Goal: Task Accomplishment & Management: Use online tool/utility

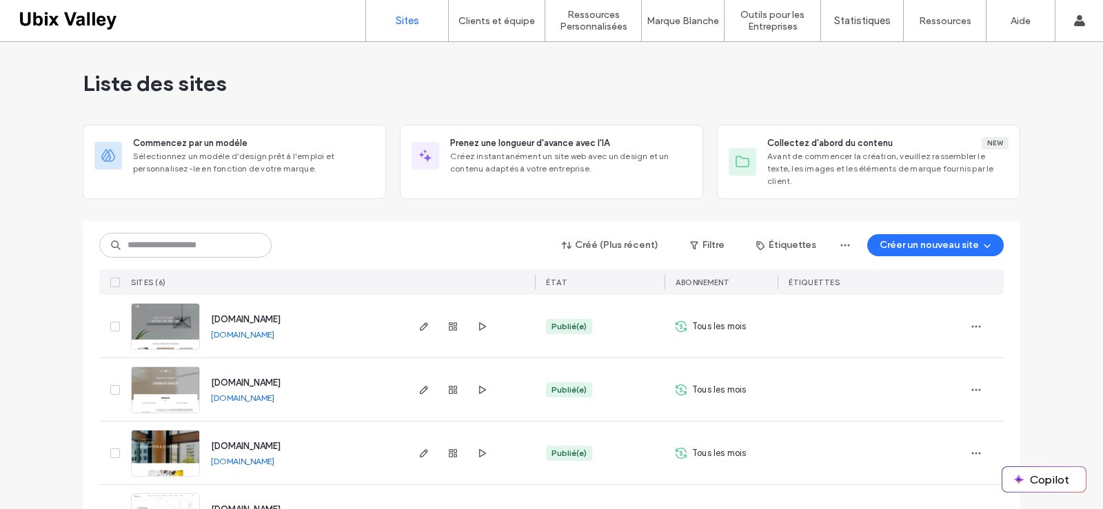
scroll to position [170, 0]
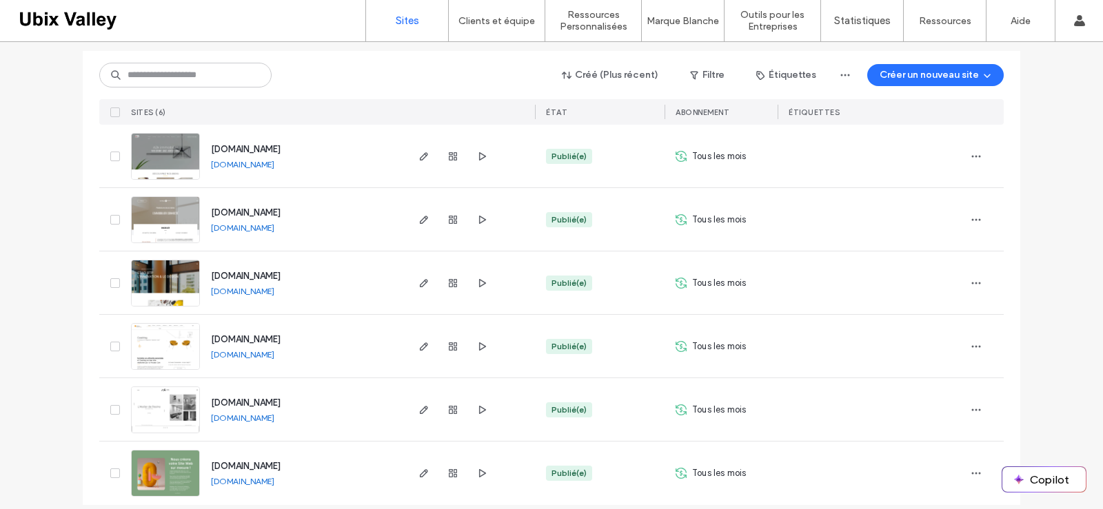
click at [170, 463] on img at bounding box center [166, 498] width 68 height 94
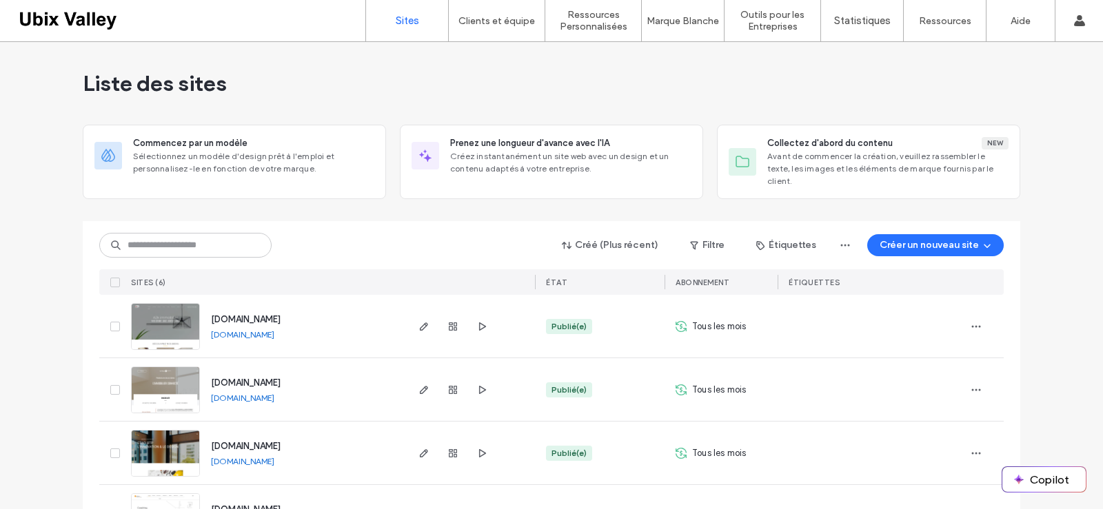
scroll to position [170, 0]
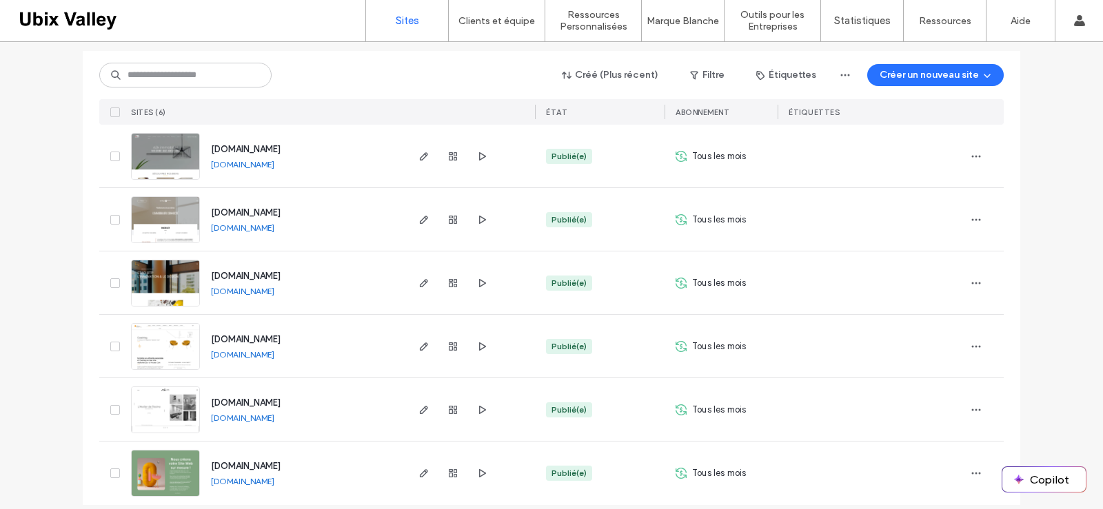
click at [236, 476] on link "[DOMAIN_NAME]" at bounding box center [242, 481] width 63 height 10
click at [161, 455] on img at bounding box center [166, 498] width 68 height 94
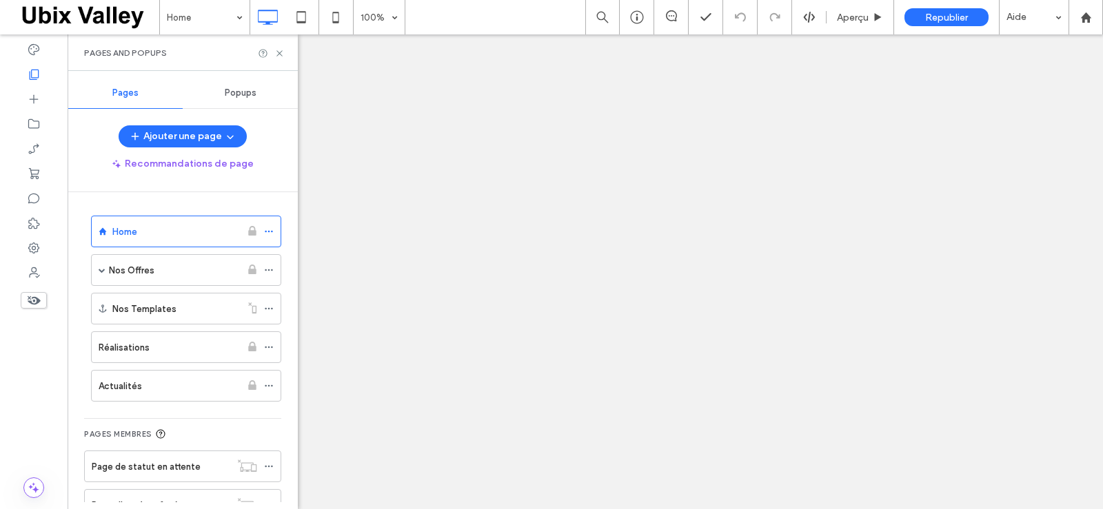
click at [101, 269] on span at bounding box center [102, 270] width 7 height 7
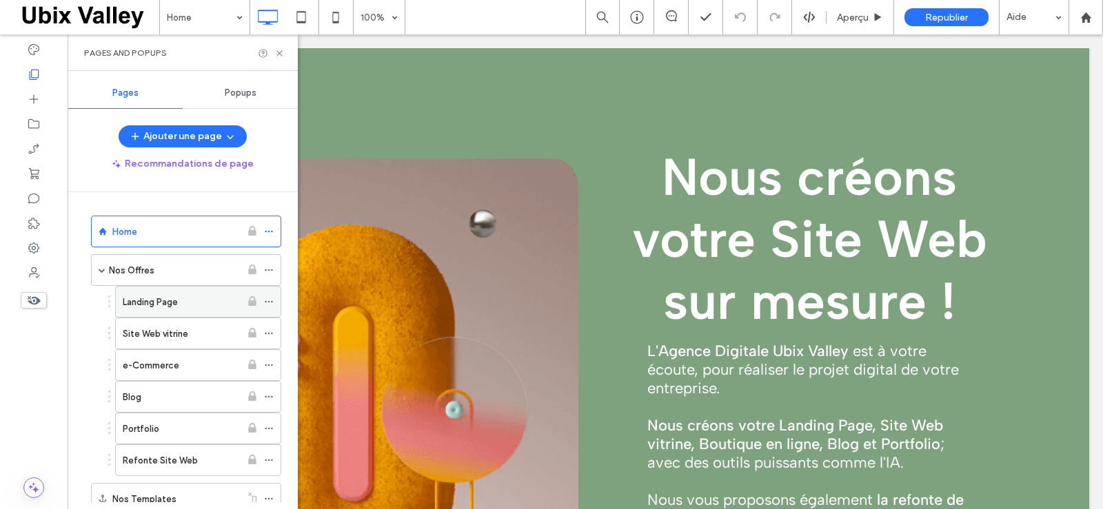
click at [176, 298] on label "Landing Page" at bounding box center [150, 302] width 55 height 24
click at [280, 56] on div at bounding box center [551, 254] width 1103 height 509
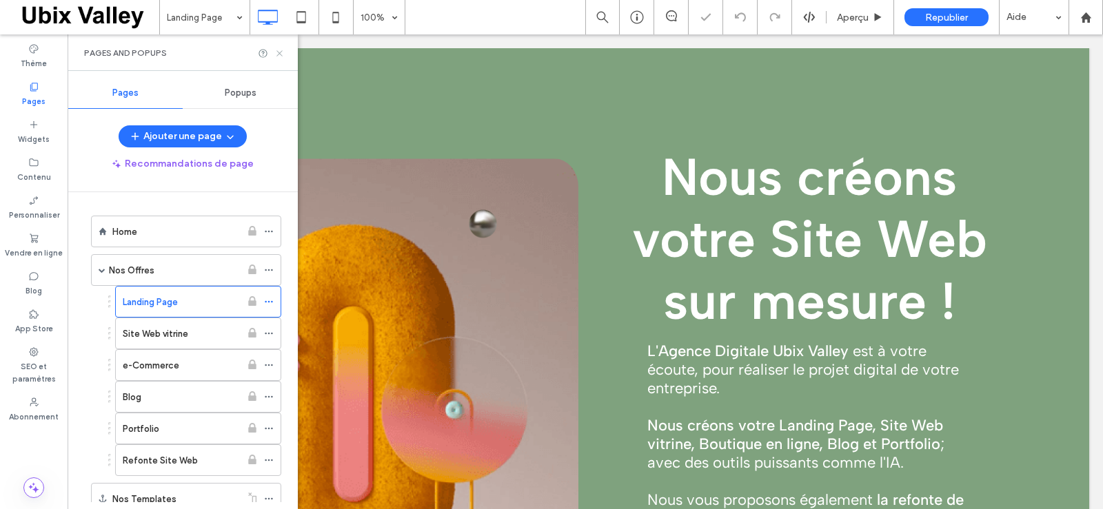
click at [279, 52] on use at bounding box center [279, 53] width 6 height 6
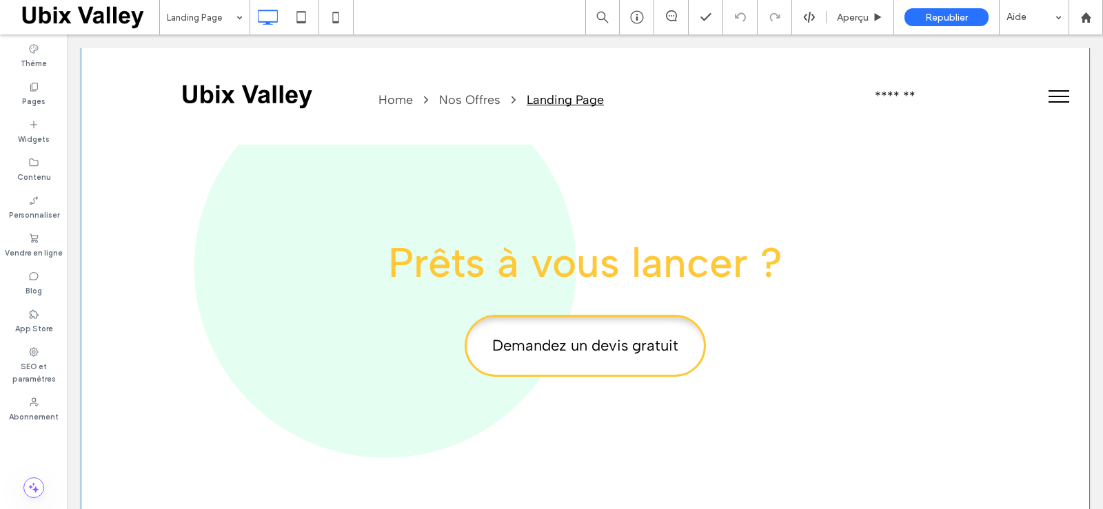
scroll to position [1585, 0]
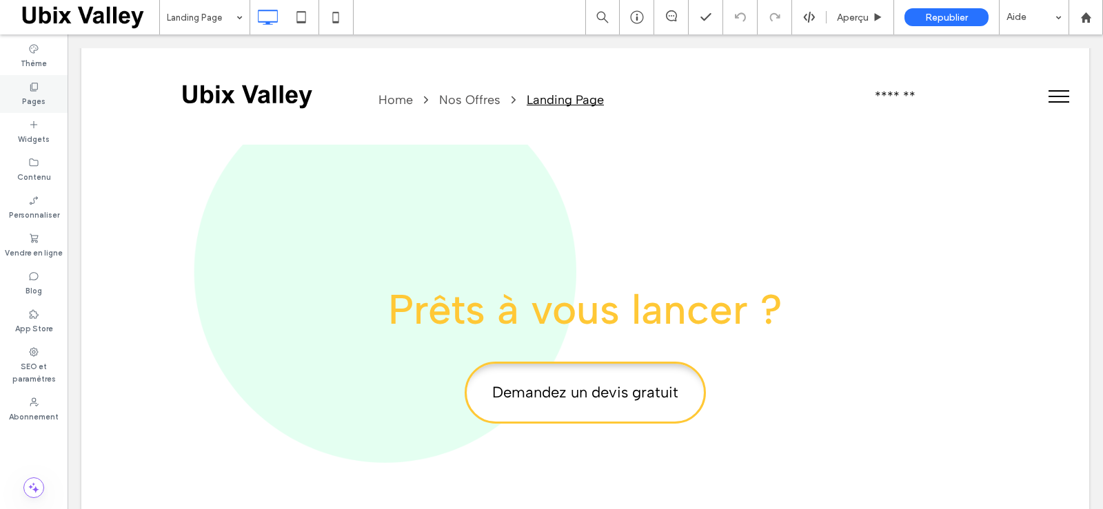
click at [36, 96] on label "Pages" at bounding box center [33, 99] width 23 height 15
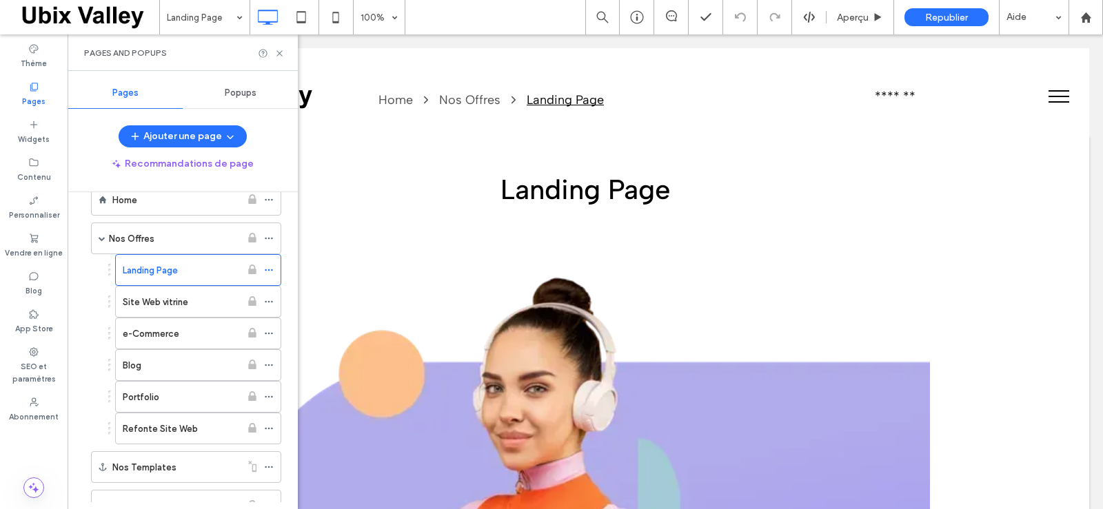
scroll to position [0, 0]
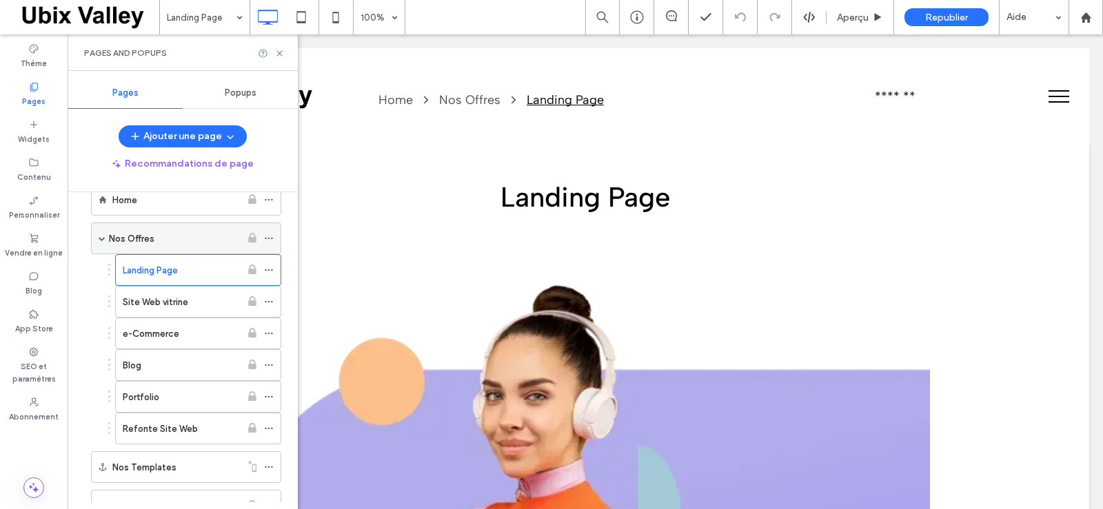
click at [183, 238] on div "Nos Offres" at bounding box center [175, 239] width 132 height 14
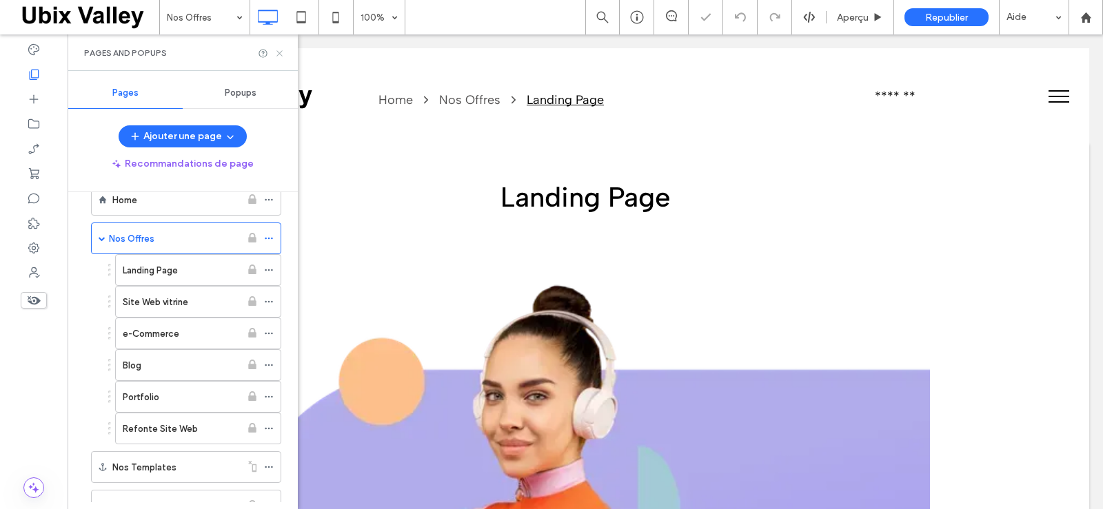
click at [279, 52] on use at bounding box center [279, 53] width 6 height 6
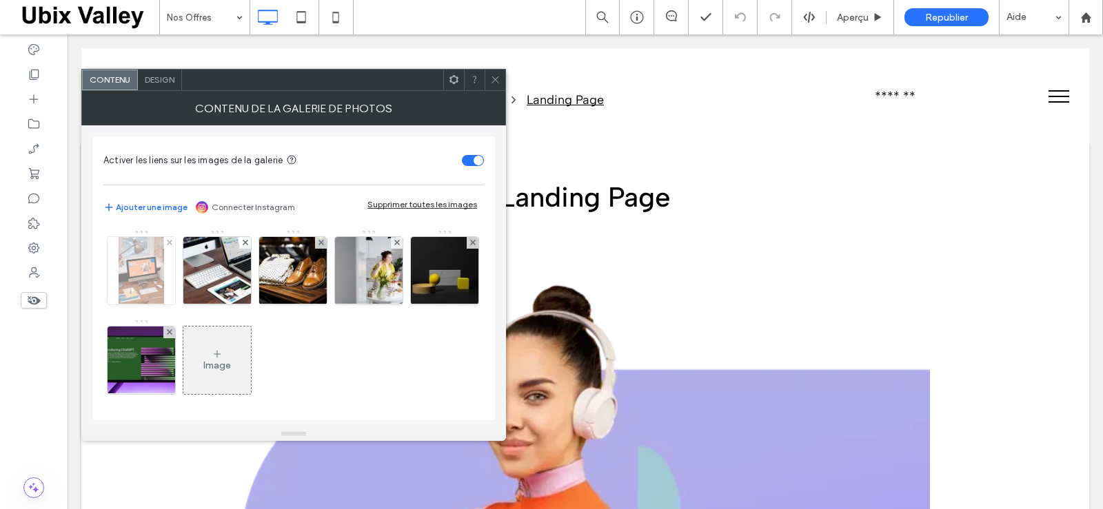
click at [130, 269] on img at bounding box center [141, 271] width 45 height 68
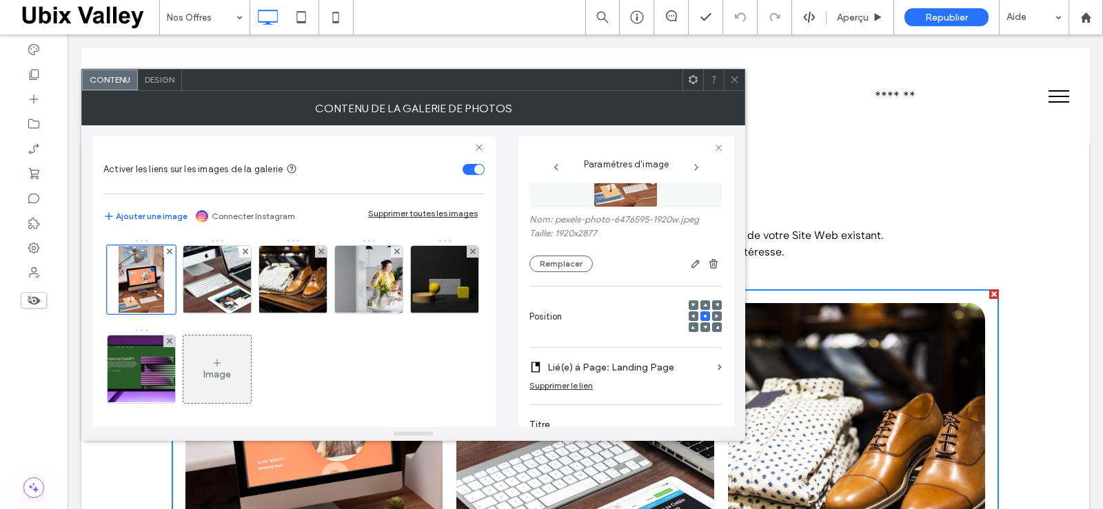
scroll to position [207, 0]
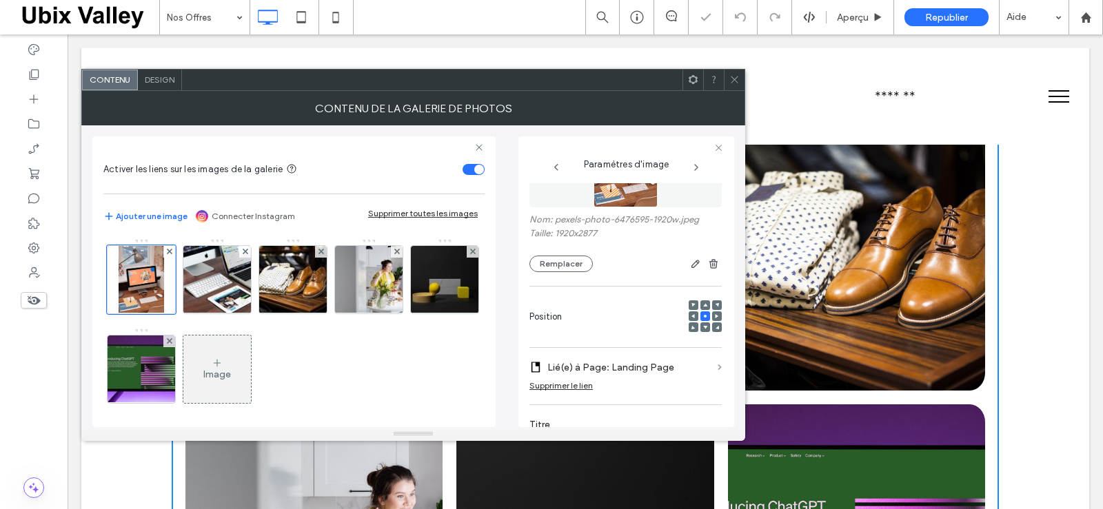
click at [717, 369] on span at bounding box center [719, 368] width 4 height 6
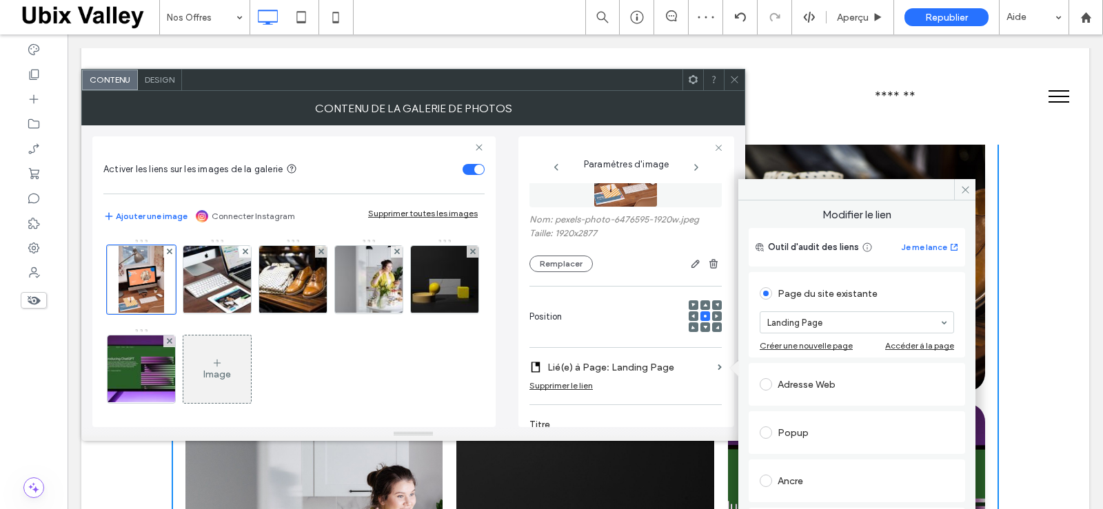
click at [732, 79] on icon at bounding box center [734, 79] width 10 height 10
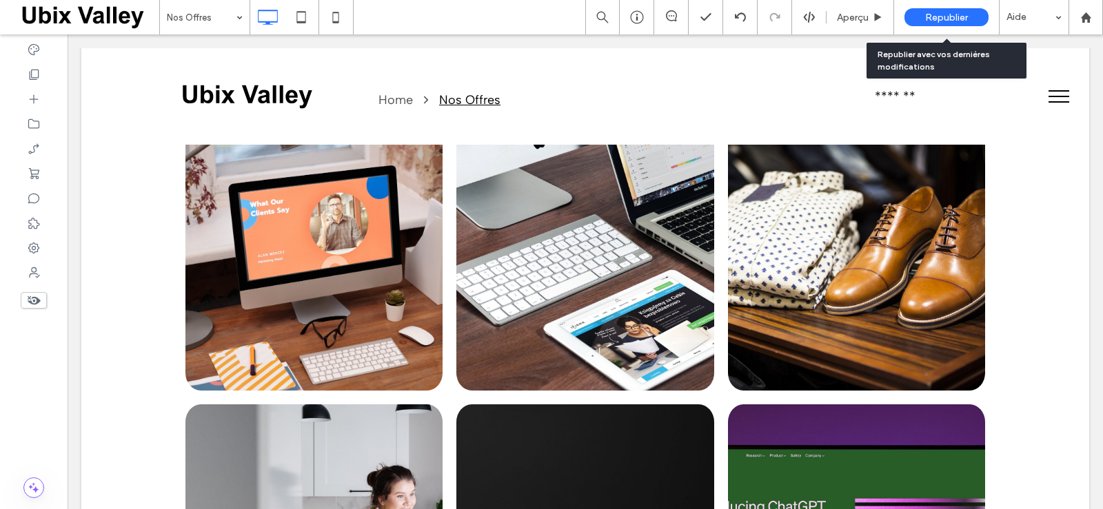
click at [939, 17] on span "Republier" at bounding box center [946, 18] width 43 height 12
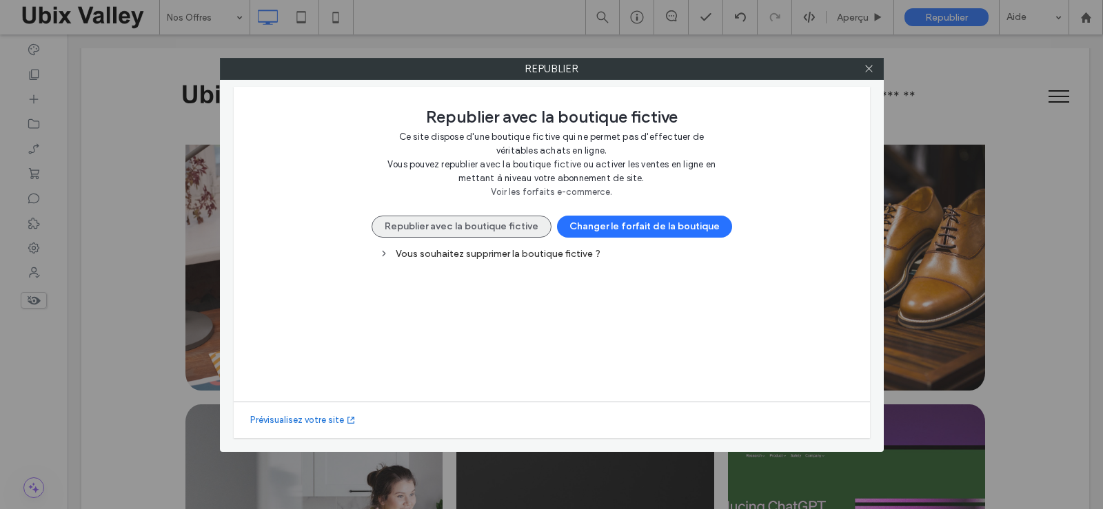
click at [518, 229] on button "Republier avec la boutique fictive" at bounding box center [461, 227] width 180 height 22
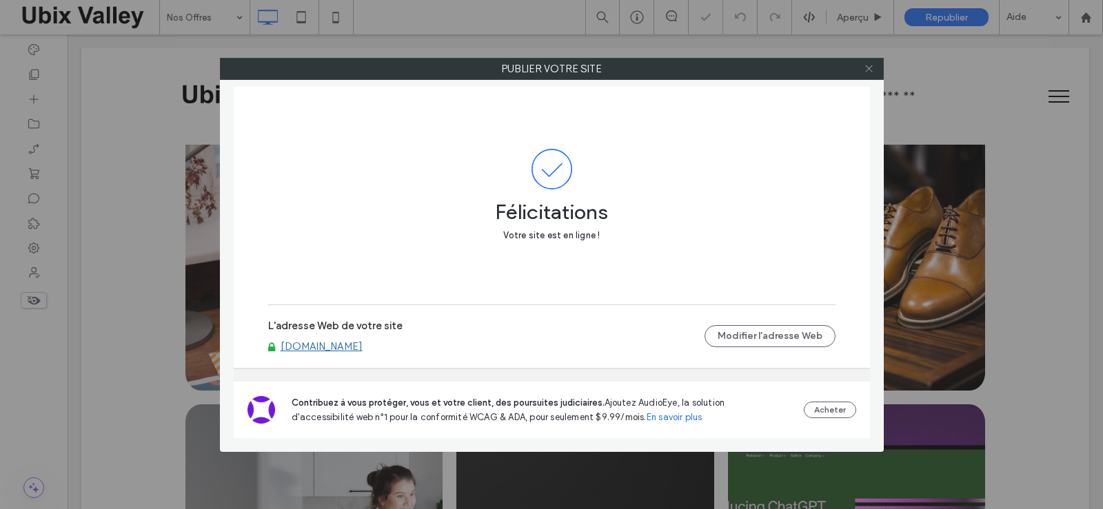
click at [868, 67] on icon at bounding box center [868, 68] width 10 height 10
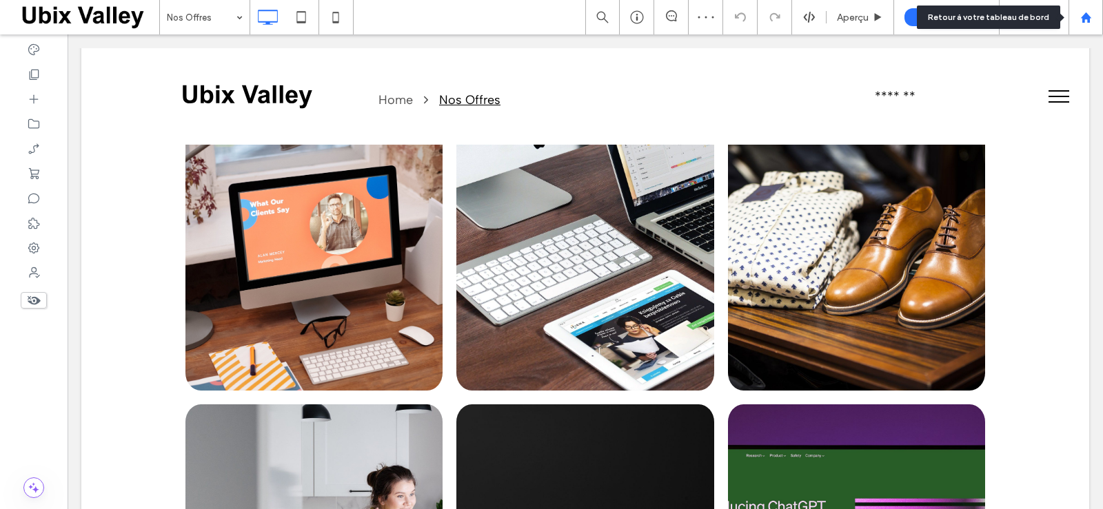
click at [1087, 17] on use at bounding box center [1085, 17] width 10 height 10
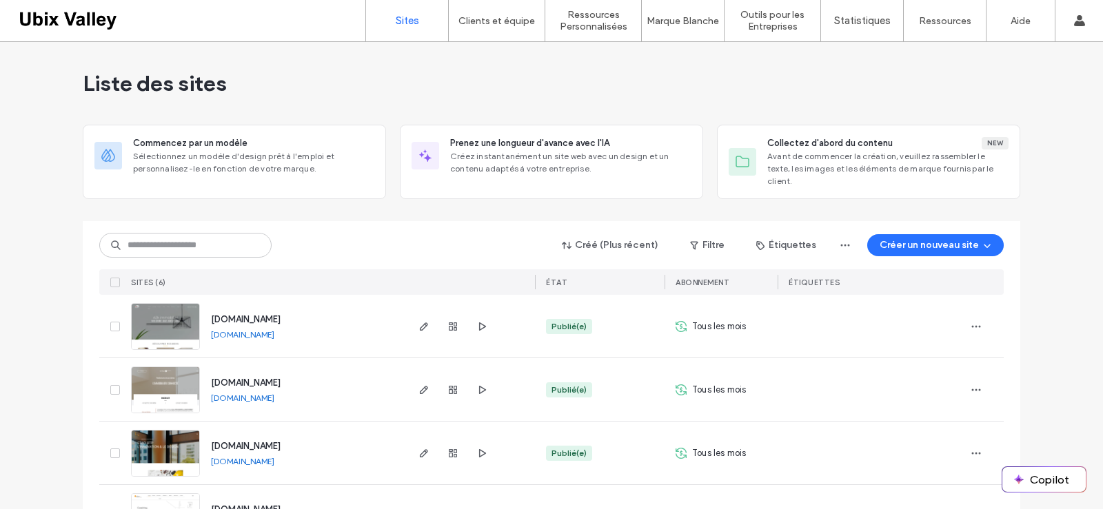
scroll to position [170, 0]
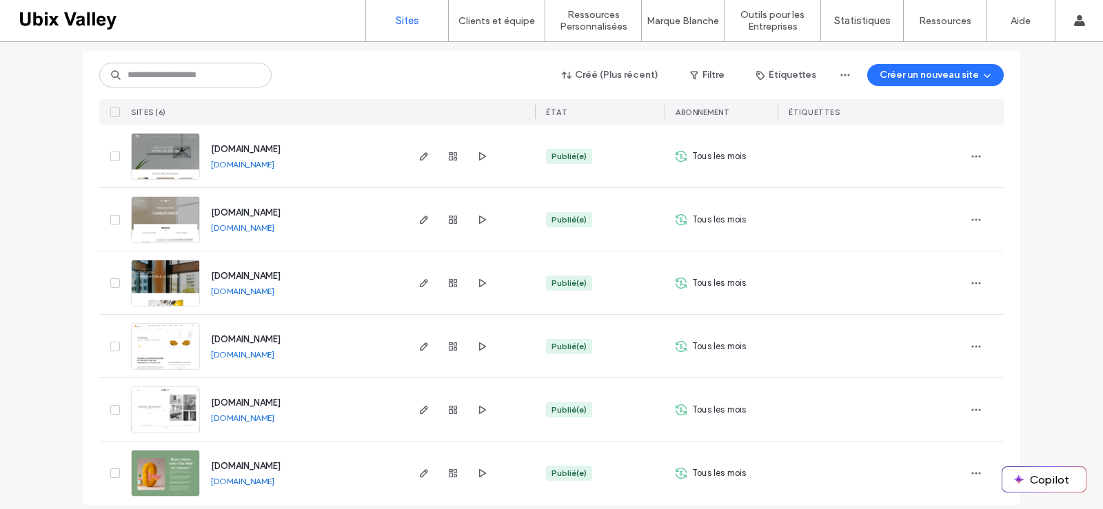
click at [230, 476] on link "[DOMAIN_NAME]" at bounding box center [242, 481] width 63 height 10
click at [171, 458] on img at bounding box center [166, 498] width 68 height 94
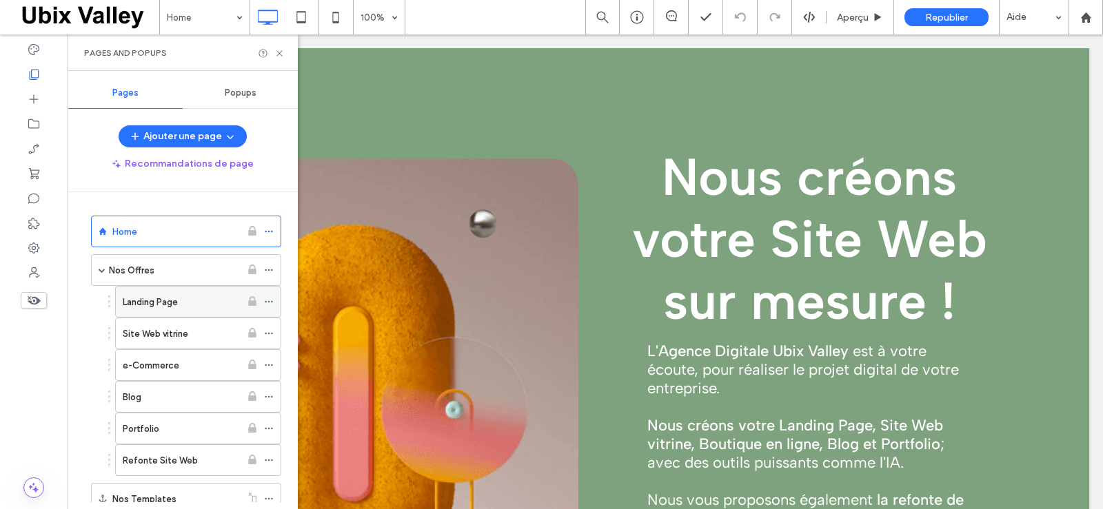
click at [180, 303] on div "Landing Page" at bounding box center [182, 302] width 118 height 14
click at [179, 268] on div at bounding box center [551, 254] width 1103 height 509
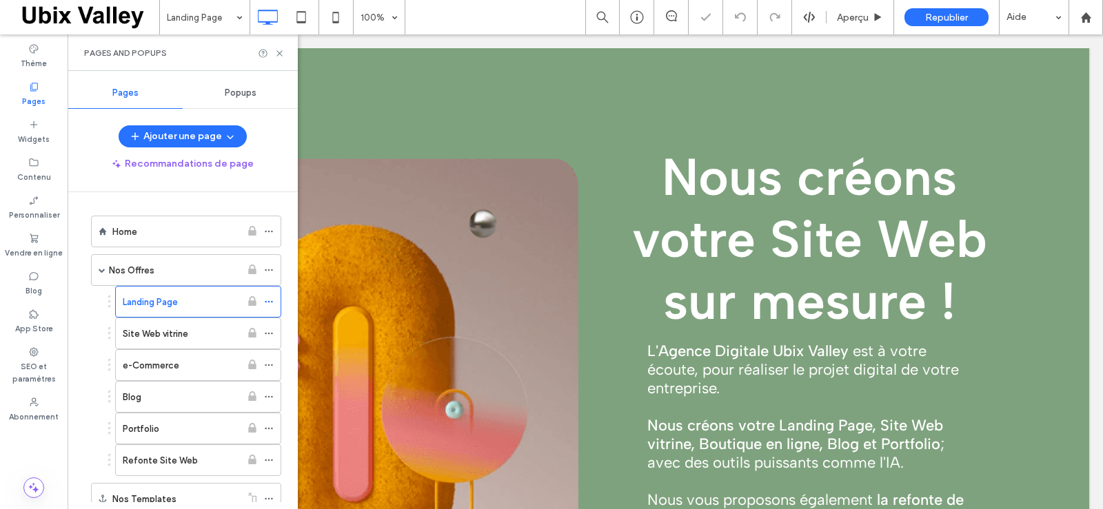
click at [179, 269] on div "Nos Offres" at bounding box center [175, 270] width 132 height 14
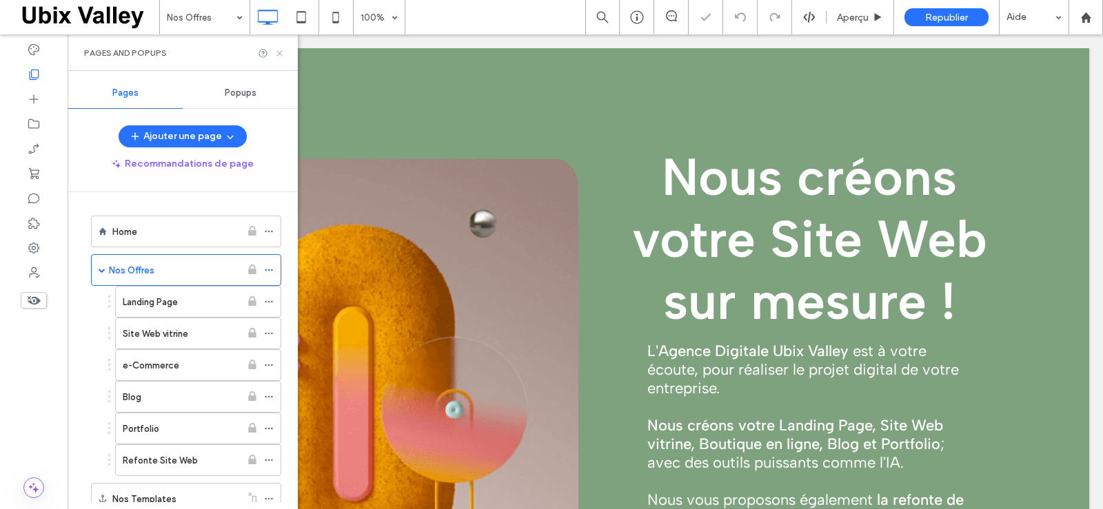
click at [279, 52] on icon at bounding box center [279, 53] width 10 height 10
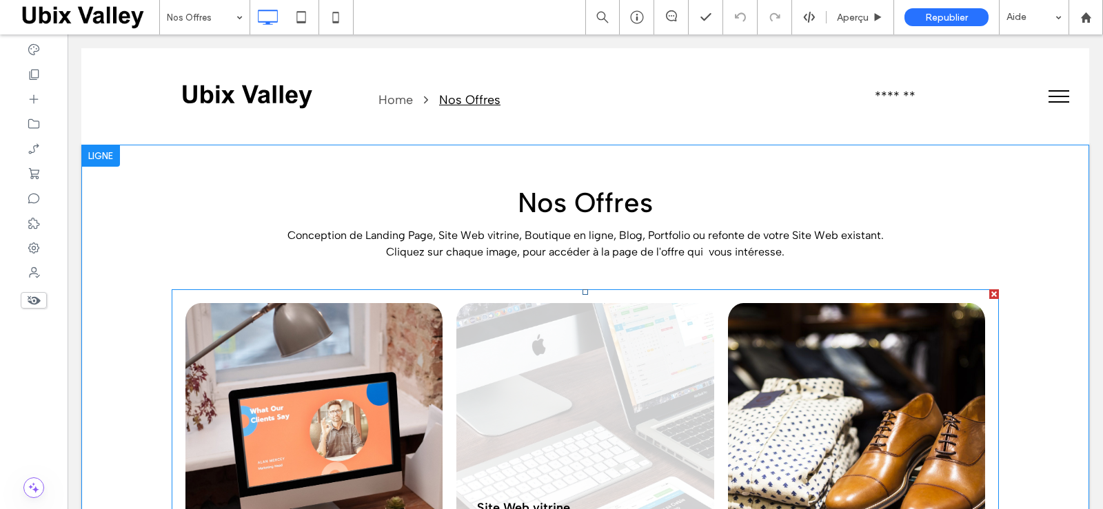
scroll to position [138, 0]
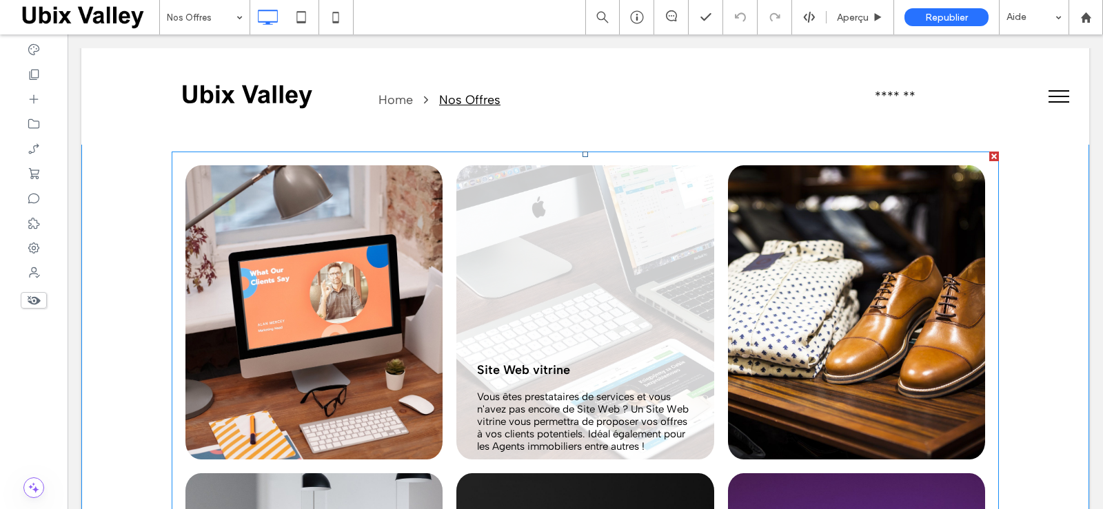
click at [306, 358] on link at bounding box center [313, 312] width 257 height 294
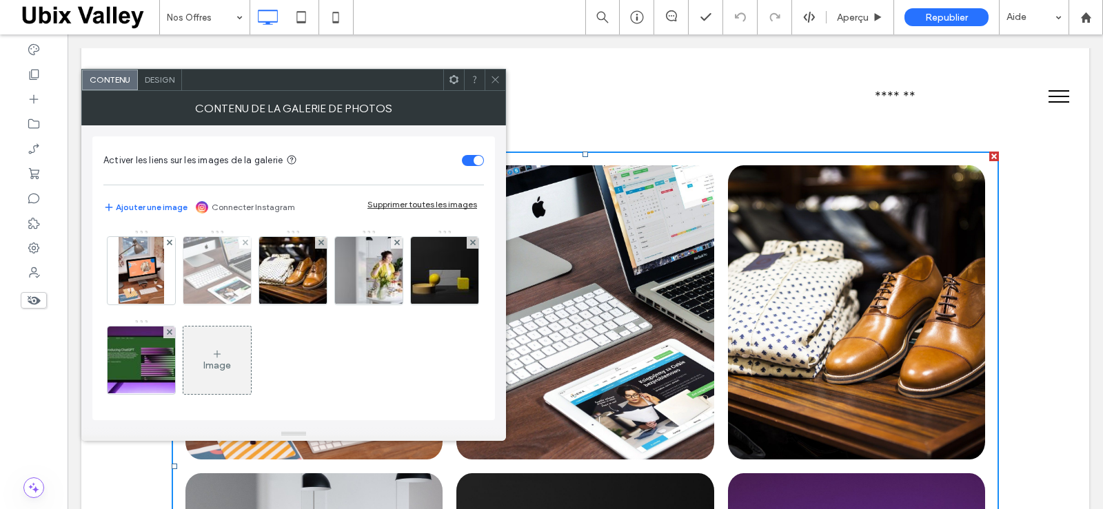
click at [218, 268] on img at bounding box center [217, 271] width 102 height 68
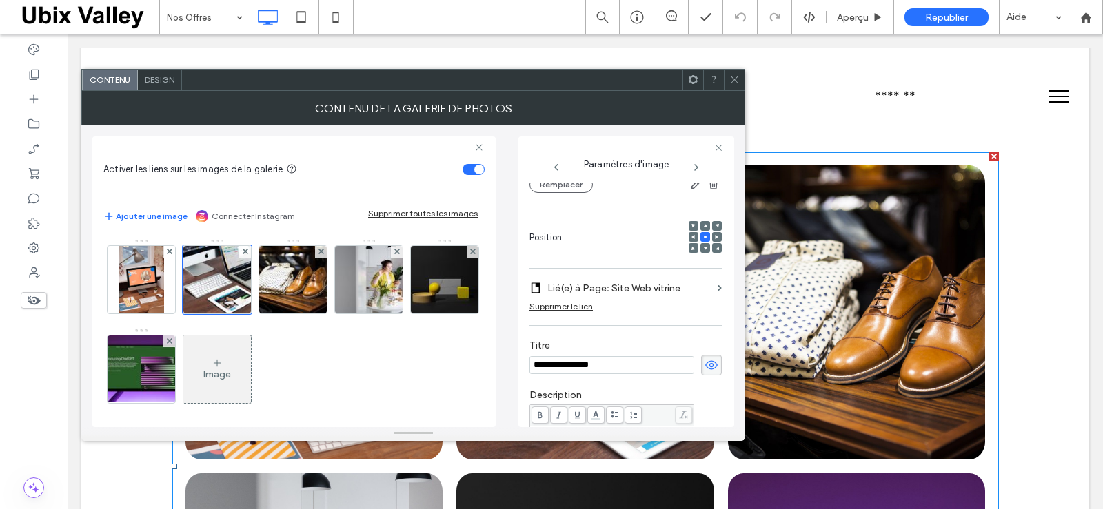
scroll to position [207, 0]
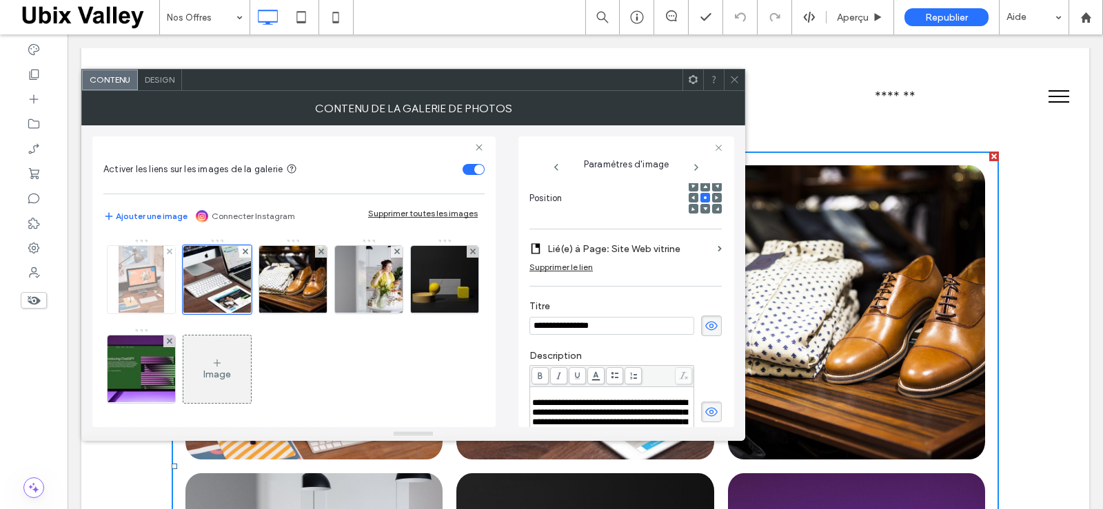
drag, startPoint x: 144, startPoint y: 280, endPoint x: 135, endPoint y: 280, distance: 9.0
click at [143, 280] on img at bounding box center [141, 280] width 45 height 68
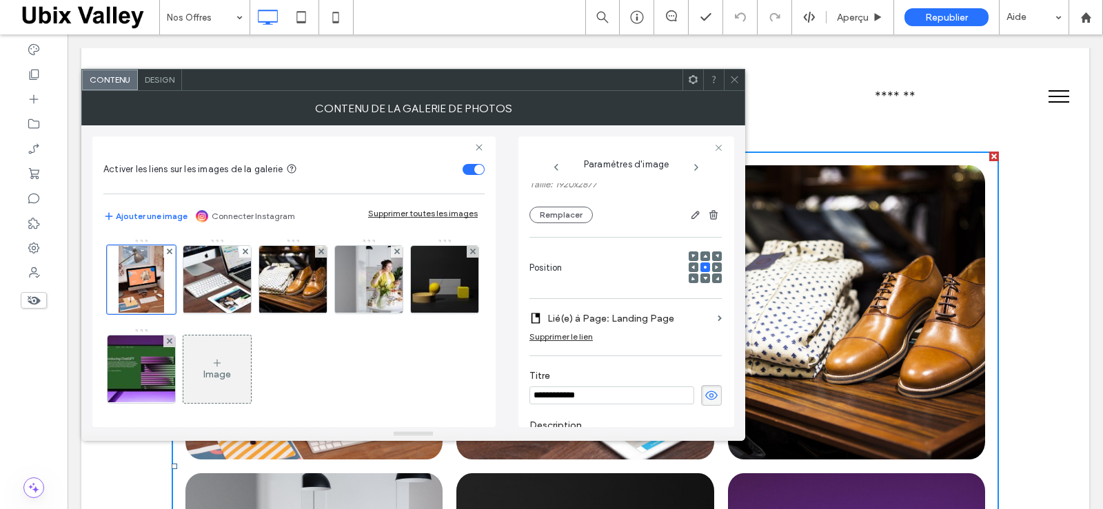
scroll to position [138, 0]
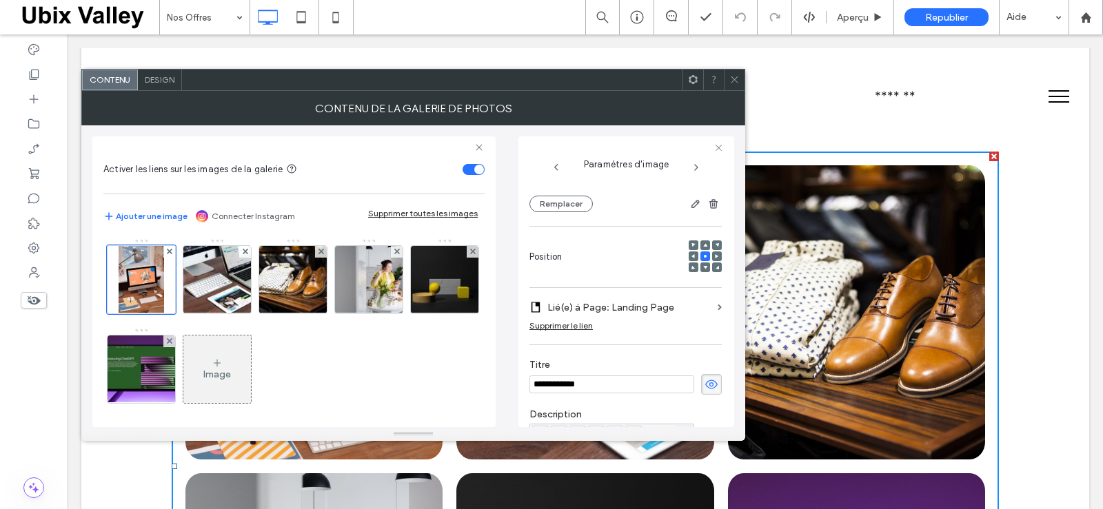
click at [571, 325] on div "Supprimer le lien" at bounding box center [560, 325] width 63 height 10
click at [595, 307] on label "Modifier le lien" at bounding box center [620, 307] width 183 height 25
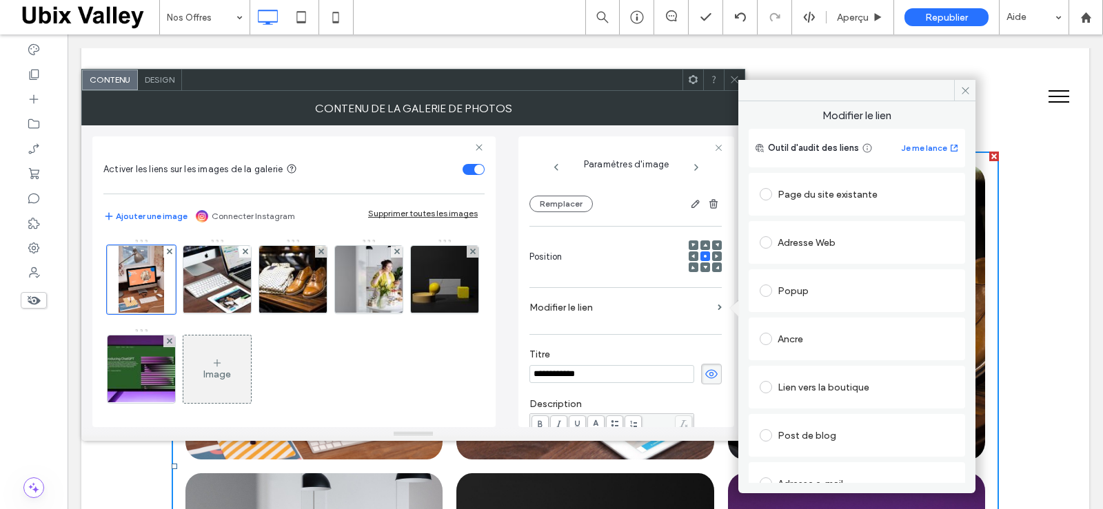
click at [764, 193] on span at bounding box center [765, 194] width 12 height 12
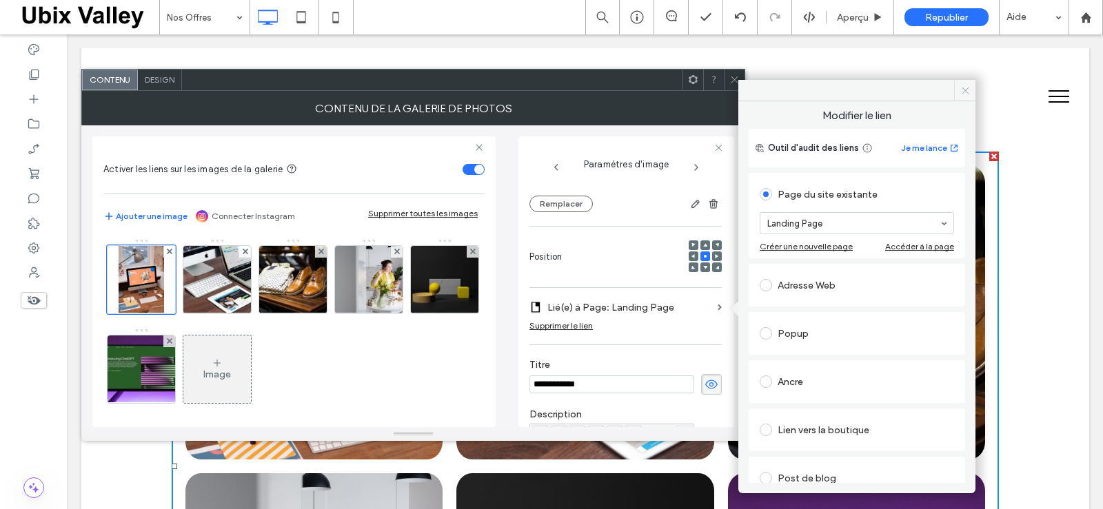
drag, startPoint x: 965, startPoint y: 91, endPoint x: 797, endPoint y: 179, distance: 190.5
click at [965, 91] on use at bounding box center [964, 90] width 7 height 7
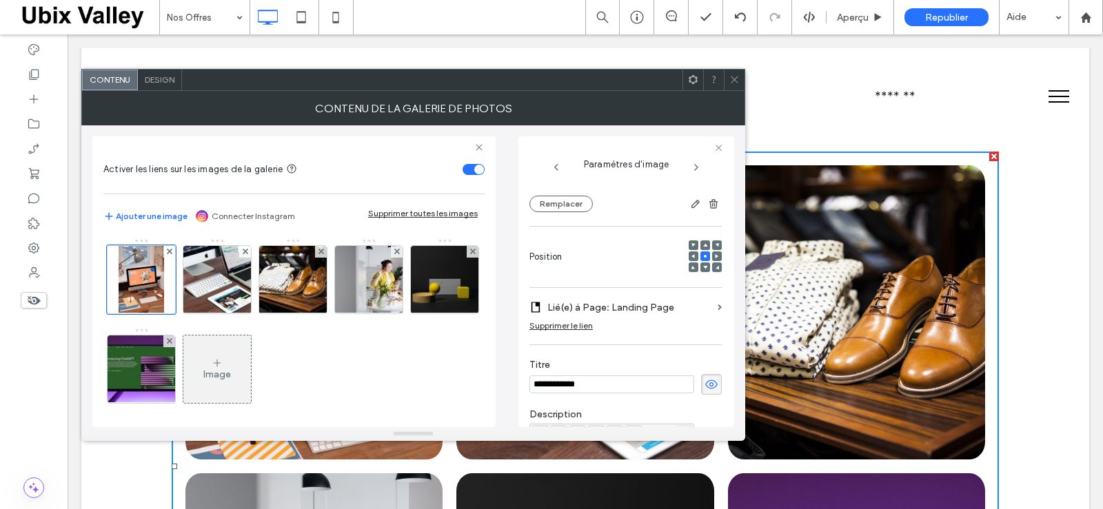
click at [733, 80] on icon at bounding box center [734, 79] width 10 height 10
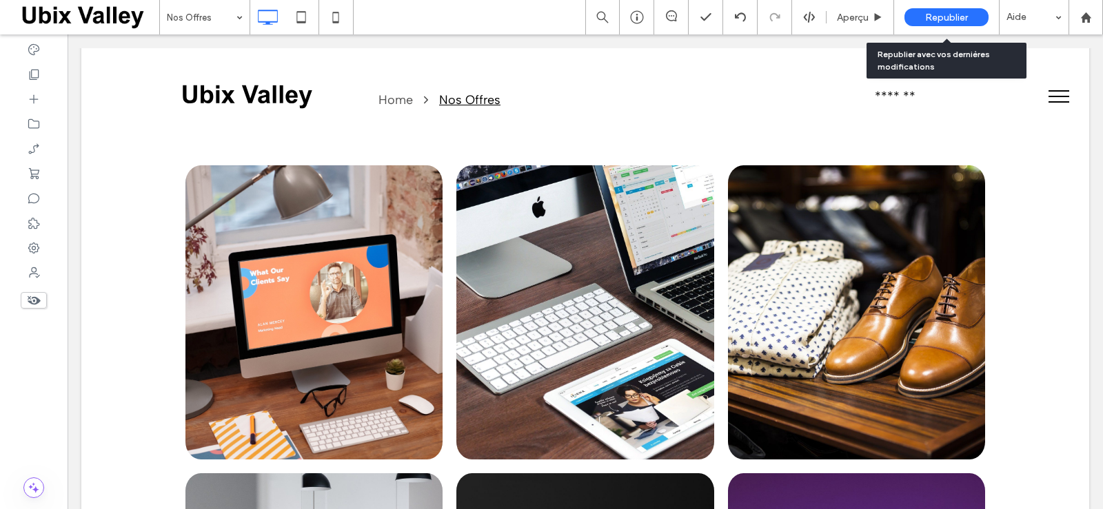
click at [947, 19] on span "Republier" at bounding box center [946, 18] width 43 height 12
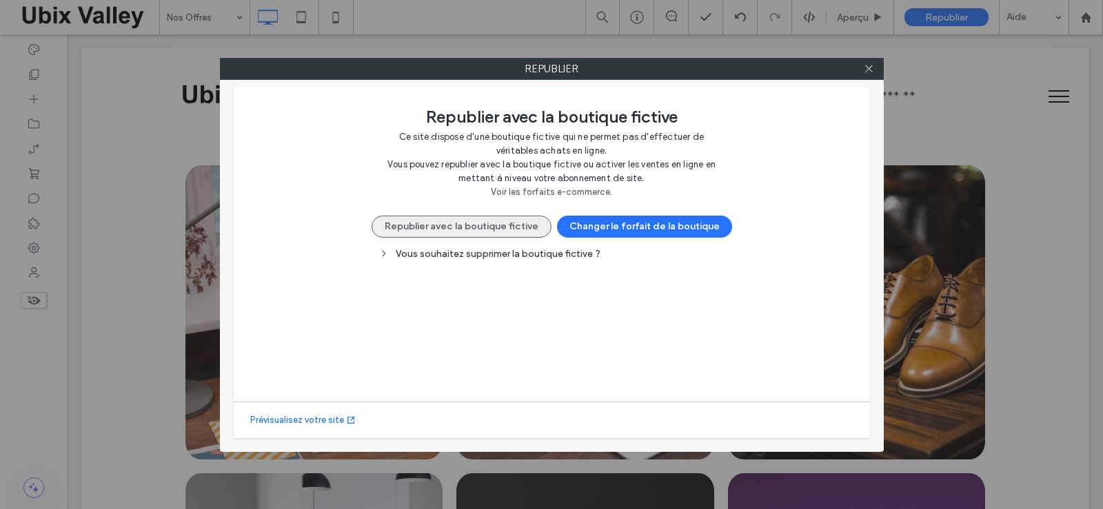
click at [469, 223] on button "Republier avec la boutique fictive" at bounding box center [461, 227] width 180 height 22
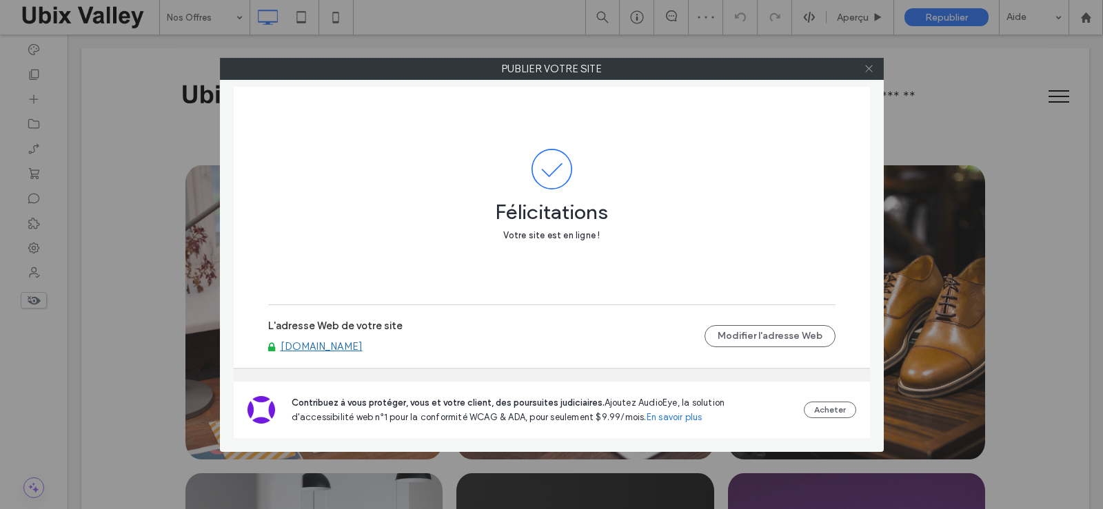
click at [872, 72] on icon at bounding box center [868, 68] width 10 height 10
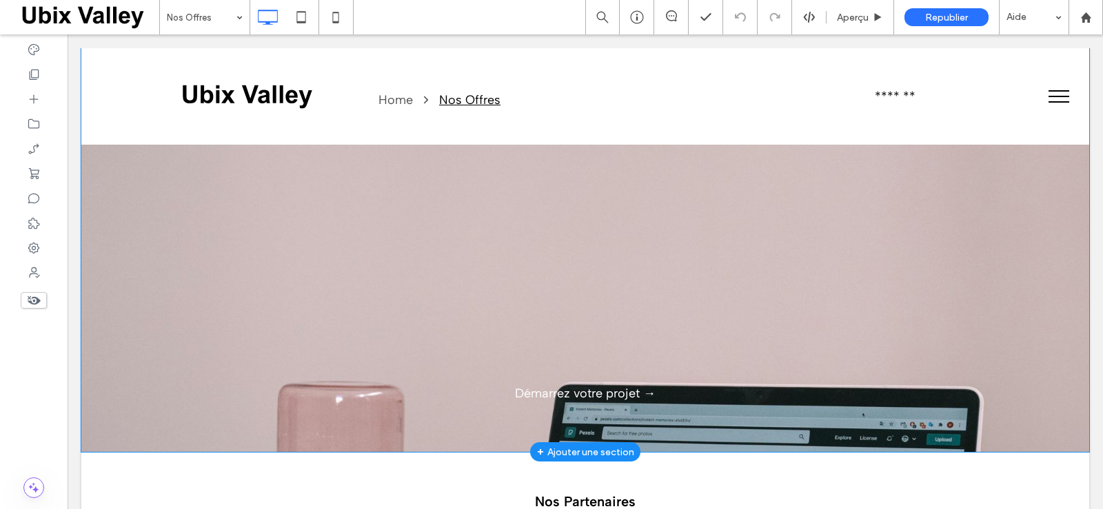
scroll to position [1654, 0]
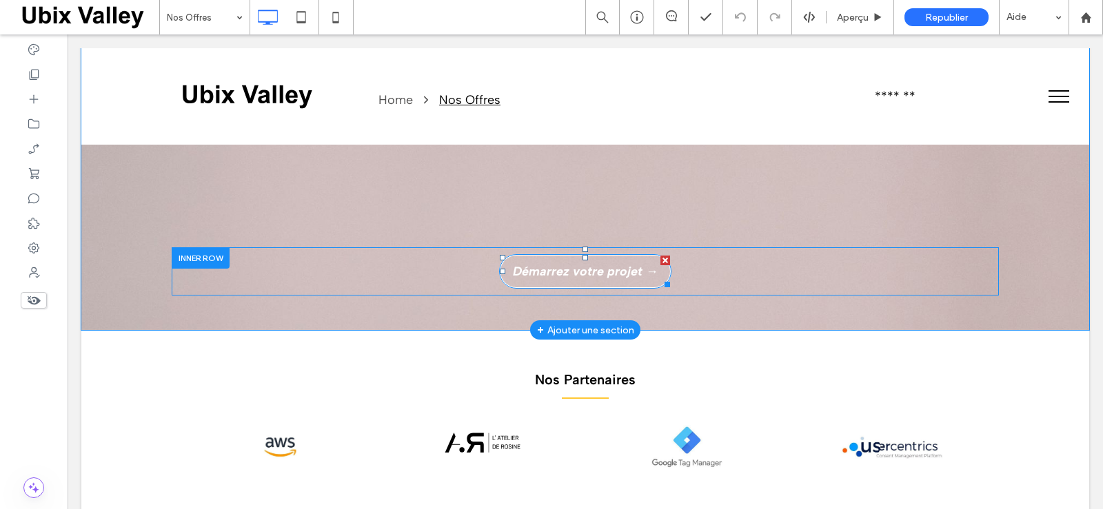
click at [593, 274] on span "Démarrez votre projet →" at bounding box center [585, 271] width 145 height 15
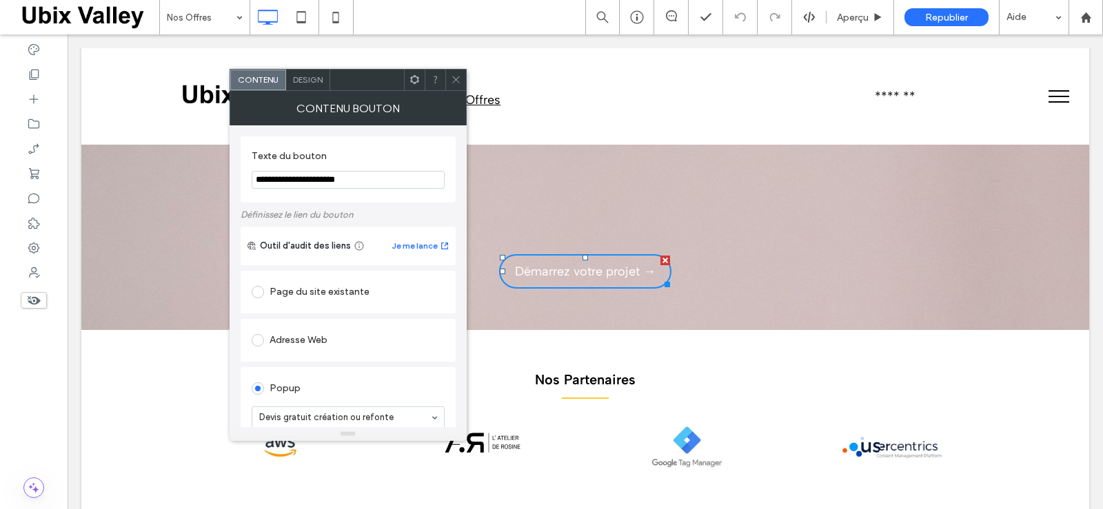
scroll to position [138, 0]
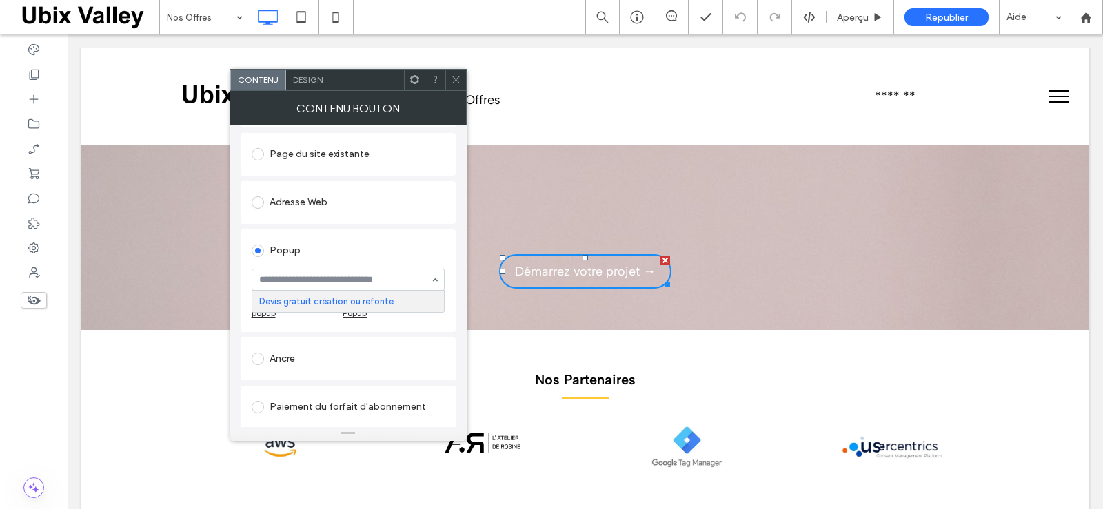
click at [432, 283] on div "Devis gratuit création ou refonte" at bounding box center [348, 280] width 193 height 22
click at [455, 81] on icon at bounding box center [456, 79] width 10 height 10
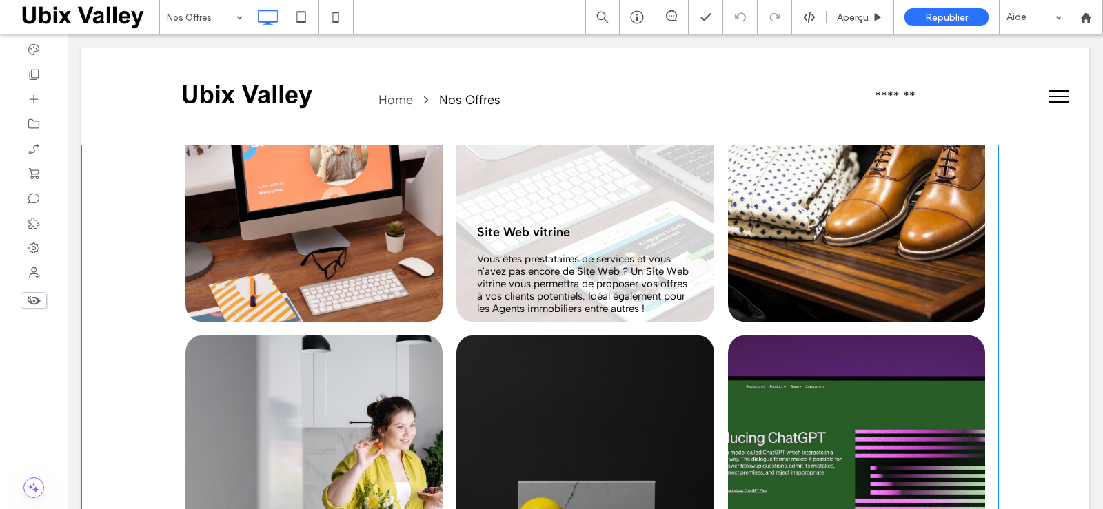
scroll to position [0, 0]
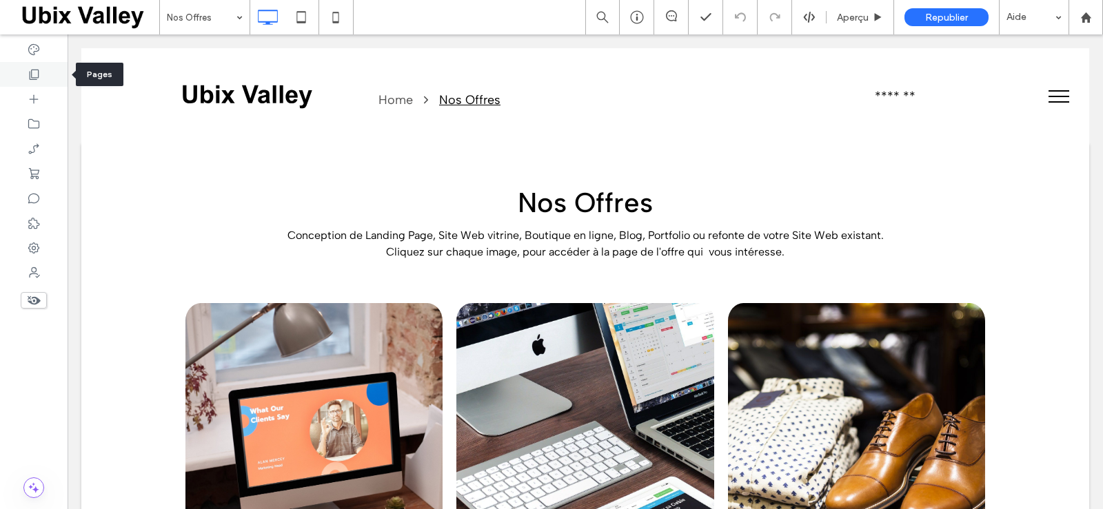
click at [35, 74] on icon at bounding box center [34, 75] width 14 height 14
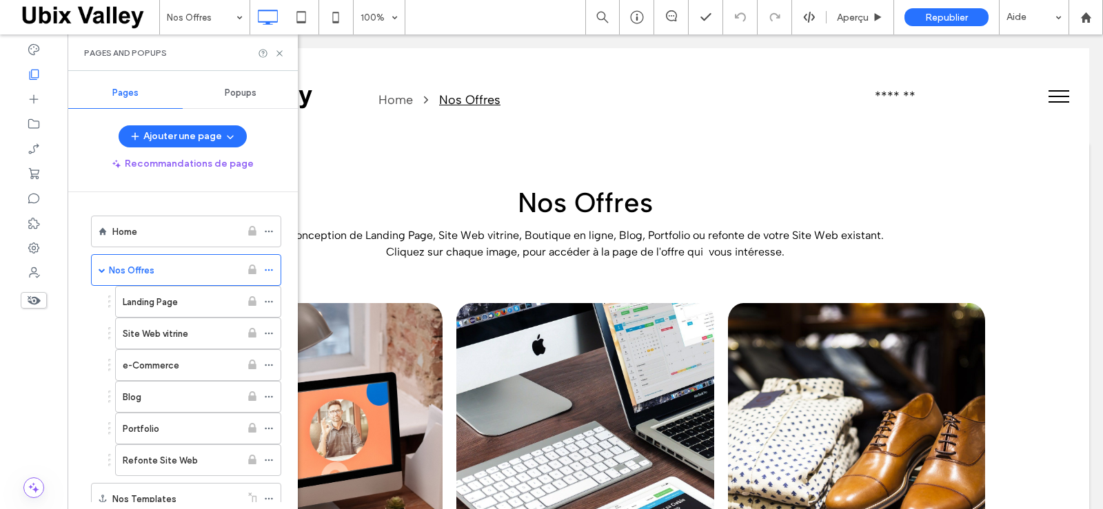
click at [245, 95] on span "Popups" at bounding box center [241, 93] width 32 height 11
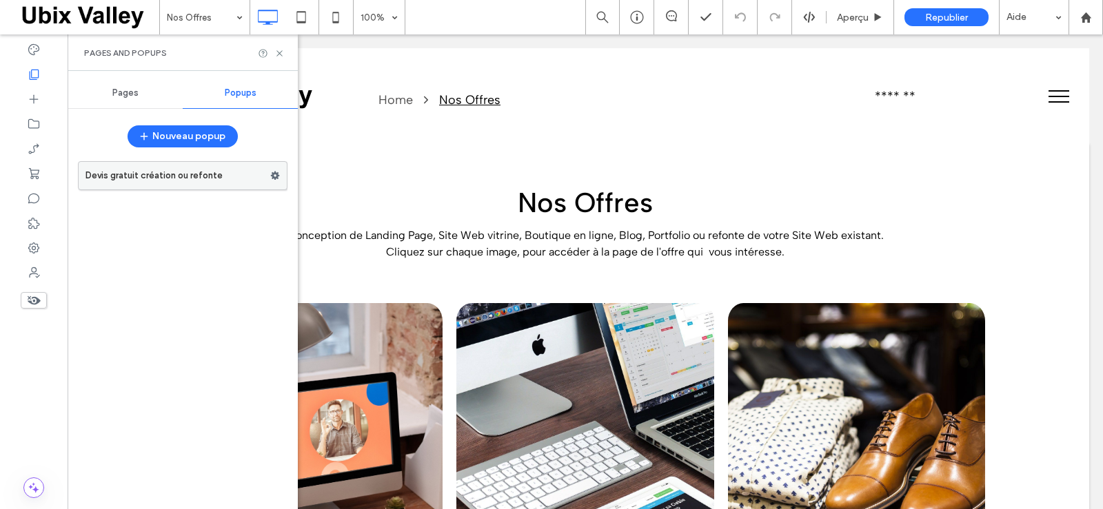
click at [195, 175] on label "Devis gratuit création ou refonte" at bounding box center [177, 176] width 185 height 28
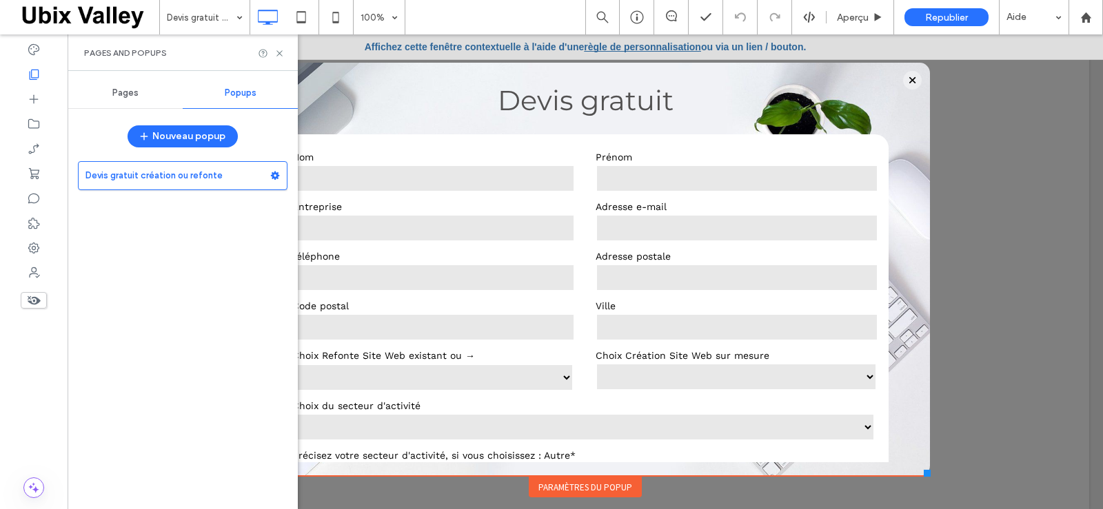
click at [128, 96] on span "Pages" at bounding box center [125, 93] width 26 height 11
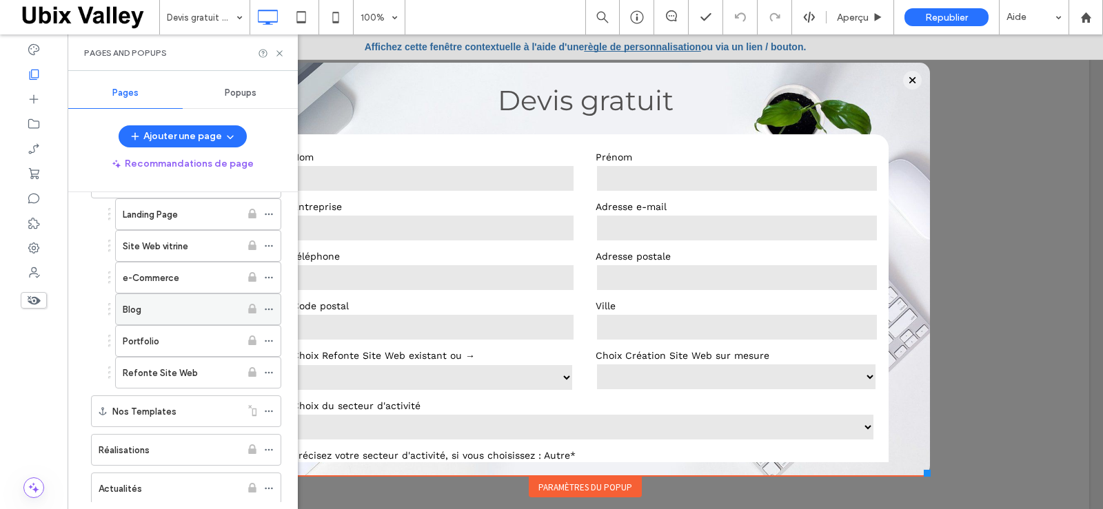
scroll to position [207, 0]
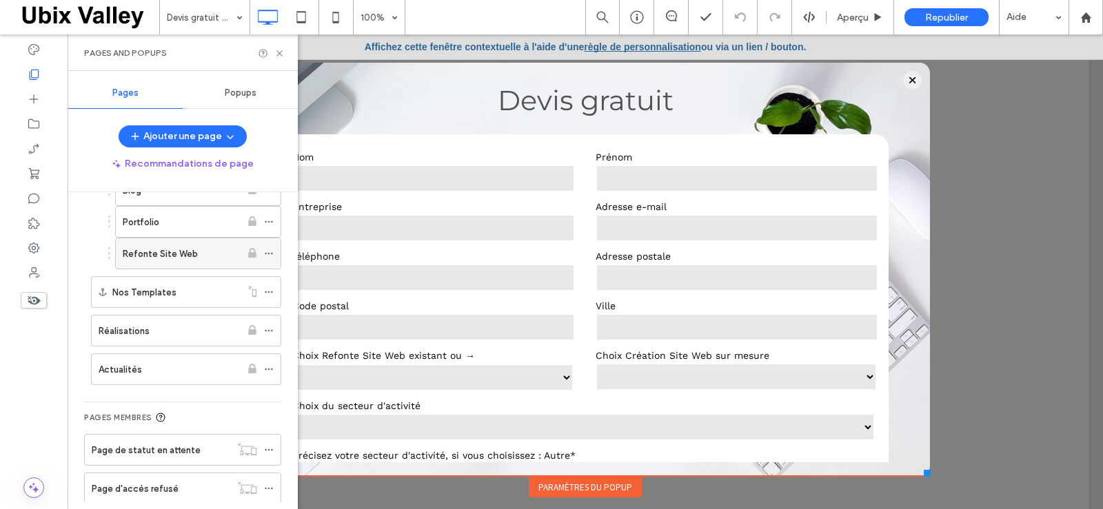
click at [171, 254] on label "Refonte Site Web" at bounding box center [160, 254] width 75 height 24
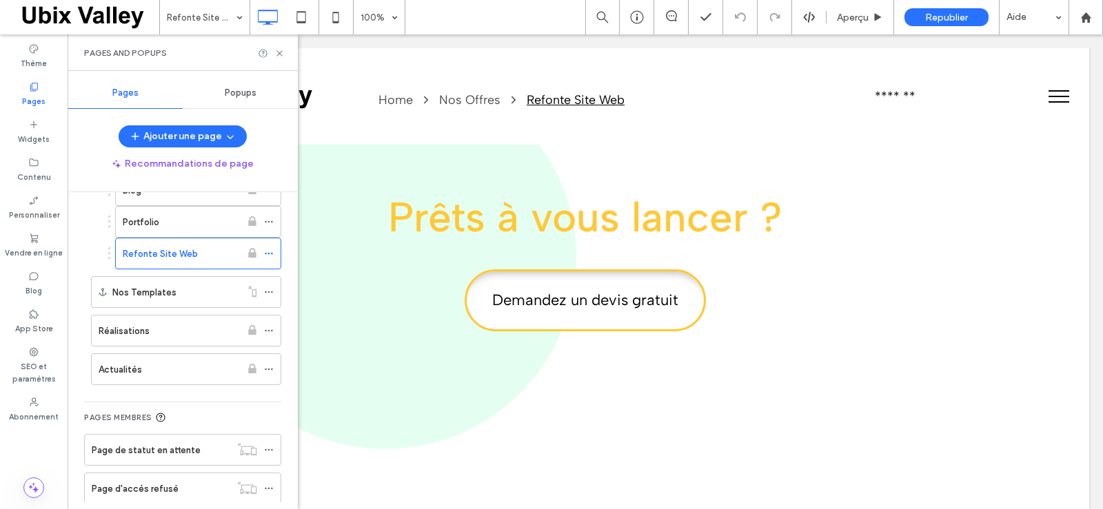
scroll to position [2343, 0]
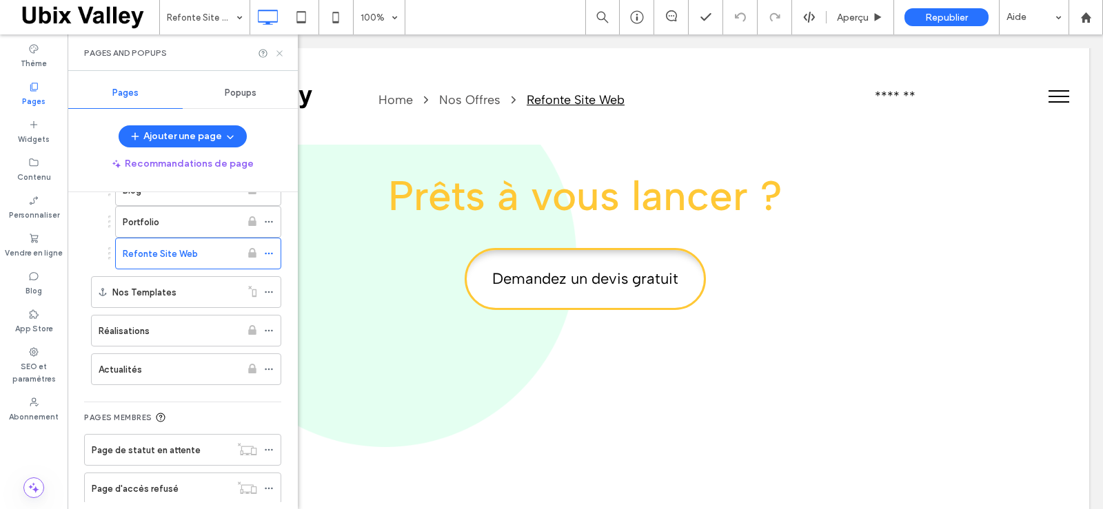
drag, startPoint x: 211, startPoint y: 22, endPoint x: 278, endPoint y: 57, distance: 75.8
click at [278, 57] on icon at bounding box center [279, 53] width 10 height 10
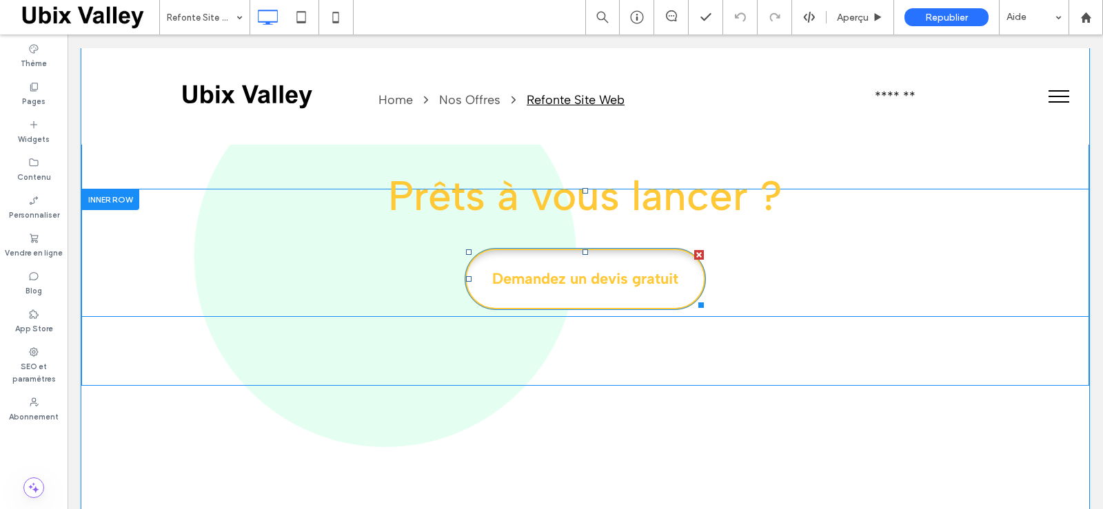
click at [557, 278] on span "Demandez un devis gratuit" at bounding box center [585, 279] width 186 height 32
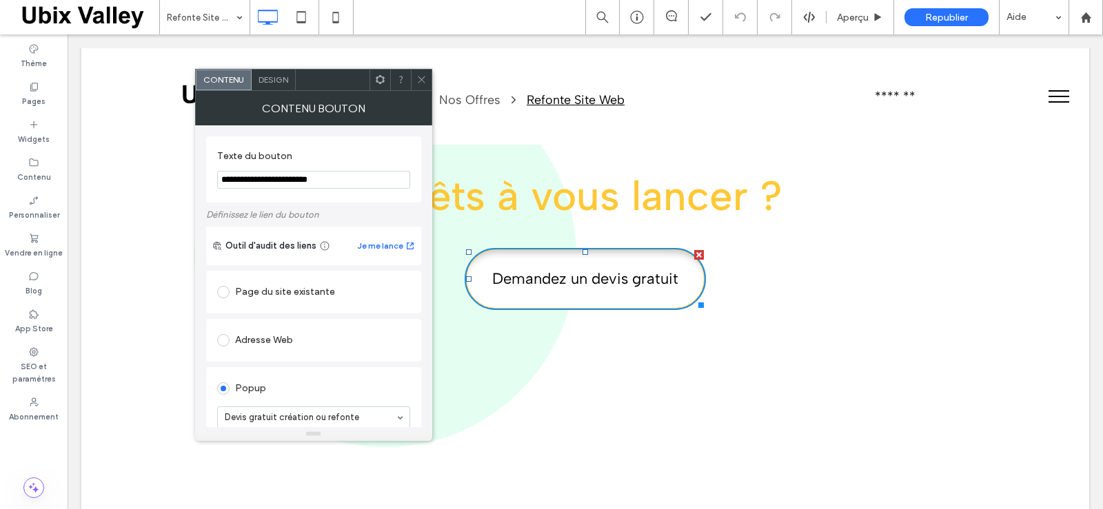
click at [421, 81] on icon at bounding box center [421, 79] width 10 height 10
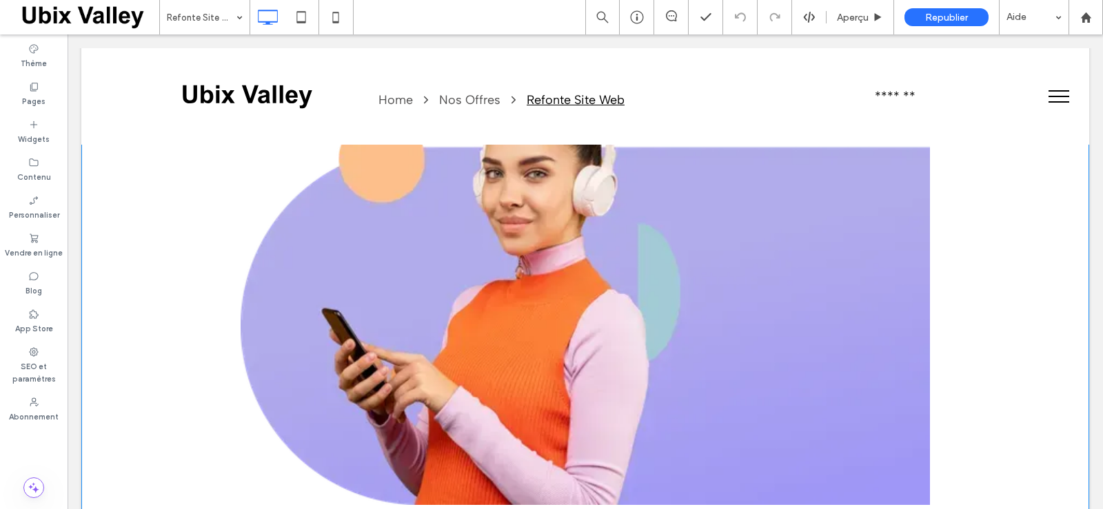
scroll to position [0, 0]
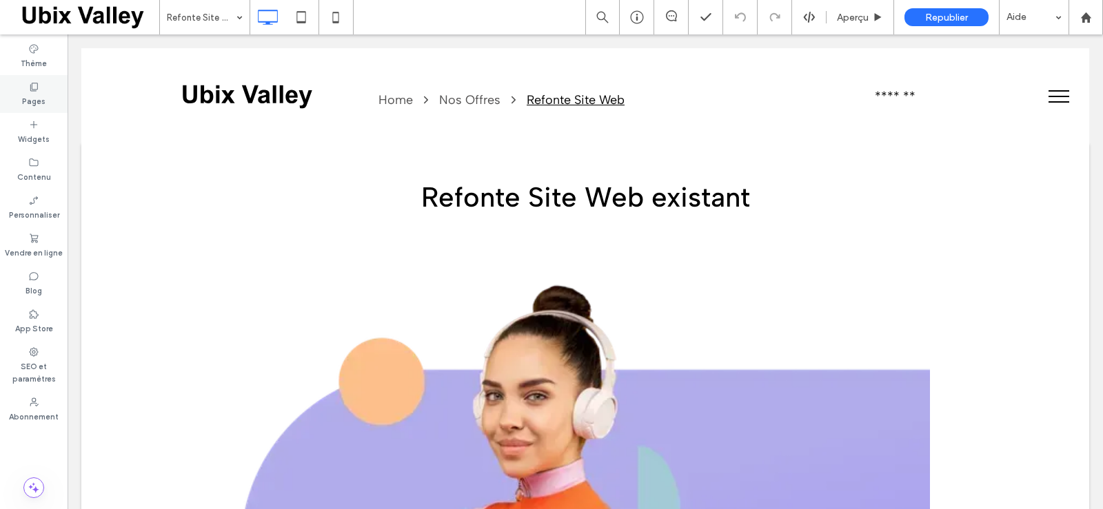
click at [37, 94] on label "Pages" at bounding box center [33, 99] width 23 height 15
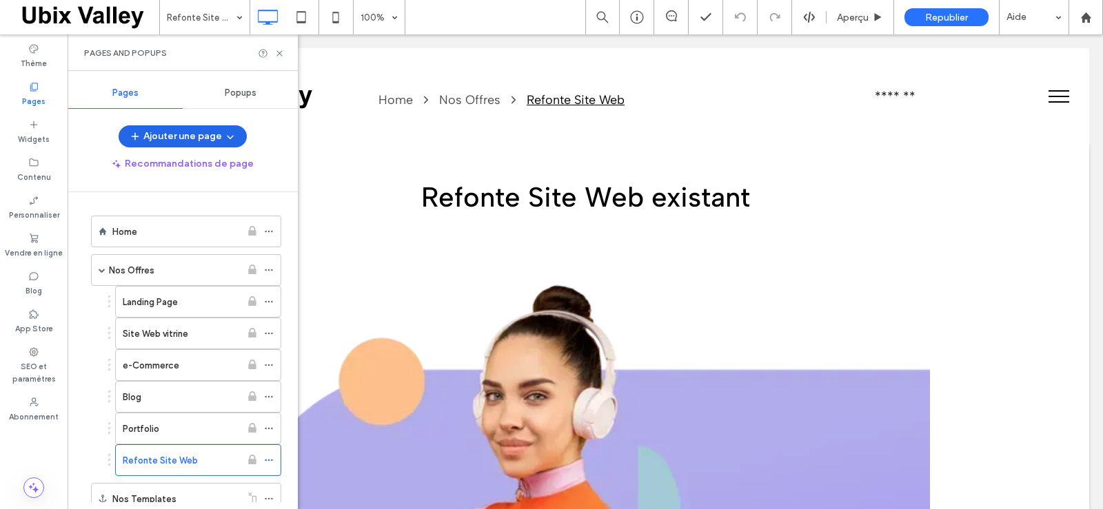
click at [232, 139] on icon "button" at bounding box center [230, 136] width 11 height 11
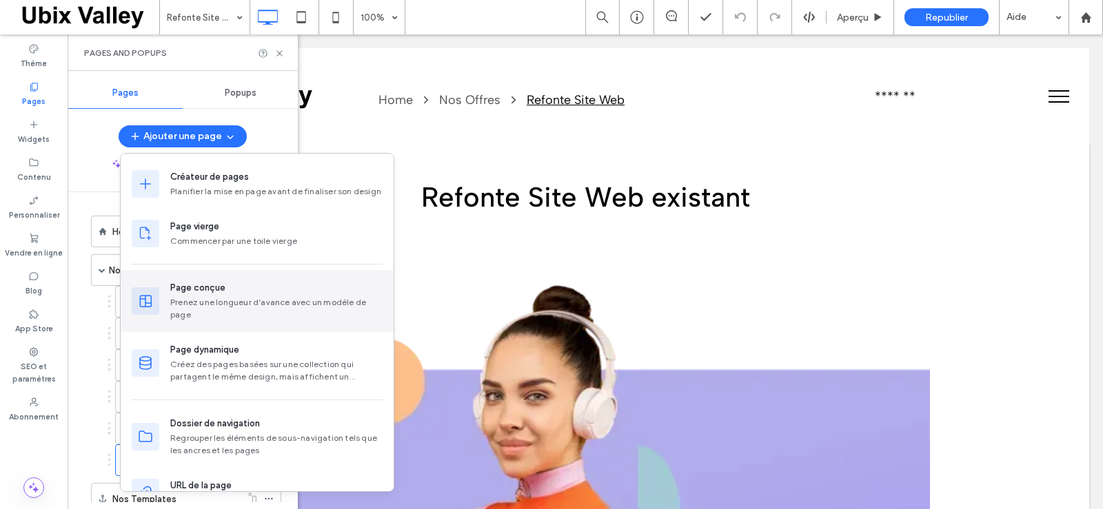
scroll to position [32, 0]
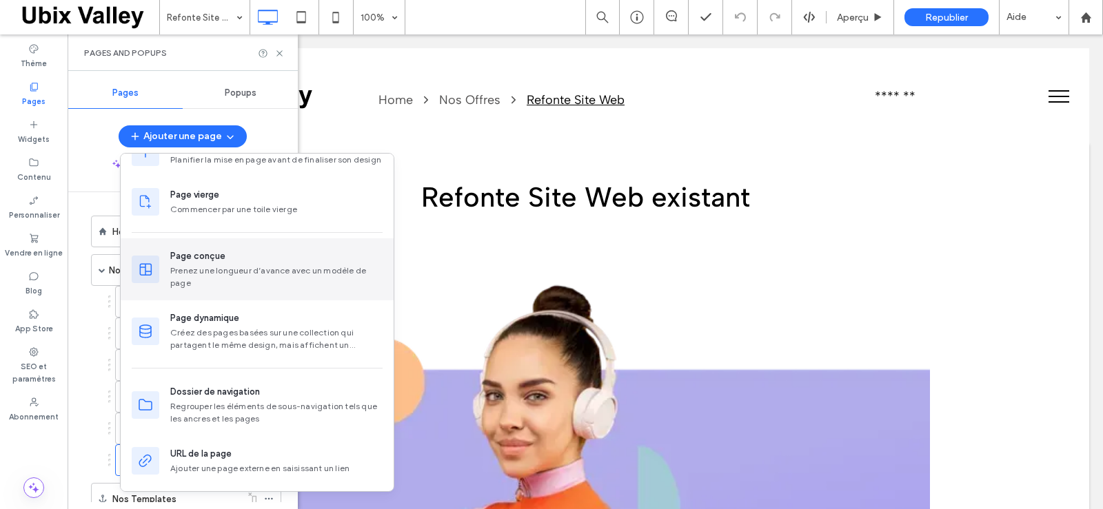
click at [198, 259] on div "Page conçue" at bounding box center [197, 256] width 55 height 14
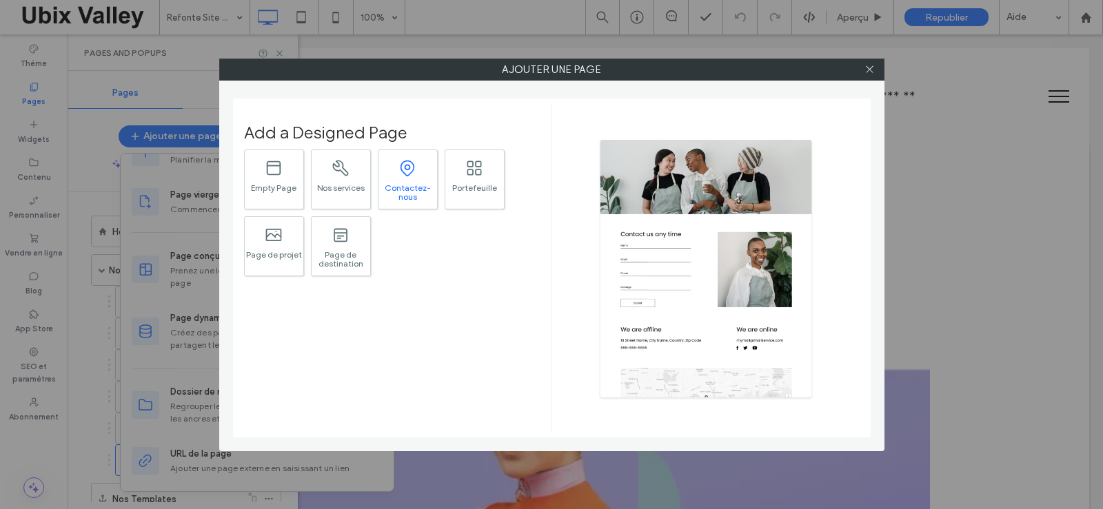
click at [400, 185] on div "Contactez-nous" at bounding box center [407, 192] width 59 height 18
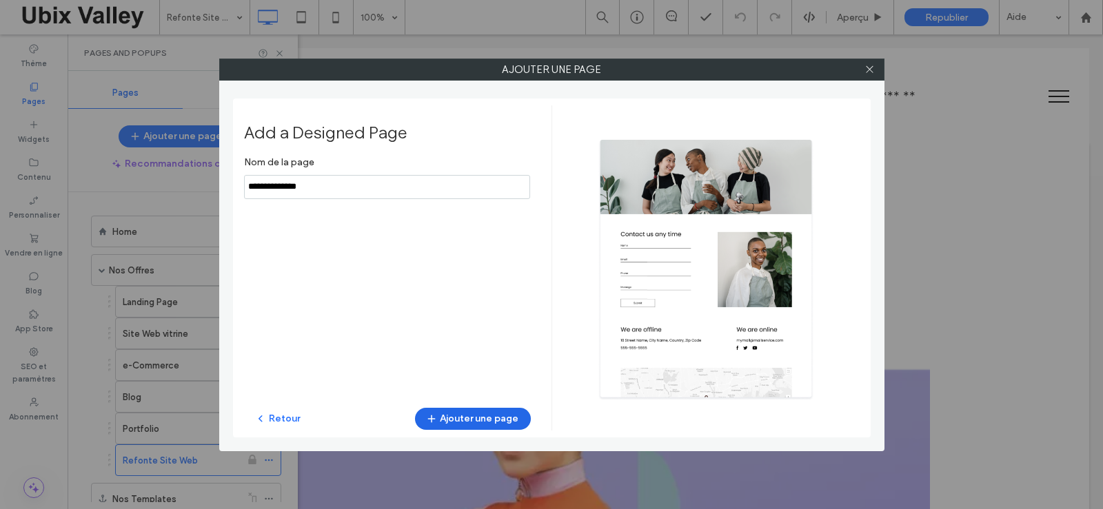
click at [484, 421] on button "Ajouter une page" at bounding box center [473, 419] width 116 height 22
click at [867, 68] on icon at bounding box center [869, 69] width 10 height 10
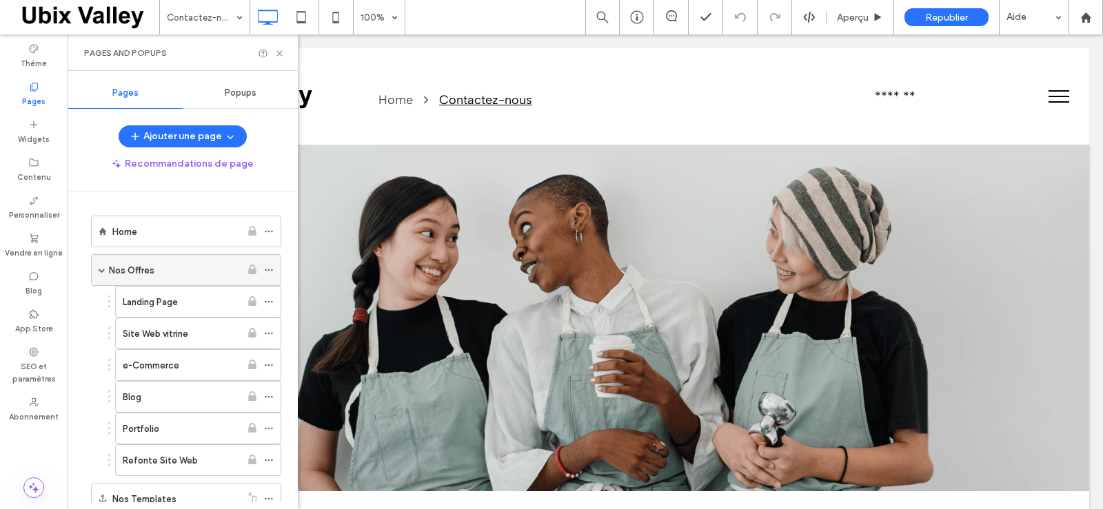
click at [184, 268] on div "Nos Offres" at bounding box center [175, 270] width 132 height 14
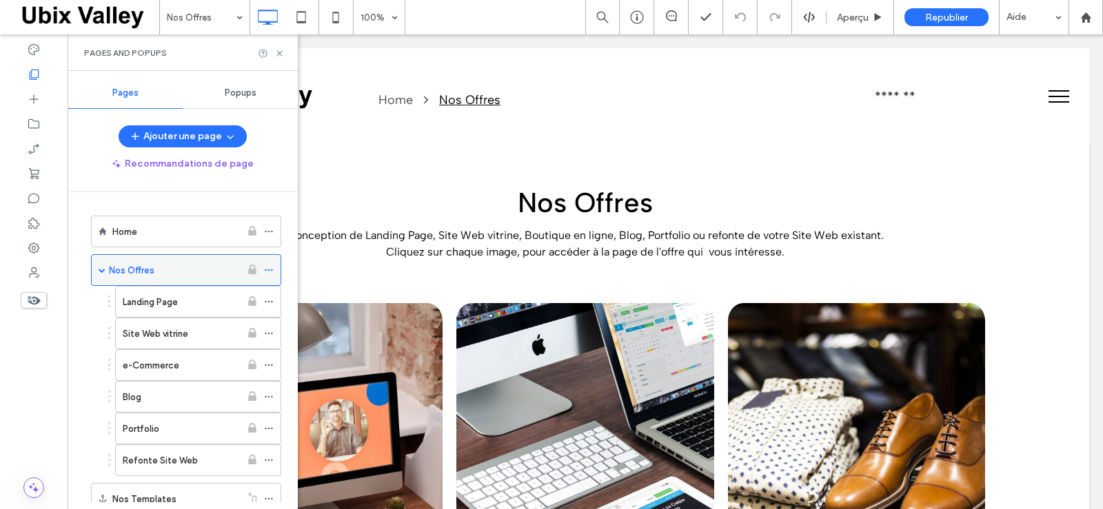
scroll to position [276, 0]
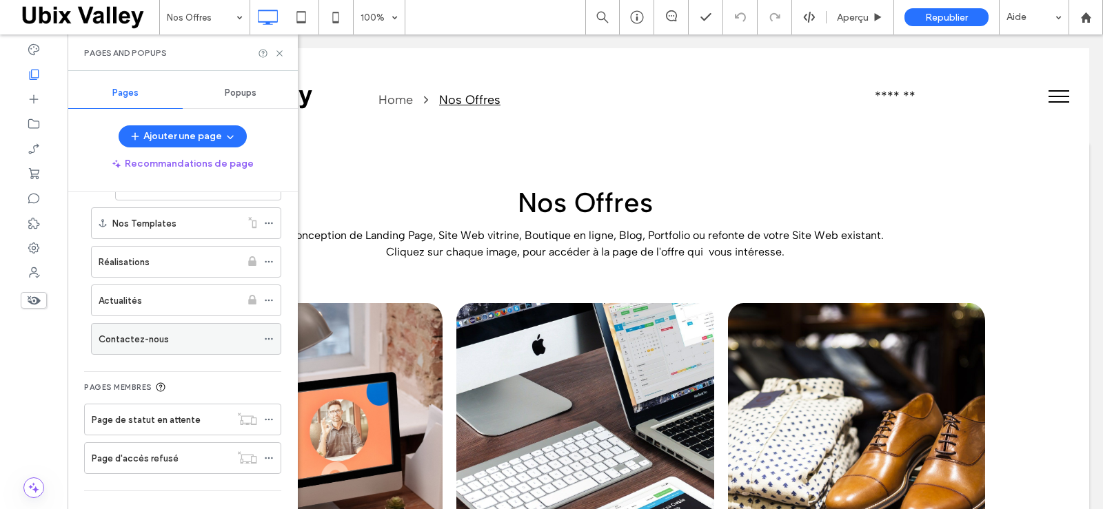
click at [204, 335] on div "Contactez-nous" at bounding box center [178, 339] width 158 height 14
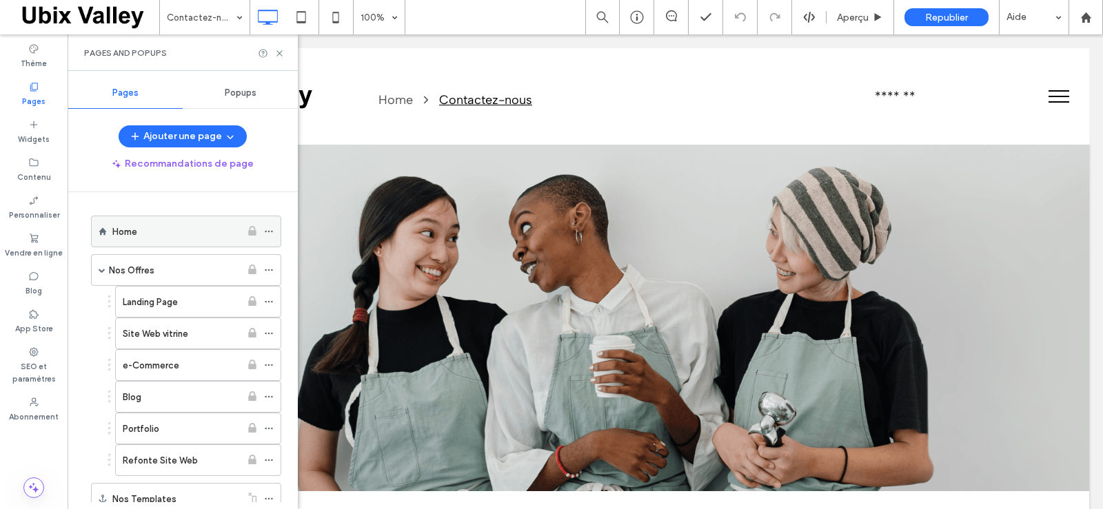
click at [196, 234] on div "Home" at bounding box center [176, 232] width 128 height 14
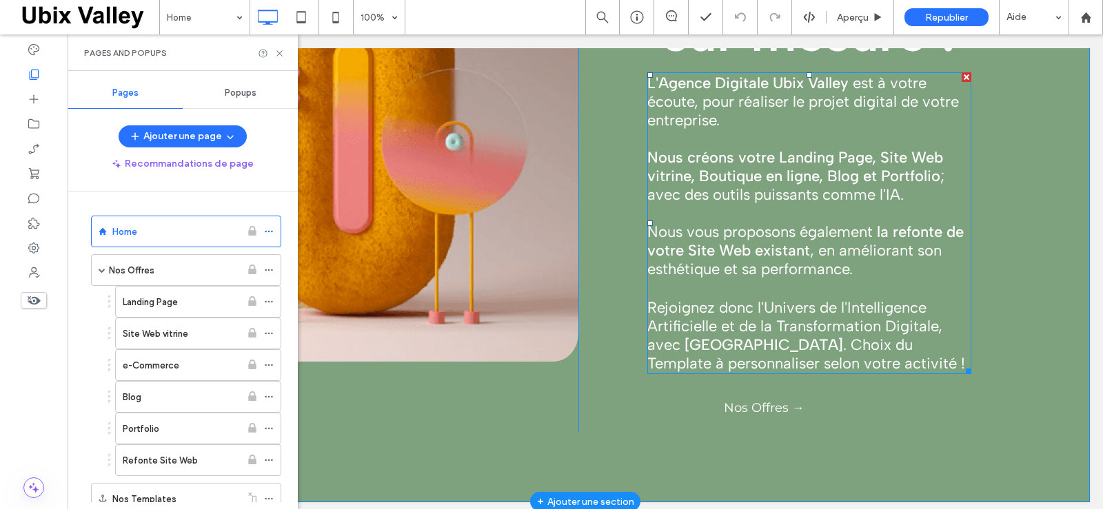
scroll to position [274, 0]
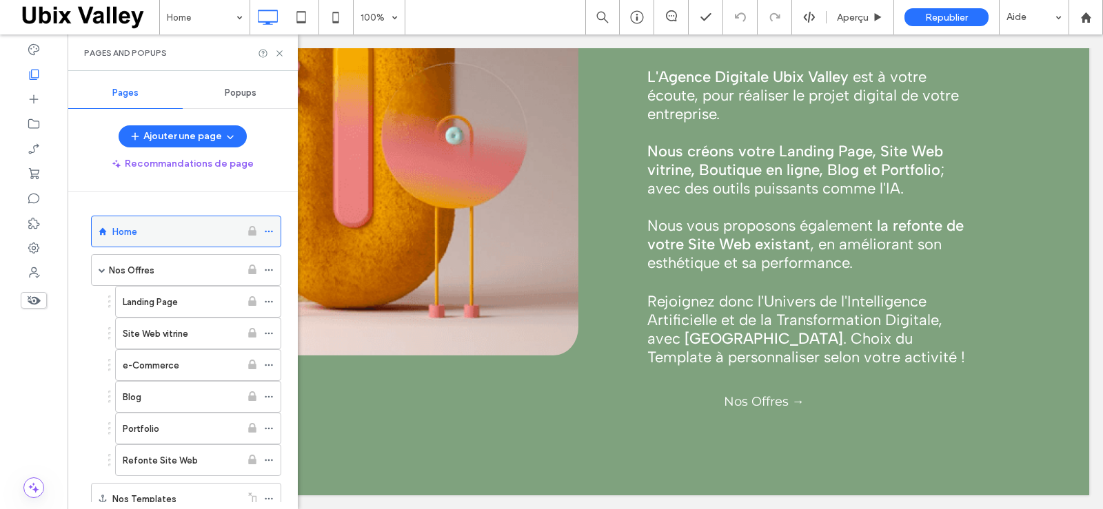
click at [266, 234] on icon at bounding box center [269, 232] width 10 height 10
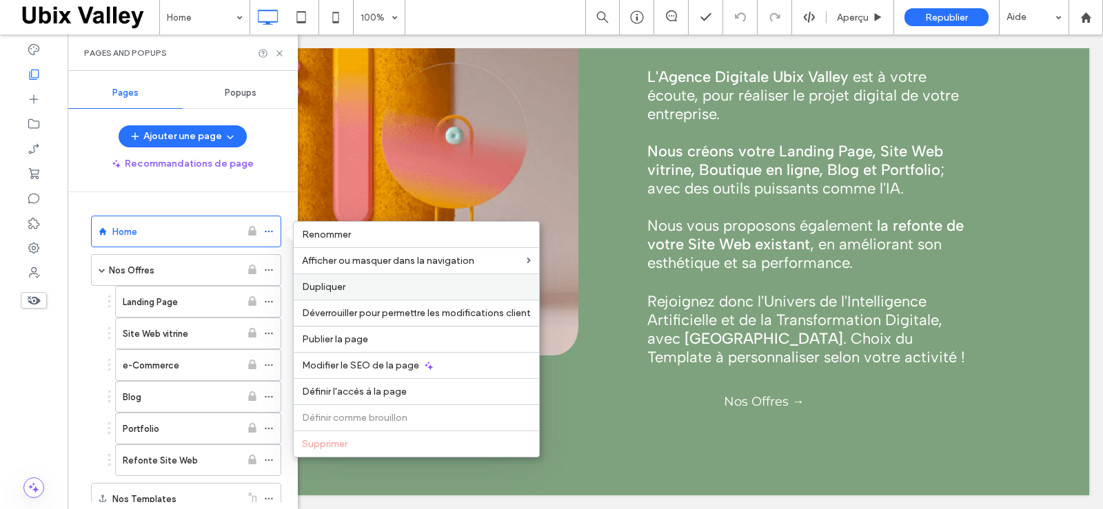
click at [331, 289] on span "Dupliquer" at bounding box center [323, 287] width 43 height 12
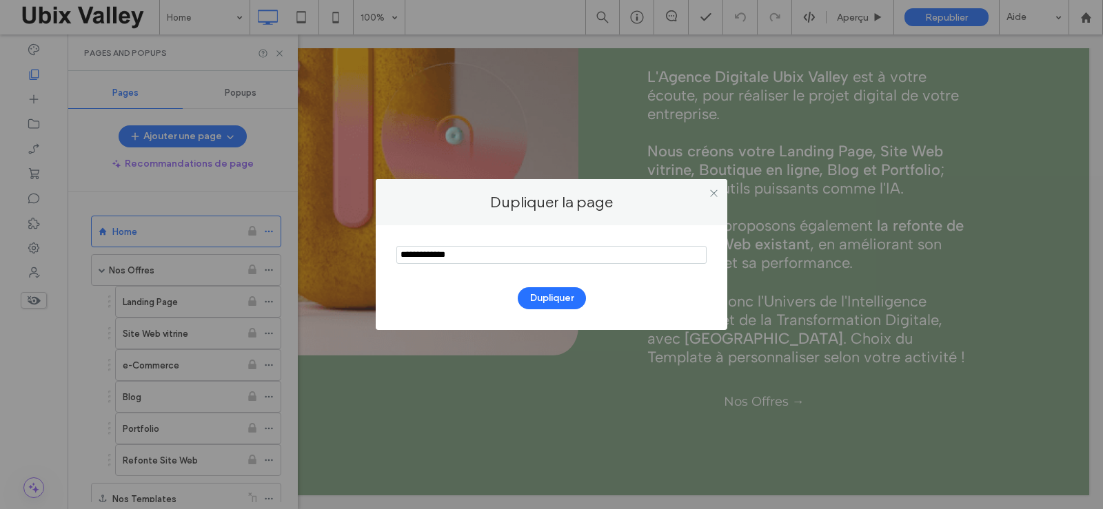
drag, startPoint x: 467, startPoint y: 257, endPoint x: 385, endPoint y: 257, distance: 82.0
click at [385, 257] on div "Dupliquer" at bounding box center [551, 277] width 351 height 105
type input "*******"
click at [548, 301] on button "Dupliquer" at bounding box center [551, 298] width 68 height 22
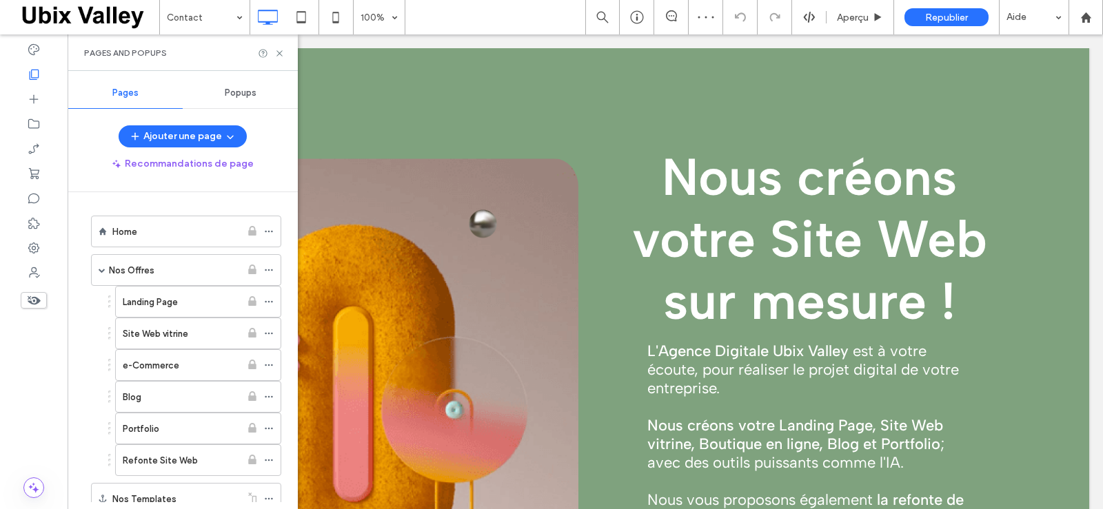
scroll to position [345, 0]
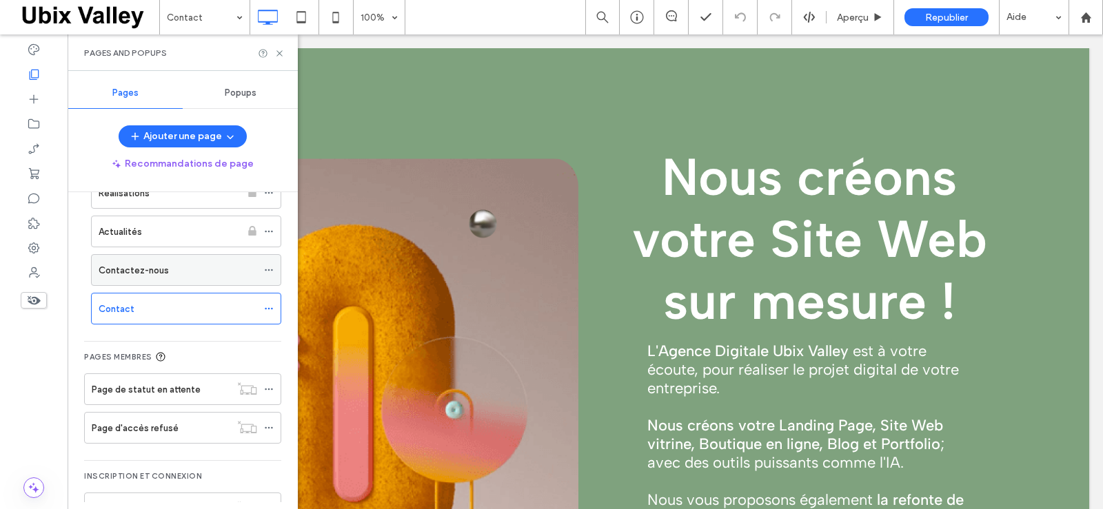
click at [268, 269] on icon at bounding box center [269, 270] width 10 height 10
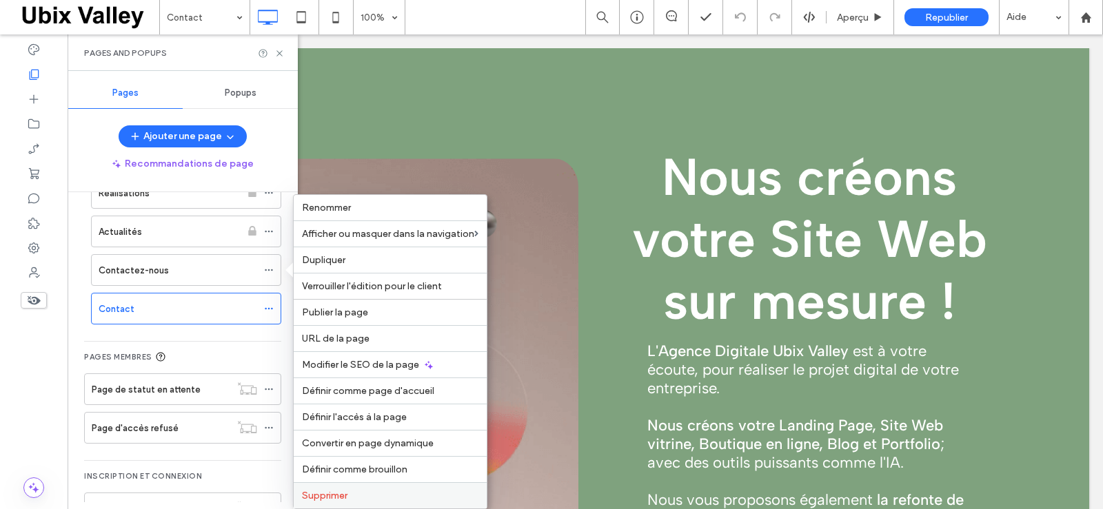
click at [326, 493] on span "Supprimer" at bounding box center [324, 496] width 45 height 12
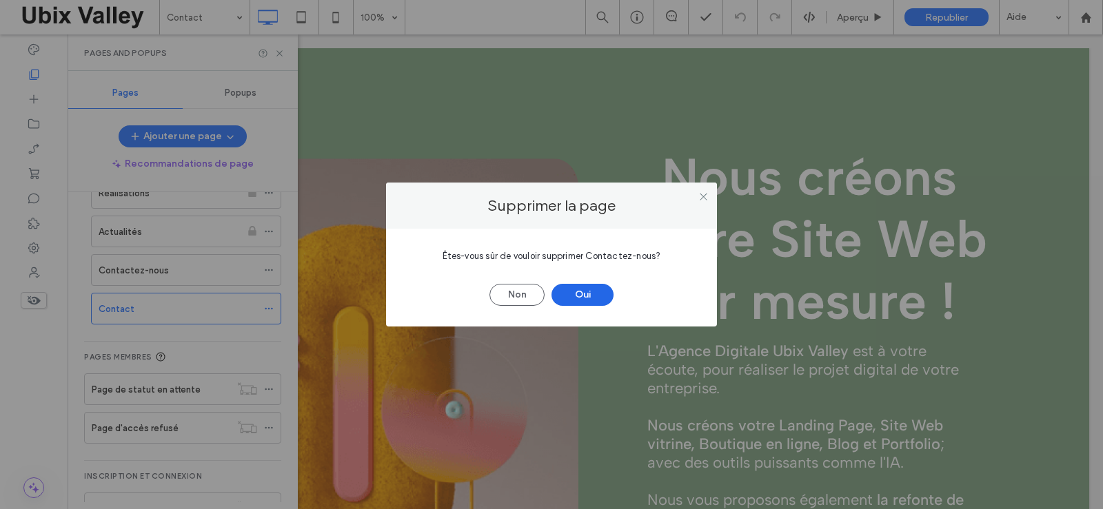
click at [593, 295] on button "Oui" at bounding box center [582, 295] width 62 height 22
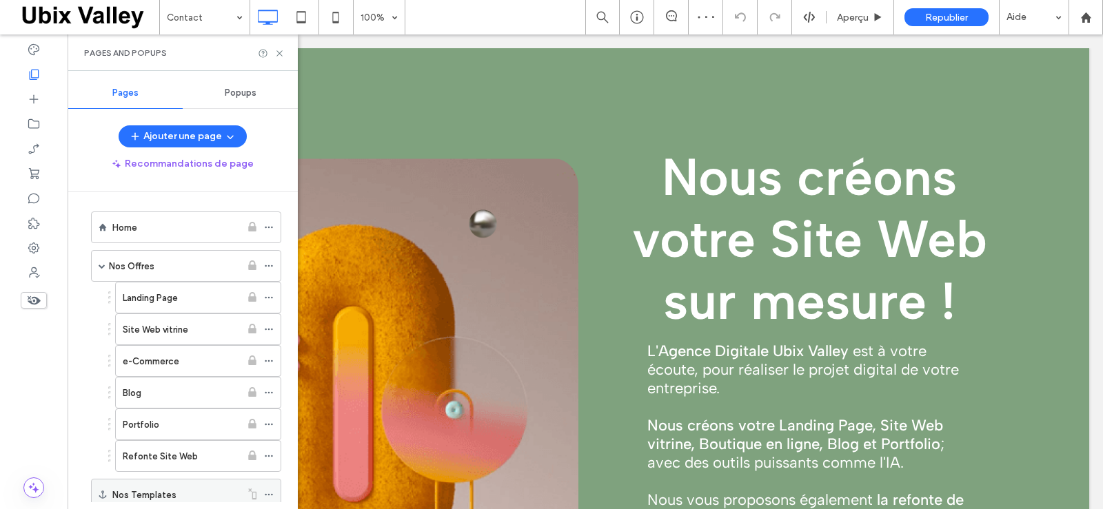
scroll to position [0, 0]
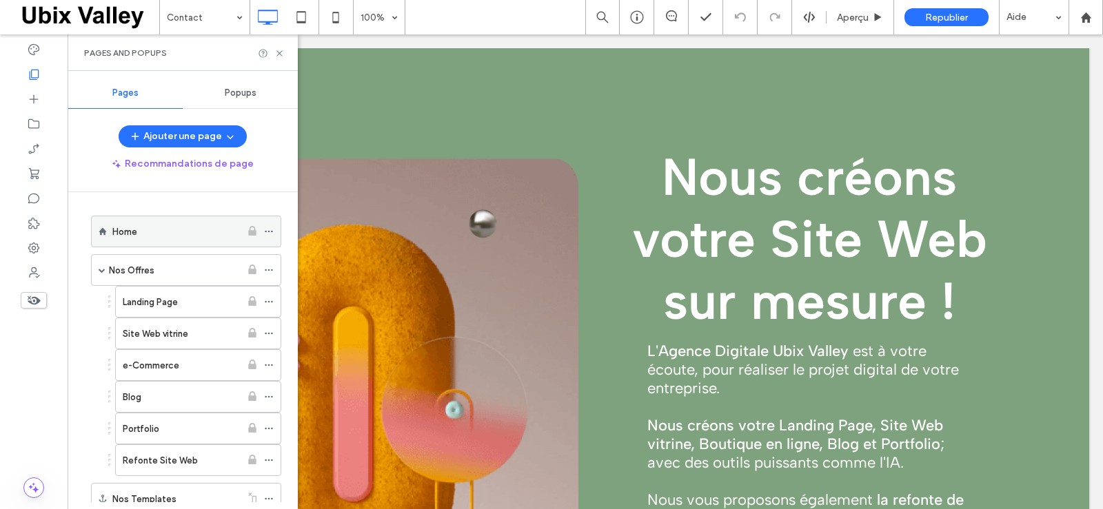
click at [173, 232] on div "Home" at bounding box center [176, 232] width 128 height 14
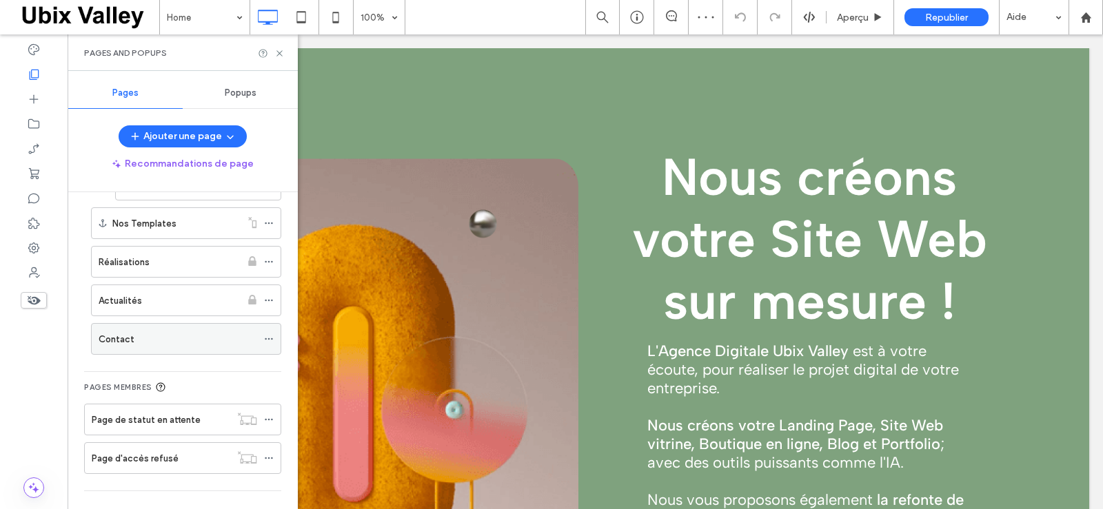
click at [172, 342] on div "Contact" at bounding box center [178, 339] width 158 height 14
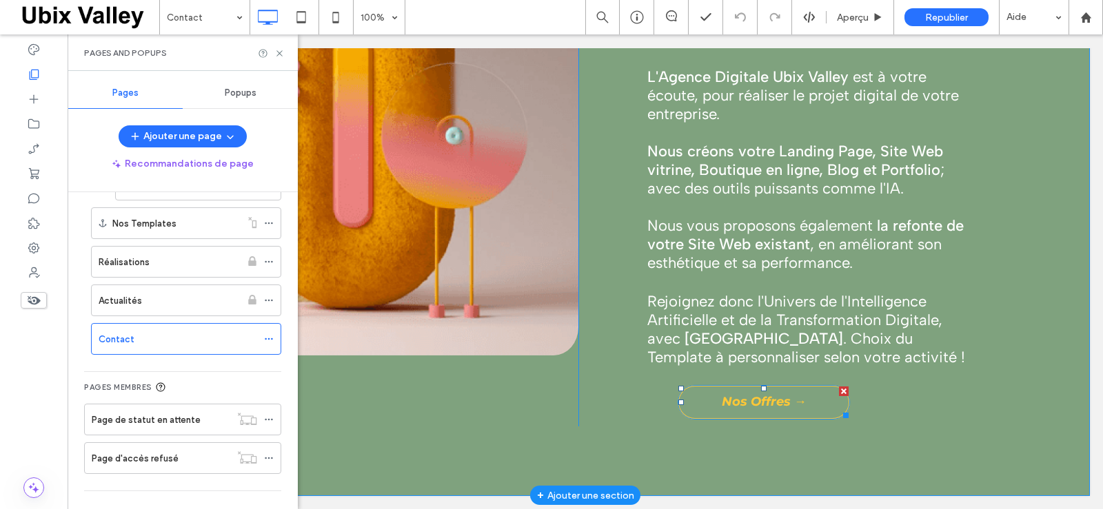
scroll to position [220, 0]
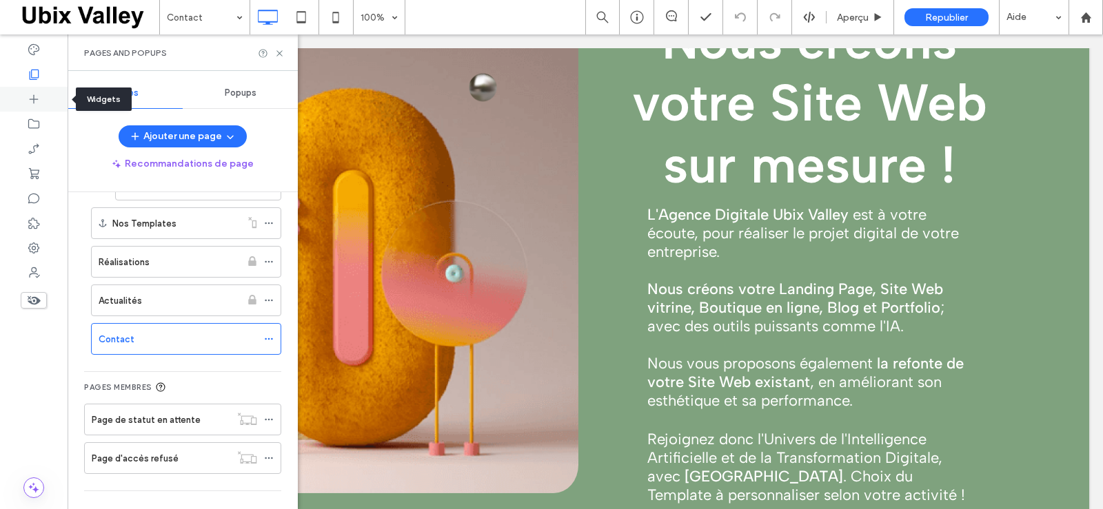
click at [36, 101] on icon at bounding box center [34, 99] width 14 height 14
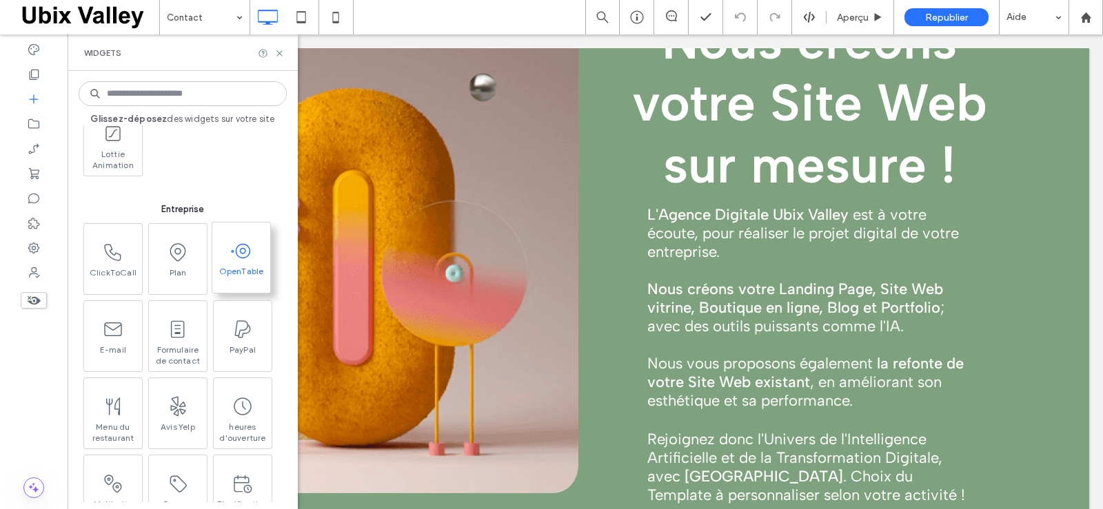
scroll to position [1516, 0]
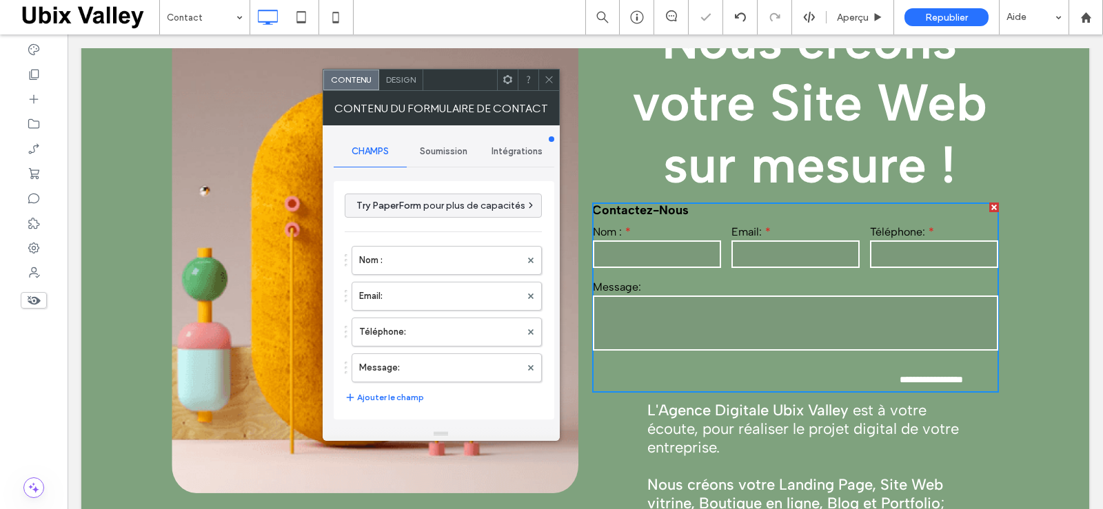
type input "**********"
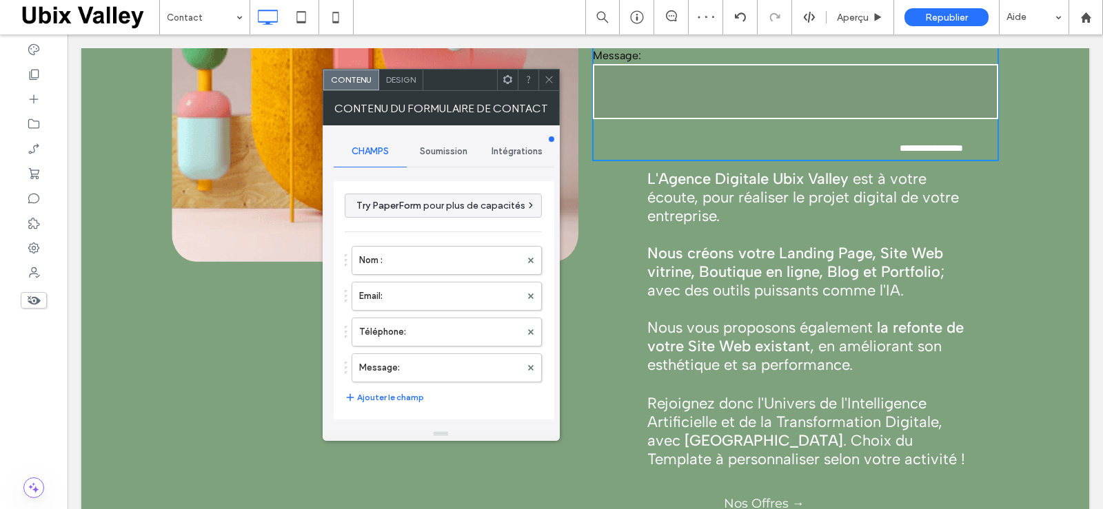
scroll to position [412, 0]
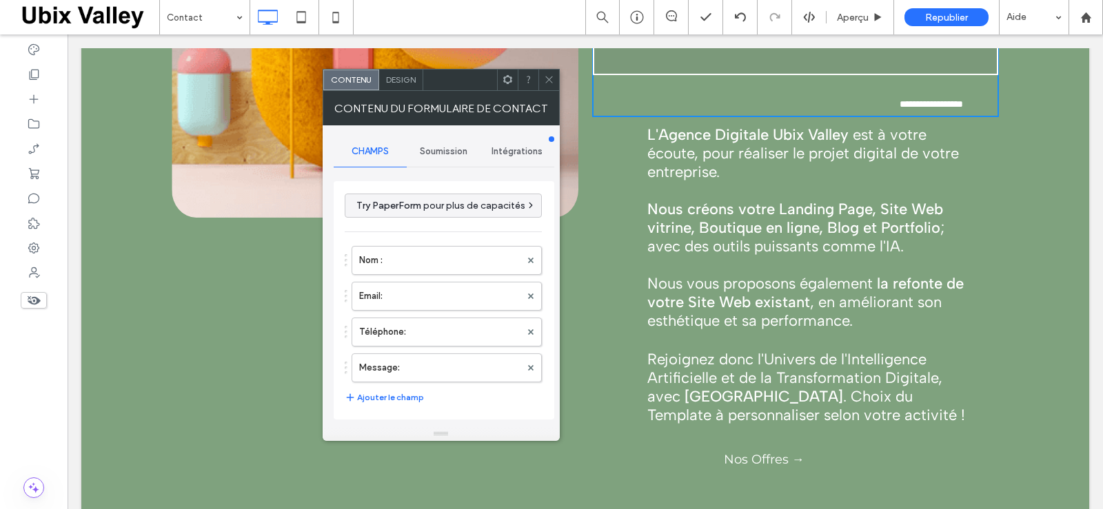
drag, startPoint x: 549, startPoint y: 77, endPoint x: 552, endPoint y: 97, distance: 20.2
click at [549, 77] on icon at bounding box center [549, 79] width 10 height 10
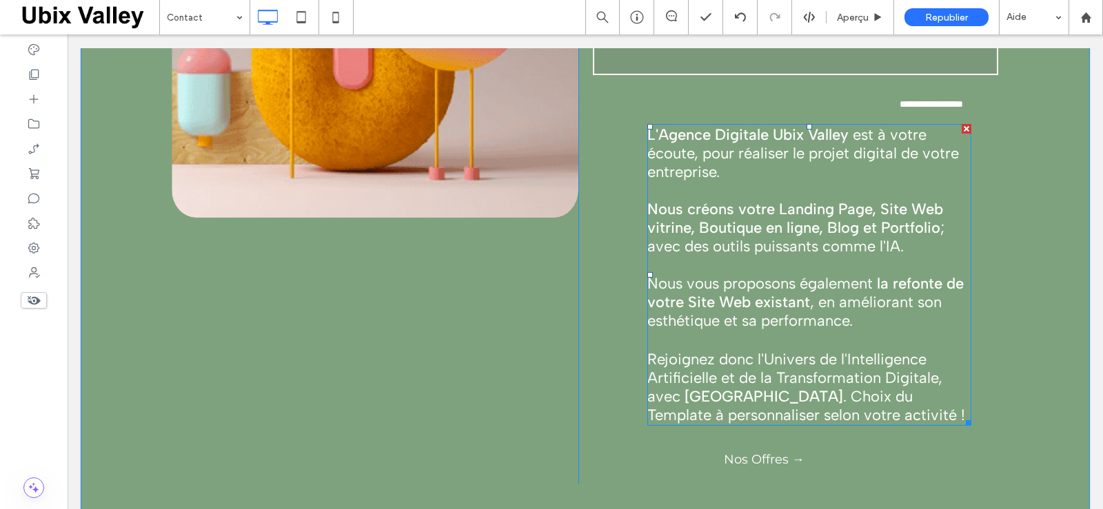
drag, startPoint x: 959, startPoint y: 130, endPoint x: 1025, endPoint y: 169, distance: 76.0
click at [961, 130] on div at bounding box center [966, 129] width 10 height 10
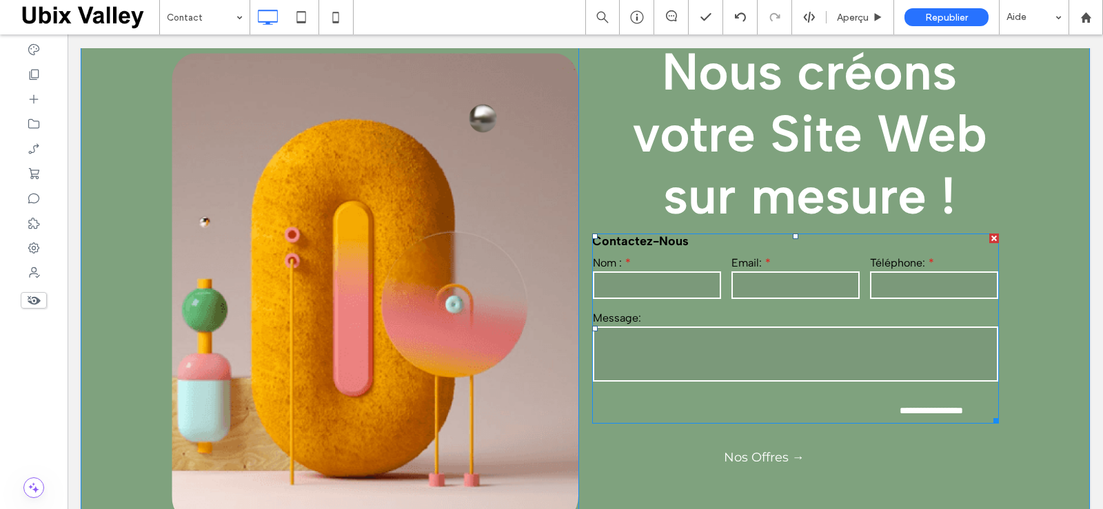
scroll to position [138, 0]
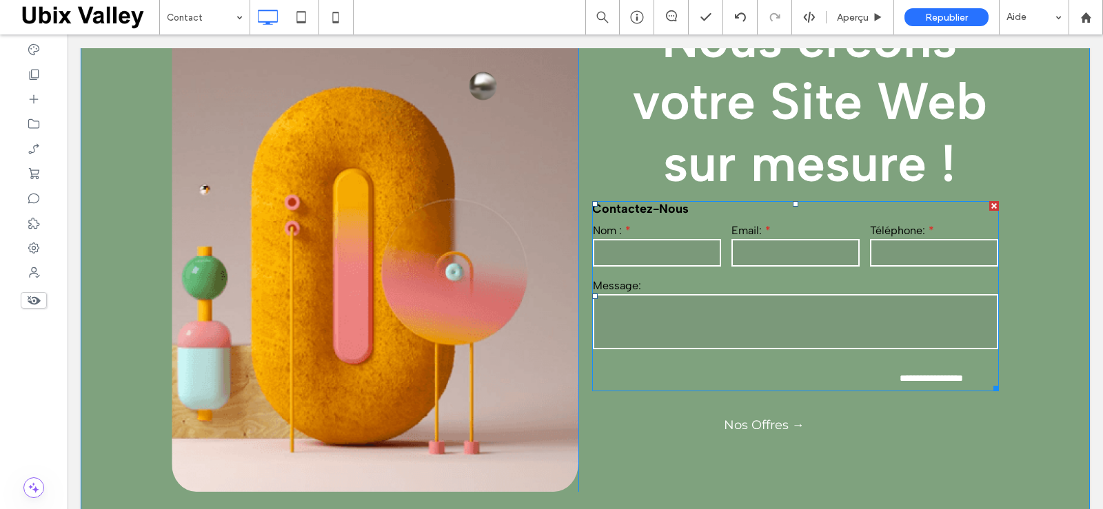
click at [773, 268] on div "Email:" at bounding box center [795, 246] width 139 height 55
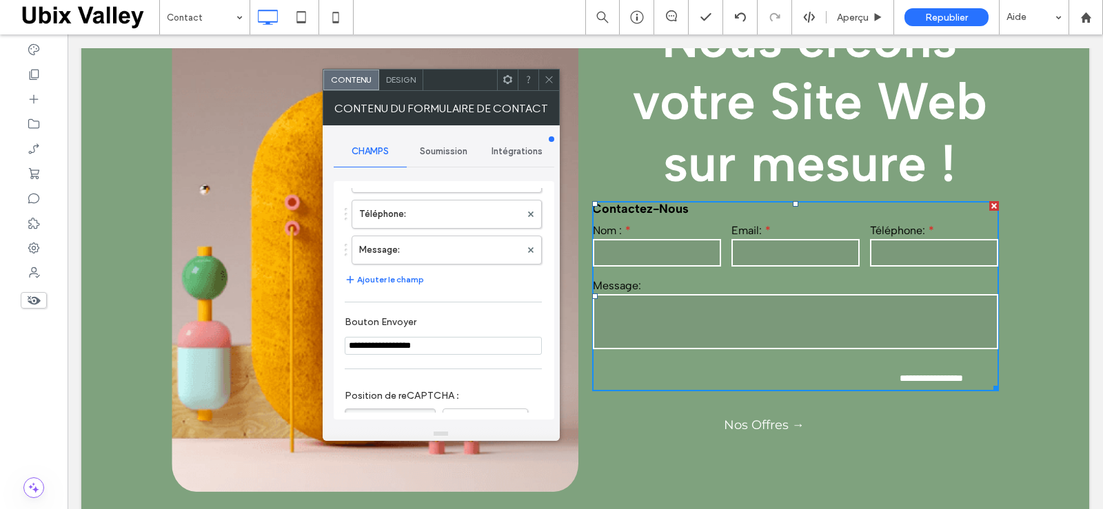
scroll to position [112, 0]
drag, startPoint x: 441, startPoint y: 365, endPoint x: 384, endPoint y: 366, distance: 56.5
click at [384, 361] on input "**********" at bounding box center [443, 352] width 197 height 18
type input "*******"
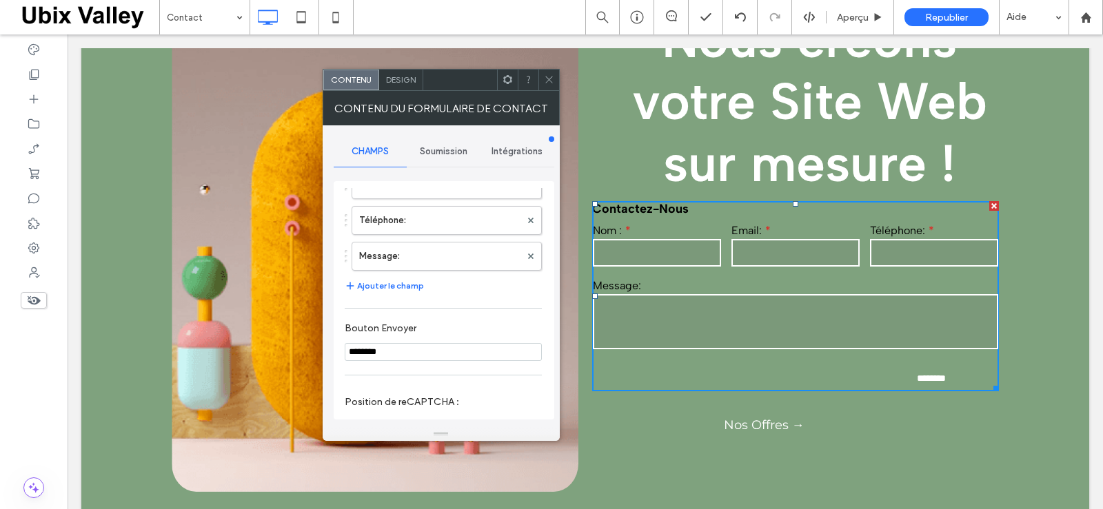
type input "*******"
click at [476, 338] on label "Bouton Envoyer" at bounding box center [441, 329] width 192 height 15
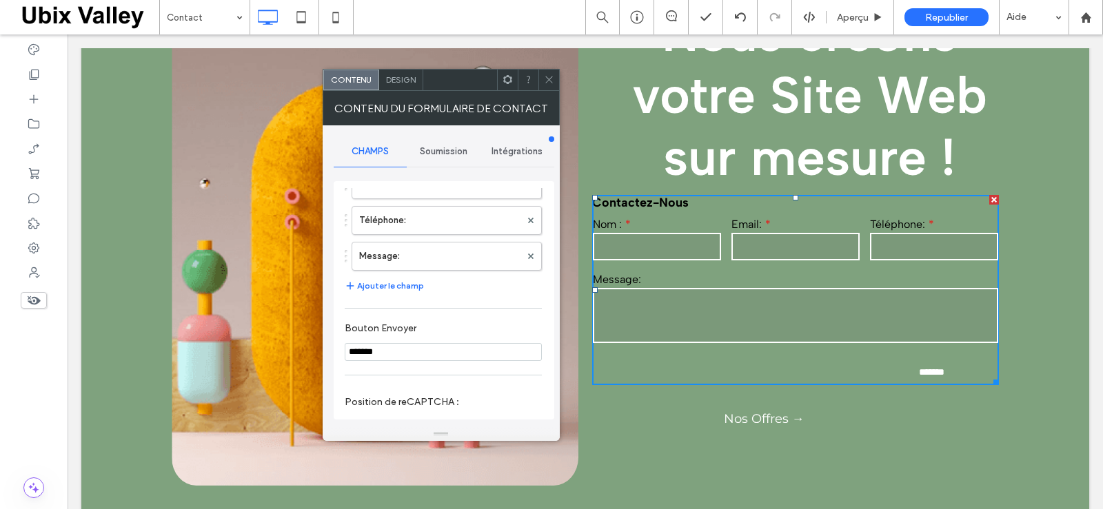
scroll to position [65, 0]
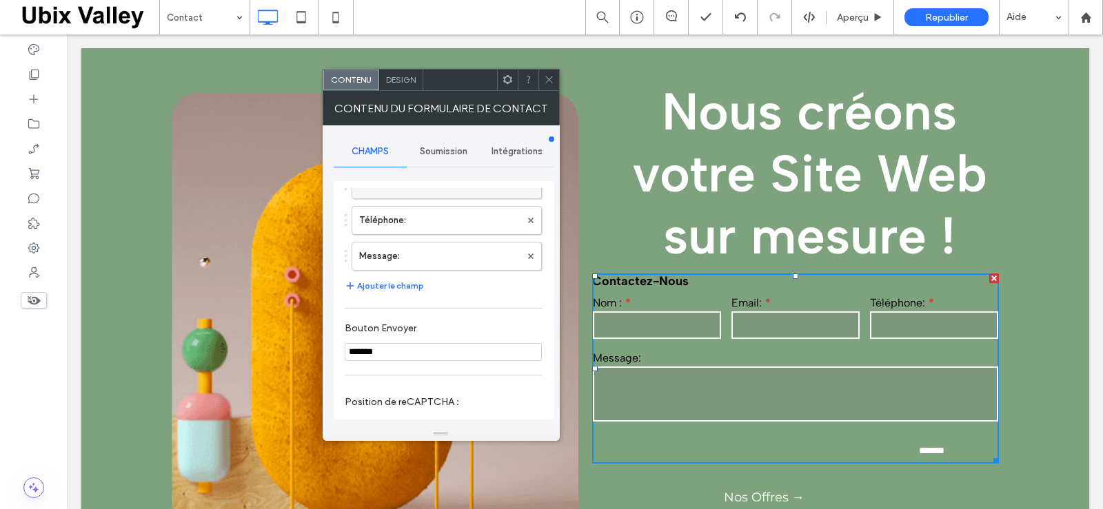
click at [417, 198] on label "Email:" at bounding box center [439, 185] width 161 height 28
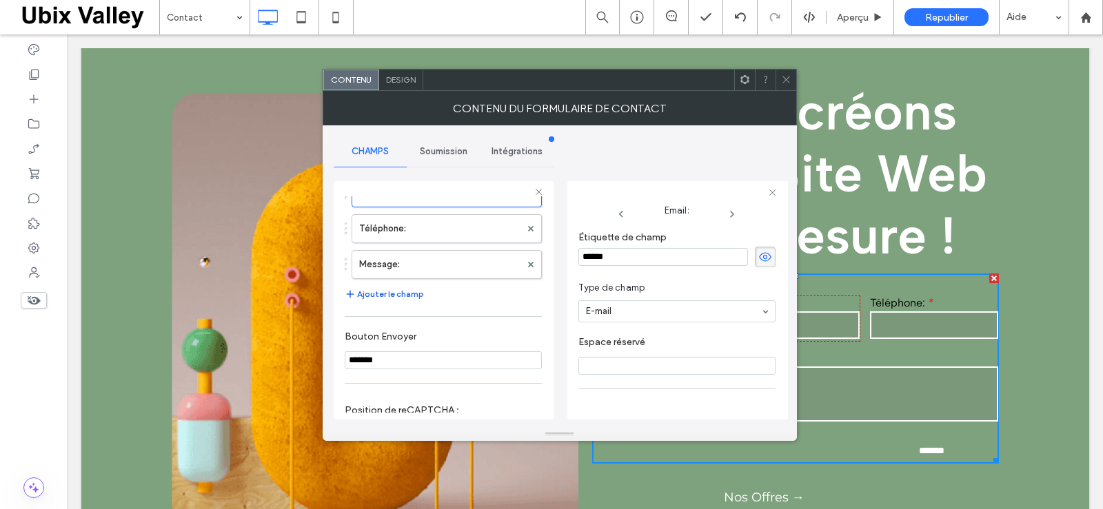
click at [401, 303] on button "Ajouter le champ" at bounding box center [384, 294] width 79 height 17
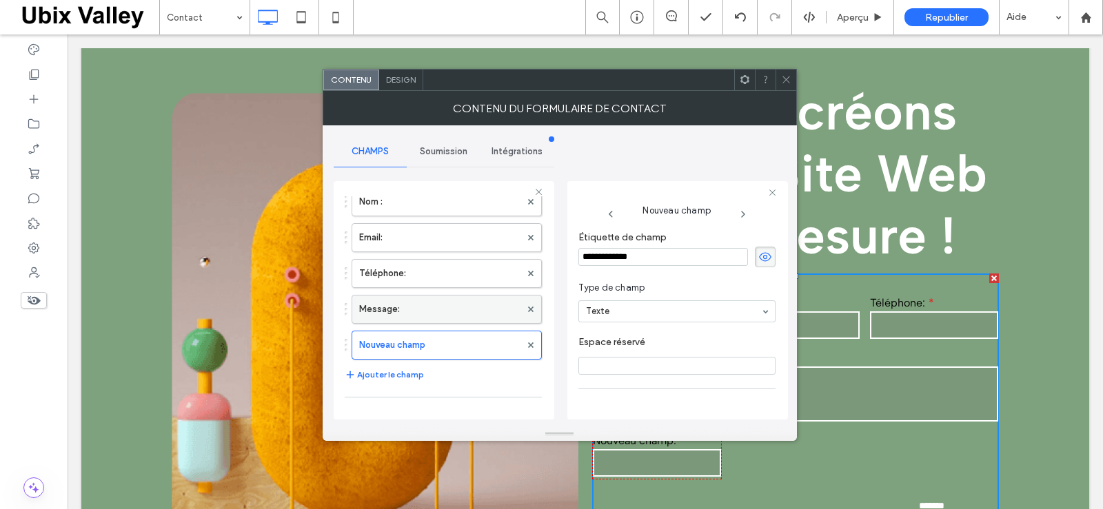
scroll to position [43, 0]
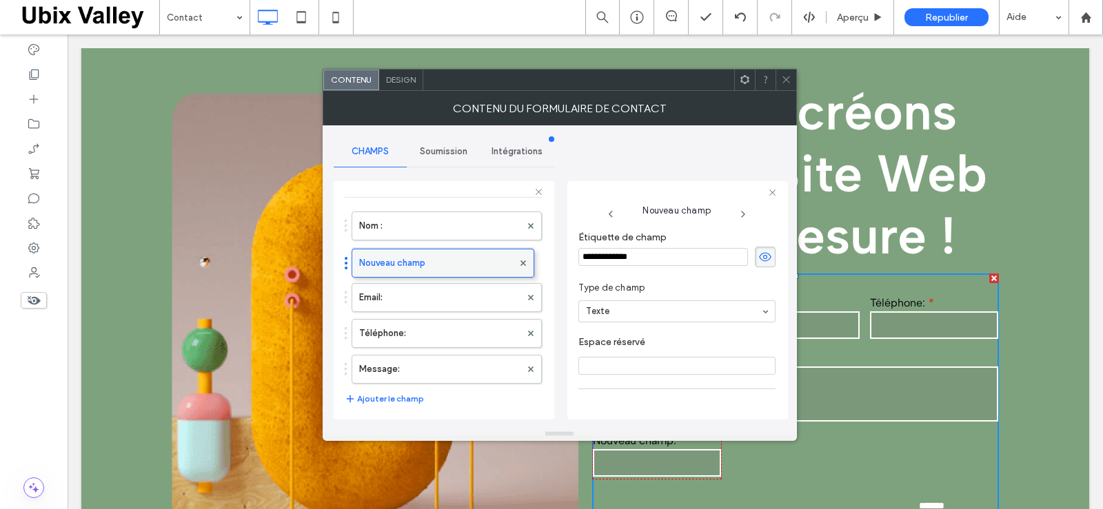
drag, startPoint x: 429, startPoint y: 382, endPoint x: 442, endPoint y: 263, distance: 119.9
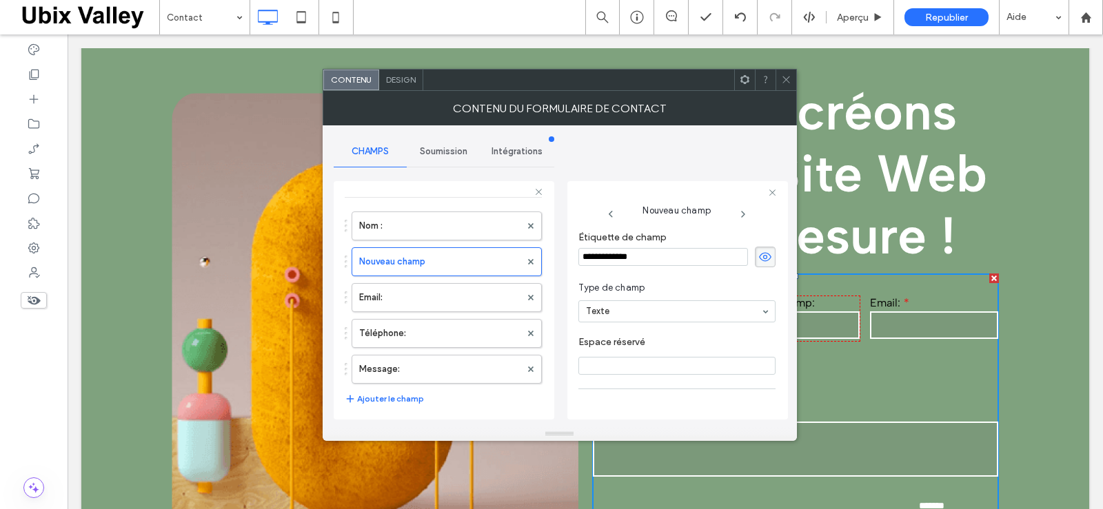
drag, startPoint x: 658, startPoint y: 258, endPoint x: 566, endPoint y: 258, distance: 91.6
click at [567, 258] on div "**********" at bounding box center [677, 300] width 221 height 238
type input "********"
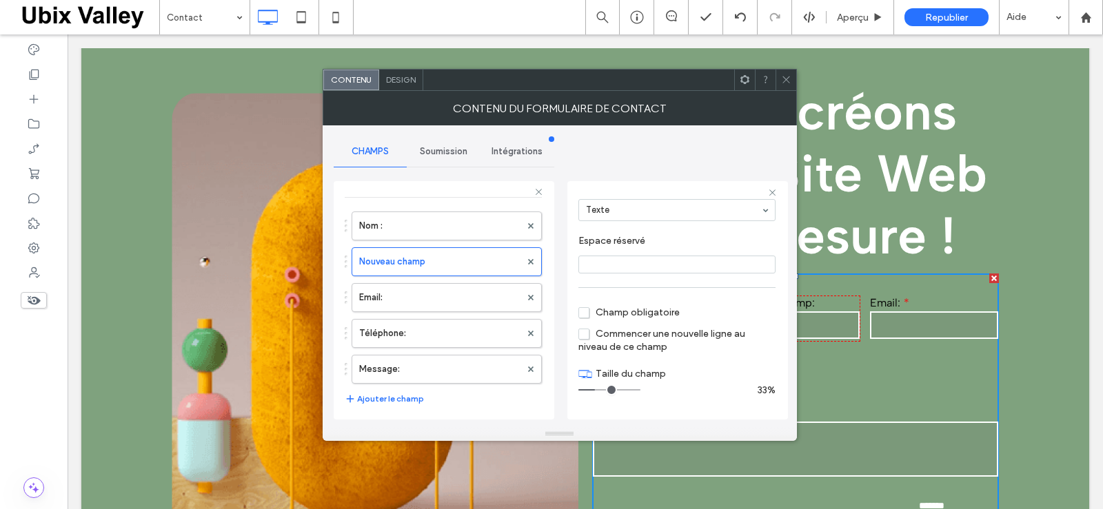
scroll to position [102, 0]
click at [609, 391] on input "range" at bounding box center [609, 389] width 62 height 1
click at [606, 389] on input "range" at bounding box center [609, 389] width 62 height 1
click at [603, 389] on input "range" at bounding box center [609, 389] width 62 height 1
click at [608, 389] on input "range" at bounding box center [609, 389] width 62 height 1
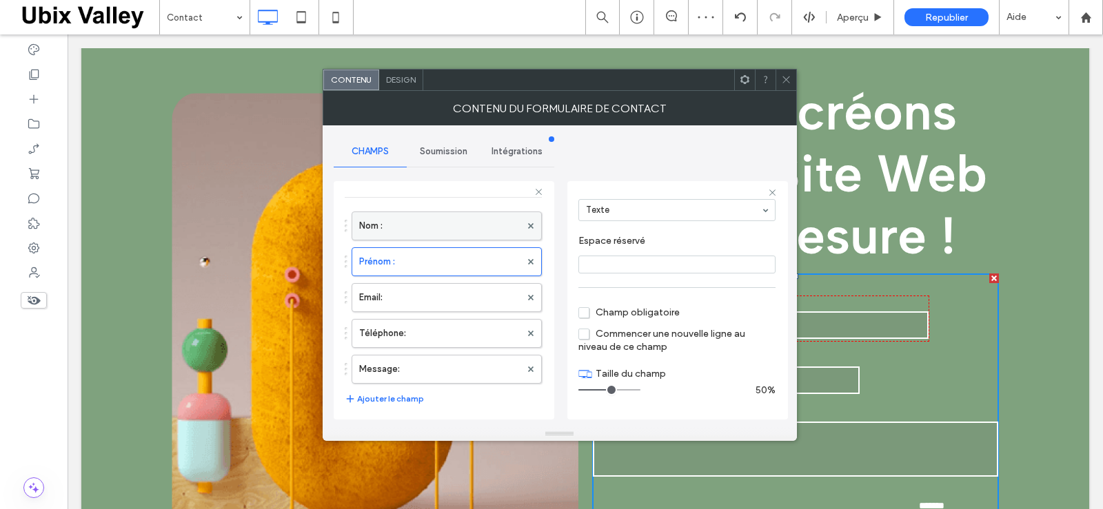
drag, startPoint x: 418, startPoint y: 240, endPoint x: 421, endPoint y: 246, distance: 7.1
click at [418, 240] on label "Nom :" at bounding box center [439, 226] width 161 height 28
click at [605, 389] on input "range" at bounding box center [609, 389] width 62 height 1
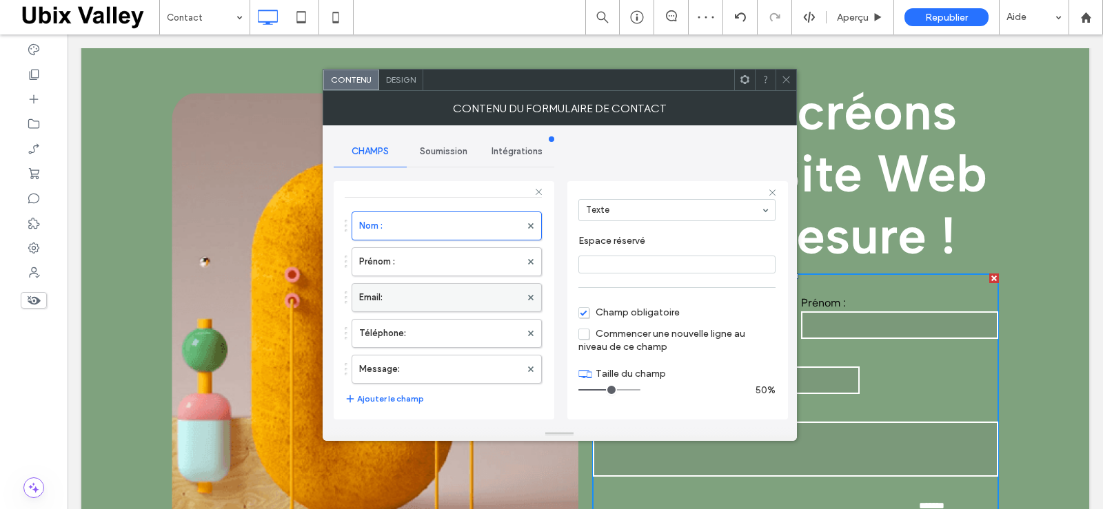
click at [409, 309] on label "Email:" at bounding box center [439, 298] width 161 height 28
click at [585, 314] on span "Champ obligatoire" at bounding box center [628, 313] width 101 height 12
click at [606, 389] on input "range" at bounding box center [609, 389] width 62 height 1
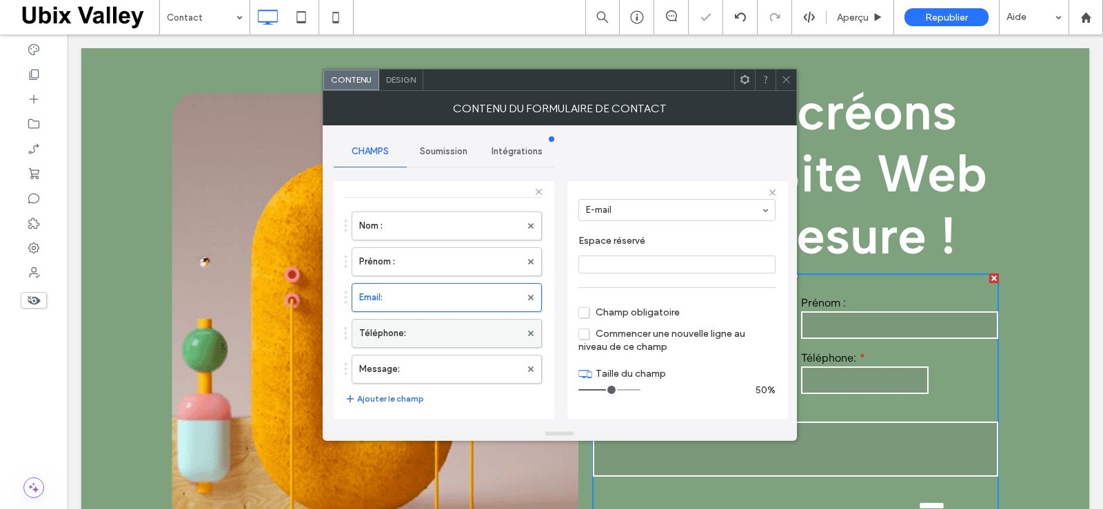
click at [463, 347] on label "Téléphone:" at bounding box center [439, 334] width 161 height 28
type input "*"
click at [605, 391] on input "range" at bounding box center [609, 389] width 62 height 1
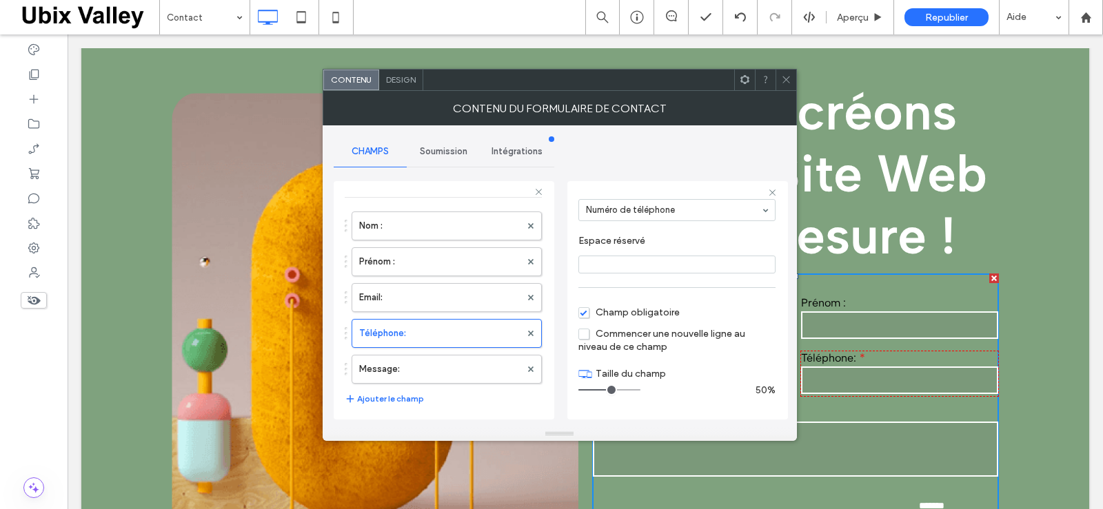
click at [784, 79] on use at bounding box center [785, 79] width 7 height 7
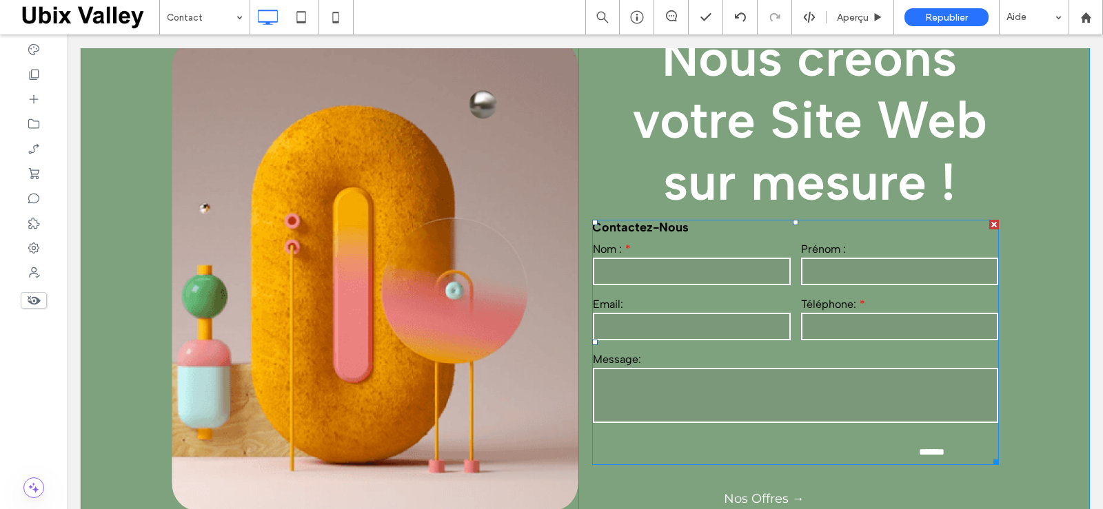
scroll to position [0, 0]
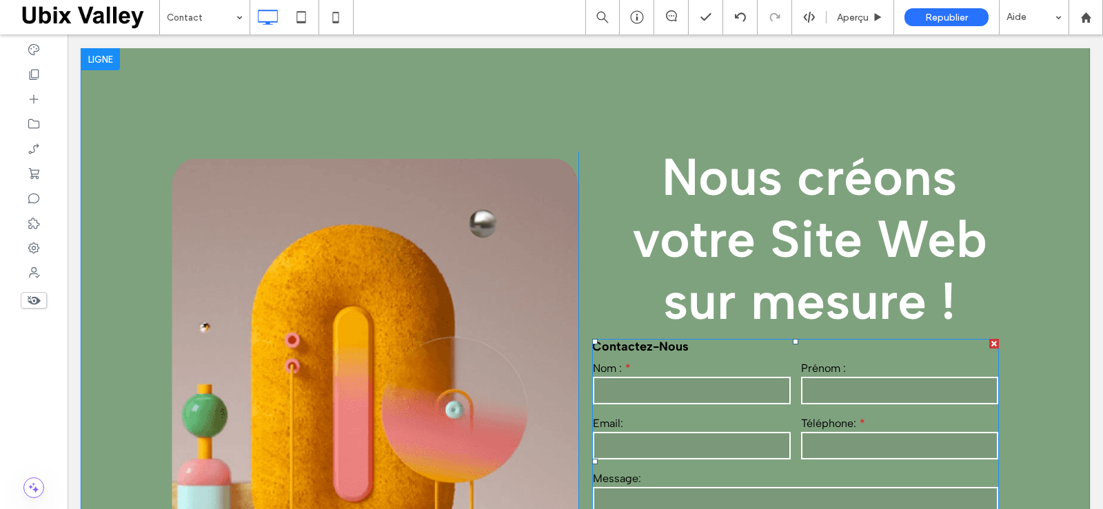
click at [631, 380] on input "text" at bounding box center [692, 391] width 198 height 28
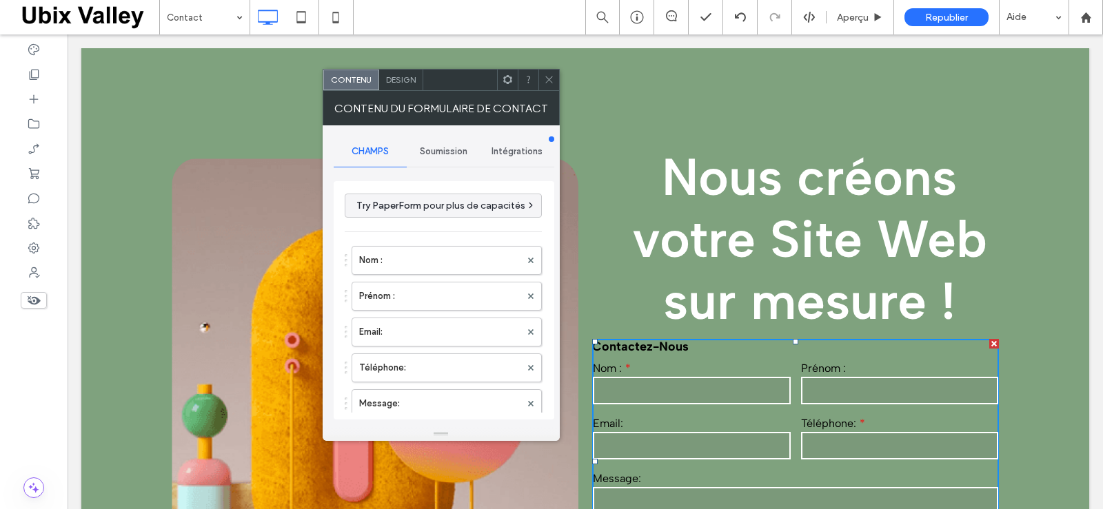
click at [408, 79] on span "Design" at bounding box center [401, 79] width 30 height 10
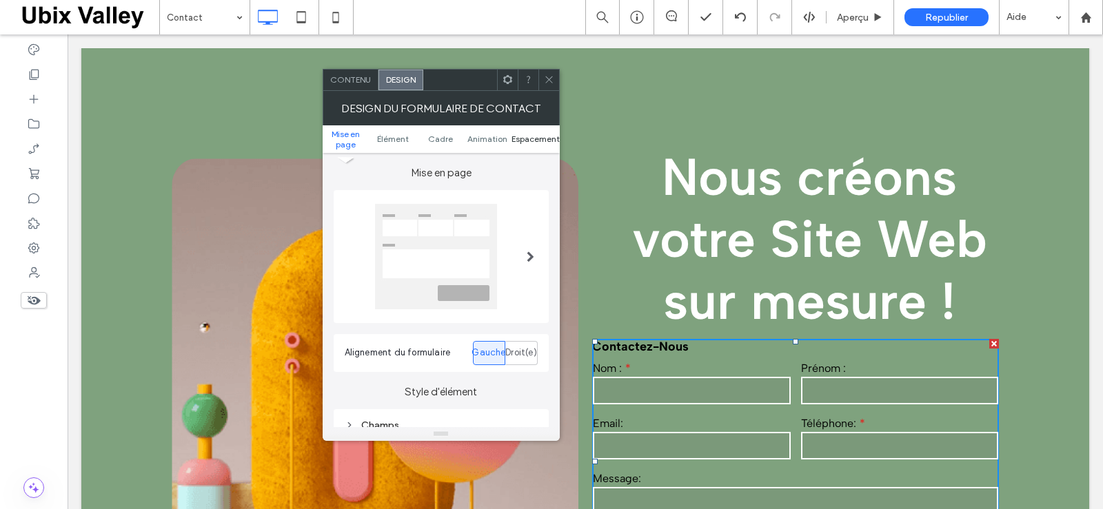
click at [533, 138] on span "Espacement" at bounding box center [535, 139] width 48 height 10
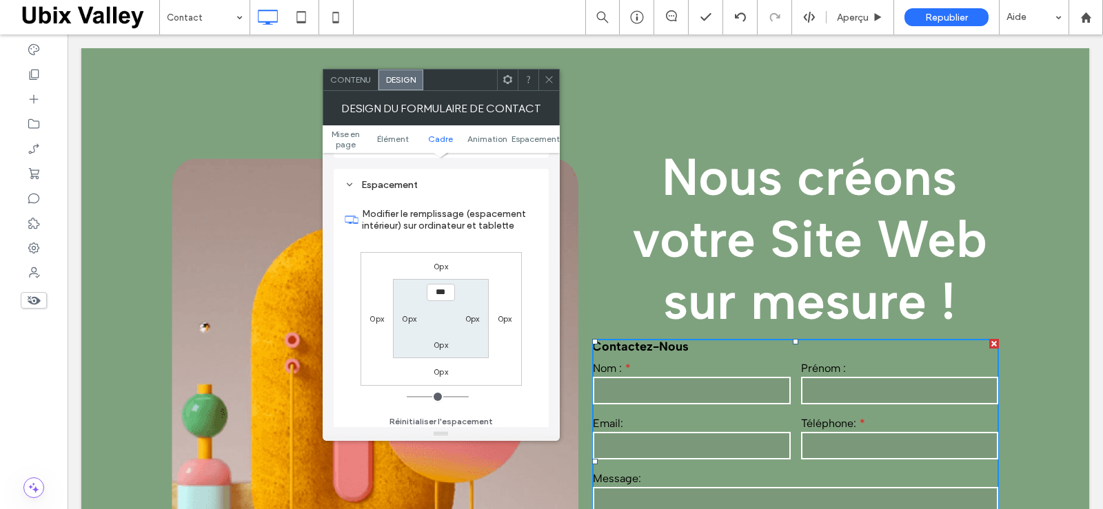
scroll to position [575, 0]
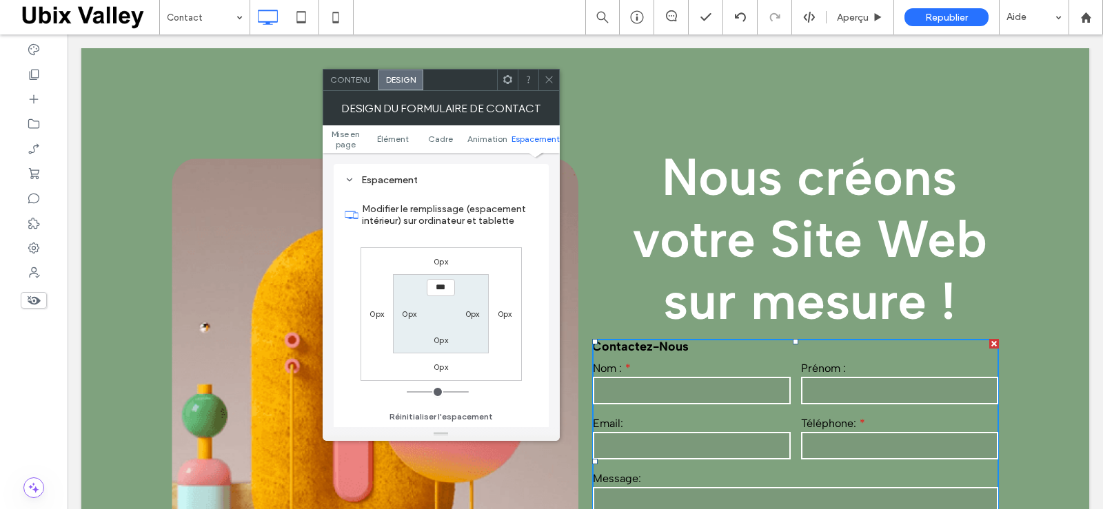
click at [440, 264] on label "0px" at bounding box center [440, 261] width 14 height 10
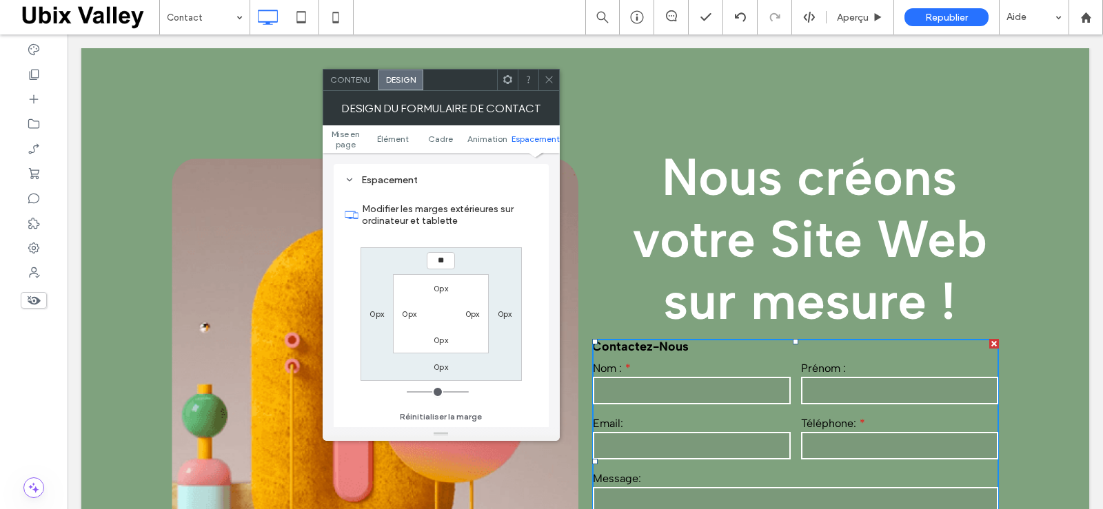
type input "**"
drag, startPoint x: 439, startPoint y: 261, endPoint x: 431, endPoint y: 261, distance: 8.3
click at [431, 261] on input "****" at bounding box center [441, 260] width 28 height 17
type input "****"
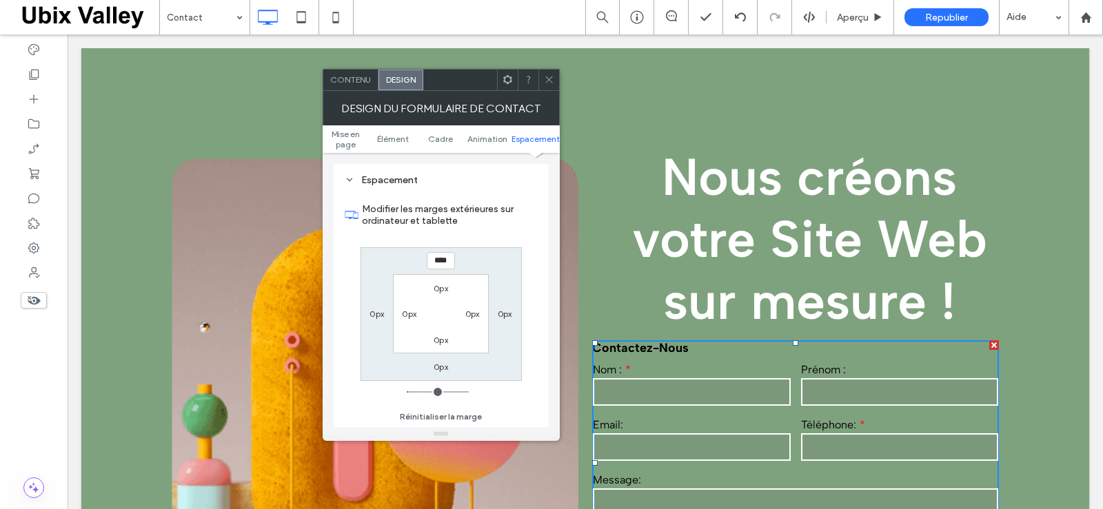
type input "**"
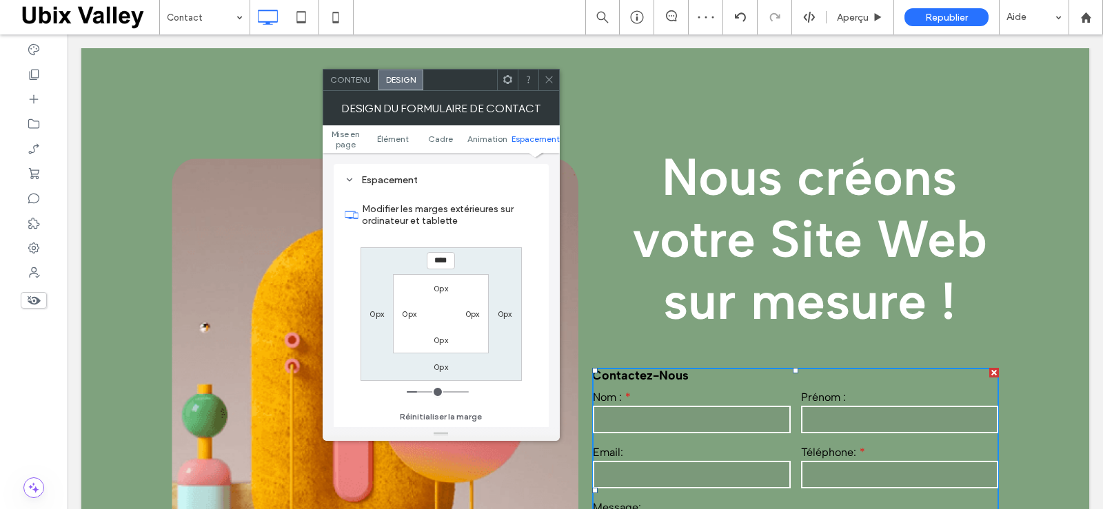
click at [436, 261] on input "****" at bounding box center [441, 260] width 28 height 17
type input "****"
type input "**"
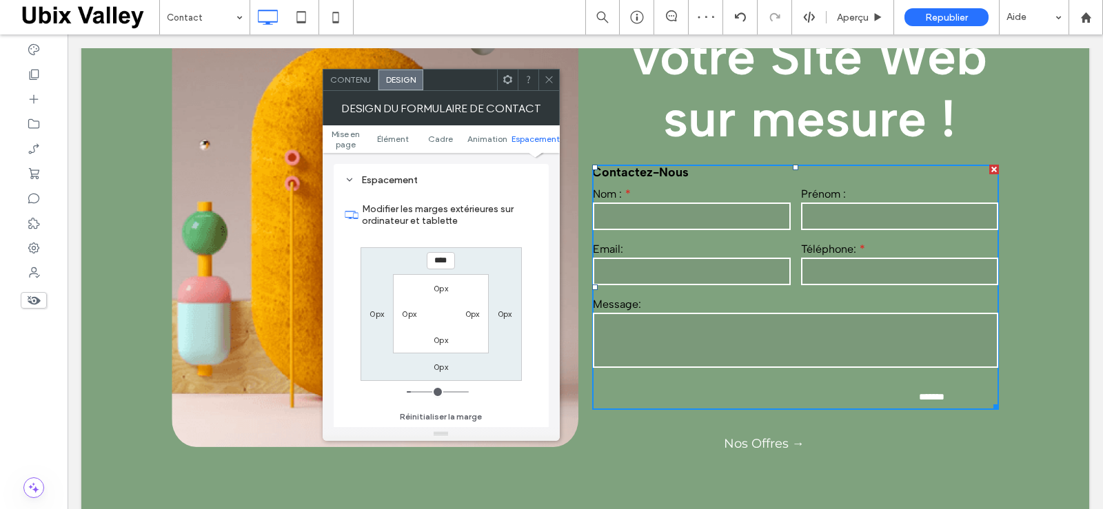
scroll to position [207, 0]
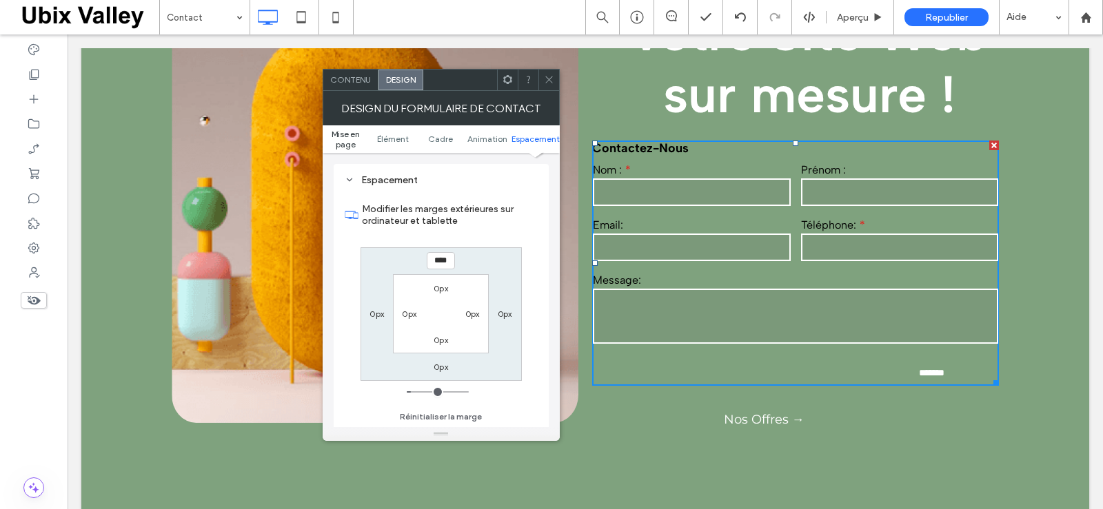
click at [349, 135] on span "Mise en page" at bounding box center [346, 139] width 48 height 21
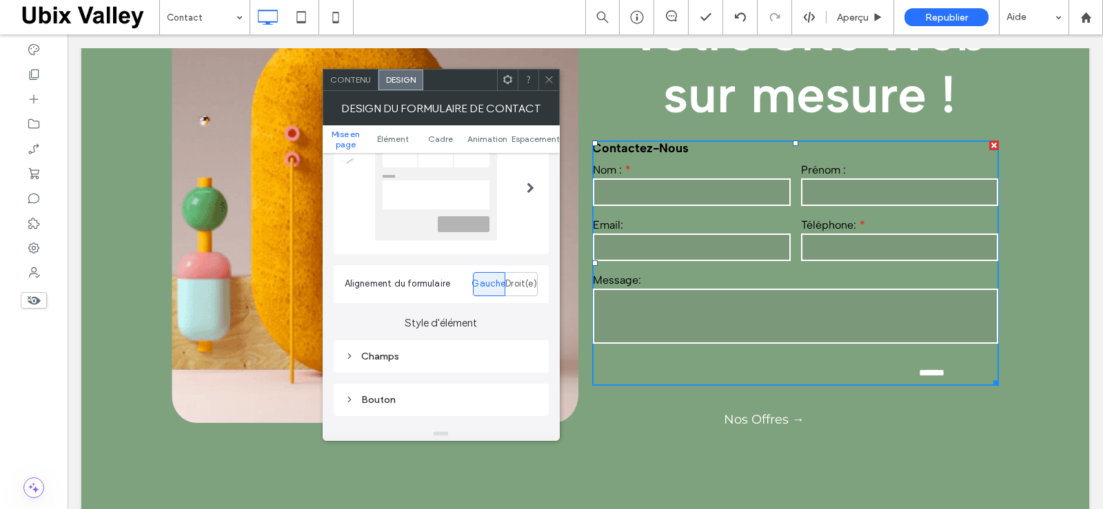
scroll to position [138, 0]
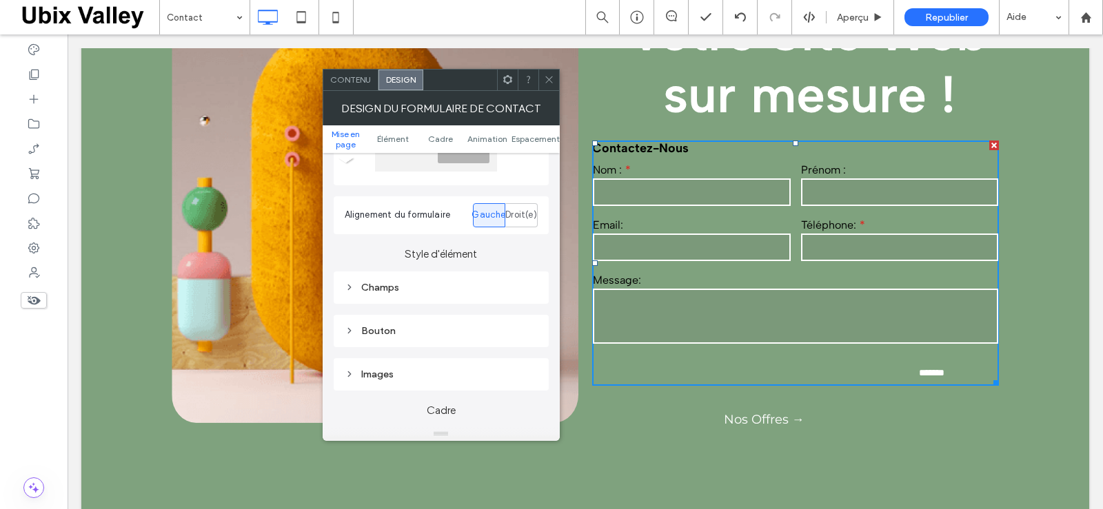
click at [349, 288] on icon at bounding box center [350, 288] width 10 height 10
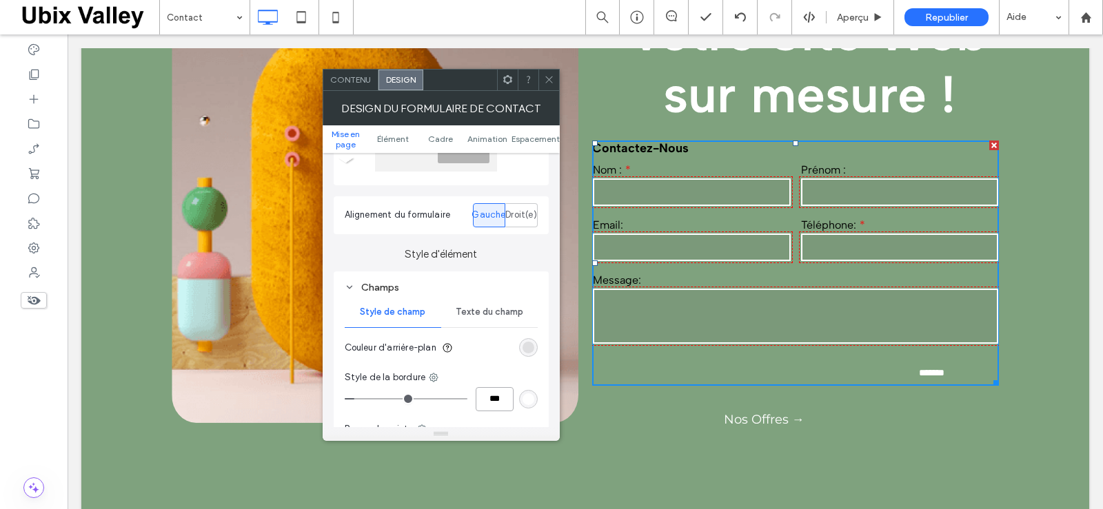
click at [495, 398] on input "***" at bounding box center [494, 399] width 38 height 24
type input "*"
type input "***"
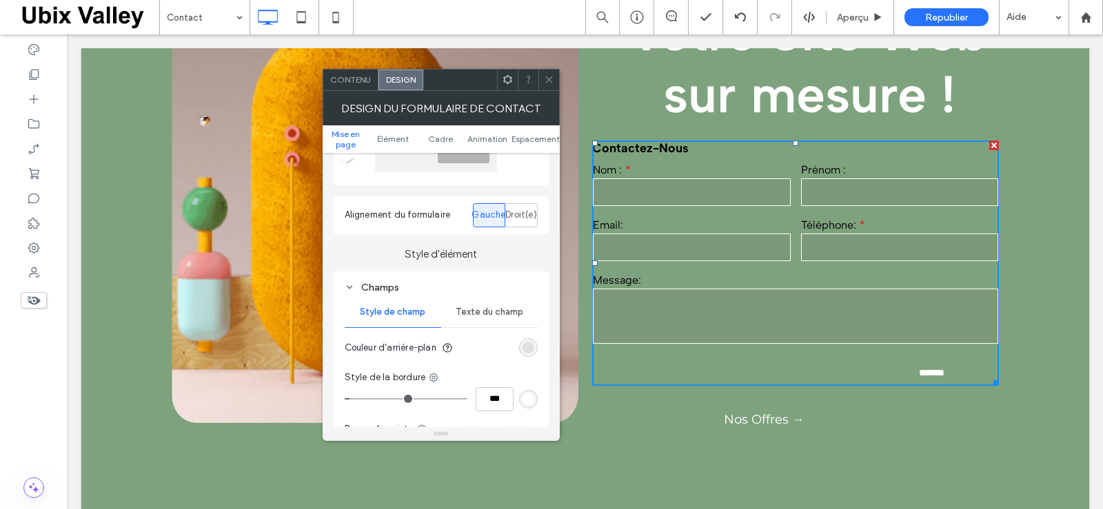
click at [500, 263] on div "Style d'élément Champs Style de champ Texte du champ Couleur d'arrière-plan Sty…" at bounding box center [441, 398] width 215 height 328
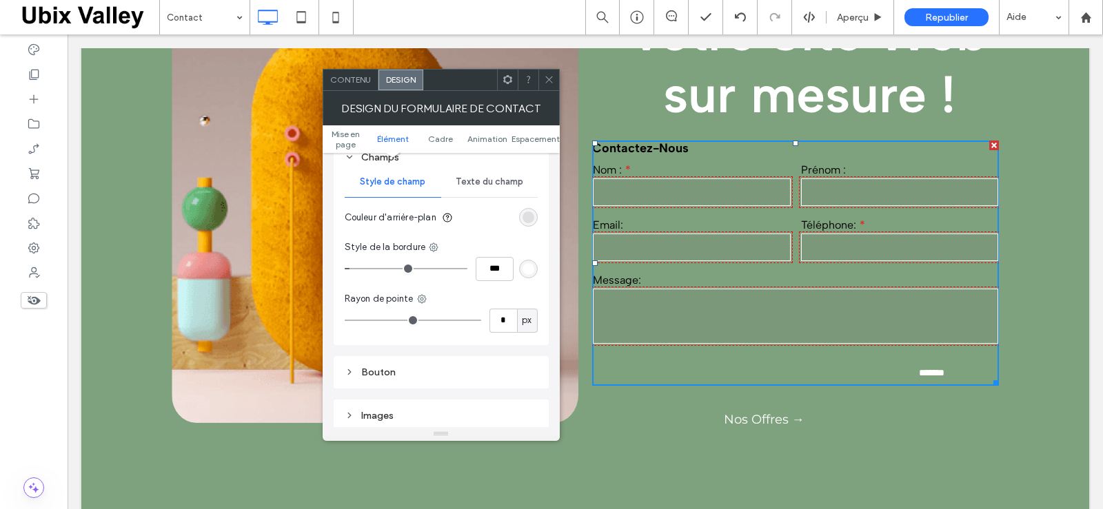
scroll to position [276, 0]
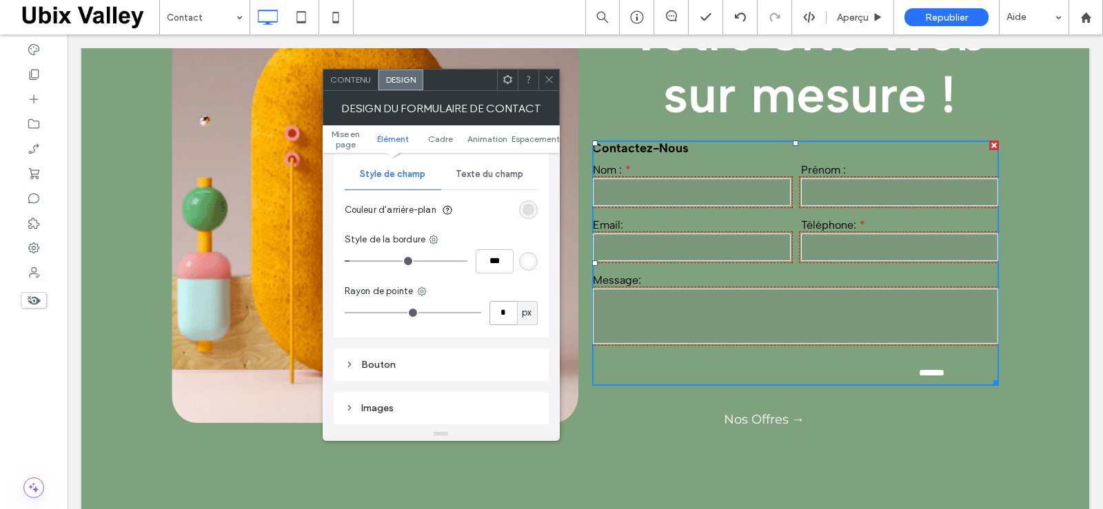
click at [503, 314] on input "*" at bounding box center [503, 313] width 28 height 24
type input "*"
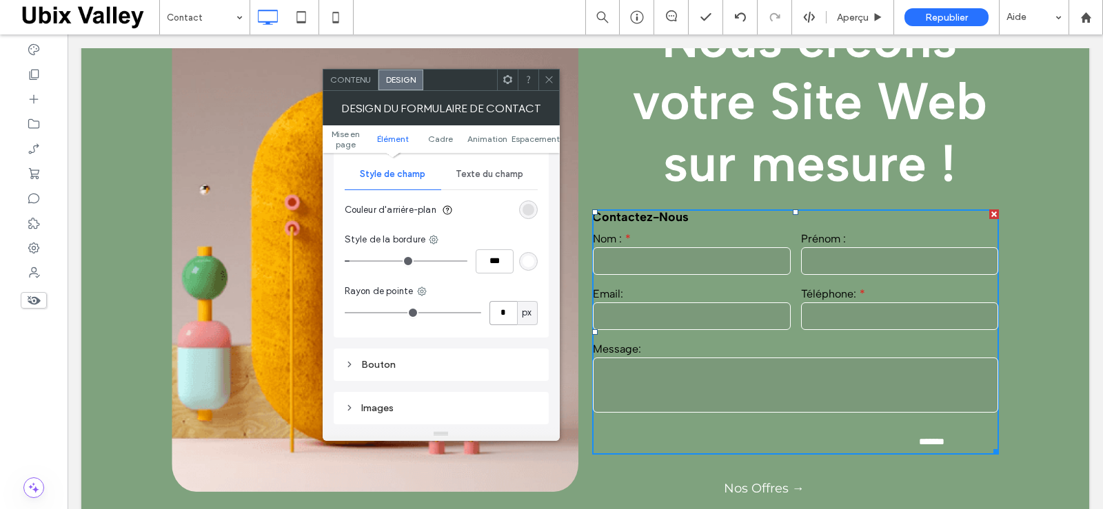
scroll to position [207, 0]
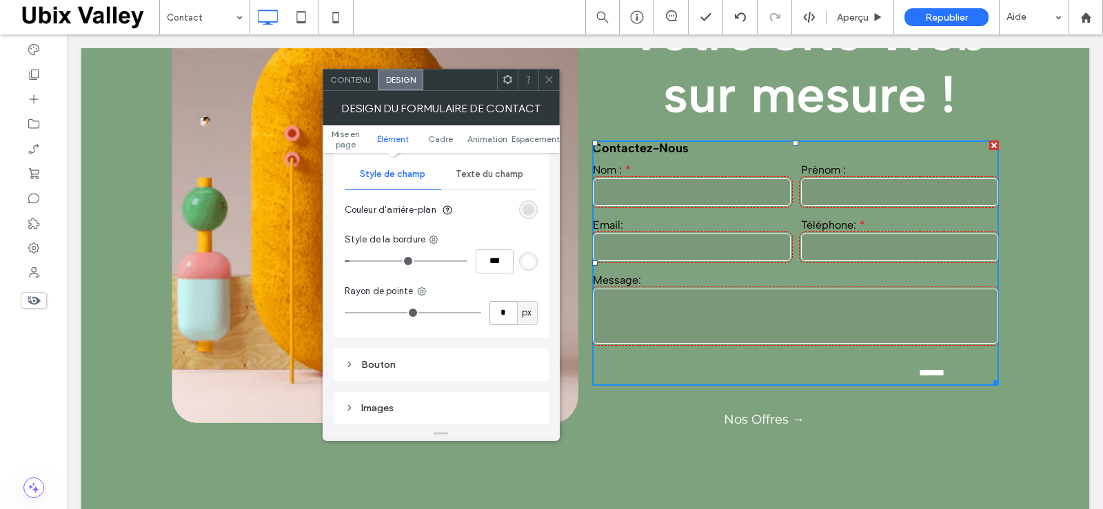
type input "*"
drag, startPoint x: 508, startPoint y: 312, endPoint x: 493, endPoint y: 312, distance: 15.2
click at [493, 312] on input "*" at bounding box center [503, 313] width 28 height 24
type input "**"
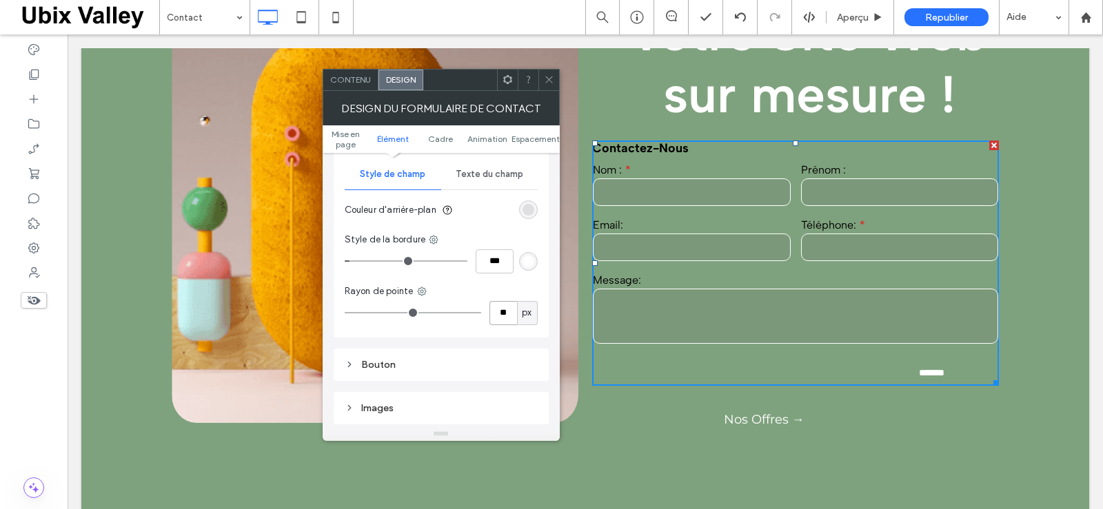
type input "**"
drag, startPoint x: 509, startPoint y: 310, endPoint x: 496, endPoint y: 309, distance: 13.1
click at [496, 309] on input "**" at bounding box center [503, 313] width 28 height 24
type input "*"
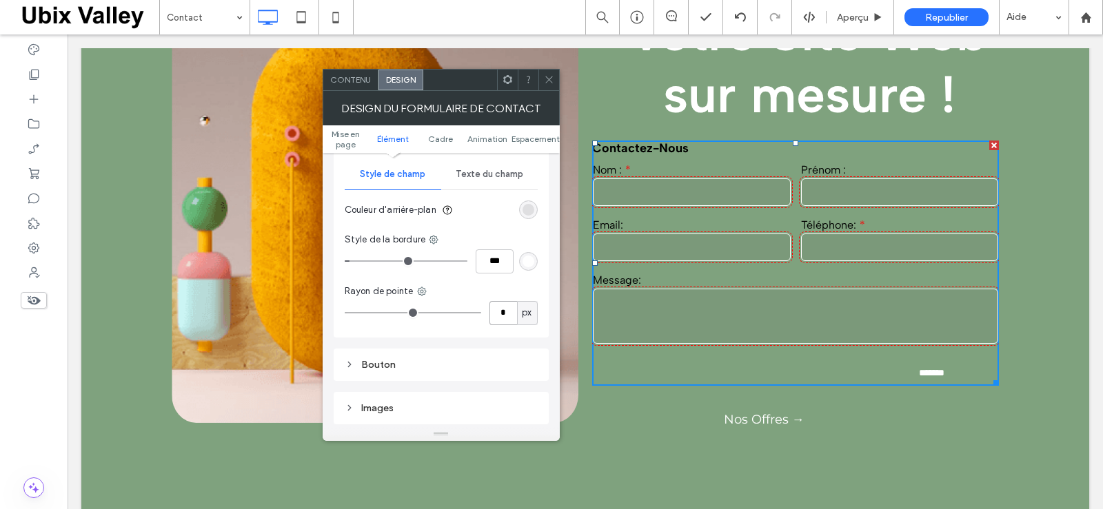
type input "*"
click at [504, 287] on div "Rayon de pointe" at bounding box center [441, 292] width 193 height 14
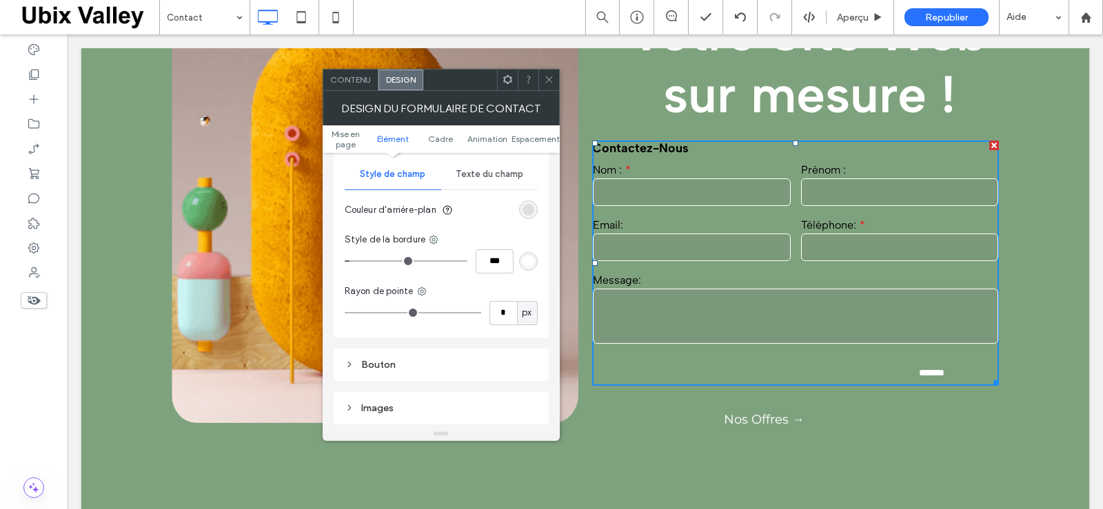
click at [551, 80] on icon at bounding box center [549, 79] width 10 height 10
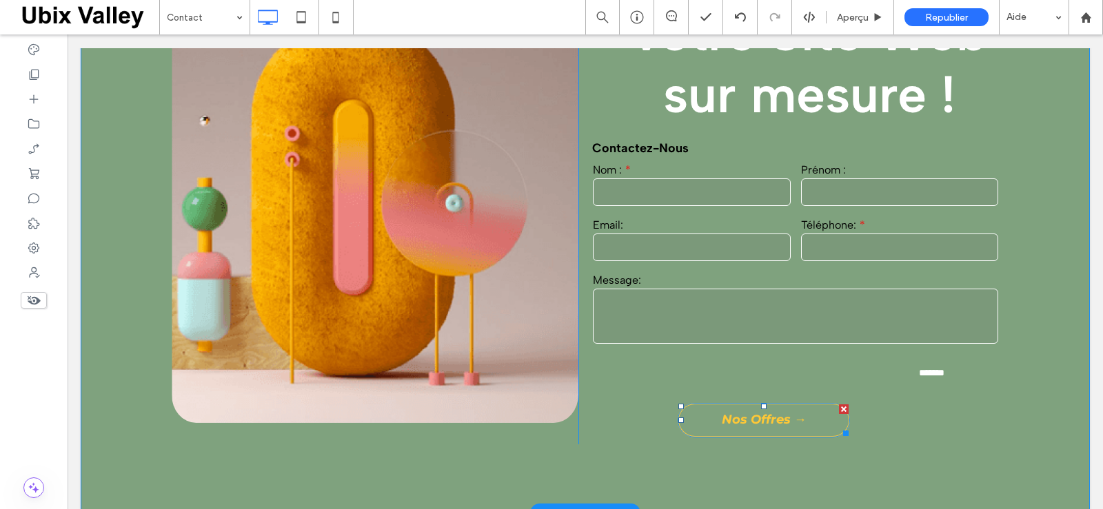
click at [758, 423] on span "Nos Offres →" at bounding box center [763, 419] width 85 height 15
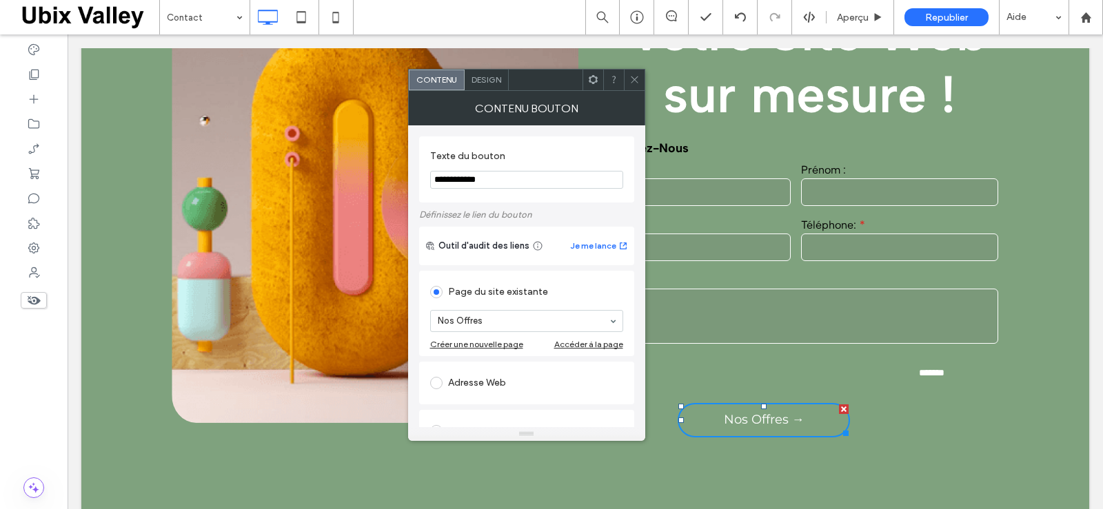
click at [486, 77] on span "Design" at bounding box center [486, 79] width 30 height 10
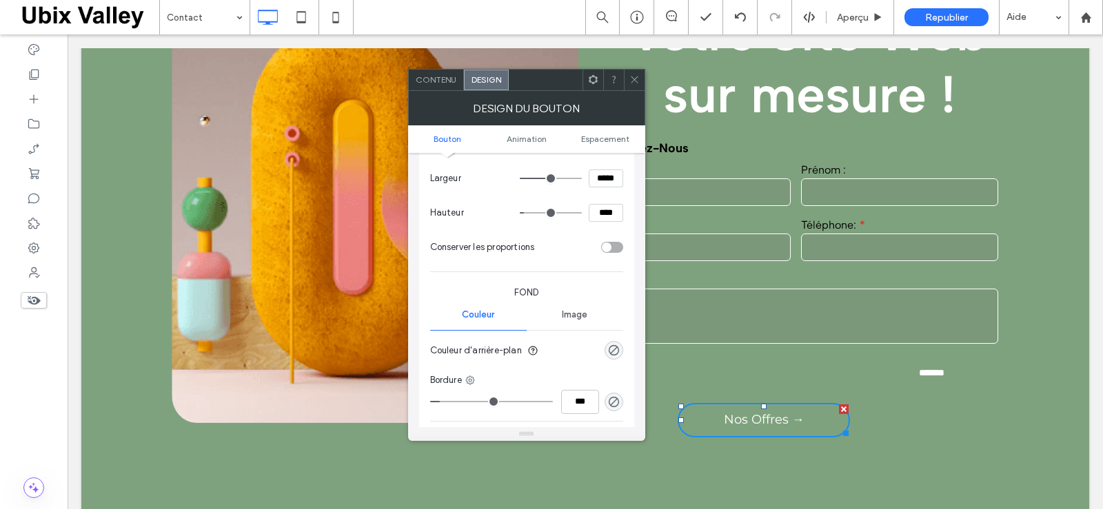
scroll to position [276, 0]
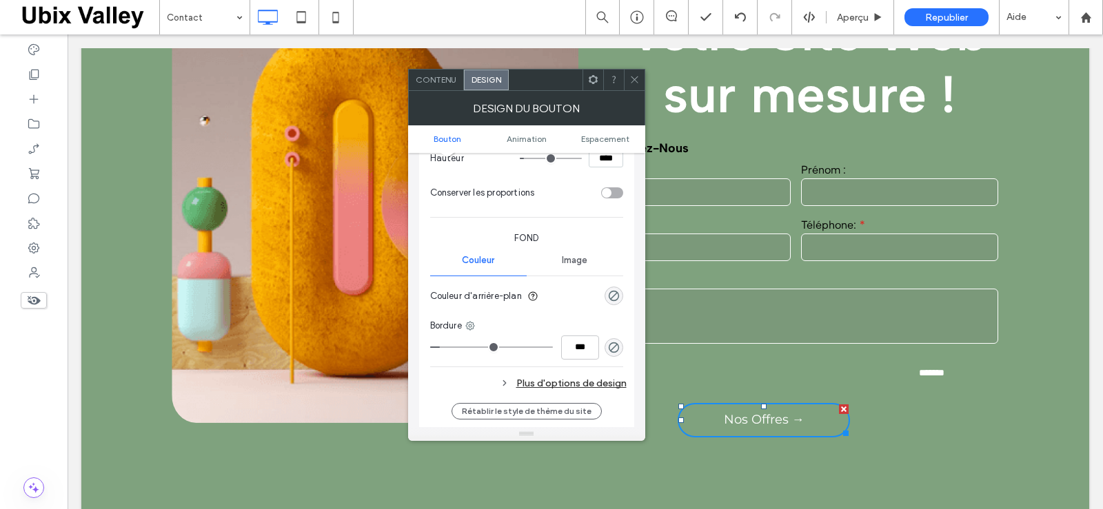
click at [556, 382] on div "Plus d'options de design" at bounding box center [528, 383] width 196 height 19
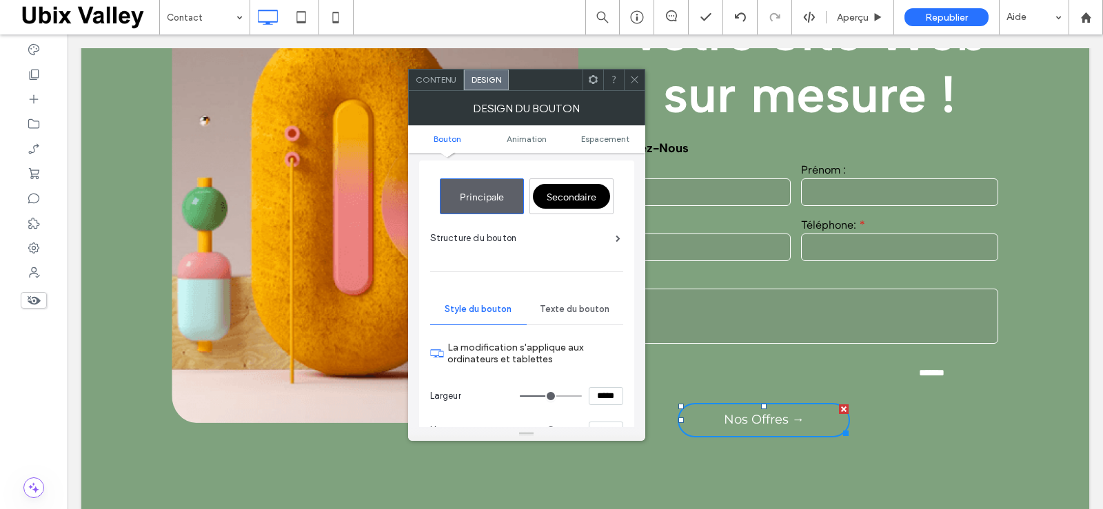
scroll to position [0, 0]
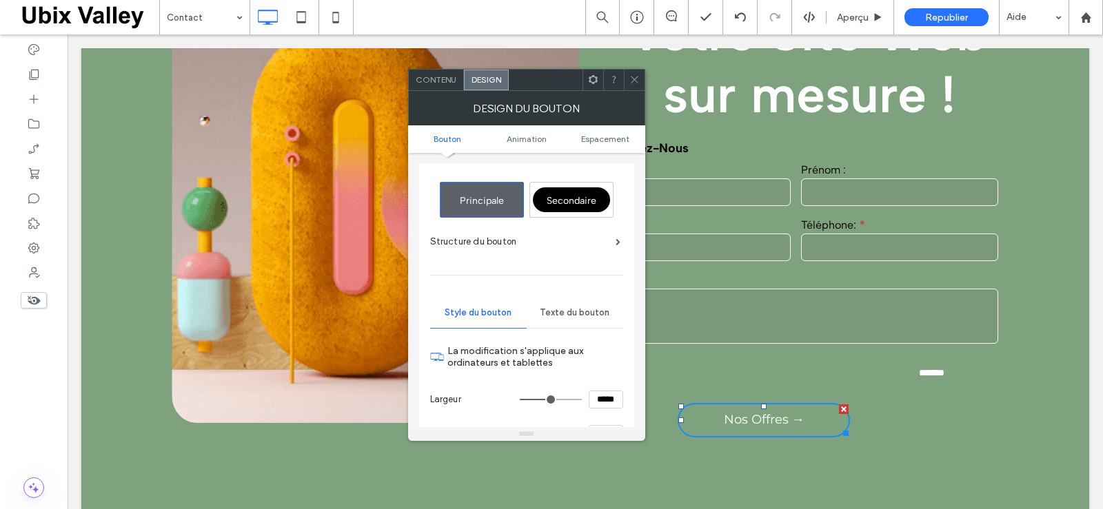
click at [633, 77] on icon at bounding box center [634, 79] width 10 height 10
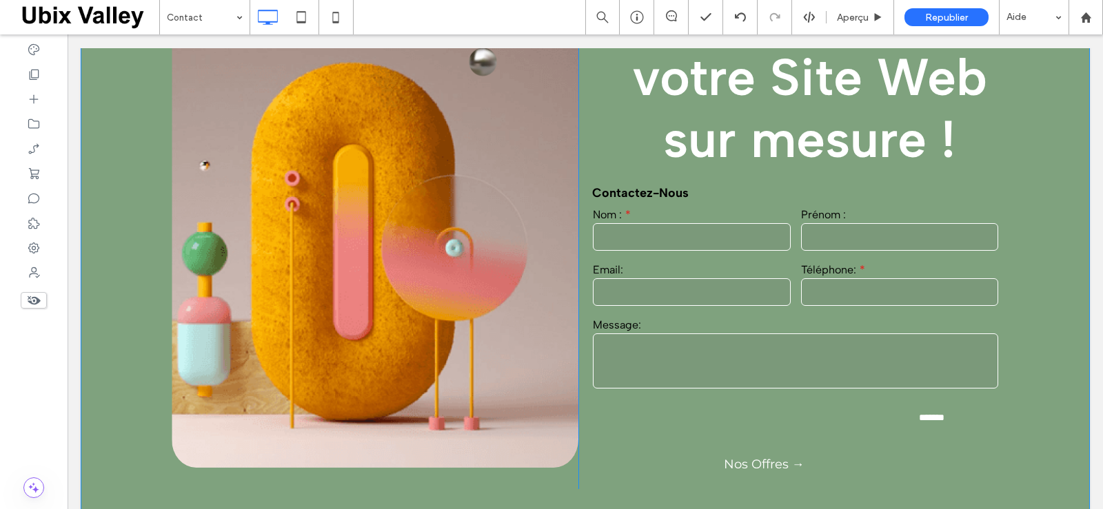
scroll to position [138, 0]
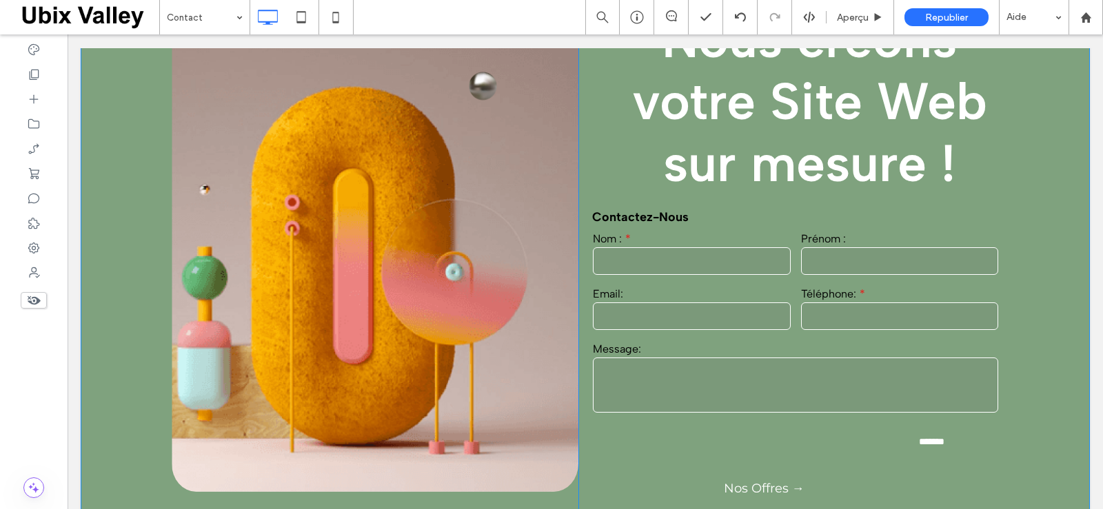
click at [130, 407] on div "Click To Paste Nous créons votre Site Web sur mesure ! Contactez-nous Nom : Pré…" at bounding box center [584, 246] width 1007 height 672
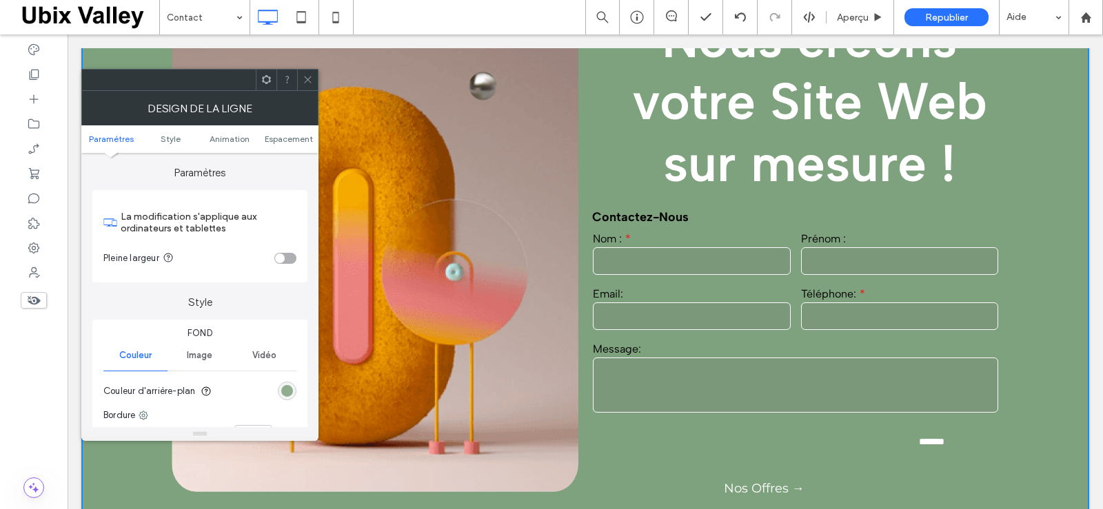
click at [284, 388] on div "rgb(127, 162, 126)" at bounding box center [287, 391] width 12 height 12
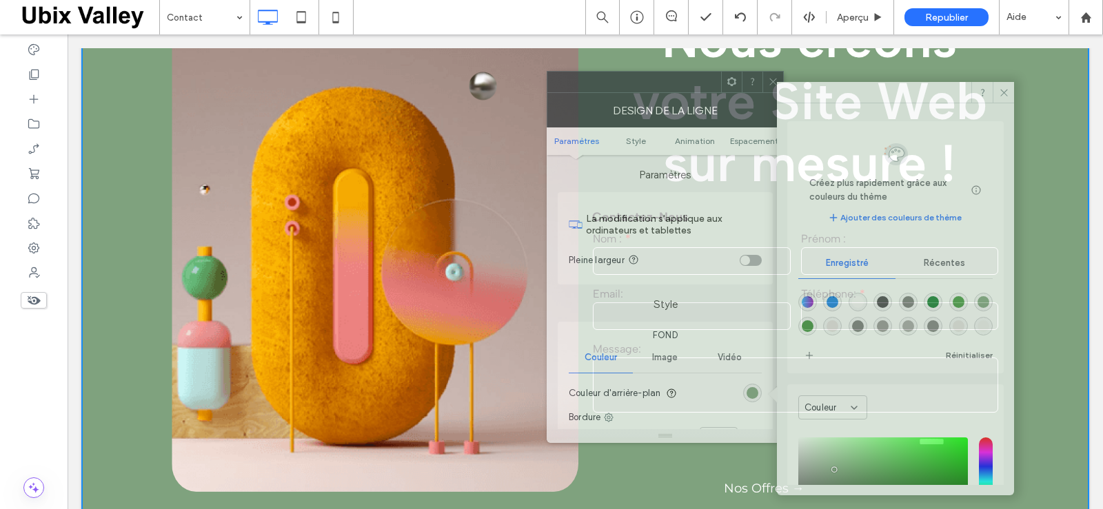
drag, startPoint x: 220, startPoint y: 80, endPoint x: 685, endPoint y: 82, distance: 465.1
click at [685, 82] on div at bounding box center [634, 82] width 174 height 21
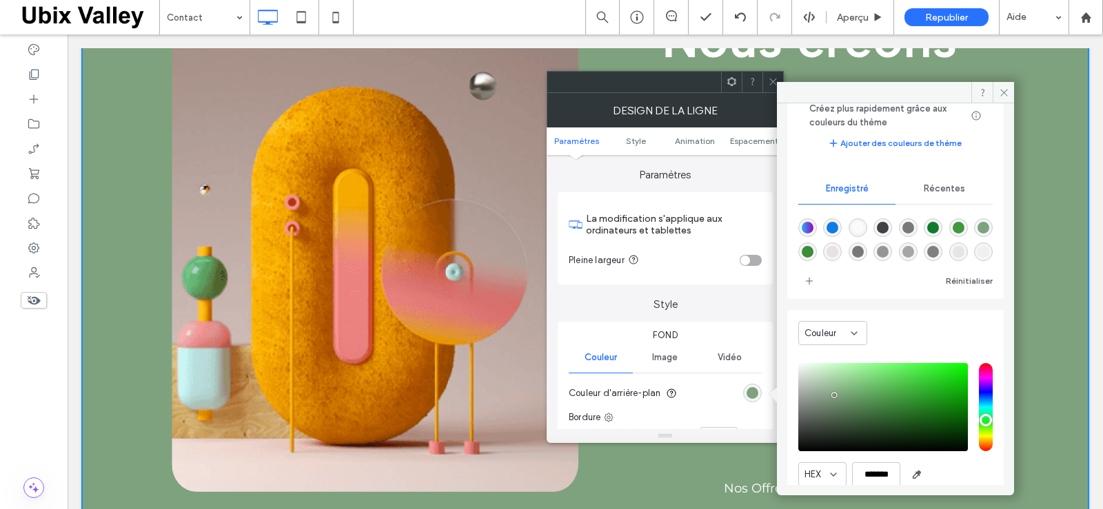
scroll to position [128, 0]
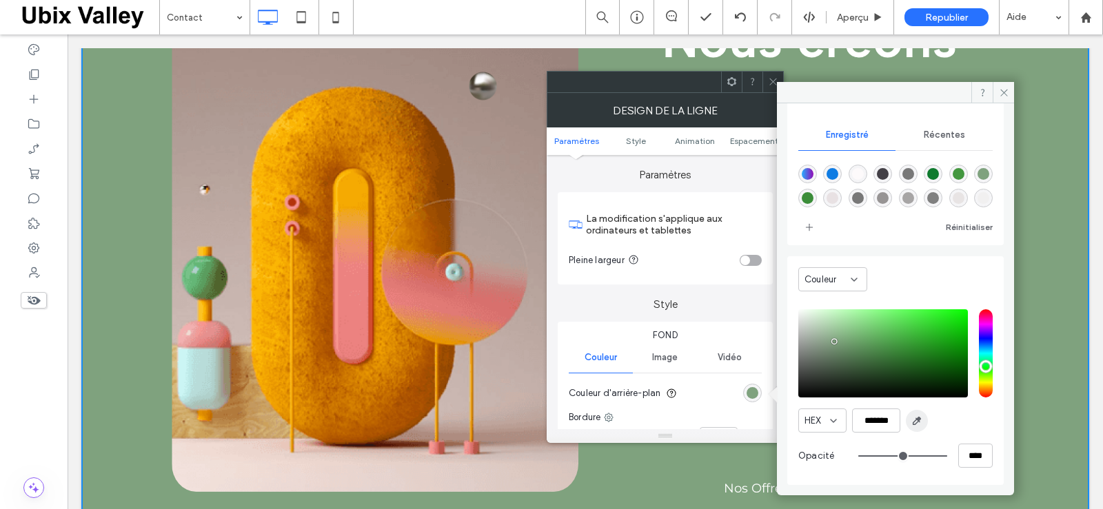
click at [914, 418] on icon "button" at bounding box center [916, 421] width 11 height 11
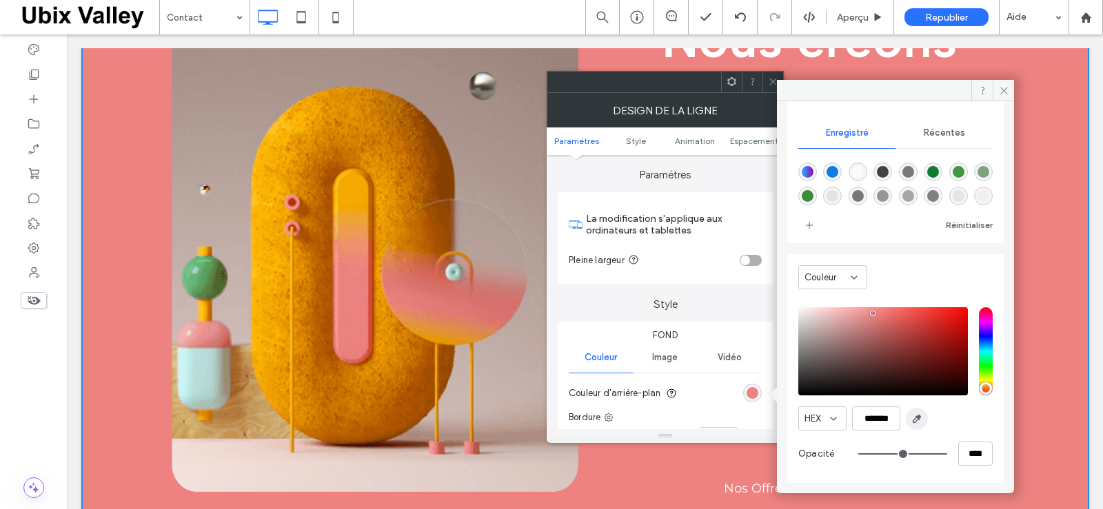
click at [917, 418] on use "button" at bounding box center [917, 420] width 8 height 8
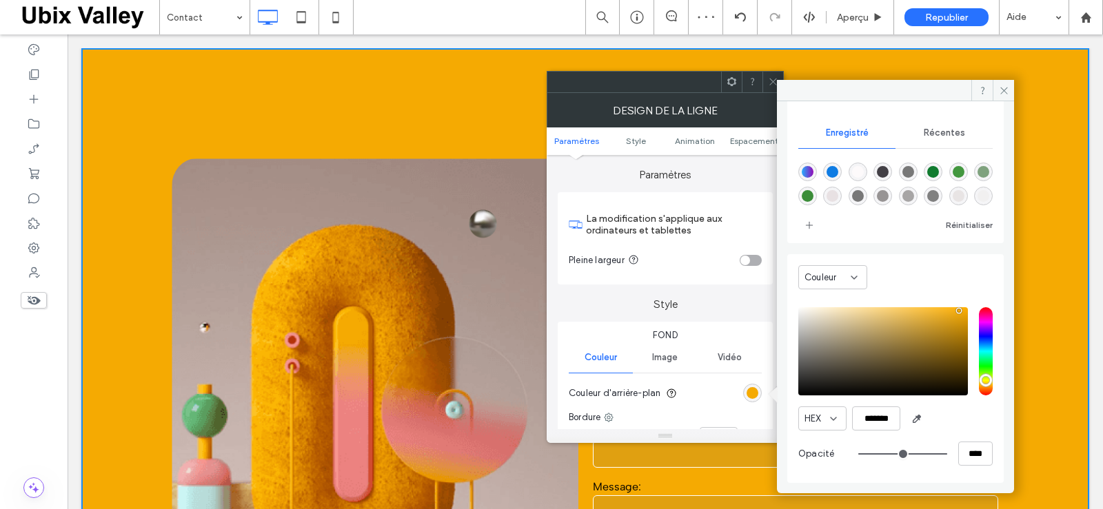
scroll to position [207, 0]
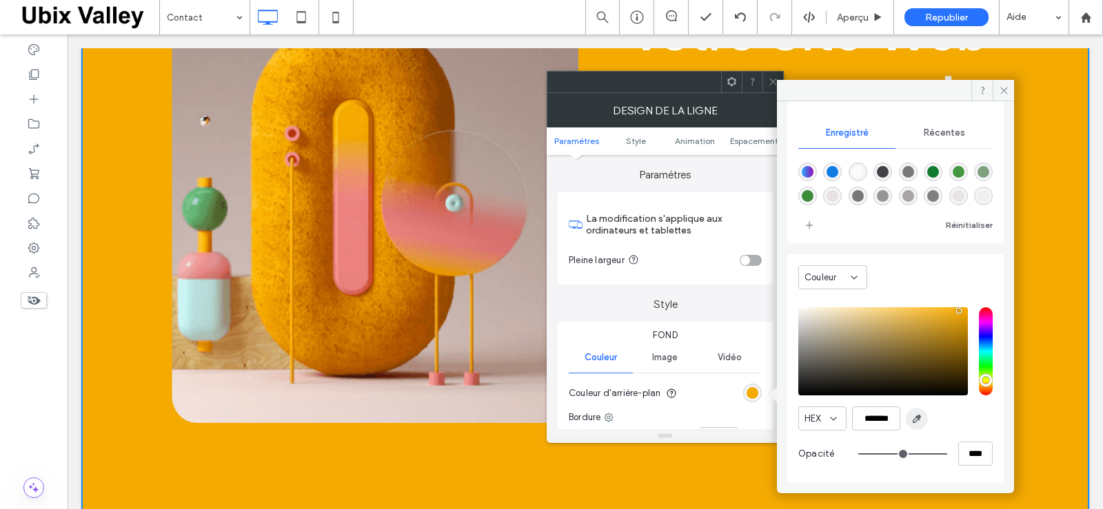
click at [919, 417] on use "button" at bounding box center [917, 420] width 8 height 8
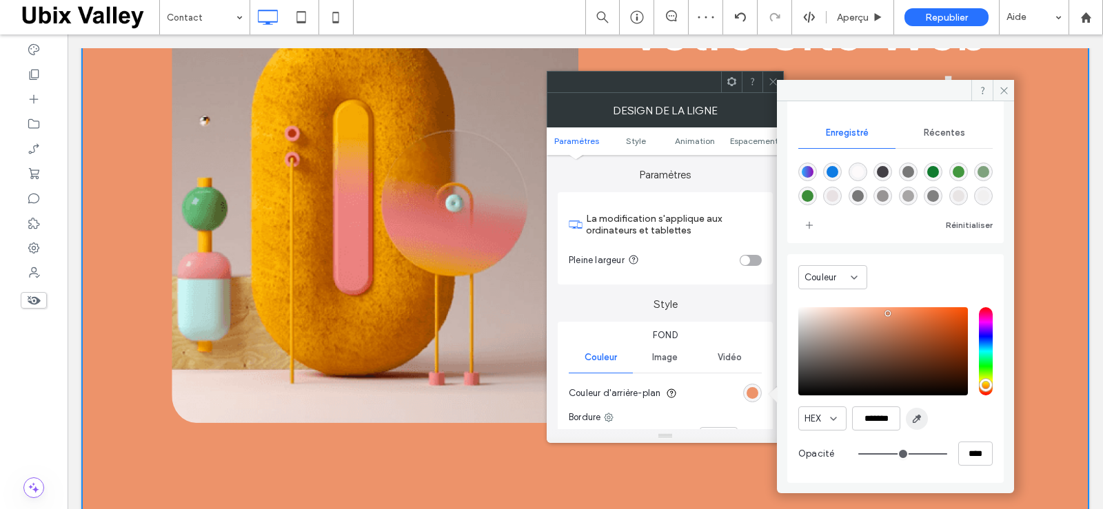
click at [909, 417] on span "button" at bounding box center [916, 419] width 22 height 22
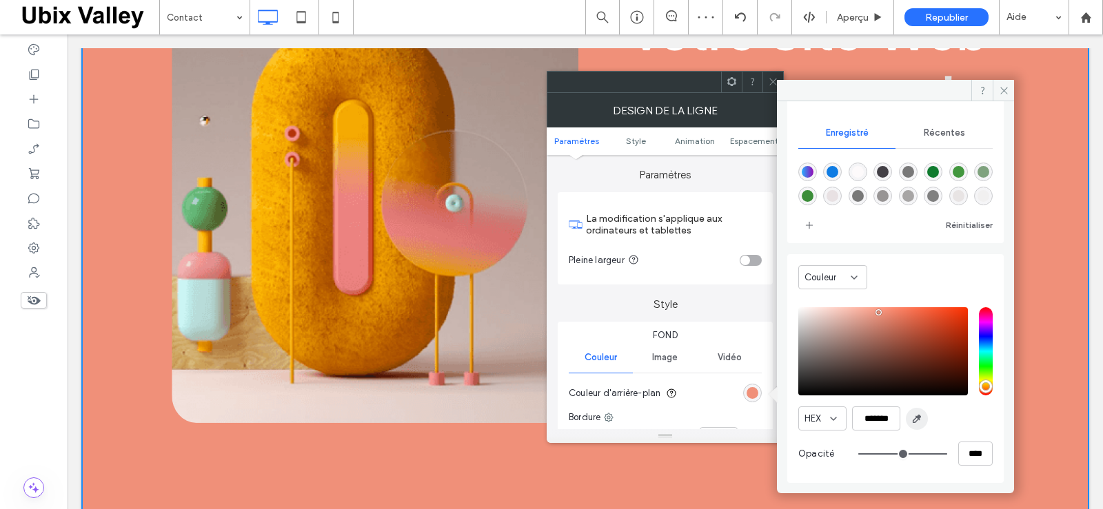
click at [916, 419] on icon "button" at bounding box center [916, 418] width 11 height 11
click at [914, 421] on icon "button" at bounding box center [916, 418] width 11 height 11
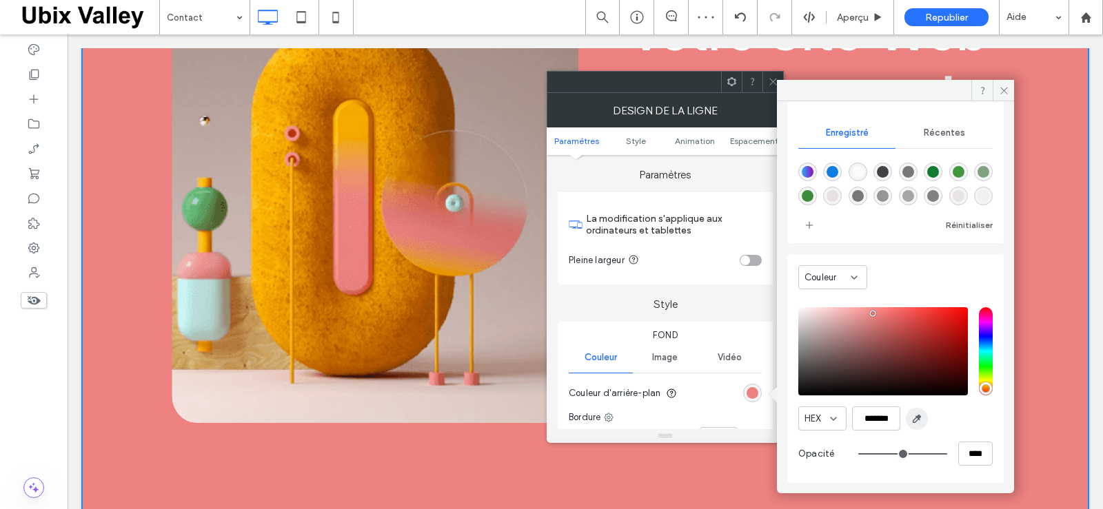
click at [917, 416] on icon "button" at bounding box center [916, 418] width 11 height 11
type input "*******"
click at [999, 91] on icon at bounding box center [1003, 90] width 10 height 10
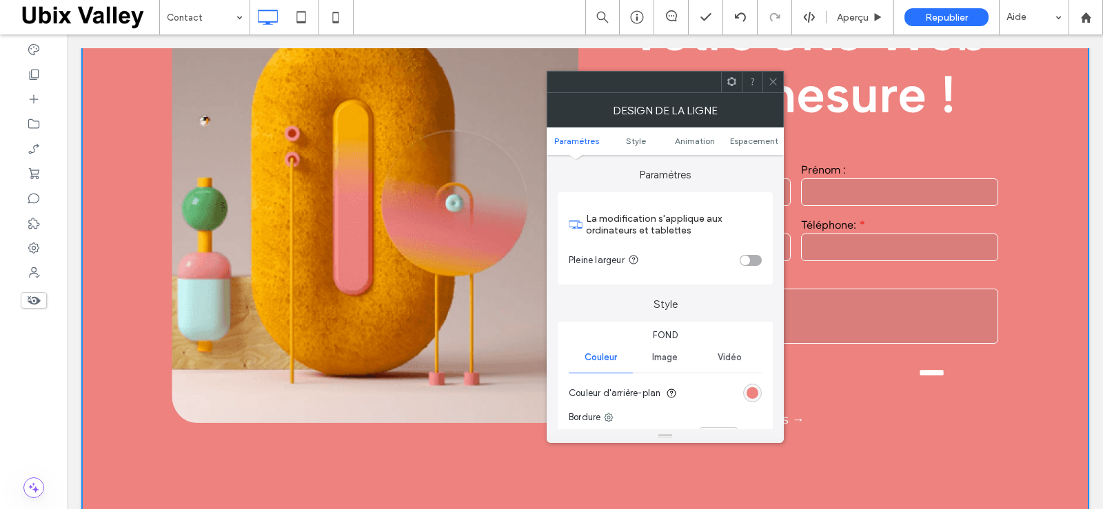
drag, startPoint x: 770, startPoint y: 80, endPoint x: 759, endPoint y: 94, distance: 17.8
click at [767, 81] on div at bounding box center [772, 82] width 21 height 21
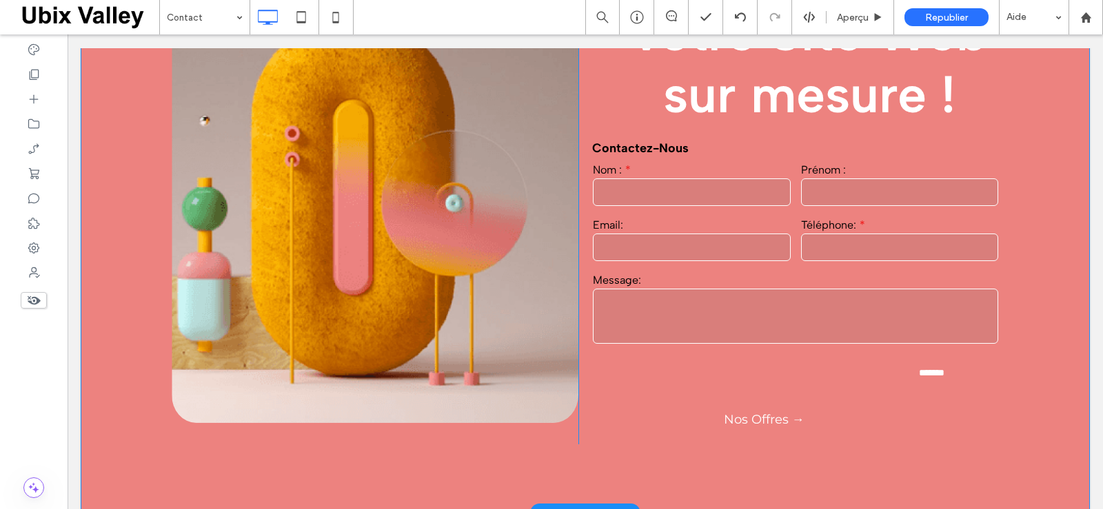
click at [439, 469] on div "Click To Paste Nous créons votre Site Web sur mesure ! Contactez-nous Nom : Pré…" at bounding box center [584, 178] width 1007 height 672
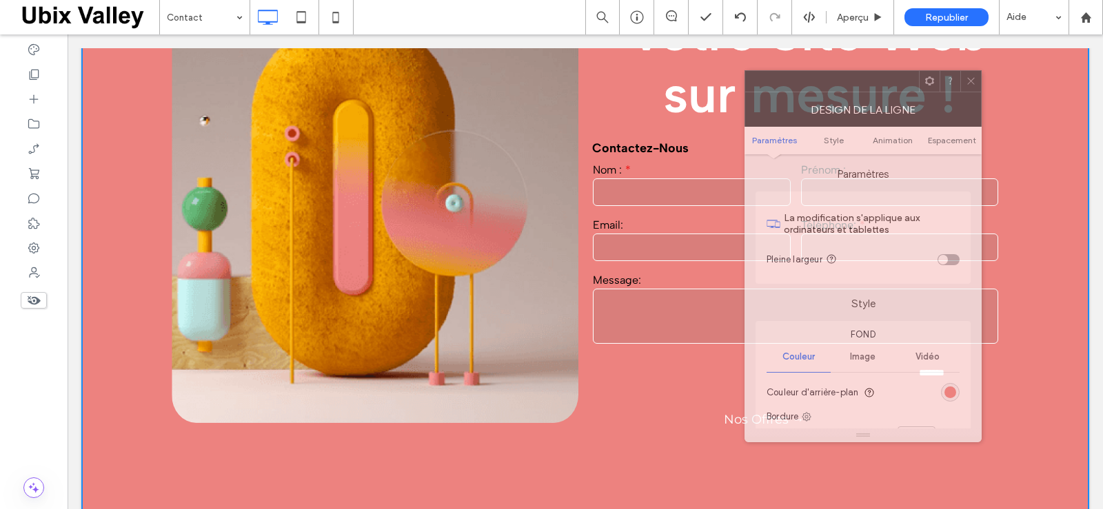
drag, startPoint x: 212, startPoint y: 85, endPoint x: 874, endPoint y: 87, distance: 662.9
click at [874, 87] on div at bounding box center [832, 81] width 174 height 21
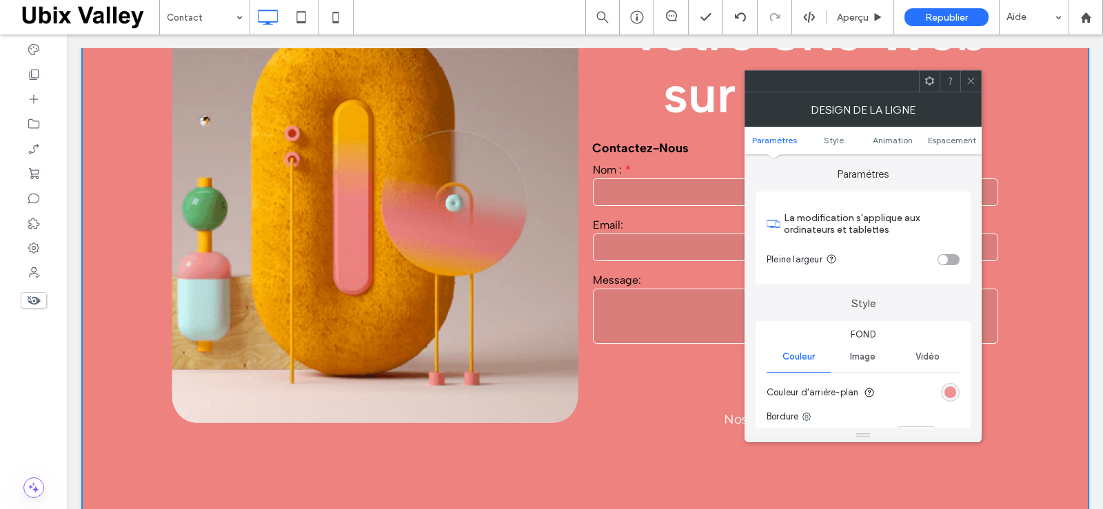
click at [950, 393] on div "rgb(237, 130, 127)" at bounding box center [950, 393] width 12 height 12
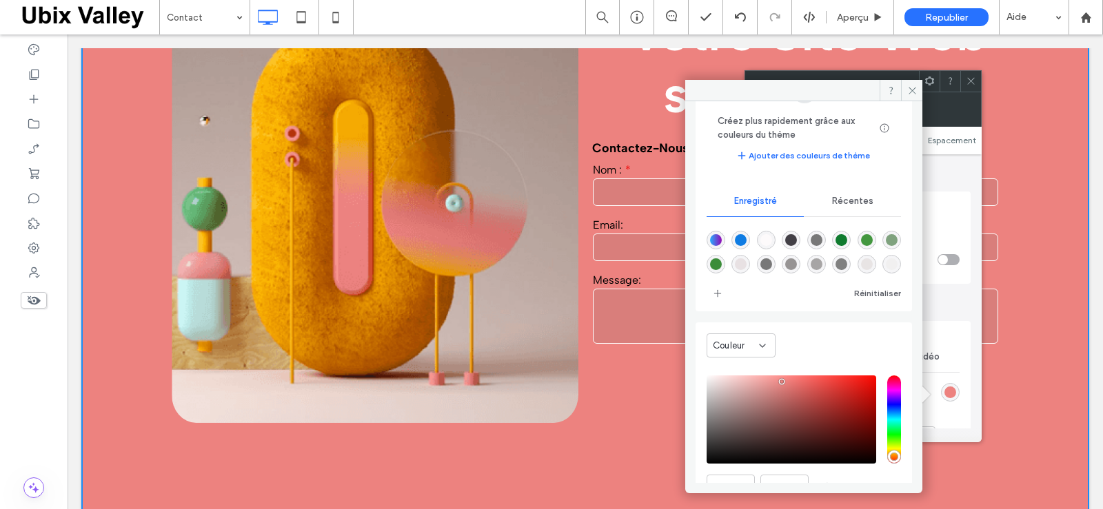
scroll to position [128, 0]
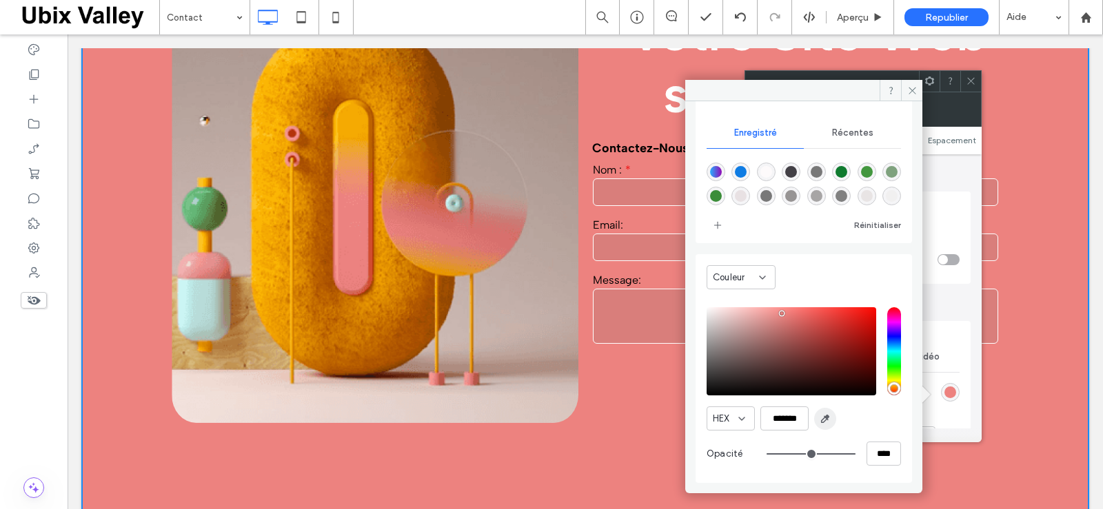
click at [822, 420] on use "button" at bounding box center [825, 420] width 8 height 8
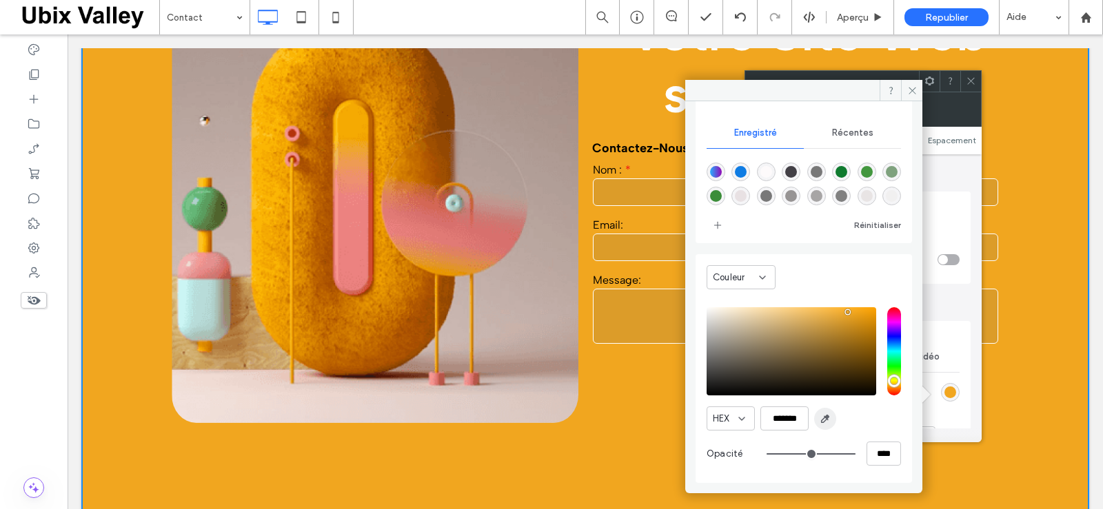
click at [823, 420] on icon "button" at bounding box center [824, 418] width 11 height 11
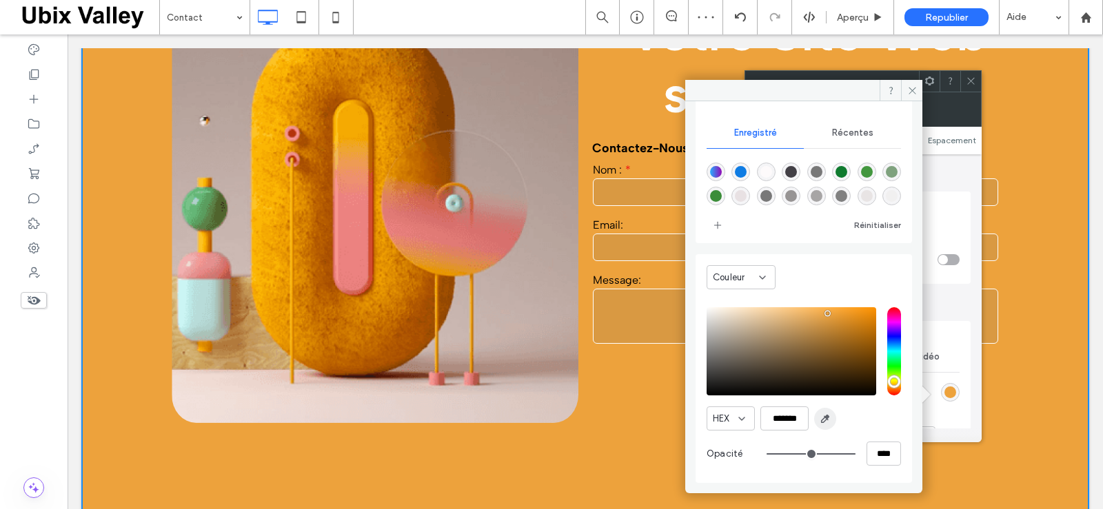
click at [828, 418] on use "button" at bounding box center [825, 420] width 8 height 8
type input "*******"
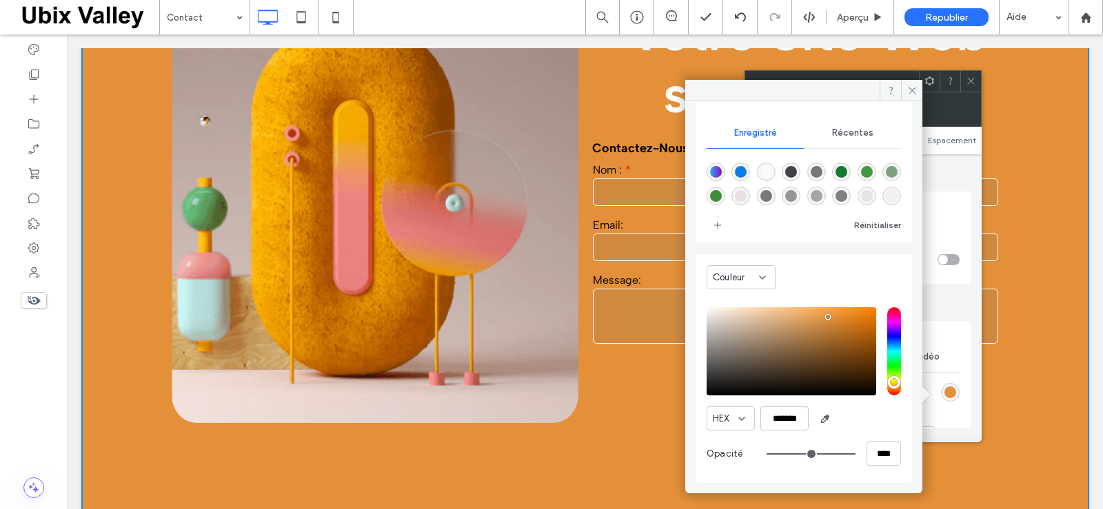
click at [908, 90] on icon at bounding box center [912, 90] width 10 height 10
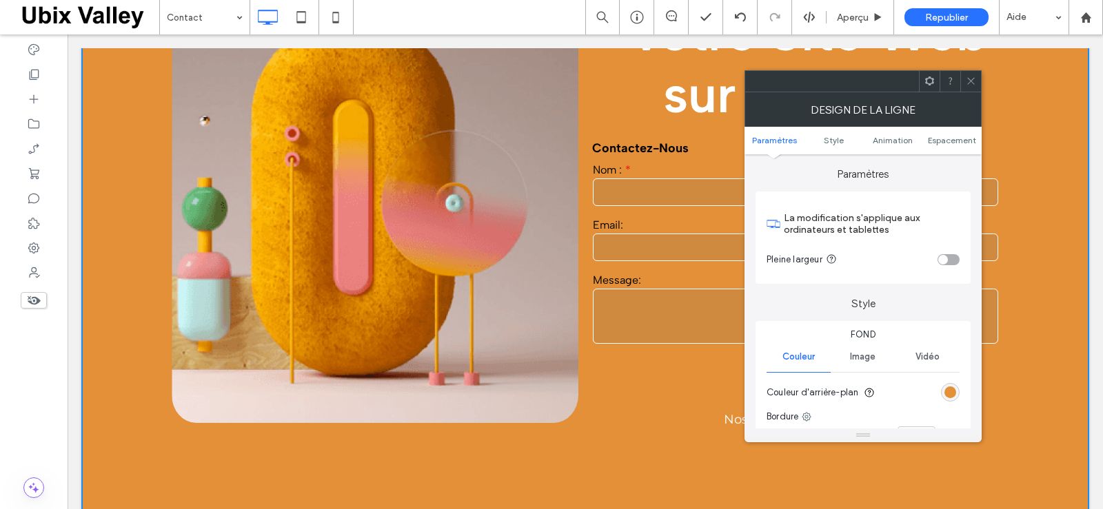
click at [972, 84] on icon at bounding box center [970, 81] width 10 height 10
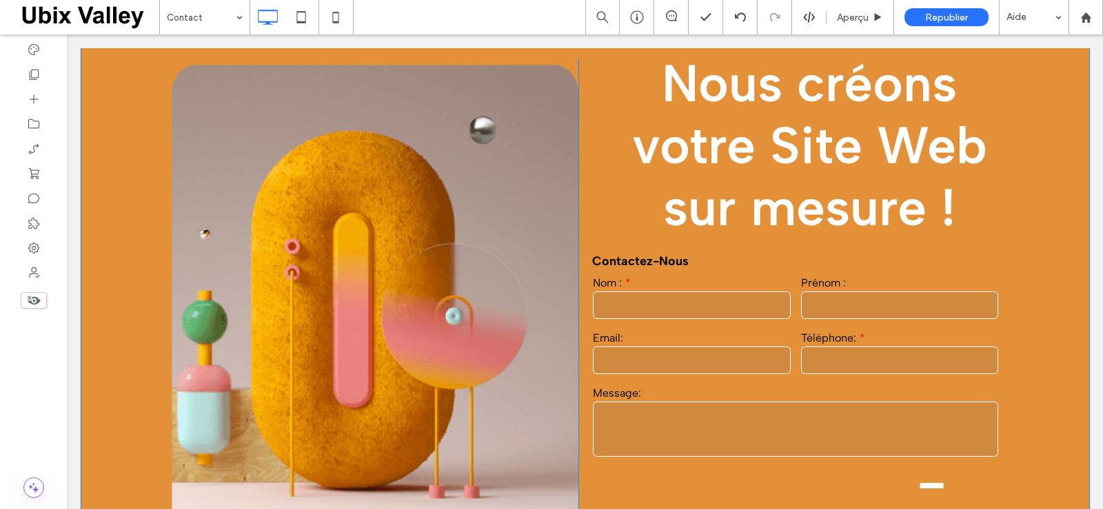
scroll to position [207, 0]
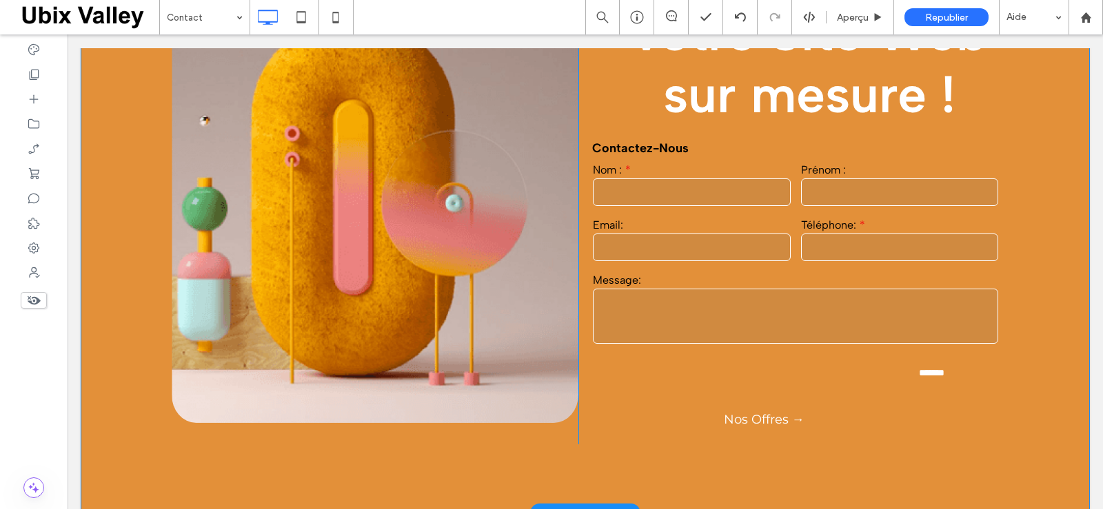
click at [487, 476] on div "Click To Paste Nous créons votre Site Web sur mesure ! Contactez-nous Nom : Pré…" at bounding box center [584, 178] width 1007 height 672
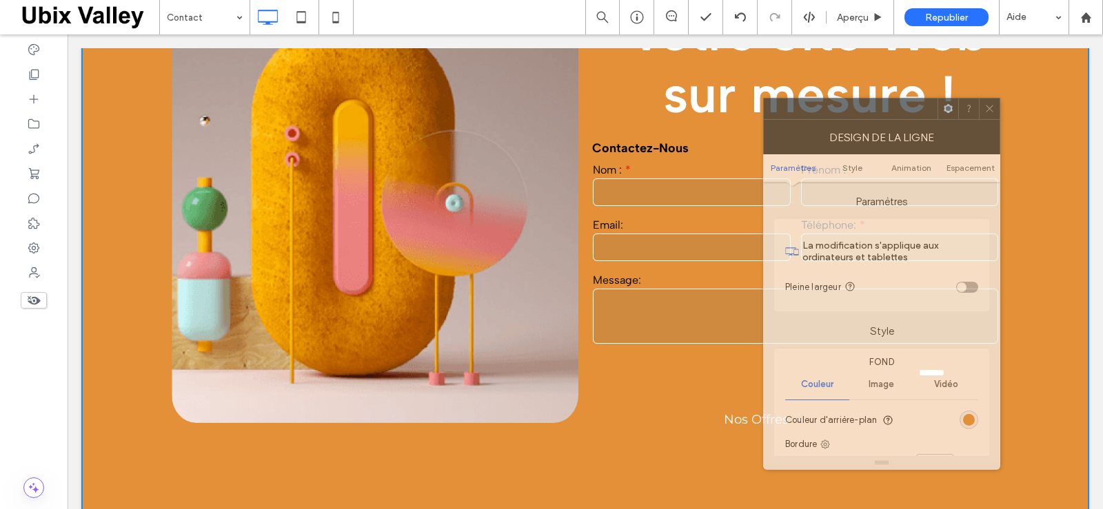
drag, startPoint x: 161, startPoint y: 87, endPoint x: 842, endPoint y: 115, distance: 682.1
click at [842, 115] on div at bounding box center [850, 109] width 174 height 21
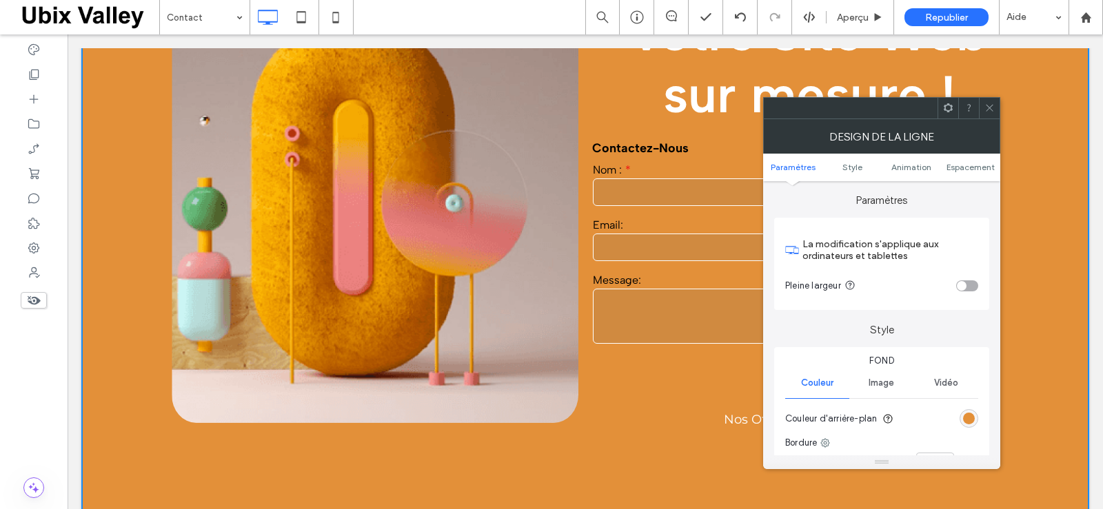
scroll to position [0, 0]
click at [968, 418] on div "rgb(227, 144, 57)" at bounding box center [969, 419] width 12 height 12
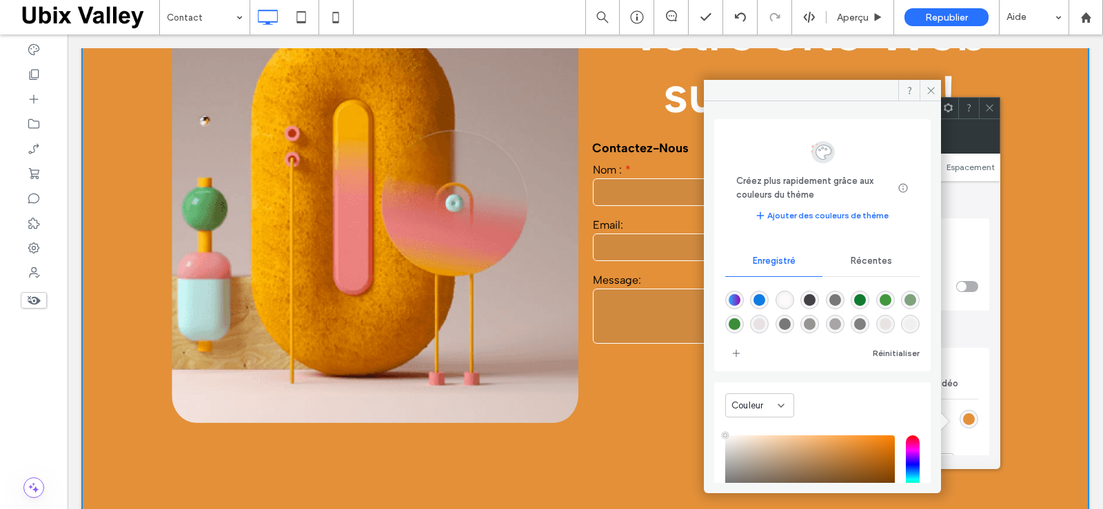
type input "****"
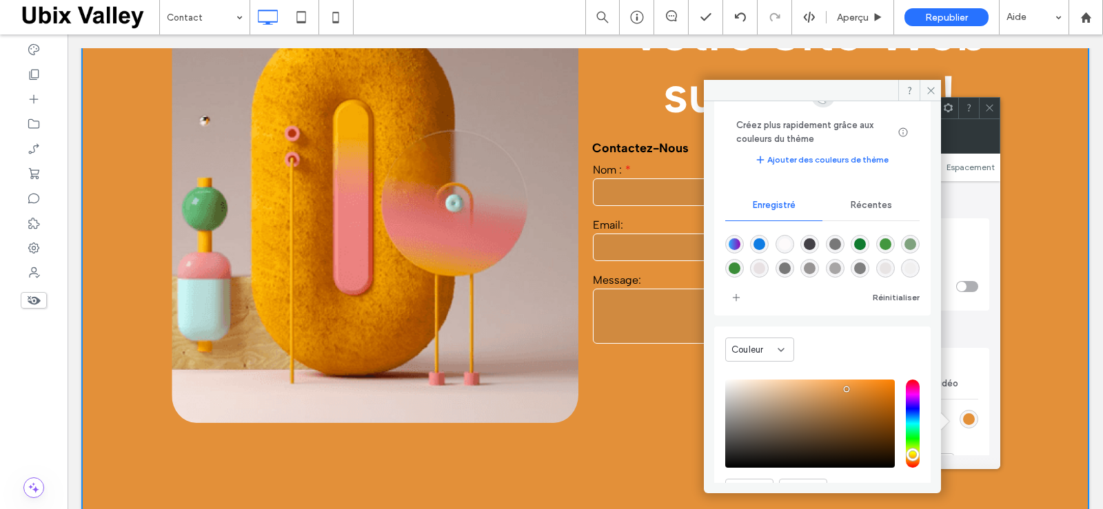
scroll to position [128, 0]
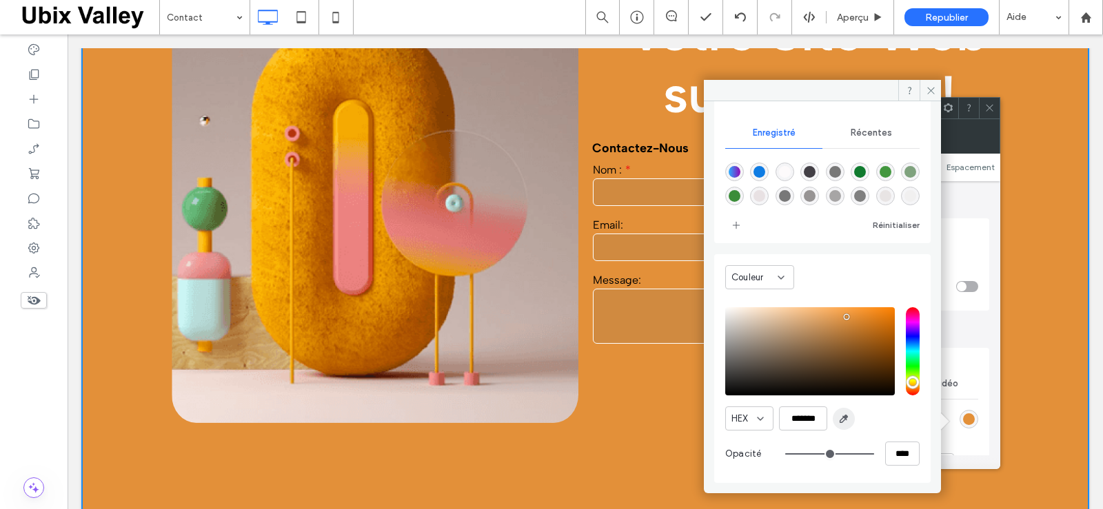
click at [845, 420] on icon "button" at bounding box center [843, 418] width 11 height 11
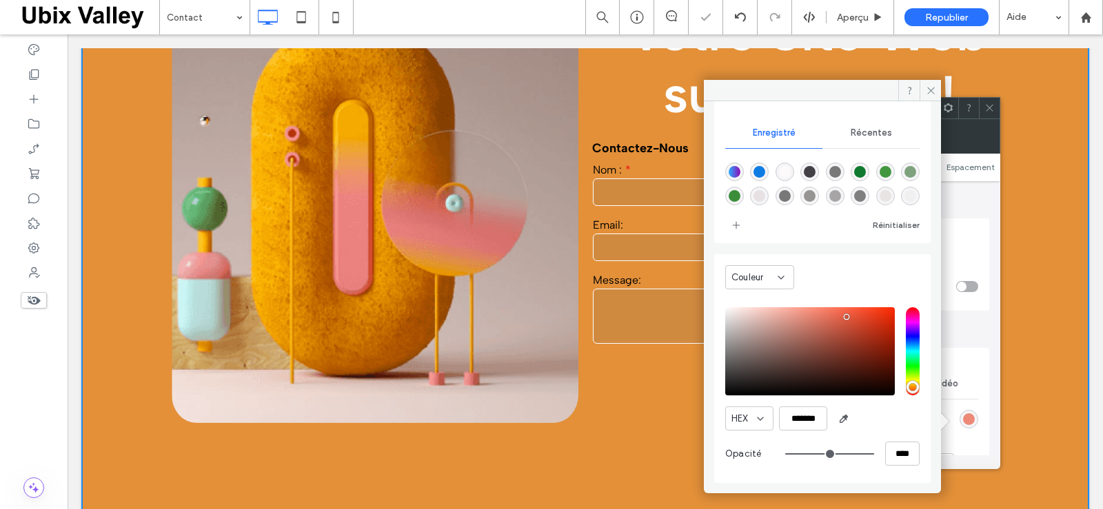
type input "*******"
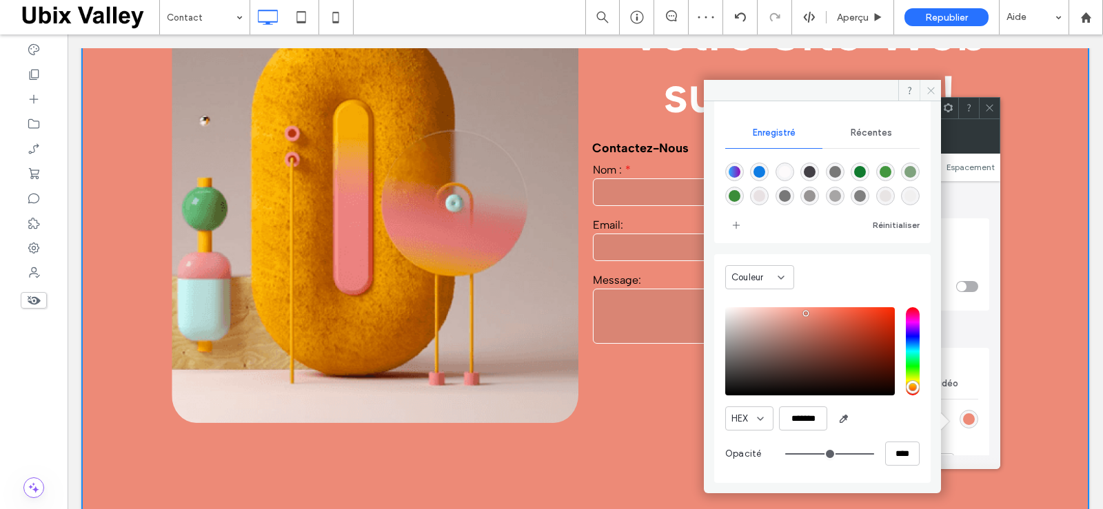
click at [931, 89] on icon at bounding box center [930, 90] width 10 height 10
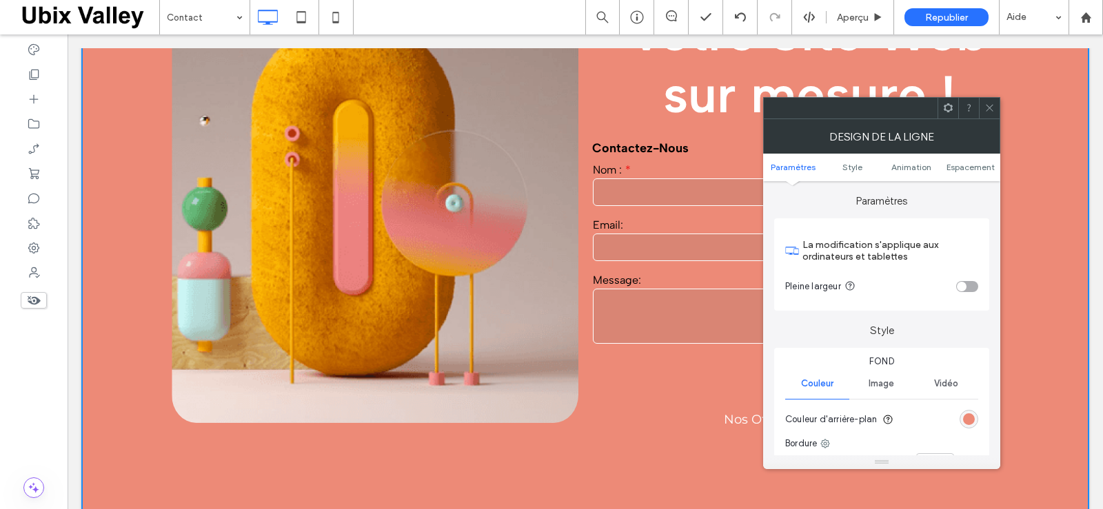
click at [988, 105] on icon at bounding box center [989, 108] width 10 height 10
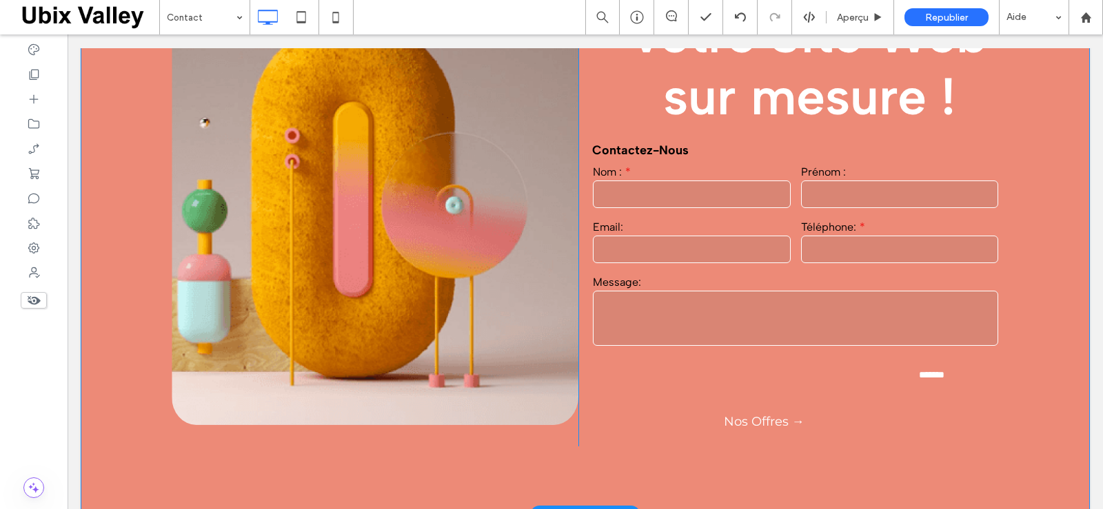
scroll to position [207, 0]
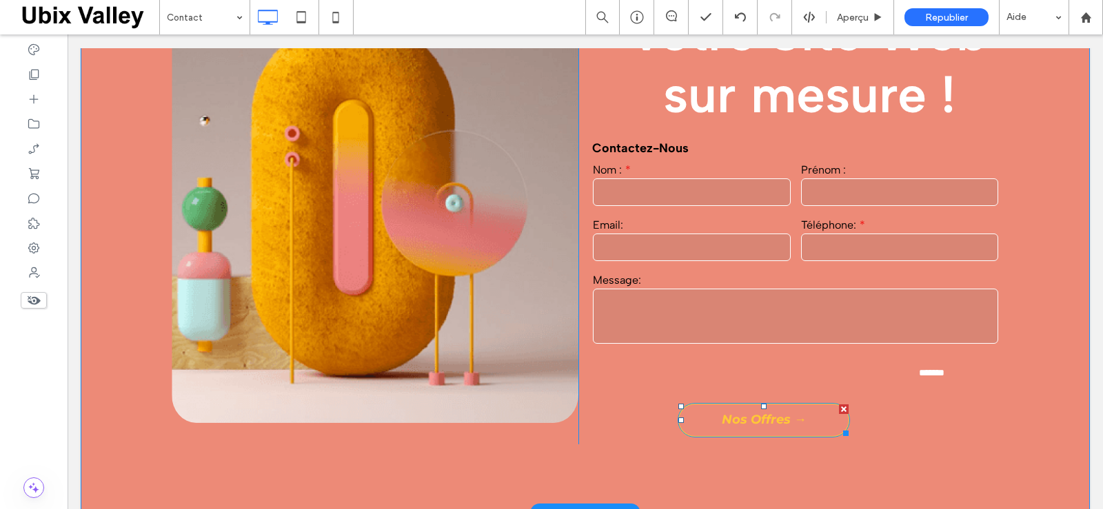
click at [733, 422] on span "Nos Offres →" at bounding box center [763, 419] width 85 height 15
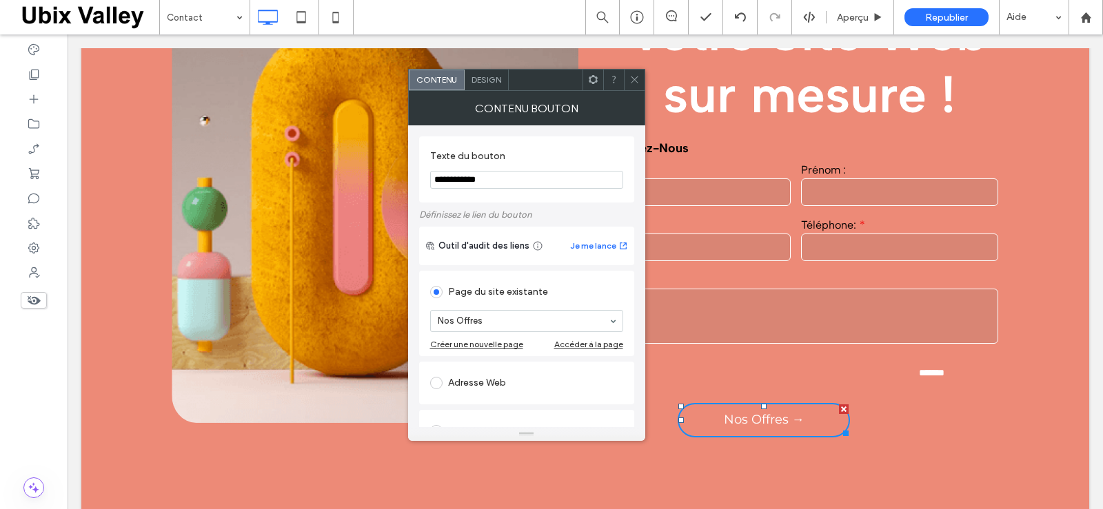
click at [490, 79] on span "Design" at bounding box center [486, 79] width 30 height 10
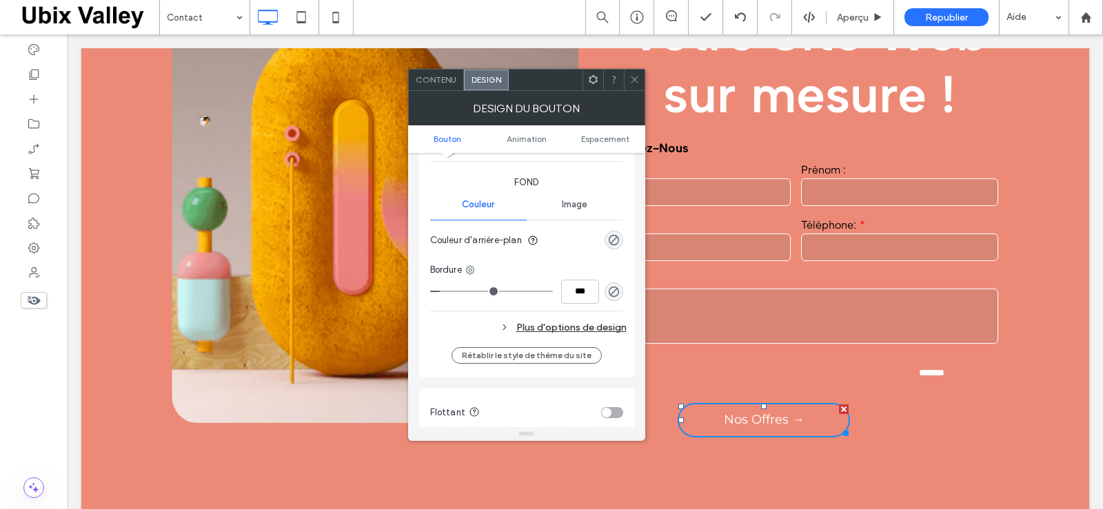
scroll to position [413, 0]
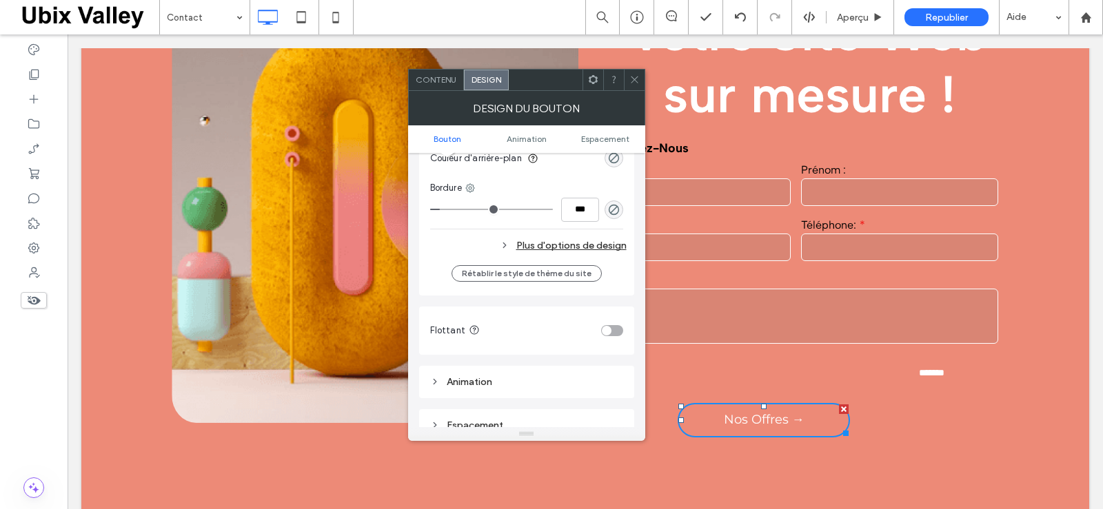
click at [585, 246] on div "Plus d'options de design" at bounding box center [528, 245] width 196 height 19
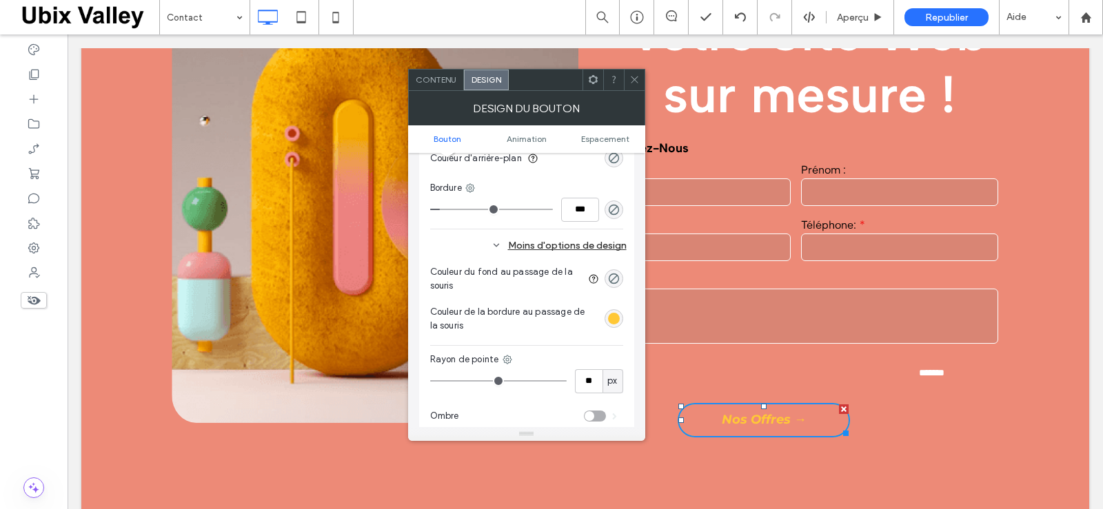
click at [611, 317] on div "rgb(255, 200, 54)" at bounding box center [614, 319] width 12 height 12
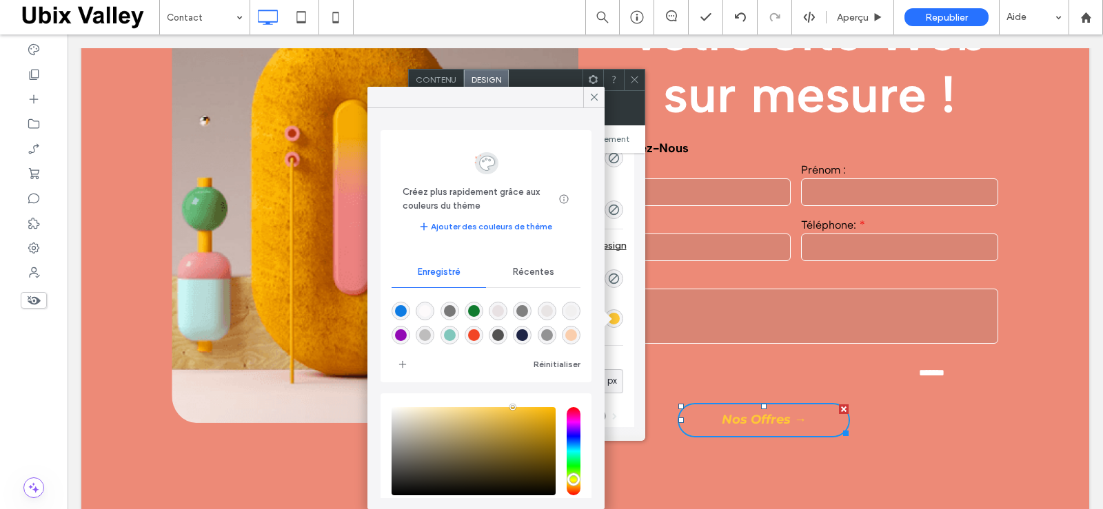
scroll to position [22, 0]
click at [537, 276] on span "Récentes" at bounding box center [533, 272] width 41 height 11
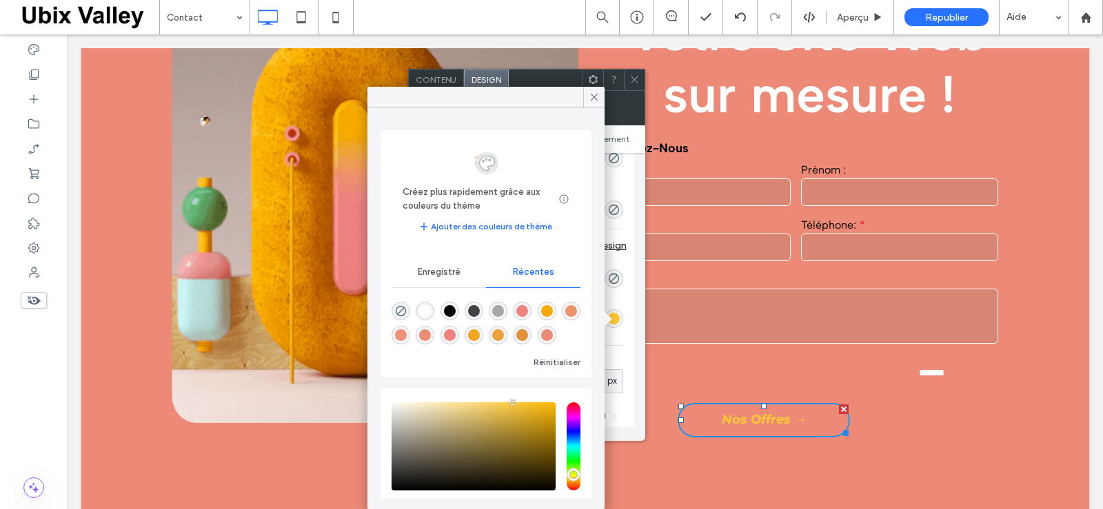
scroll to position [0, 0]
click at [446, 268] on span "Enregistré" at bounding box center [439, 272] width 43 height 11
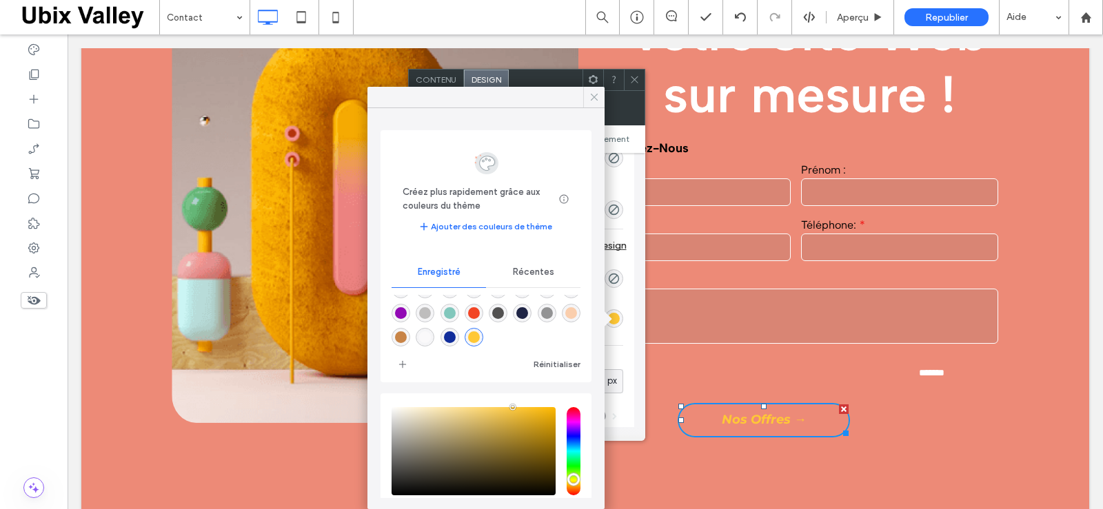
click at [593, 94] on icon at bounding box center [594, 97] width 12 height 12
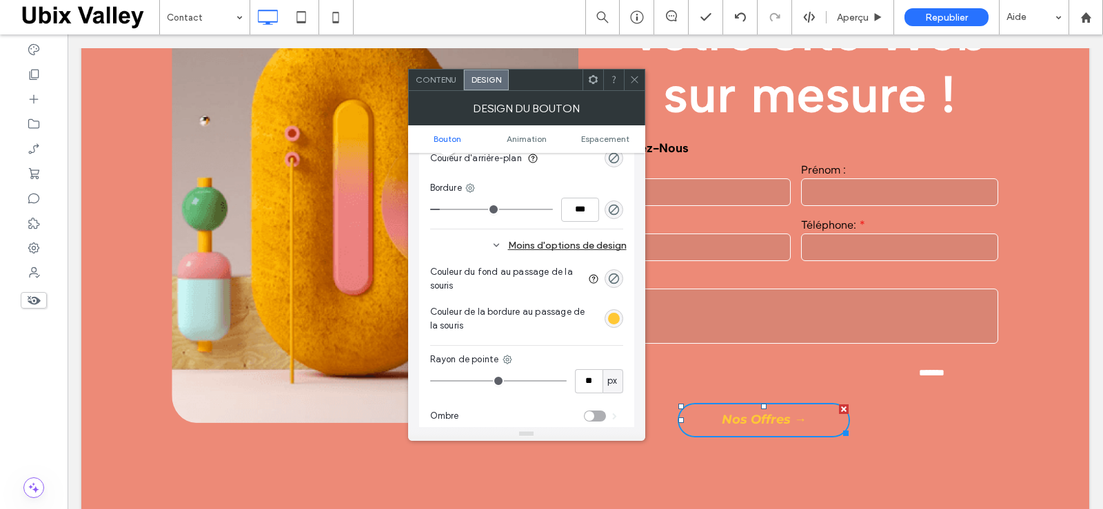
click at [633, 80] on icon at bounding box center [634, 79] width 10 height 10
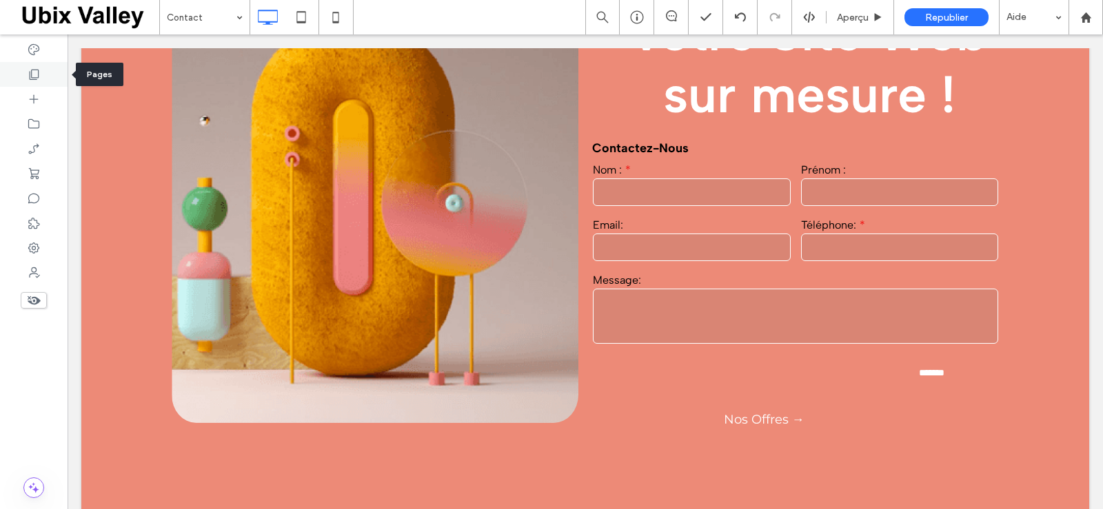
click at [30, 79] on use at bounding box center [35, 75] width 10 height 10
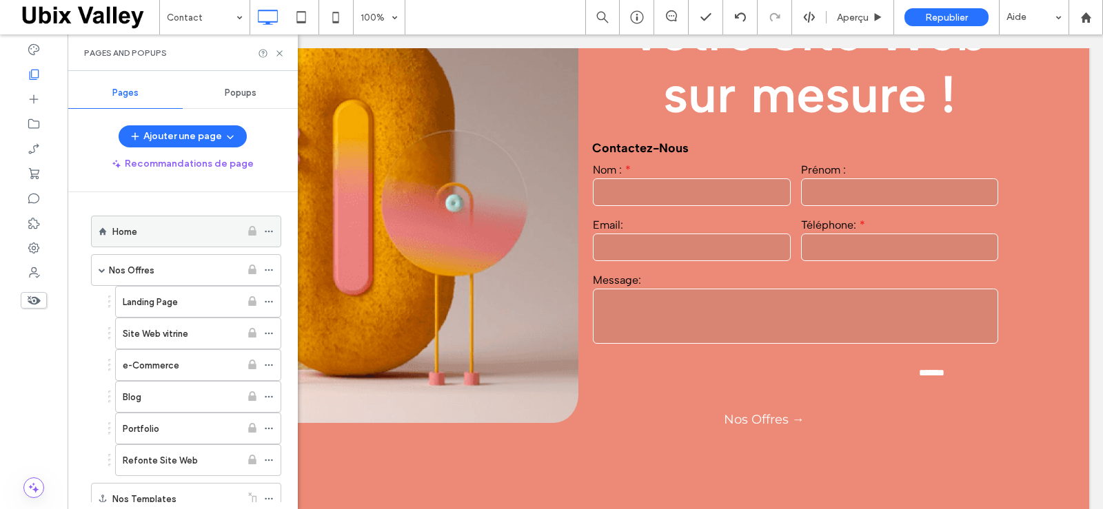
click at [174, 233] on div "Home" at bounding box center [176, 232] width 128 height 14
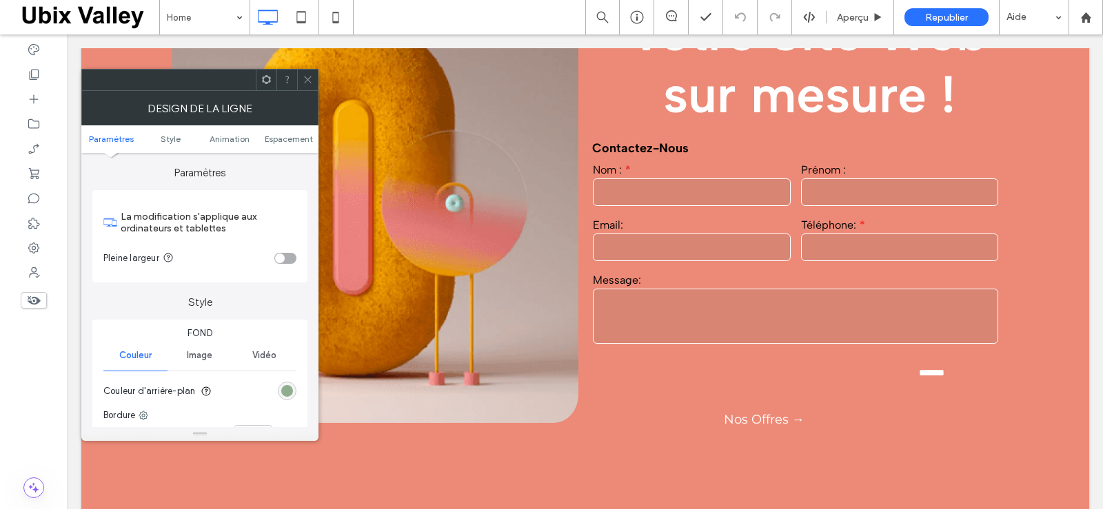
click at [288, 390] on div "rgb(127, 162, 126)" at bounding box center [287, 391] width 12 height 12
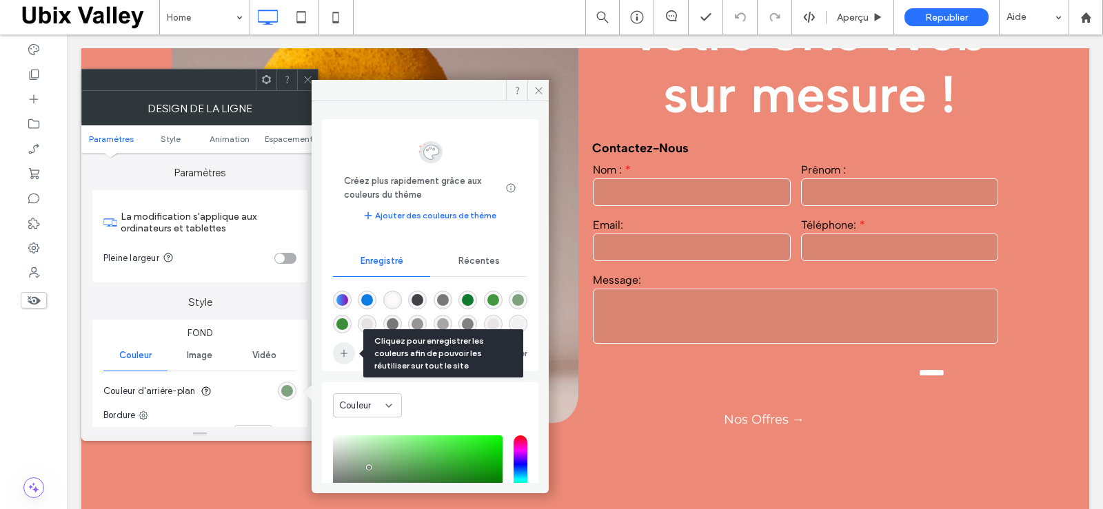
click at [345, 354] on icon "add color" at bounding box center [343, 353] width 11 height 11
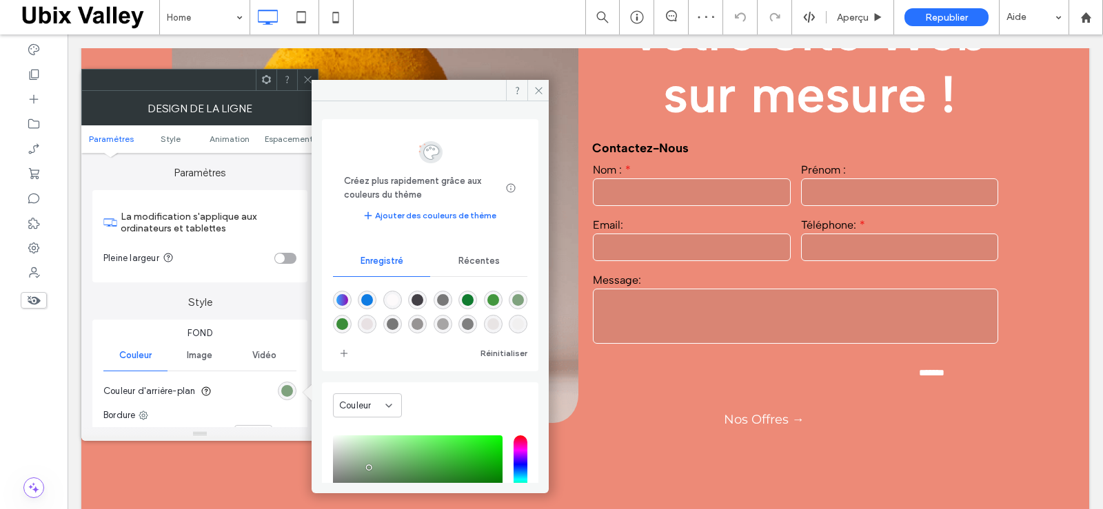
scroll to position [70, 0]
click at [535, 90] on icon at bounding box center [538, 90] width 10 height 10
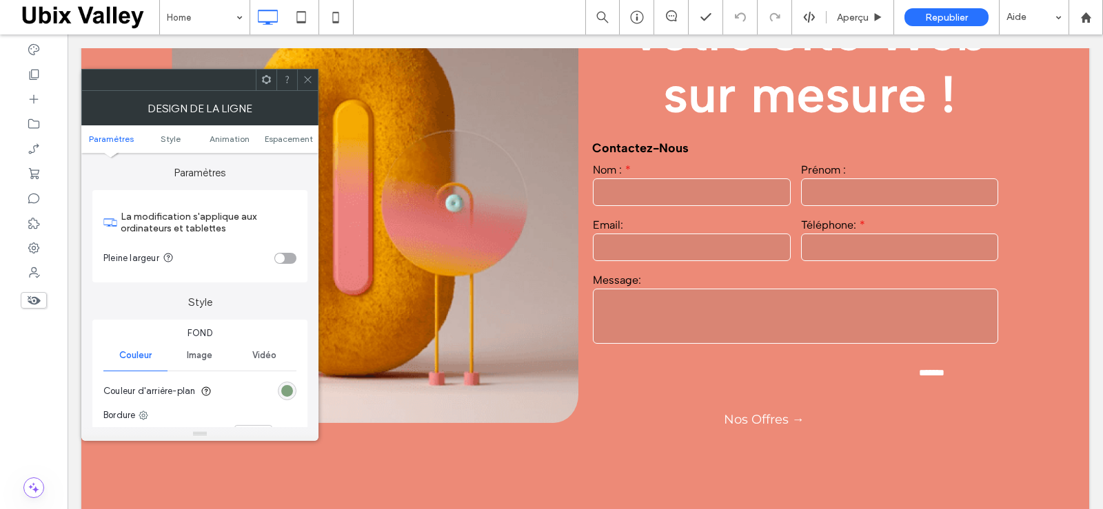
drag, startPoint x: 305, startPoint y: 79, endPoint x: 246, endPoint y: 284, distance: 213.7
click at [305, 79] on icon at bounding box center [308, 79] width 10 height 10
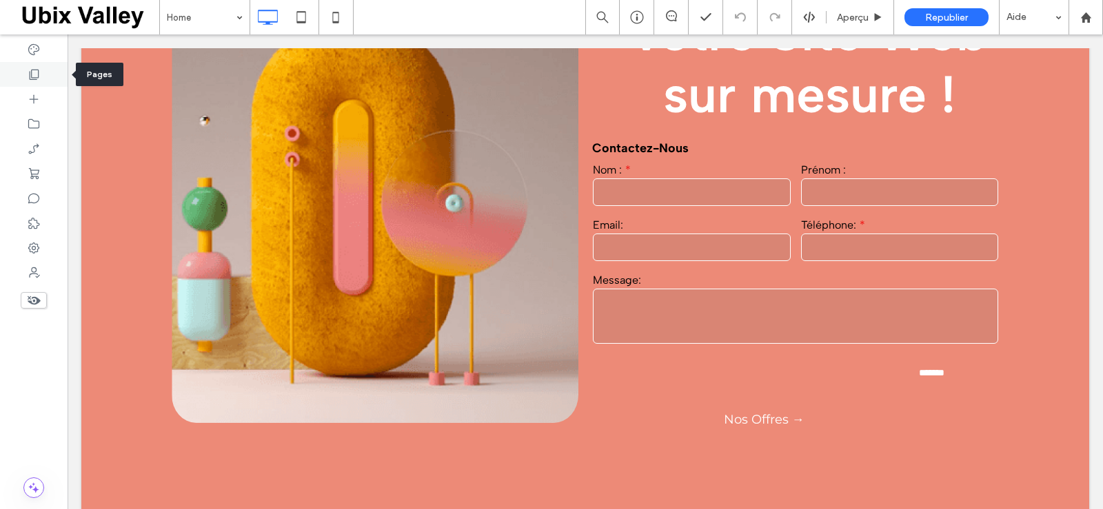
click at [28, 70] on icon at bounding box center [34, 75] width 14 height 14
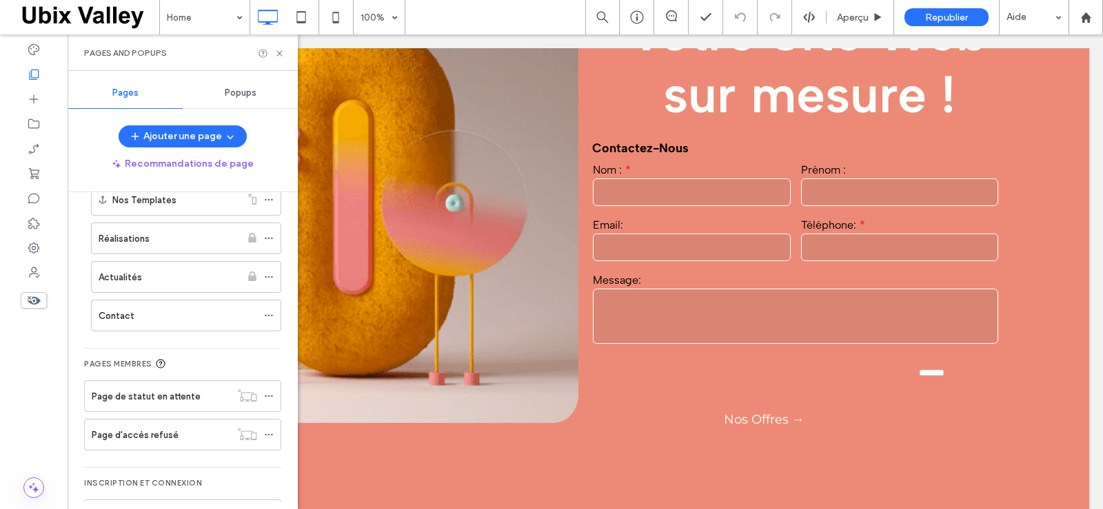
scroll to position [345, 0]
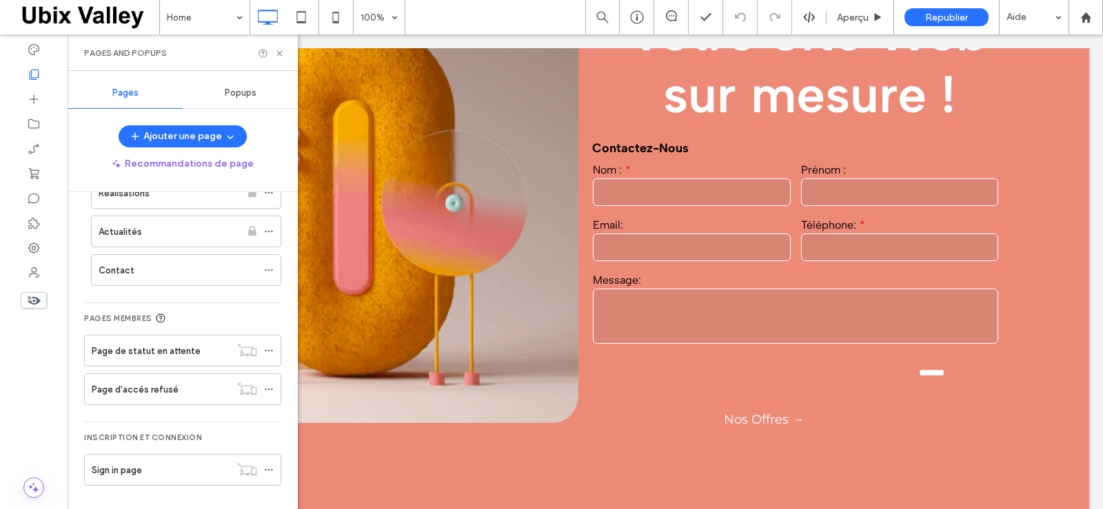
click at [136, 271] on div "Contact" at bounding box center [178, 270] width 158 height 14
click at [278, 52] on use at bounding box center [279, 53] width 6 height 6
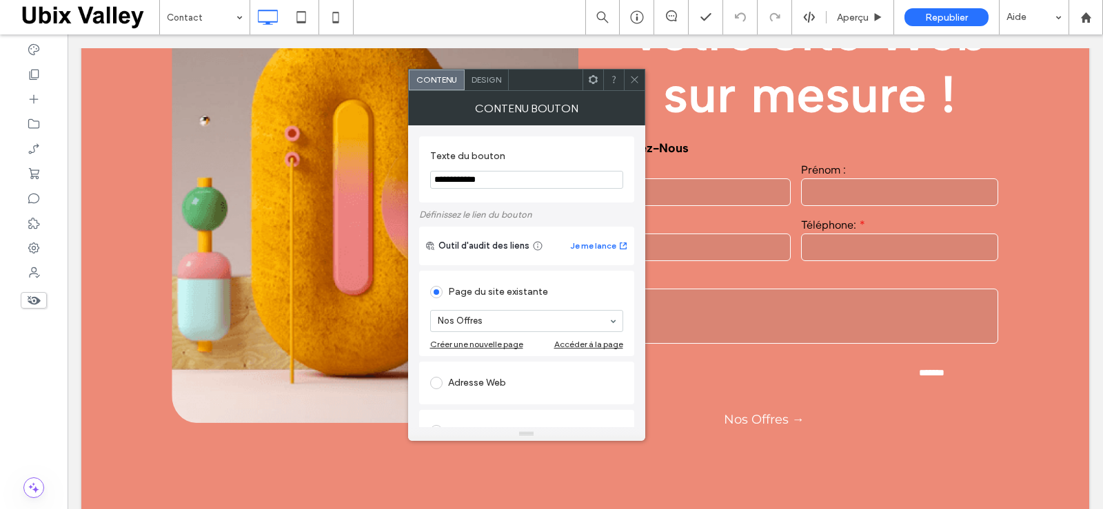
click at [488, 81] on span "Design" at bounding box center [486, 79] width 30 height 10
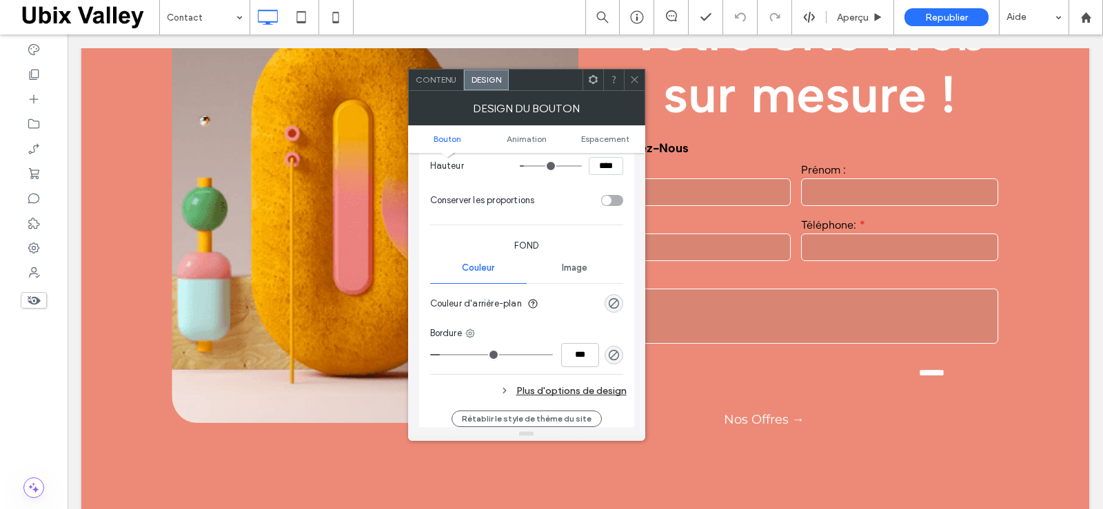
scroll to position [345, 0]
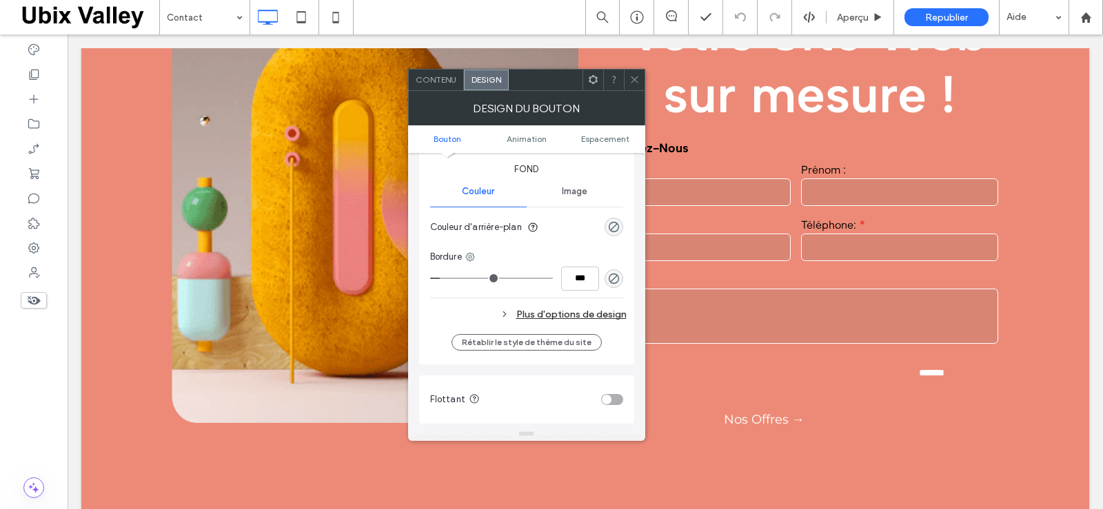
click at [568, 318] on div "Plus d'options de design" at bounding box center [528, 314] width 196 height 19
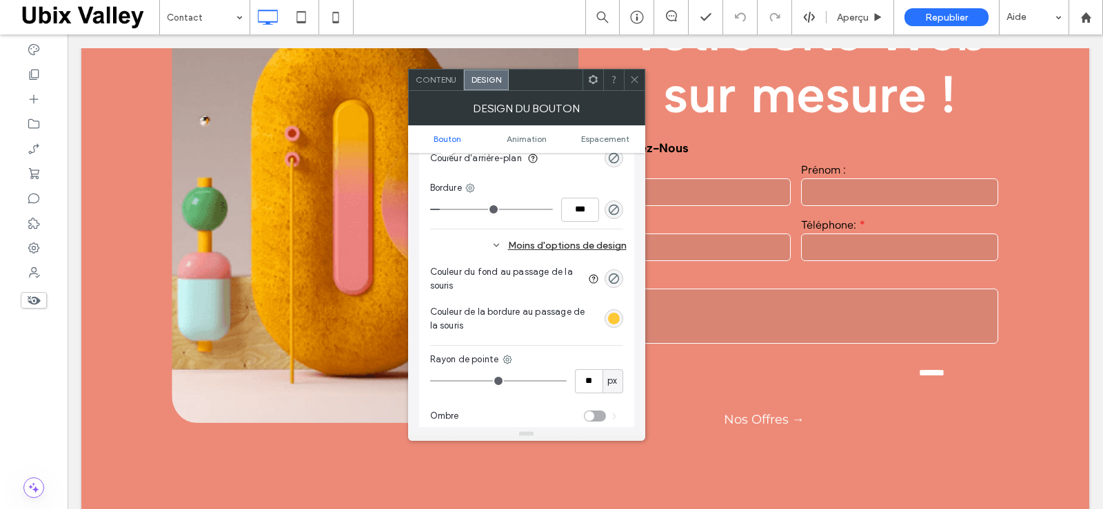
click at [609, 316] on div "rgb(255, 200, 54)" at bounding box center [614, 319] width 12 height 12
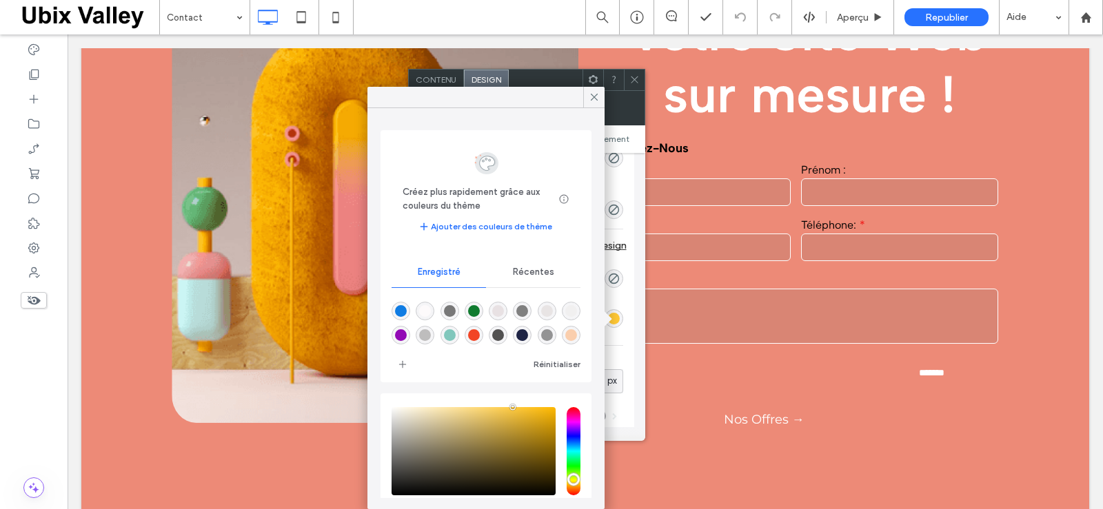
scroll to position [22, 0]
click at [504, 335] on div "rgba(127,162,126,1)" at bounding box center [498, 337] width 12 height 12
type input "*******"
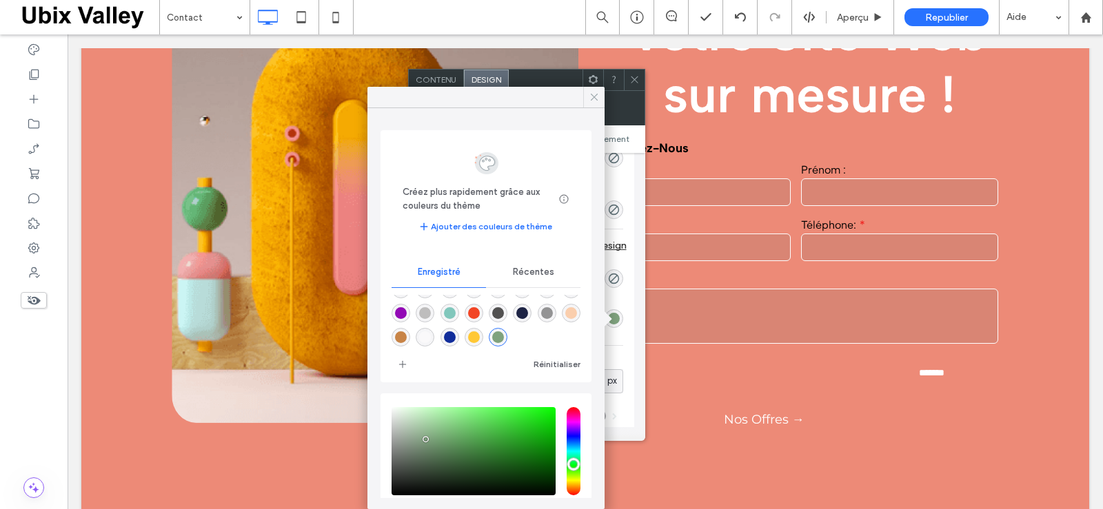
click at [593, 99] on icon at bounding box center [594, 97] width 12 height 12
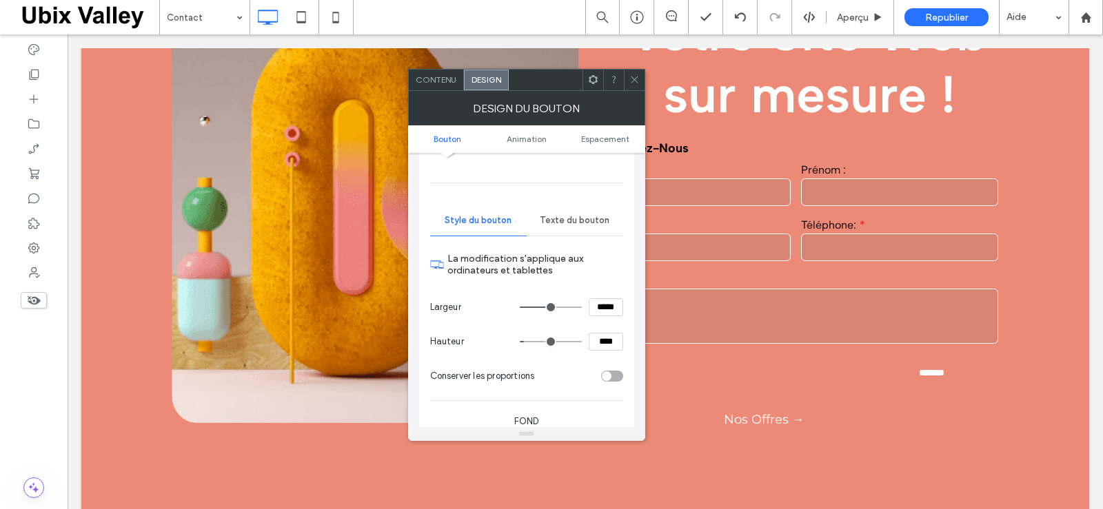
scroll to position [69, 0]
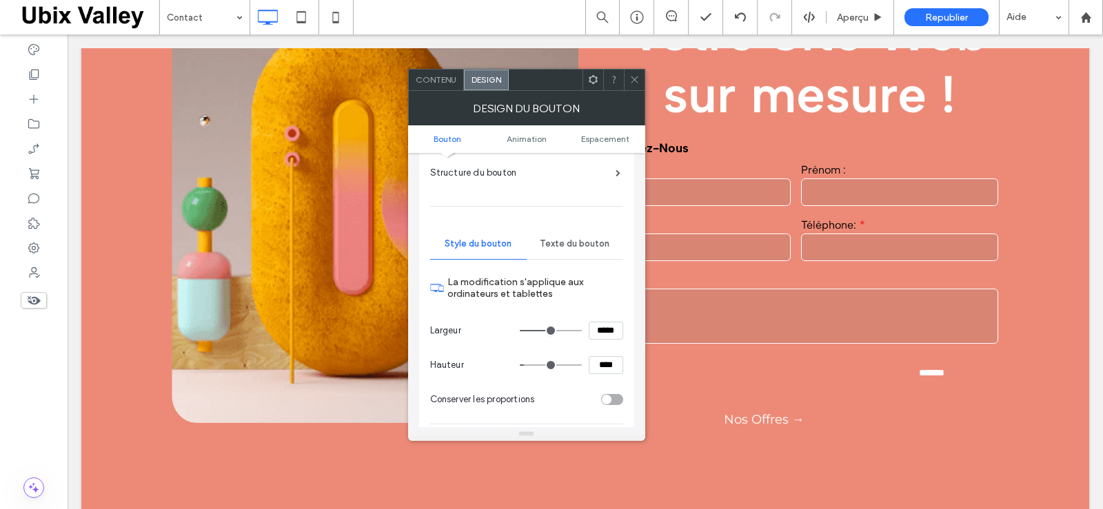
click at [576, 243] on span "Texte du bouton" at bounding box center [575, 243] width 70 height 11
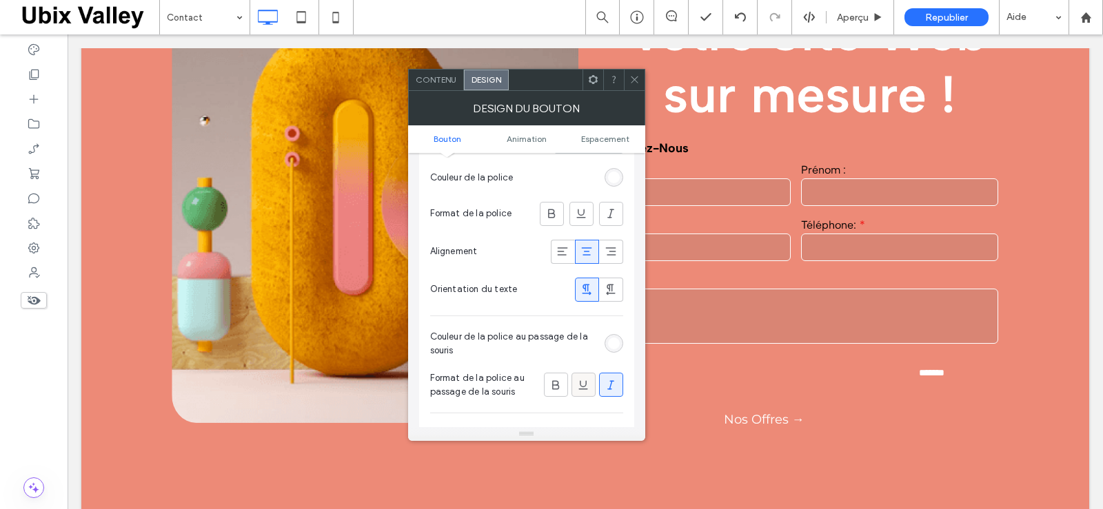
scroll to position [345, 0]
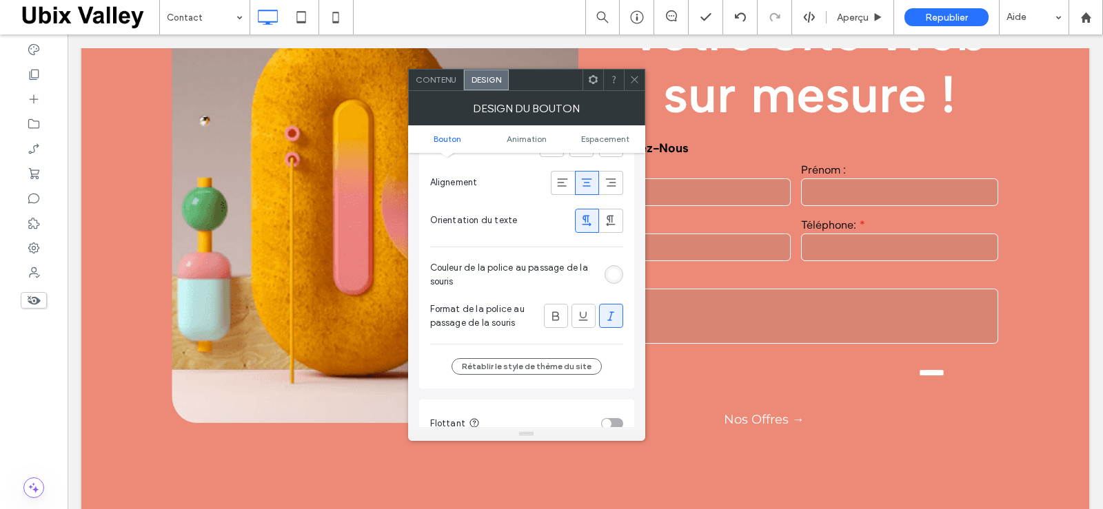
click at [611, 271] on div "rgb(255, 255, 255)" at bounding box center [614, 275] width 12 height 12
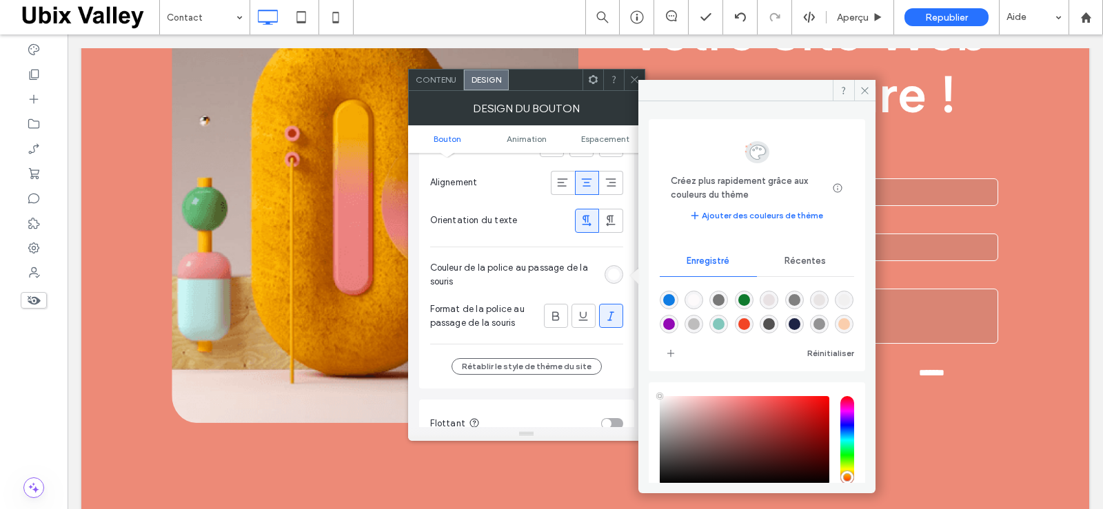
scroll to position [22, 0]
click at [775, 322] on div "rgba(127,162,126,1)" at bounding box center [769, 326] width 12 height 12
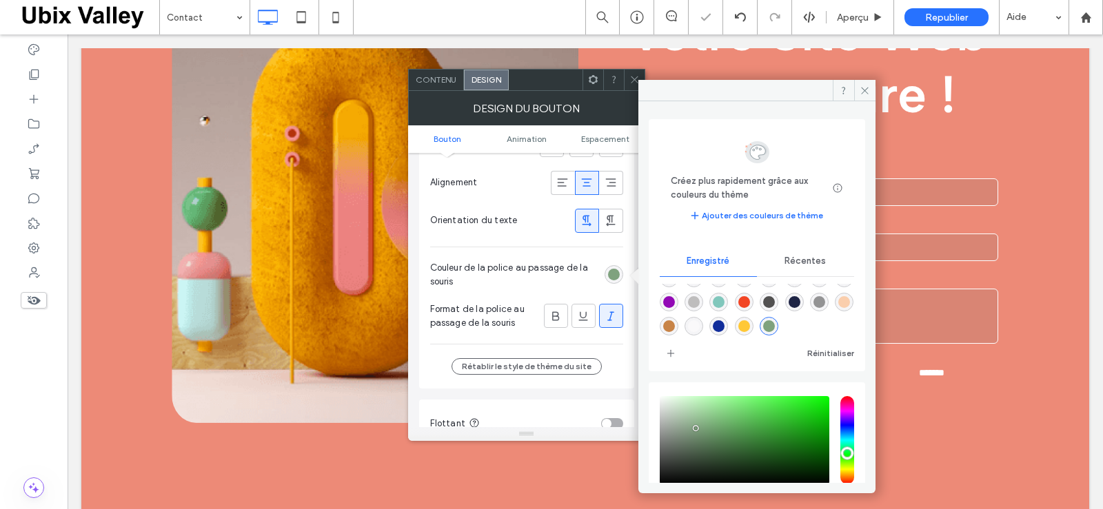
type input "*******"
click at [865, 88] on icon at bounding box center [864, 90] width 10 height 10
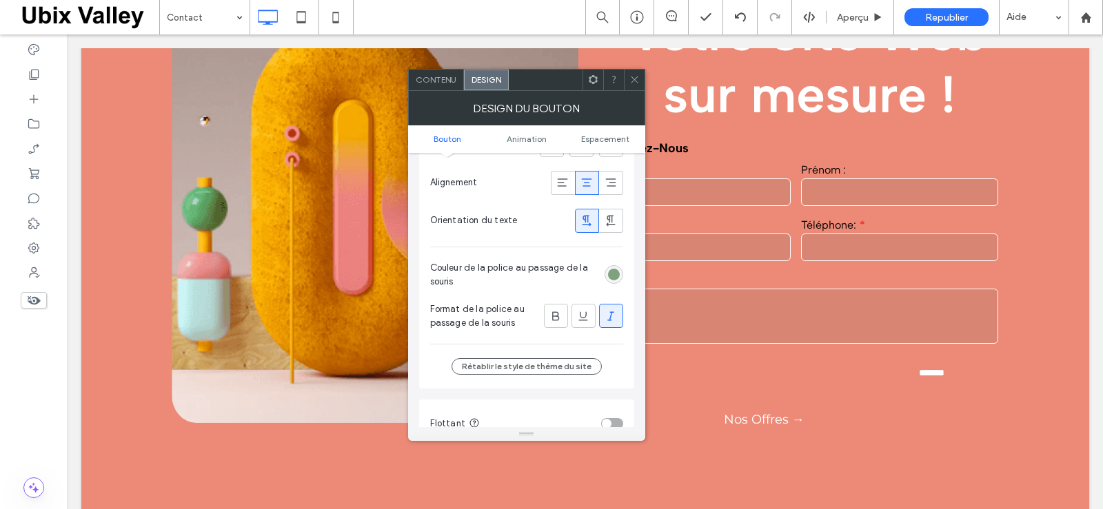
click at [636, 81] on icon at bounding box center [634, 79] width 10 height 10
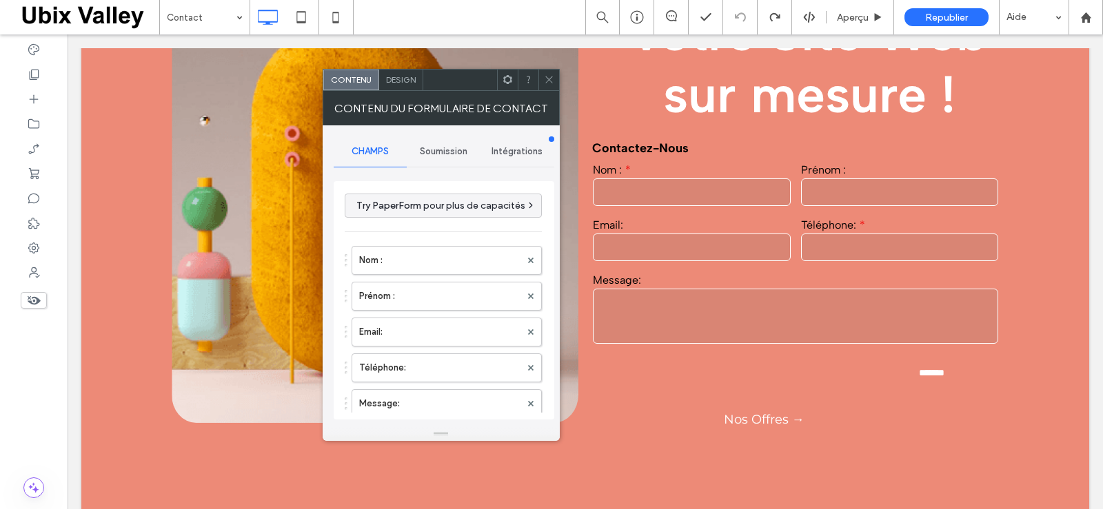
type input "*******"
type input "**********"
click at [404, 81] on span "Design" at bounding box center [401, 79] width 30 height 10
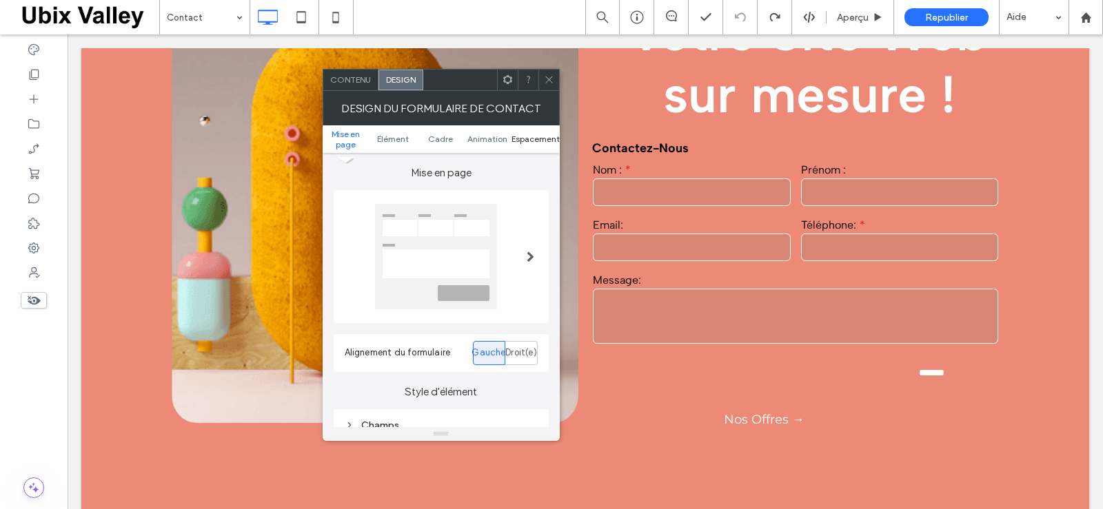
click at [518, 136] on span "Espacement" at bounding box center [535, 139] width 48 height 10
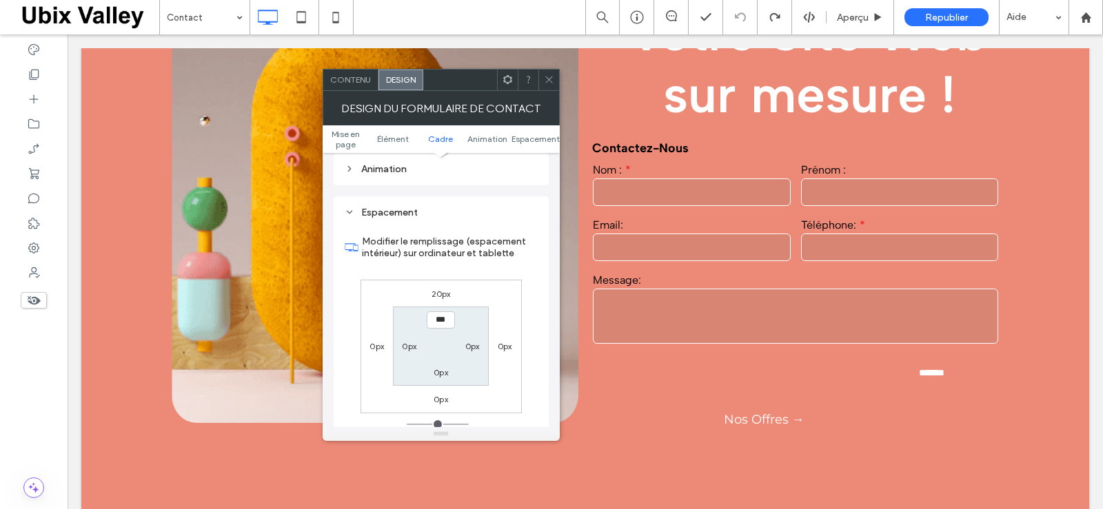
scroll to position [575, 0]
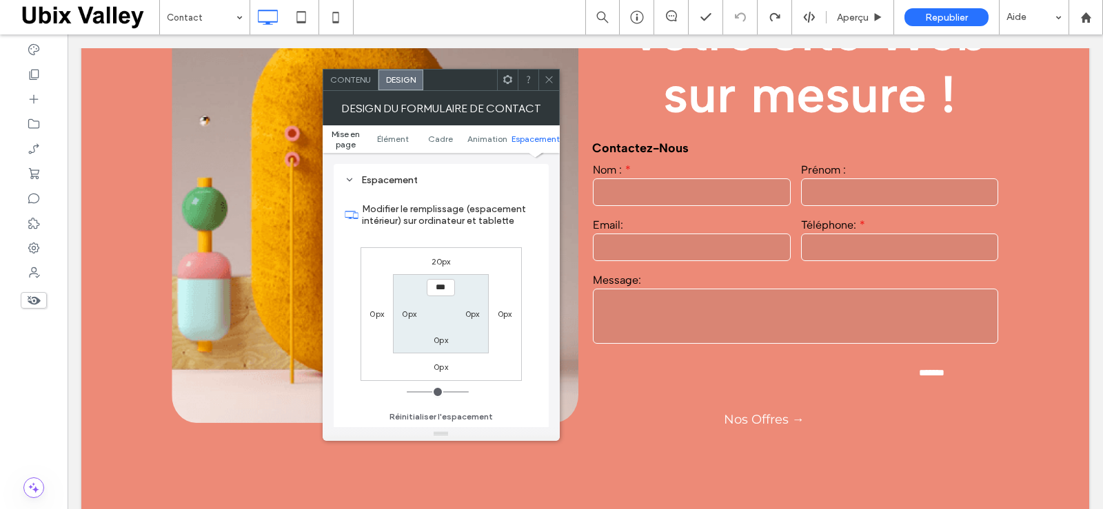
click at [349, 137] on span "Mise en page" at bounding box center [346, 139] width 48 height 21
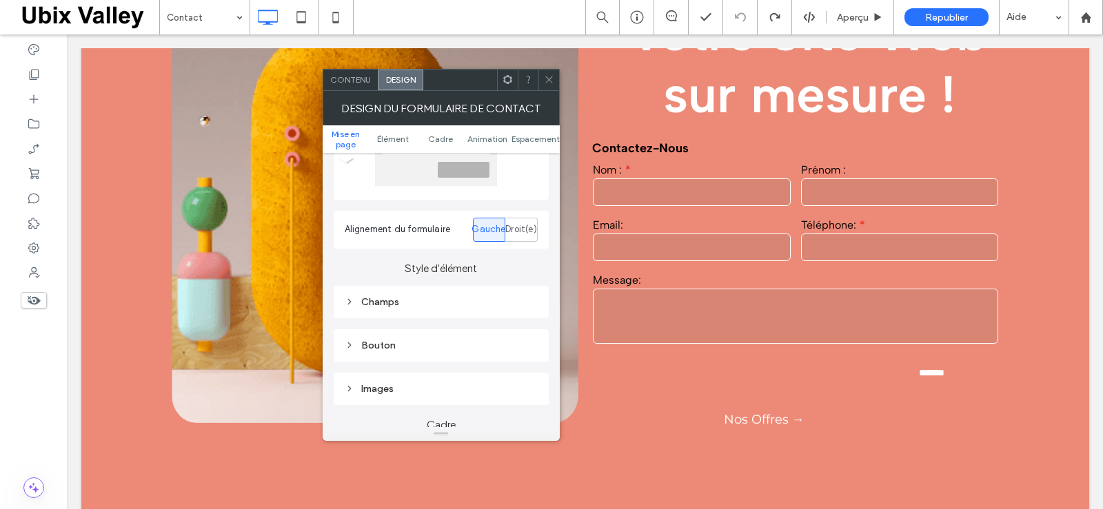
scroll to position [138, 0]
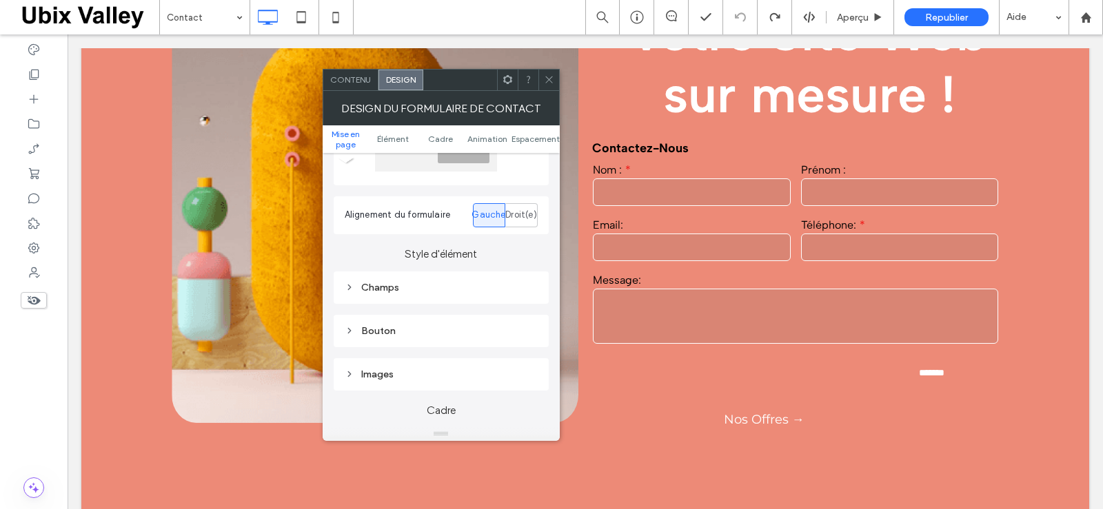
click at [349, 288] on icon at bounding box center [350, 288] width 10 height 10
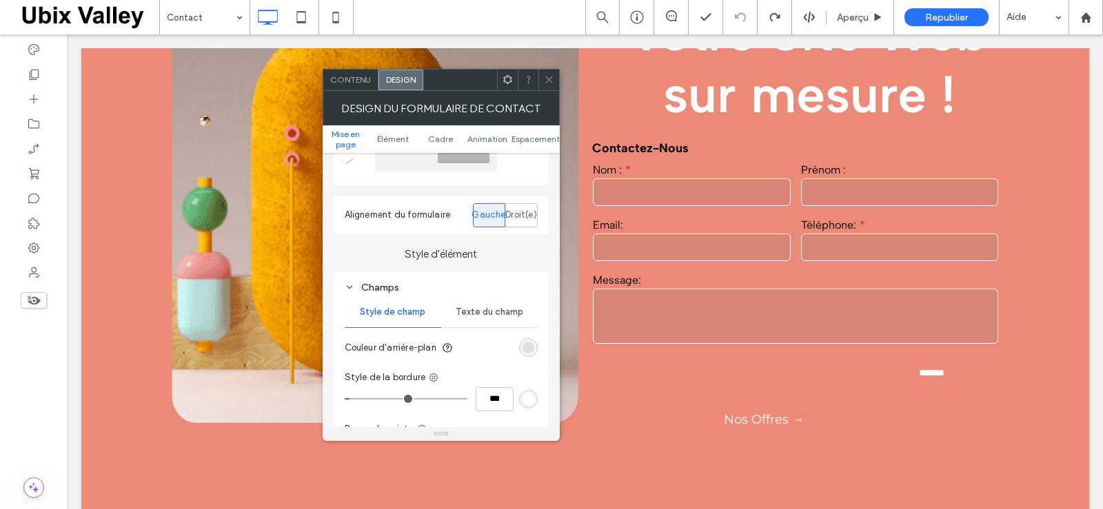
click at [487, 311] on span "Texte du champ" at bounding box center [489, 312] width 68 height 11
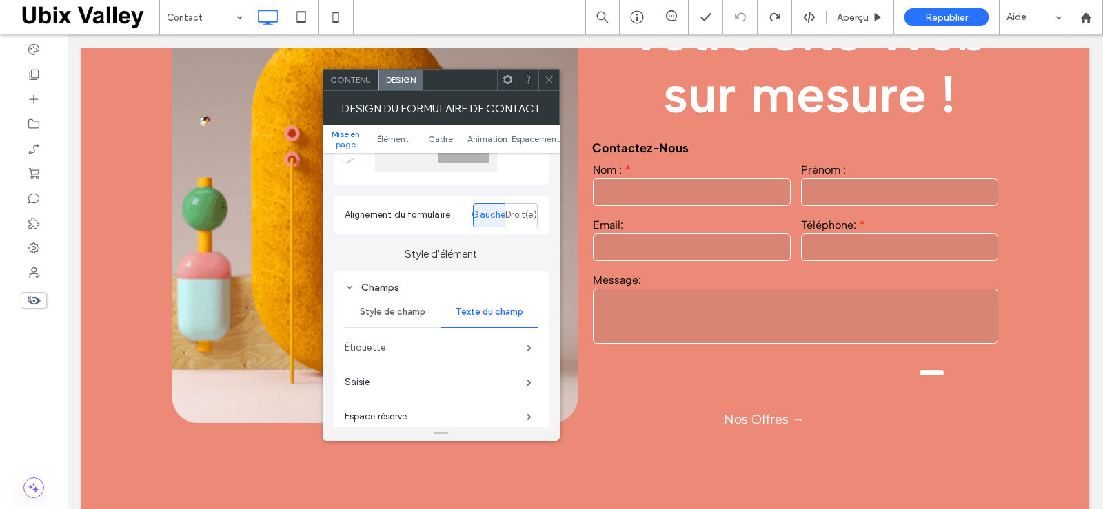
click at [500, 340] on label "Étiquette" at bounding box center [436, 348] width 182 height 28
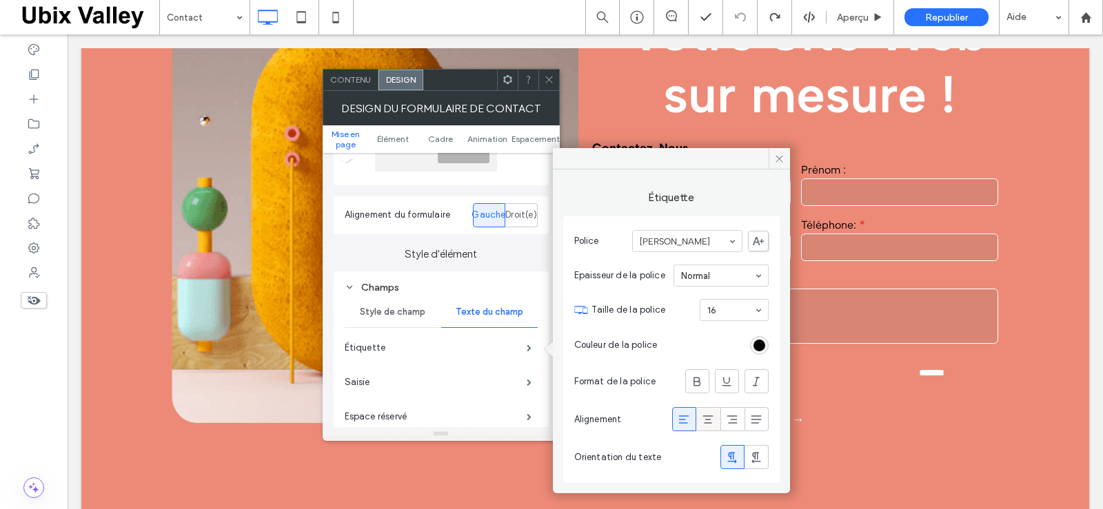
click at [708, 420] on use at bounding box center [708, 420] width 10 height 8
click at [679, 418] on icon at bounding box center [684, 420] width 14 height 14
click at [776, 158] on icon at bounding box center [779, 159] width 10 height 10
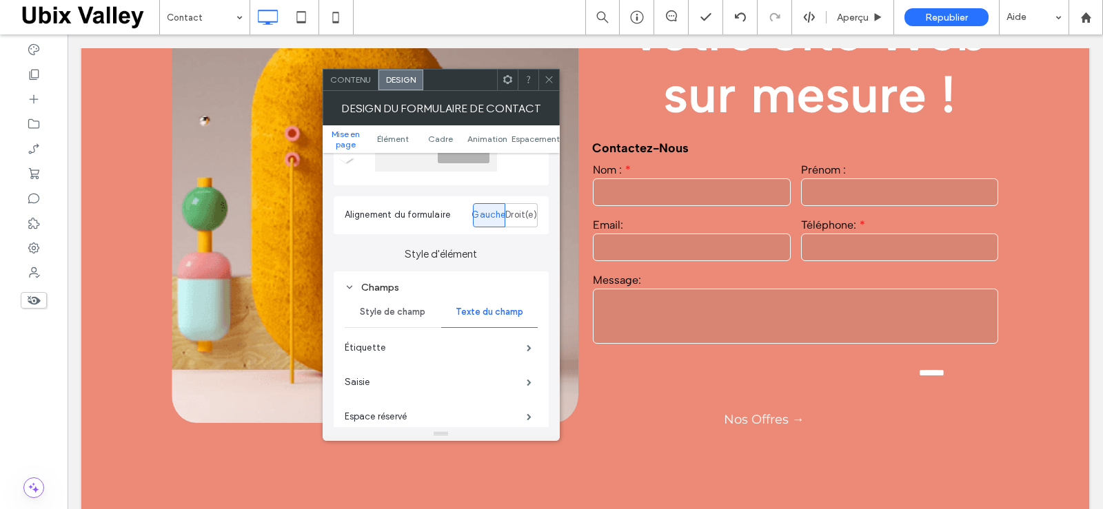
drag, startPoint x: 547, startPoint y: 76, endPoint x: 537, endPoint y: 88, distance: 14.6
click at [546, 76] on icon at bounding box center [549, 79] width 10 height 10
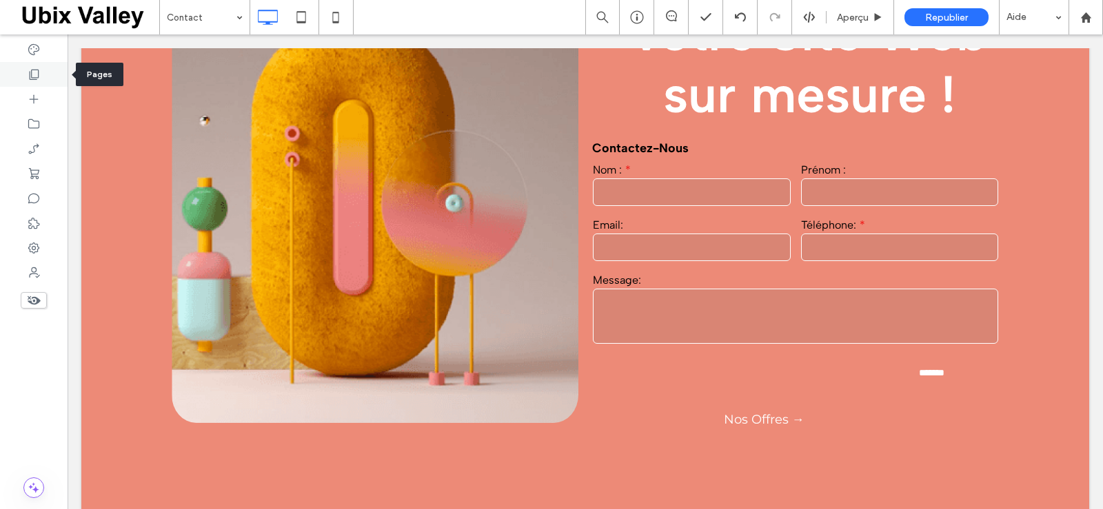
click at [28, 72] on icon at bounding box center [34, 75] width 14 height 14
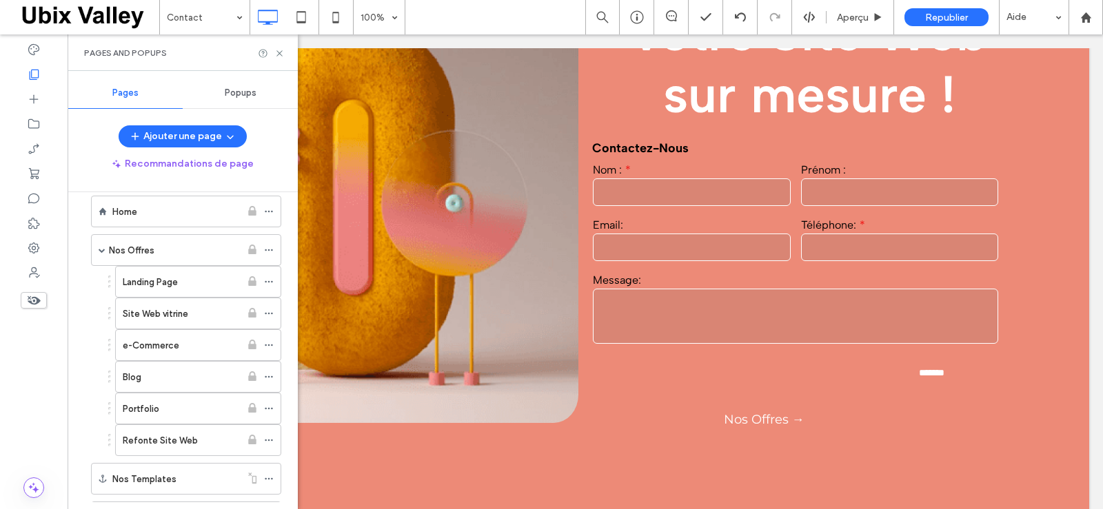
scroll to position [0, 0]
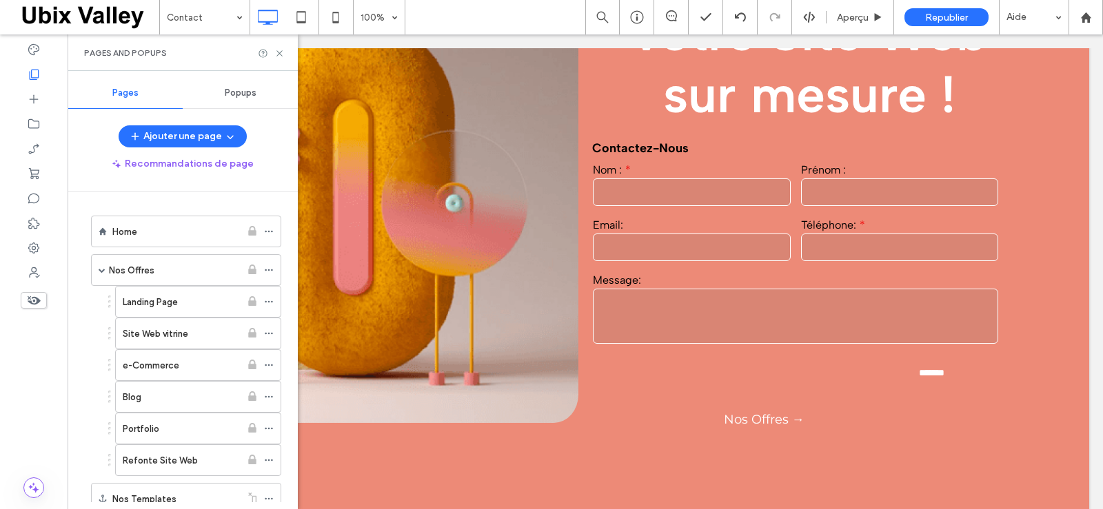
click at [232, 91] on span "Popups" at bounding box center [241, 93] width 32 height 11
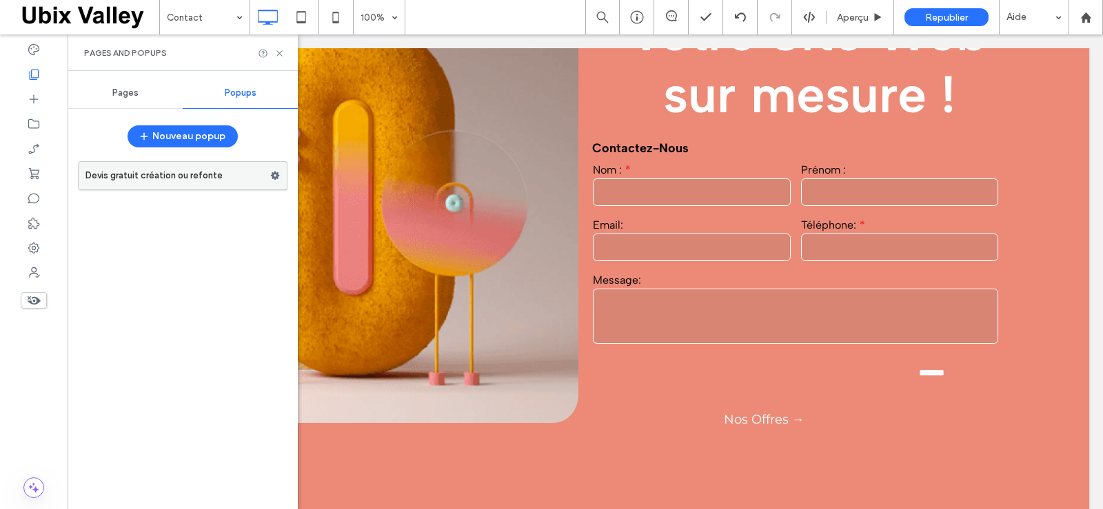
click at [187, 172] on label "Devis gratuit création ou refonte" at bounding box center [177, 176] width 185 height 28
click at [278, 52] on use at bounding box center [279, 53] width 6 height 6
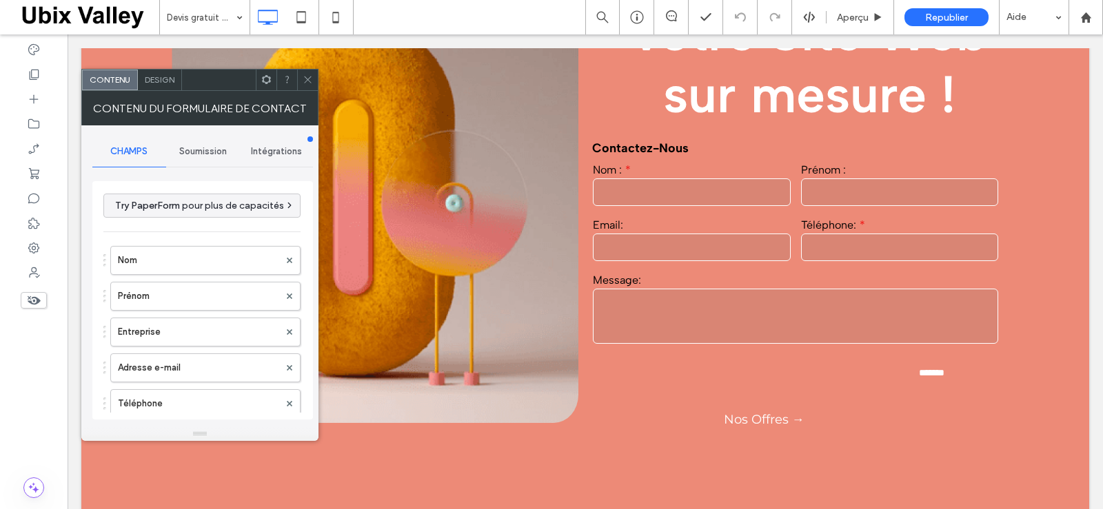
click at [160, 81] on span "Design" at bounding box center [160, 79] width 30 height 10
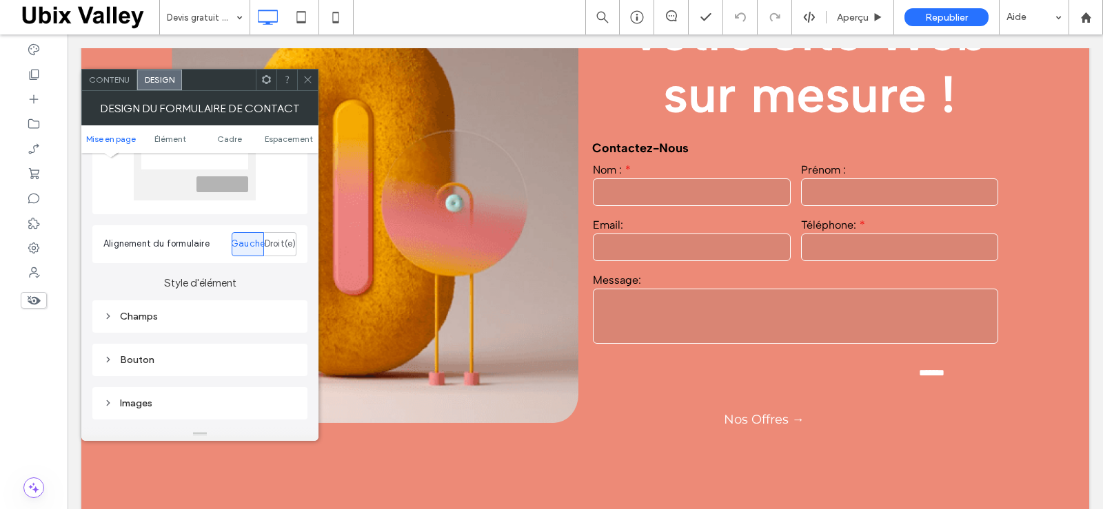
scroll to position [138, 0]
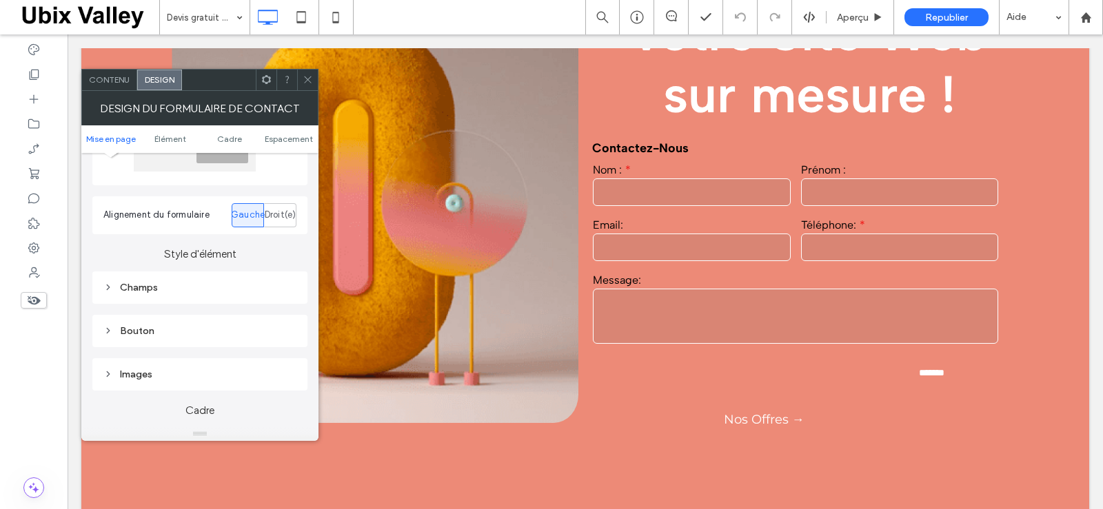
click at [106, 287] on icon at bounding box center [108, 288] width 10 height 10
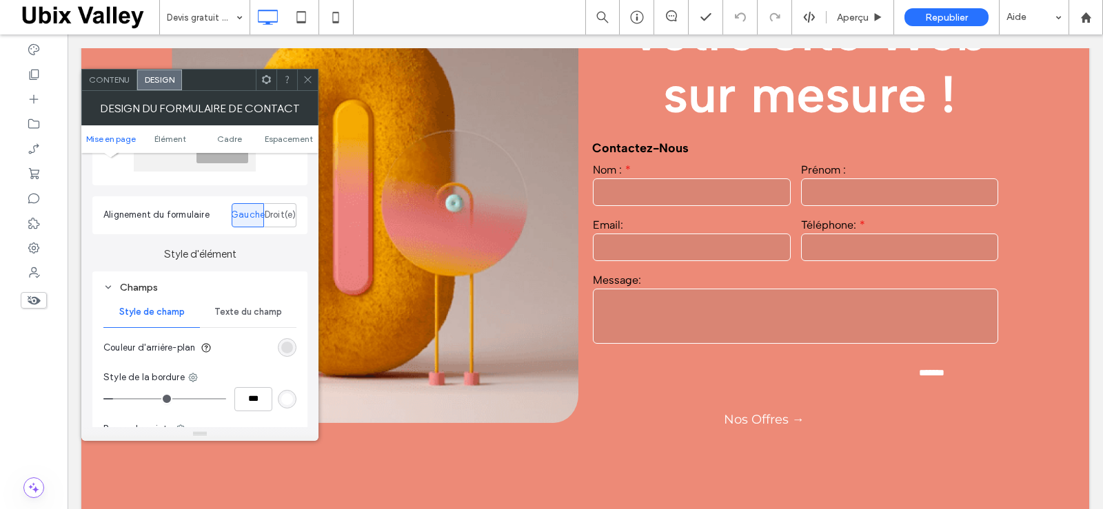
click at [231, 311] on span "Texte du champ" at bounding box center [248, 312] width 68 height 11
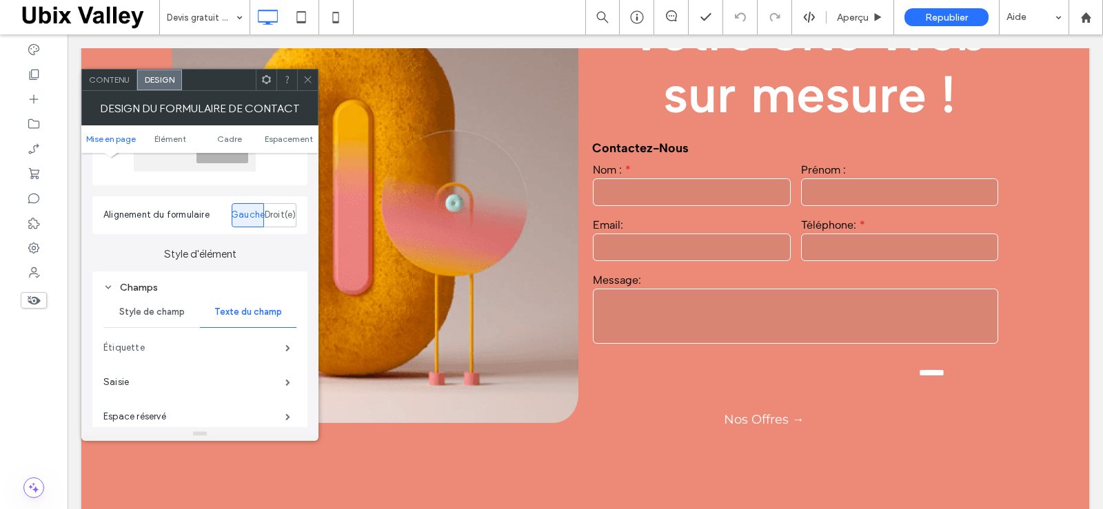
click at [210, 348] on label "Étiquette" at bounding box center [194, 348] width 182 height 28
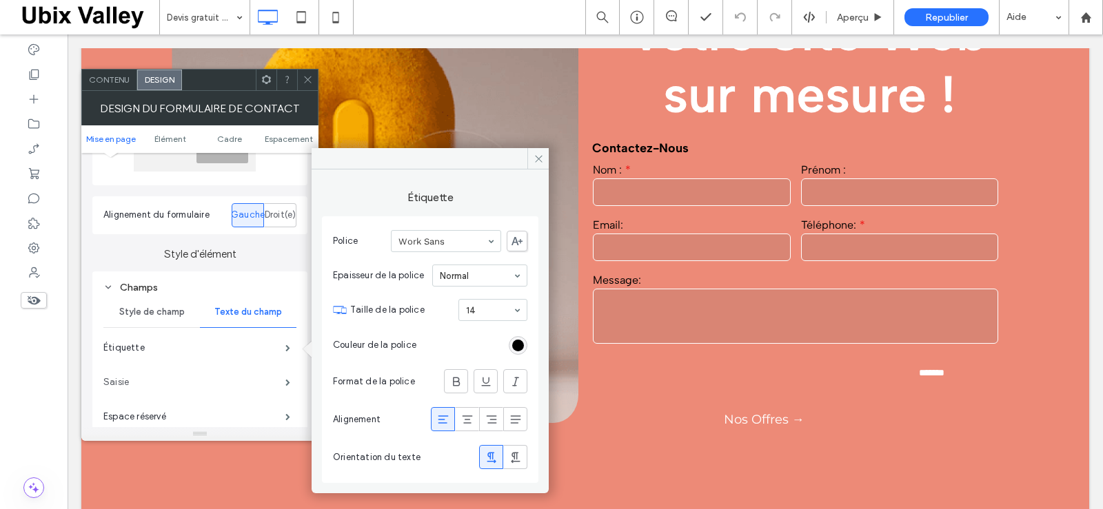
click at [215, 380] on label "Saisie" at bounding box center [194, 383] width 182 height 28
click at [288, 413] on span at bounding box center [287, 416] width 5 height 7
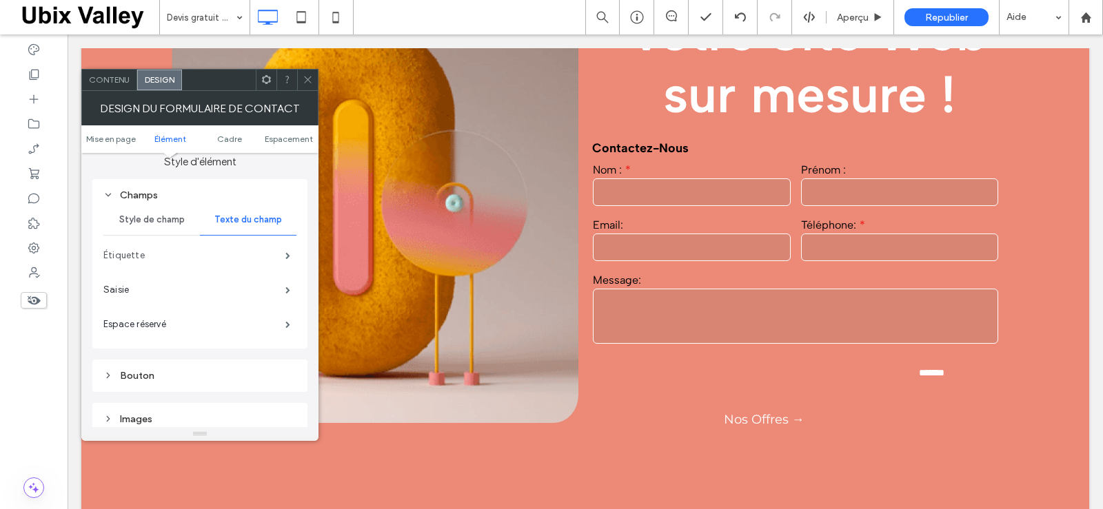
scroll to position [276, 0]
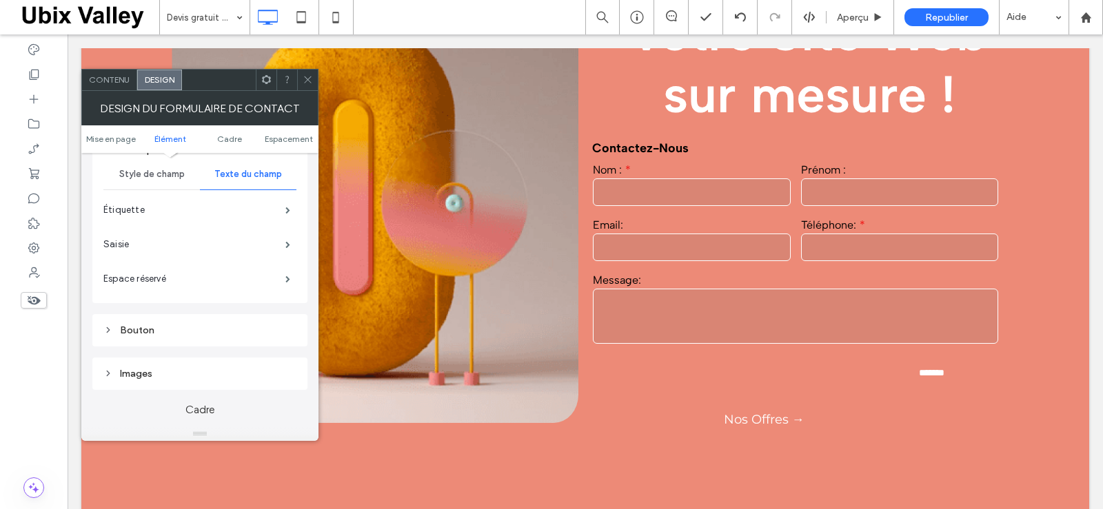
click at [117, 330] on div "Bouton" at bounding box center [199, 331] width 193 height 12
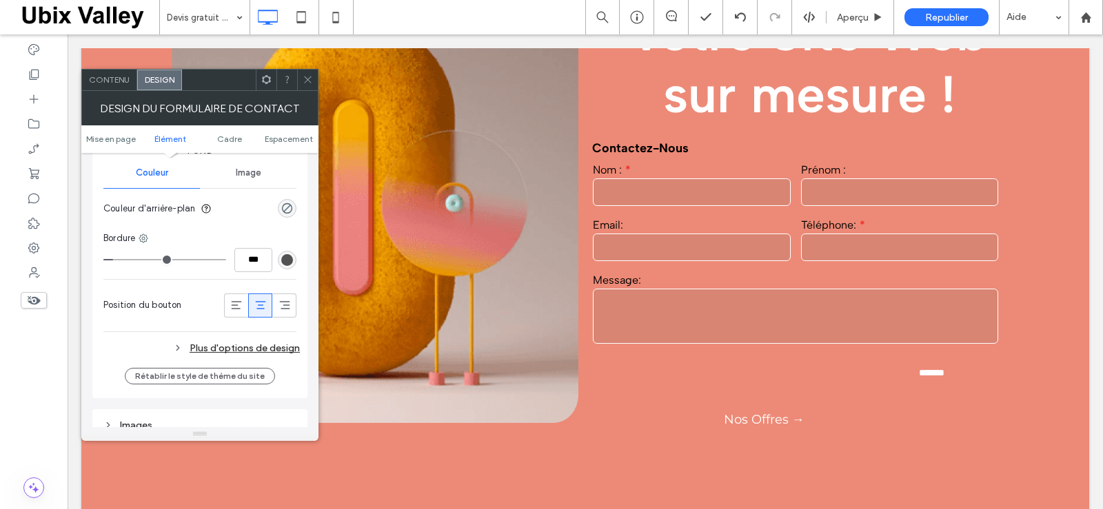
scroll to position [758, 0]
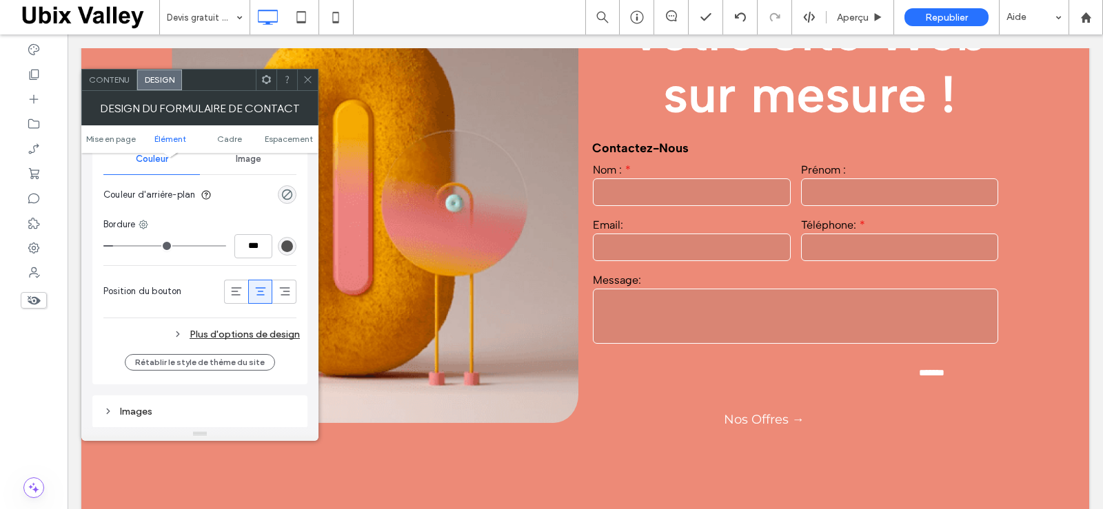
click at [309, 80] on icon at bounding box center [308, 79] width 10 height 10
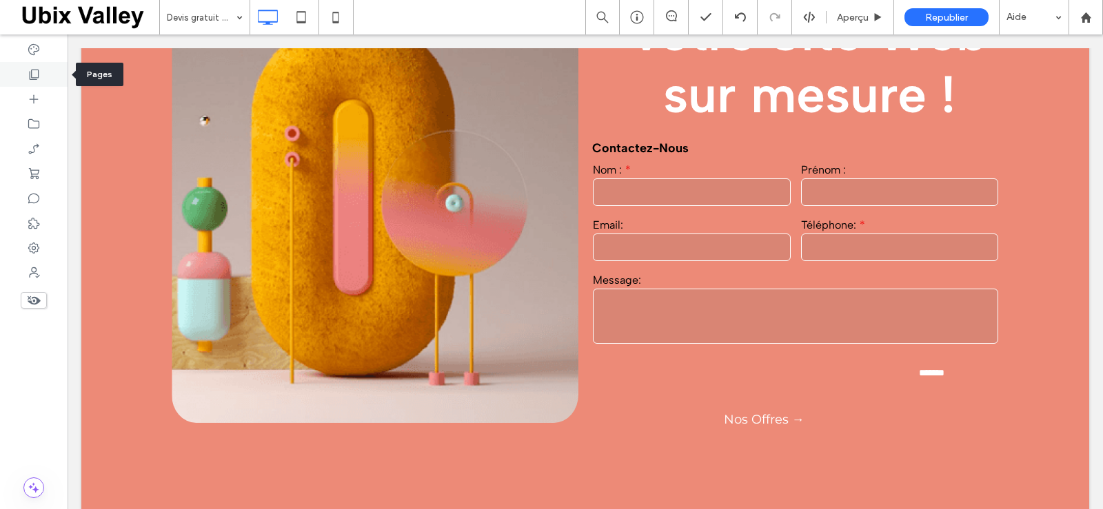
click at [37, 76] on icon at bounding box center [34, 75] width 14 height 14
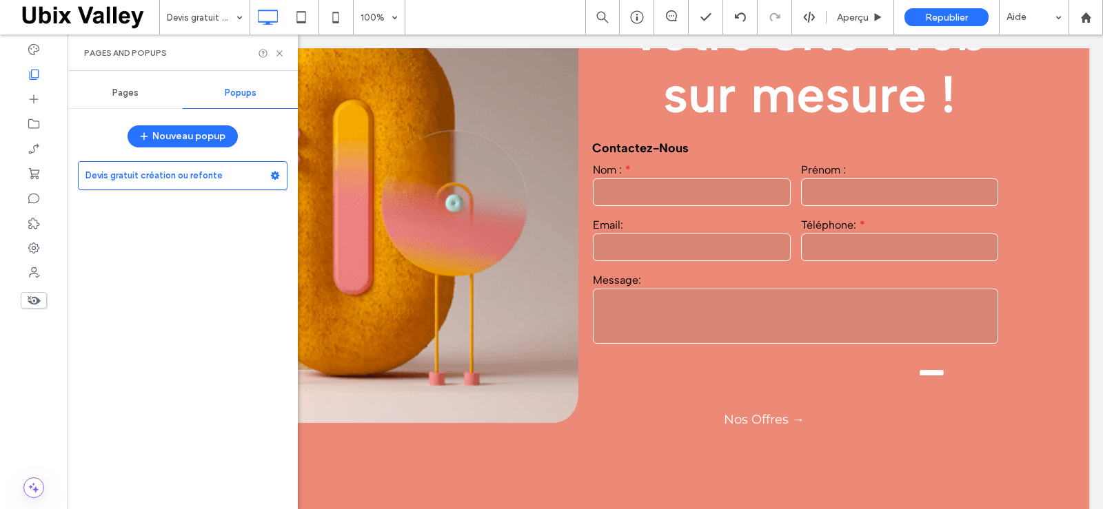
click at [129, 98] on span "Pages" at bounding box center [125, 93] width 26 height 11
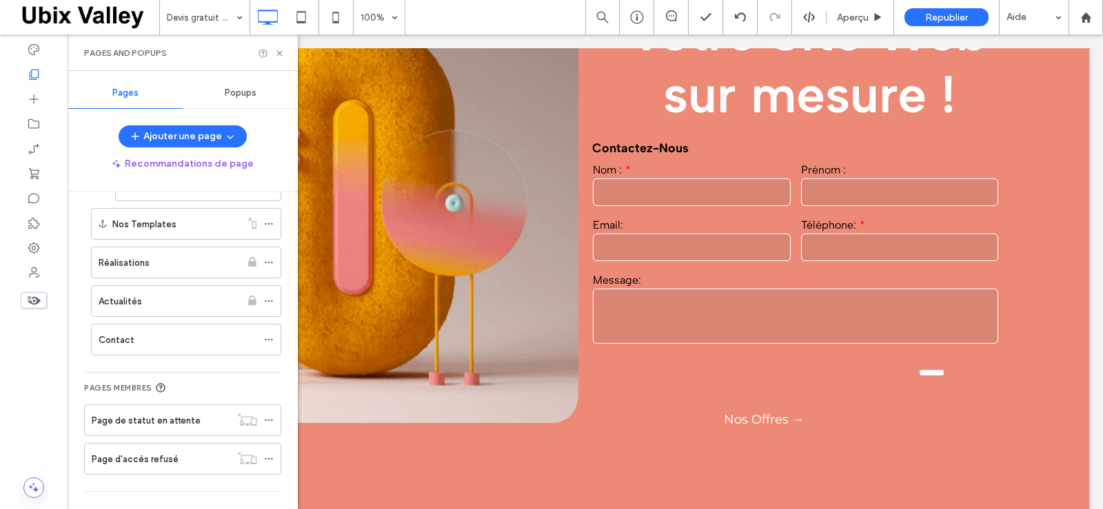
scroll to position [276, 0]
click at [267, 337] on icon at bounding box center [269, 339] width 10 height 10
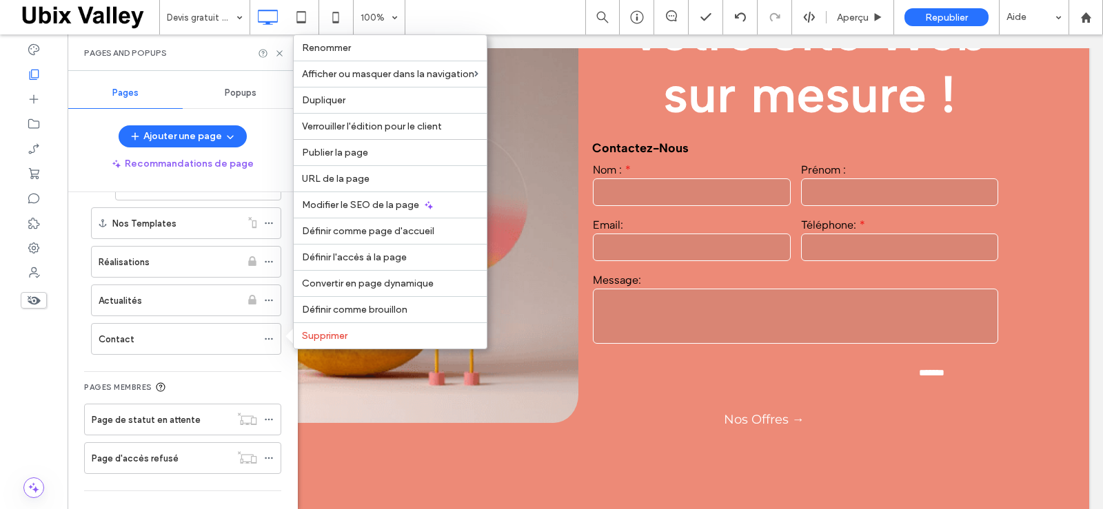
click at [355, 125] on span "Verrouiller l'édition pour le client" at bounding box center [372, 127] width 140 height 12
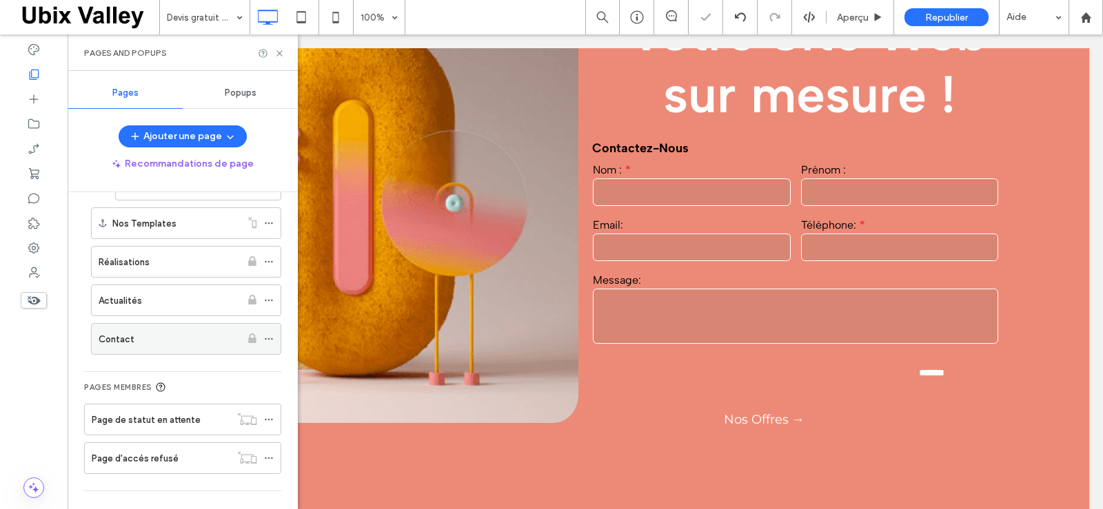
click at [187, 335] on div "Contact" at bounding box center [170, 339] width 142 height 14
click at [280, 53] on use at bounding box center [279, 53] width 6 height 6
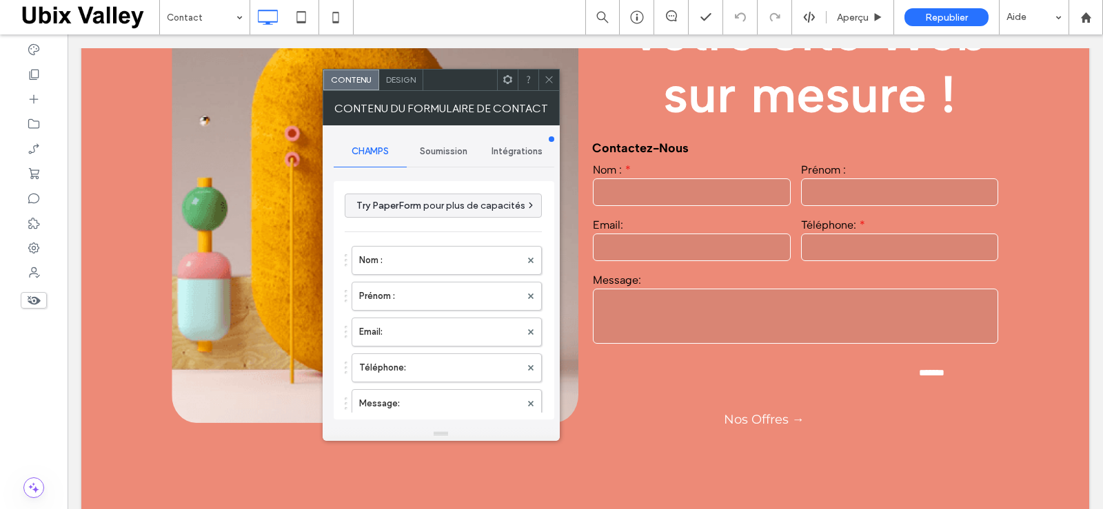
click at [401, 77] on span "Design" at bounding box center [401, 79] width 30 height 10
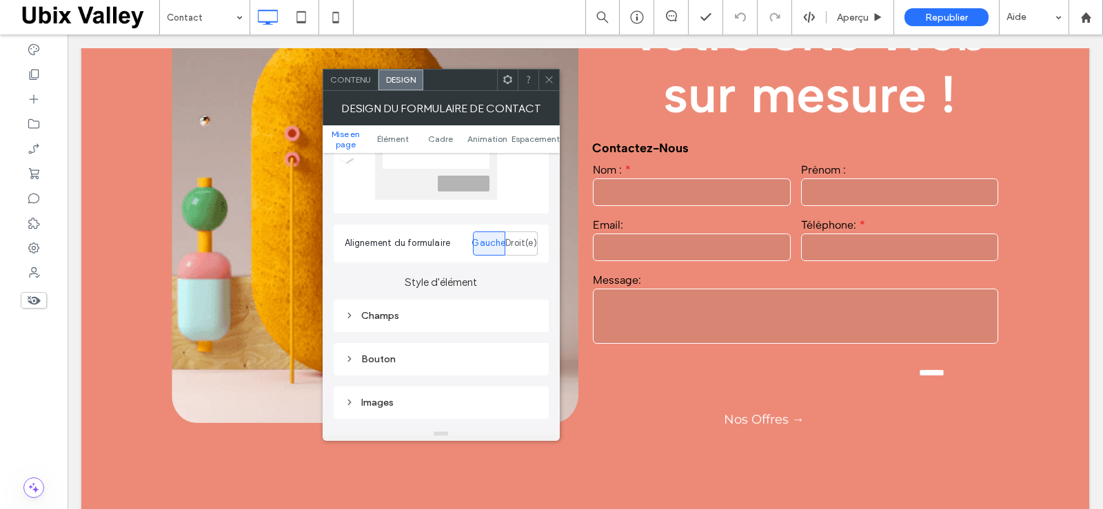
scroll to position [138, 0]
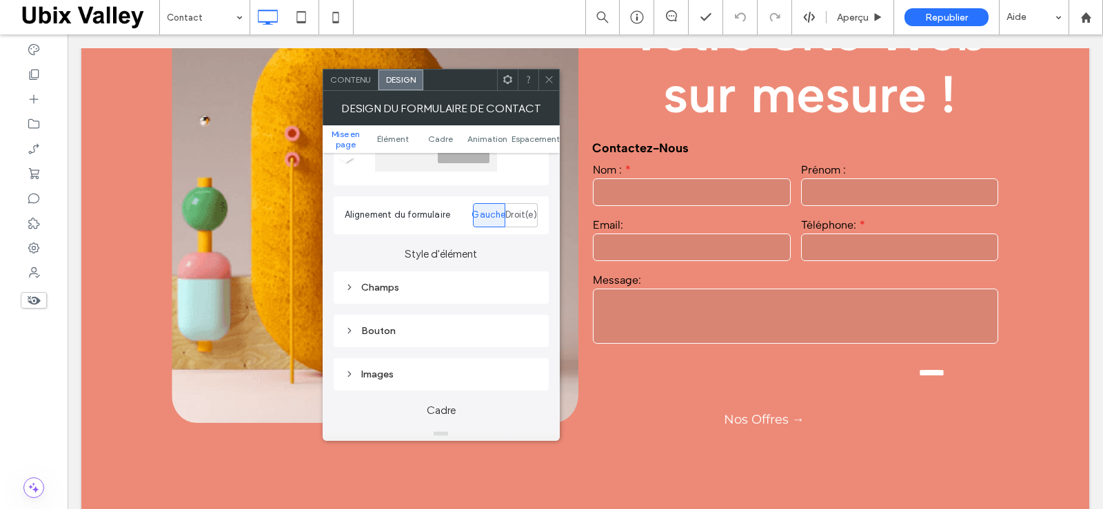
click at [347, 286] on icon at bounding box center [350, 288] width 10 height 10
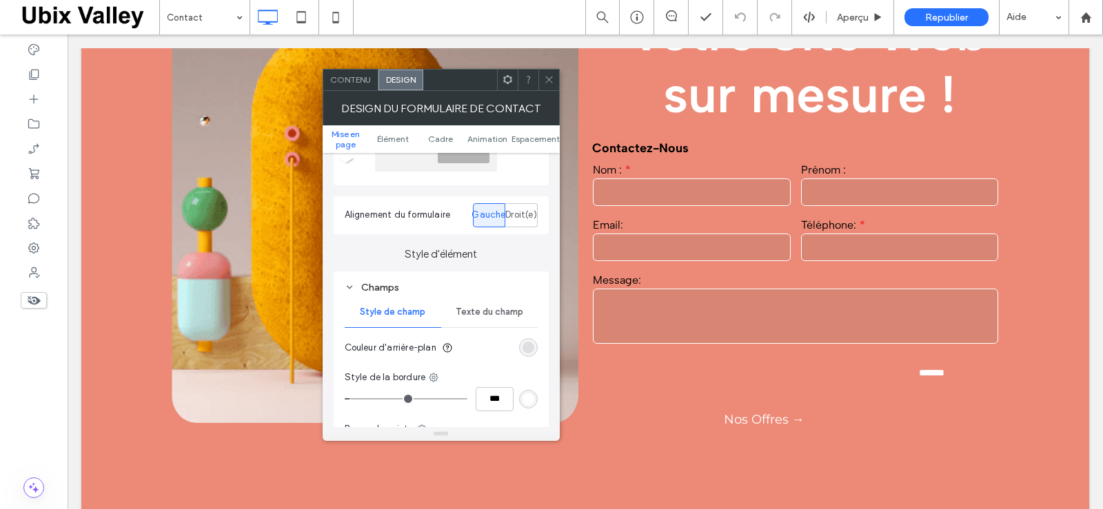
scroll to position [276, 0]
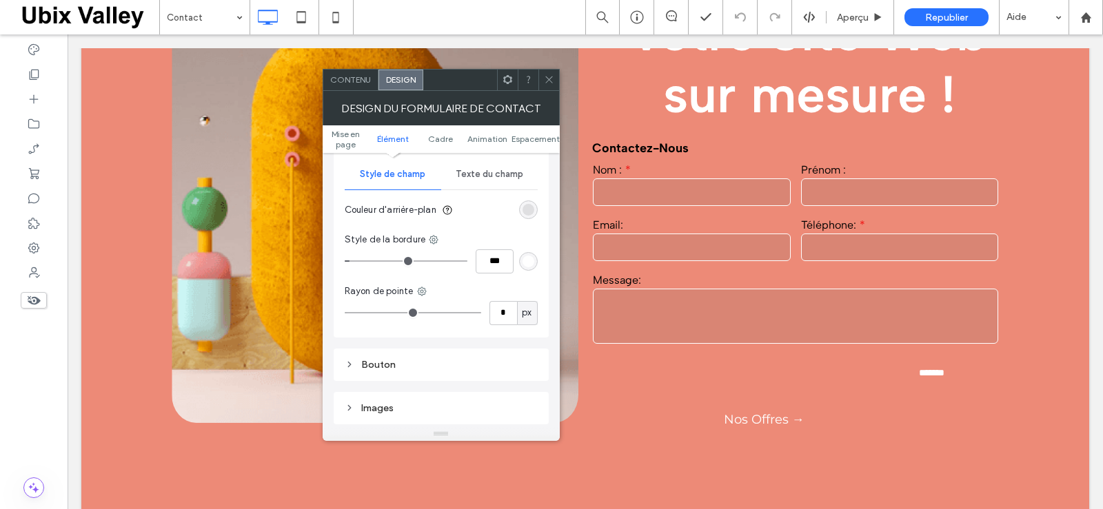
click at [502, 170] on span "Texte du champ" at bounding box center [489, 174] width 68 height 11
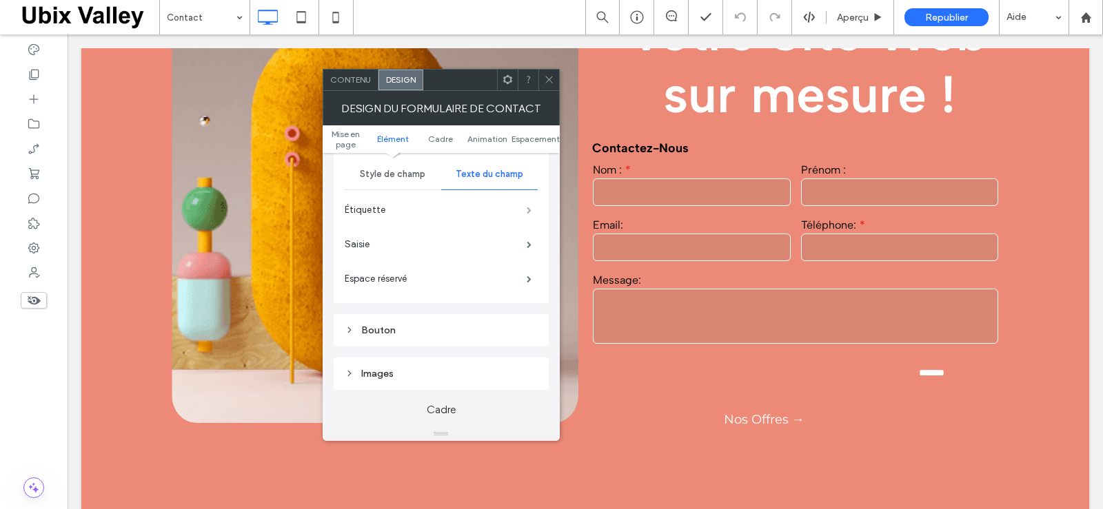
click at [526, 207] on span at bounding box center [528, 210] width 5 height 7
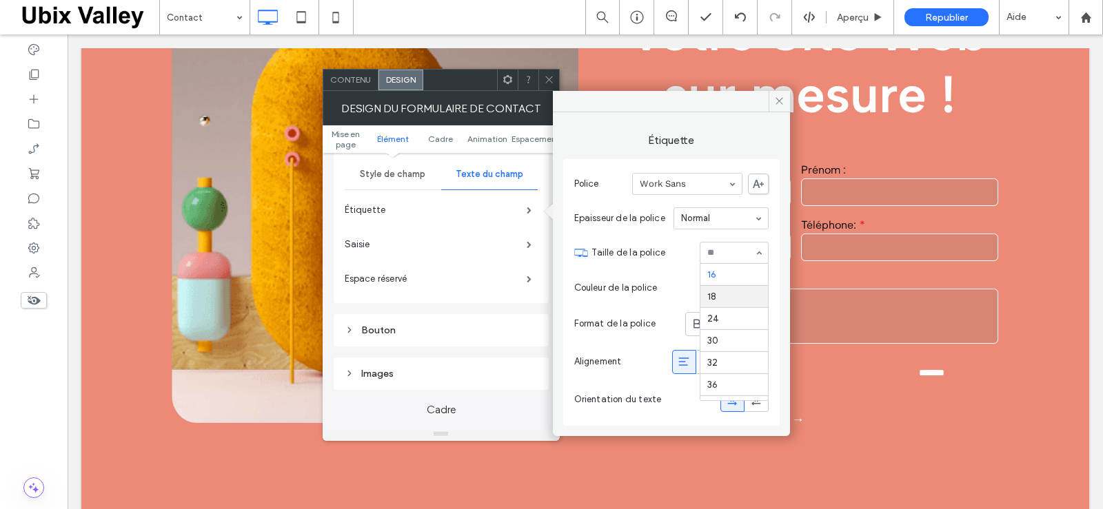
scroll to position [85, 0]
click at [759, 283] on div "rgb(0, 0, 0)" at bounding box center [759, 288] width 12 height 12
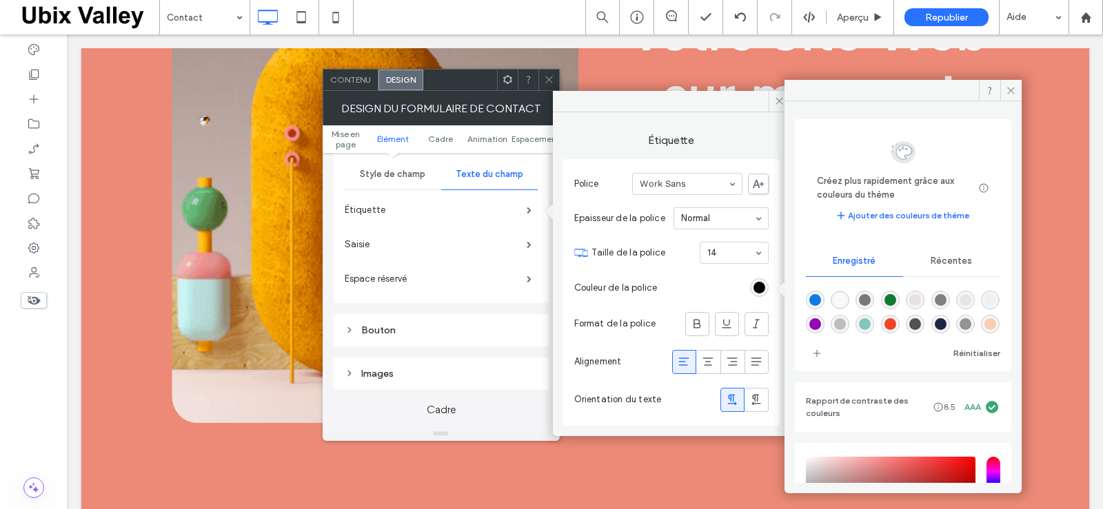
click at [947, 262] on span "Récentes" at bounding box center [950, 261] width 41 height 11
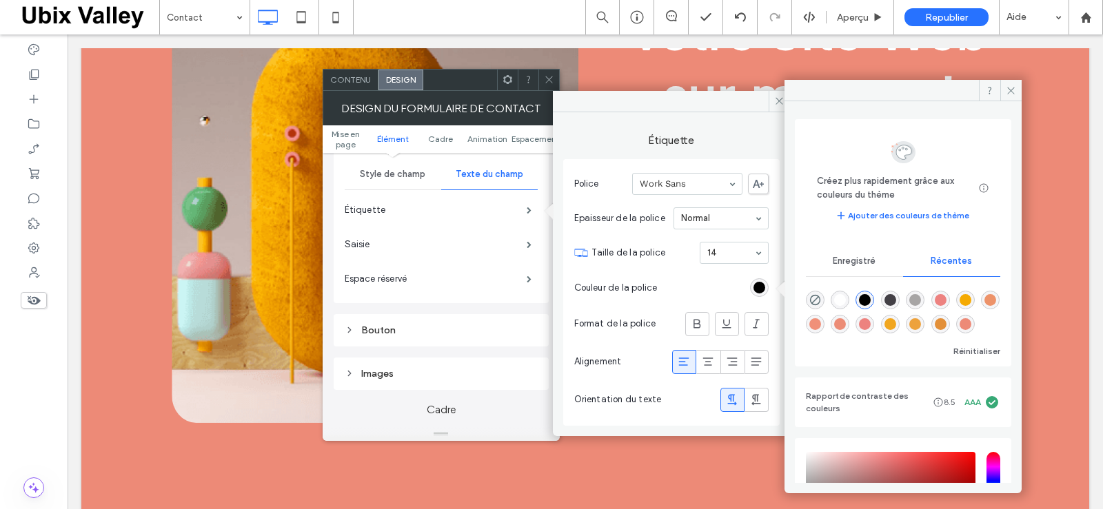
click at [838, 297] on div "rgba(255, 255, 255, 1)" at bounding box center [840, 300] width 12 height 12
type input "*******"
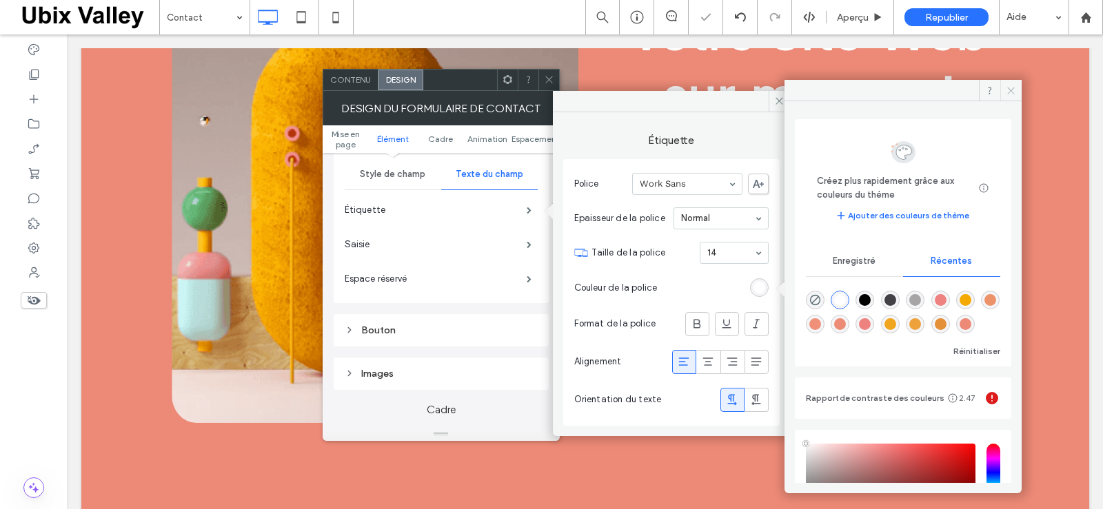
click at [1008, 92] on icon at bounding box center [1010, 90] width 10 height 10
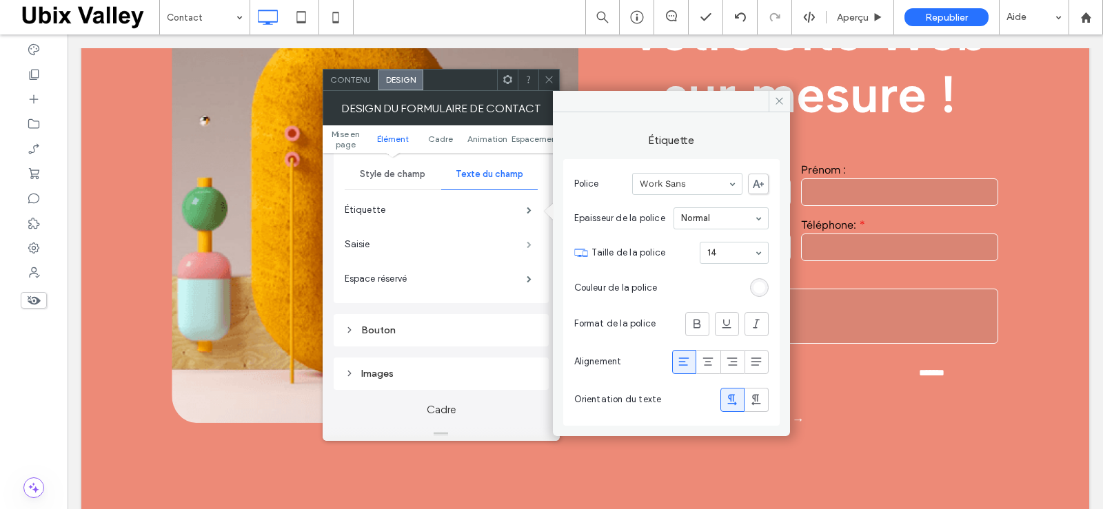
click at [527, 241] on span at bounding box center [528, 244] width 5 height 7
click at [756, 285] on div "rgb(0, 0, 0)" at bounding box center [759, 288] width 12 height 12
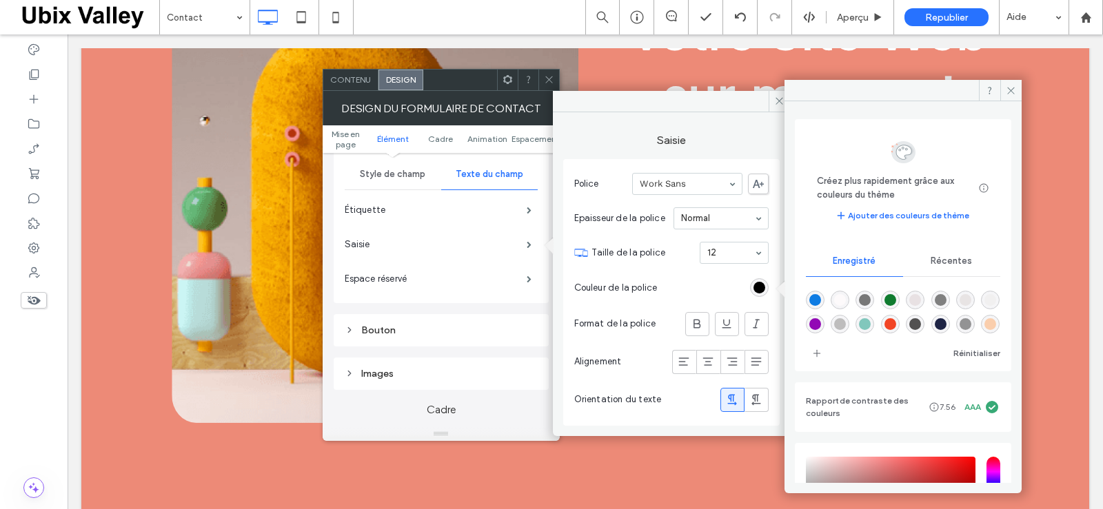
click at [934, 262] on span "Récentes" at bounding box center [950, 261] width 41 height 11
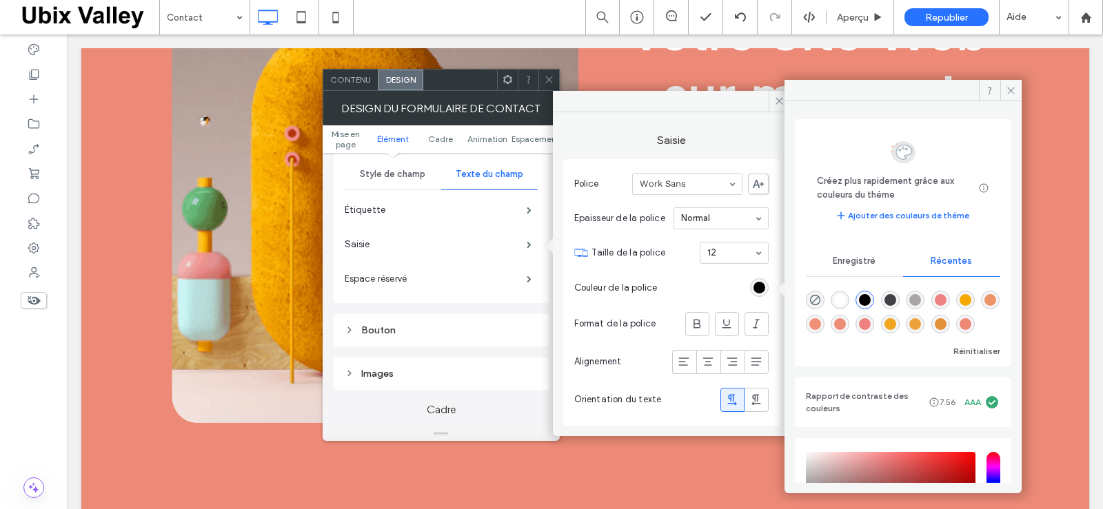
click at [839, 296] on div "rgba(255, 255, 255, 1)" at bounding box center [840, 300] width 12 height 12
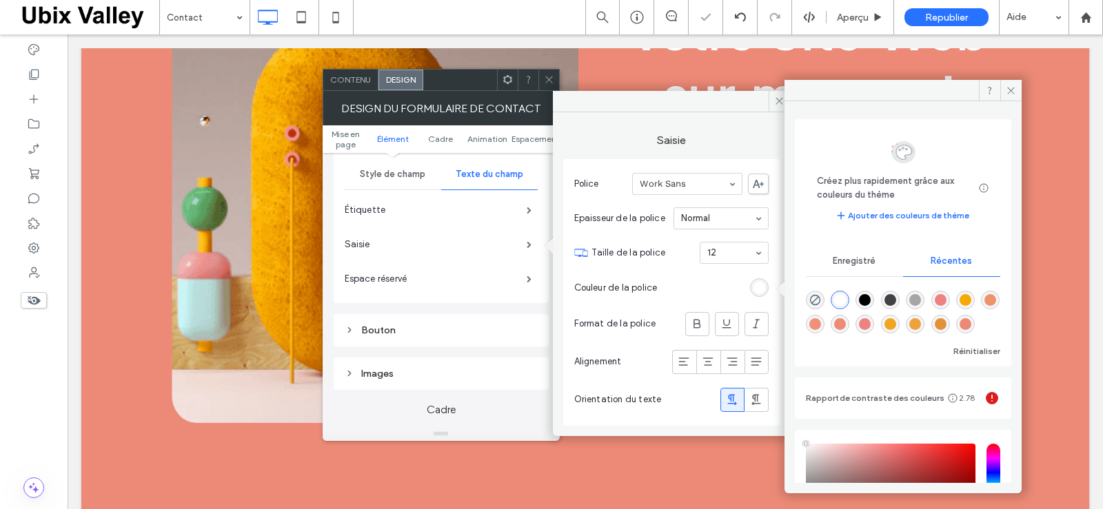
type input "*******"
click at [1007, 88] on icon at bounding box center [1010, 90] width 10 height 10
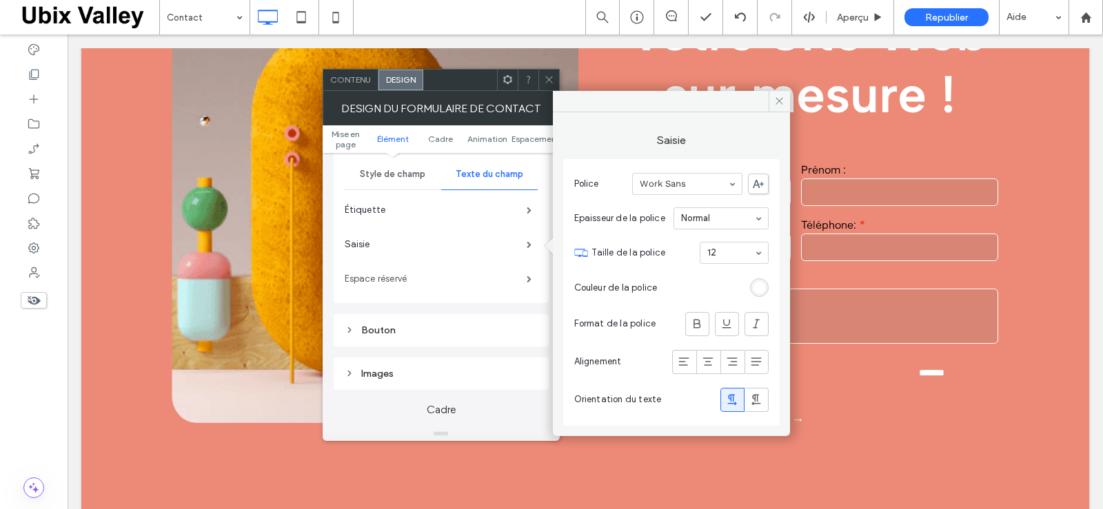
click at [486, 276] on label "Espace réservé" at bounding box center [436, 279] width 182 height 28
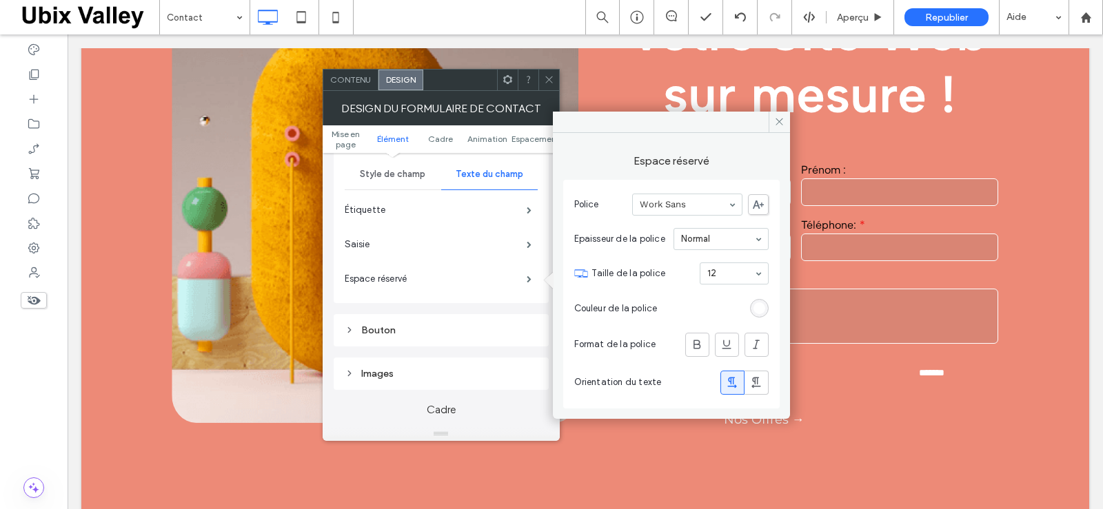
click at [355, 329] on div "Bouton" at bounding box center [441, 331] width 193 height 12
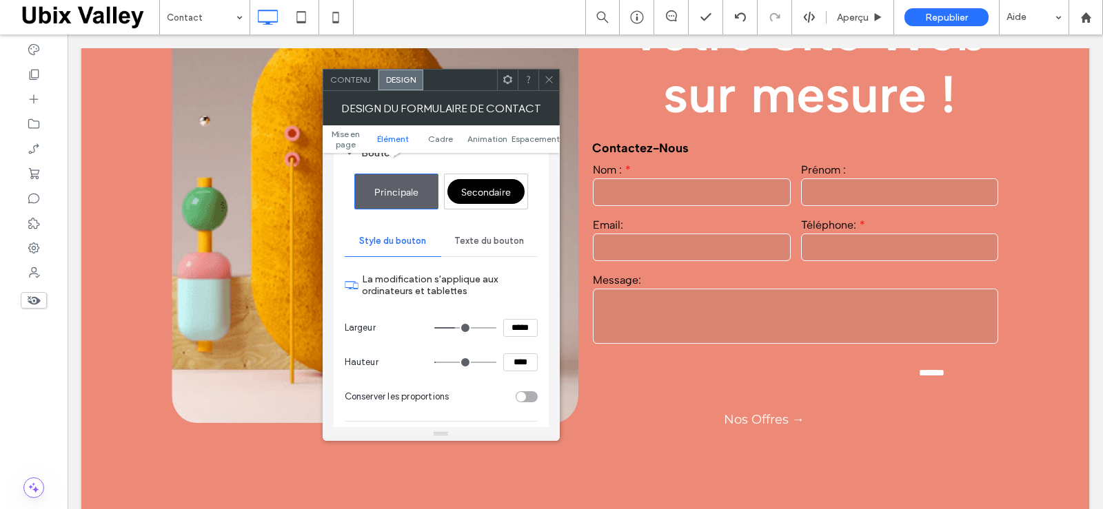
scroll to position [482, 0]
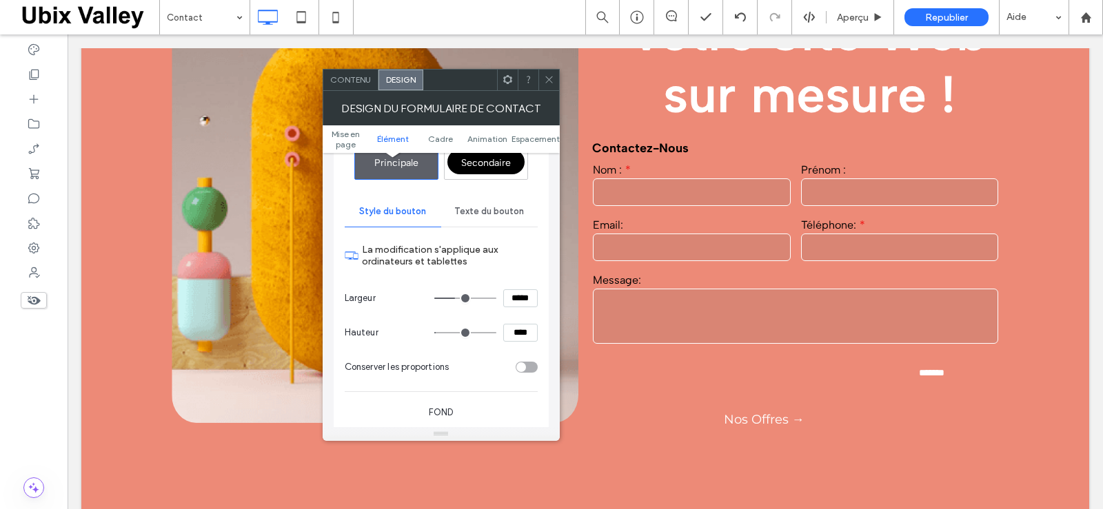
drag, startPoint x: 522, startPoint y: 299, endPoint x: 514, endPoint y: 303, distance: 9.0
click at [514, 303] on input "*****" at bounding box center [520, 298] width 34 height 18
type input "*****"
type input "***"
drag, startPoint x: 521, startPoint y: 333, endPoint x: 507, endPoint y: 331, distance: 13.9
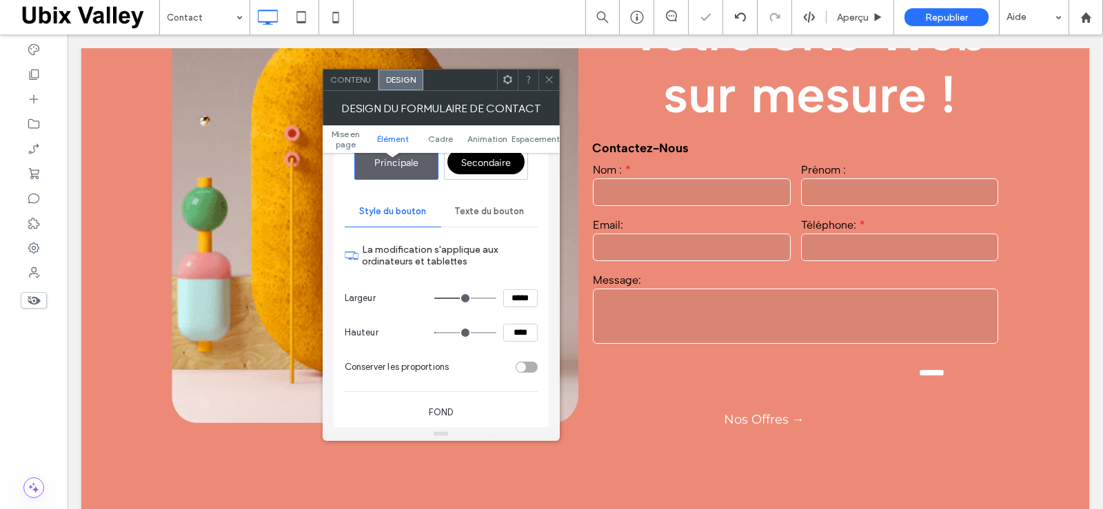
click at [507, 331] on input "****" at bounding box center [520, 333] width 34 height 18
type input "****"
type input "**"
click at [515, 334] on input "****" at bounding box center [520, 333] width 34 height 18
type input "****"
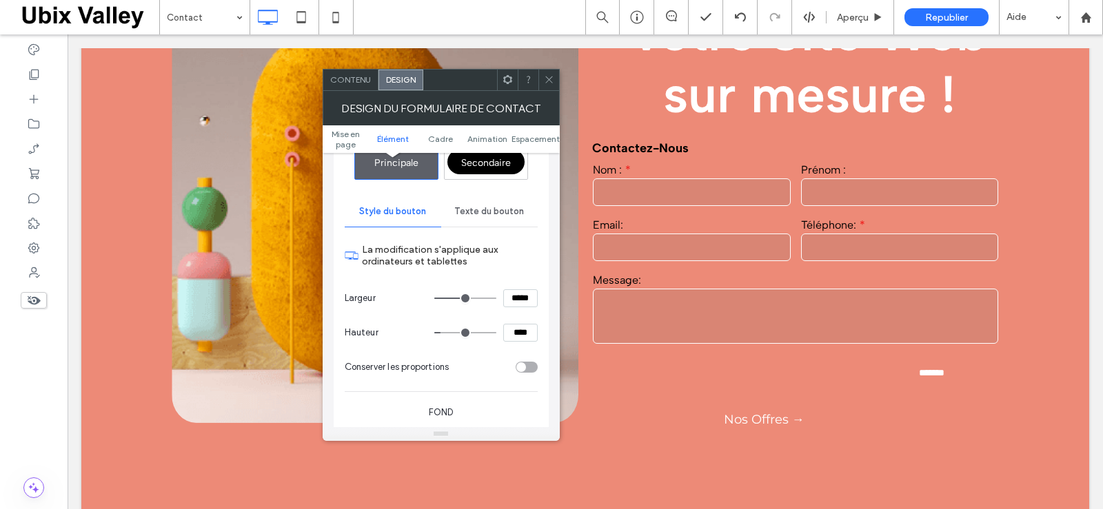
type input "**"
click at [517, 300] on input "*****" at bounding box center [520, 298] width 34 height 18
type input "*****"
type input "***"
click at [491, 212] on span "Texte du bouton" at bounding box center [489, 211] width 70 height 11
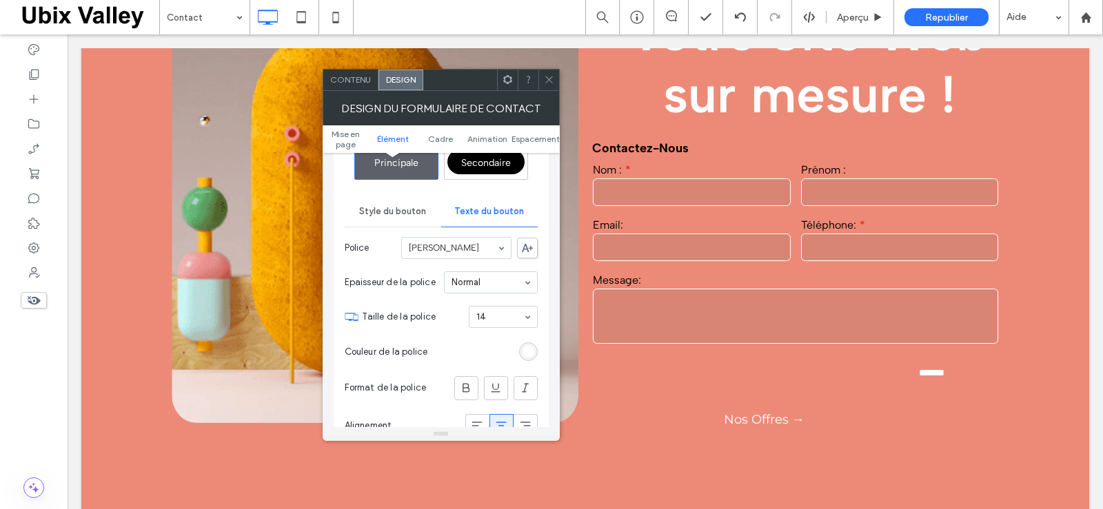
scroll to position [345, 0]
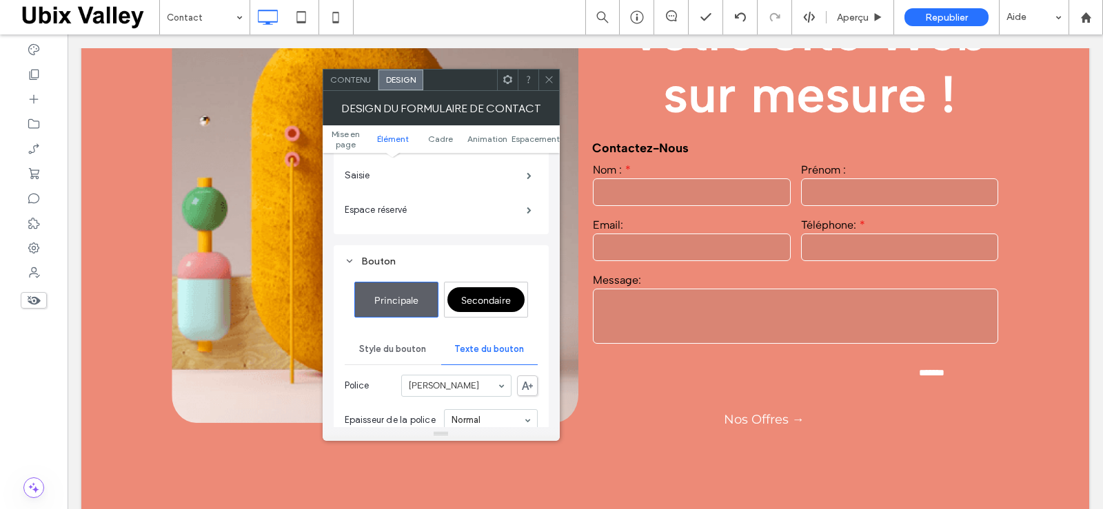
click at [551, 79] on icon at bounding box center [549, 79] width 10 height 10
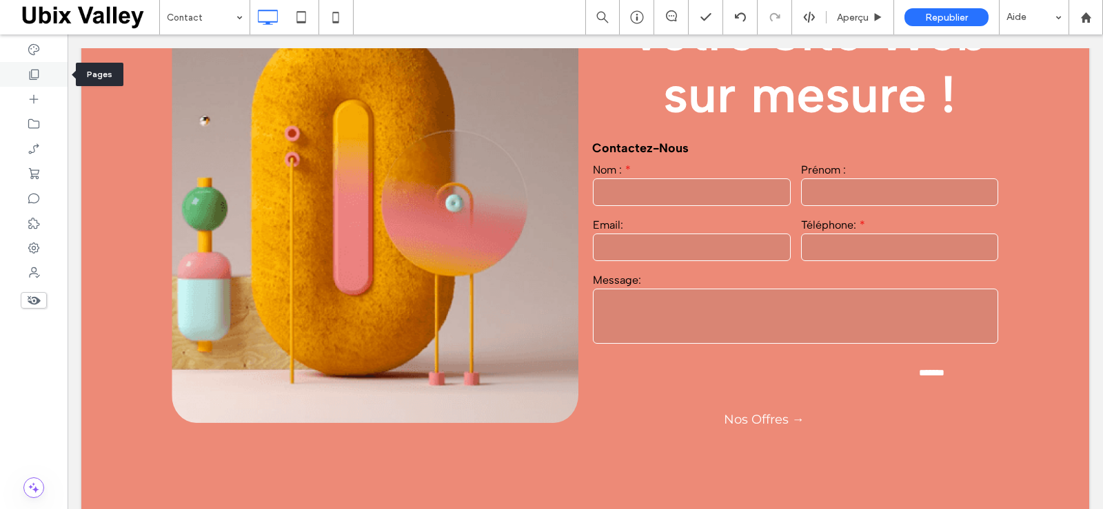
click at [35, 76] on icon at bounding box center [34, 75] width 14 height 14
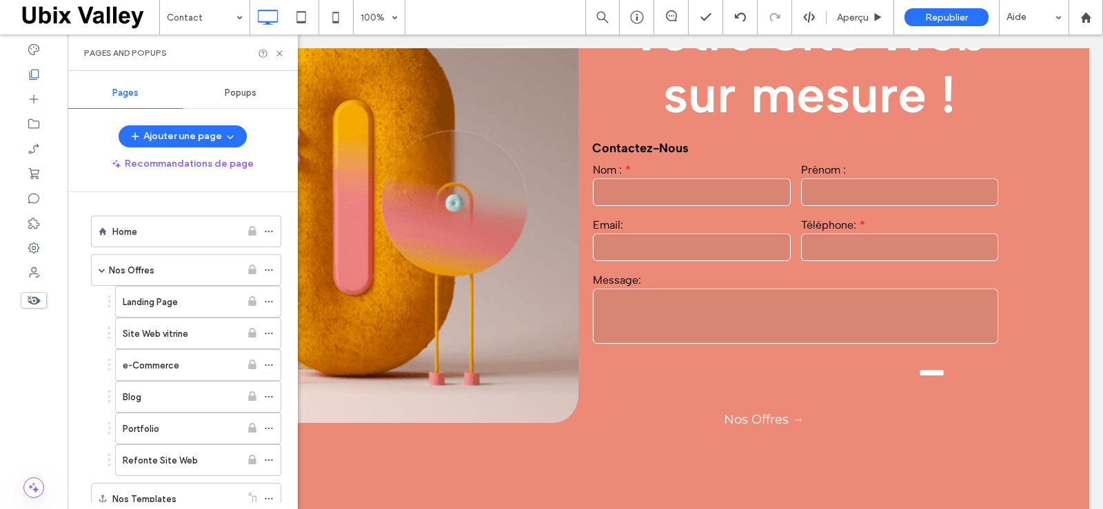
click at [242, 90] on span "Popups" at bounding box center [241, 93] width 32 height 11
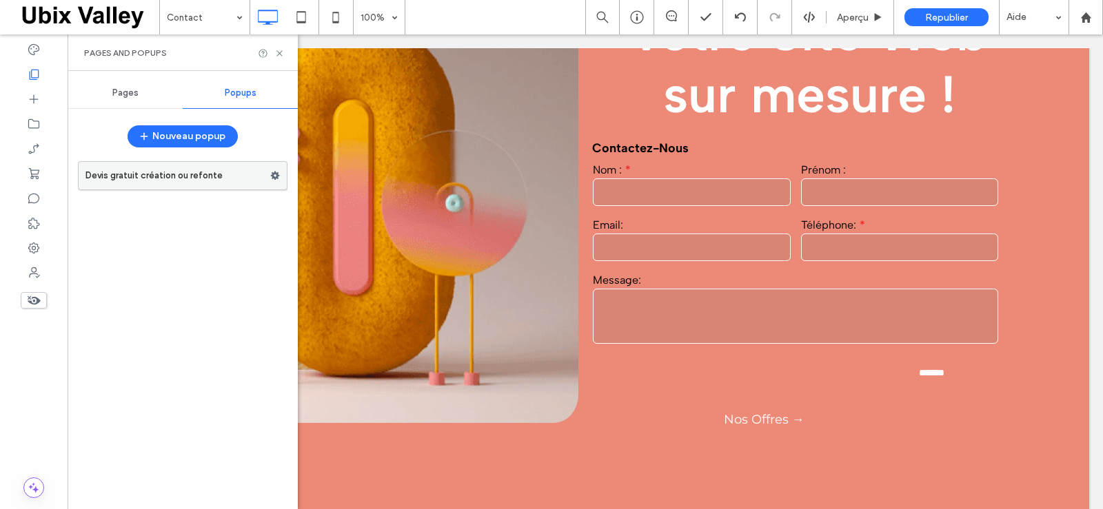
click at [192, 176] on label "Devis gratuit création ou refonte" at bounding box center [177, 176] width 185 height 28
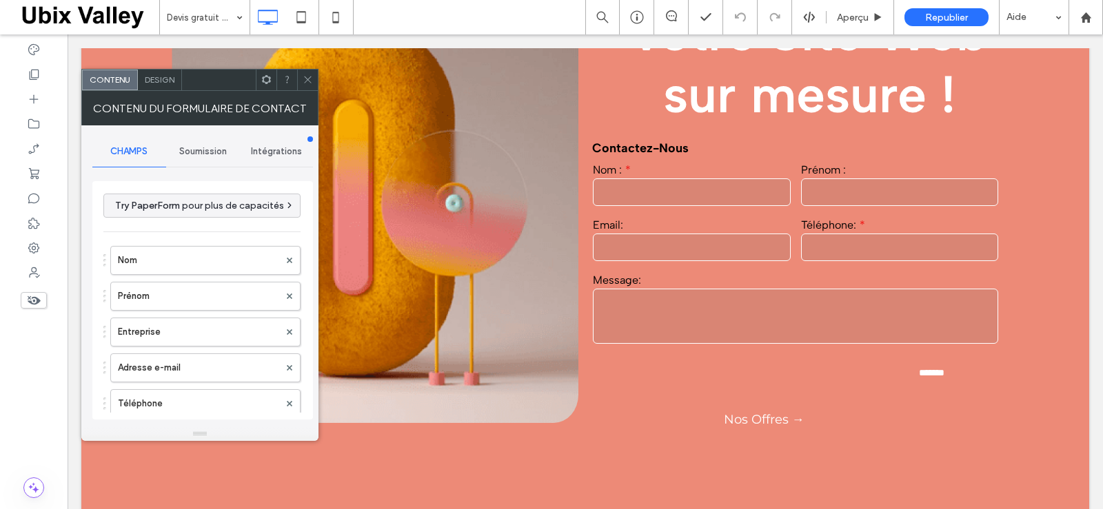
click at [172, 81] on span "Design" at bounding box center [160, 79] width 30 height 10
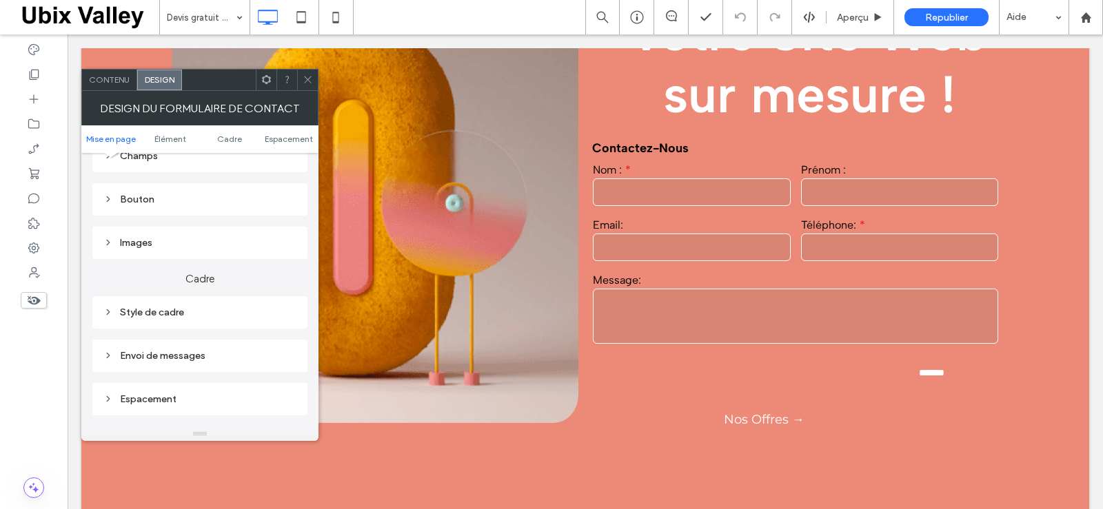
scroll to position [276, 0]
click at [108, 193] on icon at bounding box center [108, 193] width 10 height 10
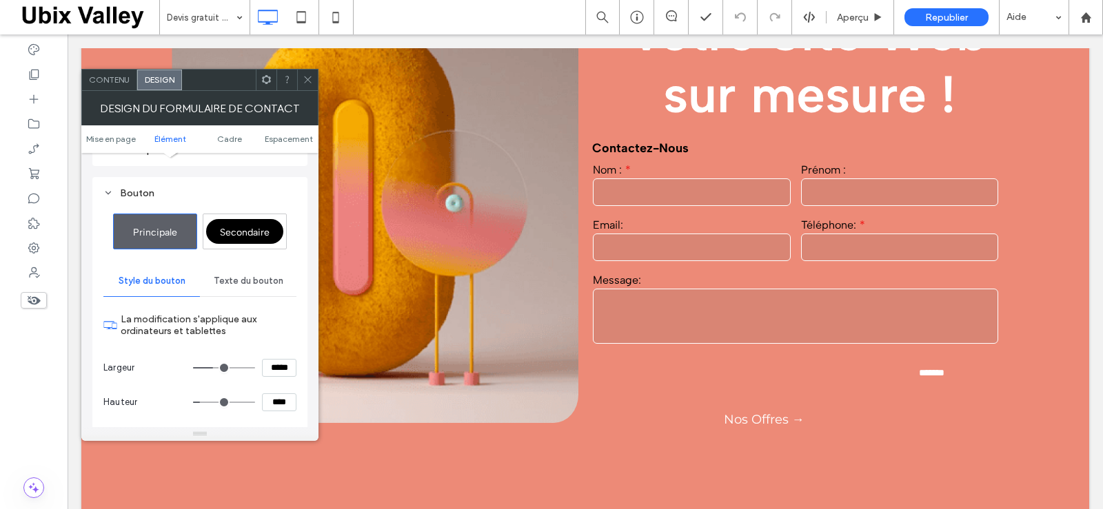
click at [252, 283] on span "Texte du bouton" at bounding box center [249, 281] width 70 height 11
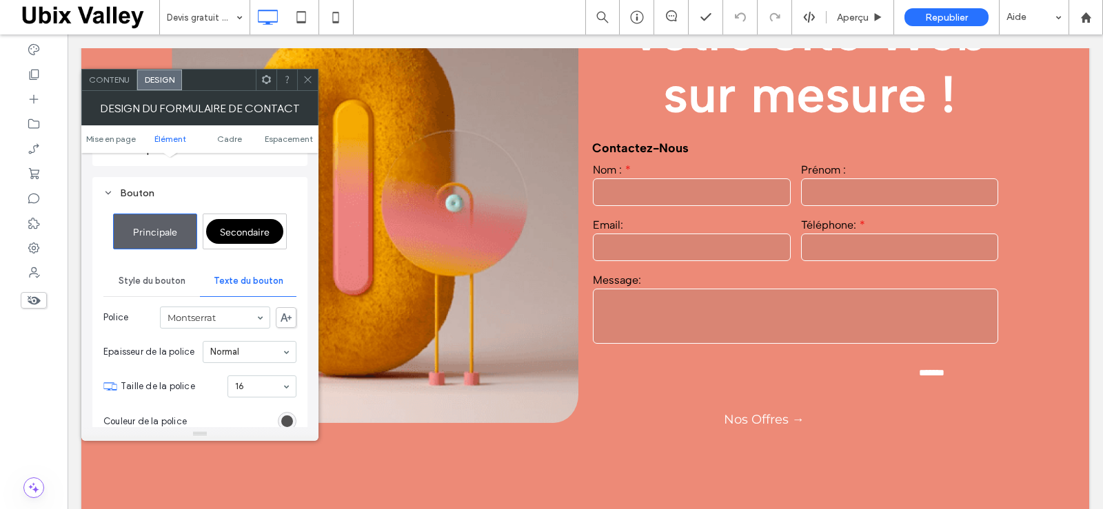
click at [307, 82] on icon at bounding box center [308, 79] width 10 height 10
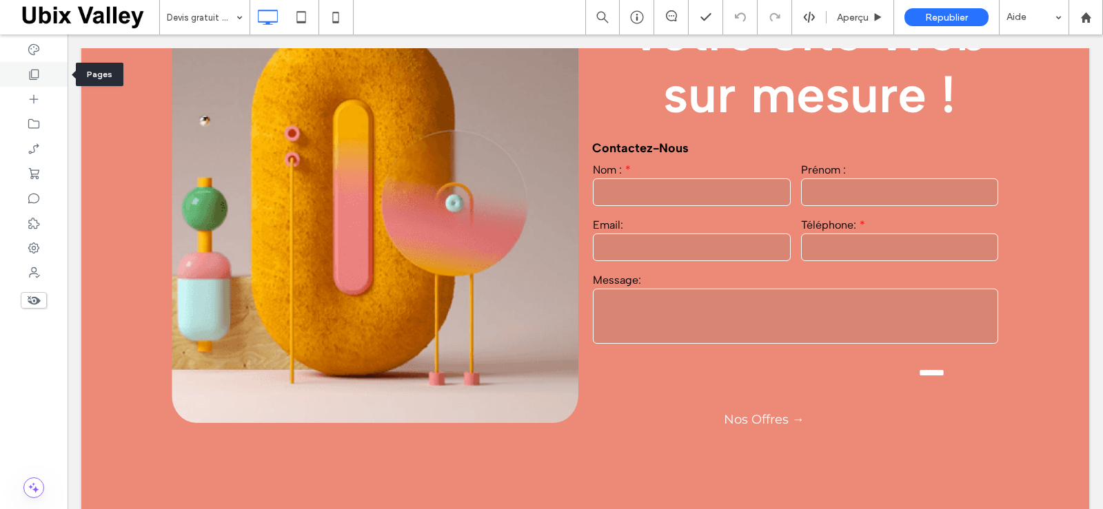
click at [32, 74] on icon at bounding box center [34, 75] width 14 height 14
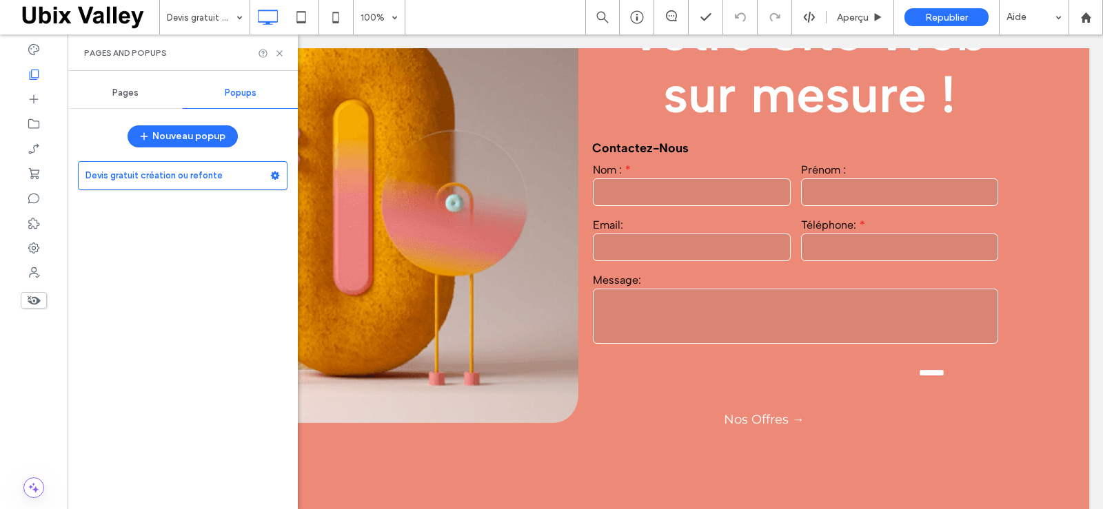
click at [121, 88] on span "Pages" at bounding box center [125, 93] width 26 height 11
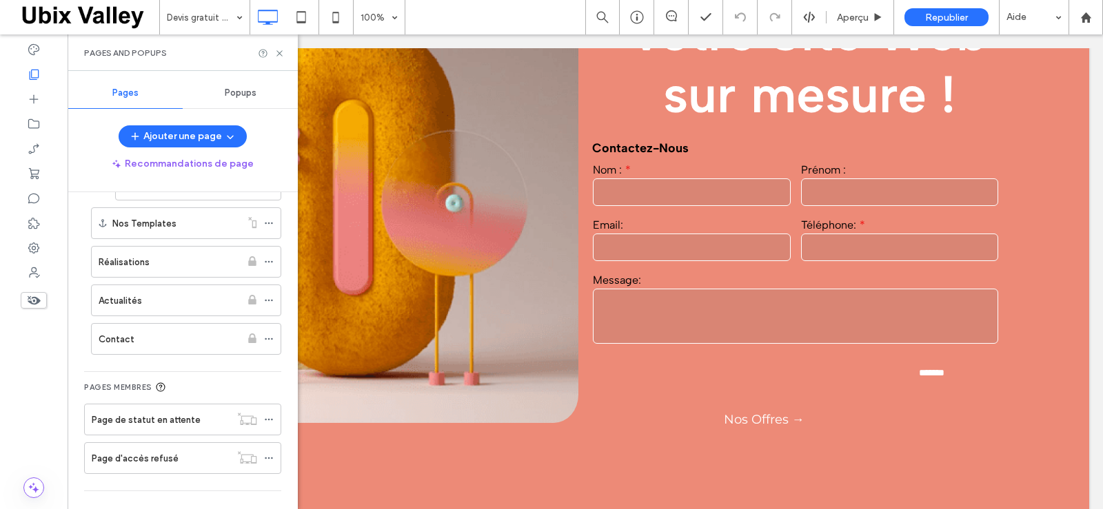
scroll to position [138, 0]
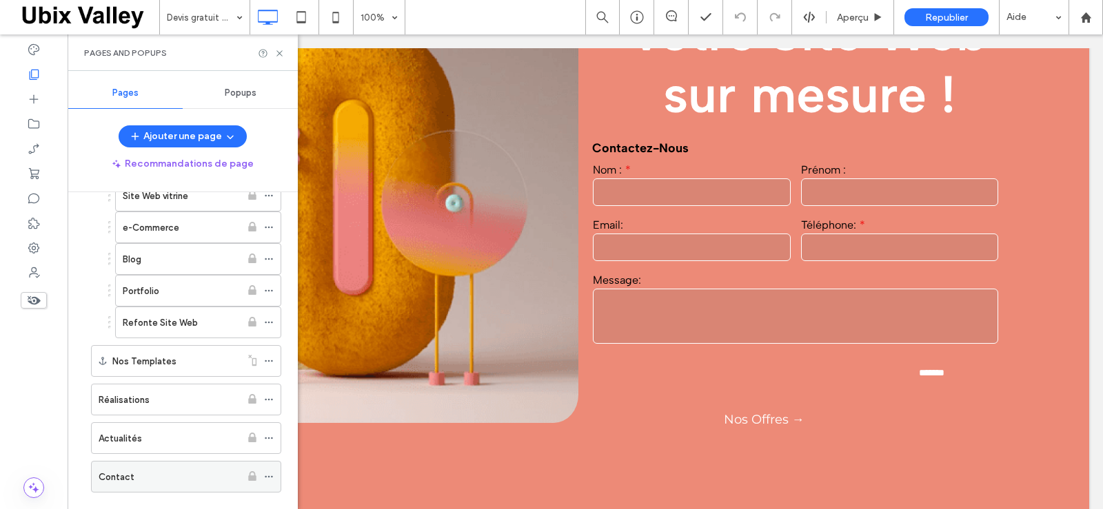
click at [145, 475] on div "Contact" at bounding box center [170, 477] width 142 height 14
click at [276, 53] on icon at bounding box center [279, 53] width 10 height 10
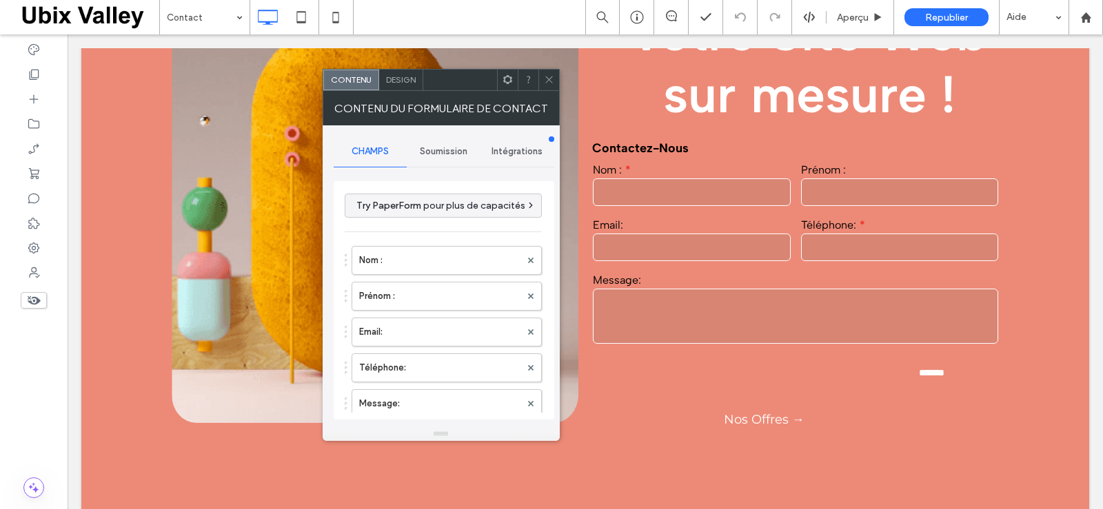
click at [510, 80] on use at bounding box center [506, 79] width 9 height 9
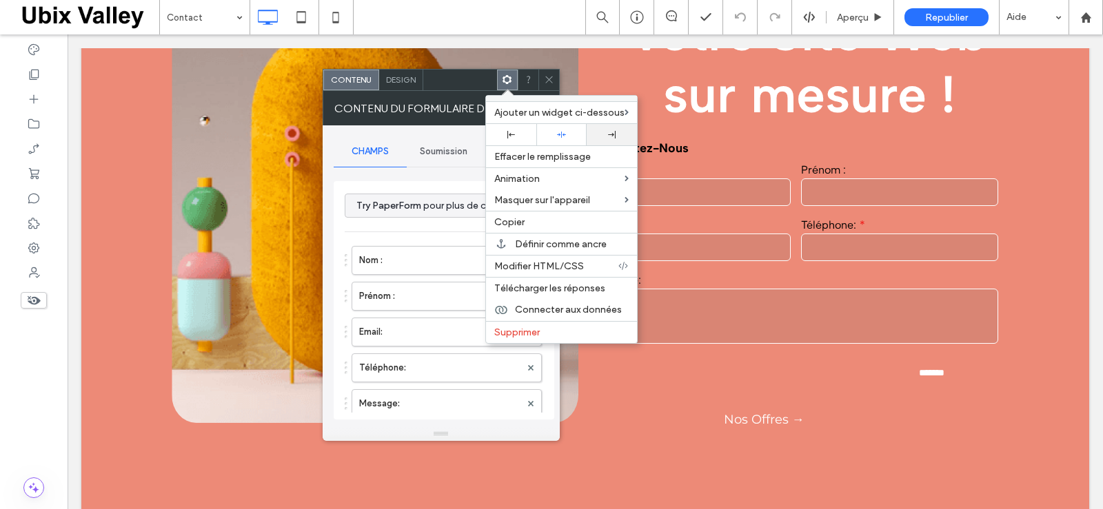
click at [608, 132] on icon at bounding box center [612, 135] width 8 height 8
click at [560, 132] on icon at bounding box center [561, 134] width 9 height 9
click at [404, 79] on span "Design" at bounding box center [401, 79] width 30 height 10
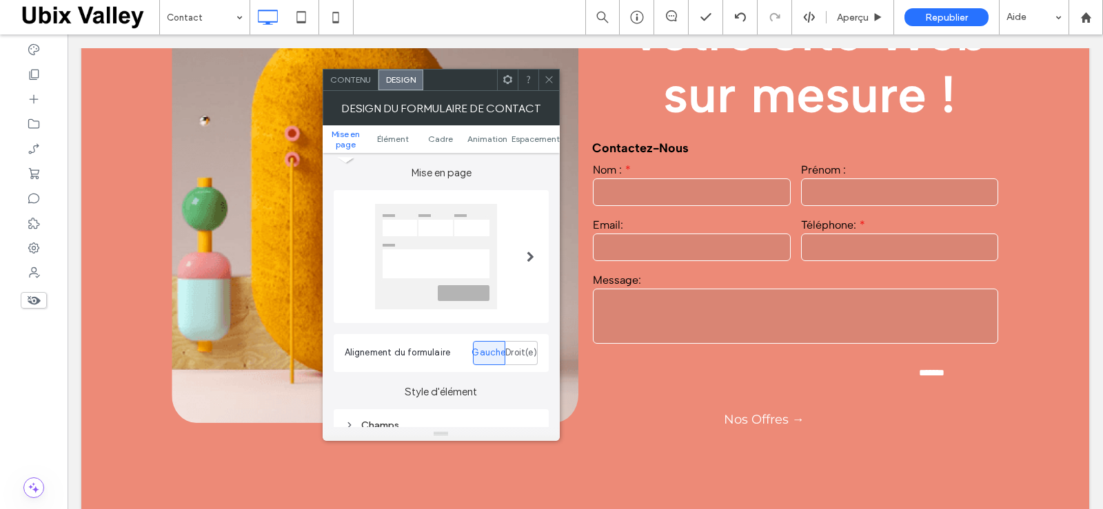
scroll to position [207, 0]
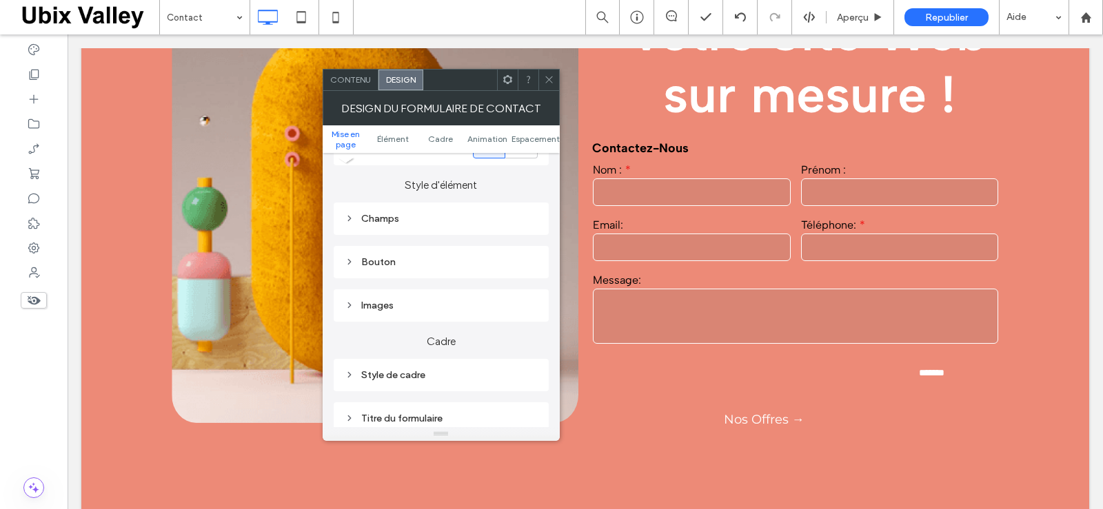
click at [350, 262] on use at bounding box center [349, 262] width 3 height 5
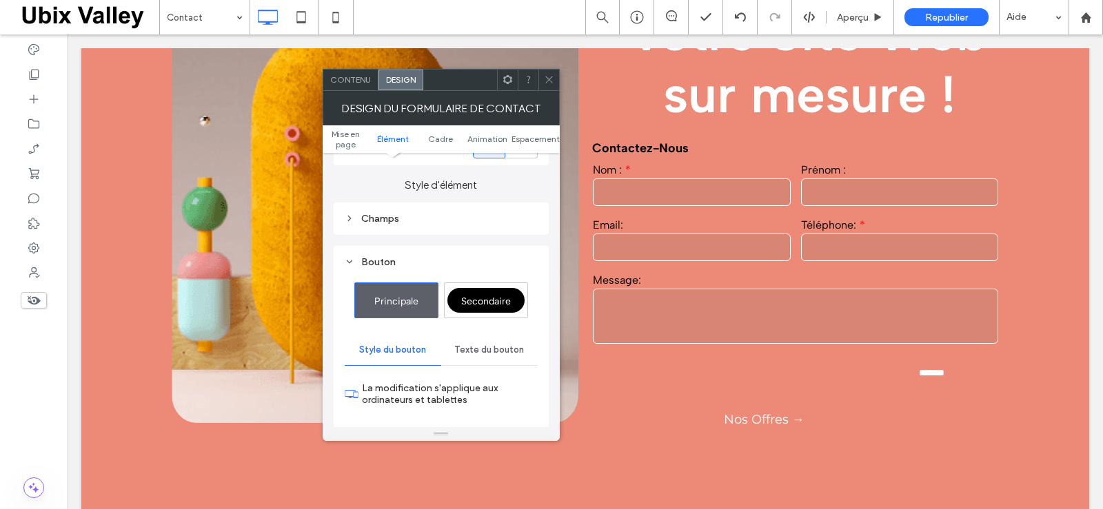
scroll to position [345, 0]
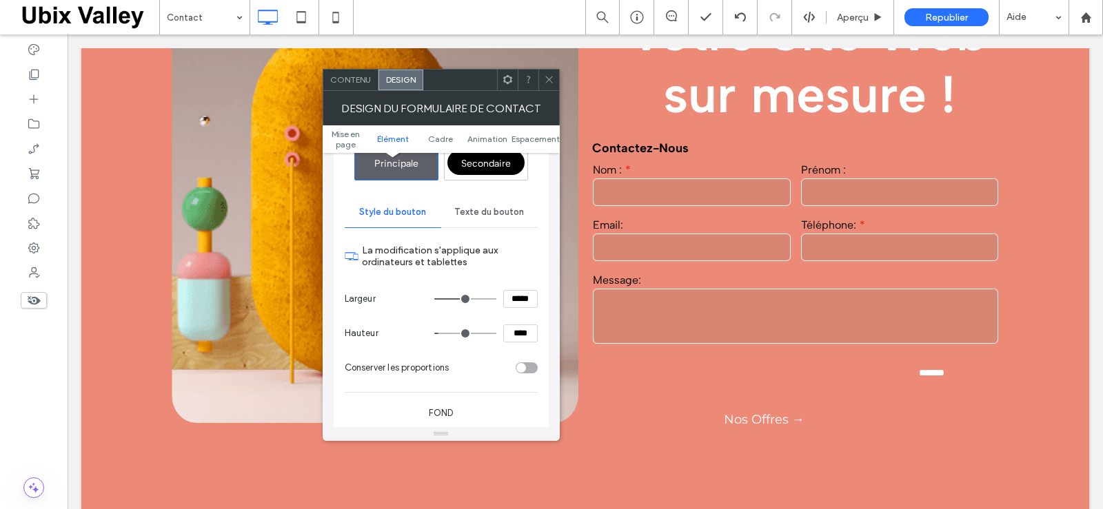
click at [495, 210] on span "Texte du bouton" at bounding box center [489, 212] width 70 height 11
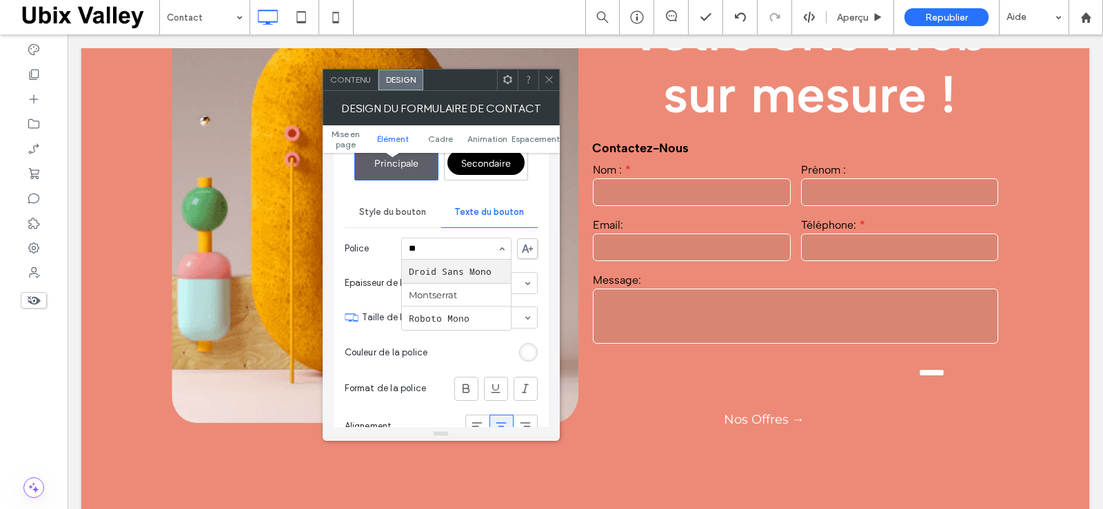
scroll to position [0, 0]
type input "****"
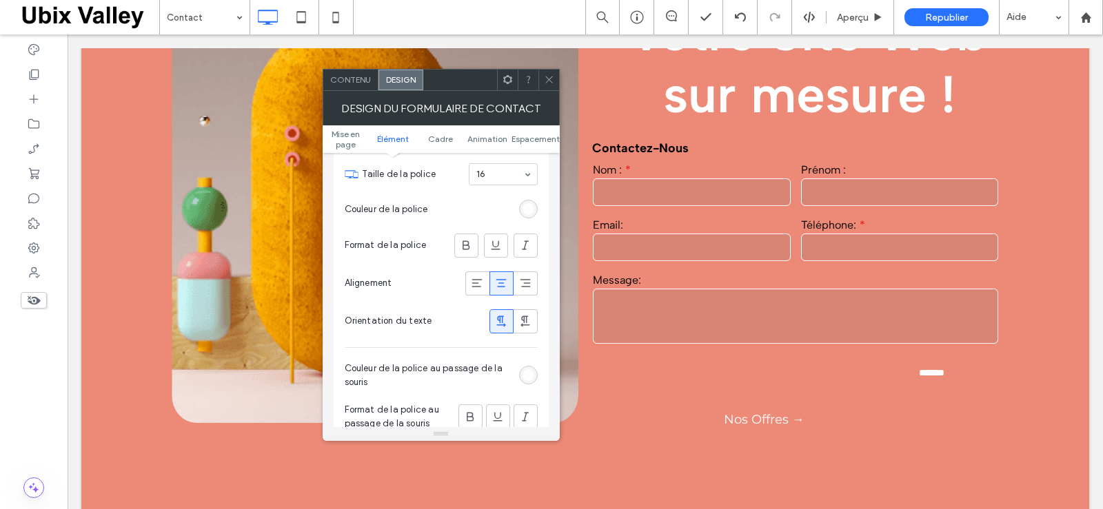
scroll to position [551, 0]
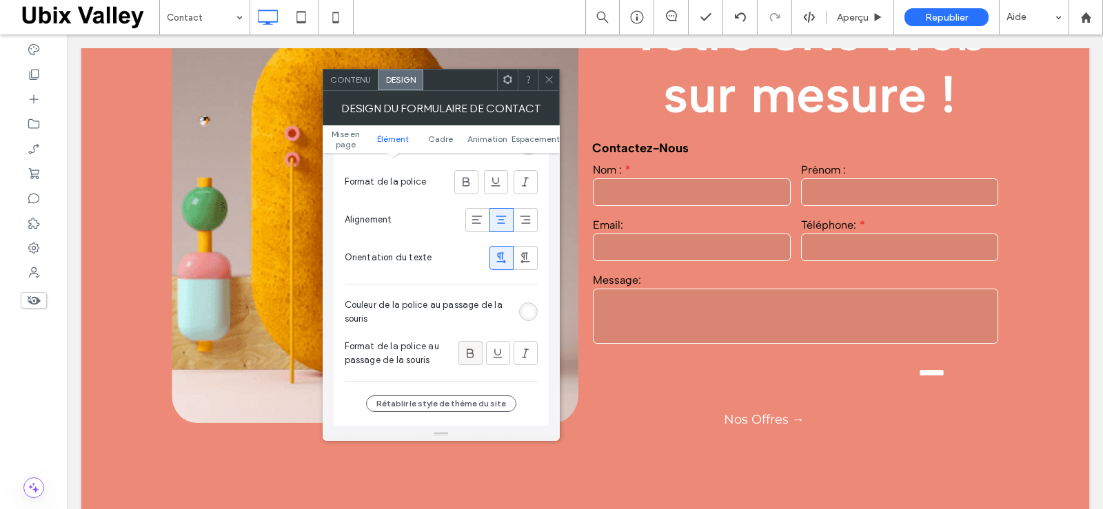
click at [472, 355] on icon at bounding box center [470, 354] width 14 height 14
click at [522, 351] on icon at bounding box center [525, 354] width 14 height 14
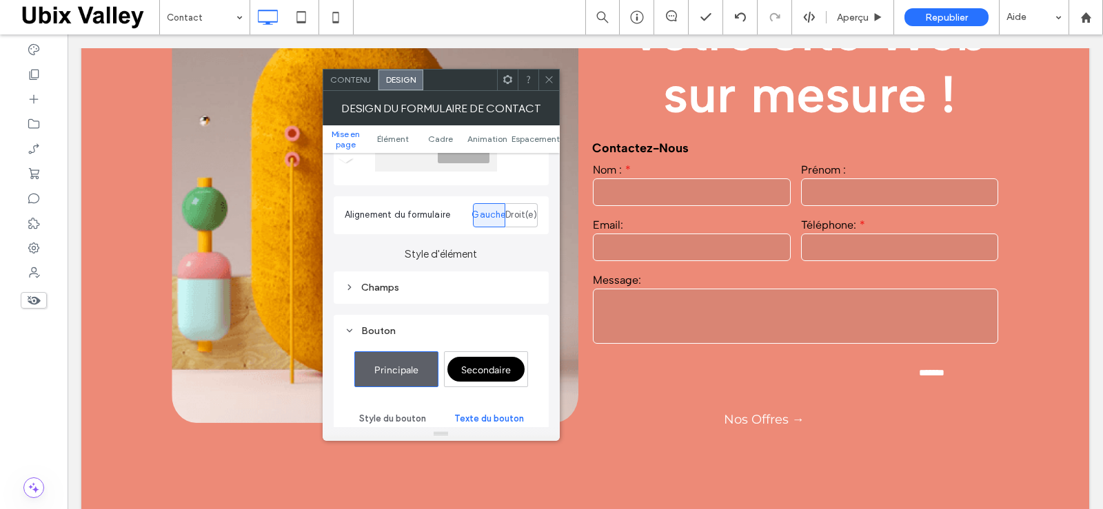
scroll to position [0, 0]
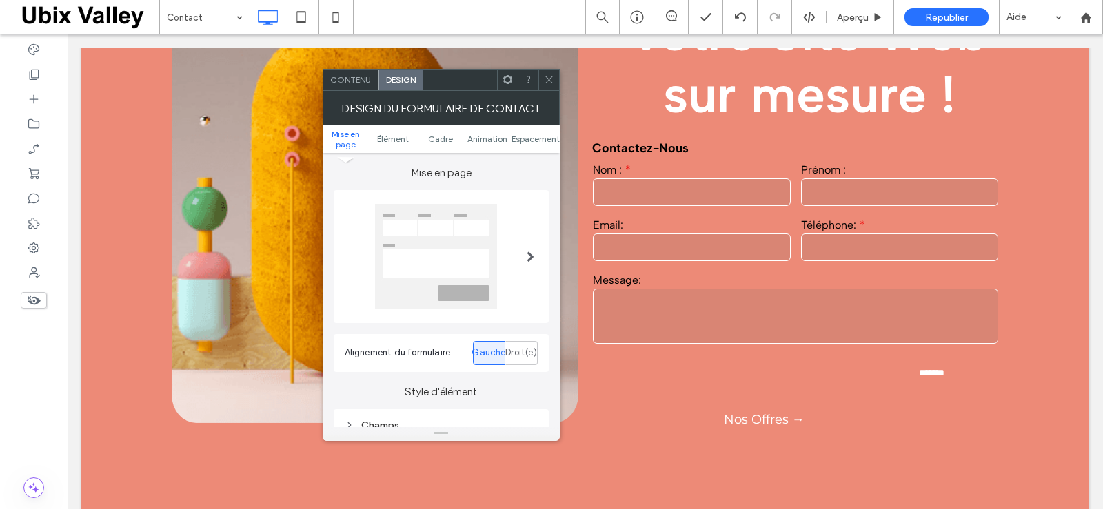
click at [359, 82] on span "Contenu" at bounding box center [350, 79] width 41 height 10
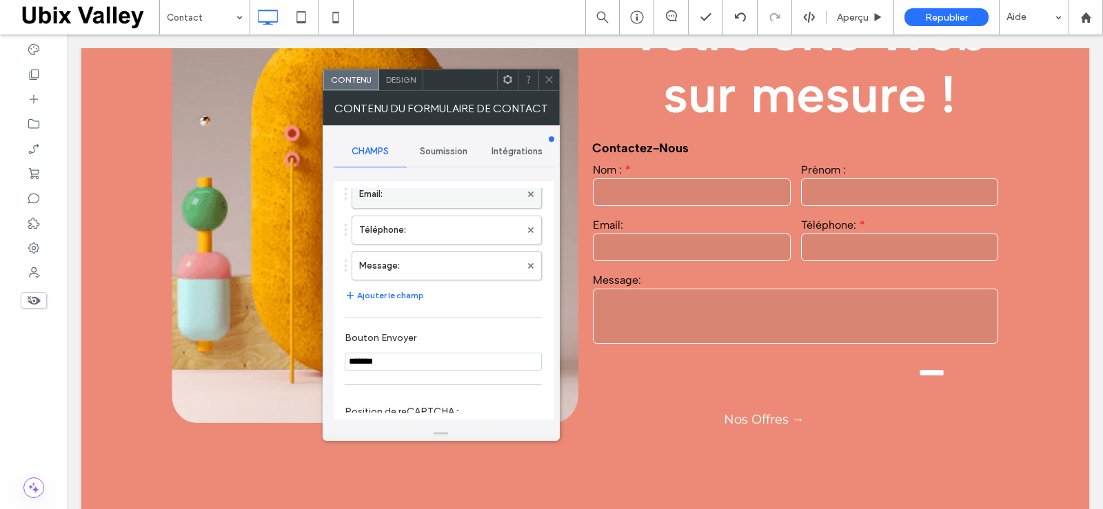
scroll to position [207, 0]
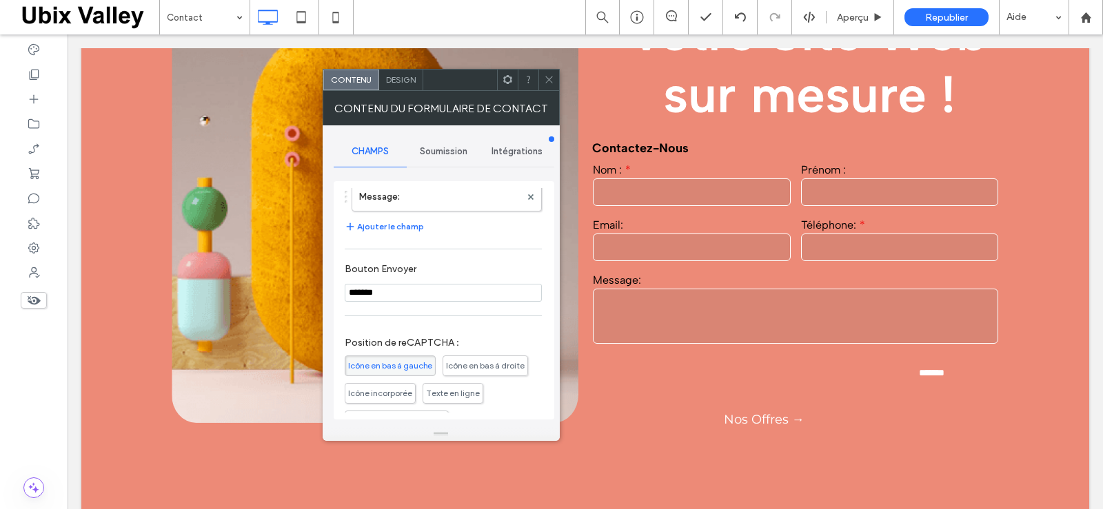
click at [349, 302] on input "*******" at bounding box center [443, 293] width 197 height 18
type input "*********"
click at [402, 81] on span "Design" at bounding box center [401, 79] width 30 height 10
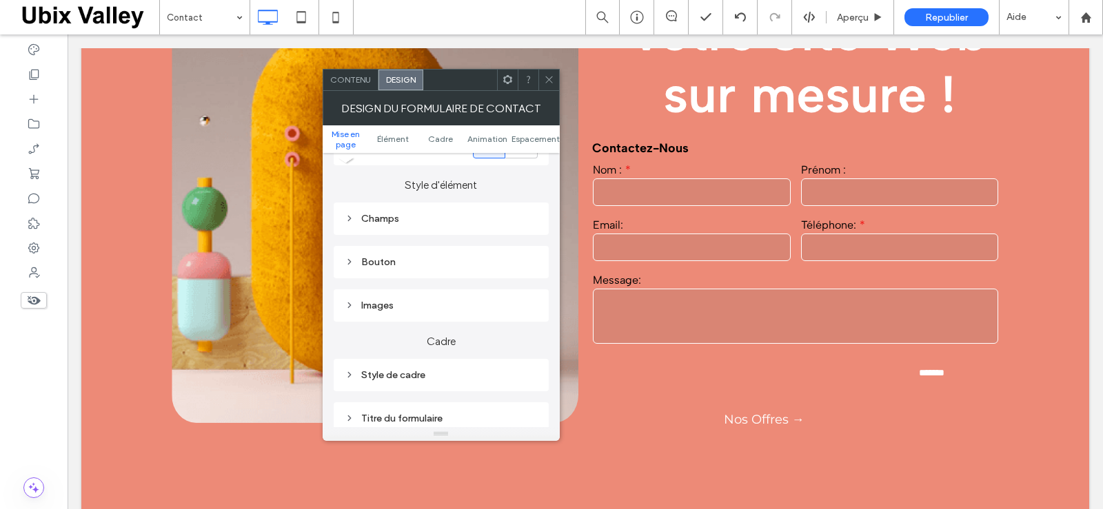
click at [347, 261] on icon at bounding box center [350, 262] width 10 height 10
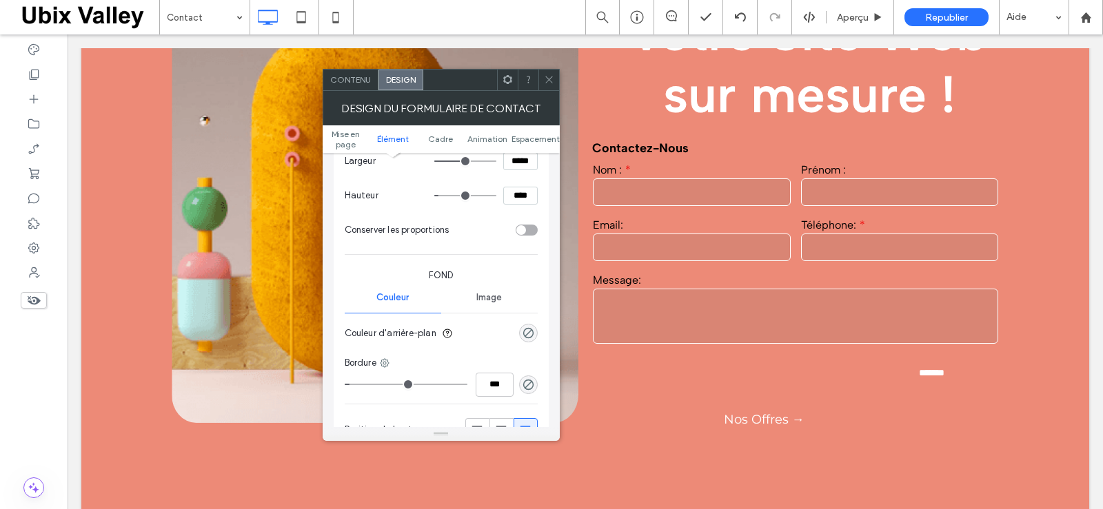
scroll to position [620, 0]
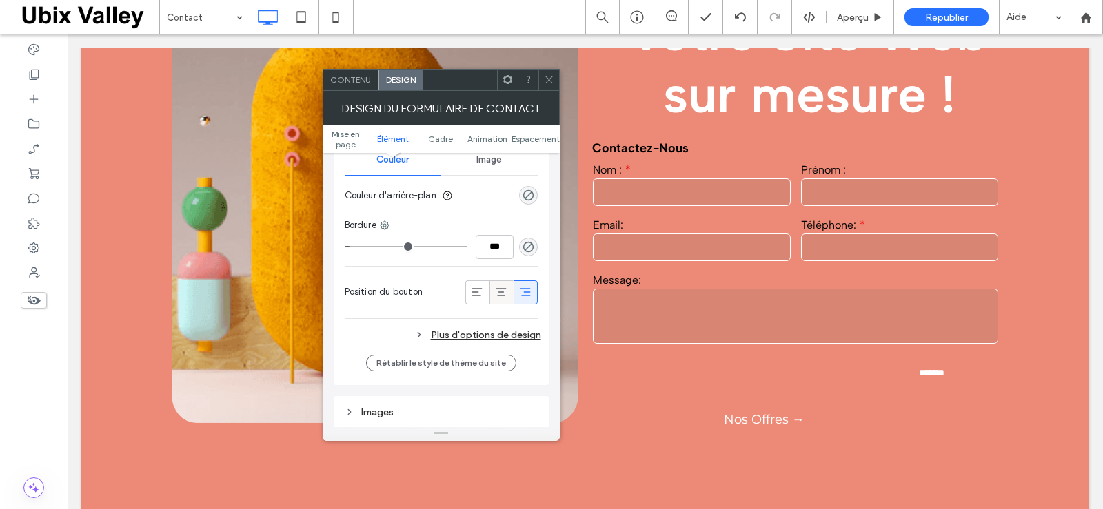
click at [500, 291] on icon at bounding box center [501, 292] width 14 height 14
click at [526, 292] on use at bounding box center [525, 292] width 10 height 8
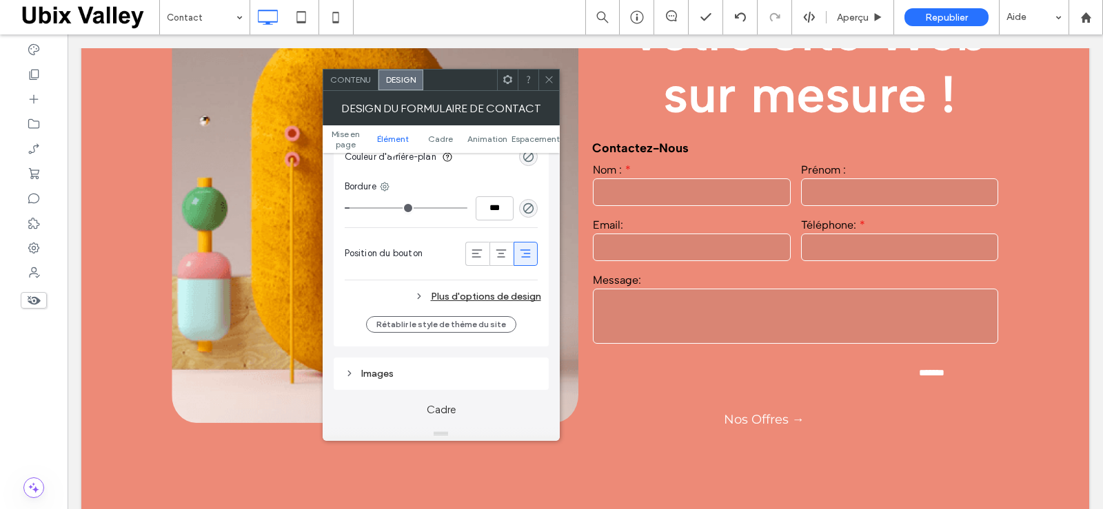
scroll to position [689, 0]
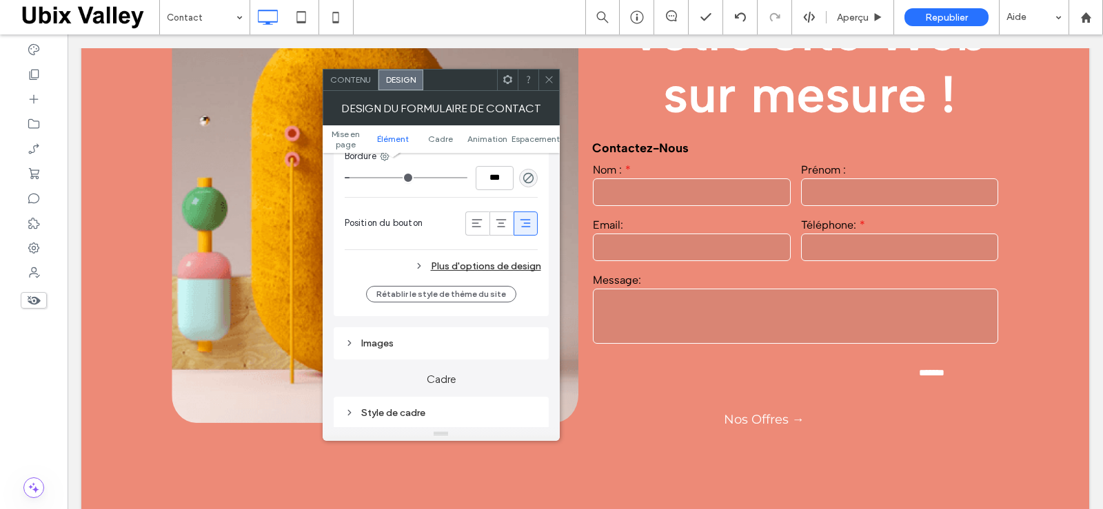
click at [490, 268] on div "Plus d'options de design" at bounding box center [443, 266] width 196 height 19
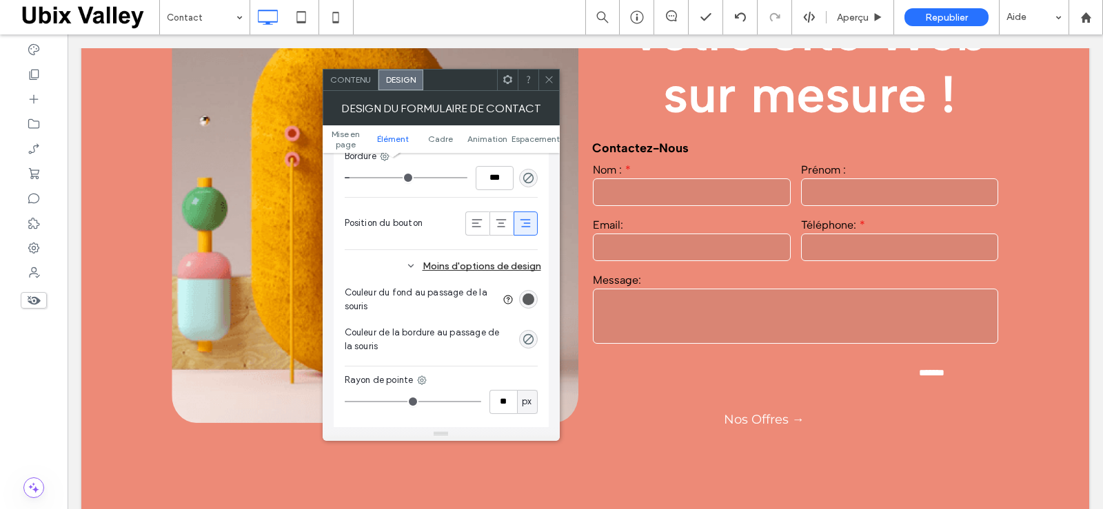
click at [528, 298] on div "rgb(65, 67, 69)" at bounding box center [528, 300] width 12 height 12
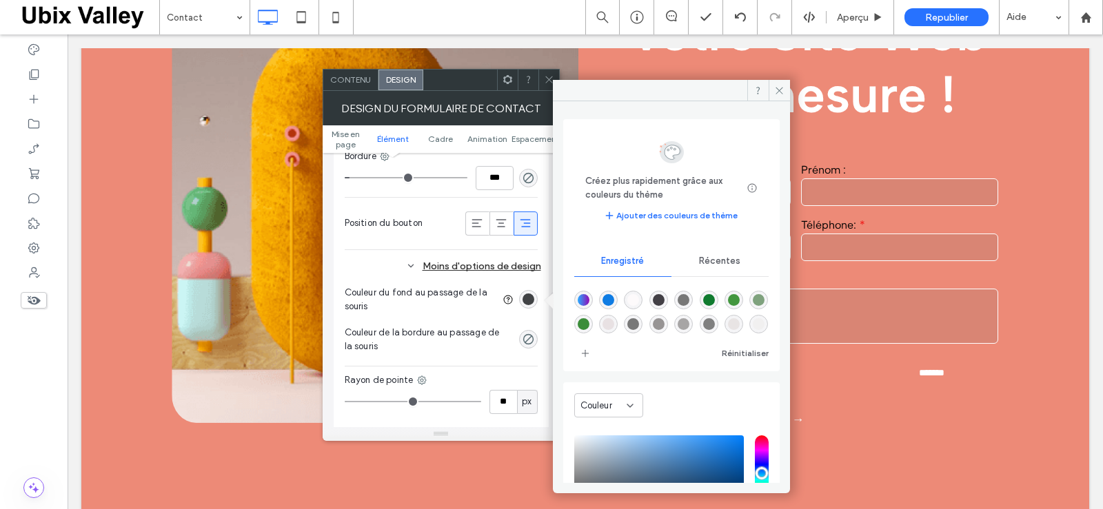
click at [710, 263] on span "Récentes" at bounding box center [719, 261] width 41 height 11
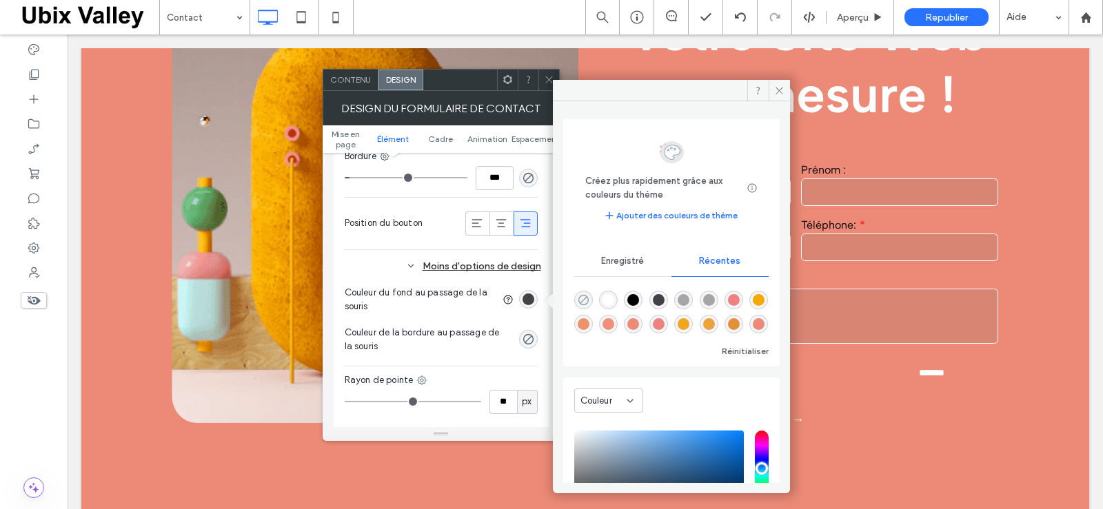
click at [583, 300] on use "rgba(0, 0, 0, 0)" at bounding box center [582, 300] width 10 height 10
type input "*******"
type input "*"
type input "**"
click at [526, 335] on use "rgba(0, 0, 0, 0)" at bounding box center [527, 339] width 10 height 10
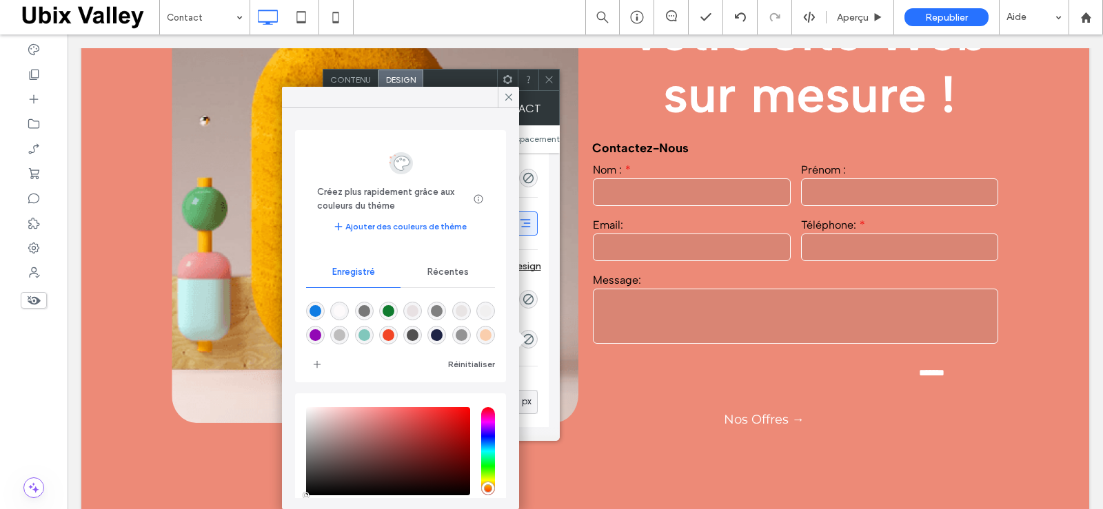
click at [431, 274] on span "Récentes" at bounding box center [447, 272] width 41 height 11
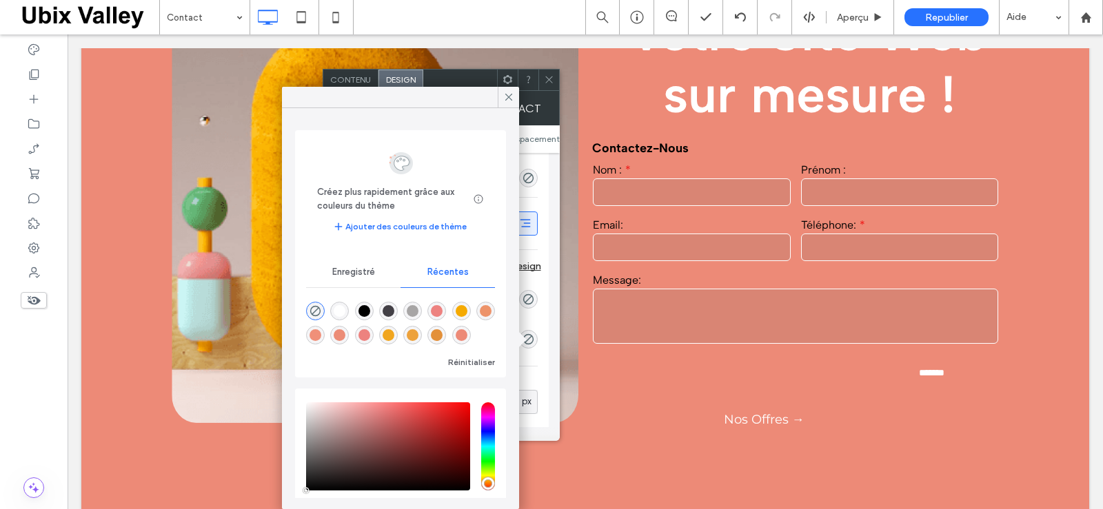
click at [335, 310] on div "rgba(255, 255, 255, 1)" at bounding box center [340, 311] width 12 height 12
type input "*******"
type input "***"
type input "****"
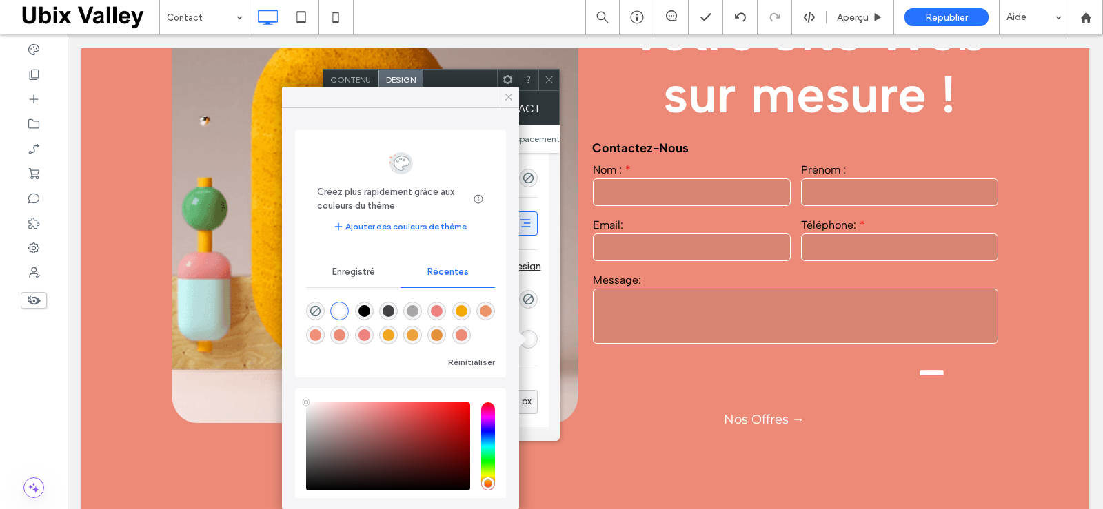
click at [508, 99] on icon at bounding box center [508, 97] width 12 height 12
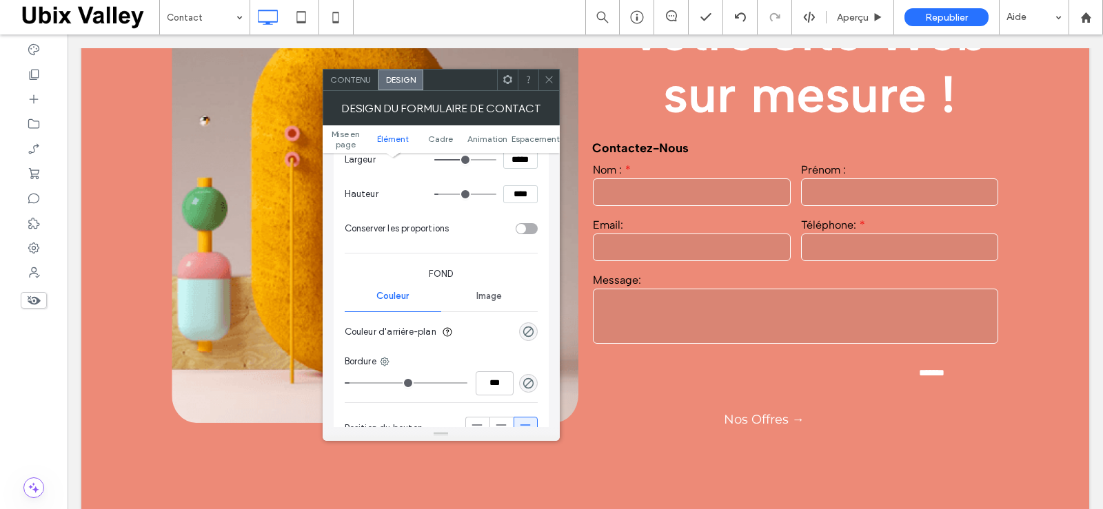
scroll to position [482, 0]
click at [490, 386] on input "***" at bounding box center [494, 385] width 38 height 24
type input "*"
click at [492, 382] on input "***" at bounding box center [494, 385] width 38 height 24
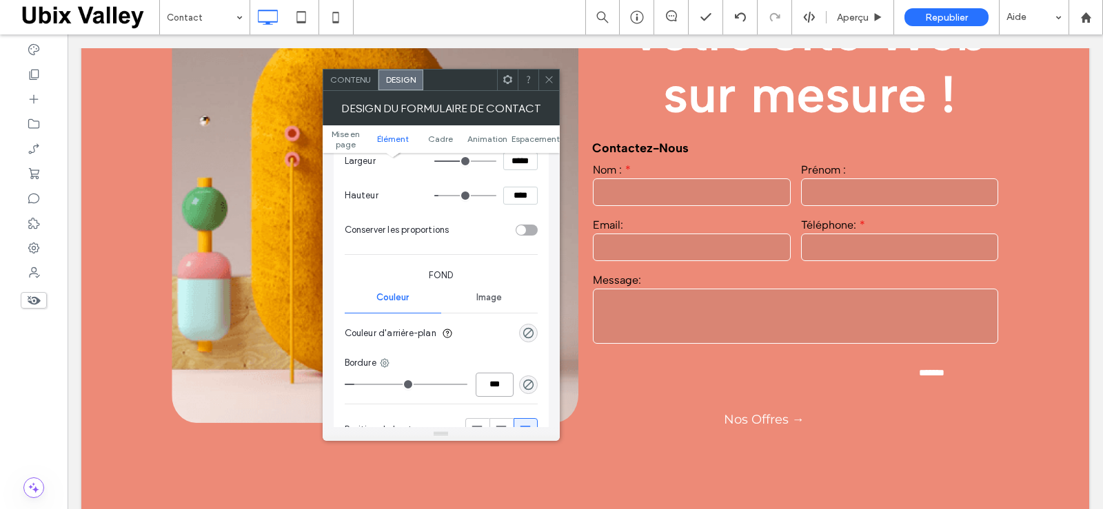
type input "***"
type input "*"
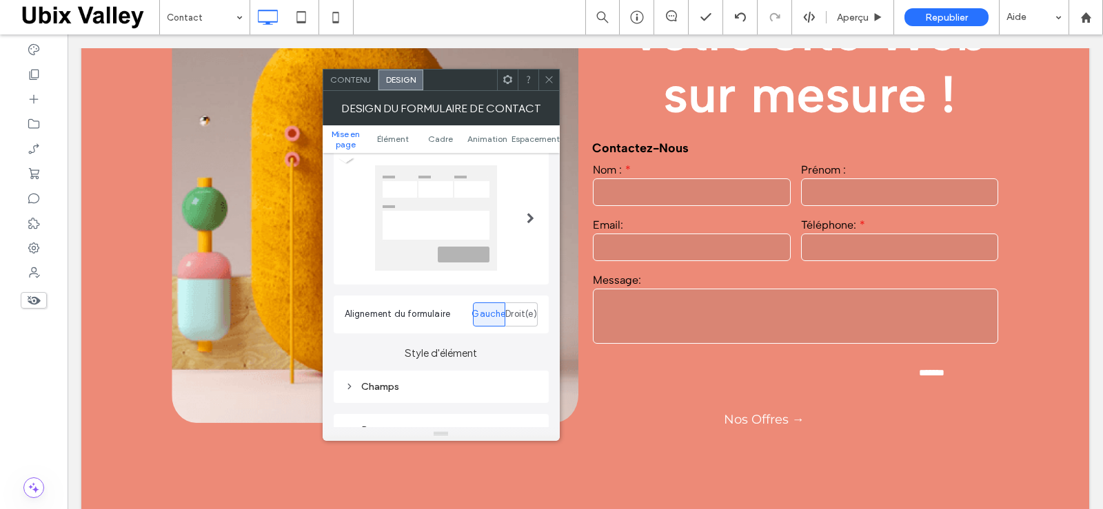
scroll to position [69, 0]
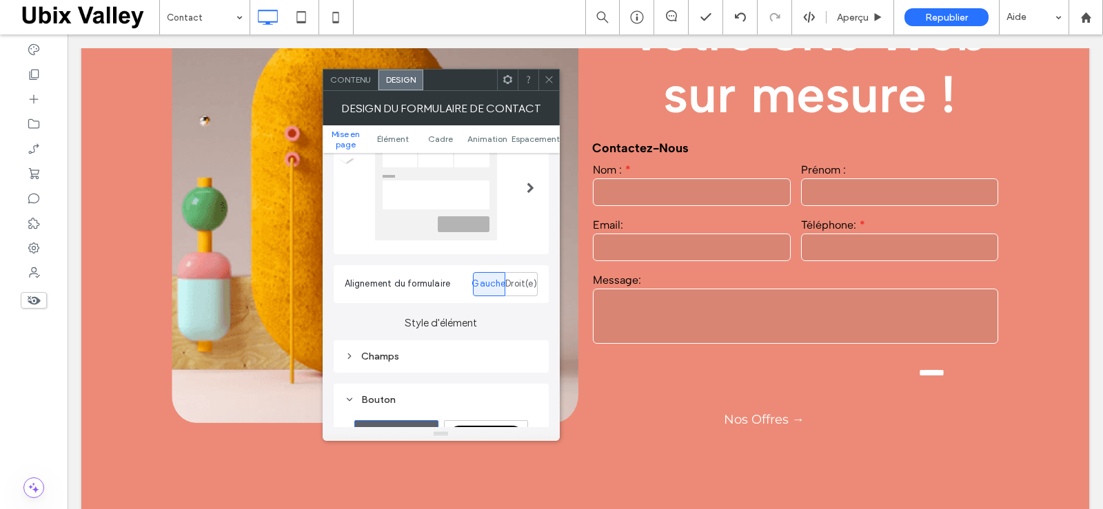
click at [387, 354] on div "Champs" at bounding box center [441, 357] width 193 height 12
click at [484, 380] on span "Texte du champ" at bounding box center [489, 381] width 68 height 11
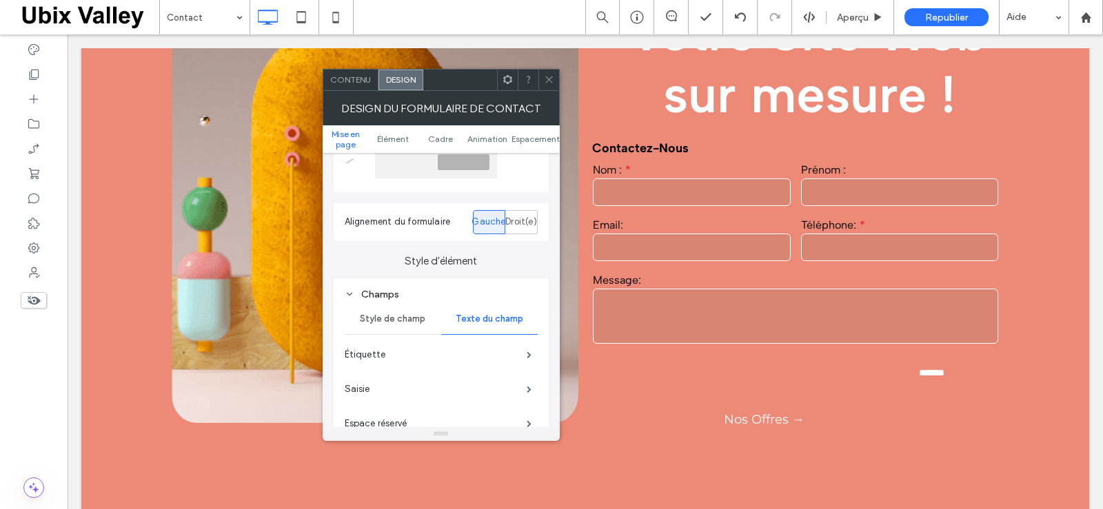
scroll to position [207, 0]
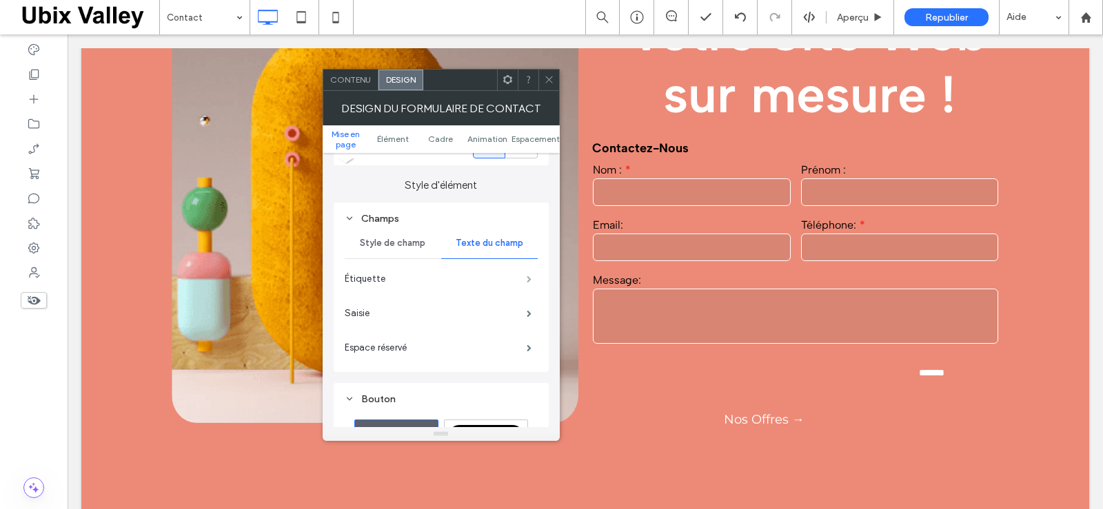
click at [529, 279] on span at bounding box center [528, 279] width 5 height 7
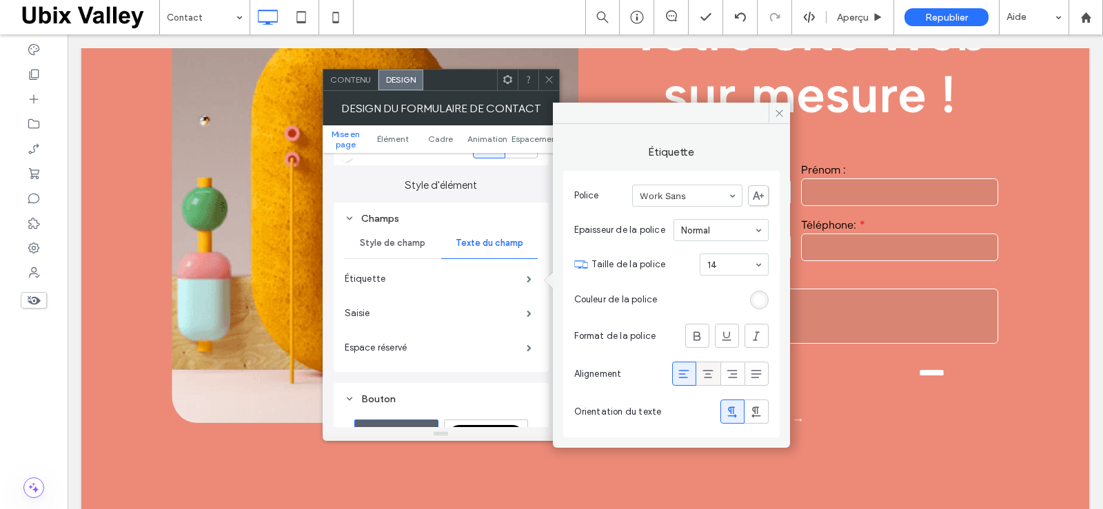
click at [700, 371] on div at bounding box center [708, 373] width 23 height 23
click at [679, 371] on use at bounding box center [684, 374] width 10 height 8
click at [776, 111] on icon at bounding box center [779, 113] width 10 height 10
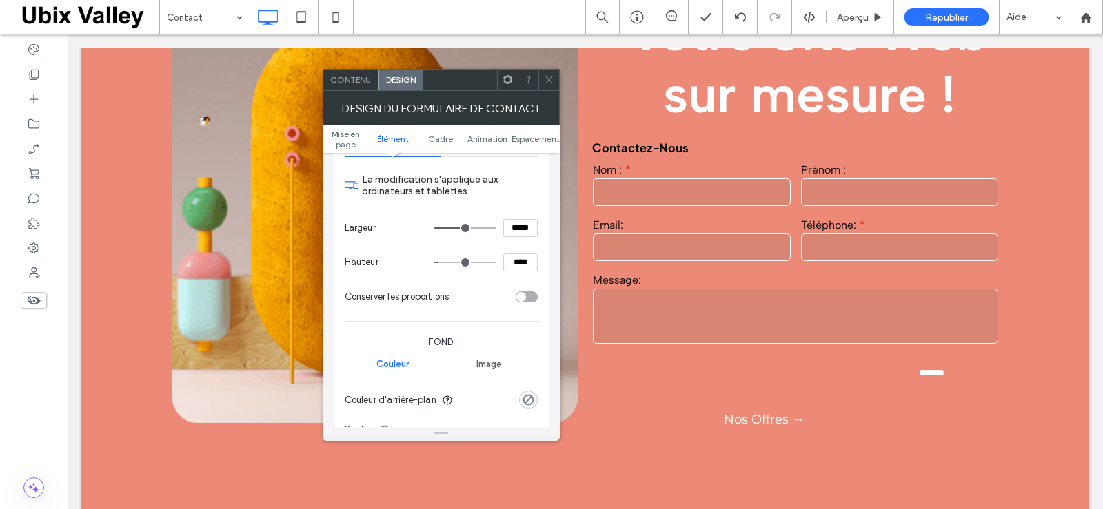
scroll to position [551, 0]
click at [364, 81] on span "Contenu" at bounding box center [350, 79] width 41 height 10
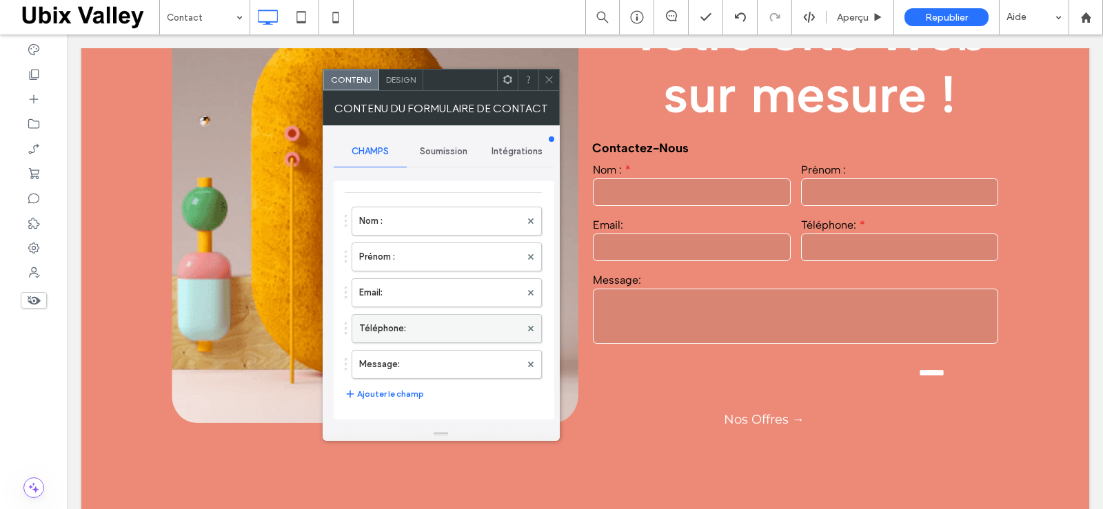
scroll to position [0, 0]
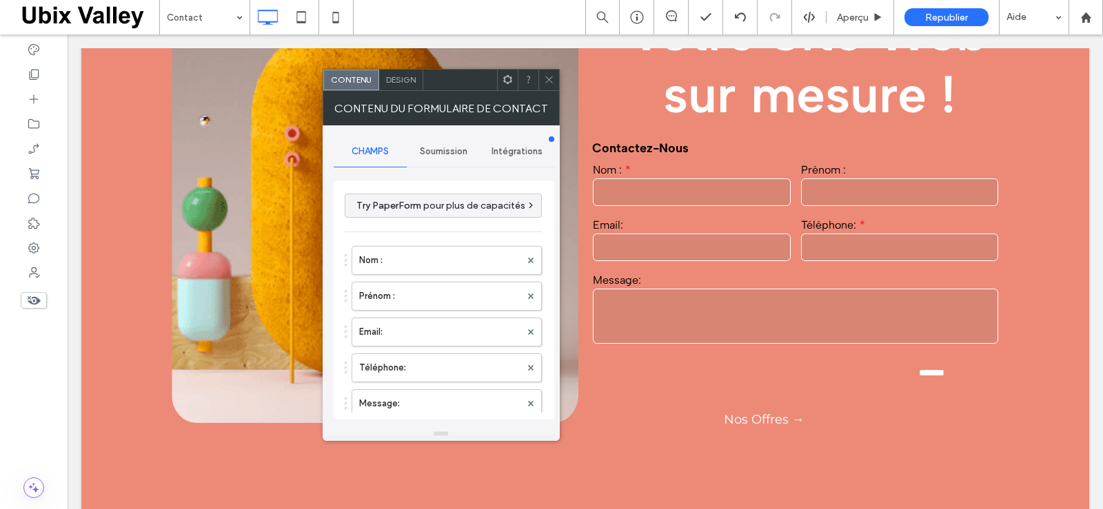
click at [409, 81] on span "Design" at bounding box center [401, 79] width 30 height 10
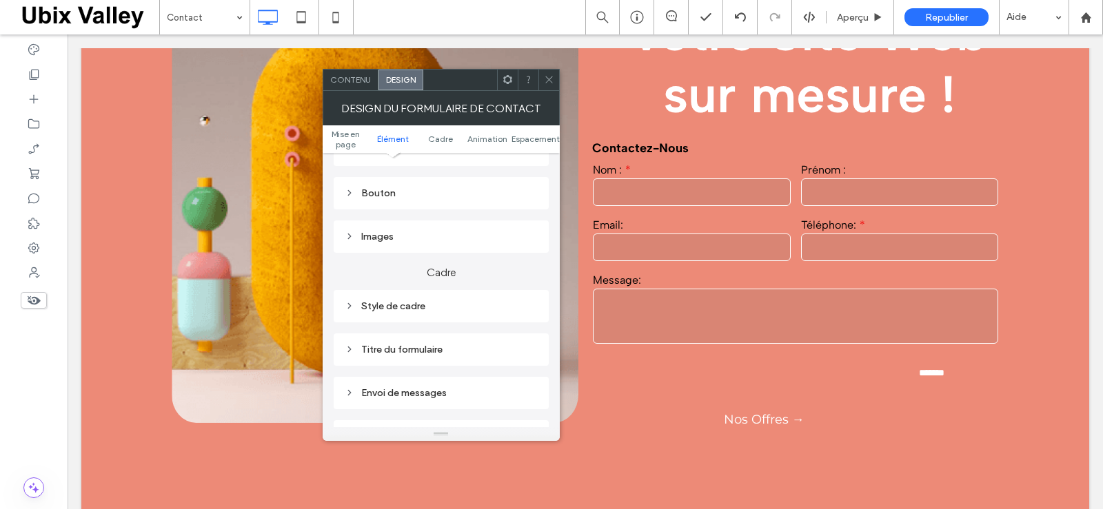
scroll to position [345, 0]
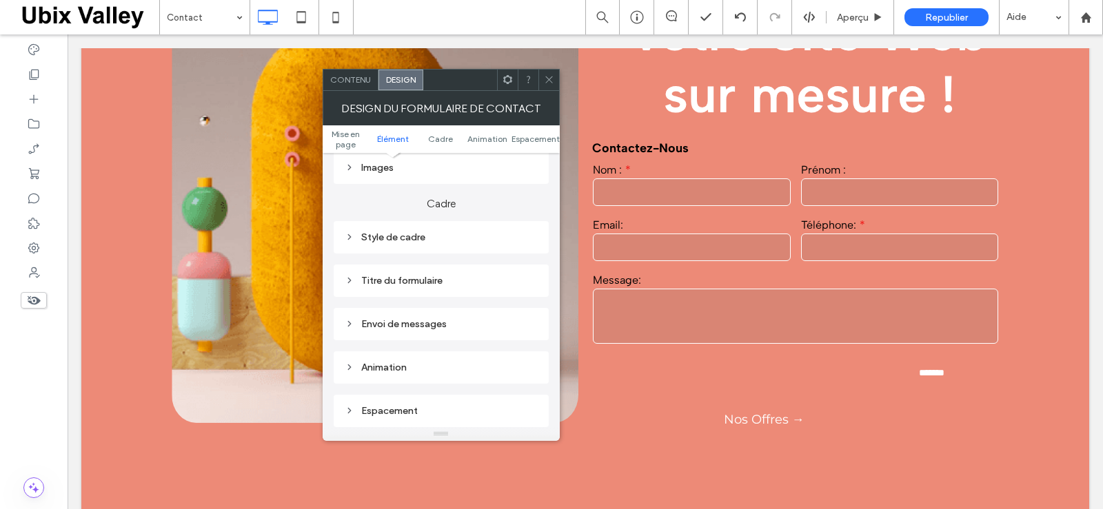
click at [371, 277] on div "Titre du formulaire" at bounding box center [441, 281] width 193 height 12
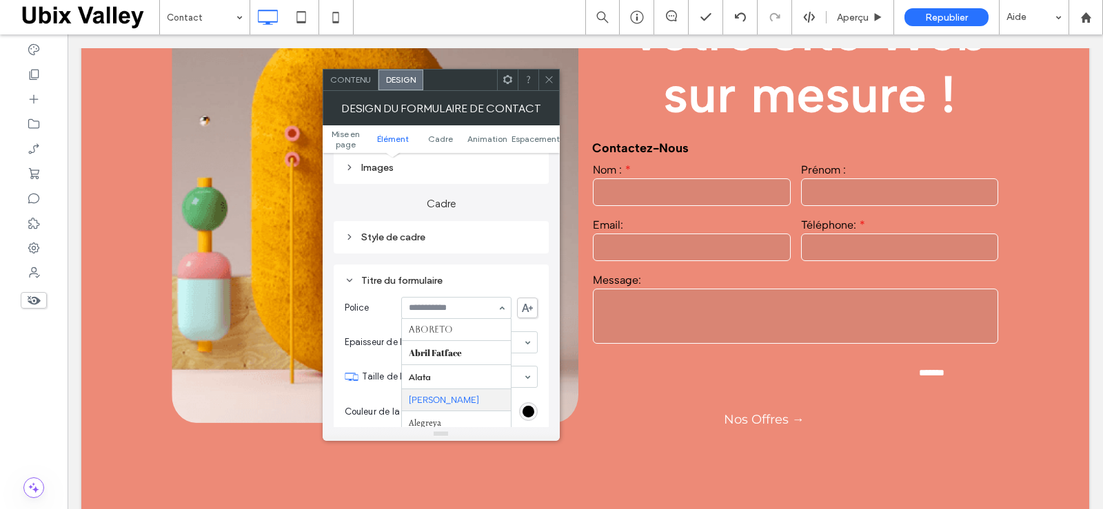
scroll to position [70, 0]
click at [546, 79] on icon at bounding box center [549, 79] width 10 height 10
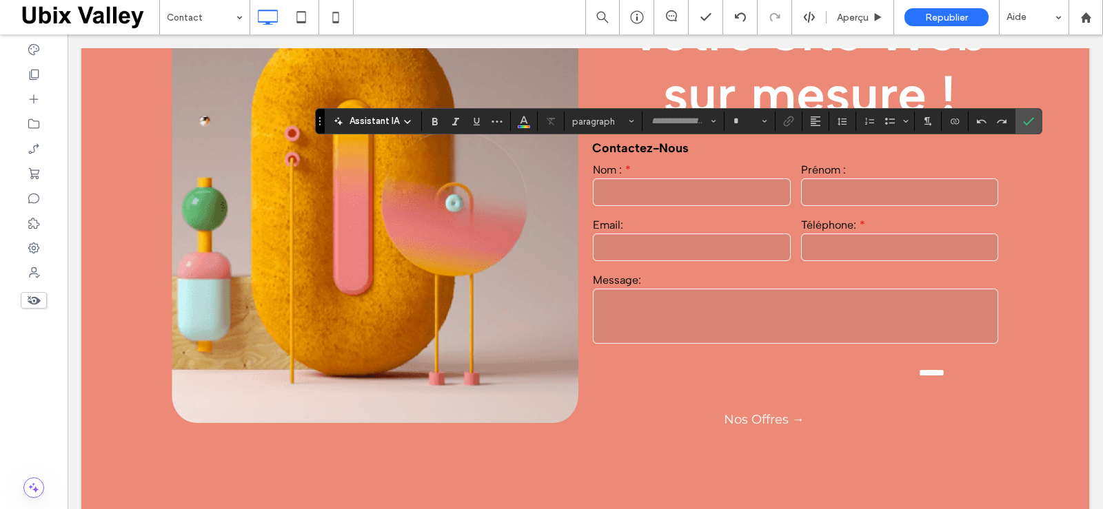
type input "**********"
type input "**"
click at [1031, 121] on use "Confirmer" at bounding box center [1028, 121] width 11 height 8
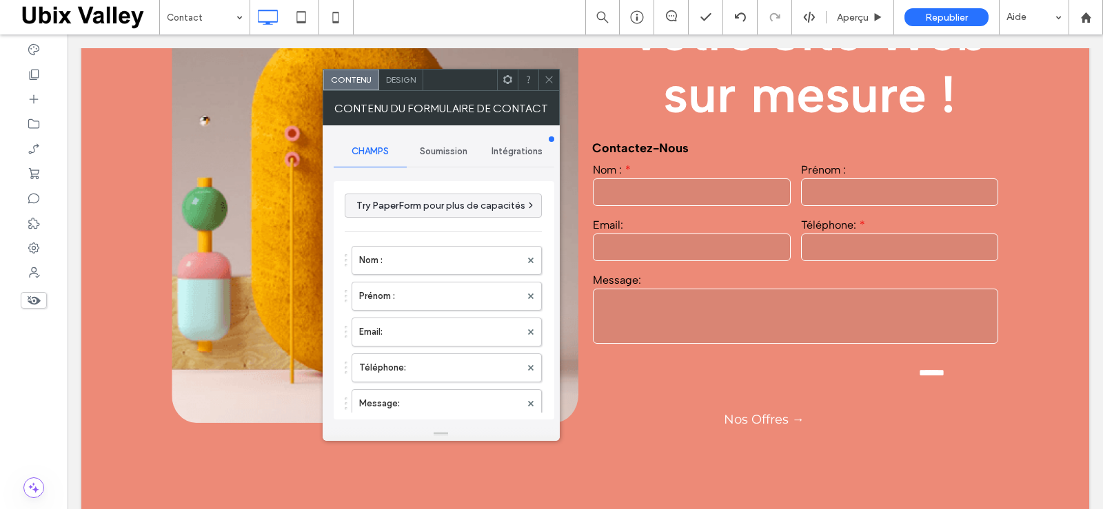
click at [398, 87] on div "Design" at bounding box center [401, 80] width 44 height 21
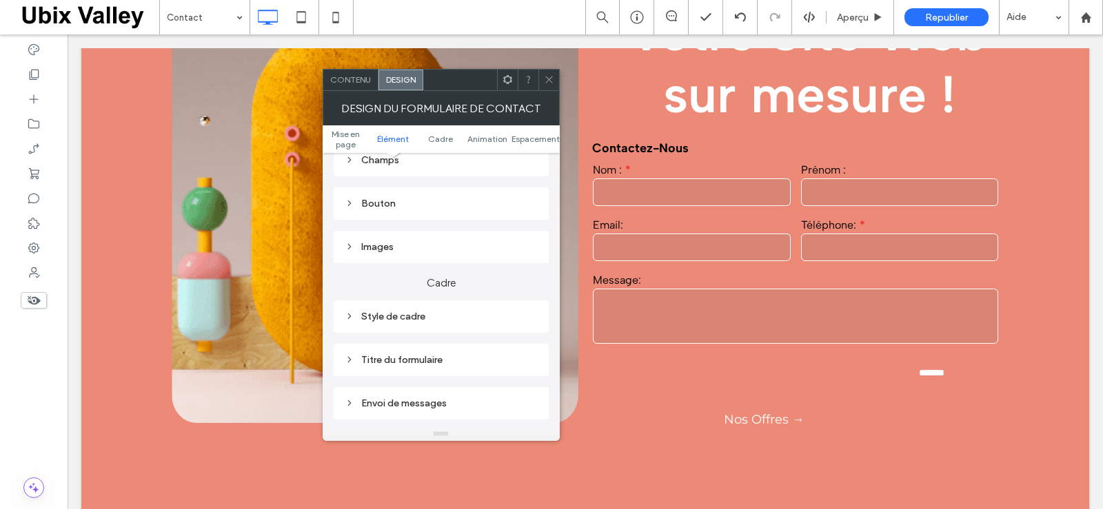
scroll to position [276, 0]
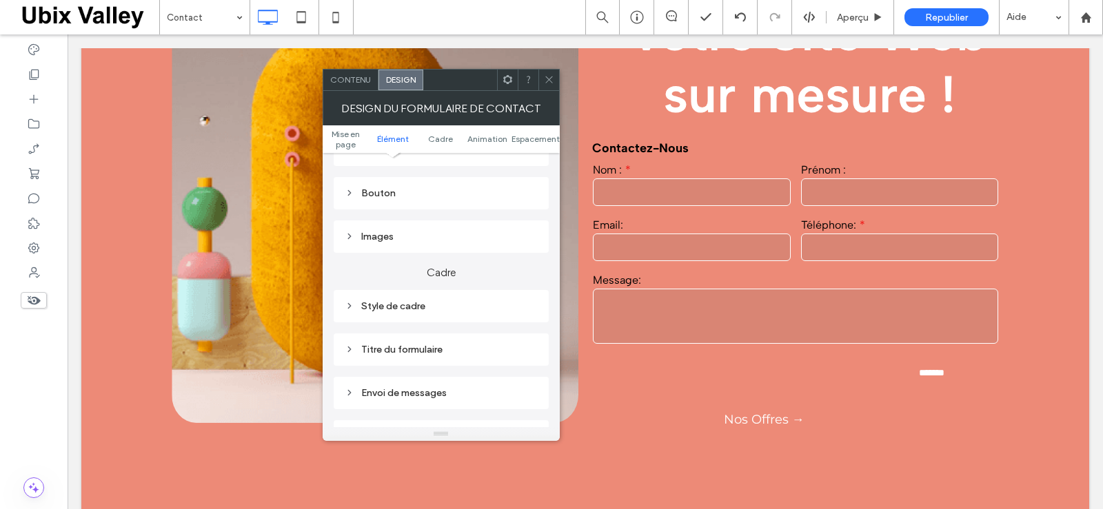
click at [391, 345] on div "Titre du formulaire" at bounding box center [441, 350] width 193 height 12
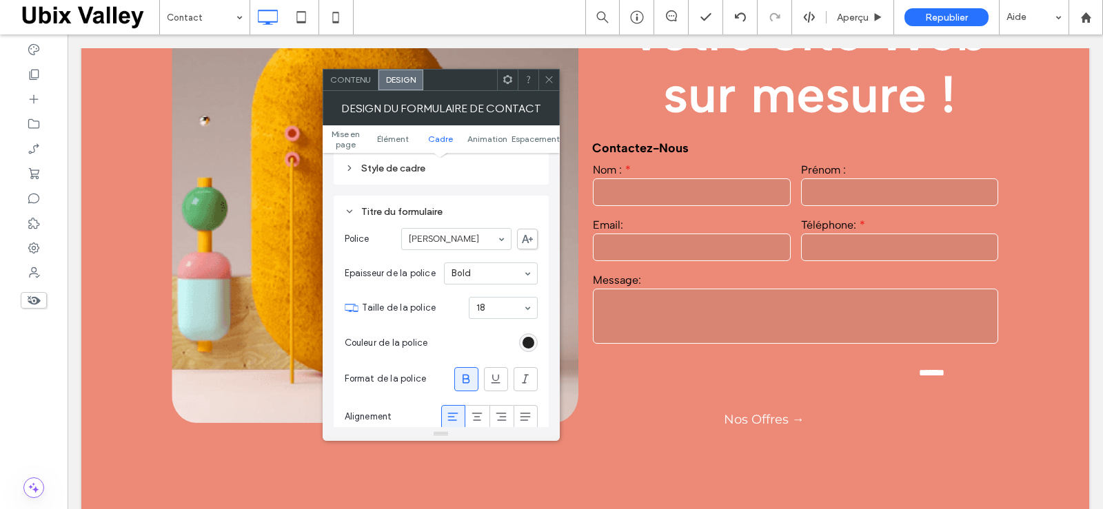
click at [524, 343] on div "rgb(0, 0, 0)" at bounding box center [528, 343] width 12 height 12
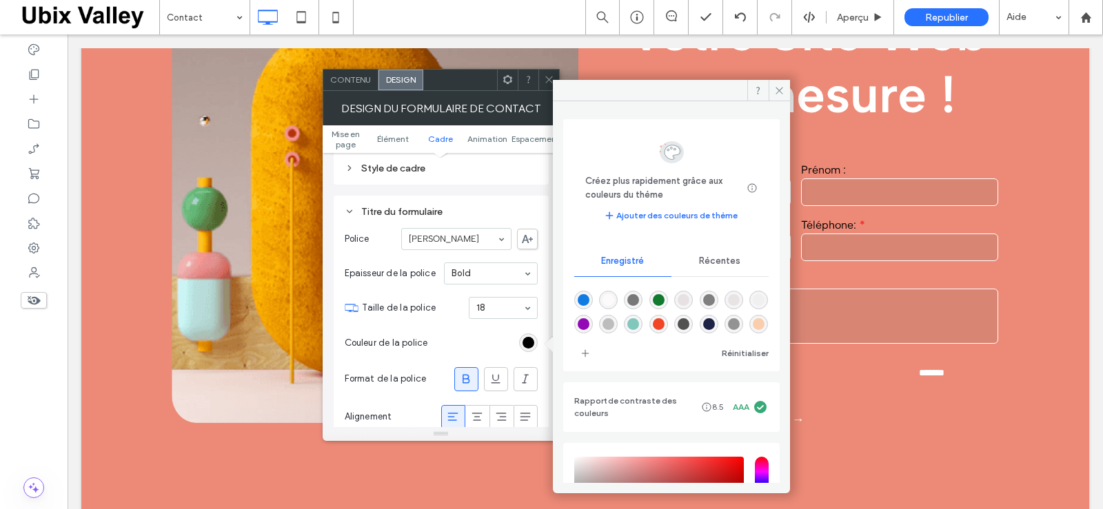
click at [701, 260] on span "Récentes" at bounding box center [719, 261] width 41 height 11
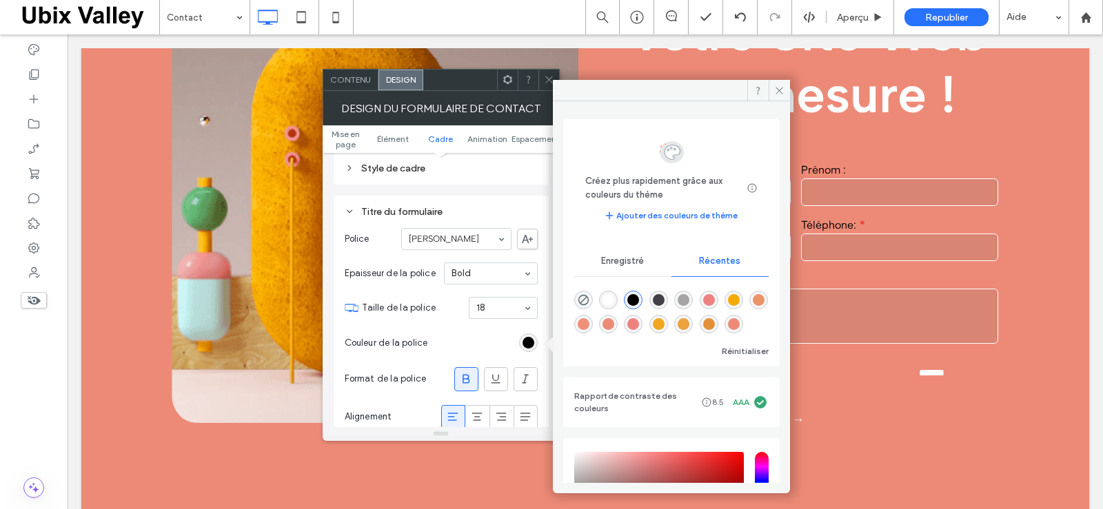
click at [606, 298] on div "rgba(255, 255, 255, 1)" at bounding box center [608, 300] width 12 height 12
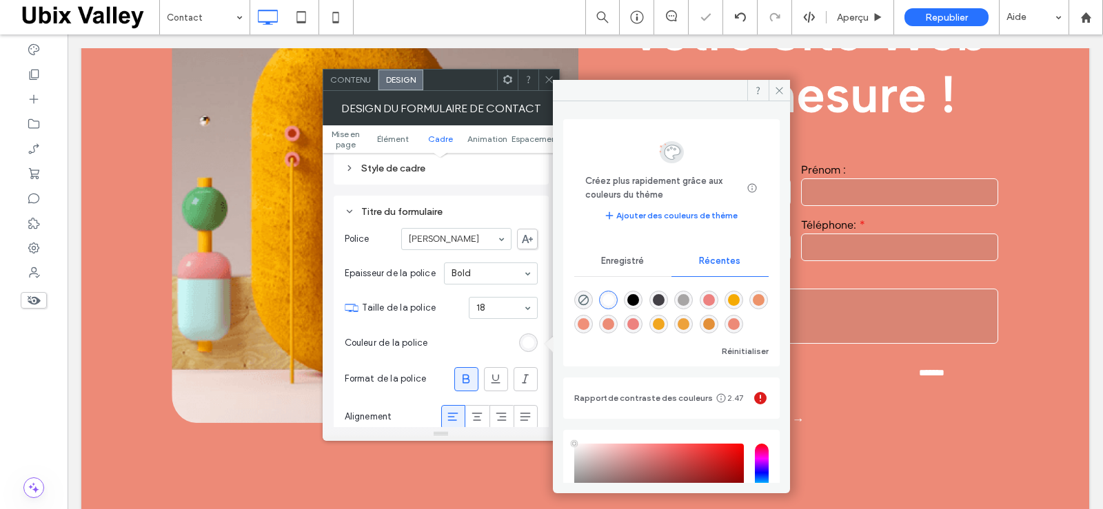
type input "*******"
click at [777, 92] on icon at bounding box center [779, 90] width 10 height 10
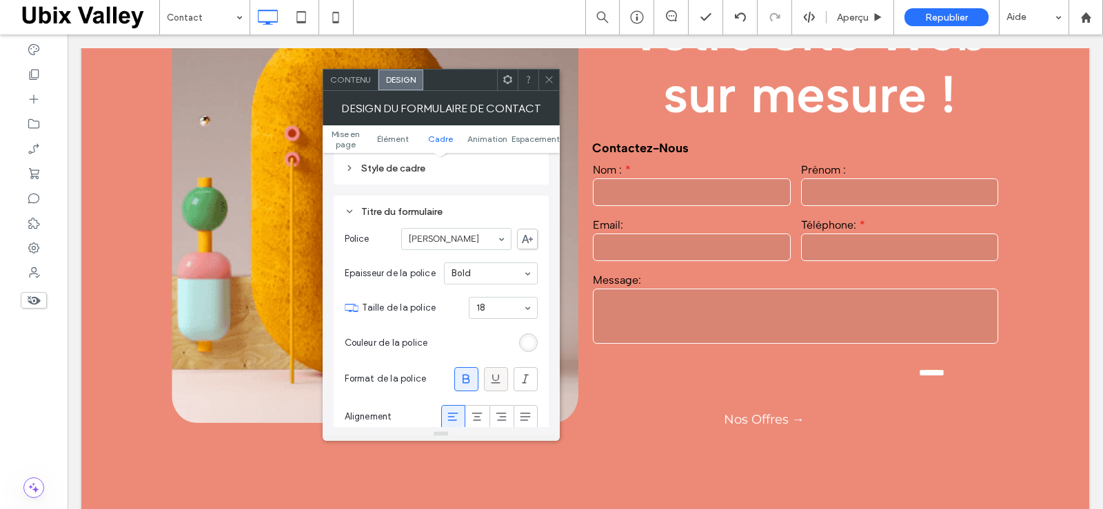
click at [495, 380] on icon at bounding box center [496, 379] width 14 height 14
click at [524, 279] on div "Semibold" at bounding box center [491, 274] width 94 height 22
click at [526, 275] on div "Lightest Lighter Light Normal Medium Semibold Bold Bolder Boldest" at bounding box center [491, 274] width 94 height 22
click at [498, 375] on icon at bounding box center [496, 379] width 14 height 14
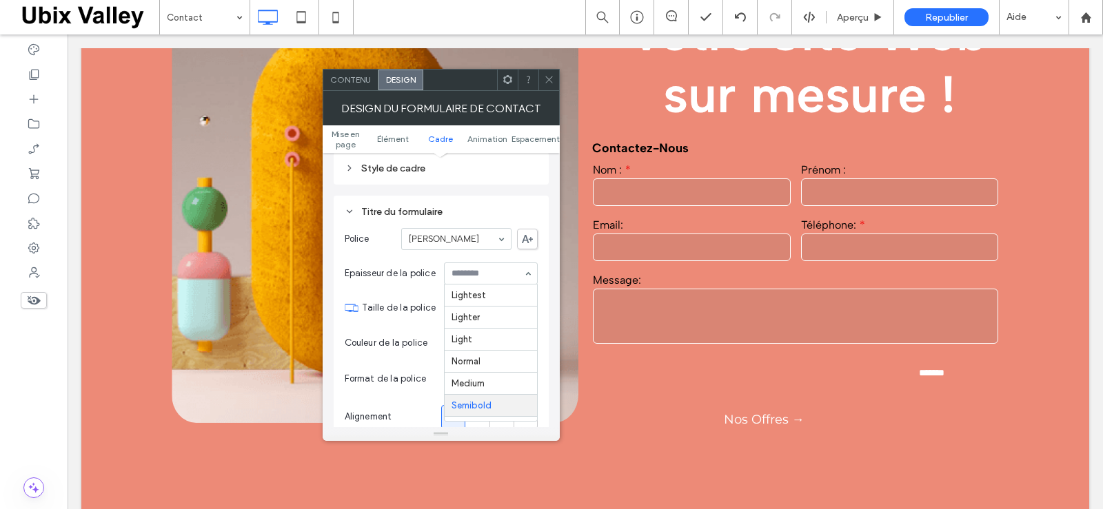
click at [523, 269] on div "Lightest Lighter Light Normal Medium Semibold Bold Bolder Boldest" at bounding box center [491, 274] width 94 height 22
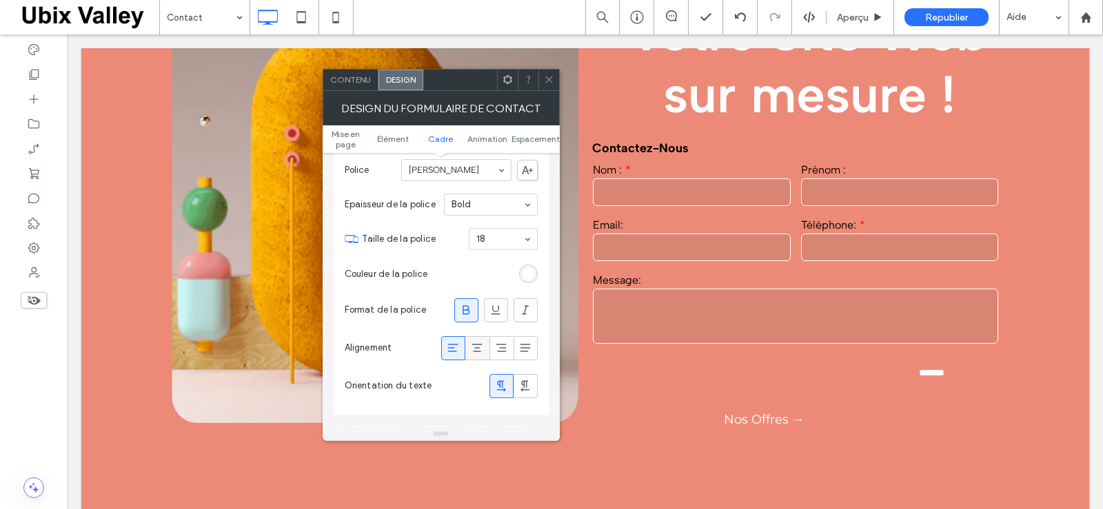
click at [476, 351] on icon at bounding box center [477, 348] width 14 height 14
click at [445, 348] on div at bounding box center [453, 348] width 23 height 23
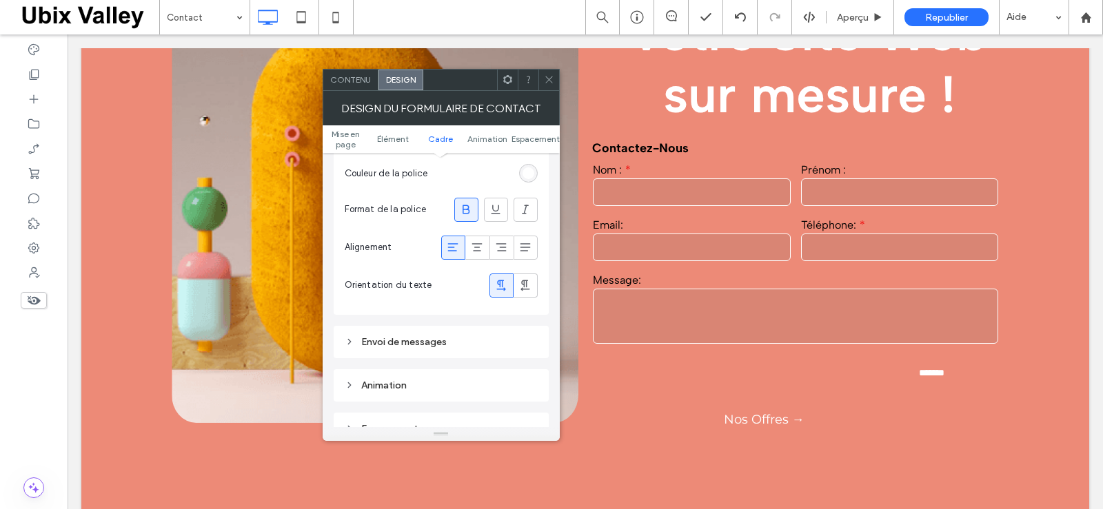
scroll to position [689, 0]
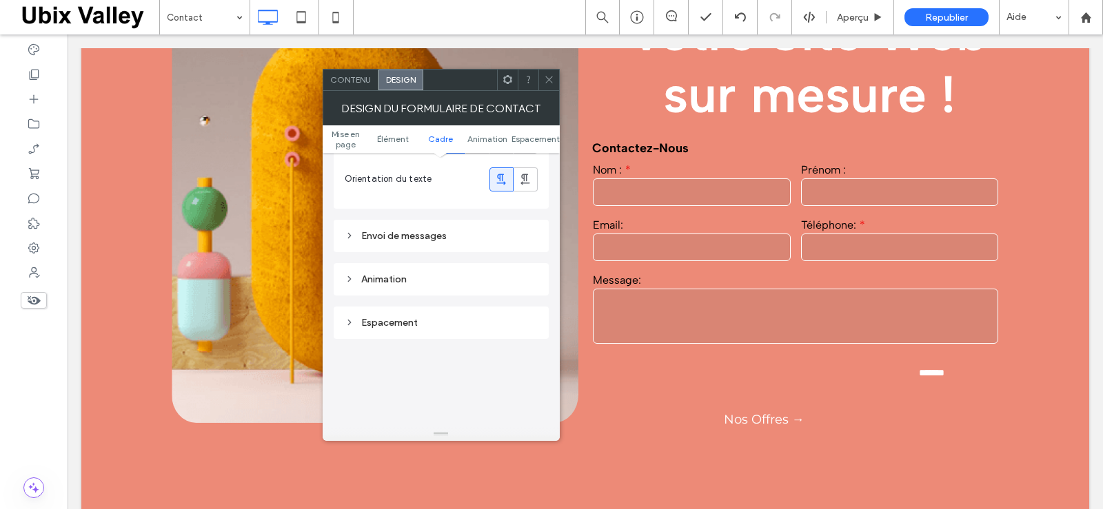
click at [379, 235] on div "Envoi de messages" at bounding box center [441, 236] width 193 height 12
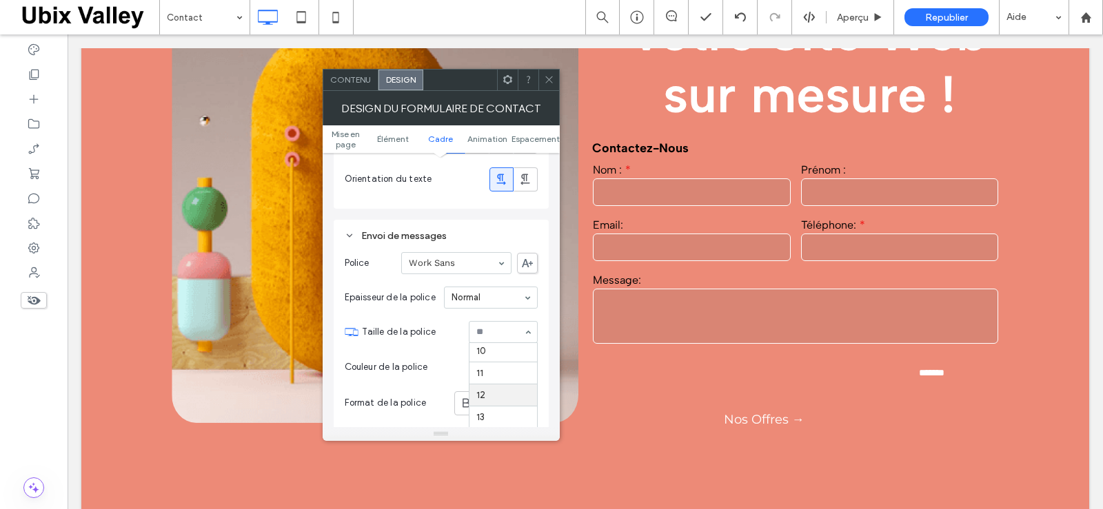
scroll to position [69, 0]
click at [525, 361] on div "rgb(0, 0, 0)" at bounding box center [528, 367] width 12 height 12
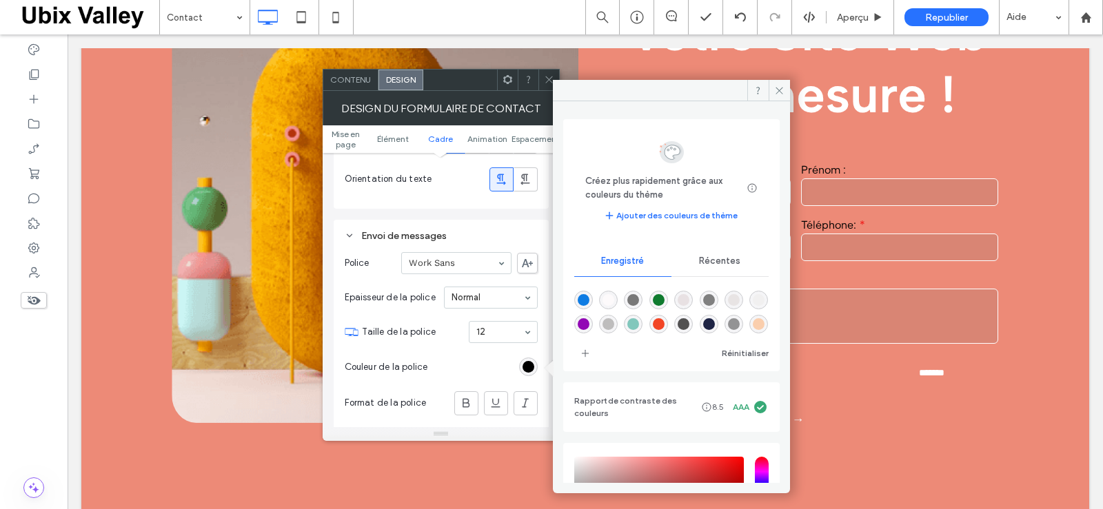
click at [715, 257] on span "Récentes" at bounding box center [719, 261] width 41 height 11
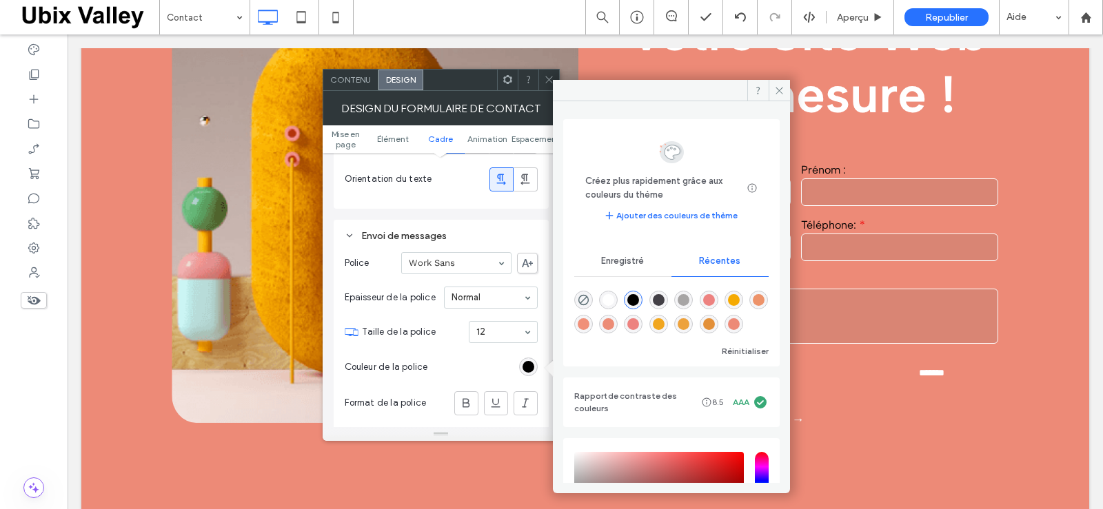
click at [612, 296] on div "rgba(255, 255, 255, 1)" at bounding box center [608, 300] width 12 height 12
type input "*******"
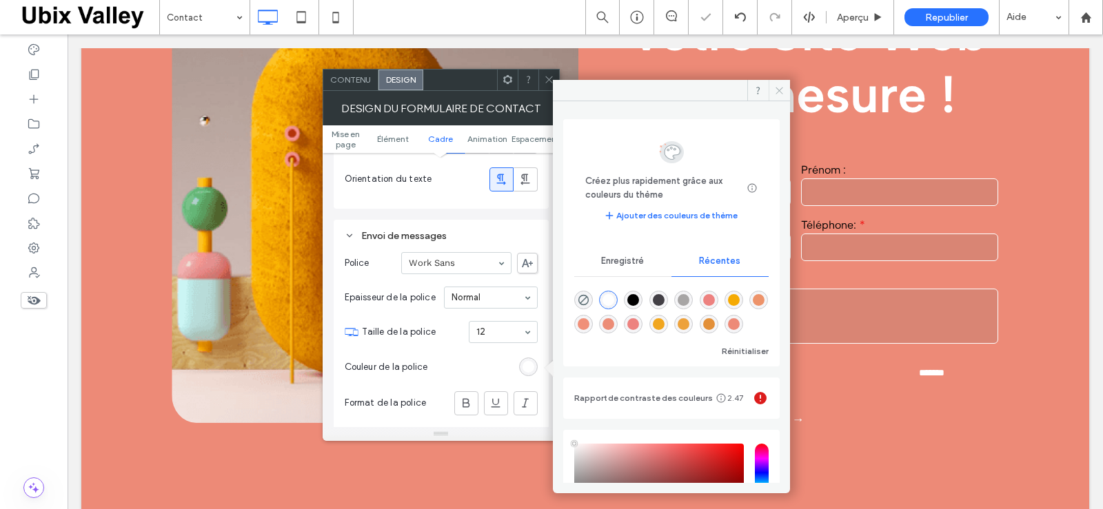
click at [781, 88] on icon at bounding box center [779, 90] width 10 height 10
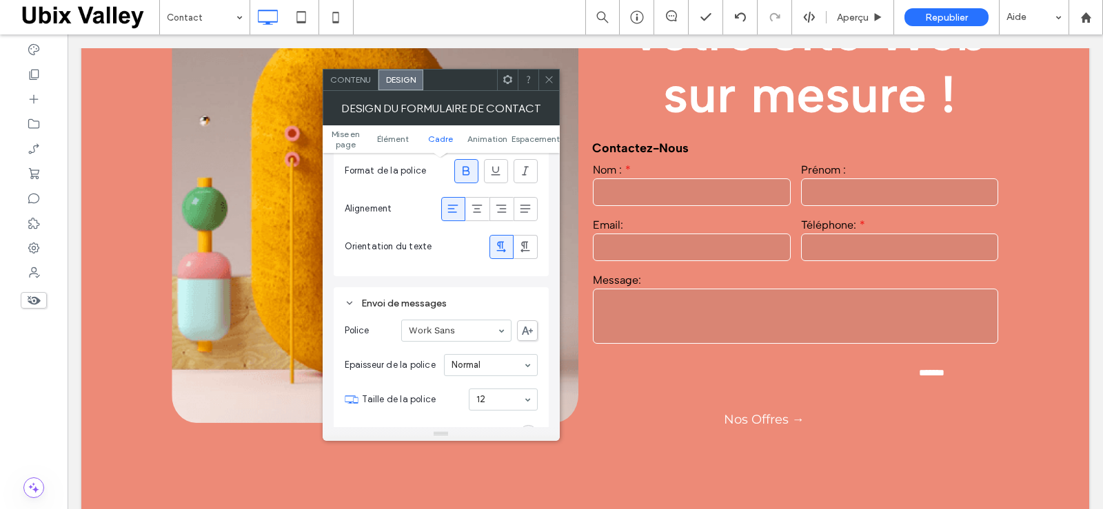
scroll to position [689, 0]
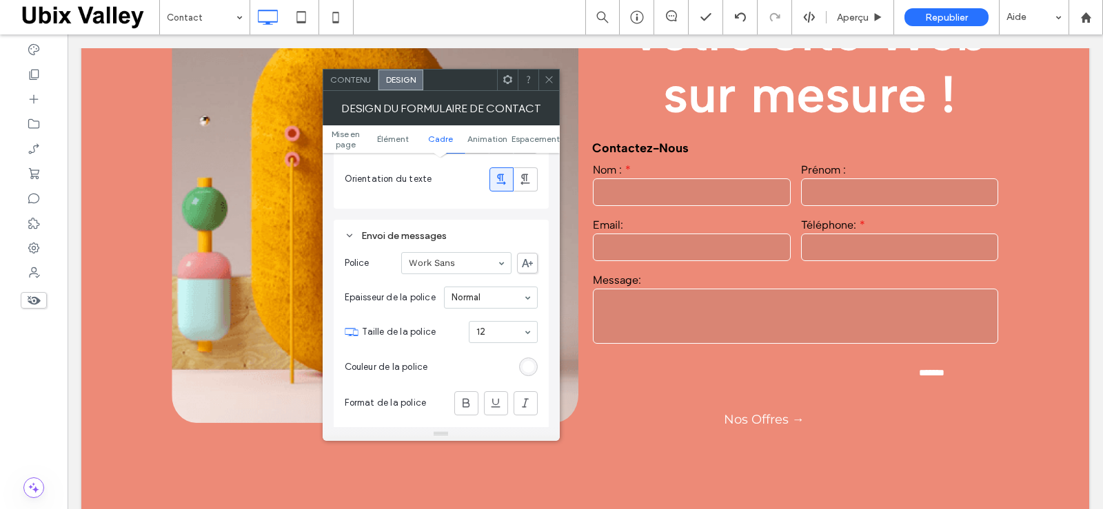
click at [523, 367] on div "rgba(255, 255, 255, 1)" at bounding box center [528, 367] width 12 height 12
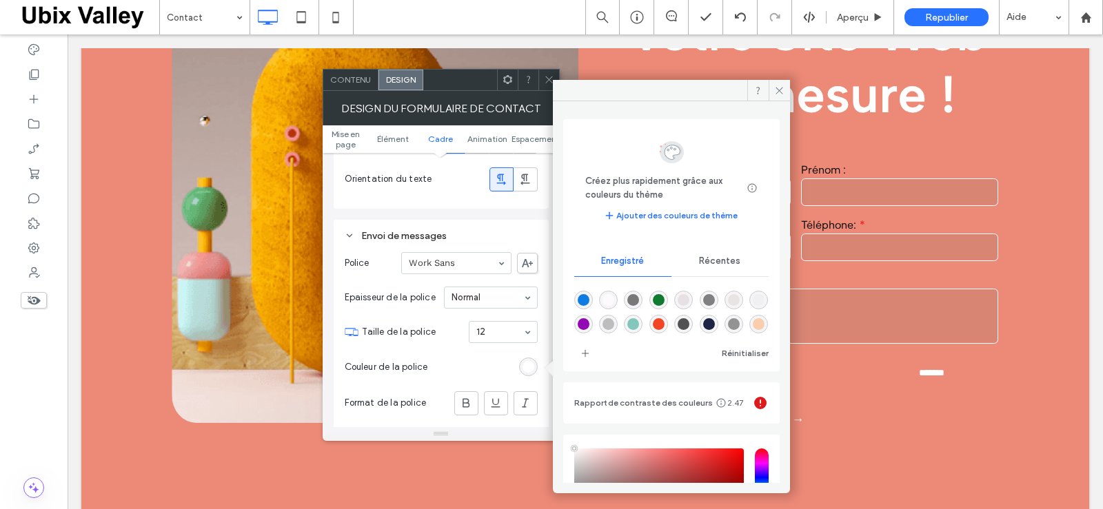
click at [715, 259] on span "Récentes" at bounding box center [719, 261] width 41 height 11
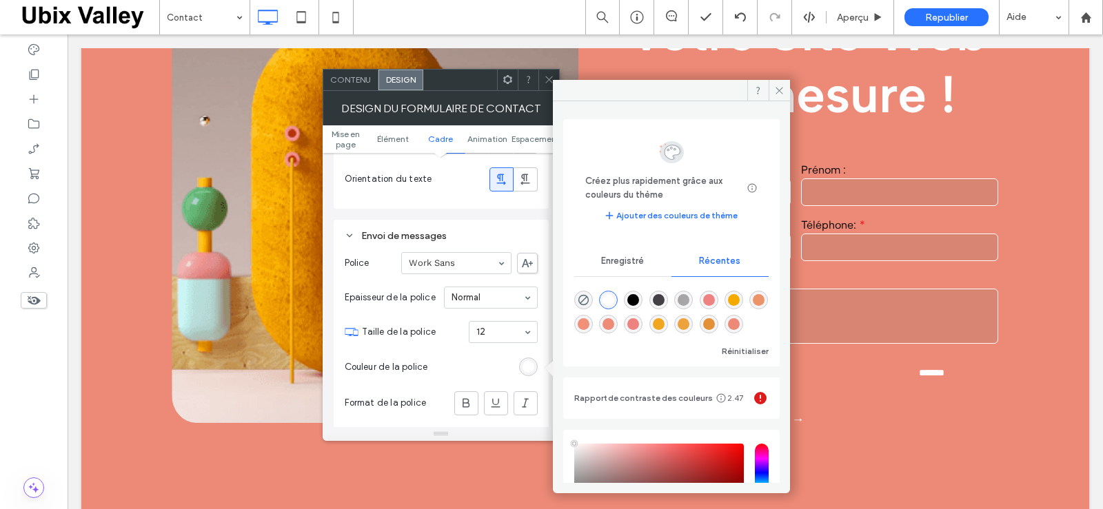
click at [635, 298] on div "rgba(0, 0, 0, 1)" at bounding box center [633, 300] width 12 height 12
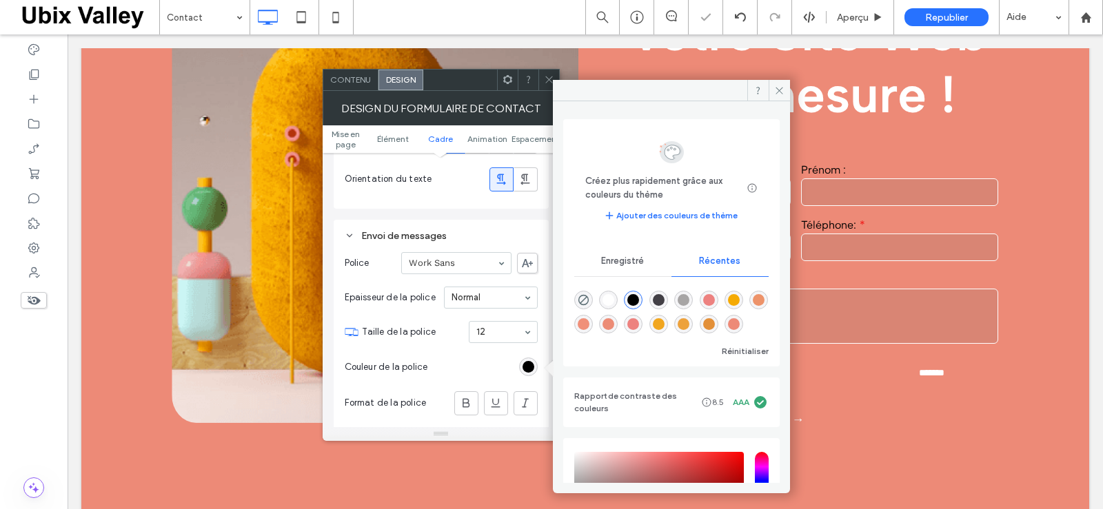
type input "*******"
click at [772, 89] on span at bounding box center [778, 90] width 21 height 21
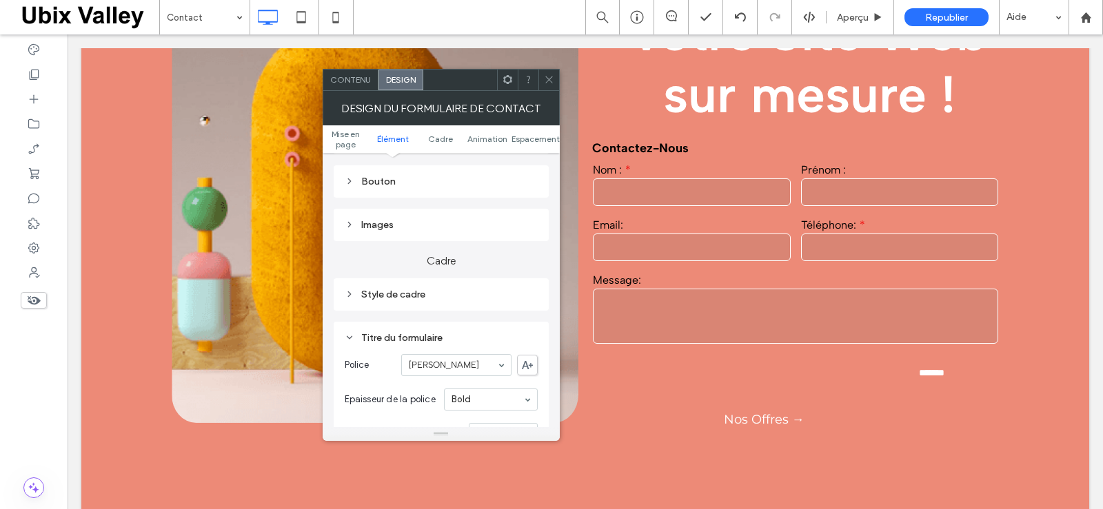
scroll to position [276, 0]
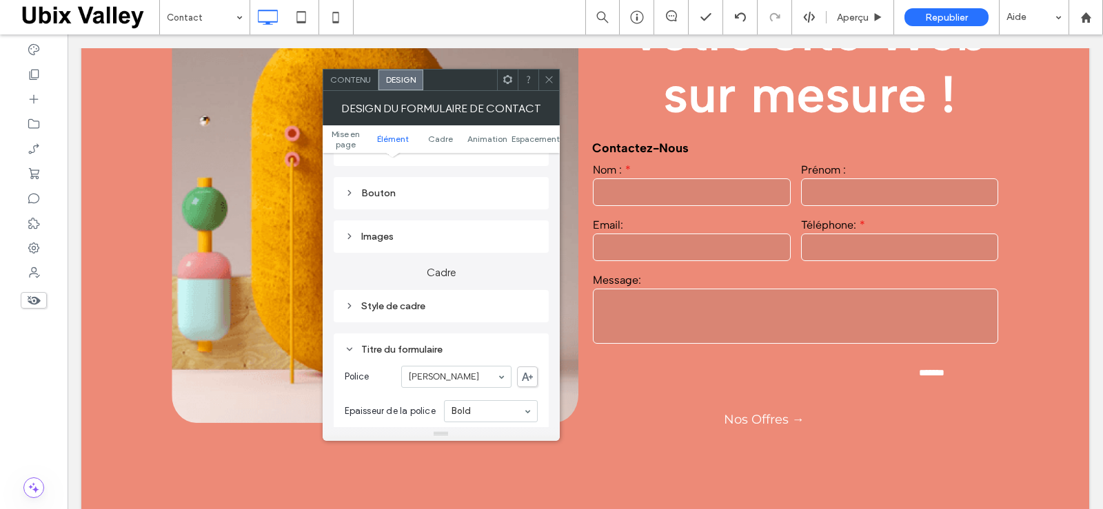
click at [351, 307] on icon at bounding box center [350, 306] width 10 height 10
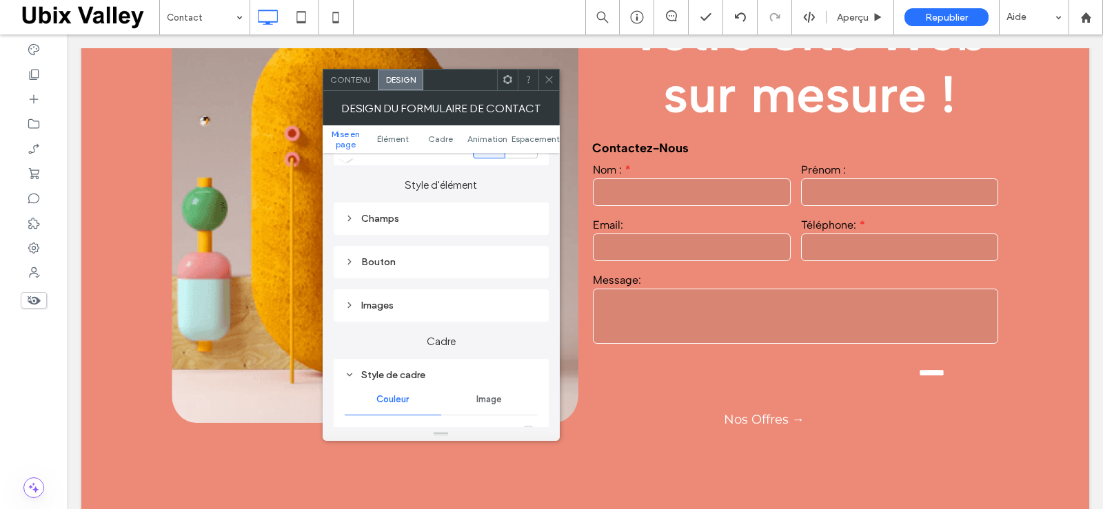
scroll to position [69, 0]
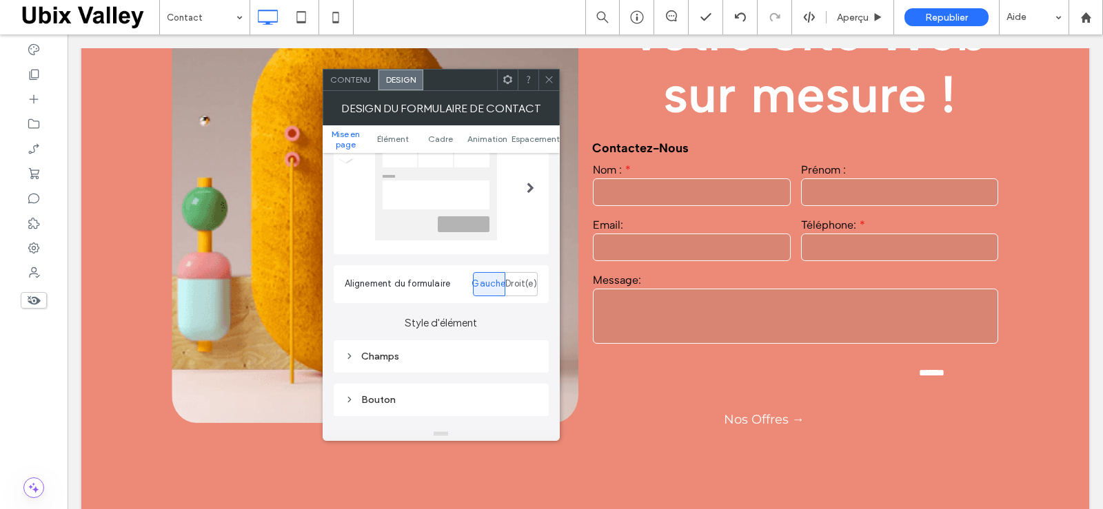
click at [362, 81] on span "Contenu" at bounding box center [350, 79] width 41 height 10
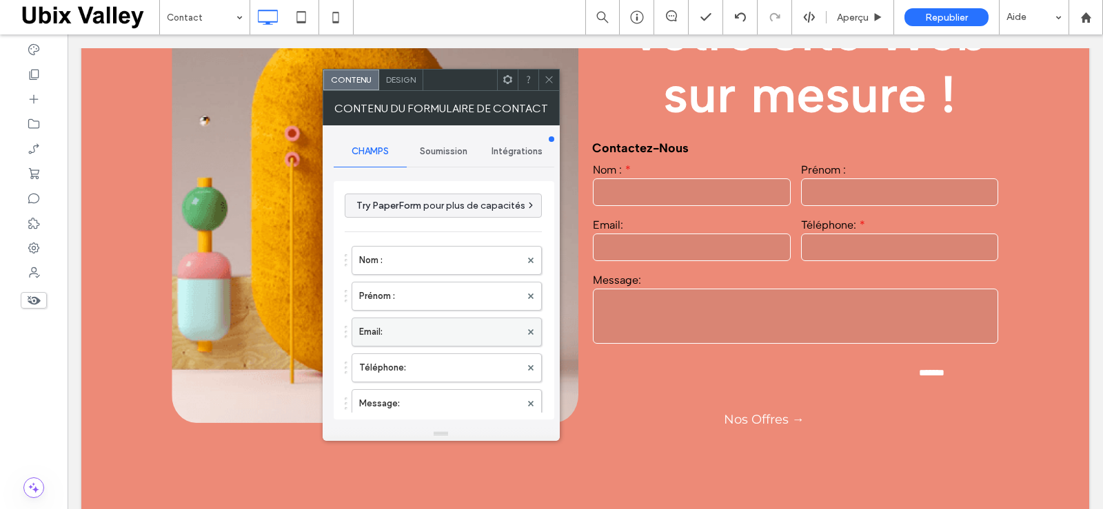
click at [387, 339] on label "Email:" at bounding box center [439, 332] width 161 height 28
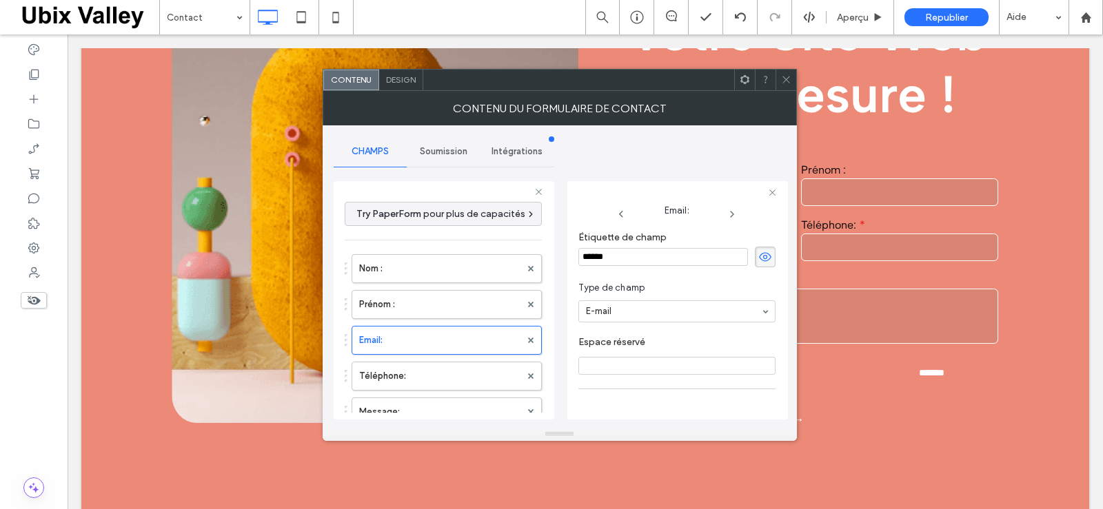
click at [586, 257] on input "******" at bounding box center [663, 257] width 170 height 18
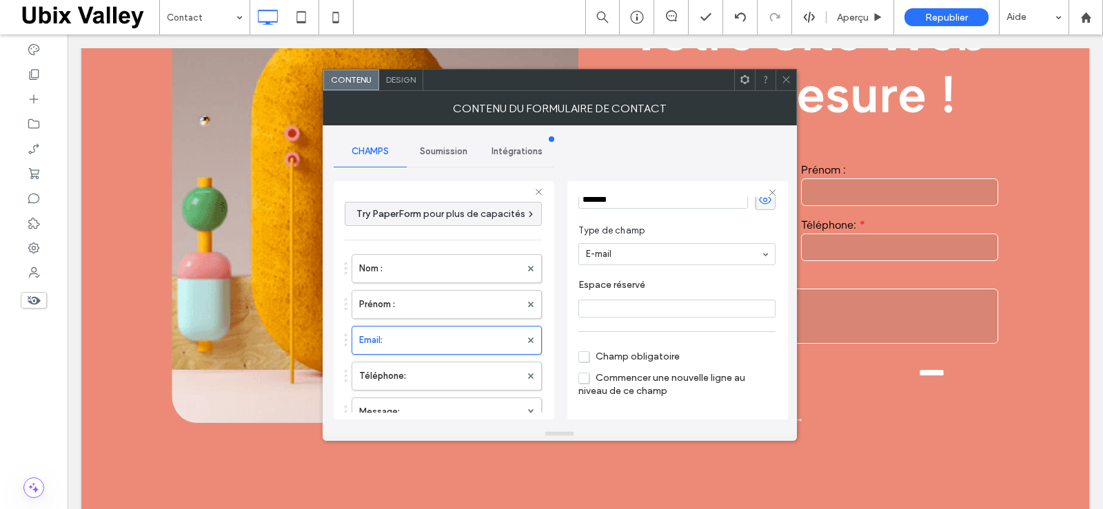
scroll to position [0, 0]
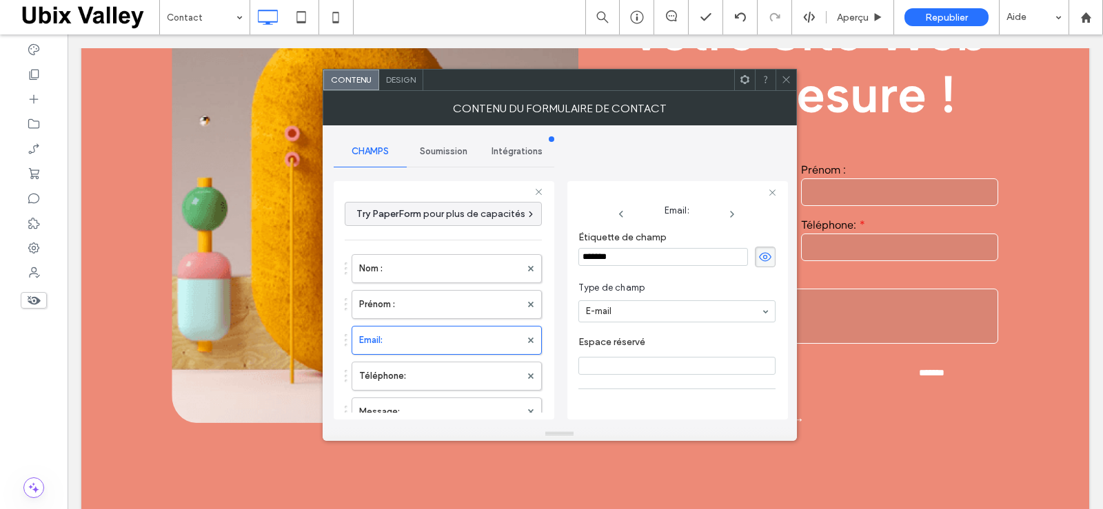
click at [608, 258] on input "*******" at bounding box center [663, 257] width 170 height 18
type input "********"
click at [403, 384] on label "Téléphone:" at bounding box center [439, 376] width 161 height 28
click at [625, 257] on input "**********" at bounding box center [663, 257] width 170 height 18
type input "**********"
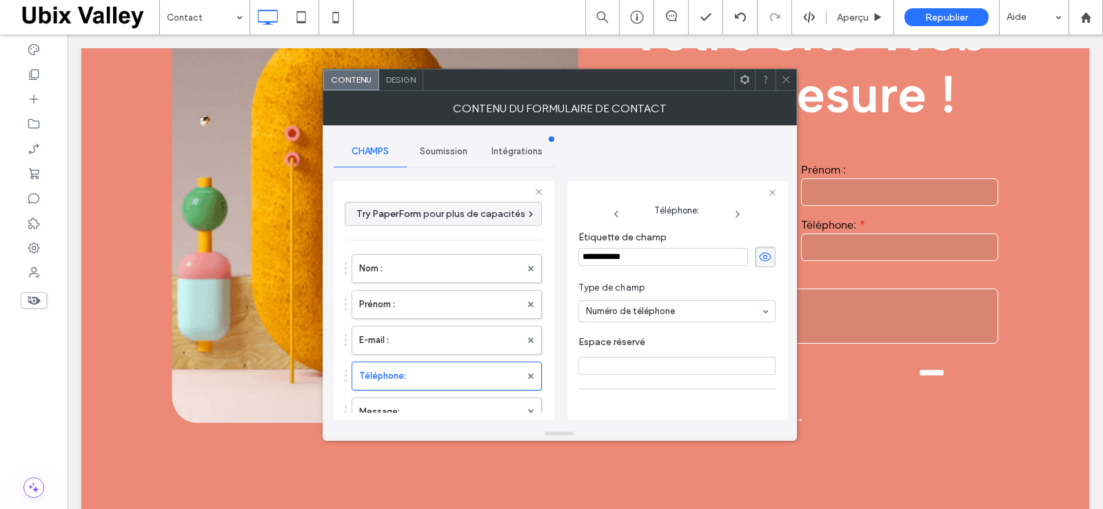
click at [733, 190] on div at bounding box center [677, 192] width 198 height 9
click at [786, 79] on icon at bounding box center [786, 79] width 10 height 10
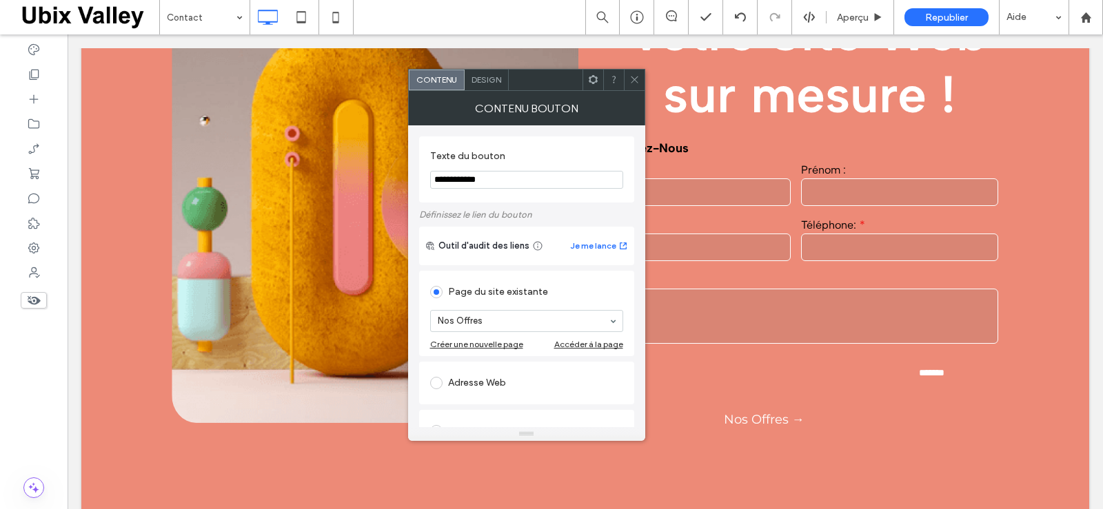
drag, startPoint x: 632, startPoint y: 79, endPoint x: 627, endPoint y: 109, distance: 30.7
click at [632, 78] on icon at bounding box center [634, 79] width 10 height 10
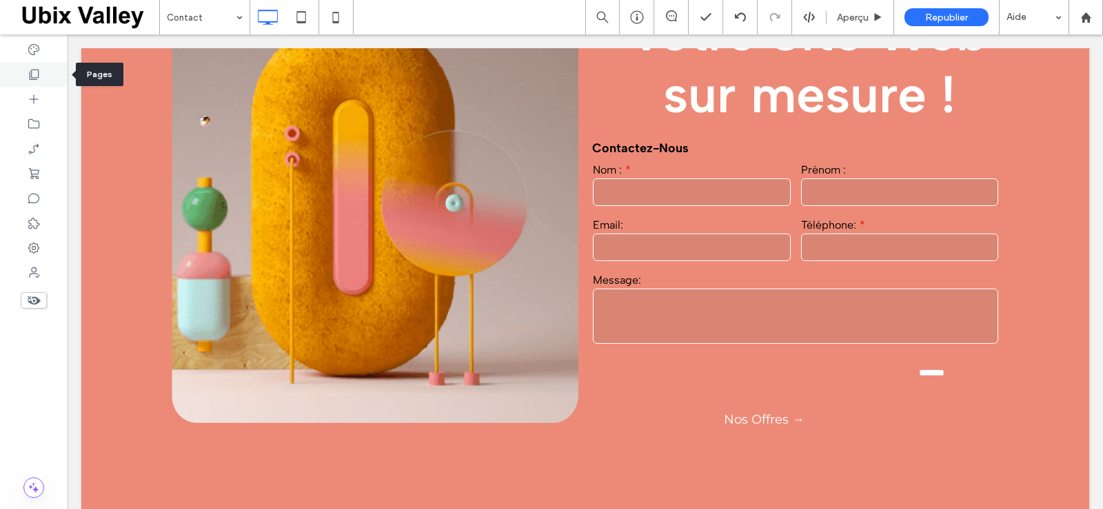
click at [34, 74] on icon at bounding box center [34, 75] width 14 height 14
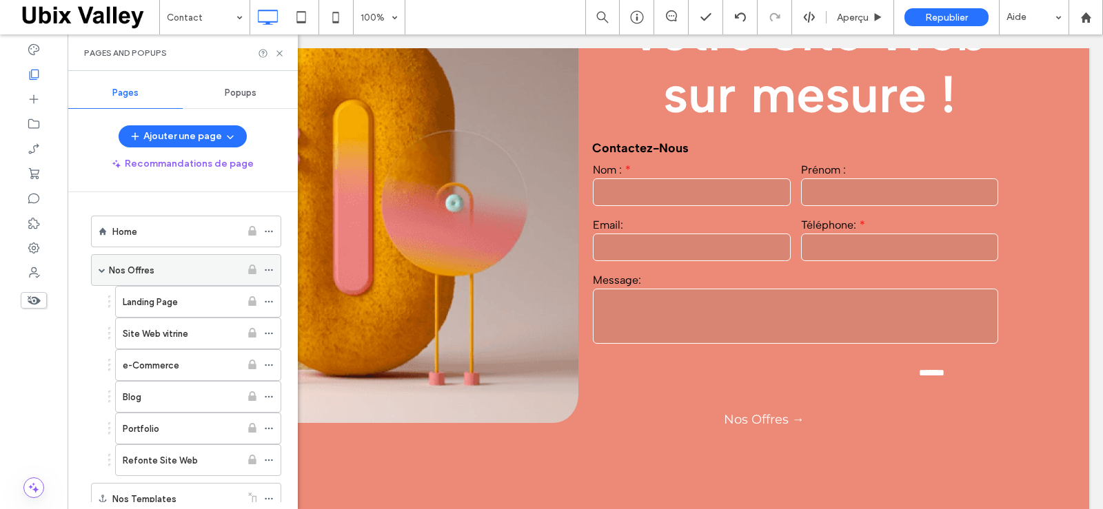
click at [176, 267] on div "Nos Offres" at bounding box center [175, 270] width 132 height 14
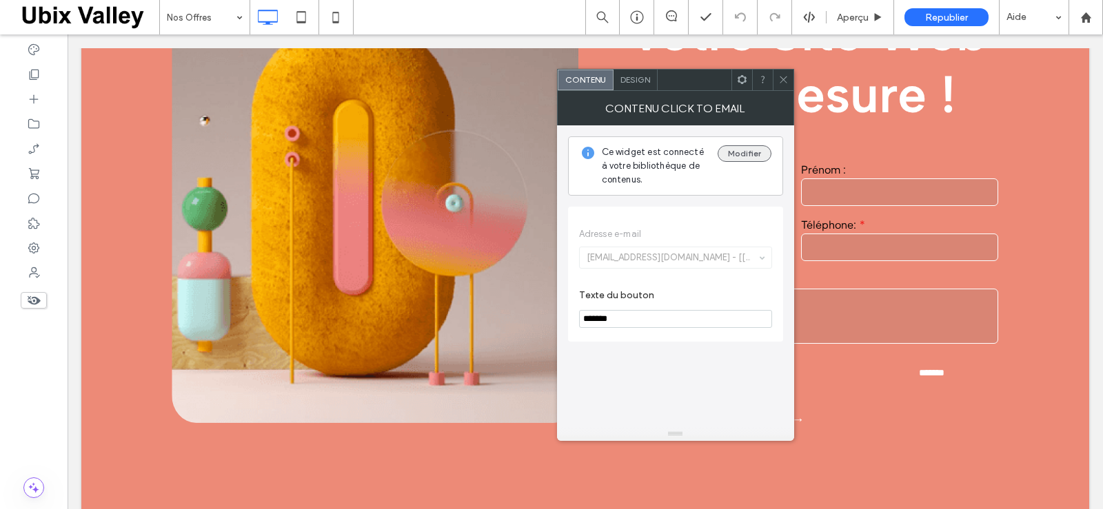
click at [748, 154] on button "Modifier" at bounding box center [744, 153] width 54 height 17
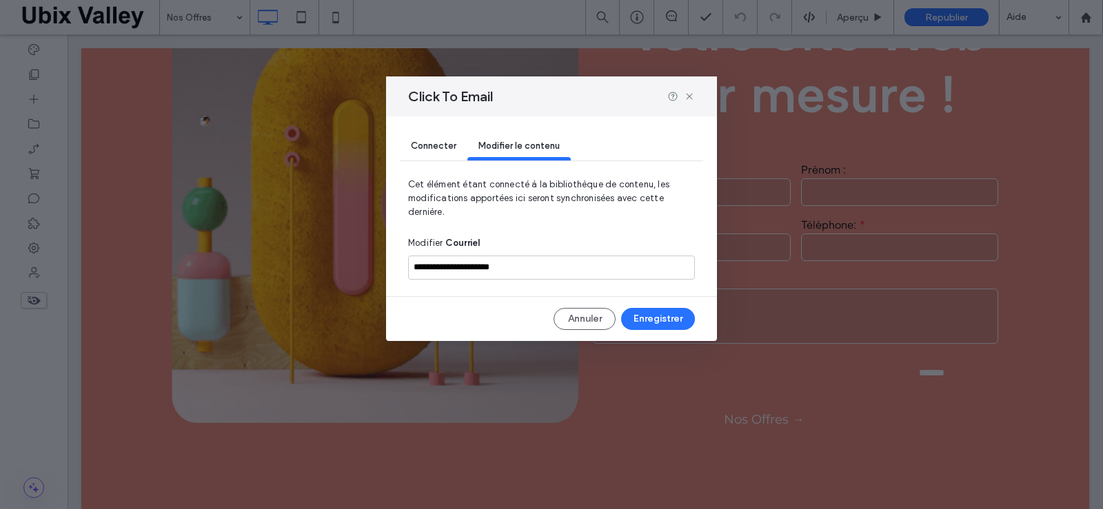
click at [440, 145] on span "Connecter" at bounding box center [433, 146] width 45 height 10
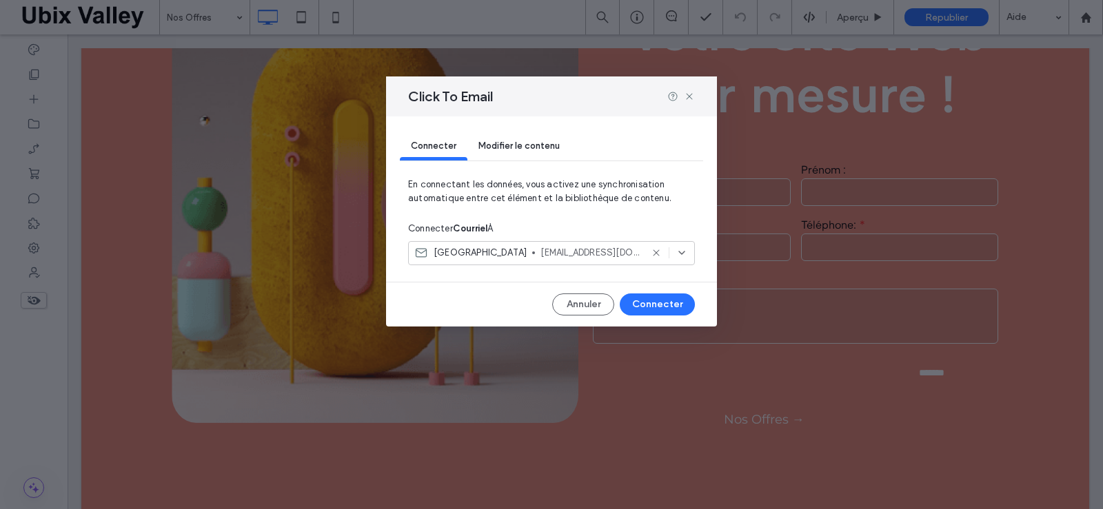
click at [681, 252] on icon at bounding box center [681, 252] width 11 height 11
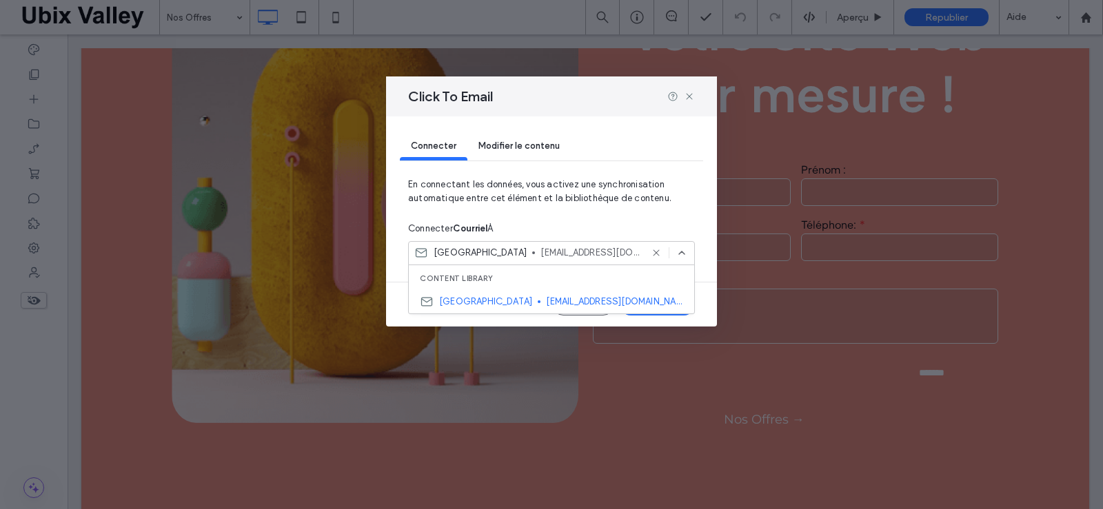
click at [681, 252] on use at bounding box center [682, 253] width 6 height 3
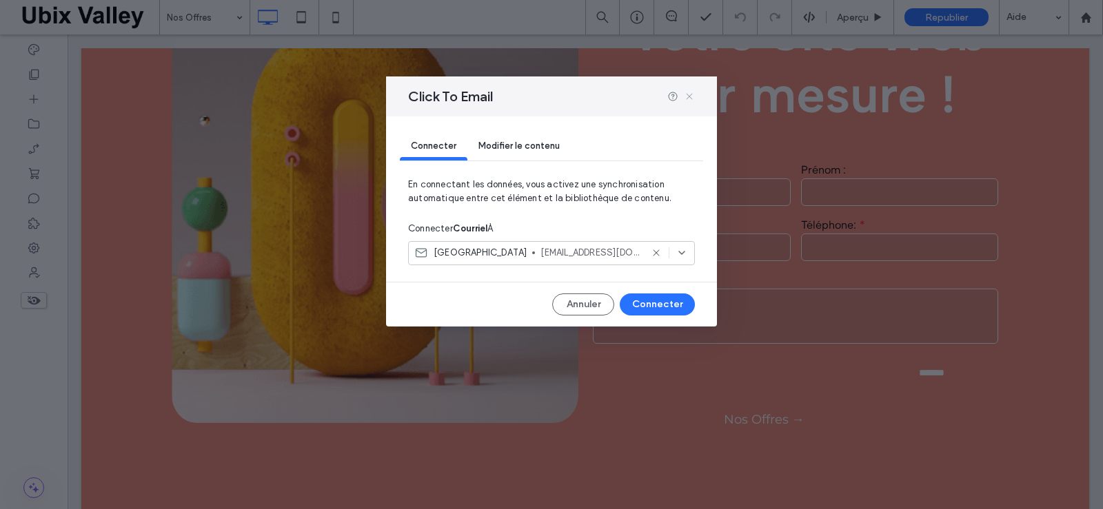
click at [685, 96] on icon at bounding box center [689, 96] width 11 height 11
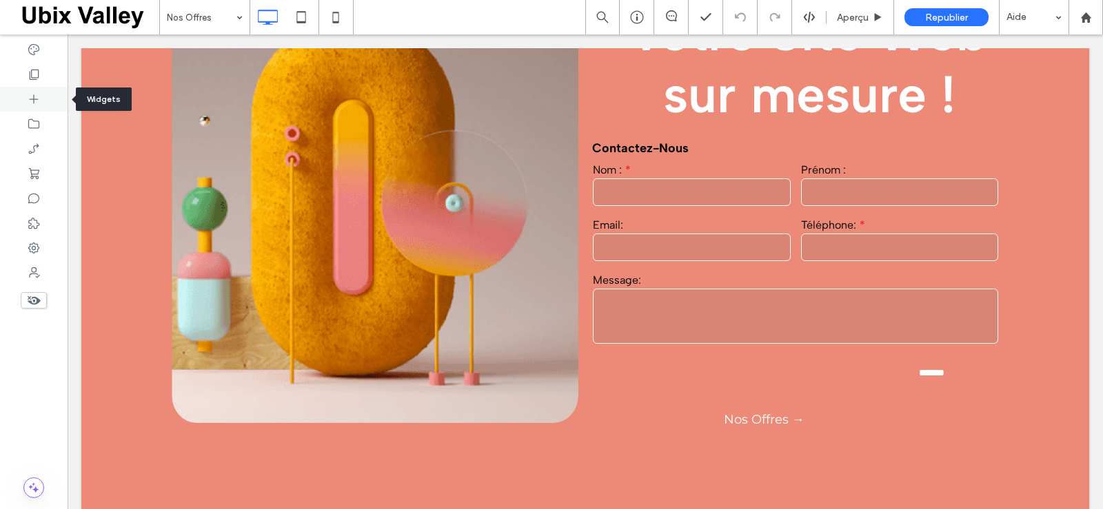
click at [31, 100] on icon at bounding box center [34, 99] width 14 height 14
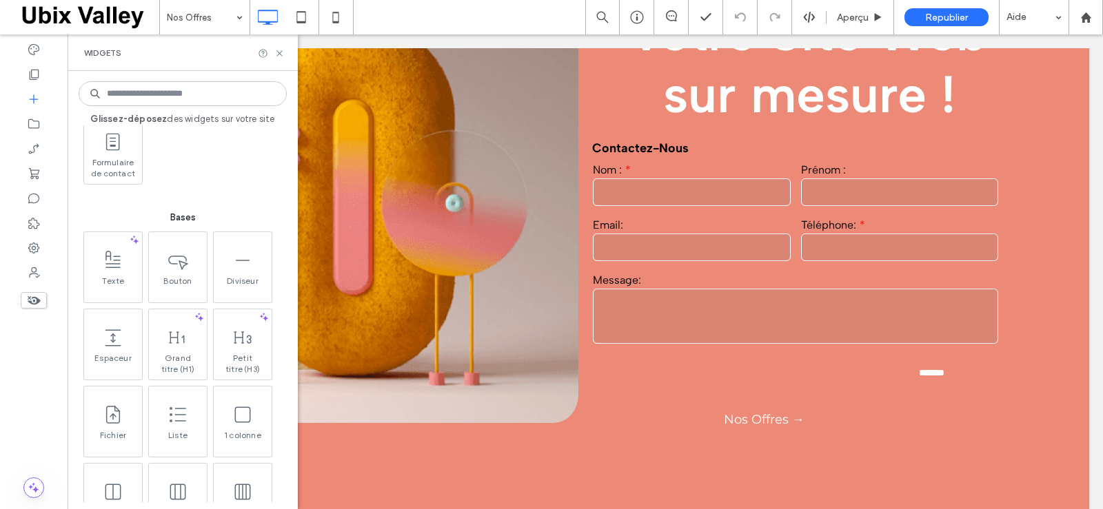
scroll to position [345, 0]
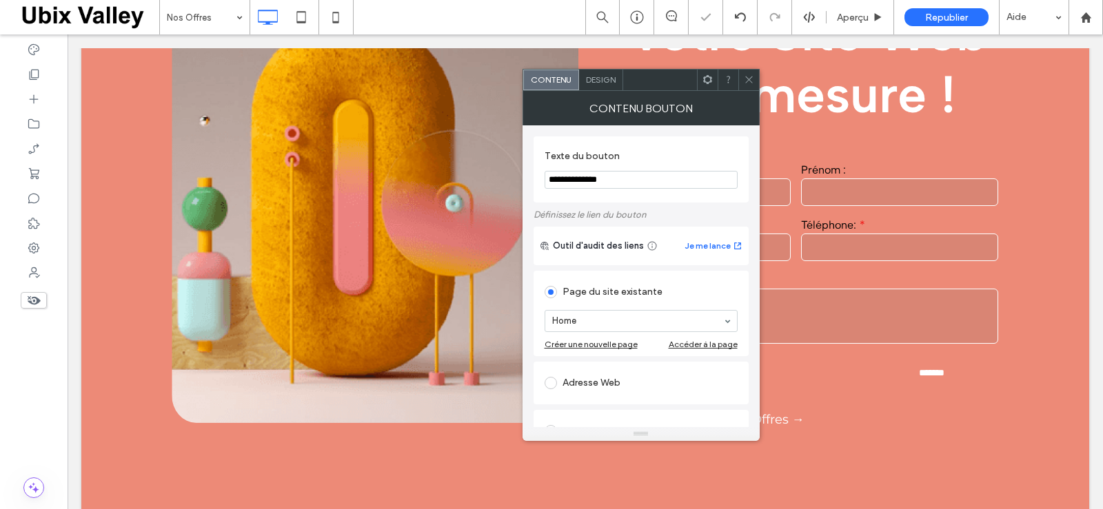
click at [628, 181] on input "**********" at bounding box center [640, 180] width 193 height 18
click at [616, 183] on input "**********" at bounding box center [640, 180] width 193 height 18
click at [619, 177] on input "**********" at bounding box center [640, 180] width 193 height 18
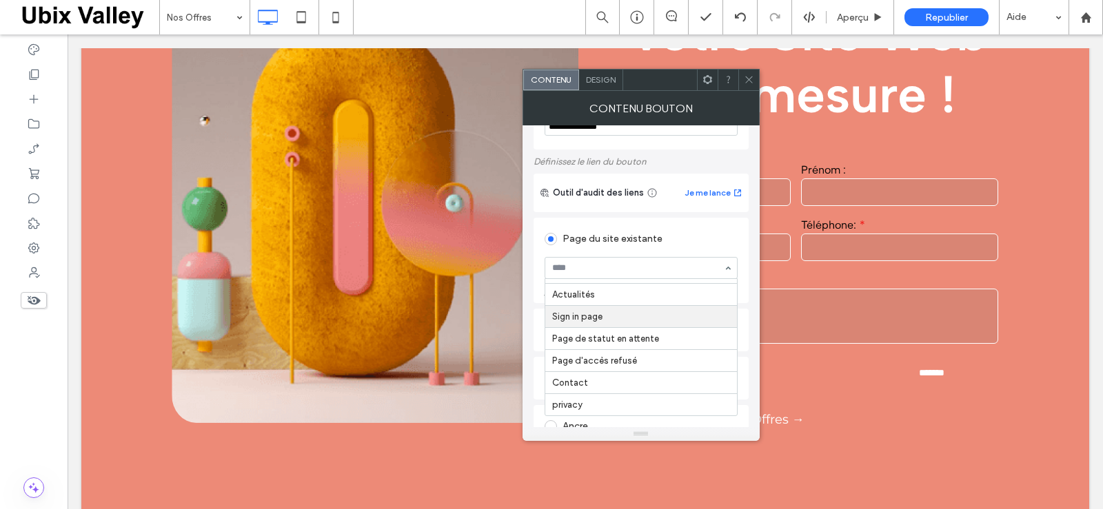
scroll to position [138, 0]
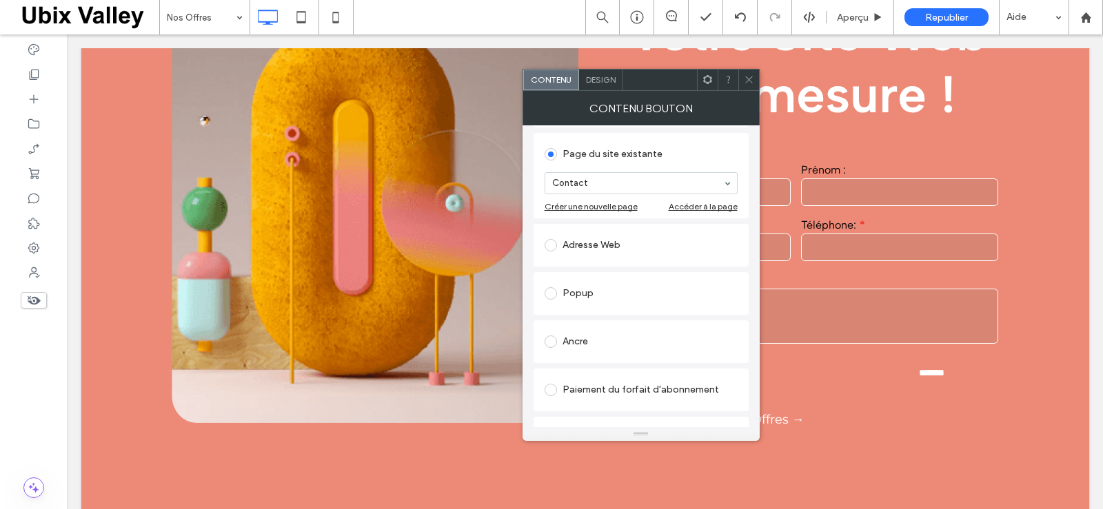
click at [748, 78] on icon at bounding box center [749, 79] width 10 height 10
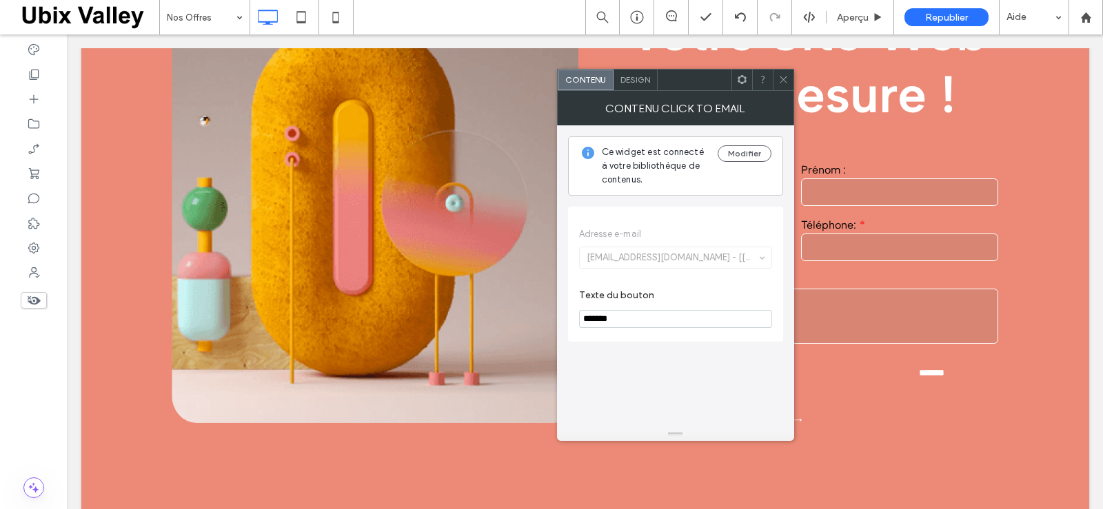
click at [637, 76] on span "Design" at bounding box center [635, 79] width 30 height 10
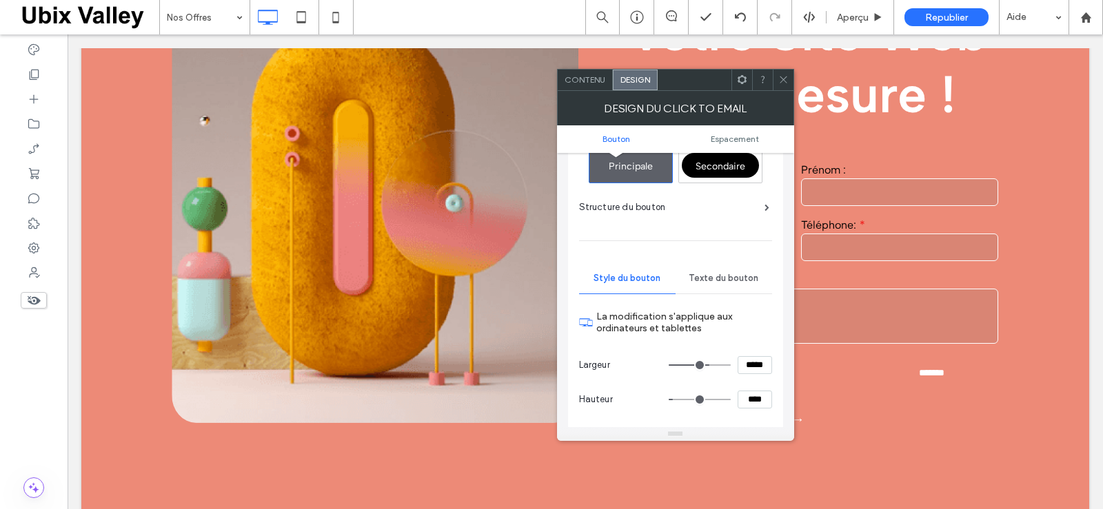
scroll to position [69, 0]
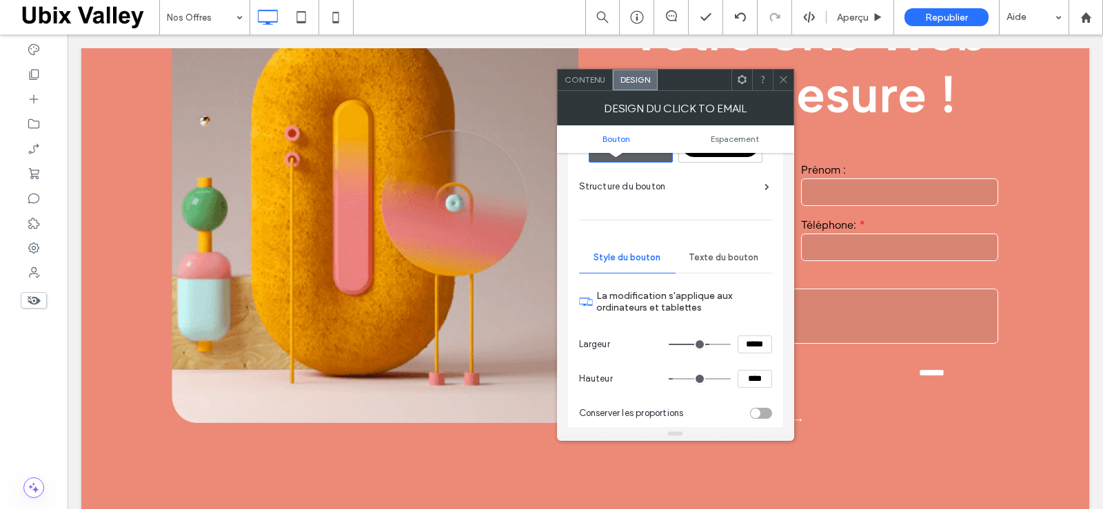
click at [729, 257] on span "Texte du bouton" at bounding box center [723, 257] width 70 height 11
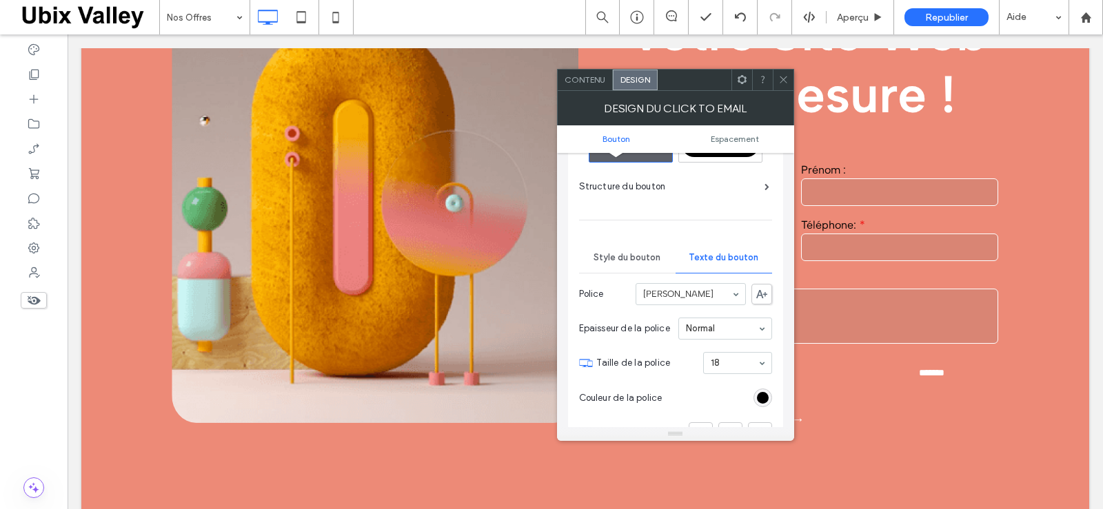
click at [781, 79] on icon at bounding box center [783, 79] width 10 height 10
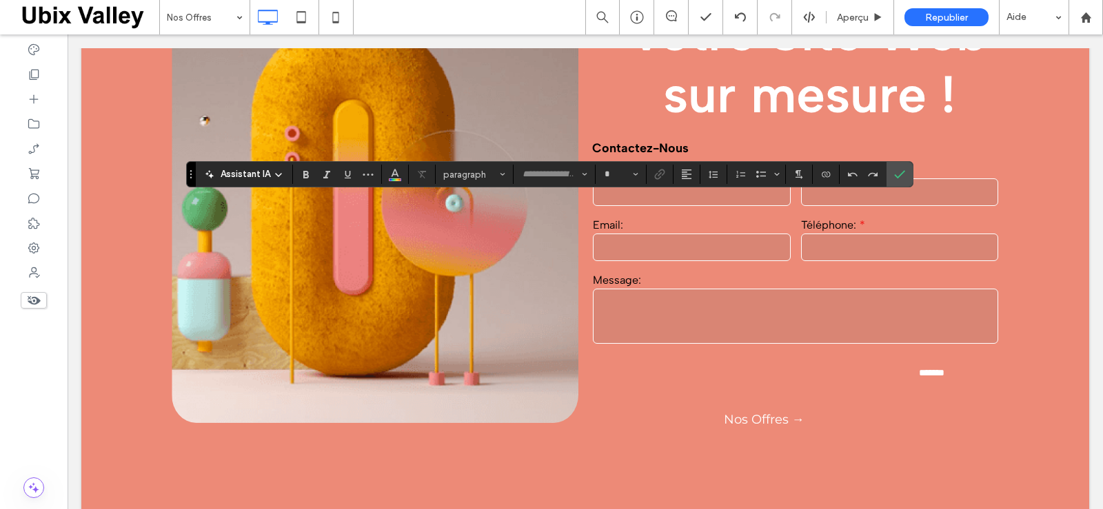
type input "**********"
type input "**"
click at [901, 174] on use "Confirmer" at bounding box center [899, 174] width 11 height 8
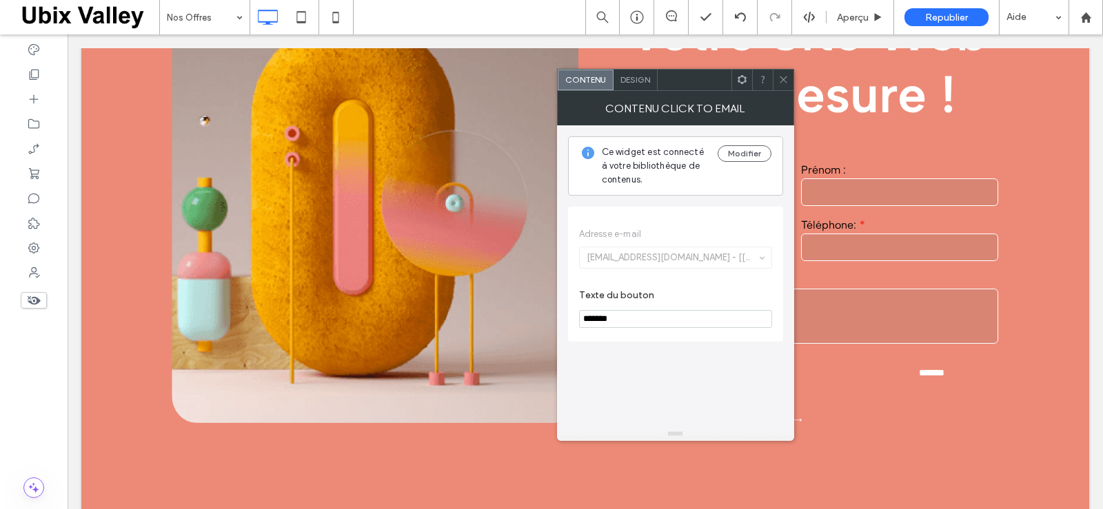
click at [783, 79] on icon at bounding box center [783, 79] width 10 height 10
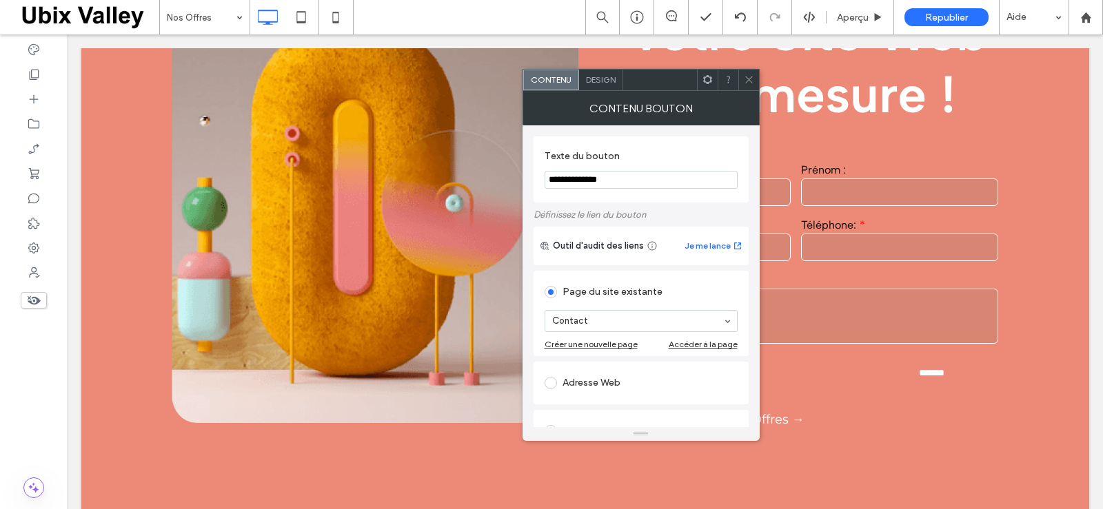
drag, startPoint x: 621, startPoint y: 175, endPoint x: 539, endPoint y: 183, distance: 82.3
click at [539, 183] on div "**********" at bounding box center [640, 169] width 215 height 66
type input "*******"
click at [638, 150] on label "Texte du bouton" at bounding box center [637, 157] width 187 height 15
click at [602, 79] on span "Design" at bounding box center [601, 79] width 30 height 10
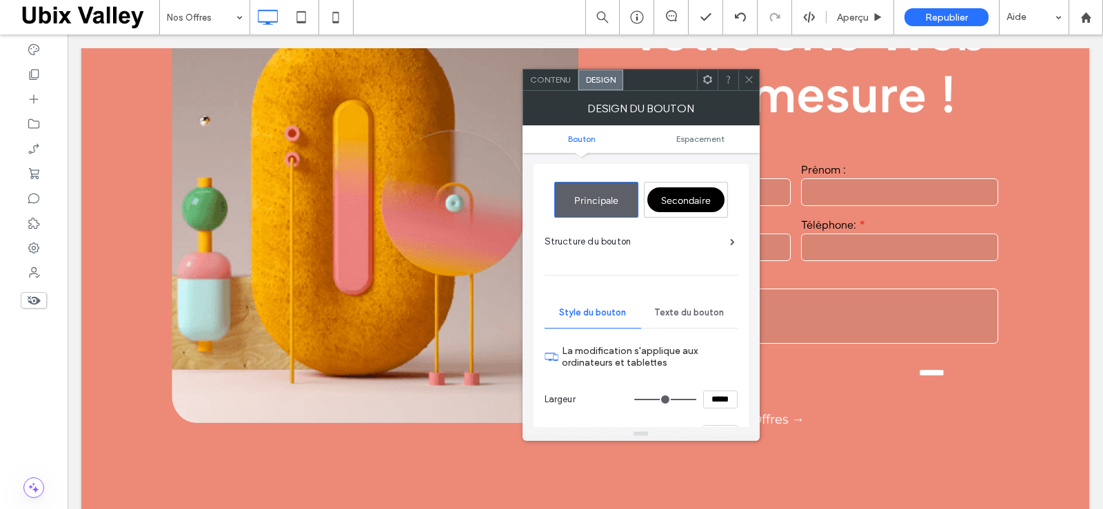
scroll to position [138, 0]
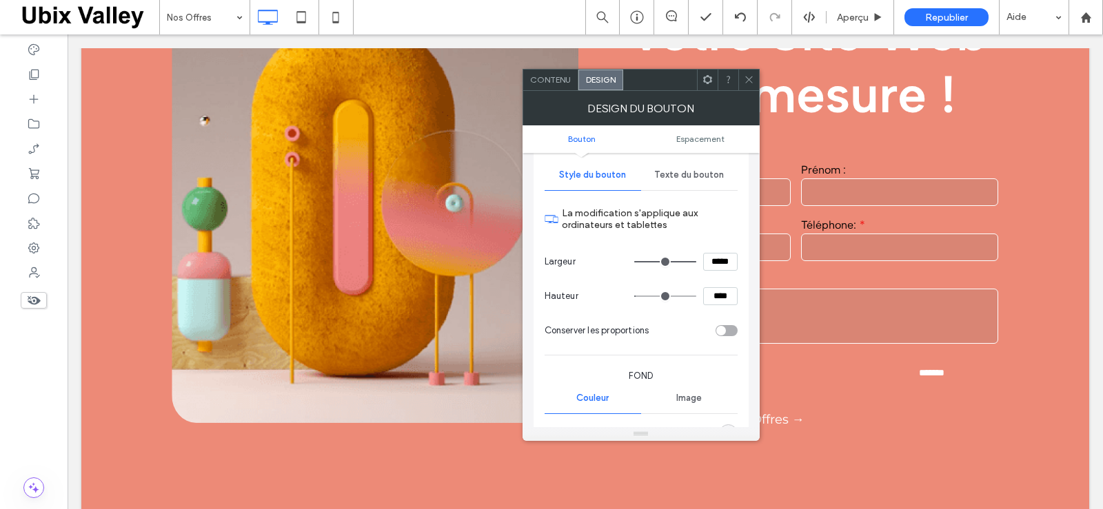
click at [712, 265] on input "*****" at bounding box center [720, 262] width 34 height 18
type input "*****"
type input "***"
click at [706, 301] on input "****" at bounding box center [720, 296] width 34 height 18
click at [708, 294] on input "****" at bounding box center [720, 296] width 34 height 18
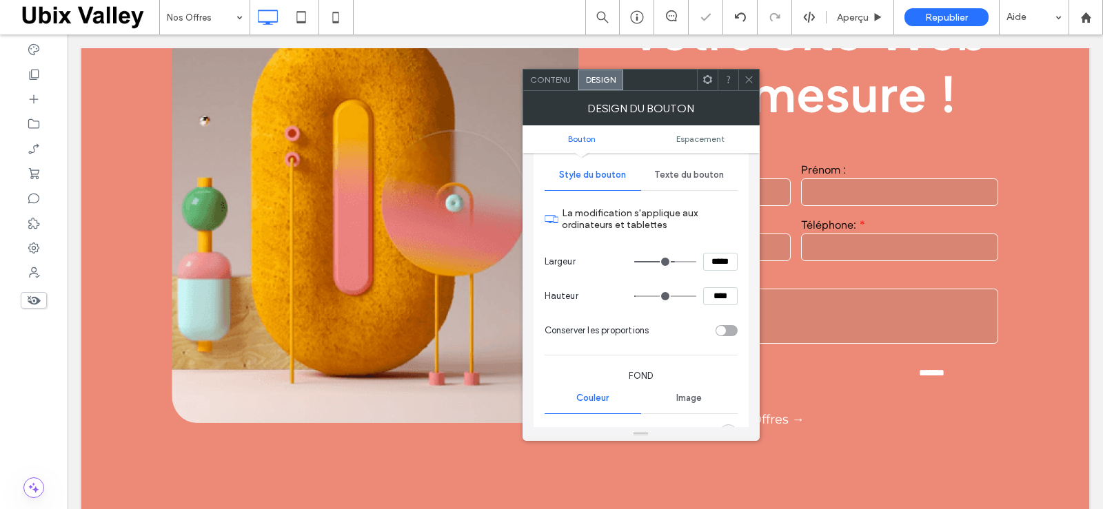
click at [719, 294] on input "****" at bounding box center [720, 296] width 34 height 18
click at [718, 294] on input "****" at bounding box center [720, 296] width 34 height 18
click at [721, 296] on input "****" at bounding box center [720, 296] width 34 height 18
type input "****"
type input "**"
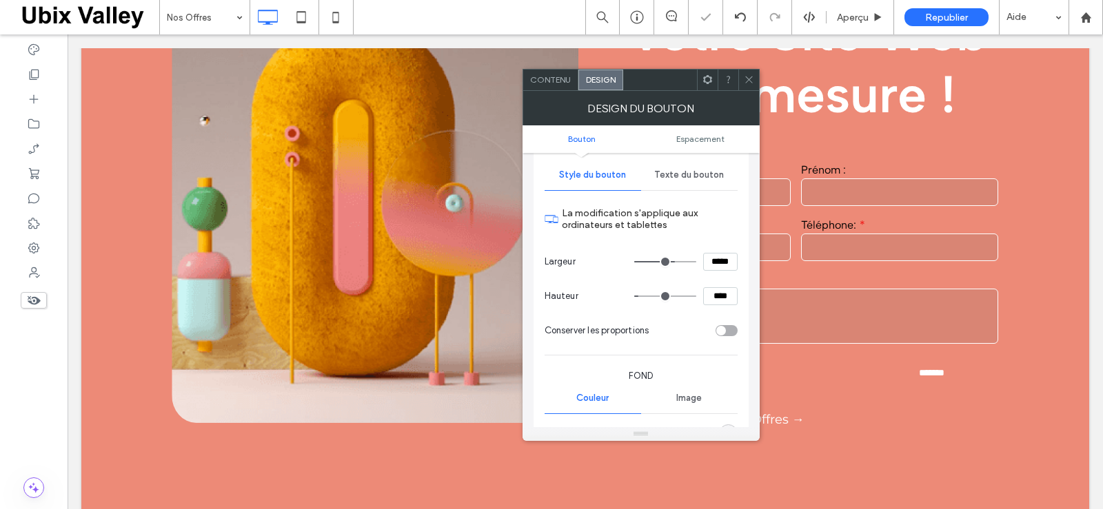
click at [692, 174] on span "Texte du bouton" at bounding box center [689, 175] width 70 height 11
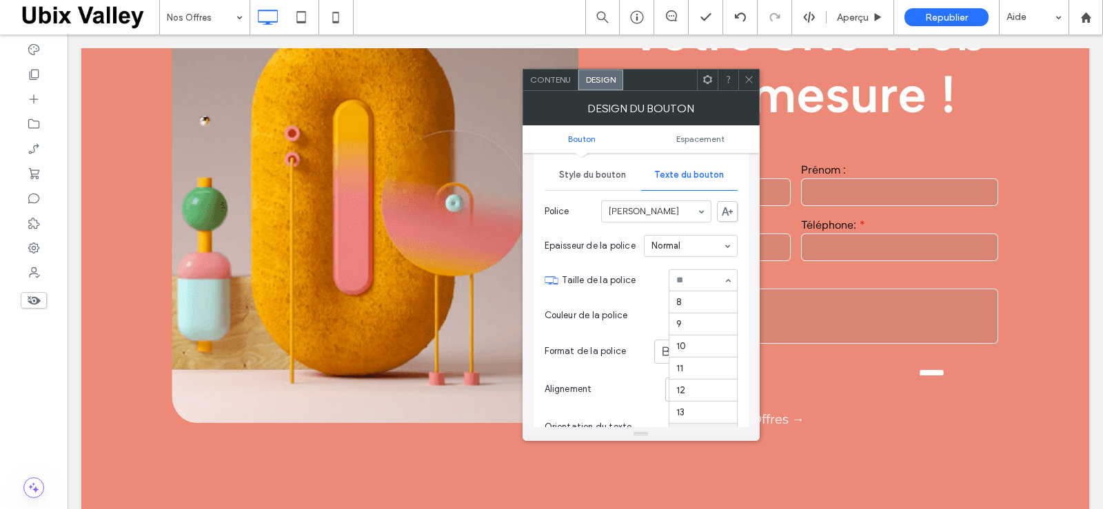
scroll to position [132, 0]
click at [728, 314] on div "rgb(255, 255, 255)" at bounding box center [728, 315] width 12 height 12
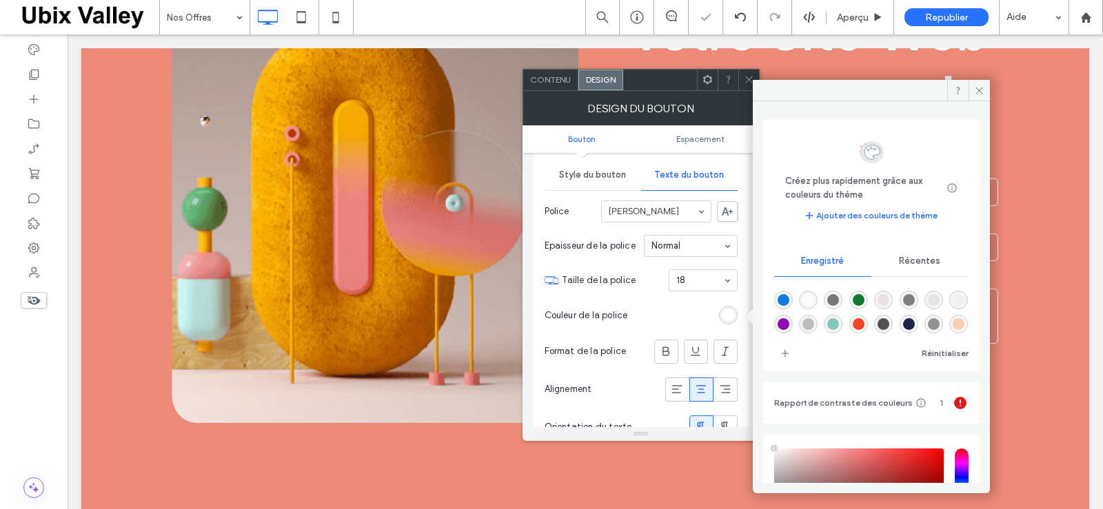
type input "****"
click at [914, 261] on span "Récentes" at bounding box center [919, 261] width 41 height 11
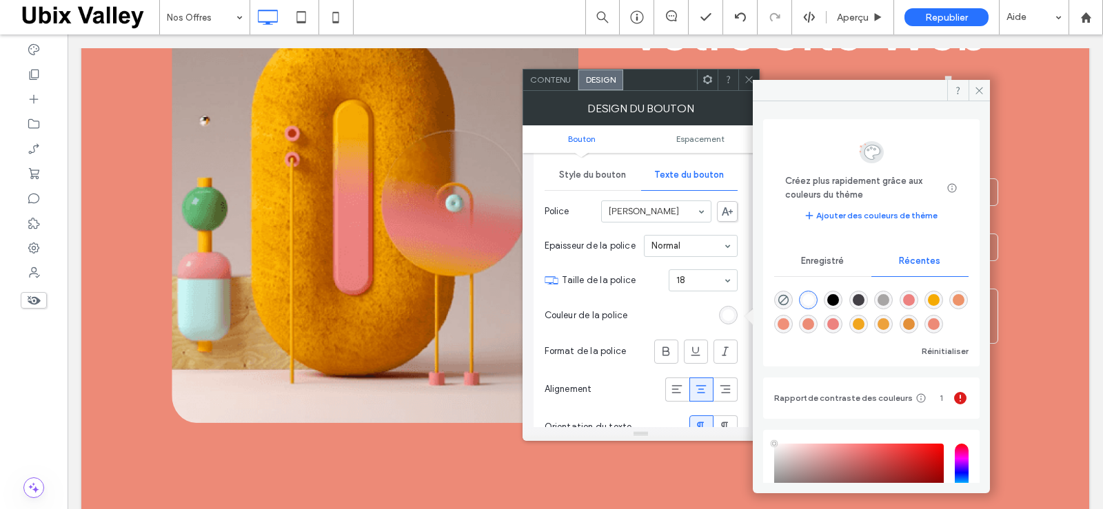
click at [834, 297] on div "rgba(0, 0, 0, 1)" at bounding box center [833, 300] width 12 height 12
type input "*******"
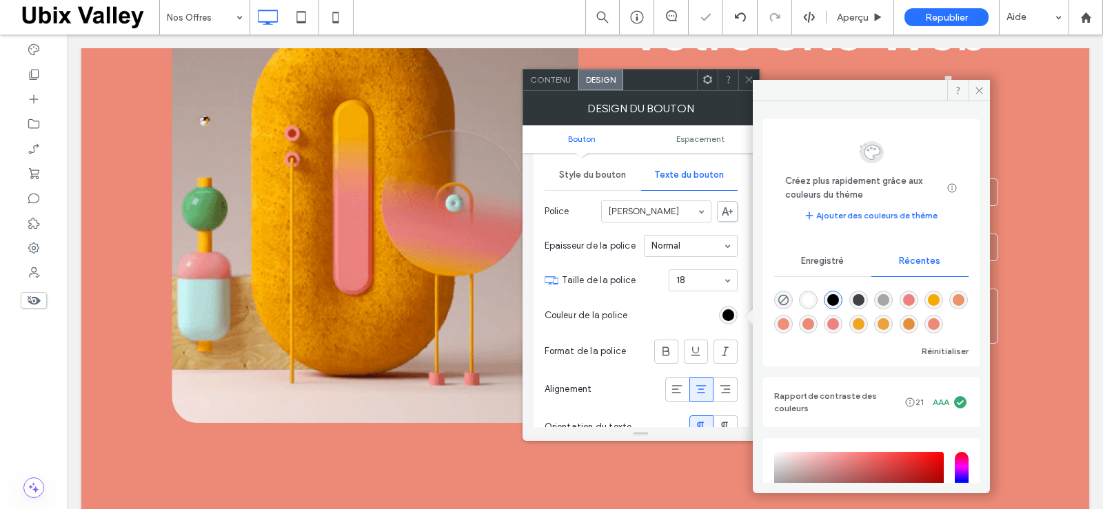
click at [978, 92] on use at bounding box center [978, 90] width 7 height 7
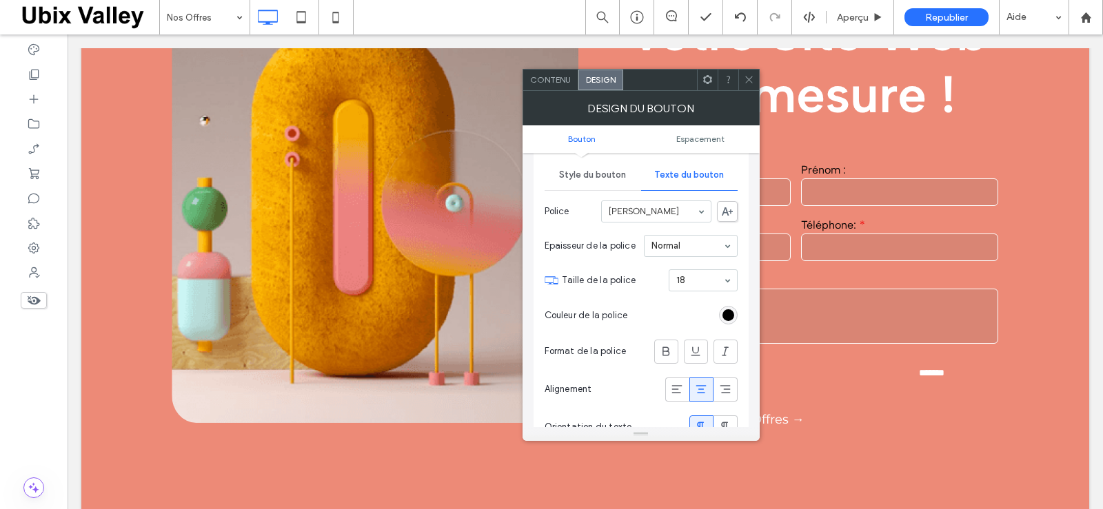
click at [749, 80] on icon at bounding box center [749, 79] width 10 height 10
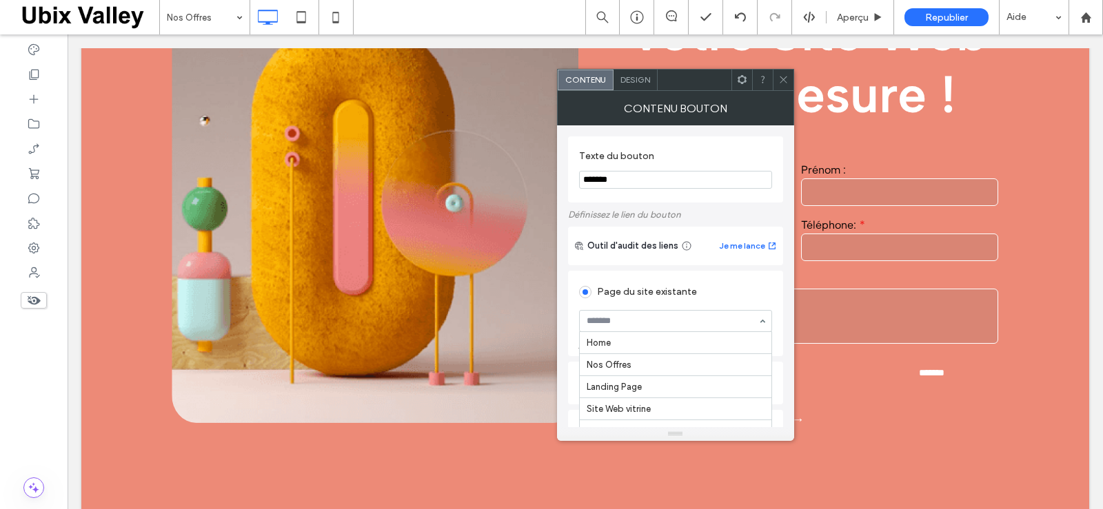
scroll to position [194, 0]
click at [761, 322] on div "Contact" at bounding box center [675, 321] width 193 height 22
click at [634, 84] on div "Design" at bounding box center [635, 80] width 44 height 21
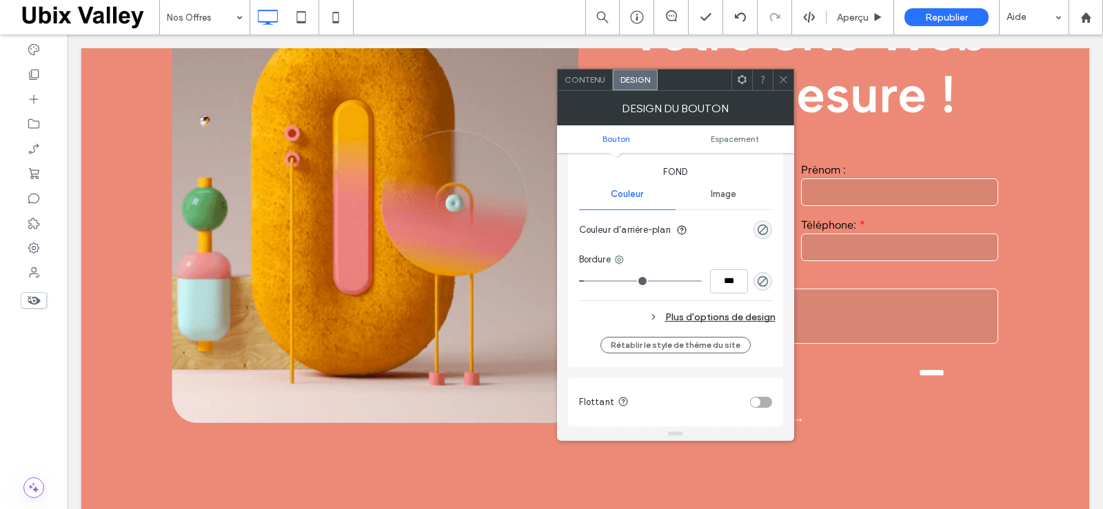
scroll to position [345, 0]
click at [732, 313] on div "Plus d'options de design" at bounding box center [677, 314] width 196 height 19
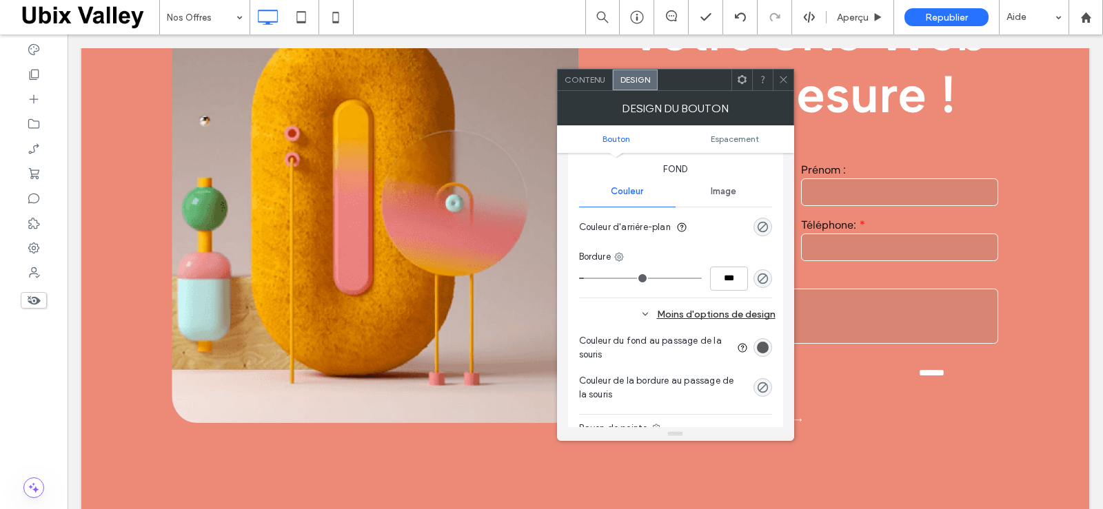
click at [761, 349] on div "rgb(65, 67, 69)" at bounding box center [763, 348] width 12 height 12
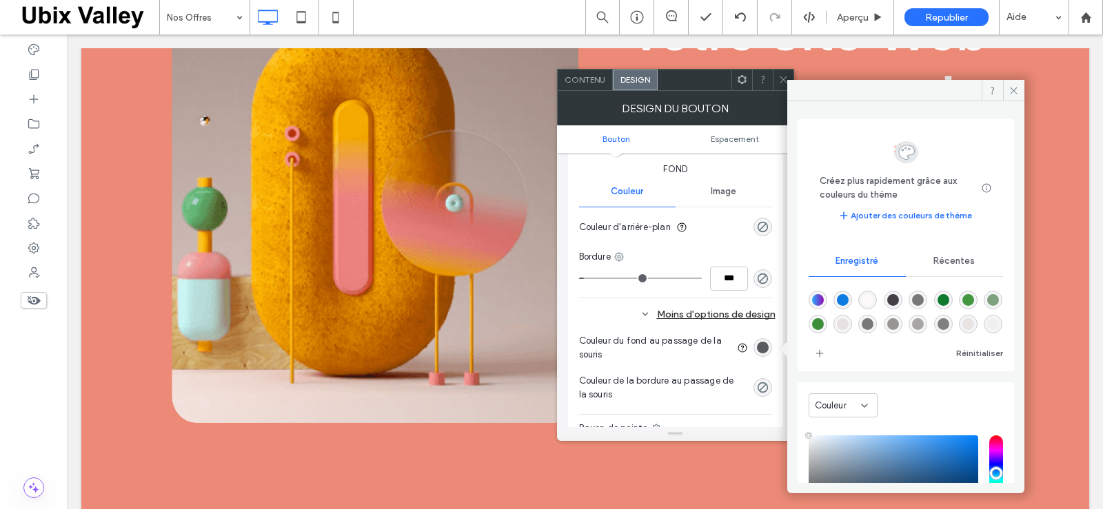
type input "****"
click at [952, 258] on span "Récentes" at bounding box center [953, 261] width 41 height 11
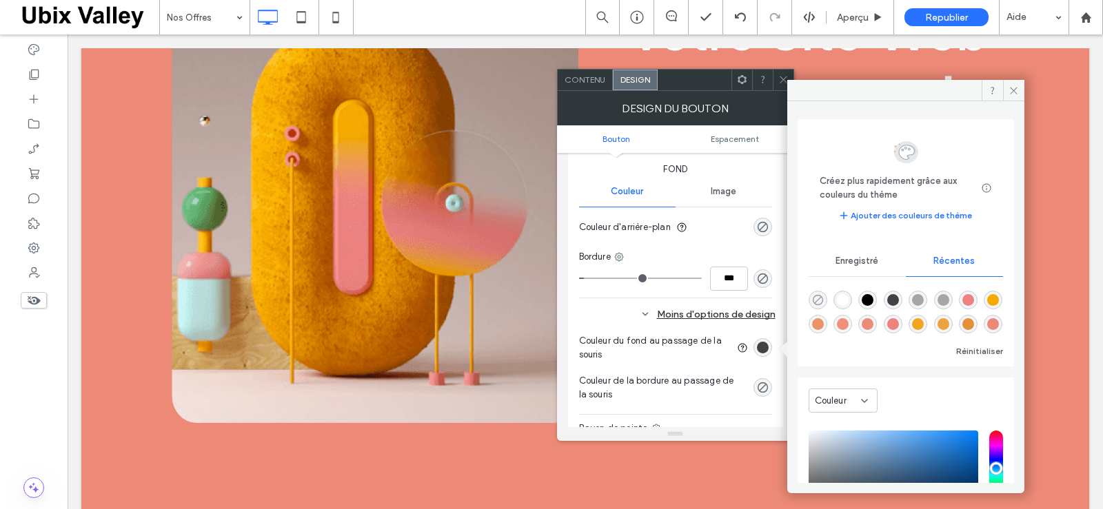
click at [814, 298] on use "rgba(0, 0, 0, 0)" at bounding box center [817, 300] width 10 height 10
type input "*******"
type input "*"
type input "**"
click at [763, 388] on icon "rgba(0, 0, 0, 0)" at bounding box center [763, 388] width 12 height 12
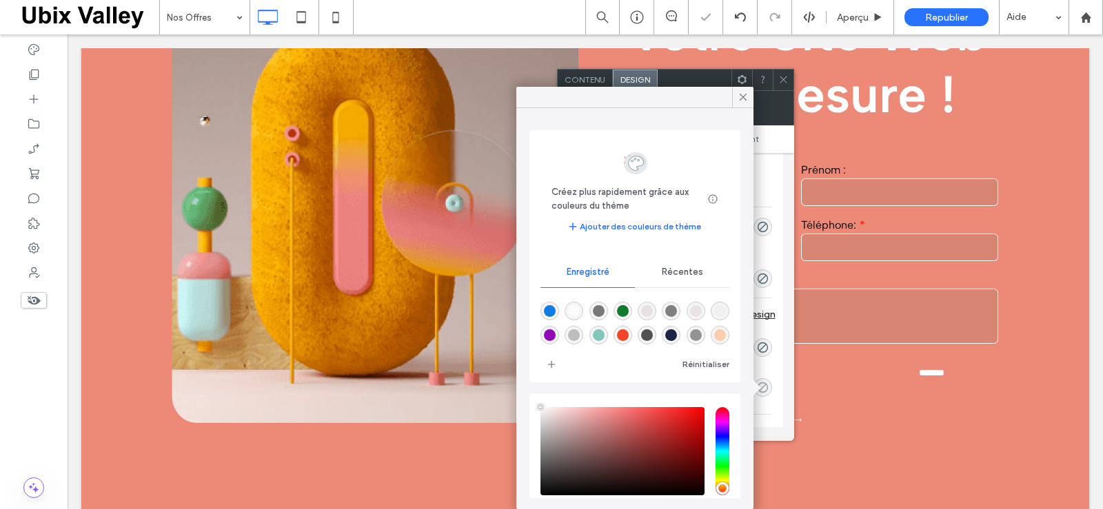
type input "**"
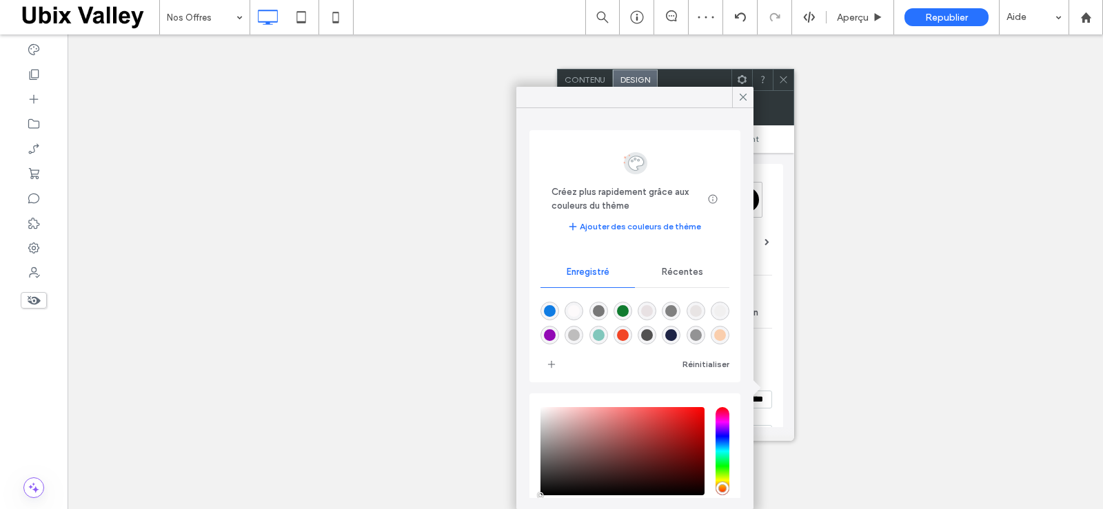
click at [677, 271] on span "Récentes" at bounding box center [682, 272] width 41 height 11
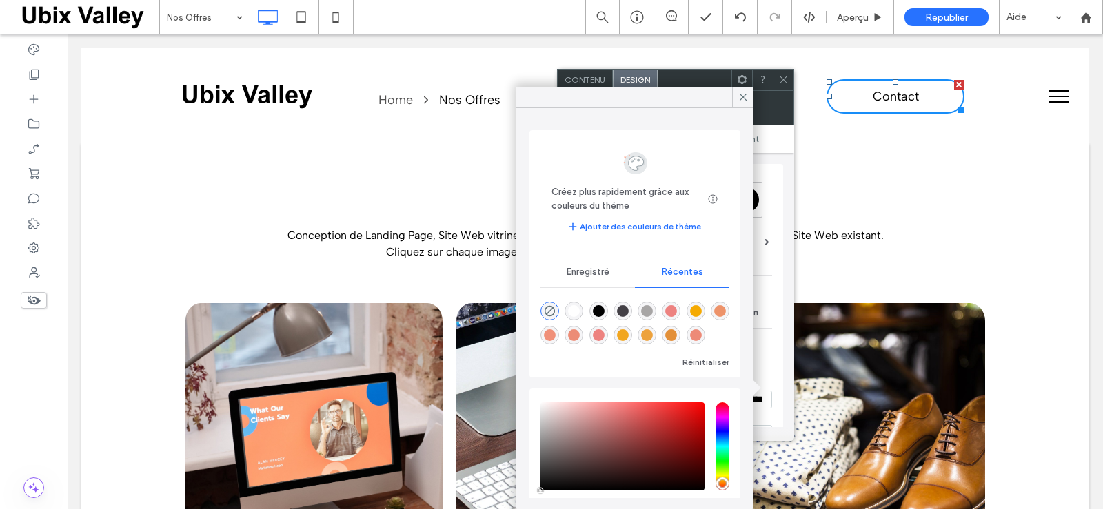
scroll to position [345, 0]
click at [597, 308] on div "rgba(0, 0, 0, 1)" at bounding box center [599, 311] width 12 height 12
type input "***"
type input "****"
click at [741, 94] on icon at bounding box center [743, 97] width 12 height 12
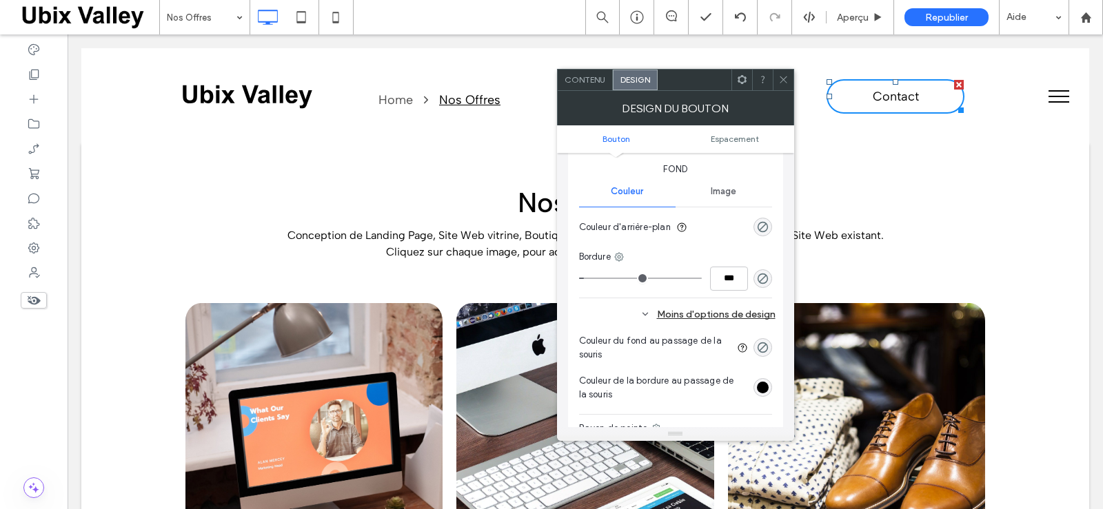
click at [784, 76] on icon at bounding box center [783, 79] width 10 height 10
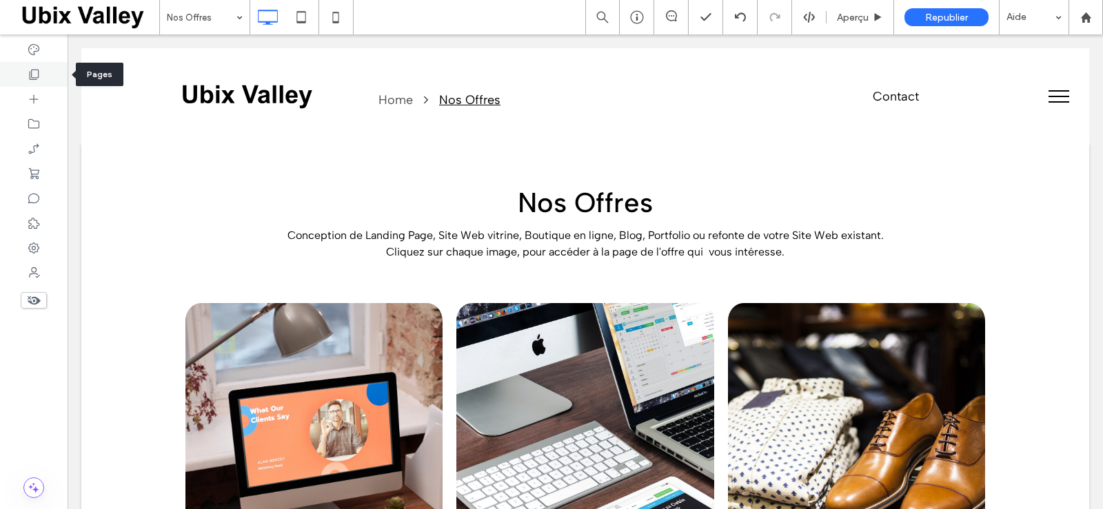
click at [33, 74] on icon at bounding box center [34, 75] width 14 height 14
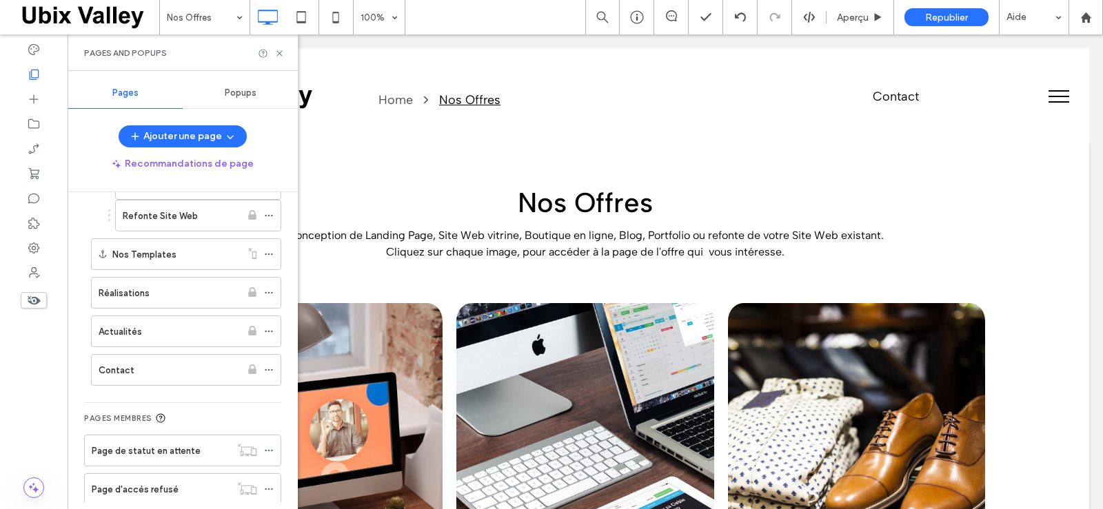
scroll to position [276, 0]
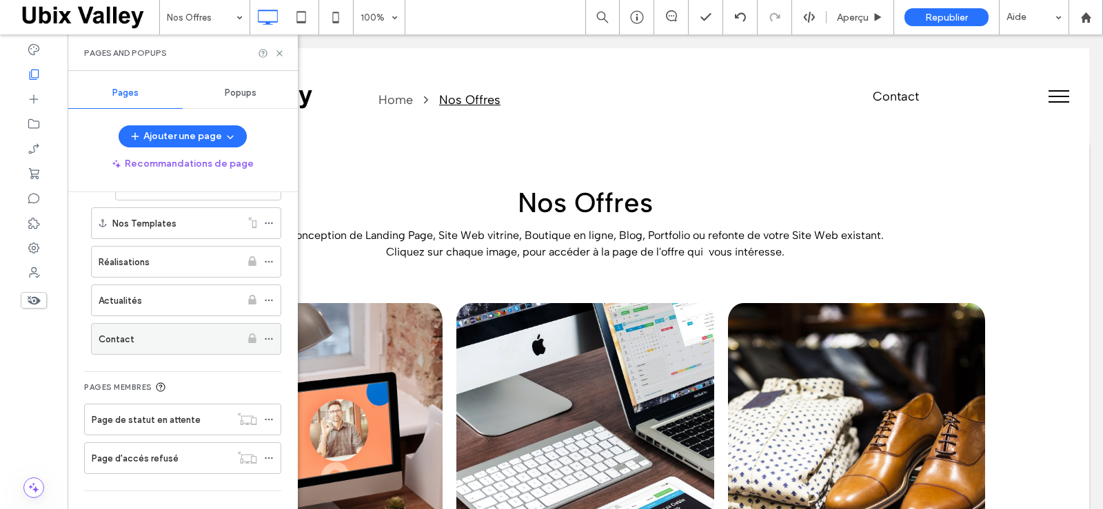
click at [184, 335] on div "Contact" at bounding box center [170, 339] width 142 height 14
click at [278, 54] on use at bounding box center [279, 53] width 6 height 6
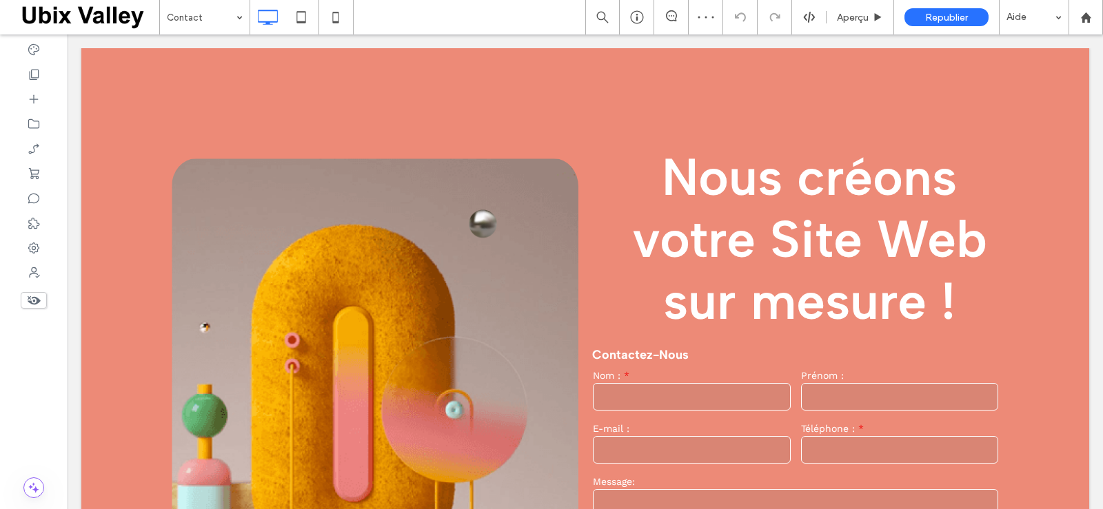
scroll to position [138, 0]
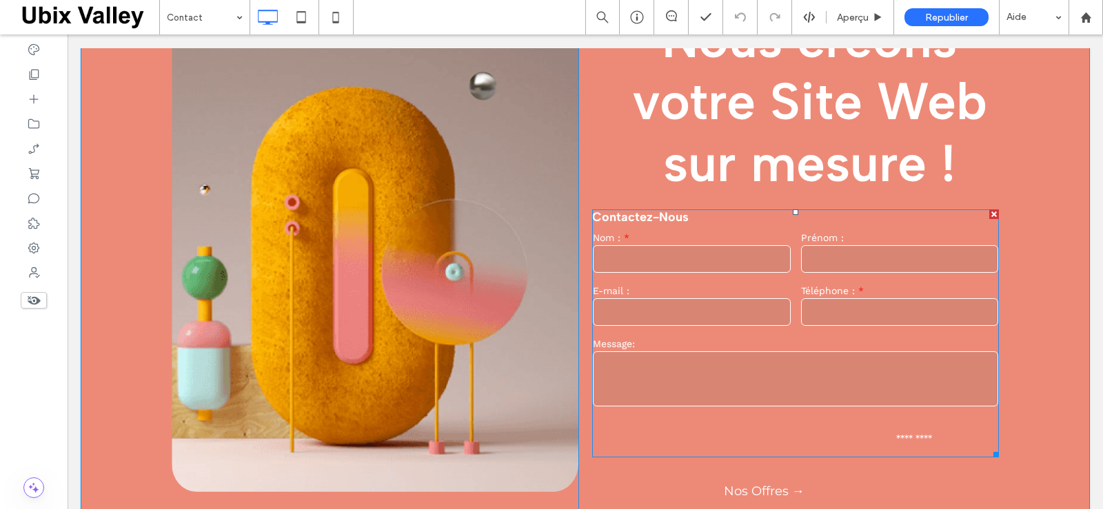
click at [594, 256] on input "text" at bounding box center [692, 259] width 198 height 28
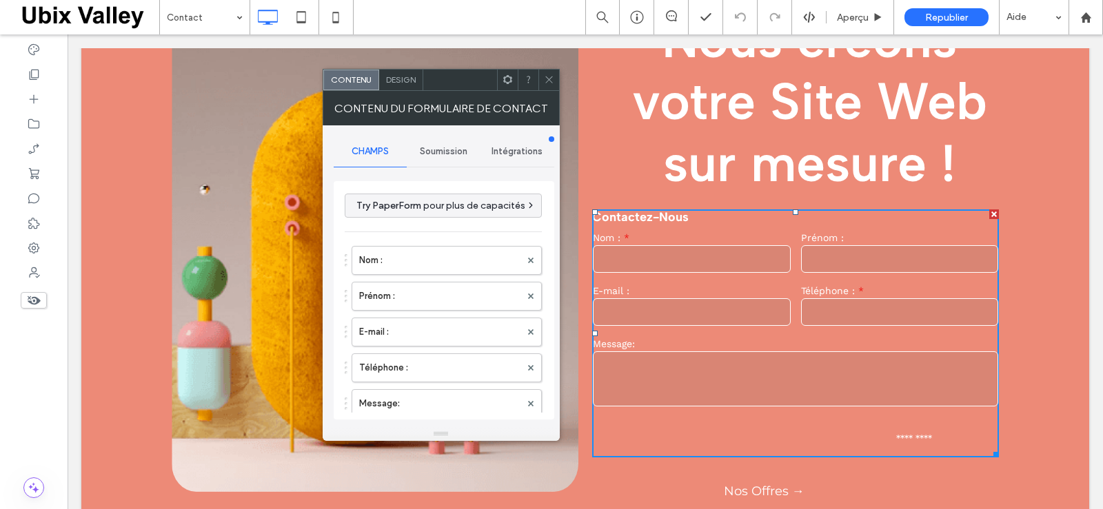
click at [403, 77] on span "Design" at bounding box center [401, 79] width 30 height 10
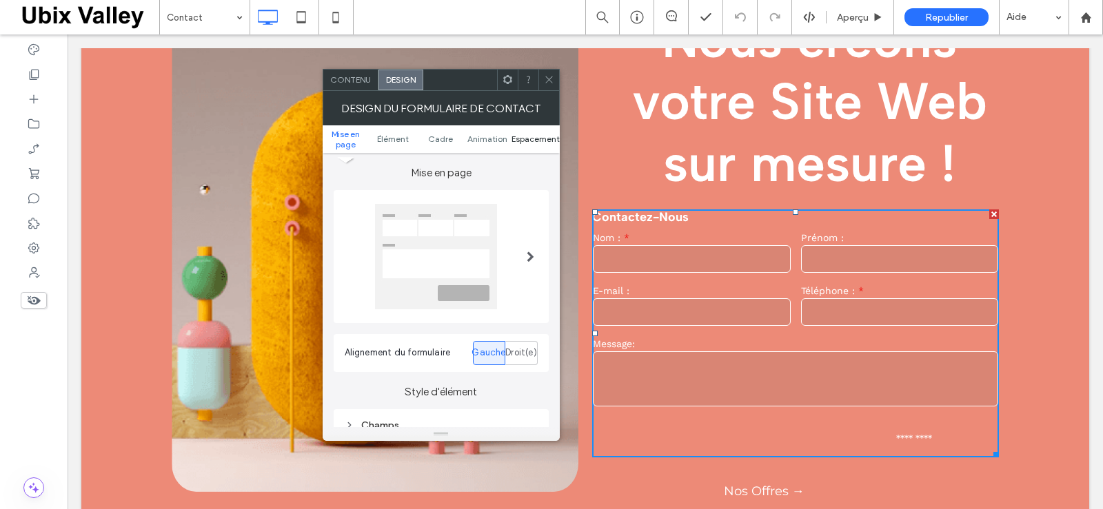
click at [525, 136] on span "Espacement" at bounding box center [535, 139] width 48 height 10
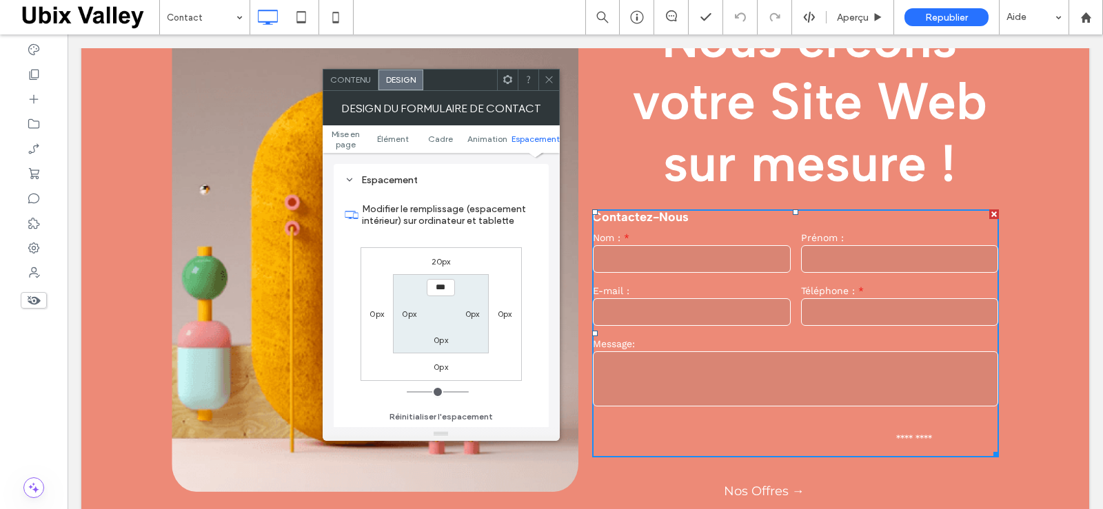
scroll to position [575, 0]
click at [375, 312] on label "0px" at bounding box center [376, 314] width 14 height 10
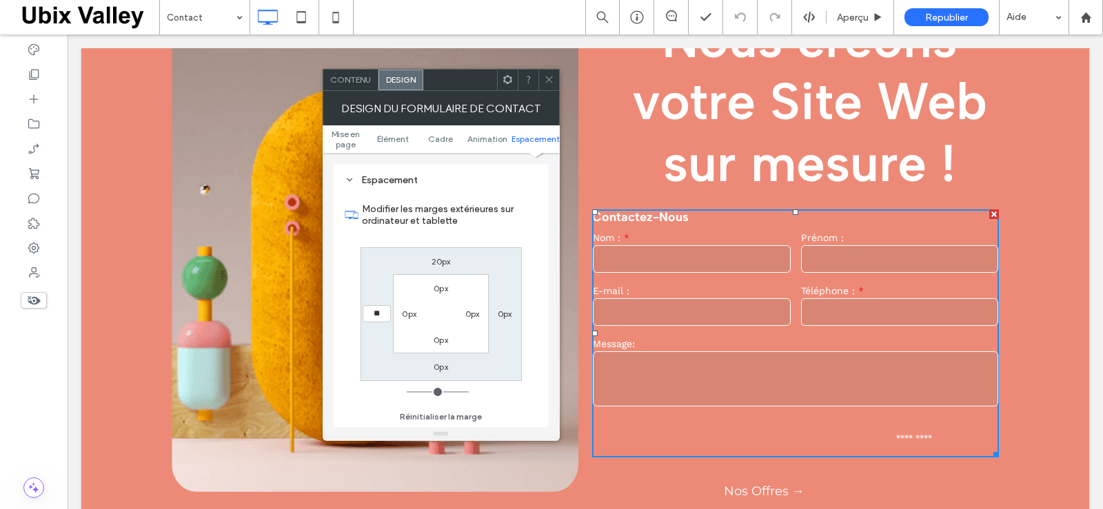
type input "**"
type input "****"
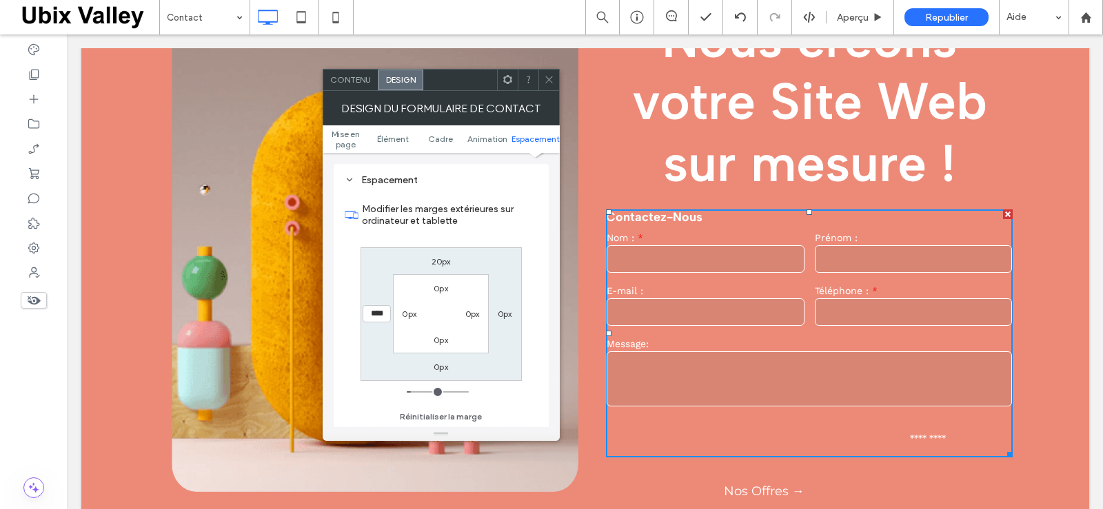
click at [547, 76] on icon at bounding box center [549, 79] width 10 height 10
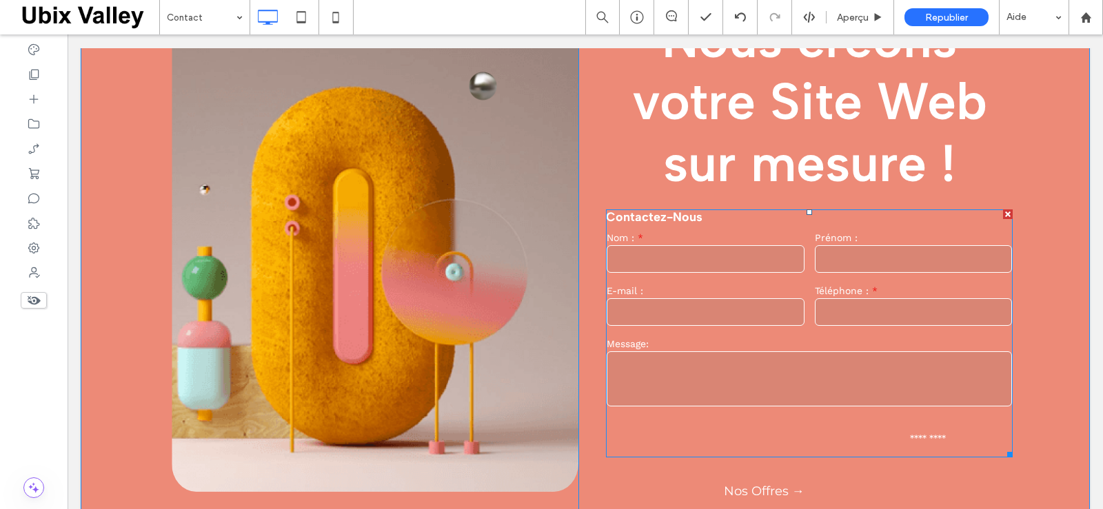
click at [823, 354] on textarea at bounding box center [808, 378] width 405 height 55
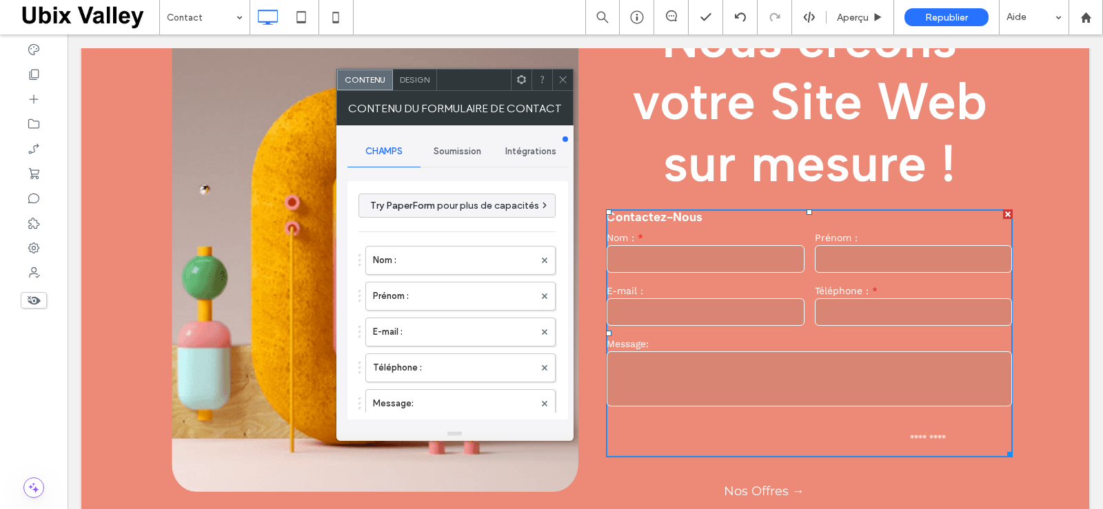
click at [418, 79] on span "Design" at bounding box center [415, 79] width 30 height 10
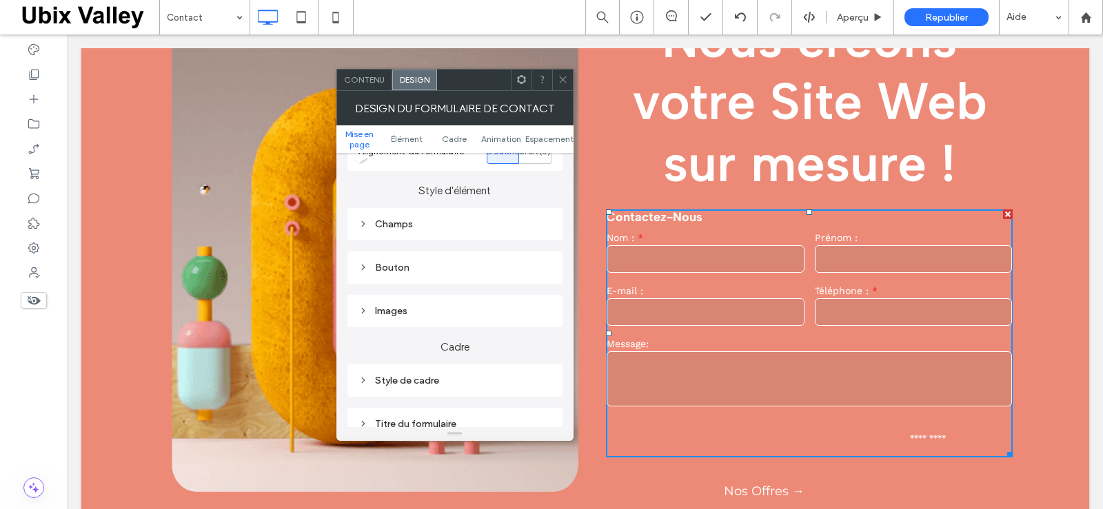
scroll to position [207, 0]
click at [360, 217] on icon at bounding box center [363, 219] width 10 height 10
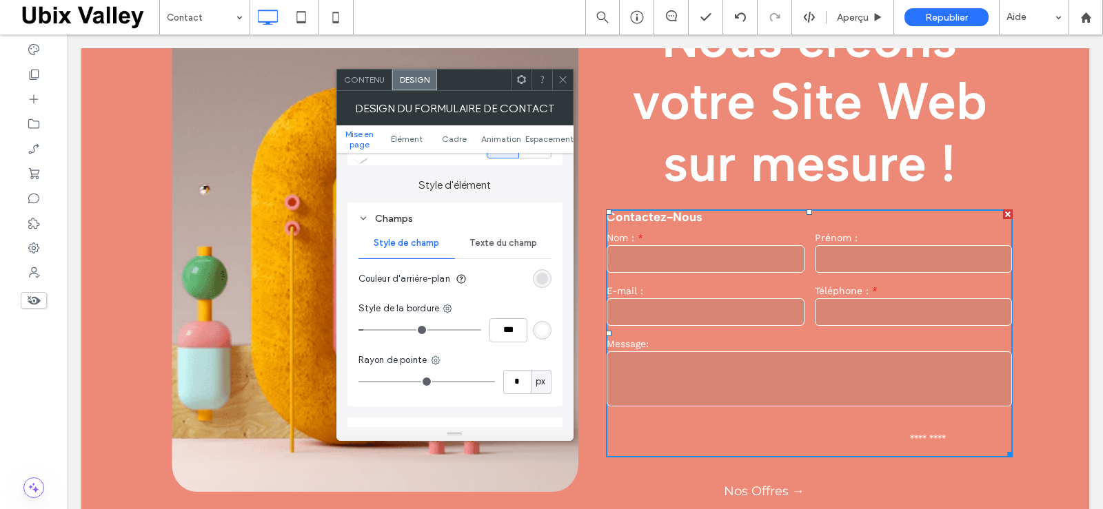
click at [500, 240] on span "Texte du champ" at bounding box center [503, 243] width 68 height 11
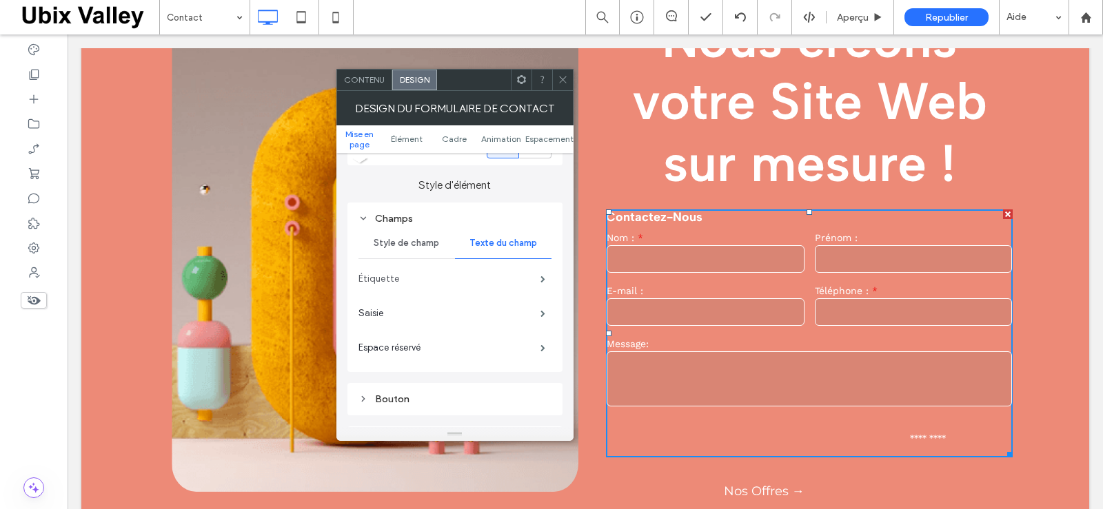
click at [529, 279] on label "Étiquette" at bounding box center [449, 279] width 182 height 28
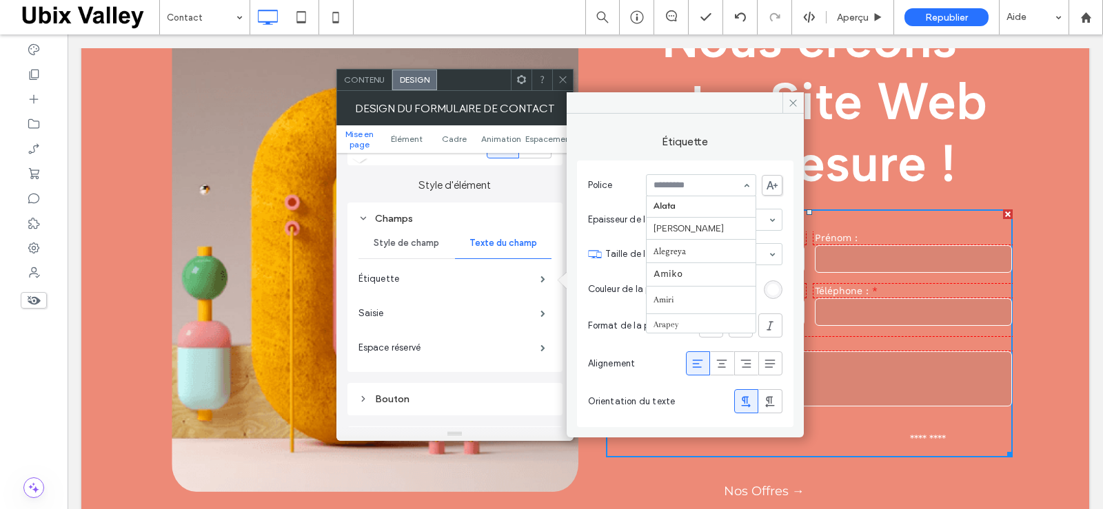
scroll to position [0, 0]
click at [526, 312] on label "Saisie" at bounding box center [449, 314] width 182 height 28
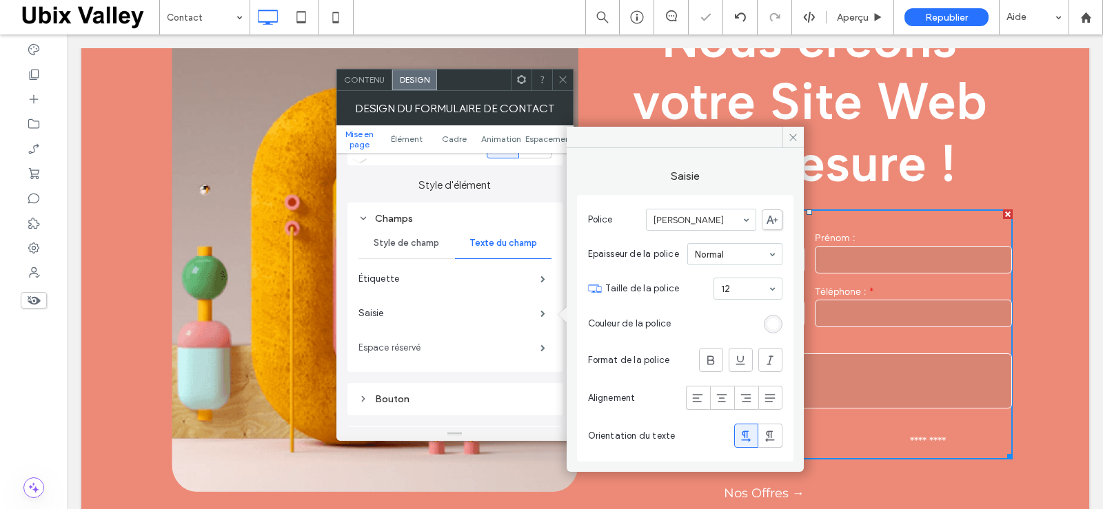
click at [492, 348] on label "Espace réservé" at bounding box center [449, 348] width 182 height 28
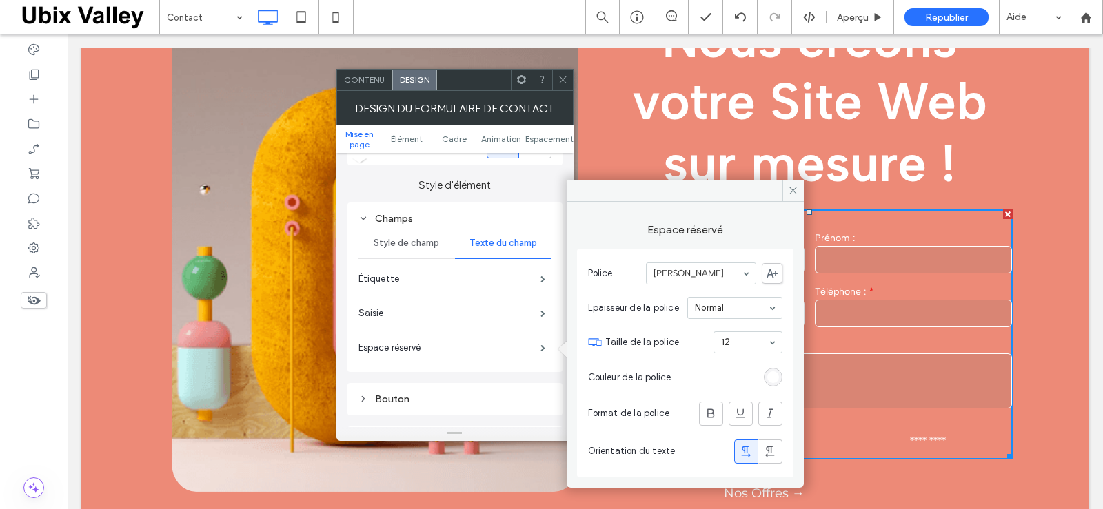
click at [362, 82] on span "Contenu" at bounding box center [364, 79] width 41 height 10
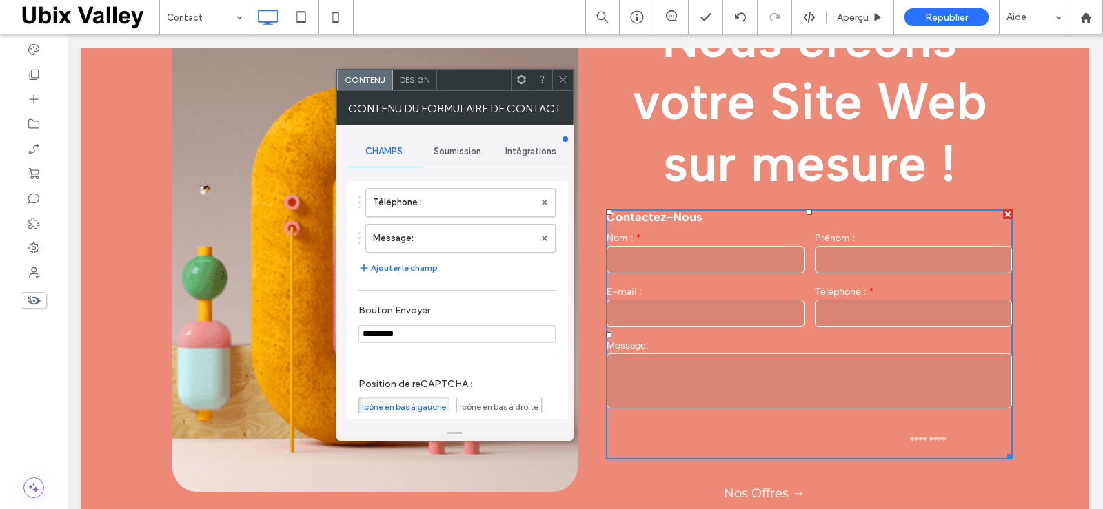
scroll to position [138, 0]
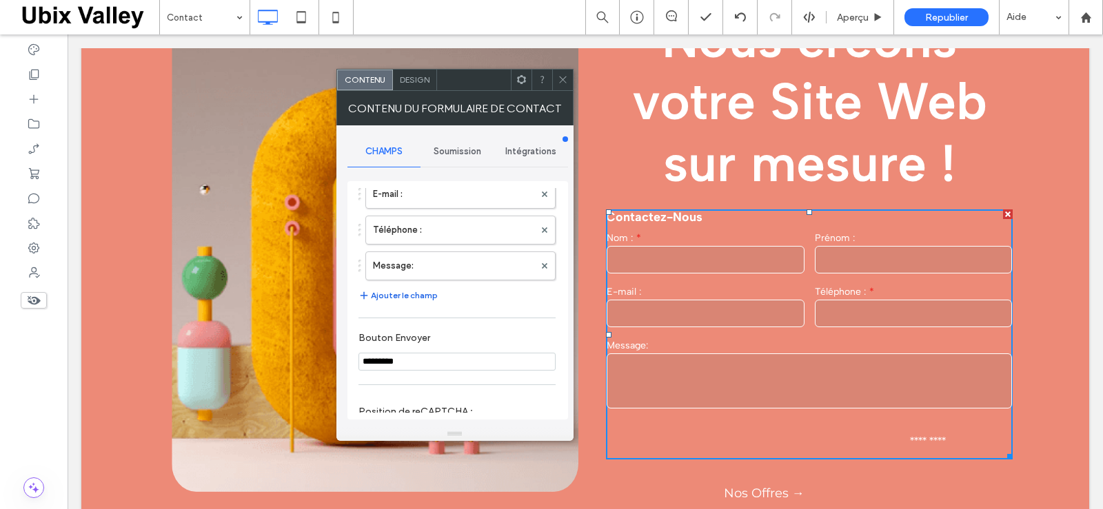
click at [410, 304] on button "Ajouter le champ" at bounding box center [397, 295] width 79 height 17
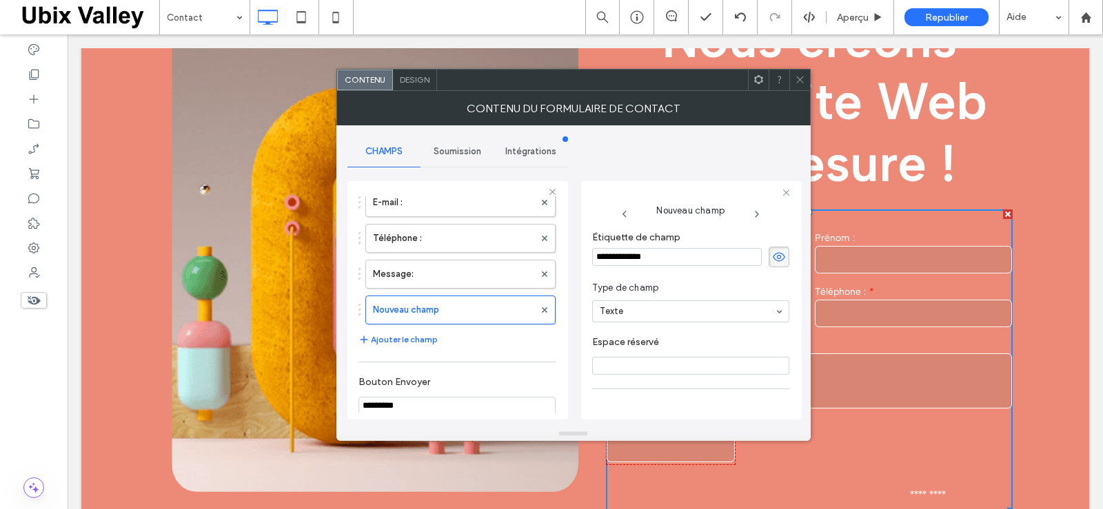
drag, startPoint x: 681, startPoint y: 256, endPoint x: 586, endPoint y: 261, distance: 94.6
click at [586, 261] on div "**********" at bounding box center [691, 300] width 221 height 238
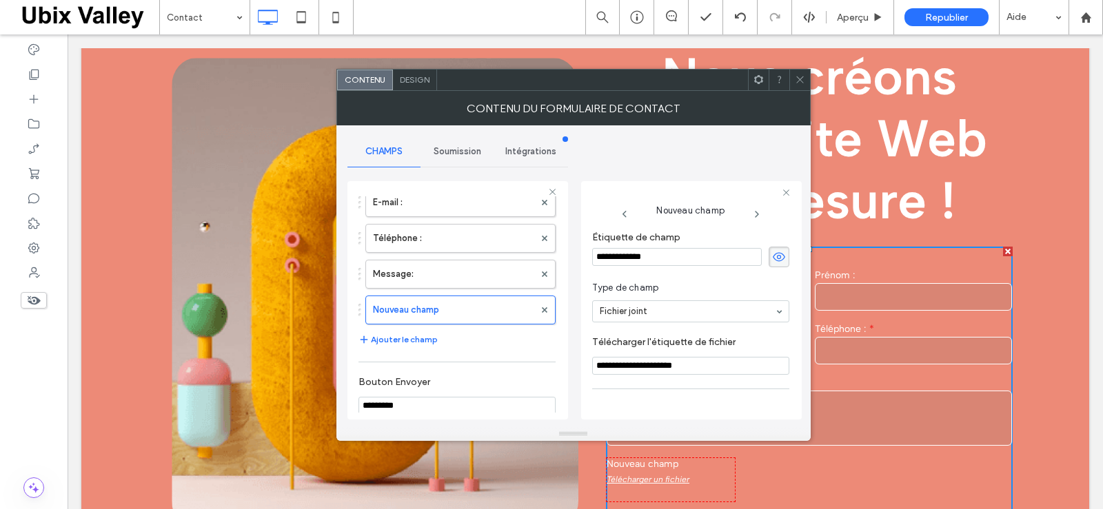
scroll to position [69, 0]
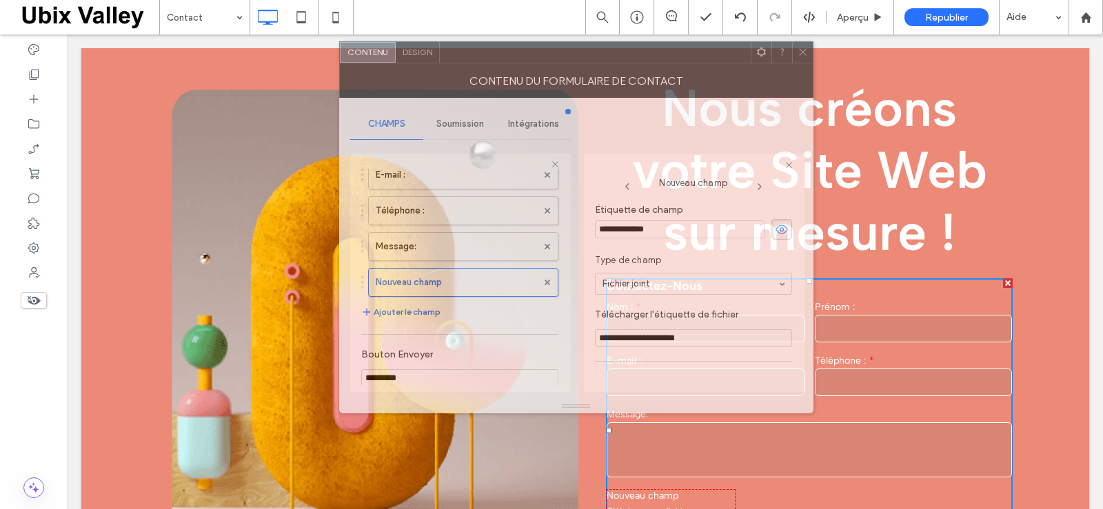
drag, startPoint x: 584, startPoint y: 85, endPoint x: 637, endPoint y: 147, distance: 81.6
click at [588, 60] on div at bounding box center [595, 52] width 311 height 21
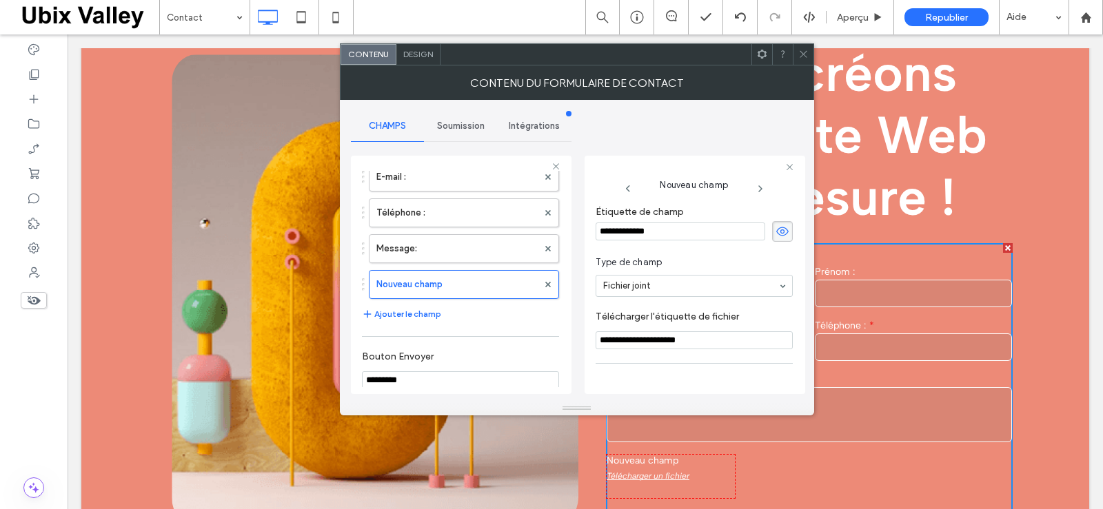
scroll to position [138, 0]
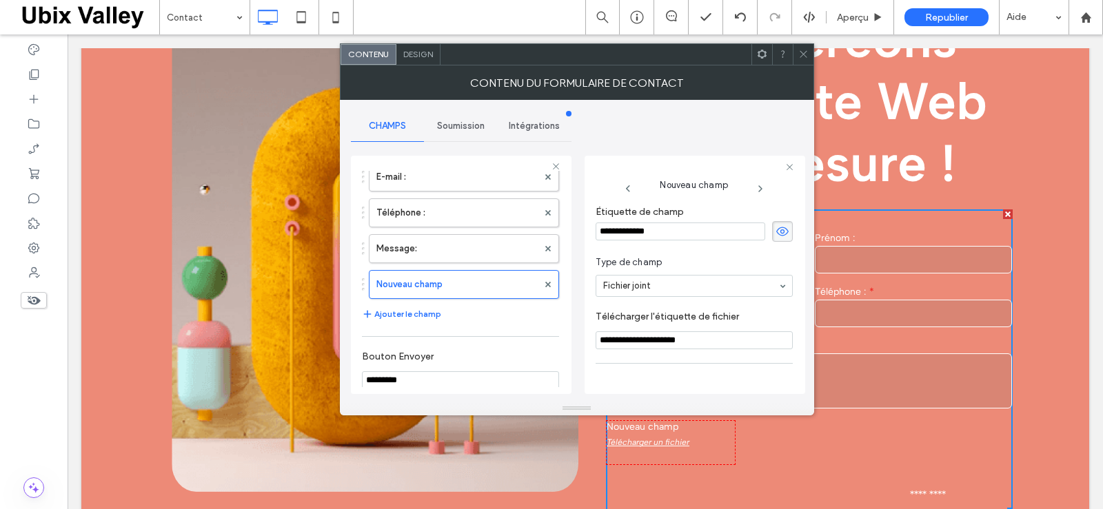
drag, startPoint x: 668, startPoint y: 232, endPoint x: 594, endPoint y: 234, distance: 74.4
click at [594, 234] on div "**********" at bounding box center [694, 275] width 221 height 238
type input "*"
type input "**********"
click at [714, 163] on div "**********" at bounding box center [694, 275] width 221 height 238
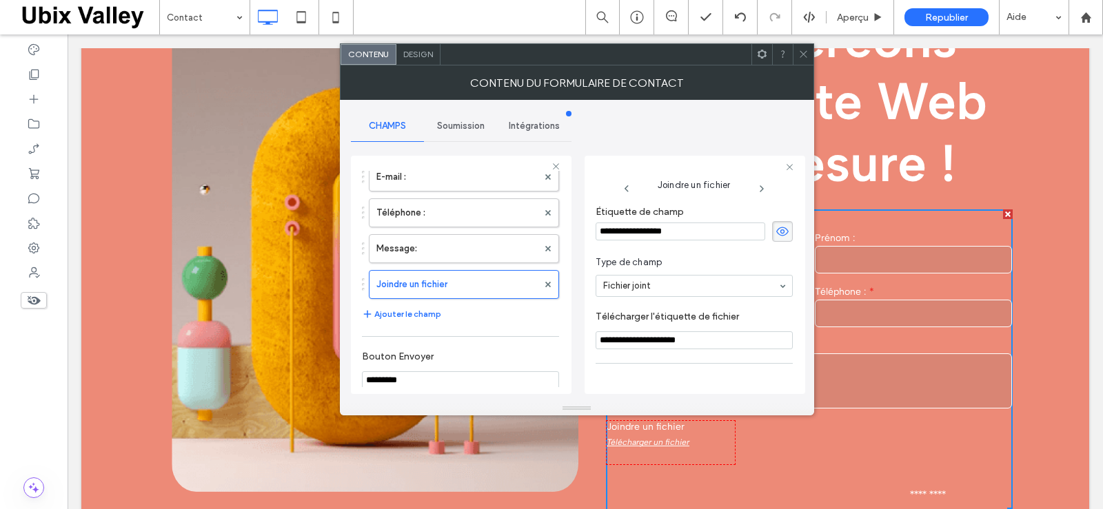
drag, startPoint x: 675, startPoint y: 229, endPoint x: 589, endPoint y: 230, distance: 85.4
click at [589, 230] on div "**********" at bounding box center [694, 275] width 221 height 238
type input "*******"
click at [803, 53] on icon at bounding box center [803, 54] width 10 height 10
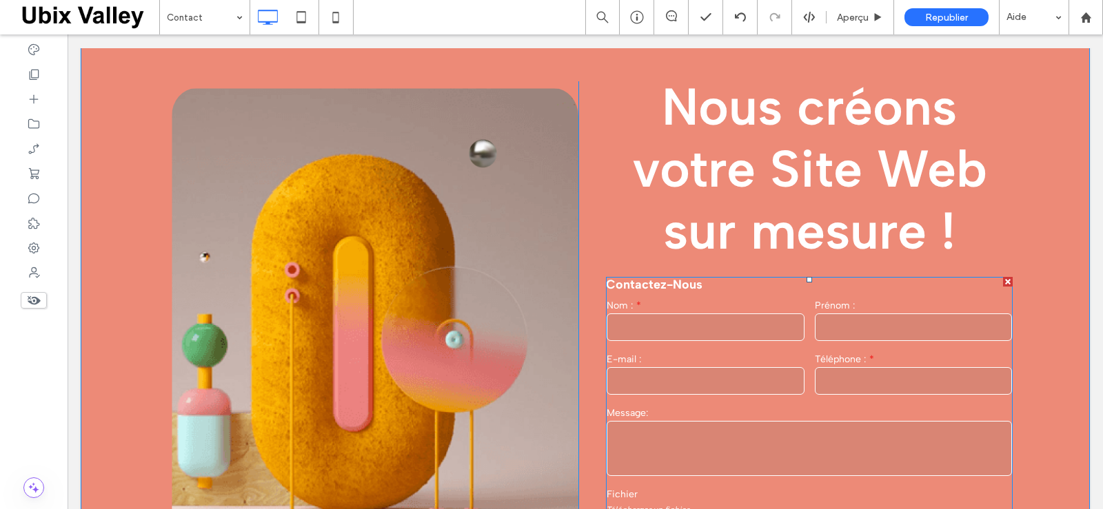
scroll to position [69, 0]
click at [780, 336] on input "text" at bounding box center [705, 329] width 198 height 28
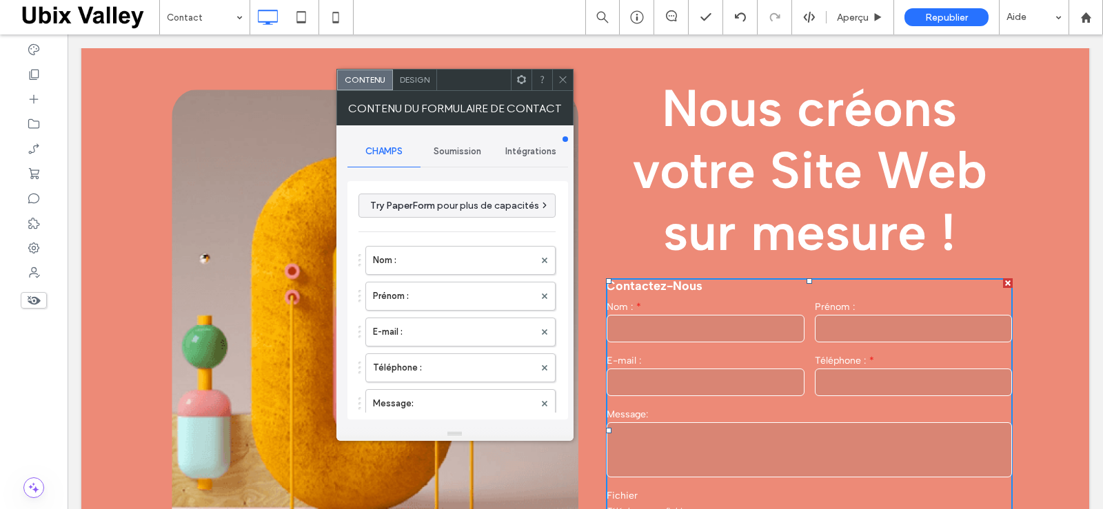
click at [422, 76] on span "Design" at bounding box center [415, 79] width 30 height 10
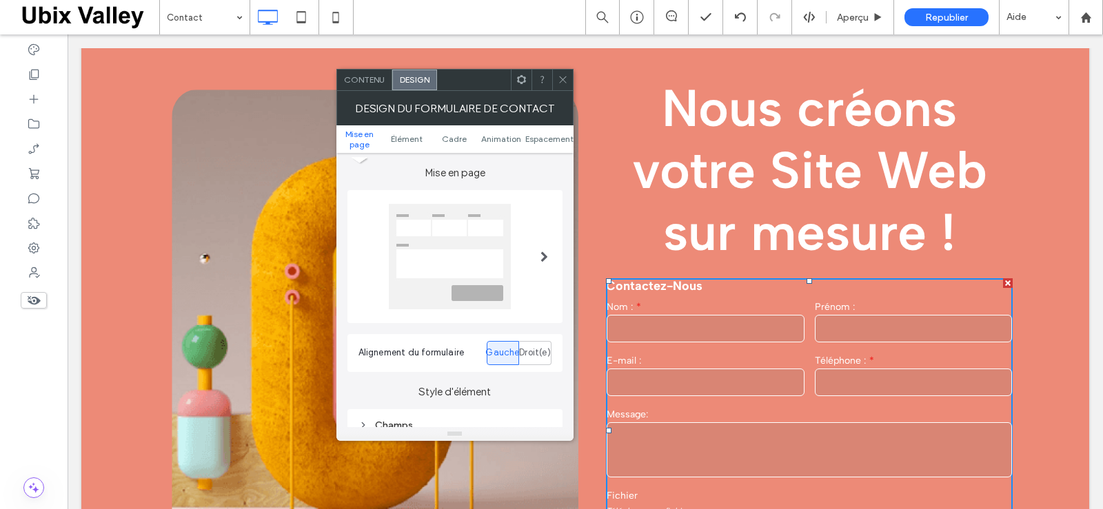
click at [541, 141] on span "Espacement" at bounding box center [549, 139] width 48 height 10
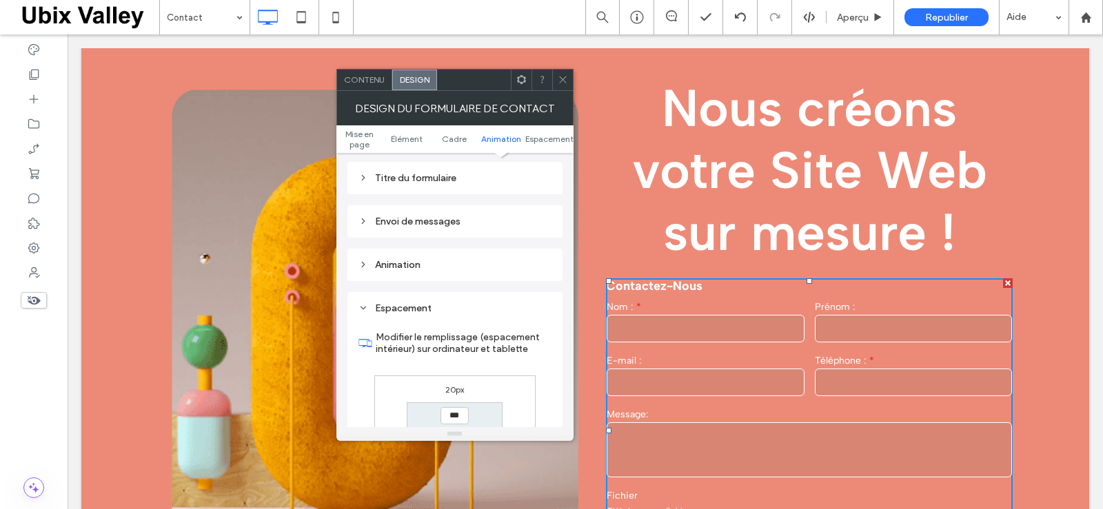
scroll to position [575, 0]
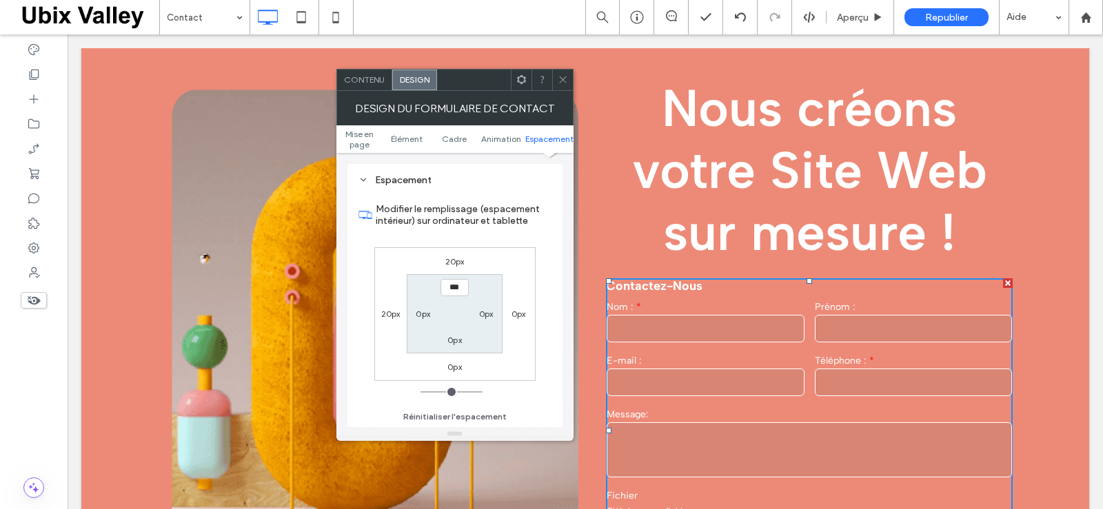
click at [455, 259] on label "20px" at bounding box center [454, 261] width 19 height 10
type input "**"
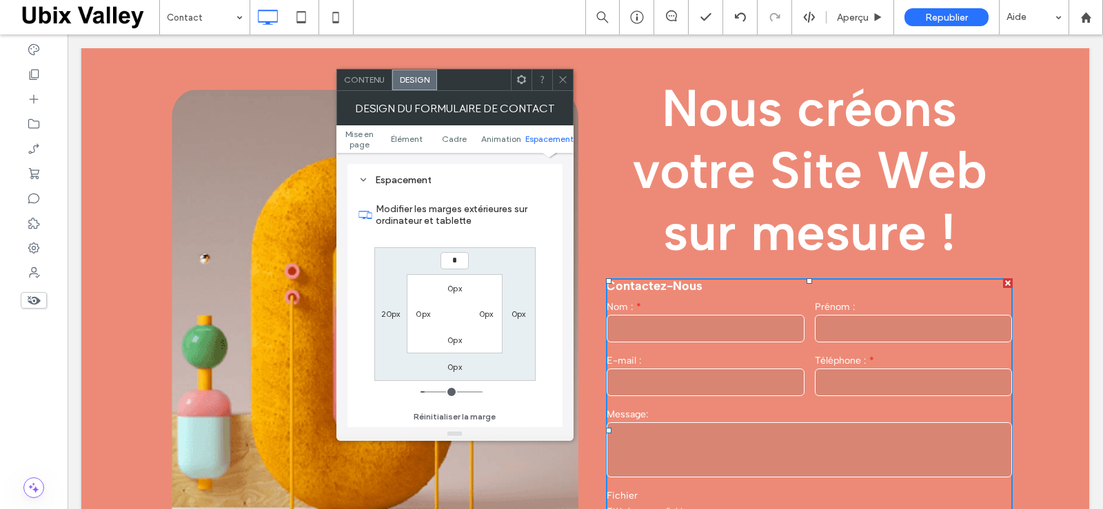
type input "*"
type input "***"
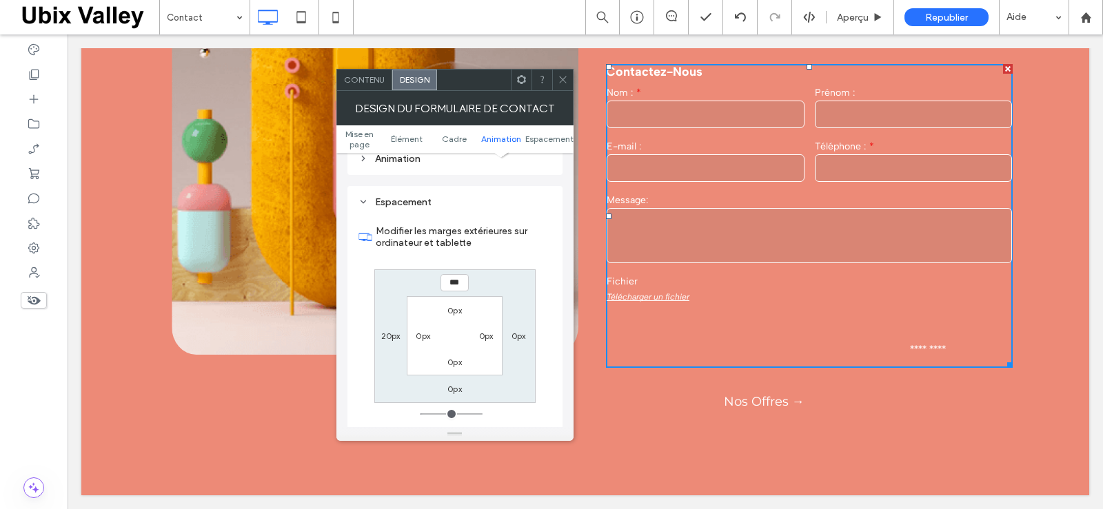
scroll to position [506, 0]
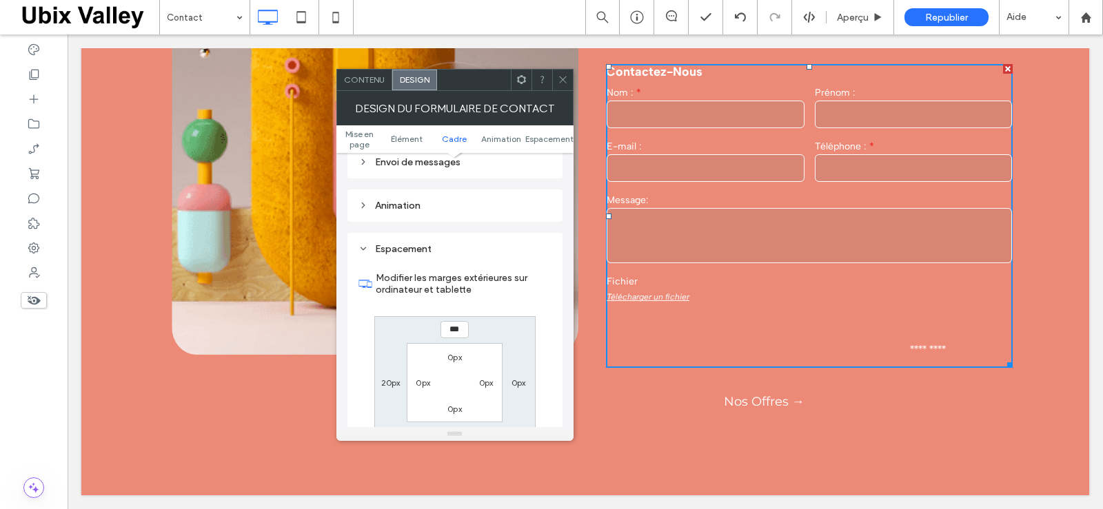
click at [560, 79] on icon at bounding box center [562, 79] width 10 height 10
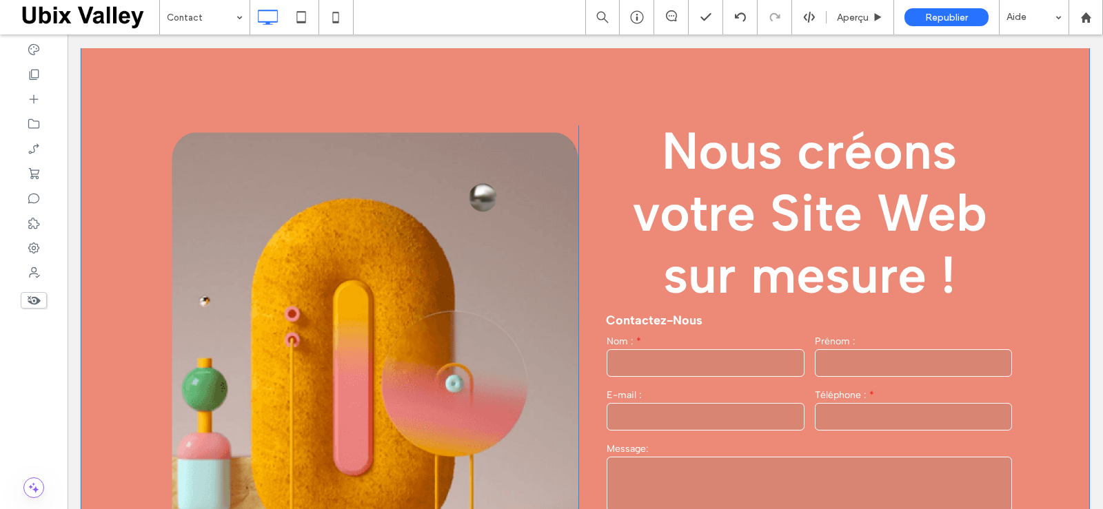
scroll to position [0, 0]
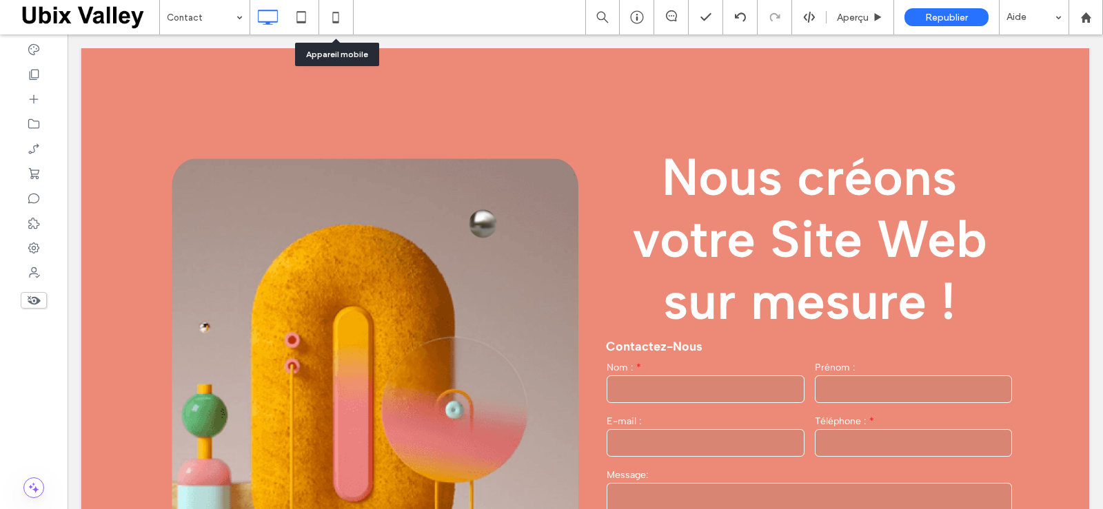
click at [333, 15] on use at bounding box center [336, 17] width 6 height 11
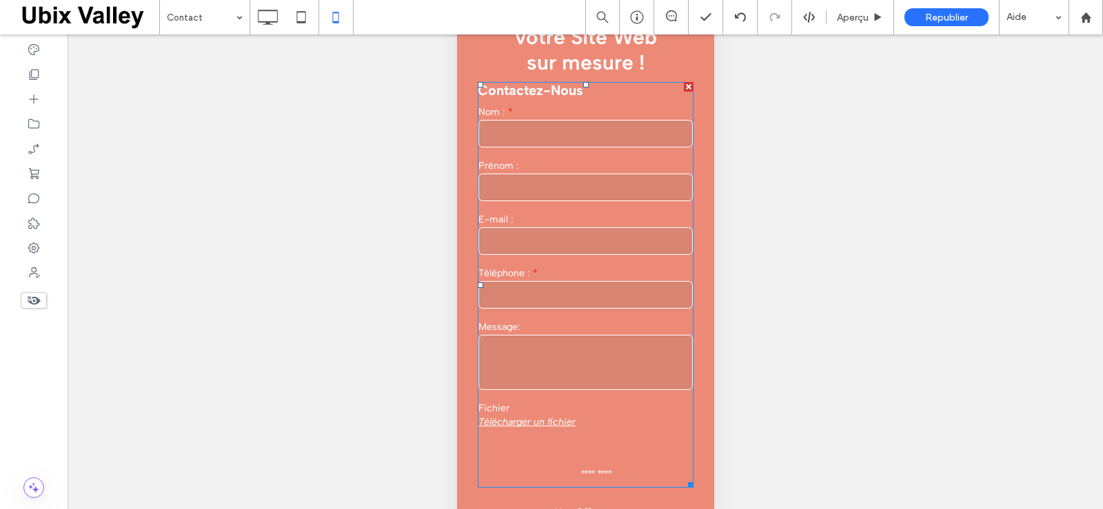
scroll to position [272, 0]
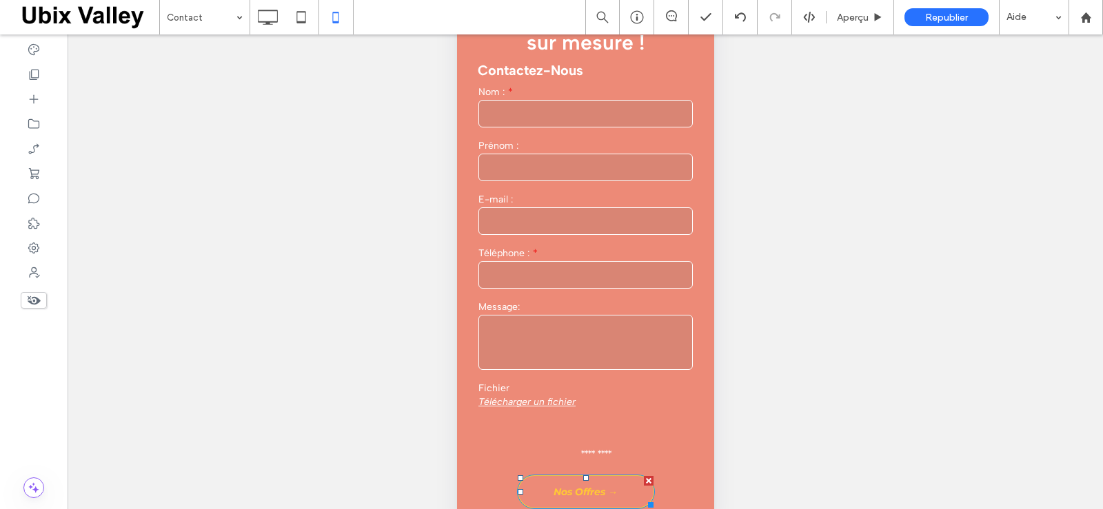
click at [599, 482] on link "Nos Offres →" at bounding box center [585, 492] width 138 height 34
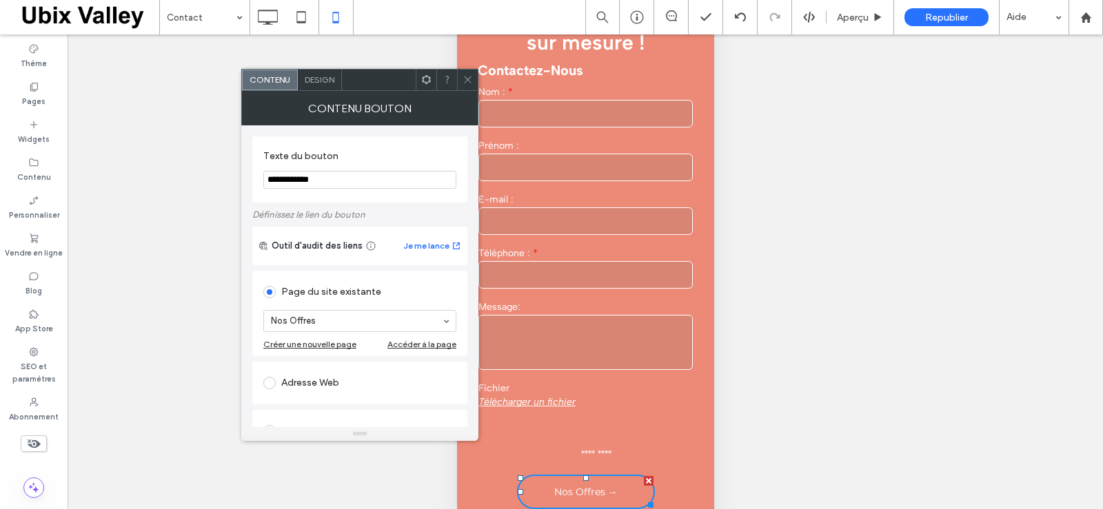
click at [315, 78] on span "Design" at bounding box center [320, 79] width 30 height 10
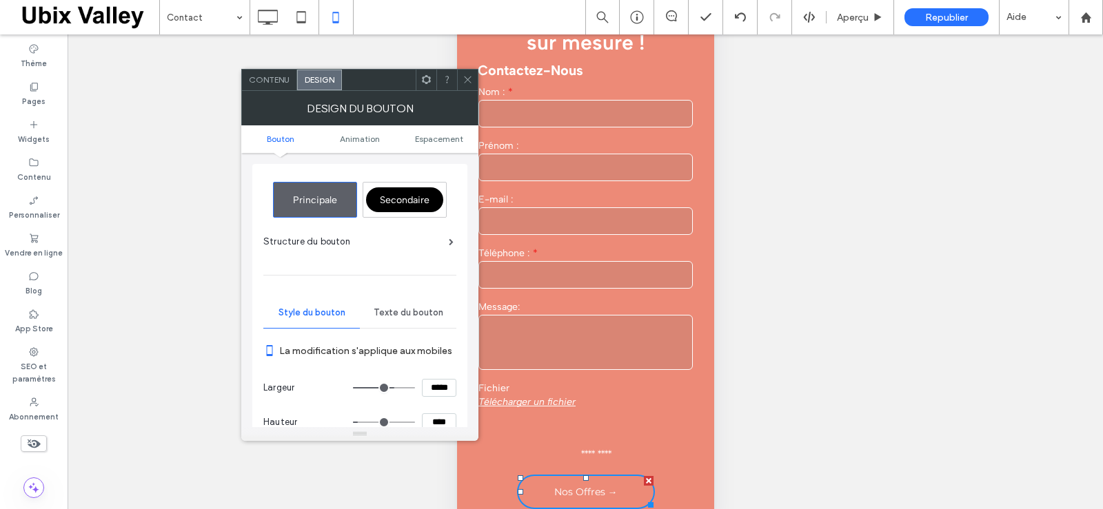
drag, startPoint x: 466, startPoint y: 83, endPoint x: 37, endPoint y: 192, distance: 442.4
click at [466, 82] on icon at bounding box center [467, 79] width 10 height 10
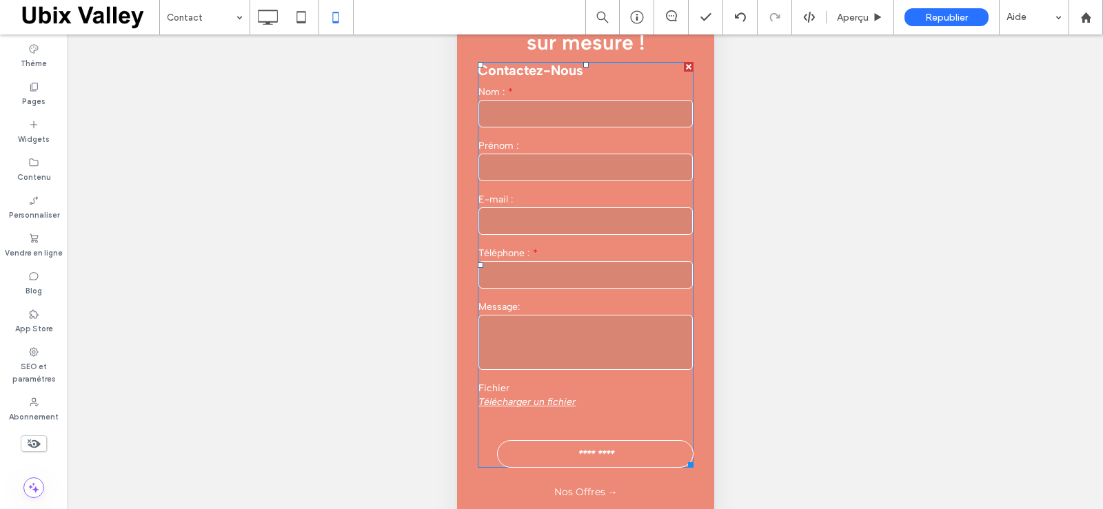
click at [589, 454] on input "*********" at bounding box center [595, 454] width 181 height 26
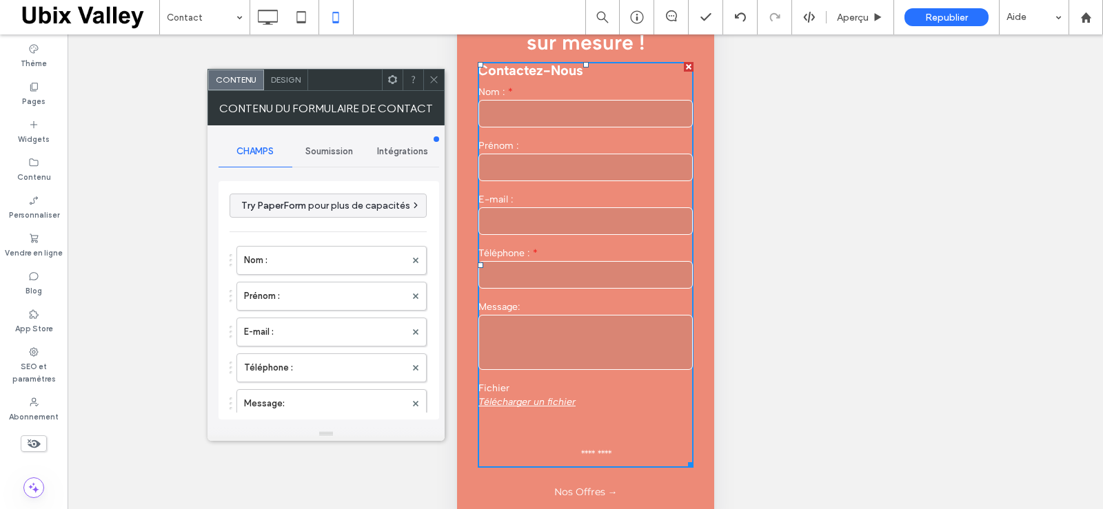
click at [292, 79] on span "Design" at bounding box center [286, 79] width 30 height 10
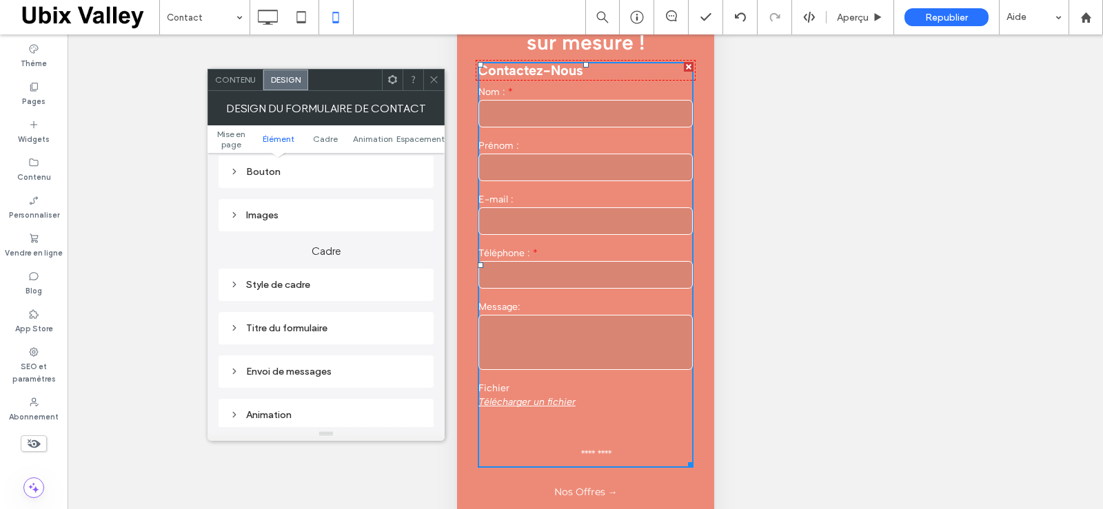
scroll to position [276, 0]
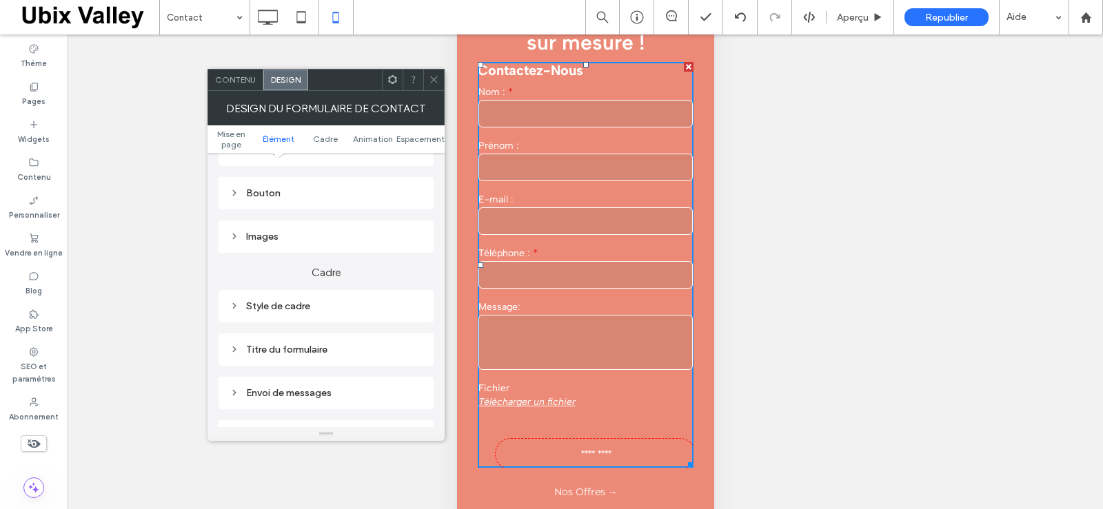
click at [236, 191] on icon at bounding box center [234, 193] width 10 height 10
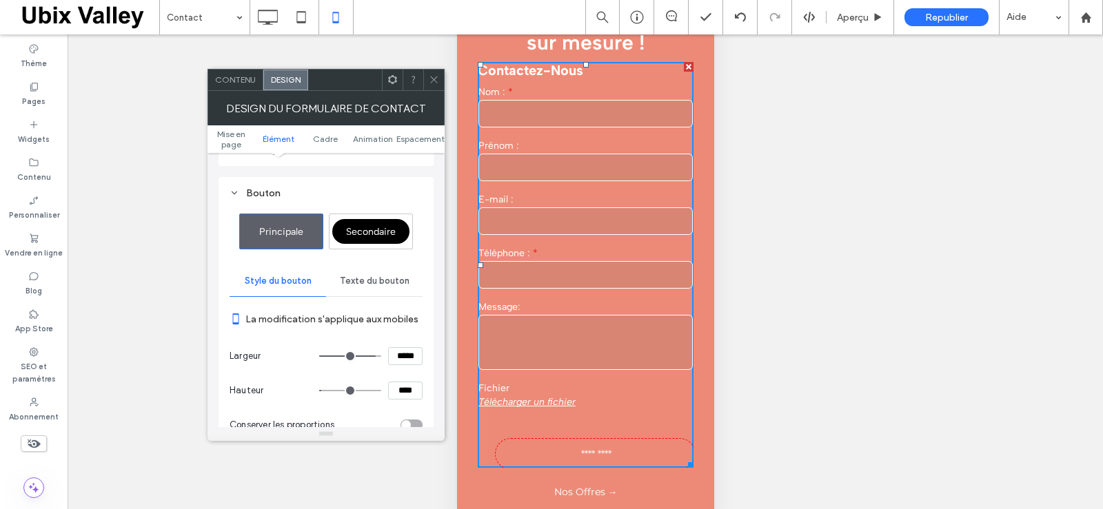
drag, startPoint x: 407, startPoint y: 356, endPoint x: 389, endPoint y: 357, distance: 17.3
click at [389, 357] on input "*****" at bounding box center [405, 356] width 34 height 18
type input "*****"
type input "***"
click at [415, 404] on section "Hauteur ****" at bounding box center [325, 390] width 193 height 34
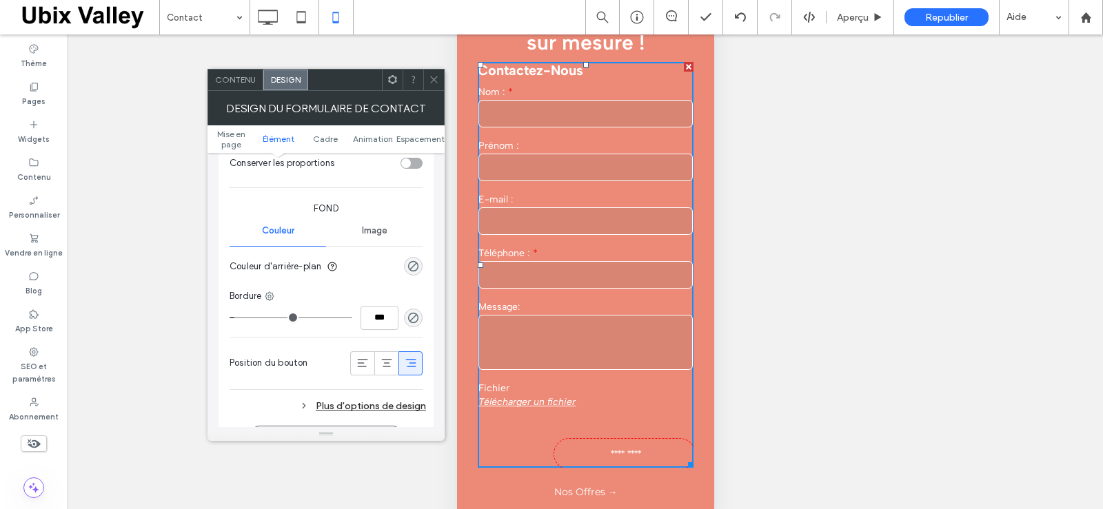
scroll to position [620, 0]
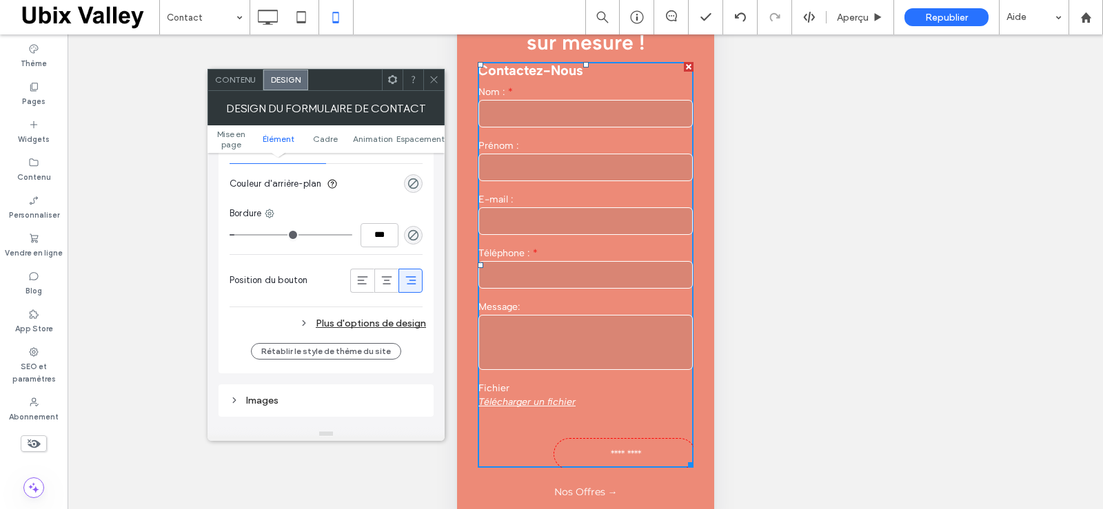
click at [384, 321] on div "Plus d'options de design" at bounding box center [327, 323] width 196 height 19
click at [433, 78] on icon at bounding box center [434, 79] width 10 height 10
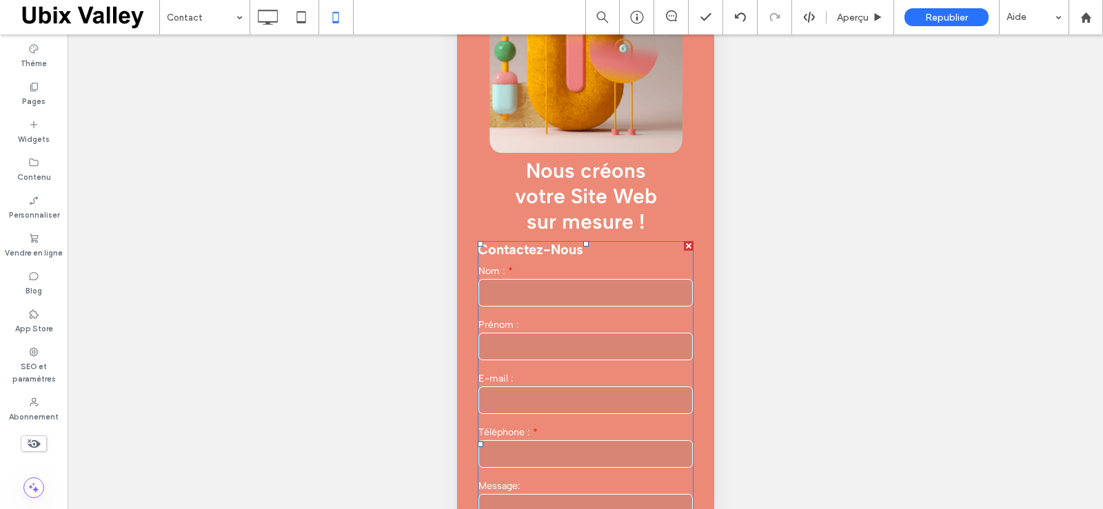
scroll to position [75, 0]
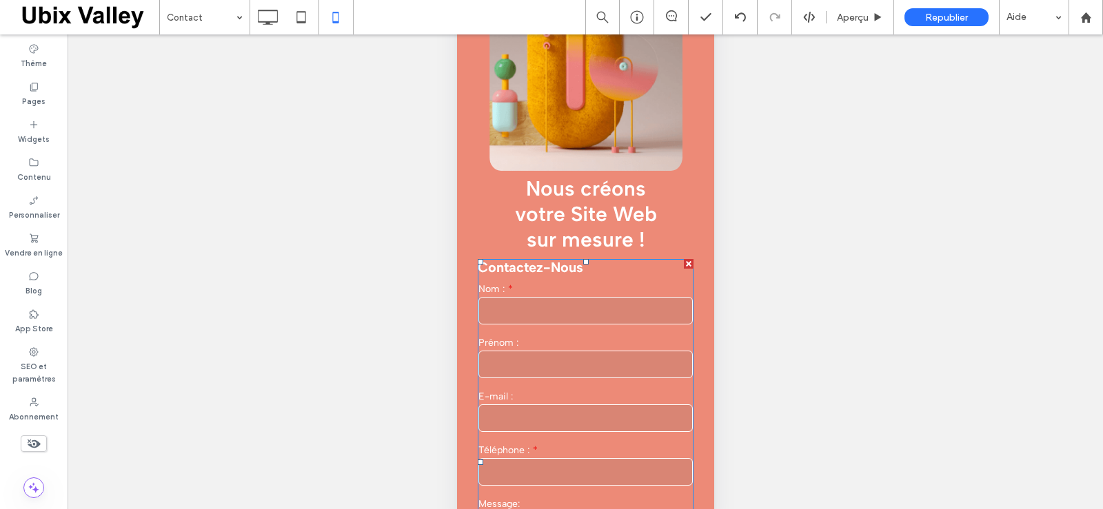
click at [555, 267] on h3 "Contactez-nous" at bounding box center [585, 267] width 216 height 17
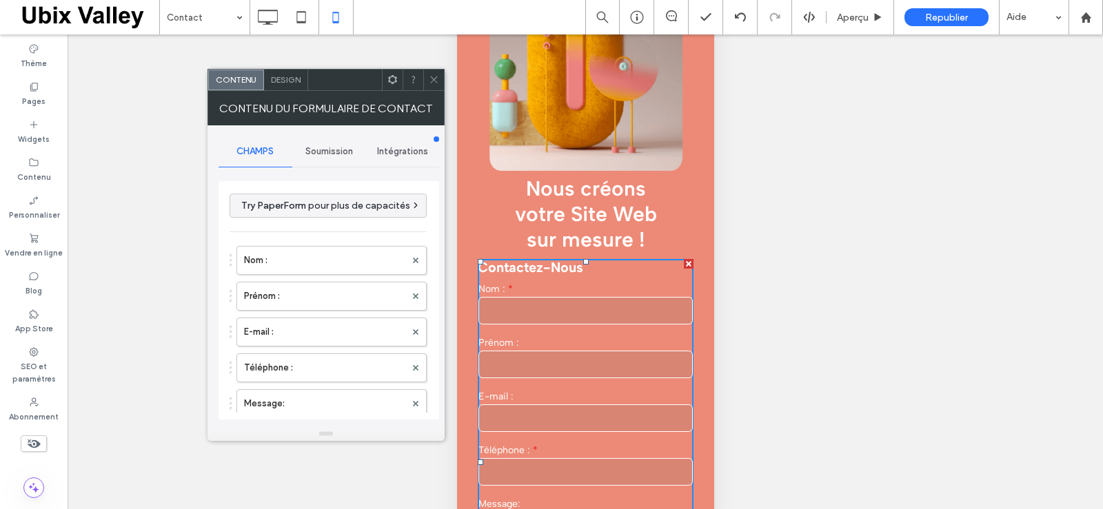
type input "*********"
type input "**********"
click at [293, 80] on span "Design" at bounding box center [286, 79] width 30 height 10
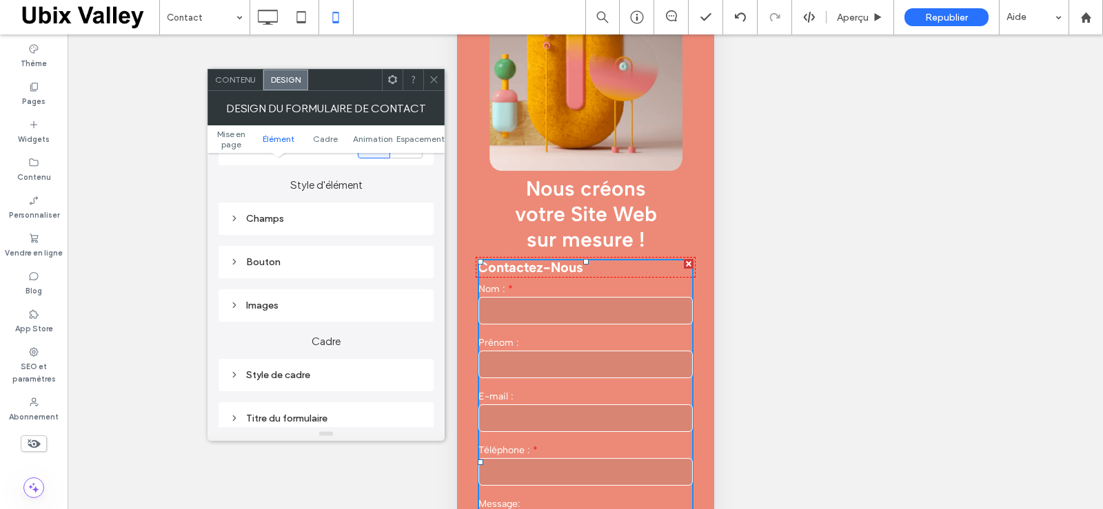
scroll to position [413, 0]
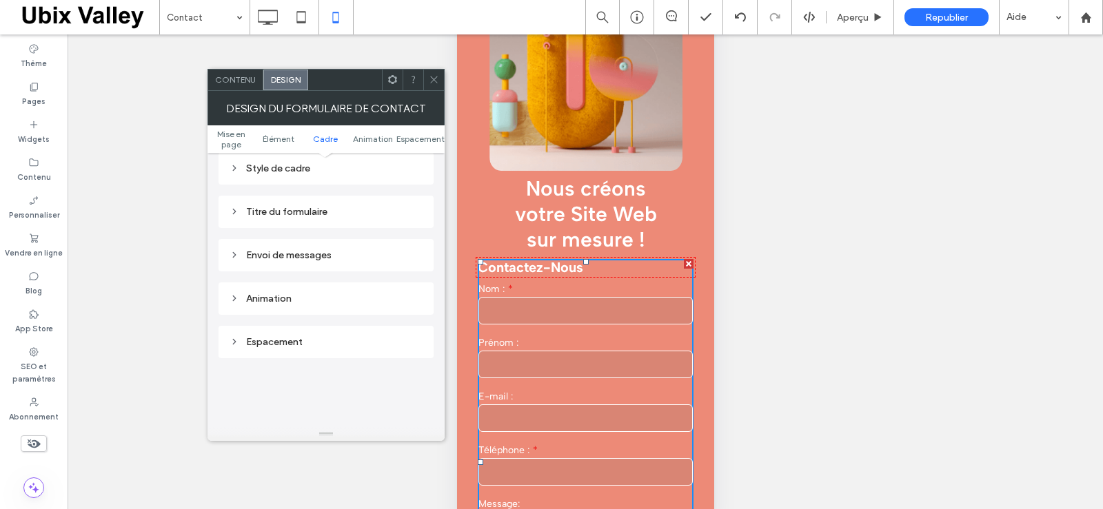
click at [289, 207] on div "Titre du formulaire" at bounding box center [325, 212] width 193 height 12
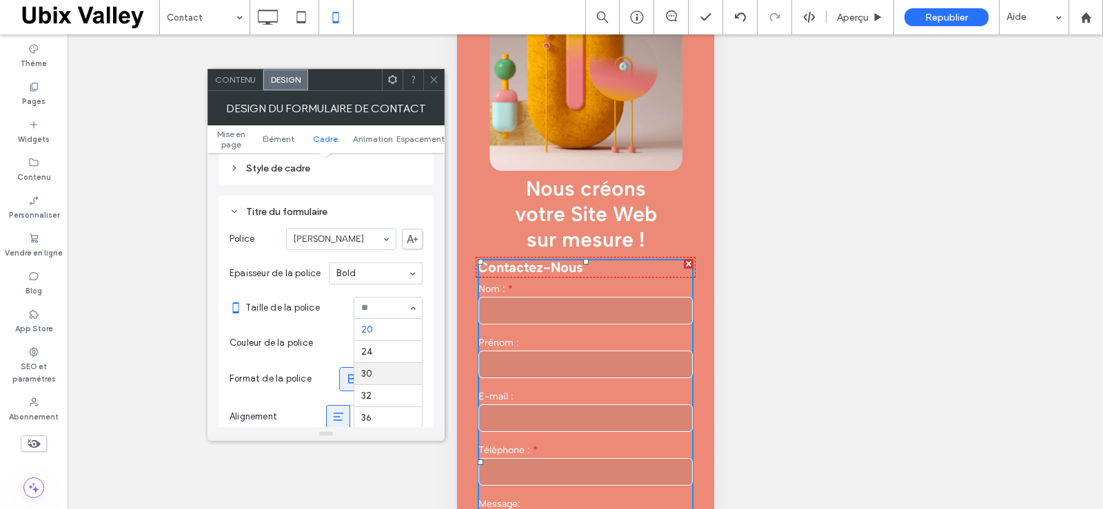
scroll to position [130, 0]
drag, startPoint x: 433, startPoint y: 80, endPoint x: 431, endPoint y: 87, distance: 7.2
click at [432, 80] on icon at bounding box center [434, 79] width 10 height 10
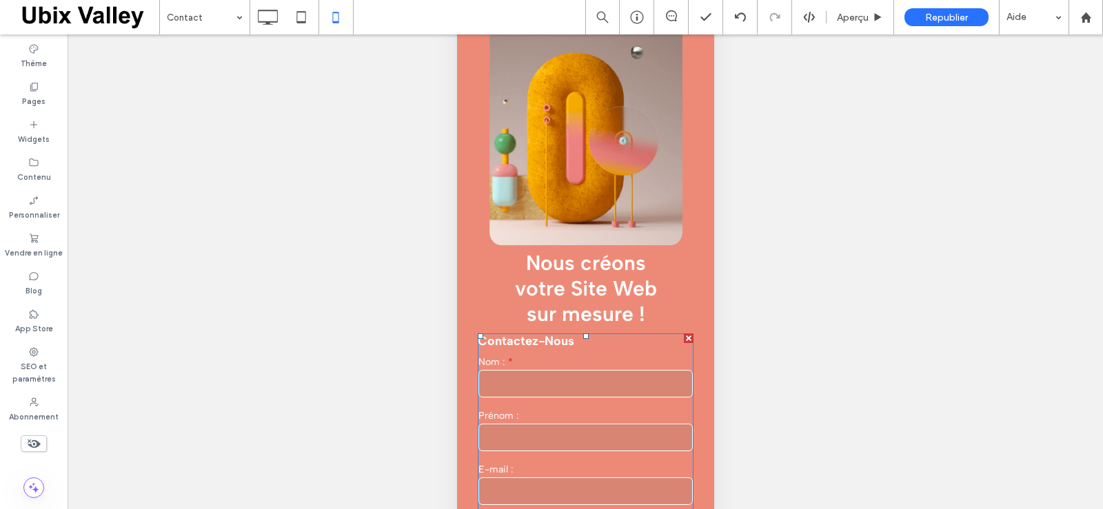
scroll to position [0, 0]
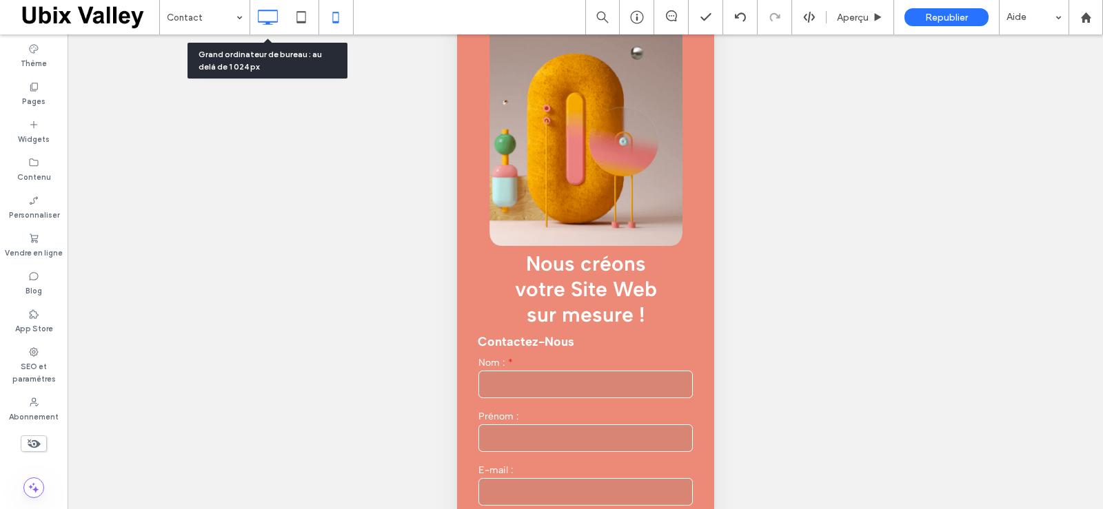
click at [269, 19] on icon at bounding box center [268, 17] width 28 height 28
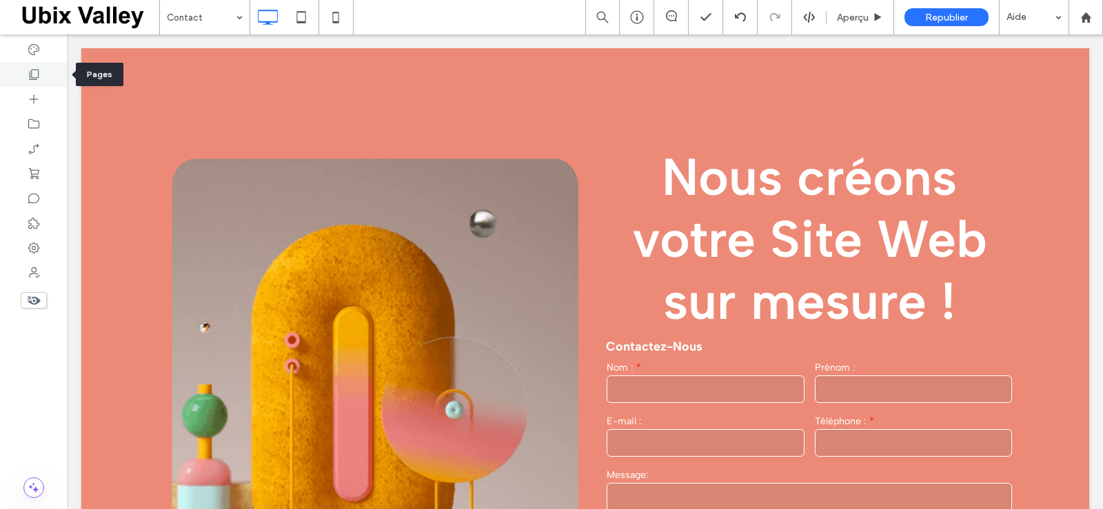
click at [30, 76] on use at bounding box center [35, 75] width 10 height 10
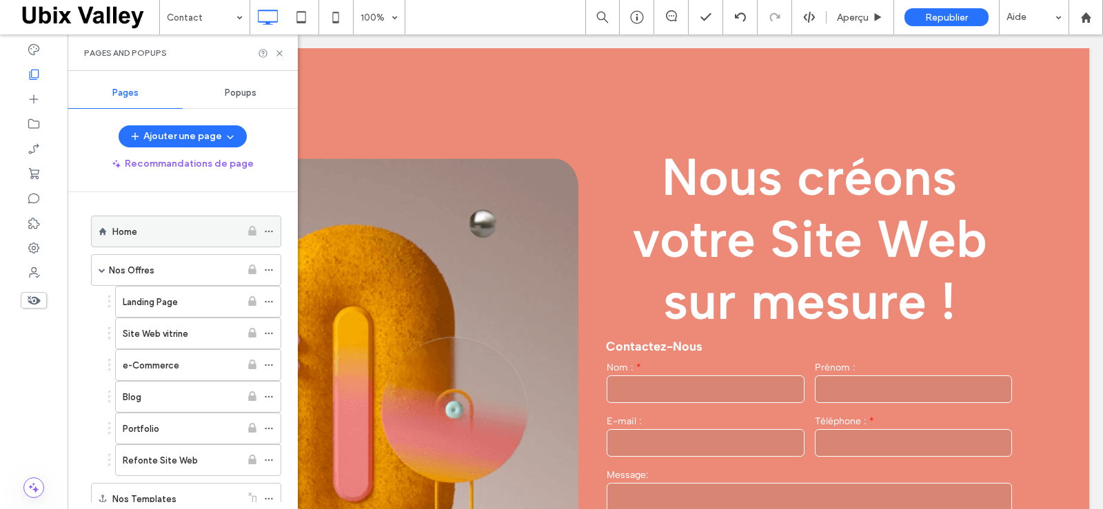
click at [162, 234] on div "Home" at bounding box center [176, 232] width 128 height 14
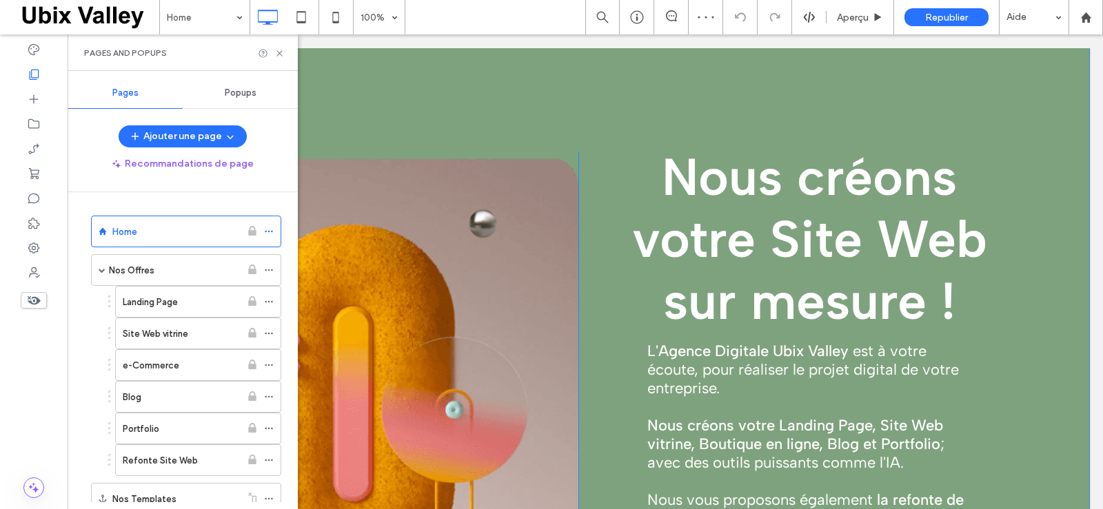
scroll to position [274, 0]
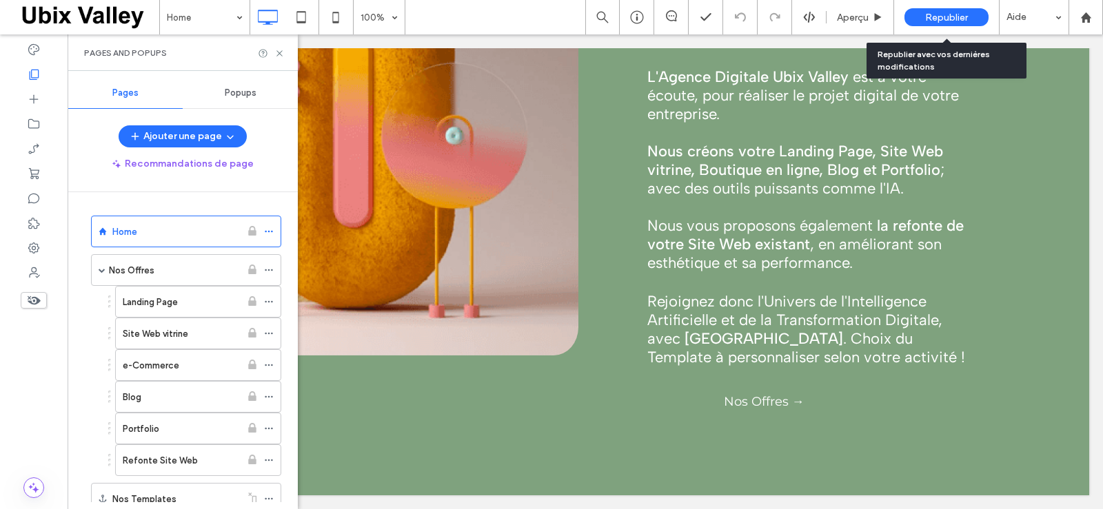
click at [945, 17] on span "Republier" at bounding box center [946, 18] width 43 height 12
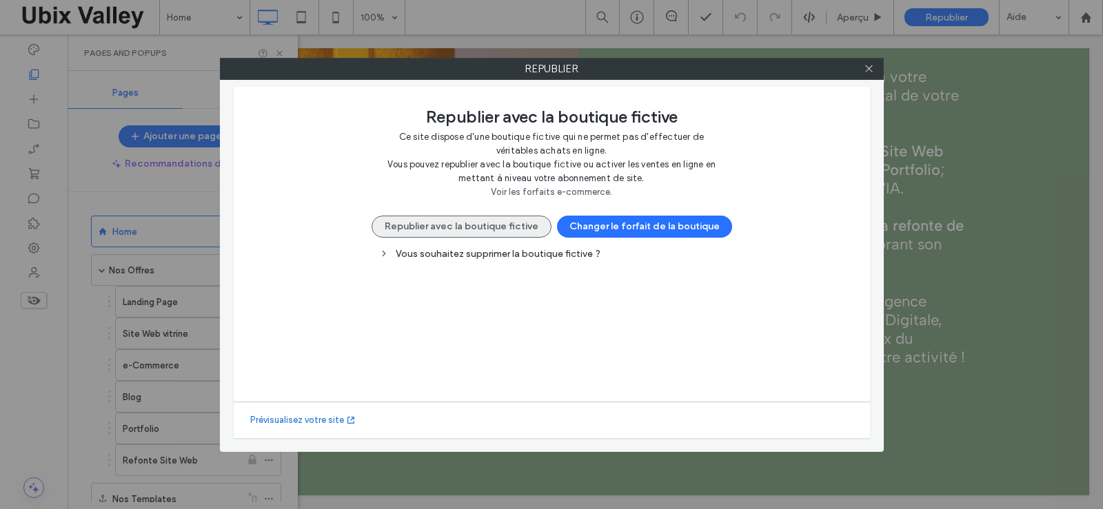
click at [484, 226] on button "Republier avec la boutique fictive" at bounding box center [461, 227] width 180 height 22
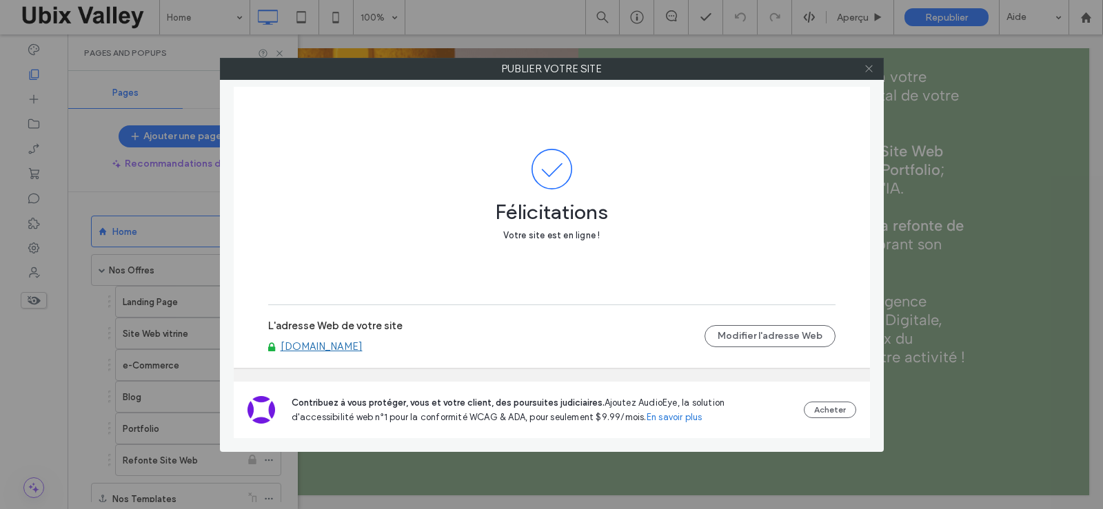
click at [866, 70] on icon at bounding box center [868, 68] width 10 height 10
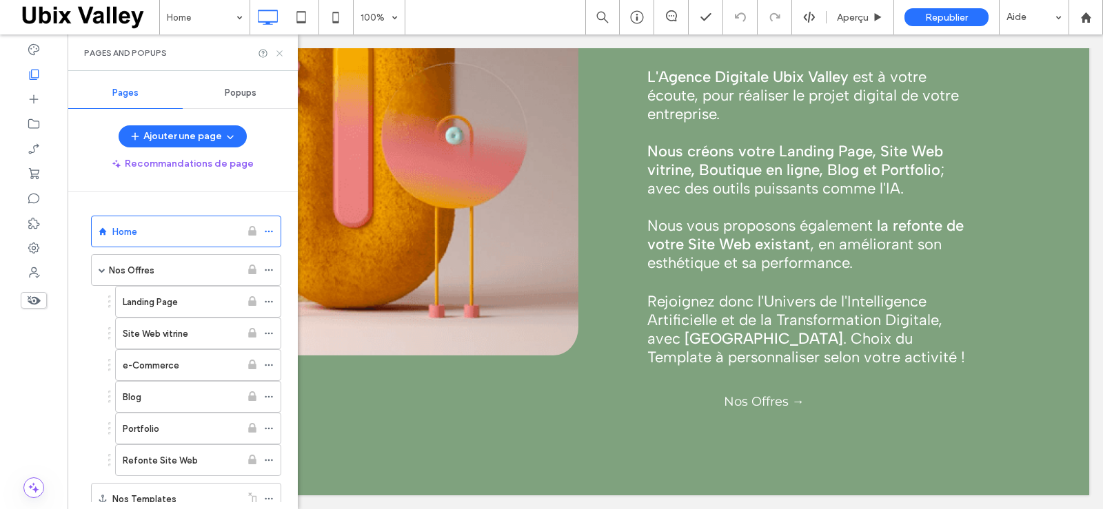
drag, startPoint x: 280, startPoint y: 53, endPoint x: 212, endPoint y: 21, distance: 75.5
click at [280, 53] on icon at bounding box center [279, 53] width 10 height 10
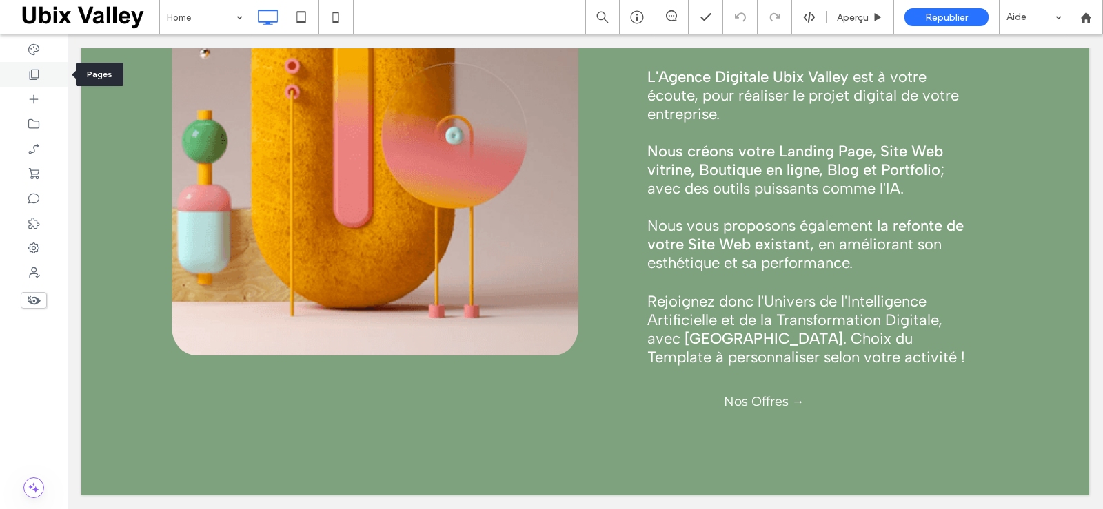
click at [30, 76] on icon at bounding box center [34, 75] width 14 height 14
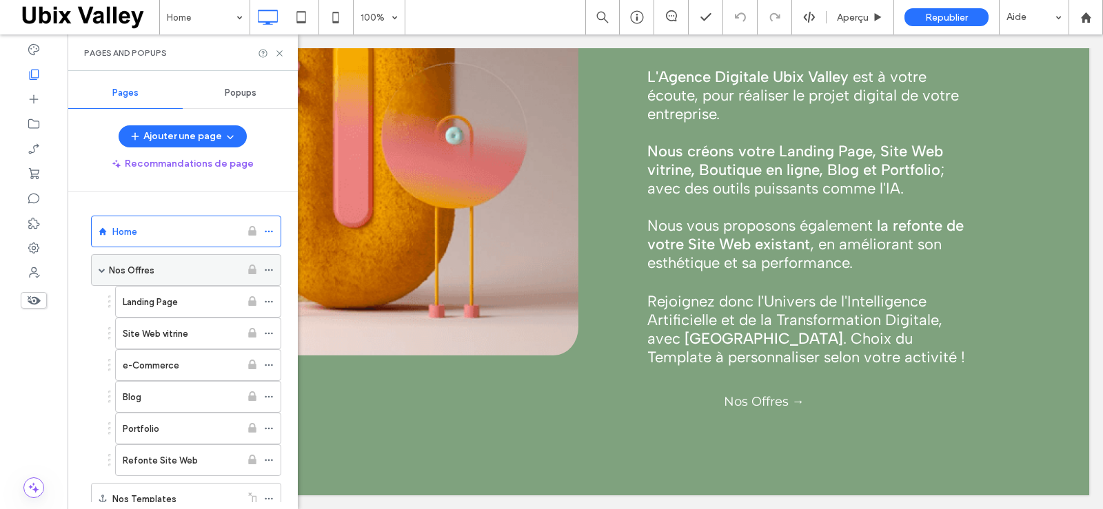
click at [155, 267] on div "Nos Offres" at bounding box center [175, 270] width 132 height 14
click at [278, 56] on icon at bounding box center [279, 53] width 10 height 10
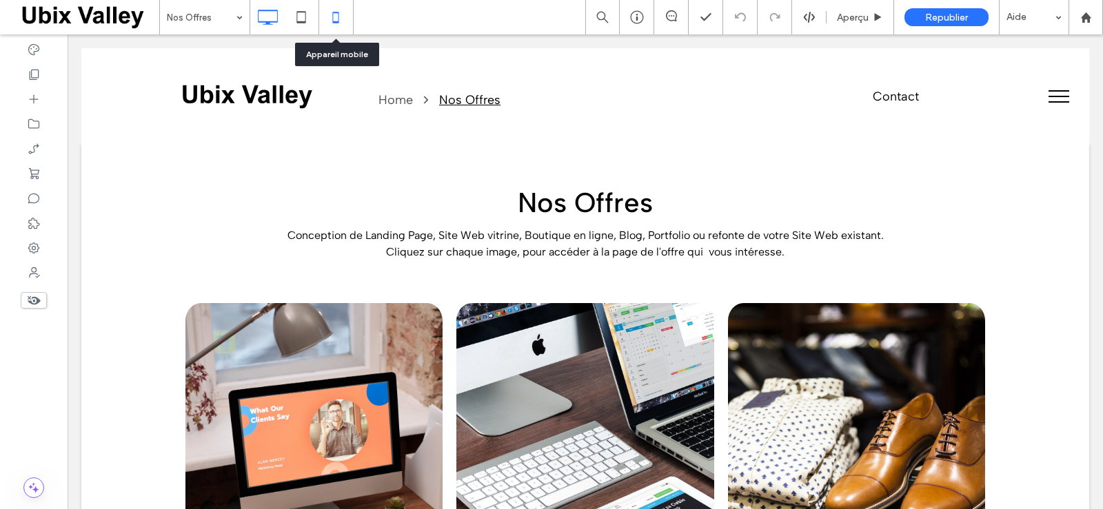
click at [338, 16] on use at bounding box center [336, 17] width 6 height 11
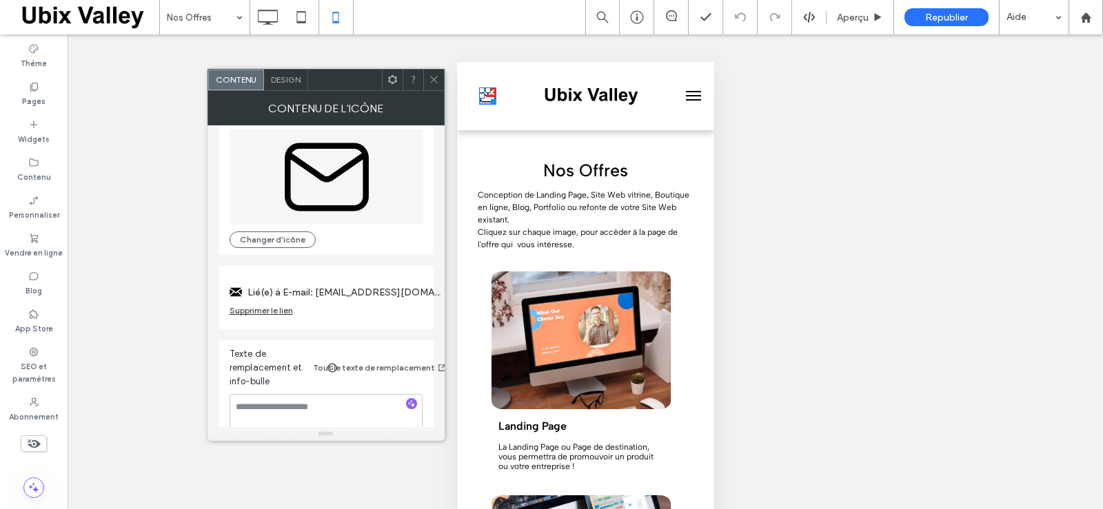
scroll to position [39, 0]
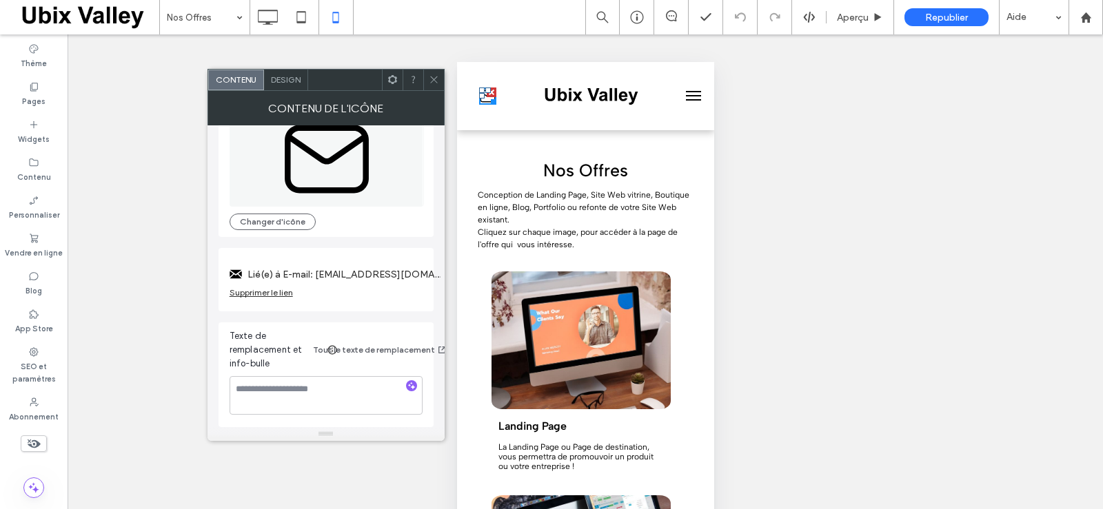
click at [271, 291] on div "Supprimer le lien" at bounding box center [260, 292] width 63 height 10
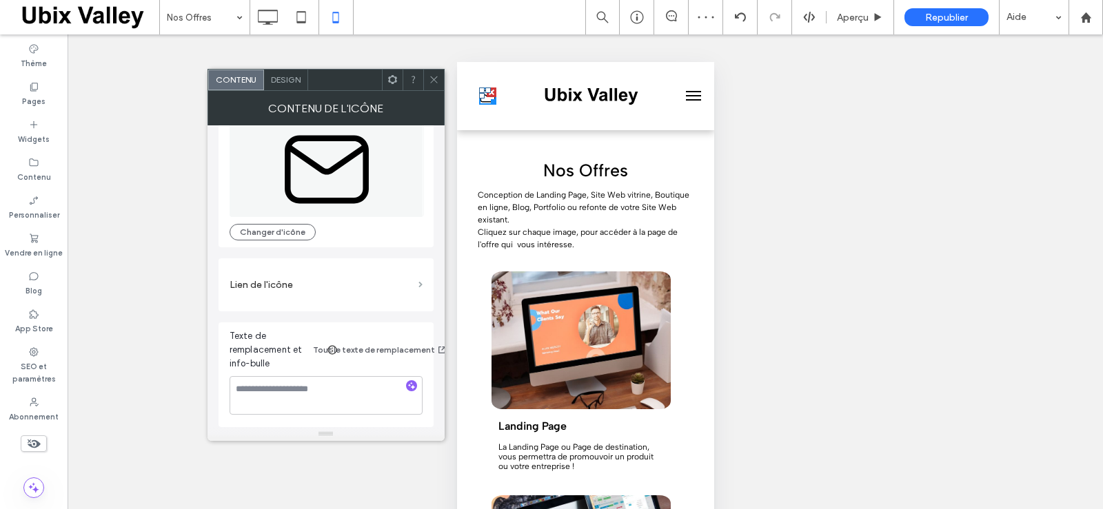
click at [418, 285] on span at bounding box center [420, 285] width 4 height 6
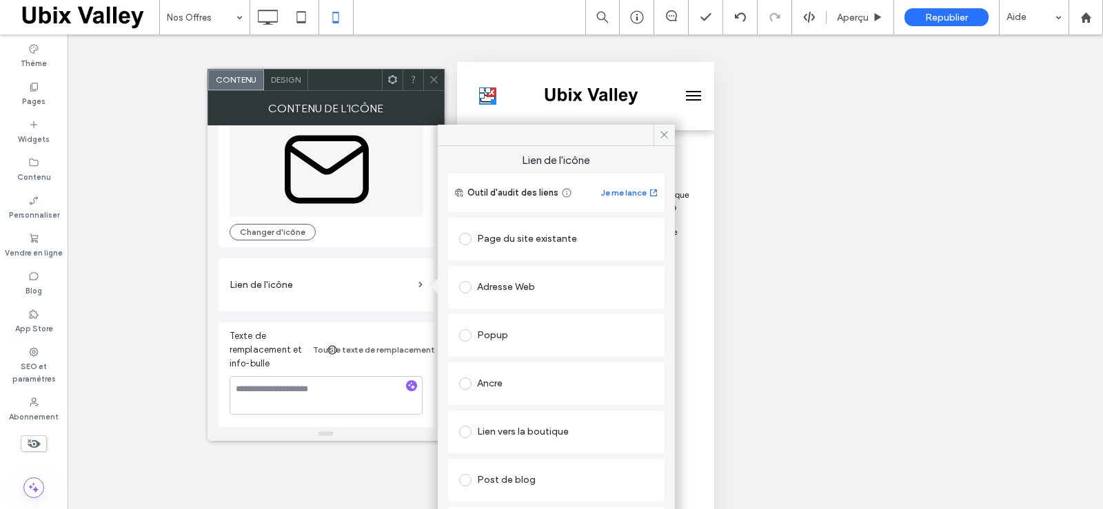
click at [463, 236] on span at bounding box center [465, 239] width 12 height 12
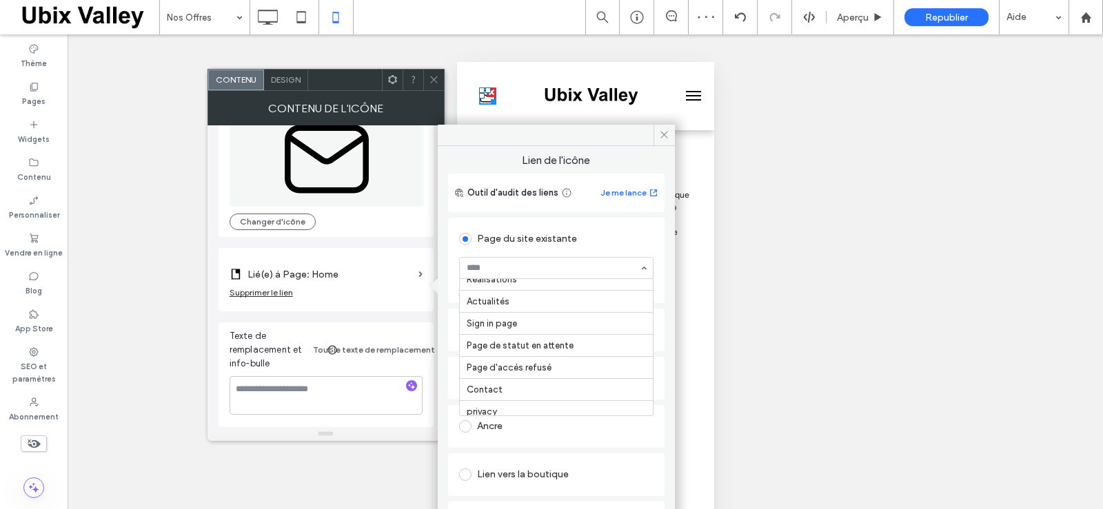
scroll to position [194, 0]
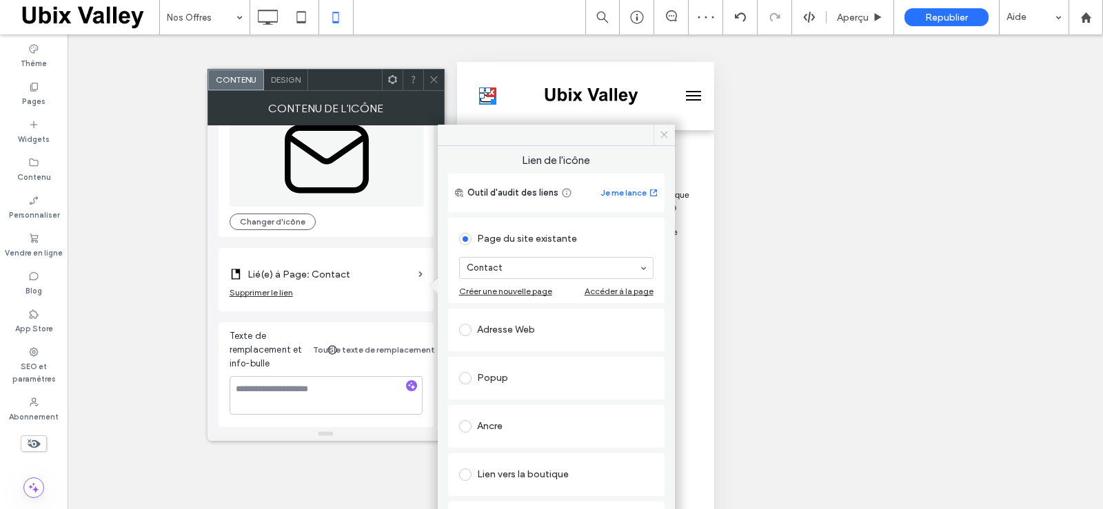
drag, startPoint x: 661, startPoint y: 132, endPoint x: 199, endPoint y: 73, distance: 465.4
click at [661, 132] on use at bounding box center [664, 135] width 7 height 7
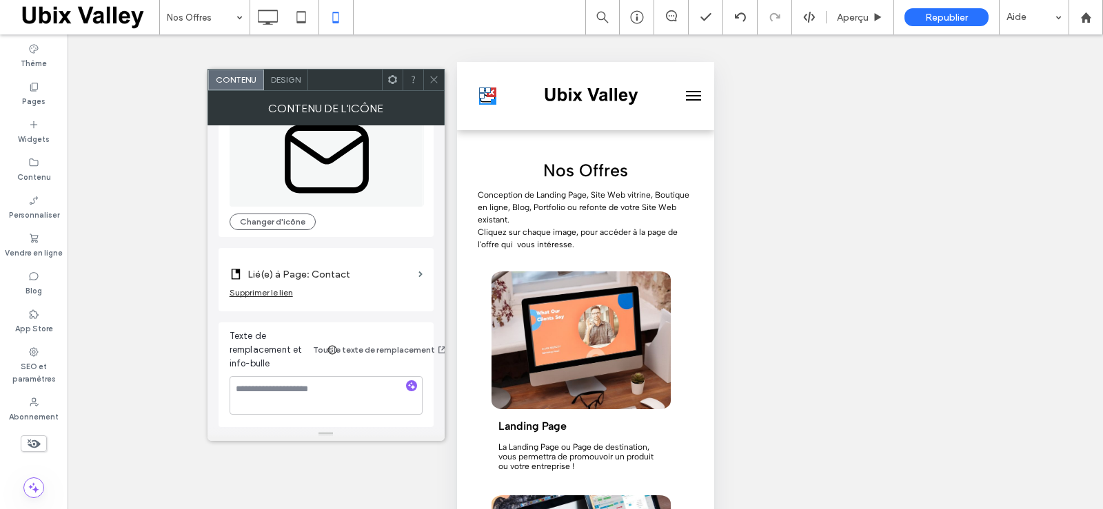
click at [433, 79] on use at bounding box center [433, 79] width 7 height 7
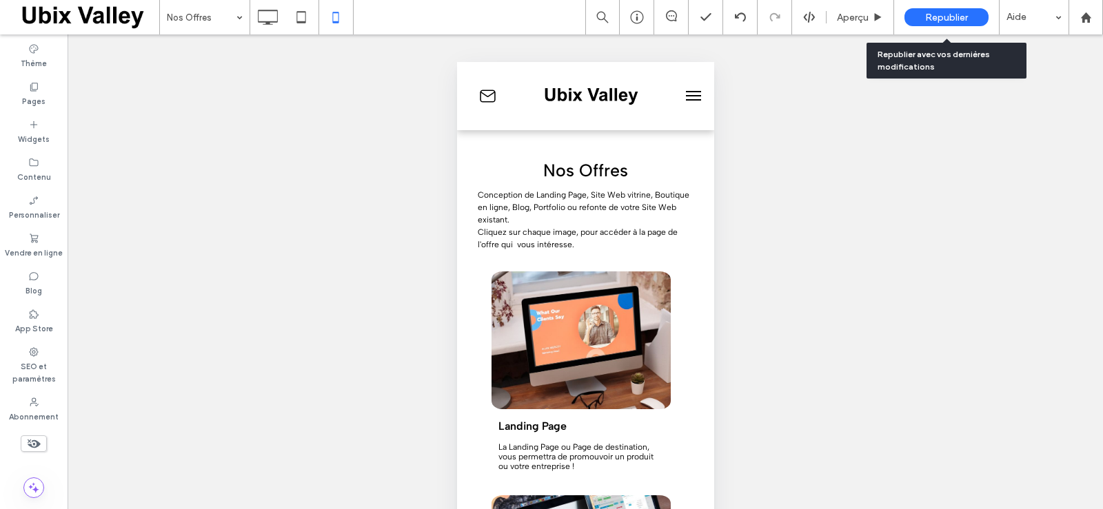
click at [936, 16] on span "Republier" at bounding box center [946, 18] width 43 height 12
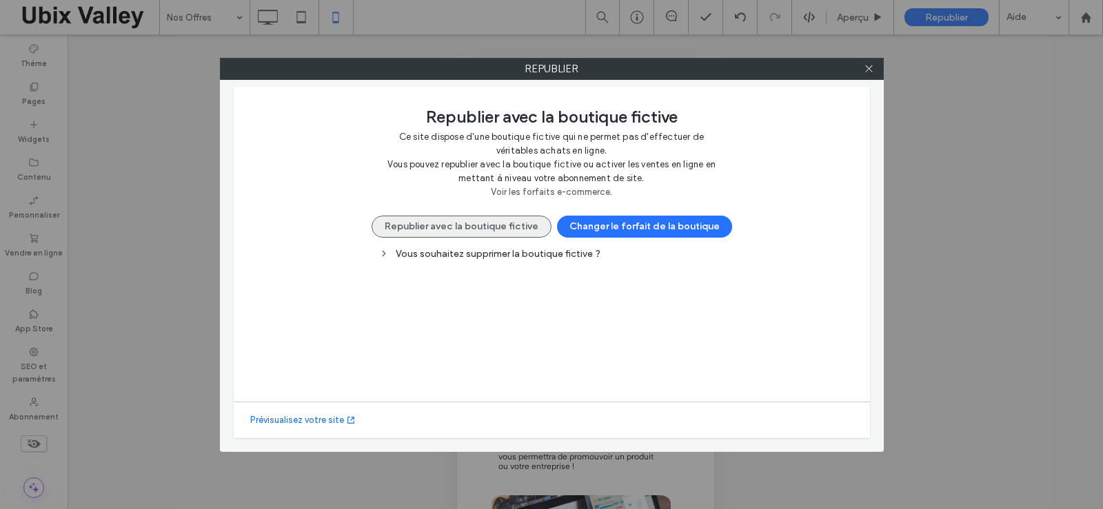
click at [461, 223] on button "Republier avec la boutique fictive" at bounding box center [461, 227] width 180 height 22
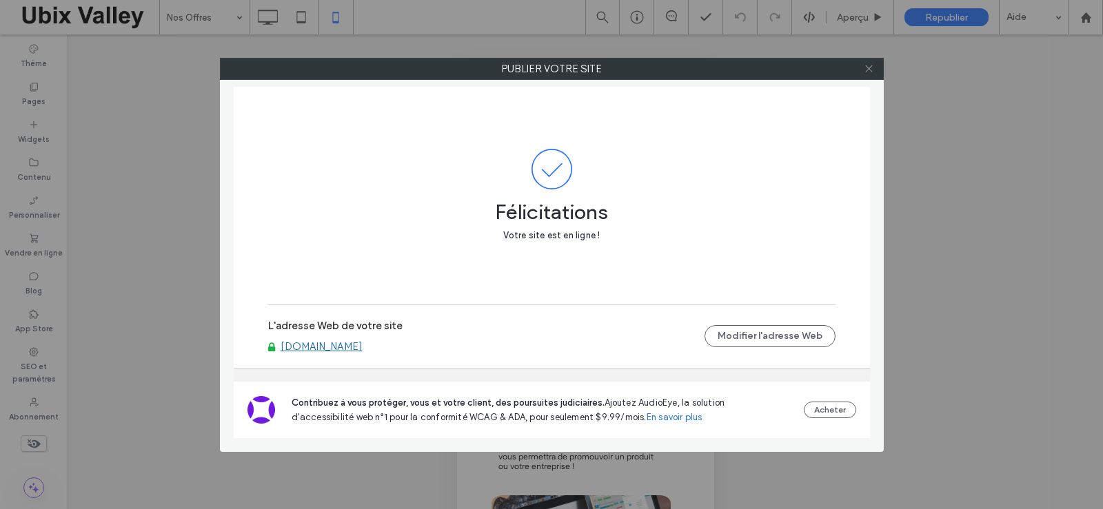
click at [870, 70] on icon at bounding box center [868, 68] width 10 height 10
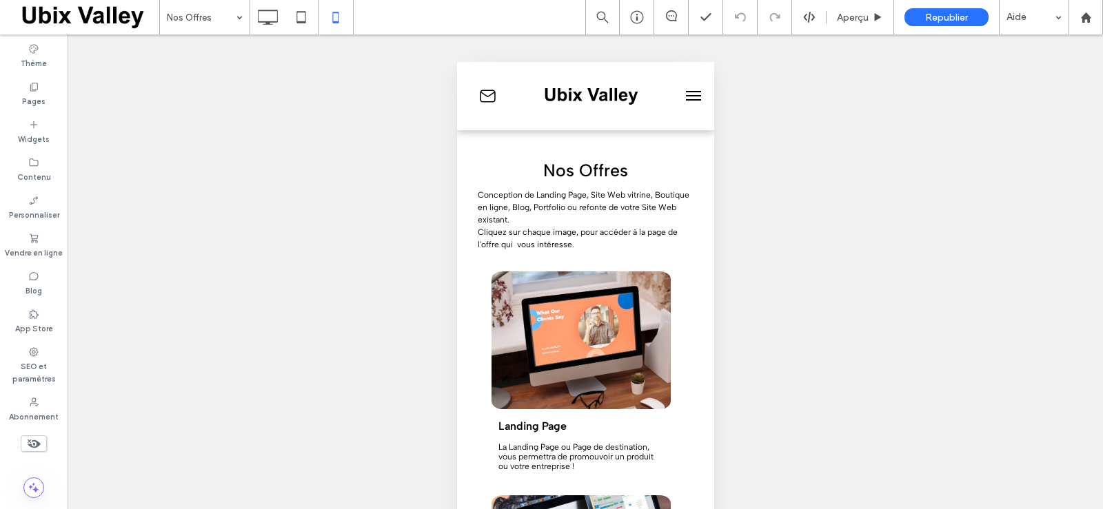
click at [684, 96] on button "menu" at bounding box center [693, 96] width 28 height 28
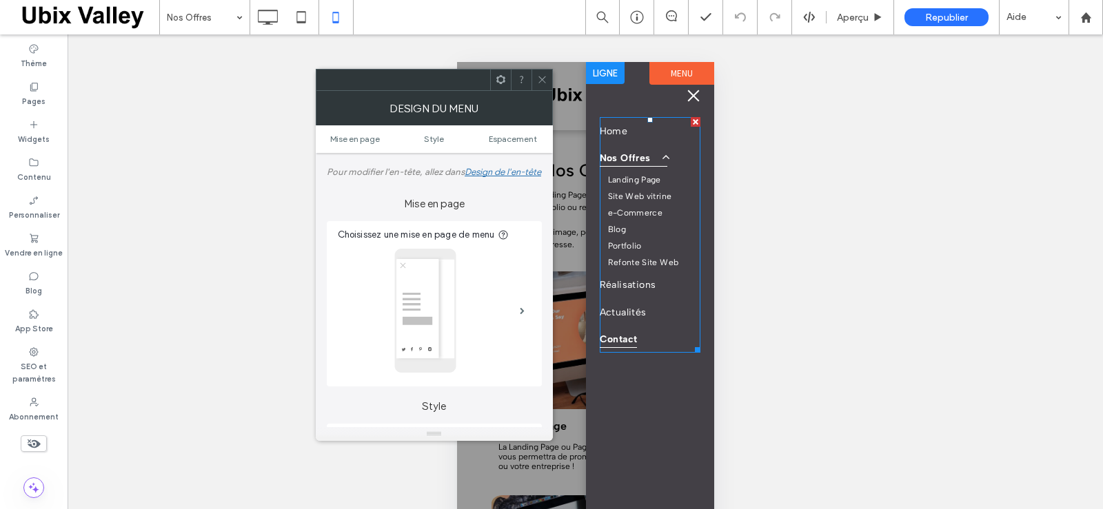
click at [625, 338] on span "Contact" at bounding box center [618, 339] width 38 height 18
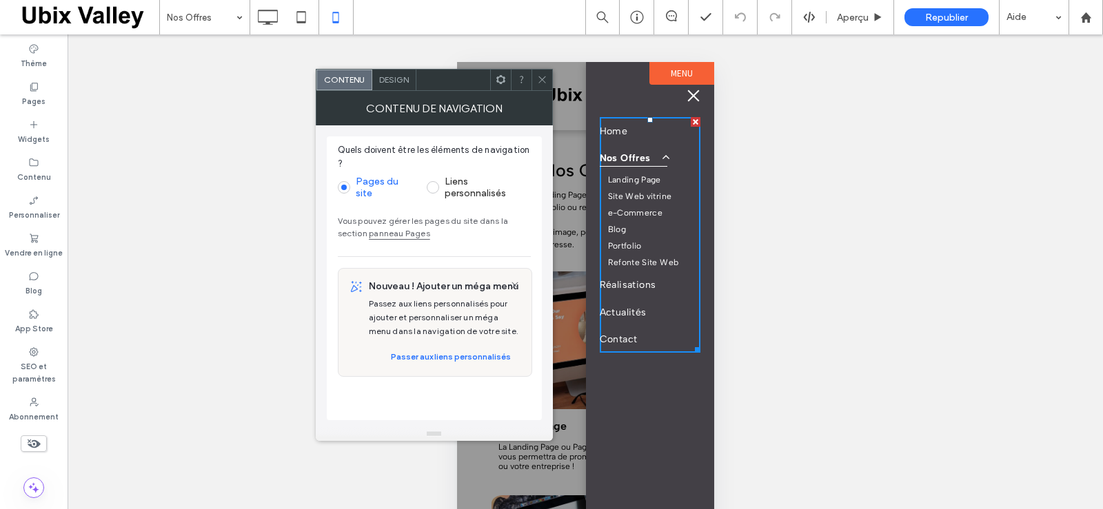
click at [537, 75] on icon at bounding box center [542, 79] width 10 height 10
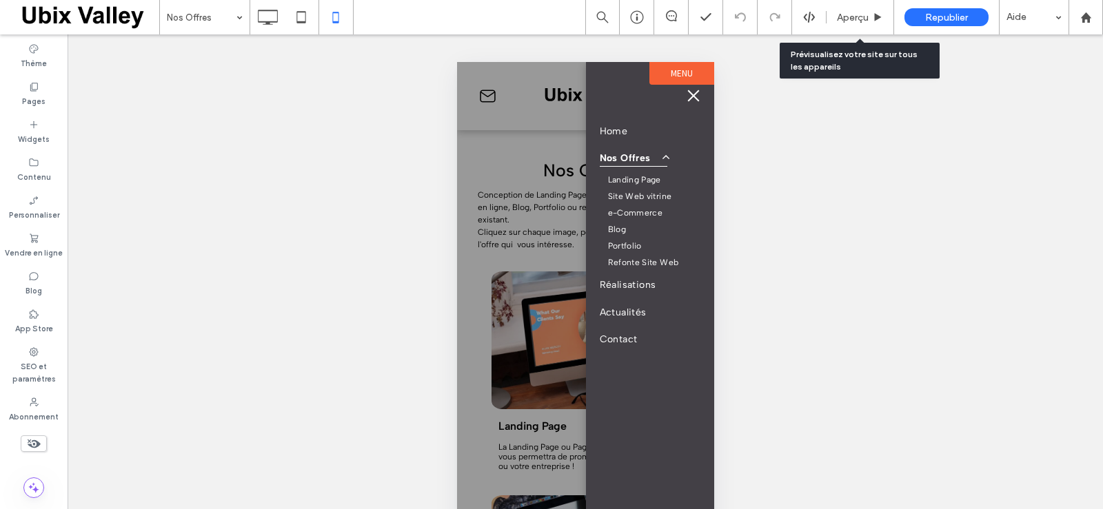
drag, startPoint x: 862, startPoint y: 18, endPoint x: 798, endPoint y: 189, distance: 182.5
click at [862, 17] on span "Aperçu" at bounding box center [853, 18] width 32 height 12
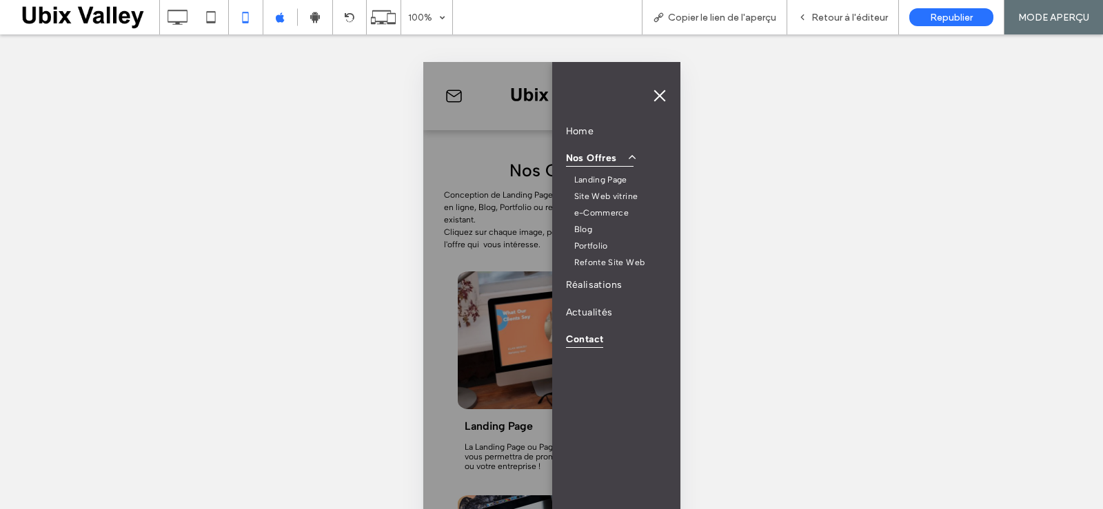
click at [577, 345] on span "Contact" at bounding box center [584, 339] width 38 height 18
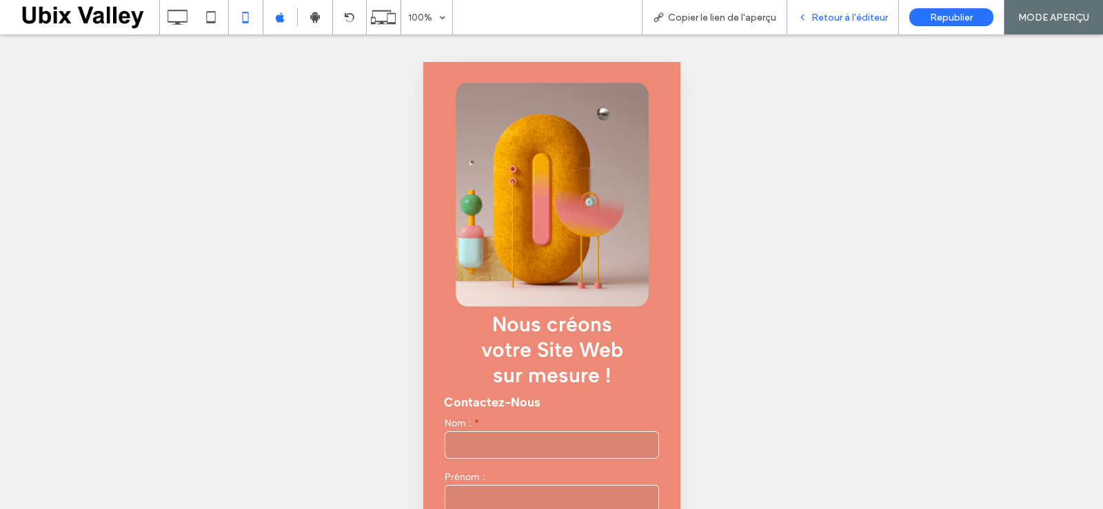
click at [844, 20] on span "Retour à l'éditeur" at bounding box center [849, 18] width 76 height 12
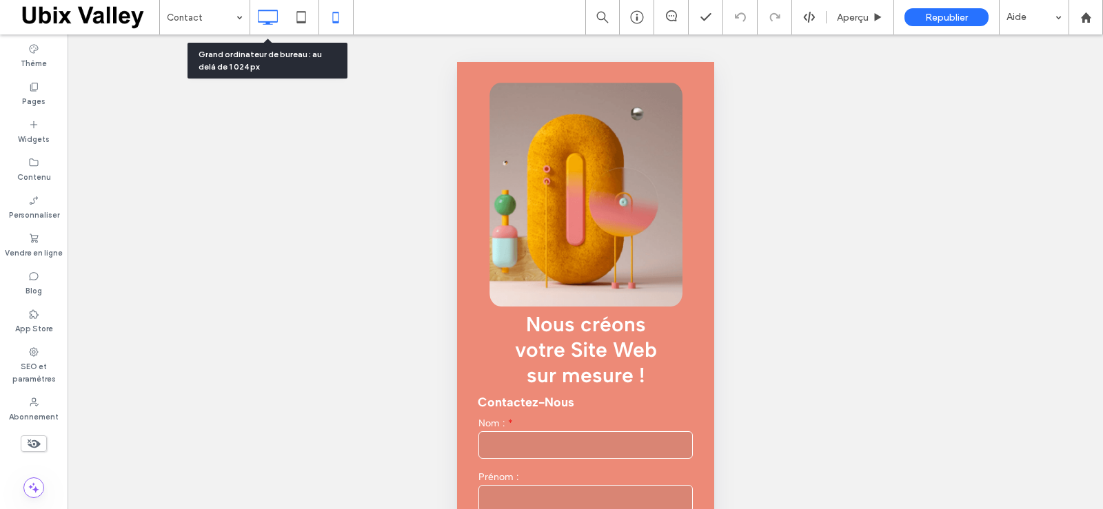
click at [267, 15] on icon at bounding box center [268, 17] width 28 height 28
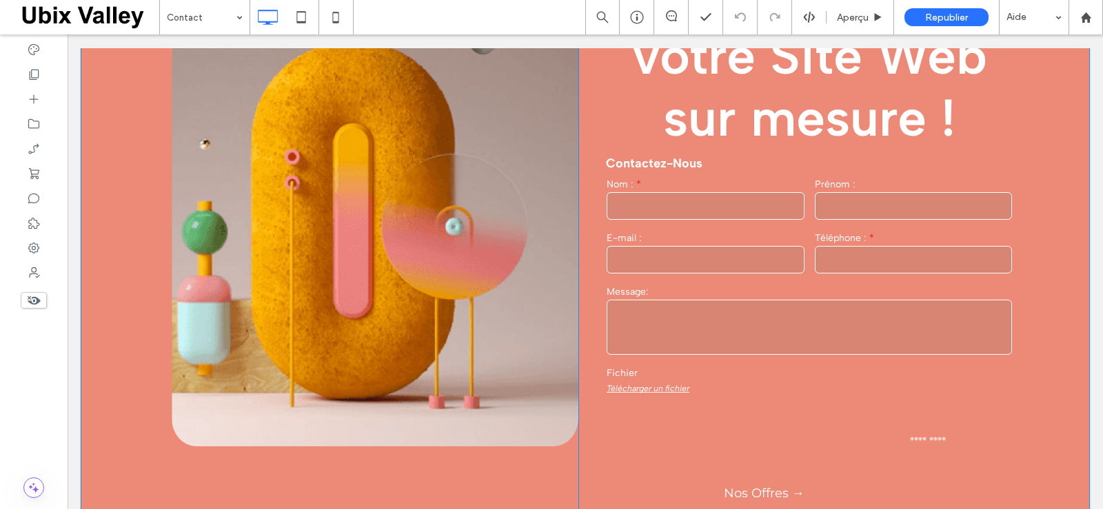
scroll to position [207, 0]
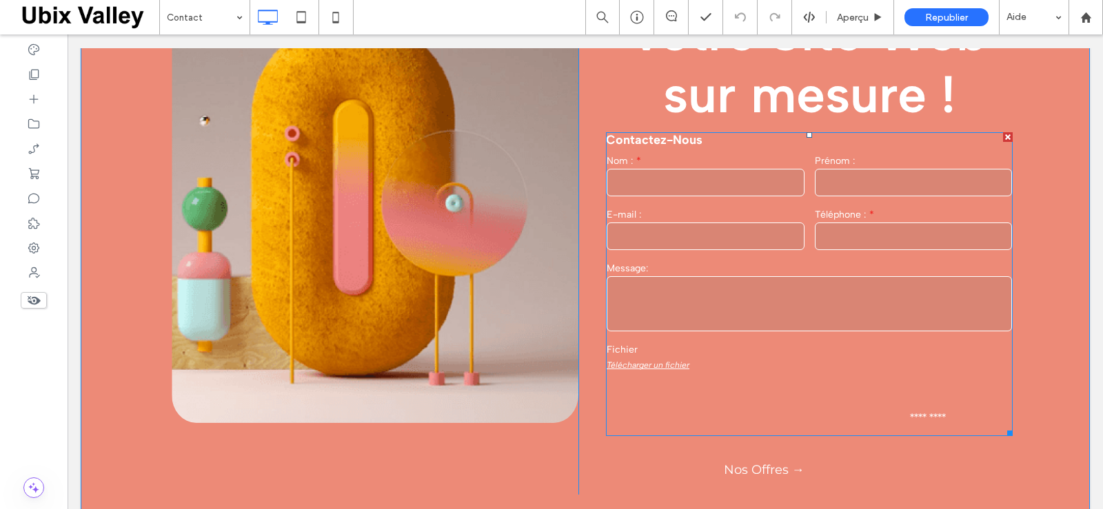
click at [704, 320] on textarea at bounding box center [808, 303] width 405 height 55
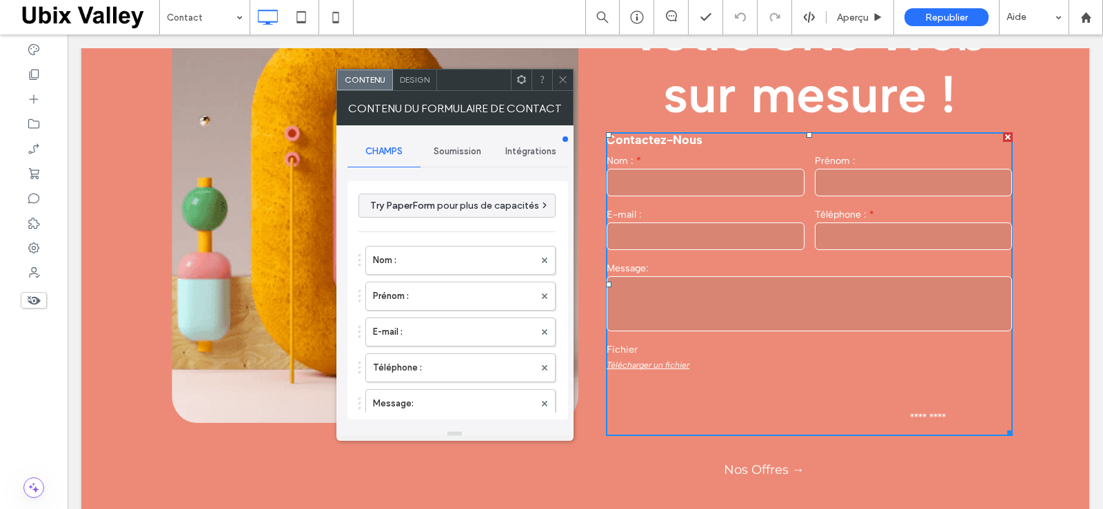
click at [457, 155] on span "Soumission" at bounding box center [457, 151] width 48 height 11
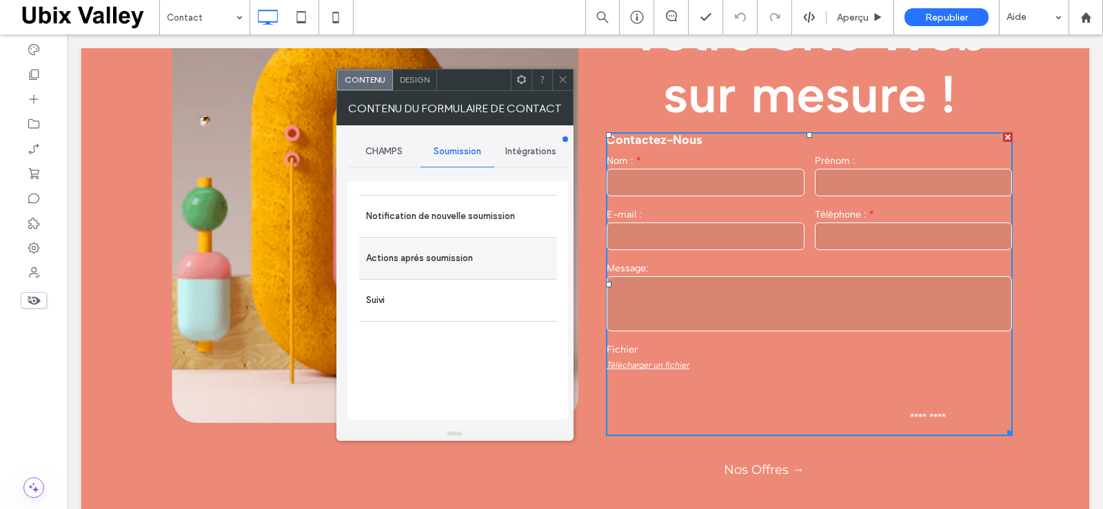
drag, startPoint x: 438, startPoint y: 218, endPoint x: 484, endPoint y: 271, distance: 70.4
click at [438, 218] on label "Notification de nouvelle soumission" at bounding box center [458, 217] width 184 height 28
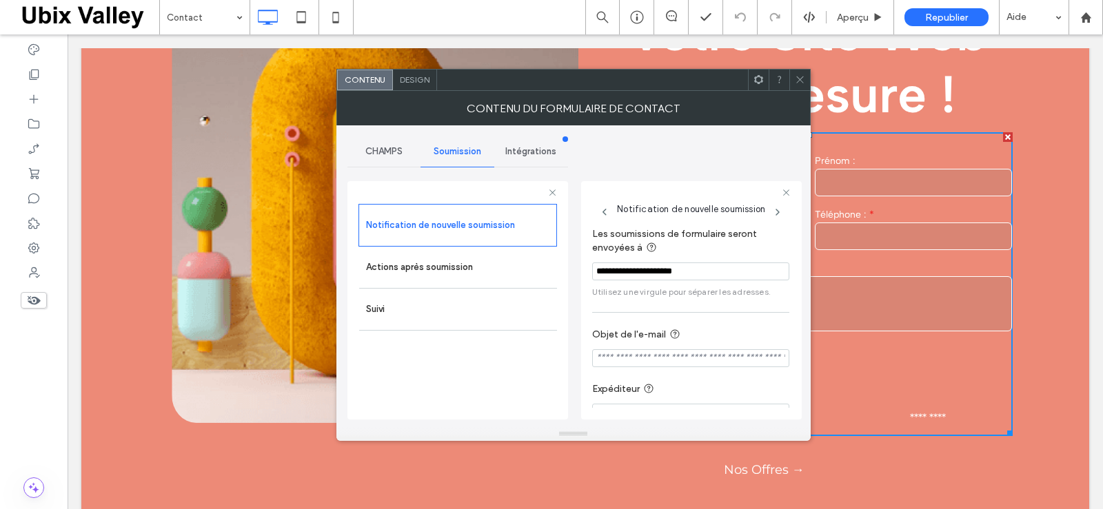
click at [613, 360] on input "Objet de l'e-mail" at bounding box center [690, 358] width 197 height 18
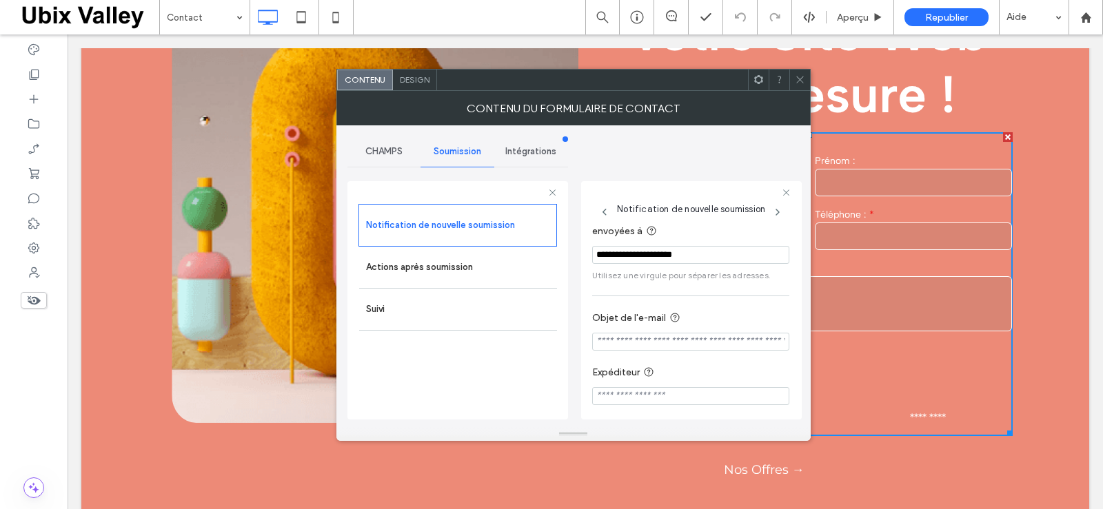
scroll to position [24, 0]
type input "**********"
click at [700, 389] on input "Expéditeur" at bounding box center [690, 390] width 197 height 18
click at [730, 358] on label "Expéditeur" at bounding box center [688, 366] width 192 height 17
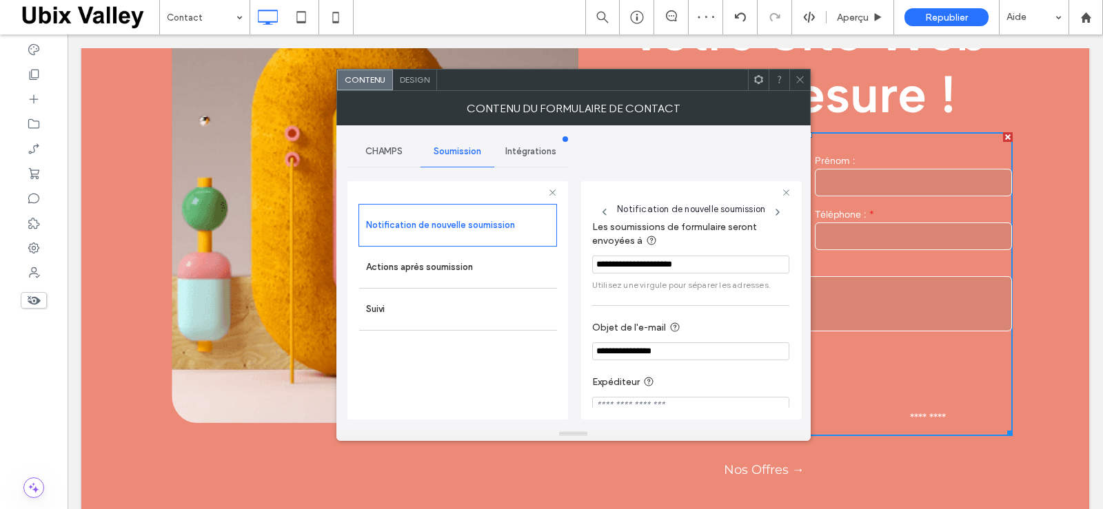
scroll to position [0, 0]
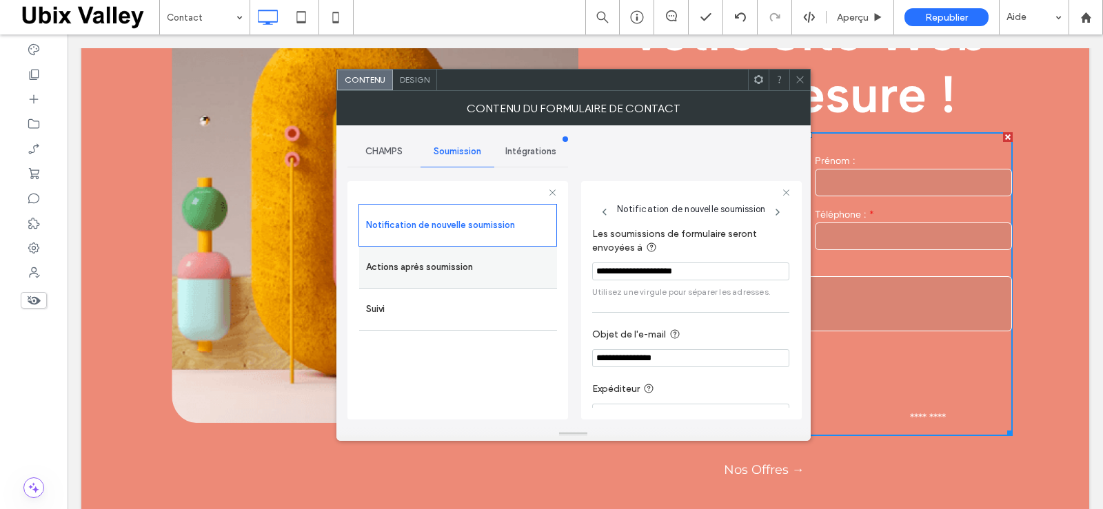
click at [472, 262] on label "Actions après soumission" at bounding box center [458, 268] width 184 height 28
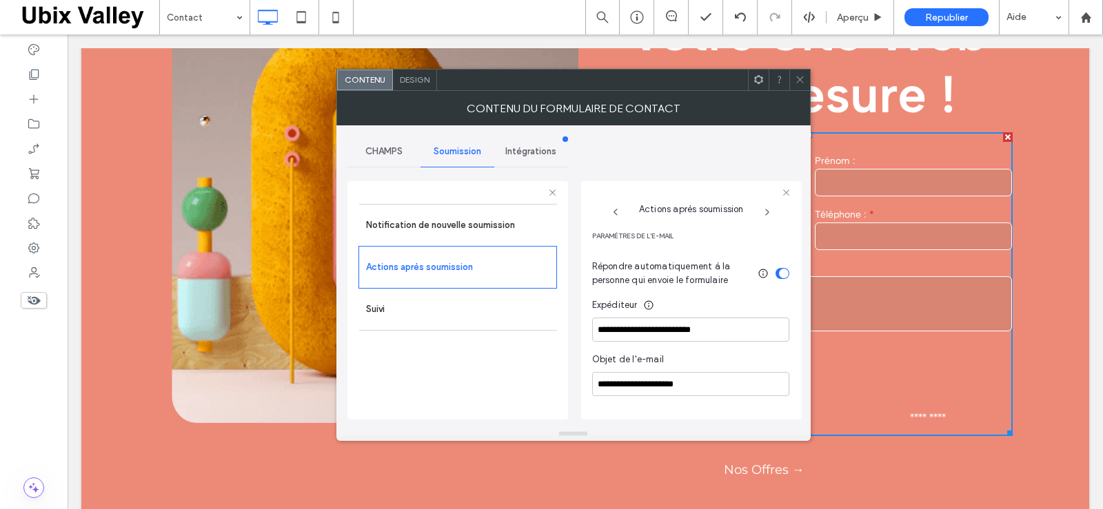
scroll to position [376, 0]
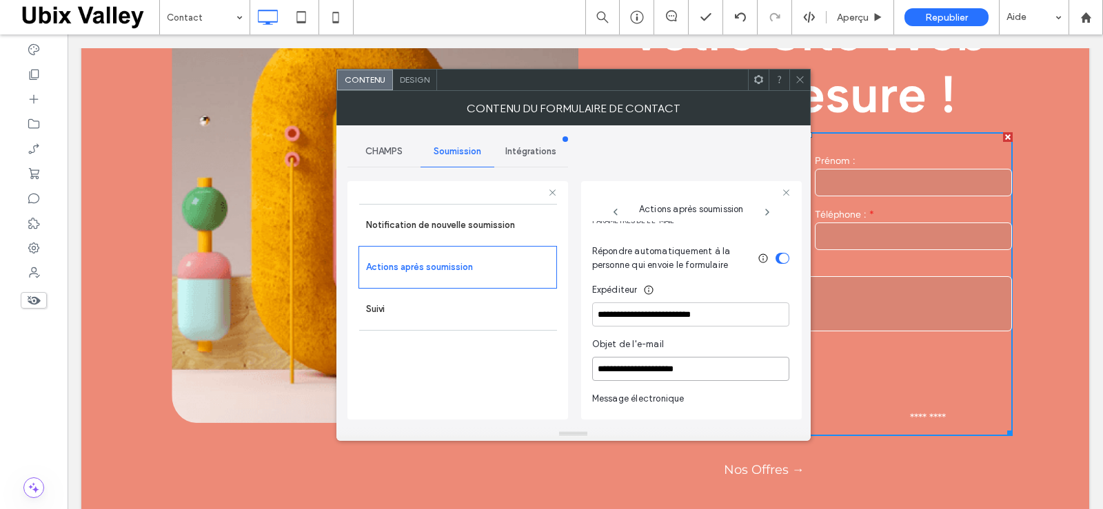
drag, startPoint x: 691, startPoint y: 369, endPoint x: 591, endPoint y: 368, distance: 100.6
click at [591, 368] on div "**********" at bounding box center [691, 300] width 221 height 238
type input "**********"
click at [726, 343] on div "Objet de l'e-mail" at bounding box center [690, 345] width 197 height 14
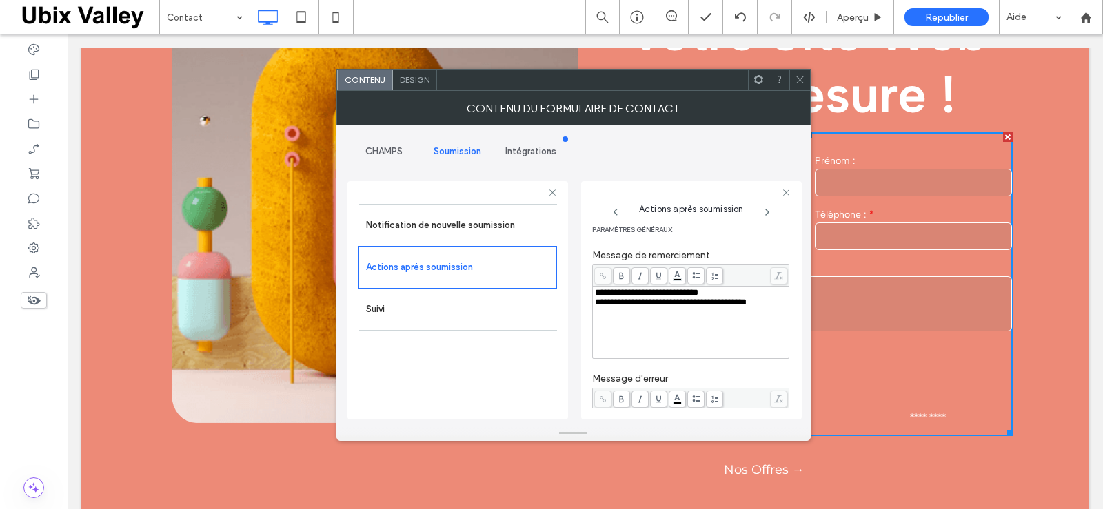
scroll to position [0, 0]
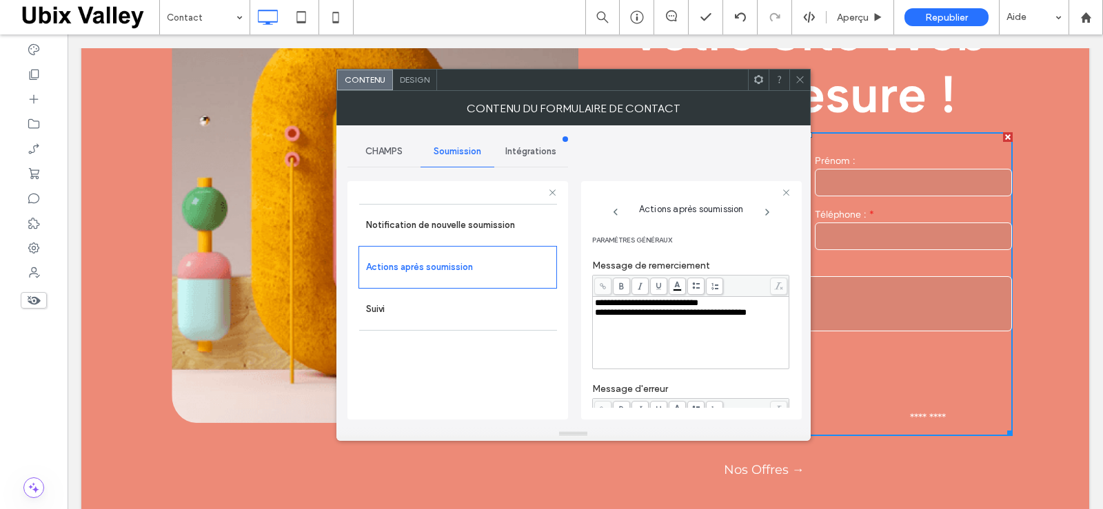
click at [800, 83] on icon at bounding box center [799, 79] width 10 height 10
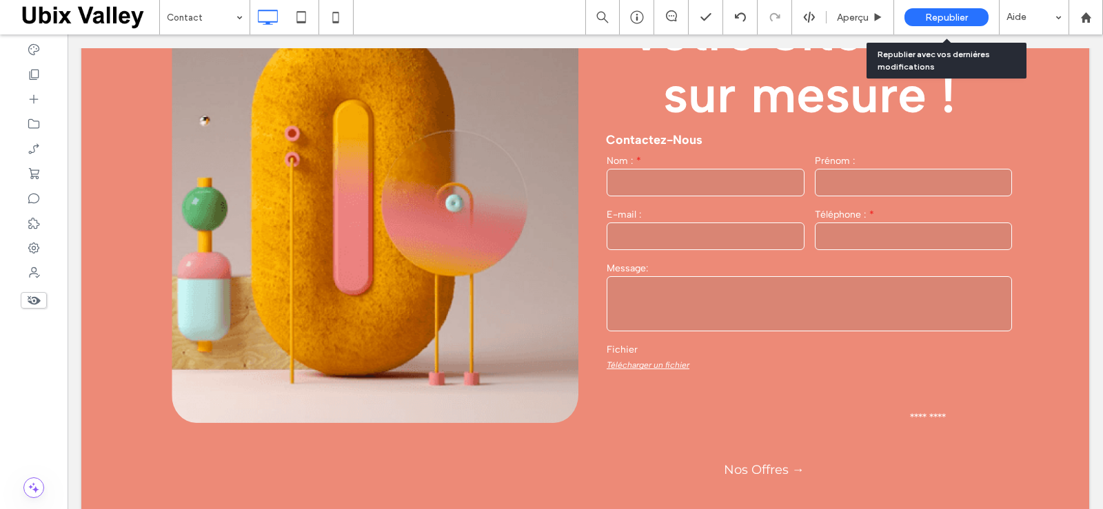
click at [943, 14] on span "Republier" at bounding box center [946, 18] width 43 height 12
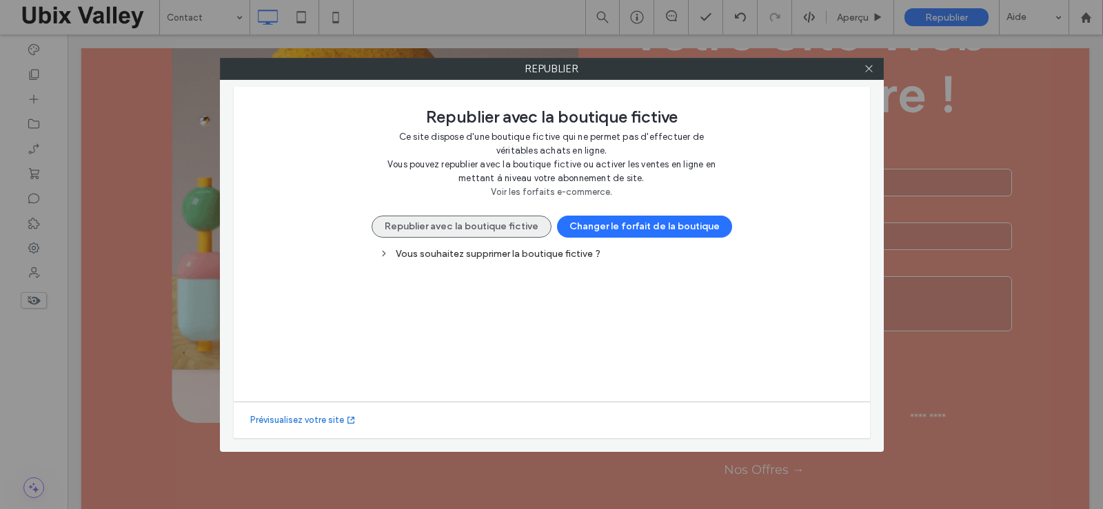
click at [517, 229] on button "Republier avec la boutique fictive" at bounding box center [461, 227] width 180 height 22
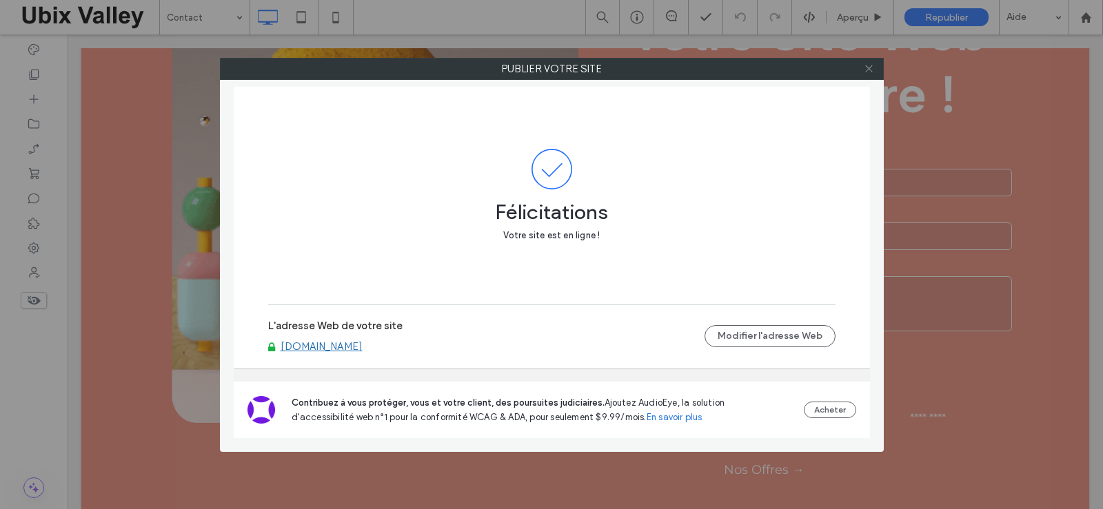
click at [868, 65] on icon at bounding box center [868, 68] width 10 height 10
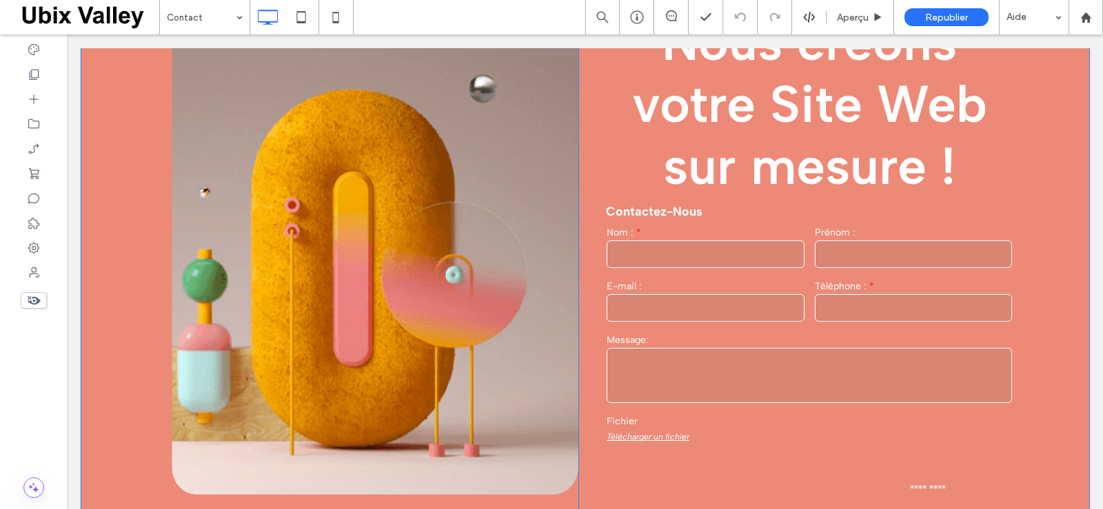
scroll to position [207, 0]
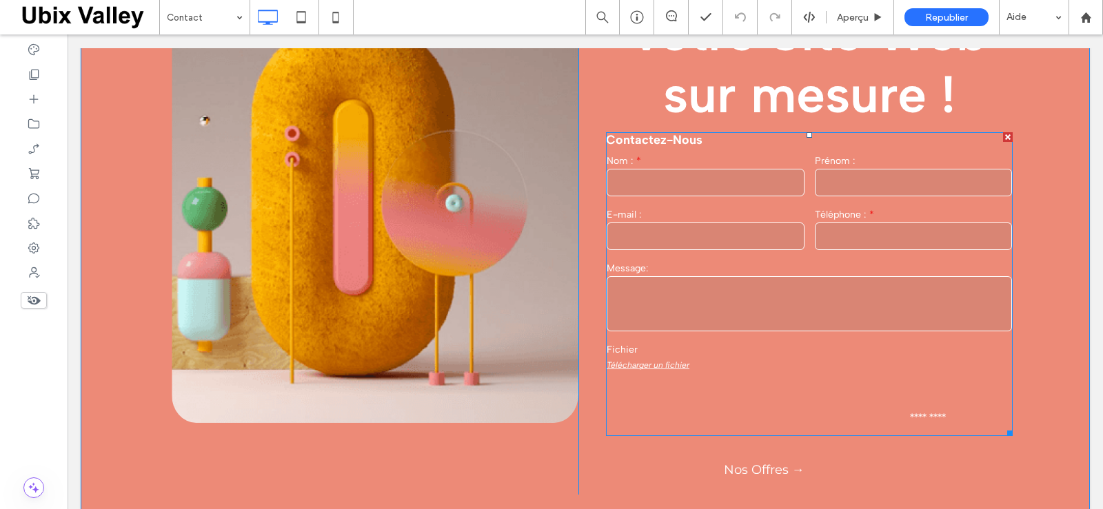
click at [726, 303] on textarea at bounding box center [808, 303] width 405 height 55
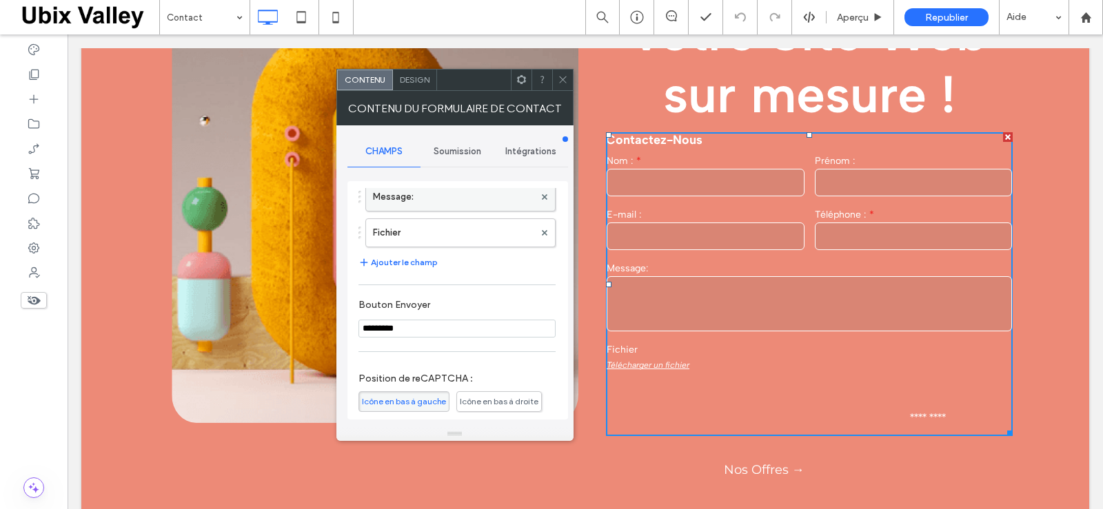
click at [422, 209] on label "Message:" at bounding box center [453, 197] width 161 height 28
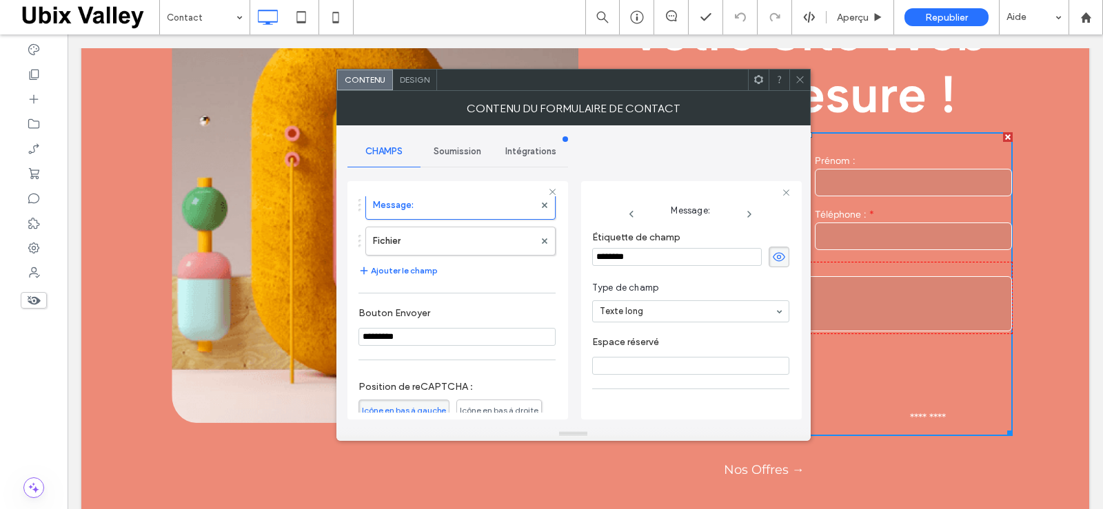
click at [632, 259] on input "********" at bounding box center [677, 257] width 170 height 18
type input "*********"
click at [801, 81] on icon at bounding box center [799, 79] width 10 height 10
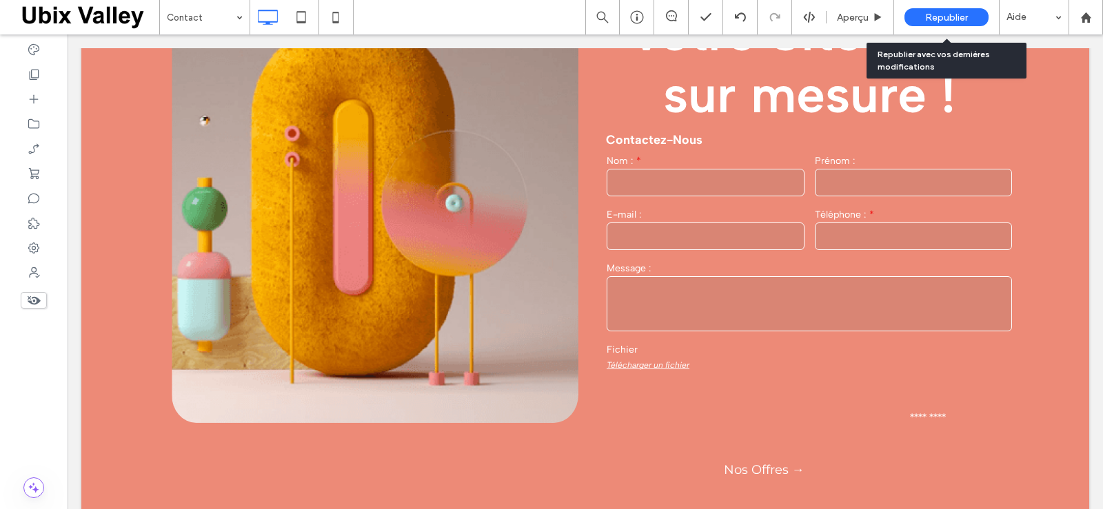
click at [939, 18] on span "Republier" at bounding box center [946, 18] width 43 height 12
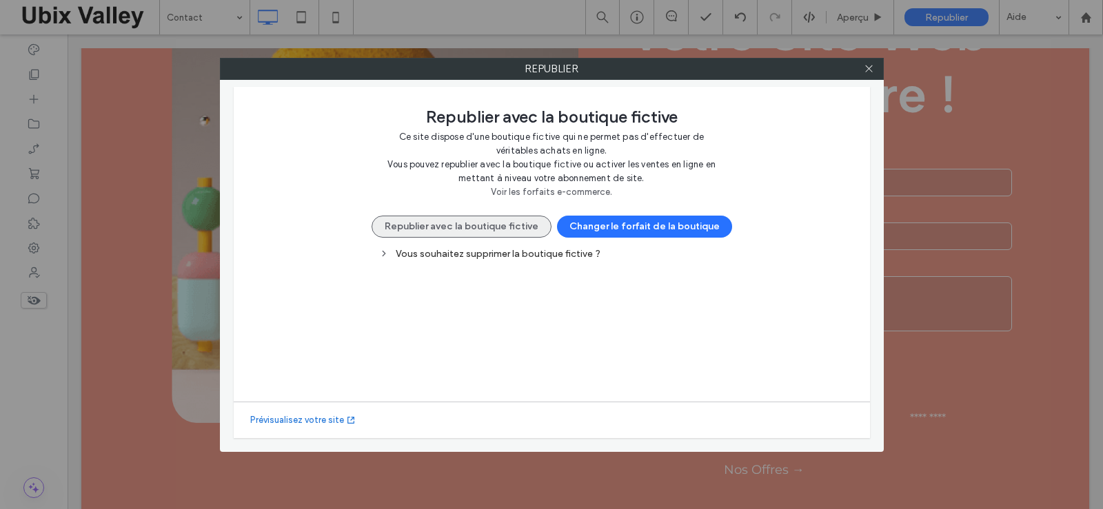
click at [469, 228] on button "Republier avec la boutique fictive" at bounding box center [461, 227] width 180 height 22
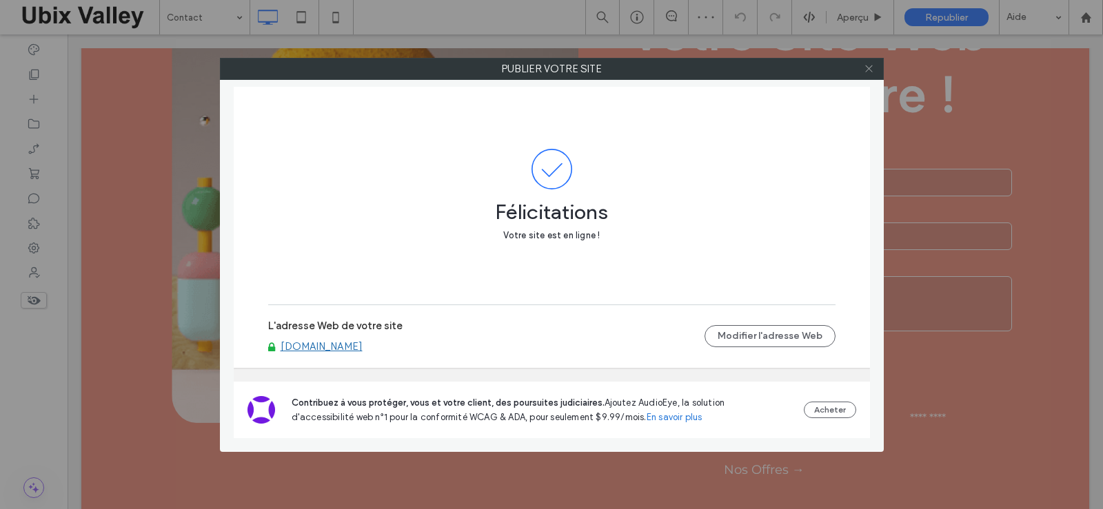
click at [866, 72] on icon at bounding box center [868, 68] width 10 height 10
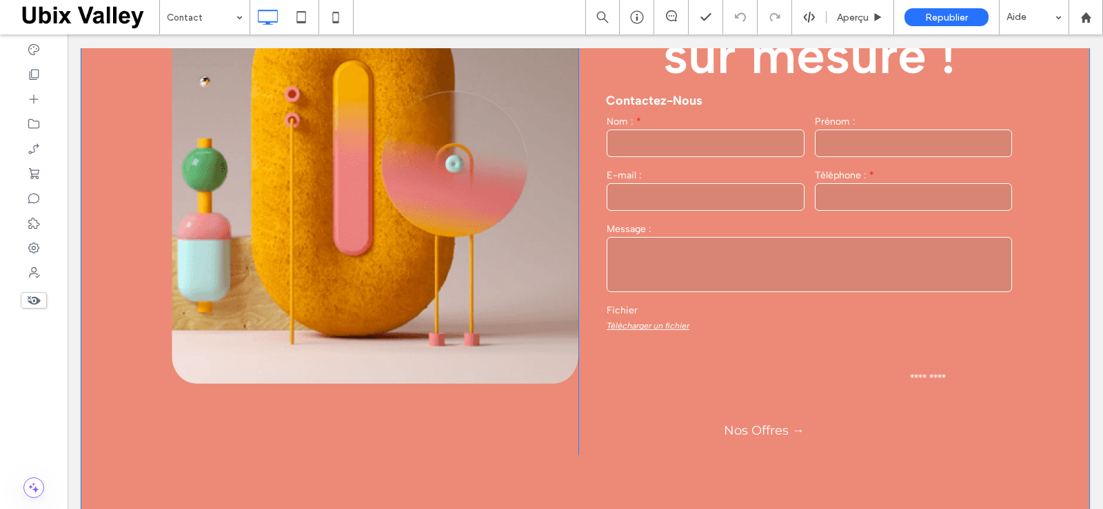
scroll to position [275, 0]
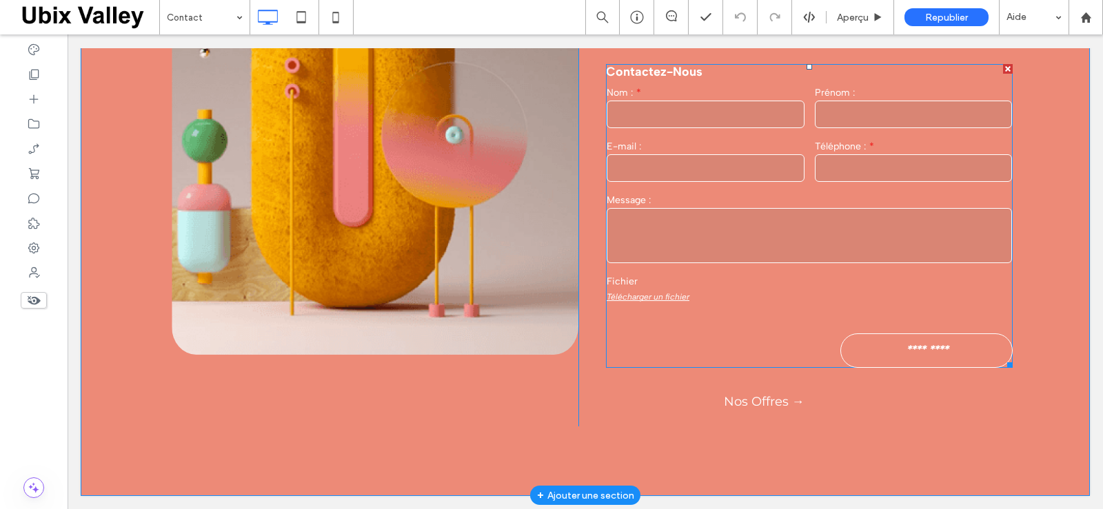
click at [888, 351] on input "*********" at bounding box center [926, 349] width 167 height 27
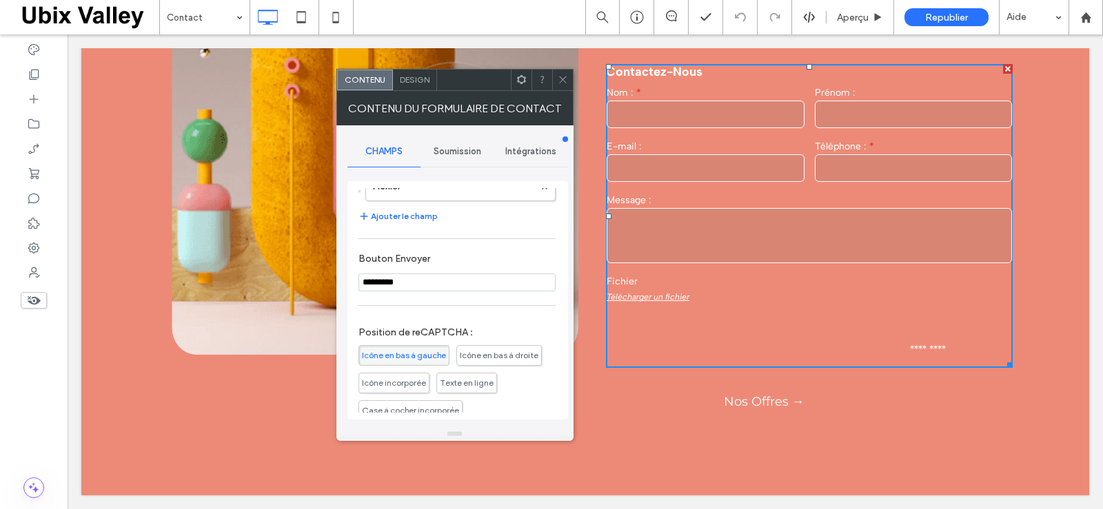
scroll to position [252, 0]
click at [372, 292] on input "*********" at bounding box center [456, 283] width 197 height 18
type input "********"
type input "*******"
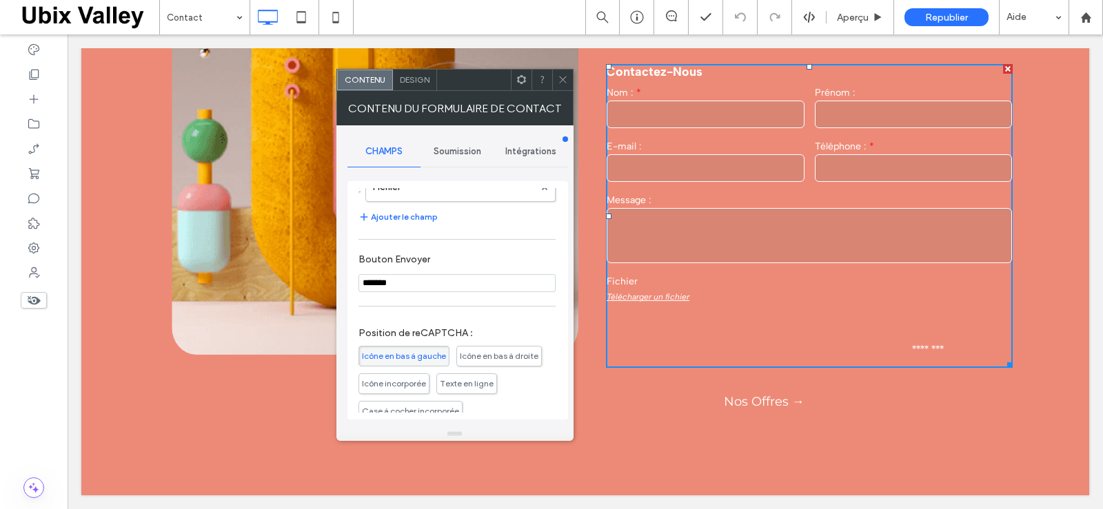
type input "*******"
click at [407, 292] on input "*******" at bounding box center [456, 283] width 197 height 18
type input "*******"
type input "*********"
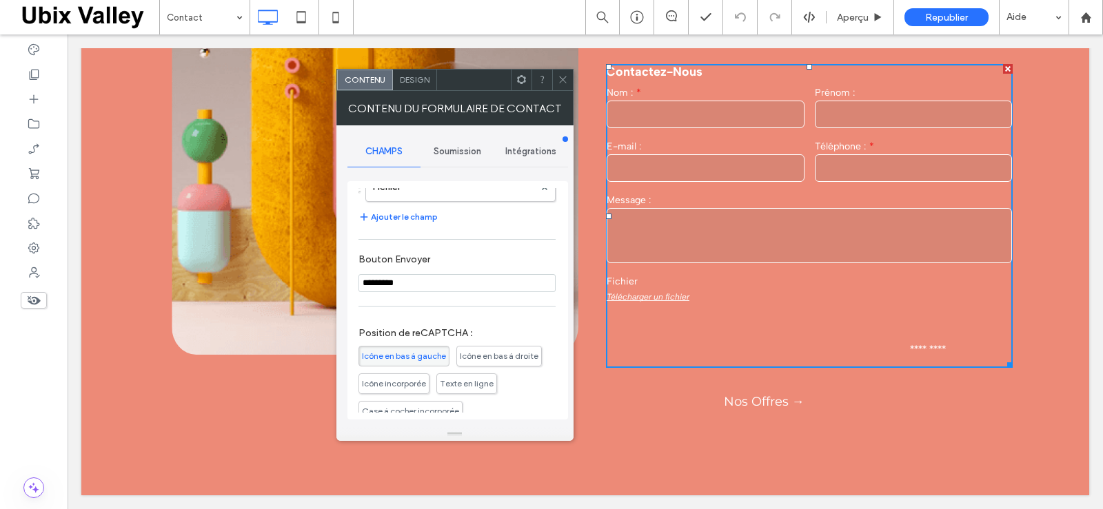
click at [529, 263] on section "Bouton Envoyer *********" at bounding box center [456, 273] width 197 height 52
click at [565, 79] on icon at bounding box center [562, 79] width 10 height 10
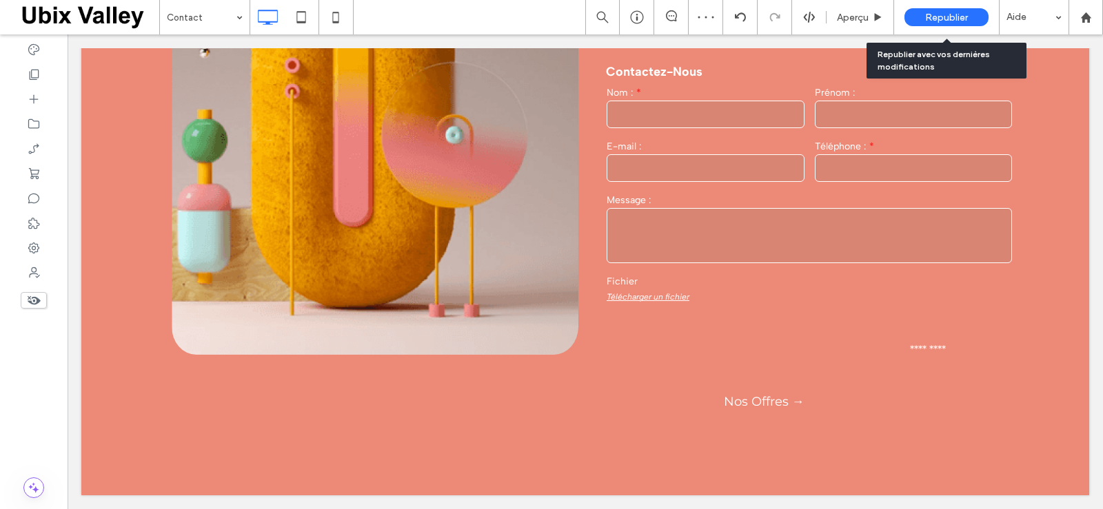
click at [936, 18] on span "Republier" at bounding box center [946, 18] width 43 height 12
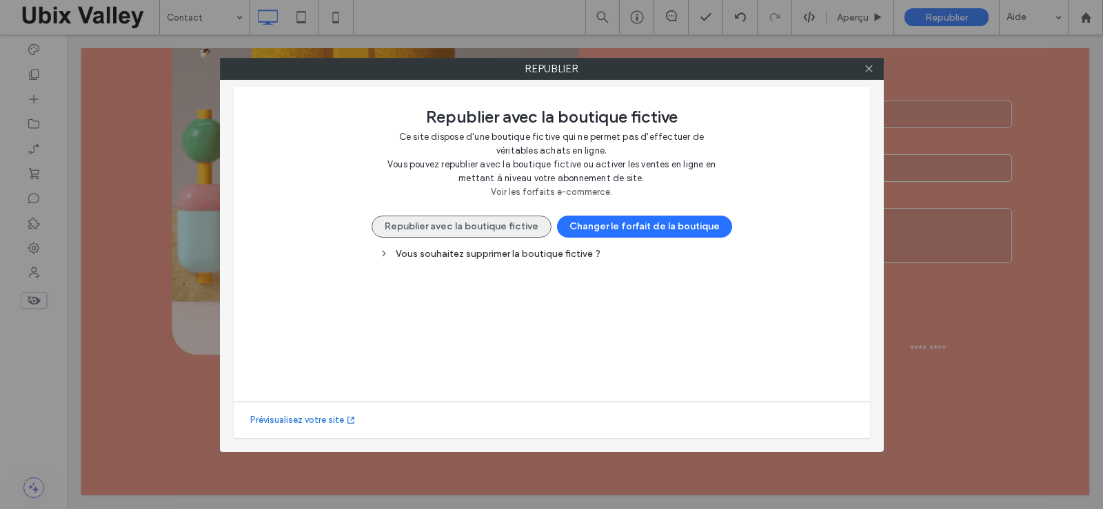
click at [501, 230] on button "Republier avec la boutique fictive" at bounding box center [461, 227] width 180 height 22
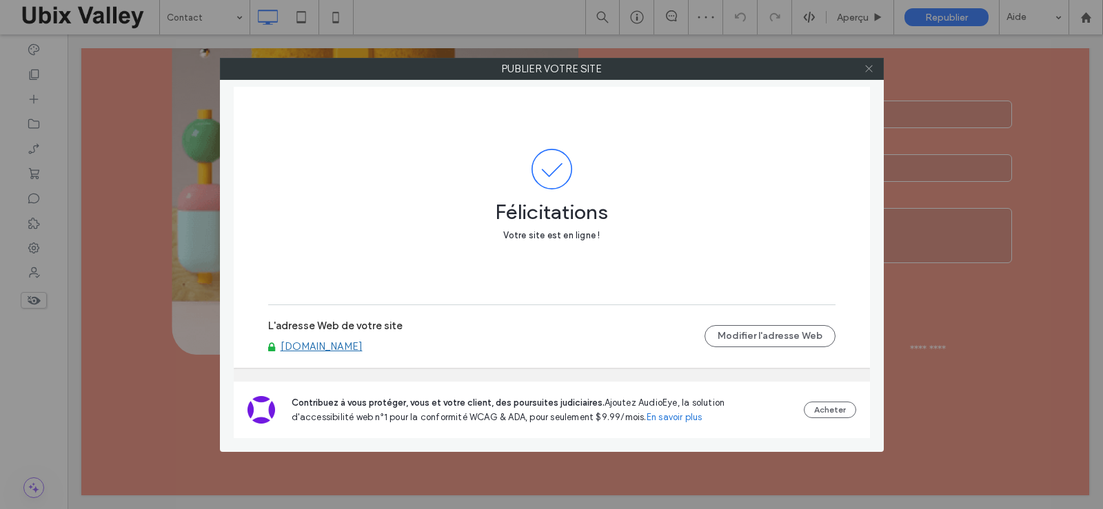
click at [869, 72] on icon at bounding box center [868, 68] width 10 height 10
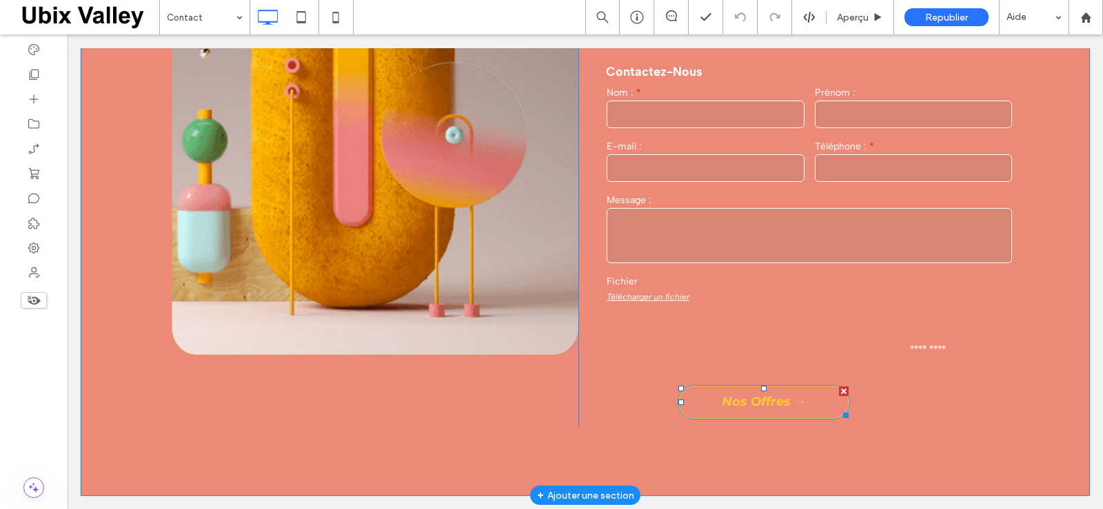
click at [712, 400] on link "Nos Offres →" at bounding box center [763, 402] width 172 height 34
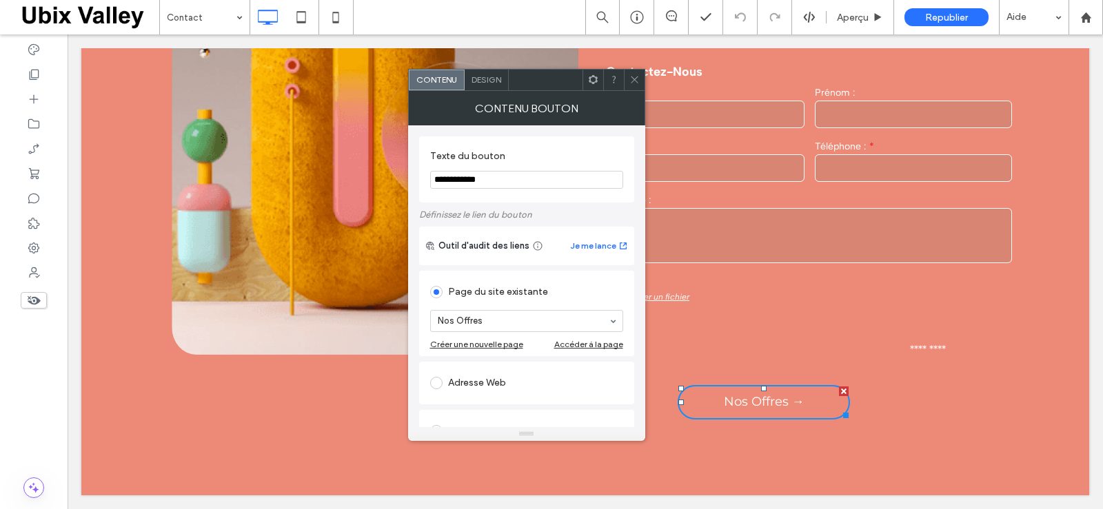
drag, startPoint x: 450, startPoint y: 178, endPoint x: 427, endPoint y: 185, distance: 24.2
click at [427, 185] on div "**********" at bounding box center [526, 169] width 215 height 66
type input "**********"
click at [608, 203] on div "**********" at bounding box center [526, 169] width 215 height 66
click at [633, 81] on icon at bounding box center [634, 79] width 10 height 10
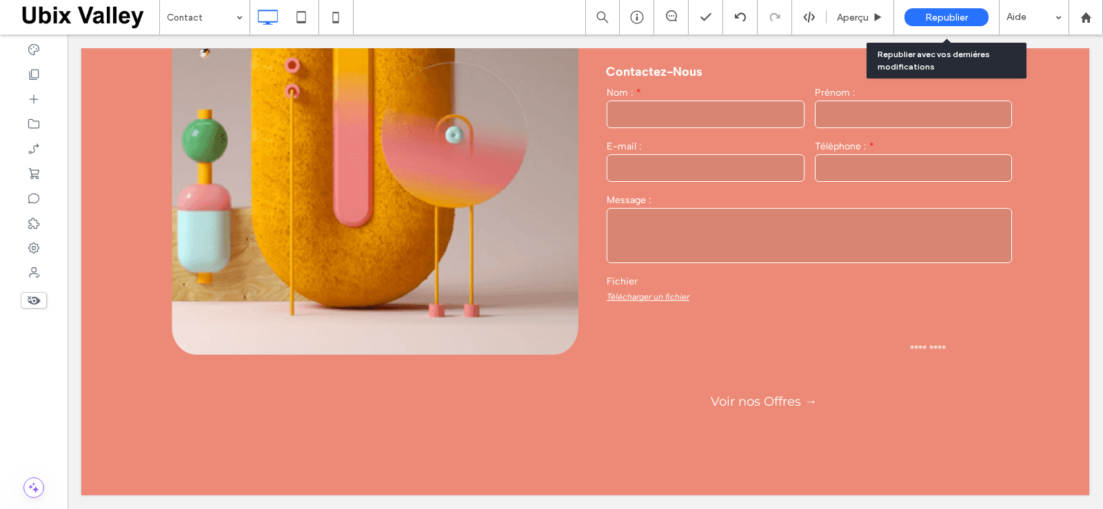
click at [958, 19] on span "Republier" at bounding box center [946, 18] width 43 height 12
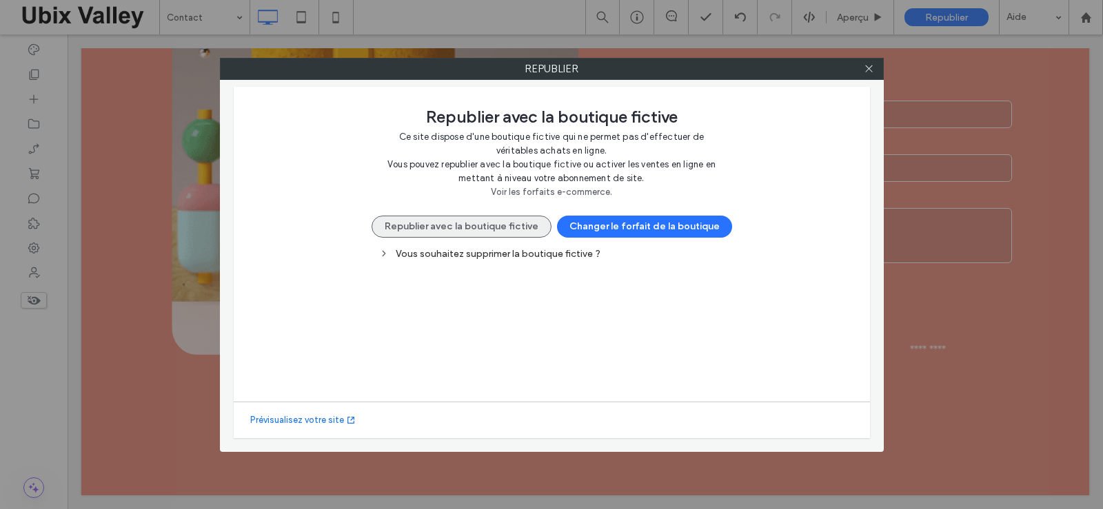
click at [478, 225] on button "Republier avec la boutique fictive" at bounding box center [461, 227] width 180 height 22
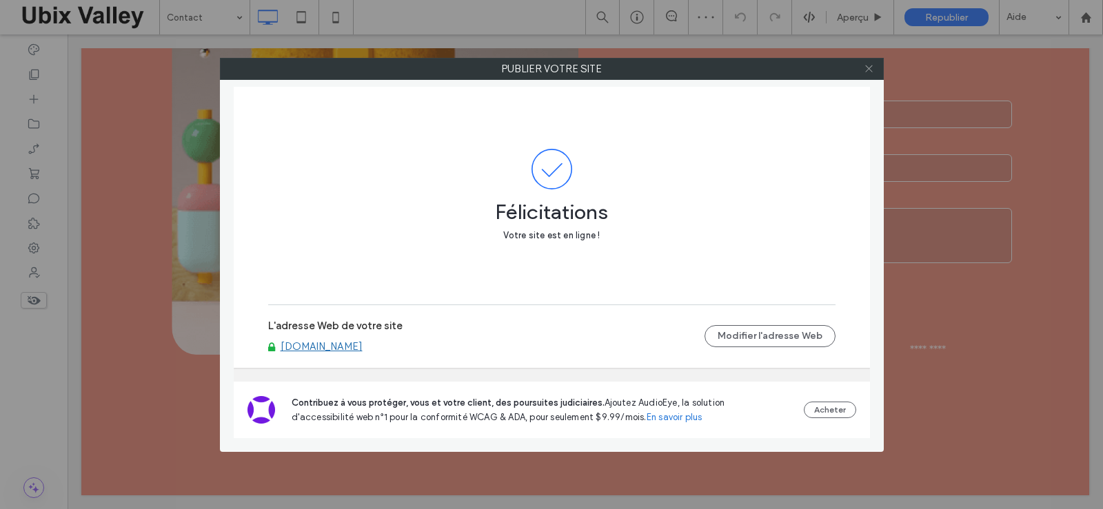
click at [868, 70] on icon at bounding box center [868, 68] width 10 height 10
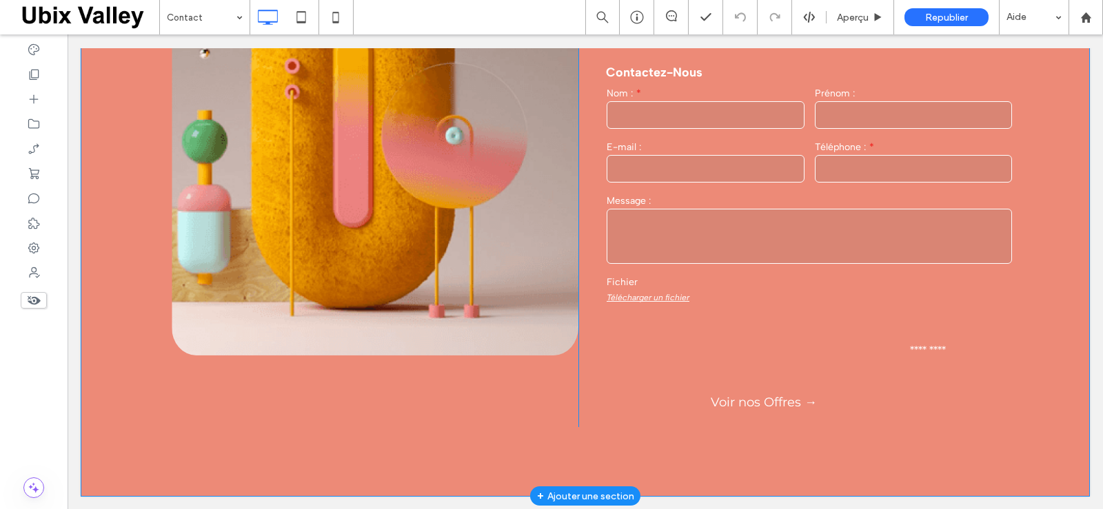
scroll to position [275, 0]
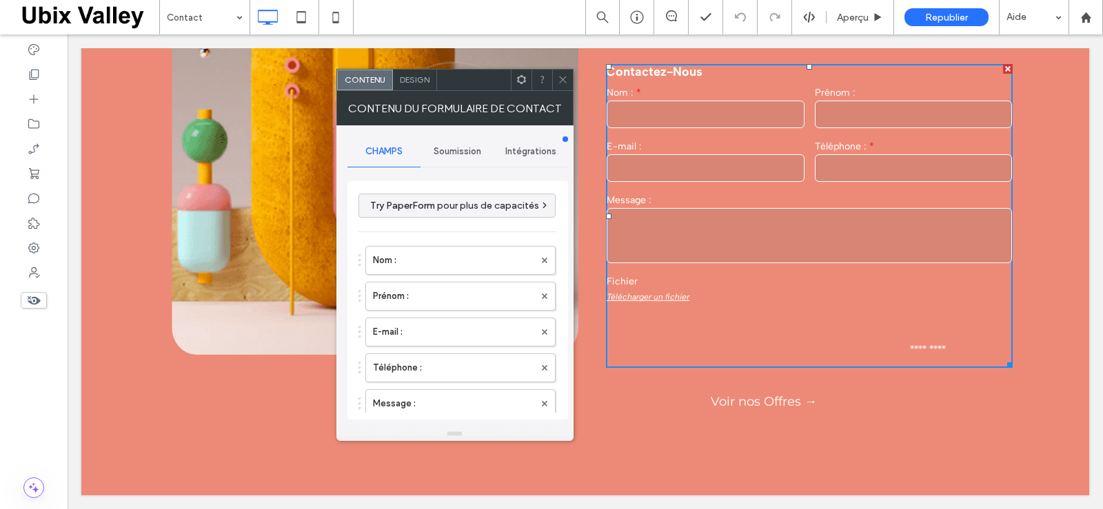
scroll to position [275, 0]
click at [418, 85] on div "Design" at bounding box center [415, 80] width 44 height 21
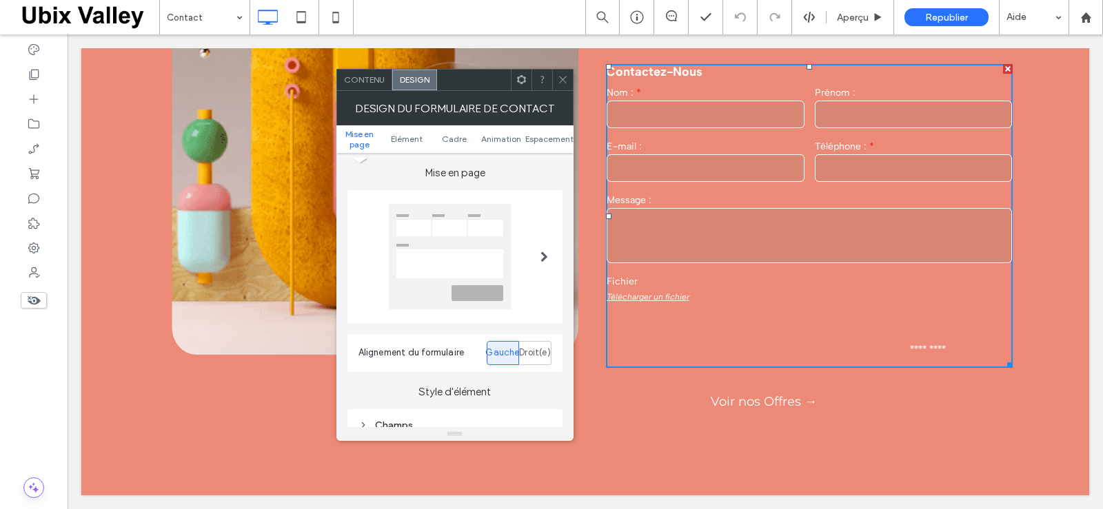
scroll to position [207, 0]
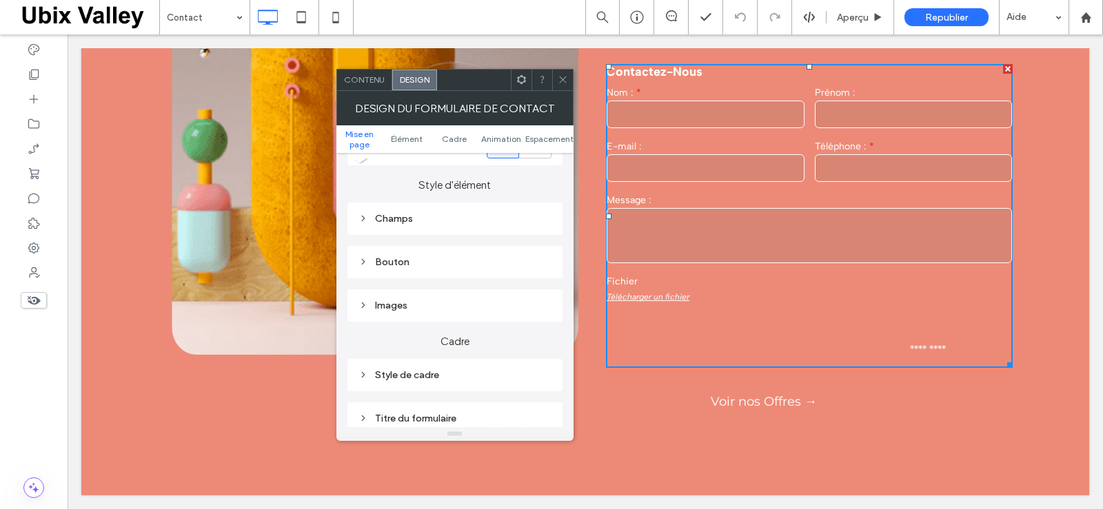
click at [389, 221] on div "Champs" at bounding box center [454, 219] width 193 height 12
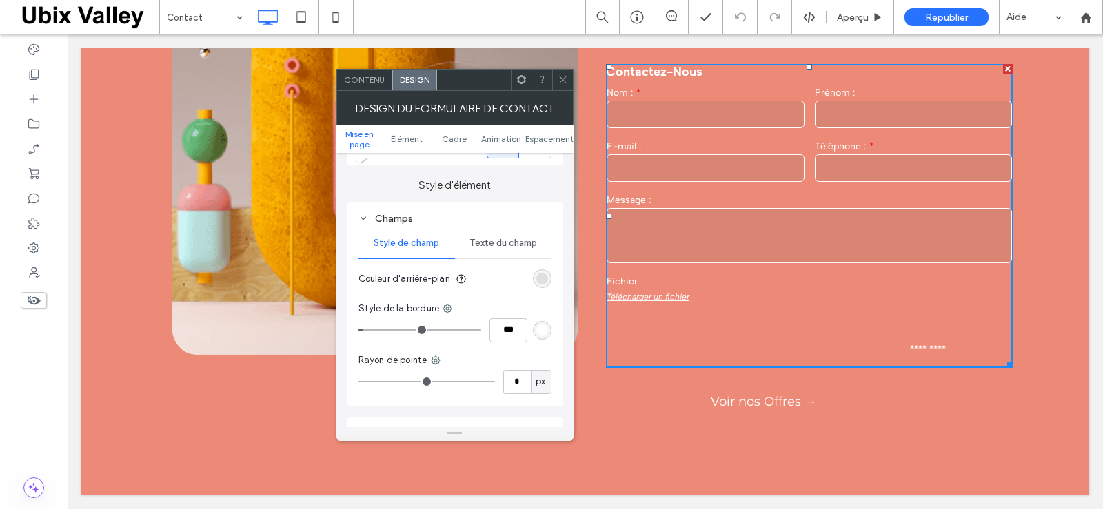
click at [495, 240] on span "Texte du champ" at bounding box center [503, 243] width 68 height 11
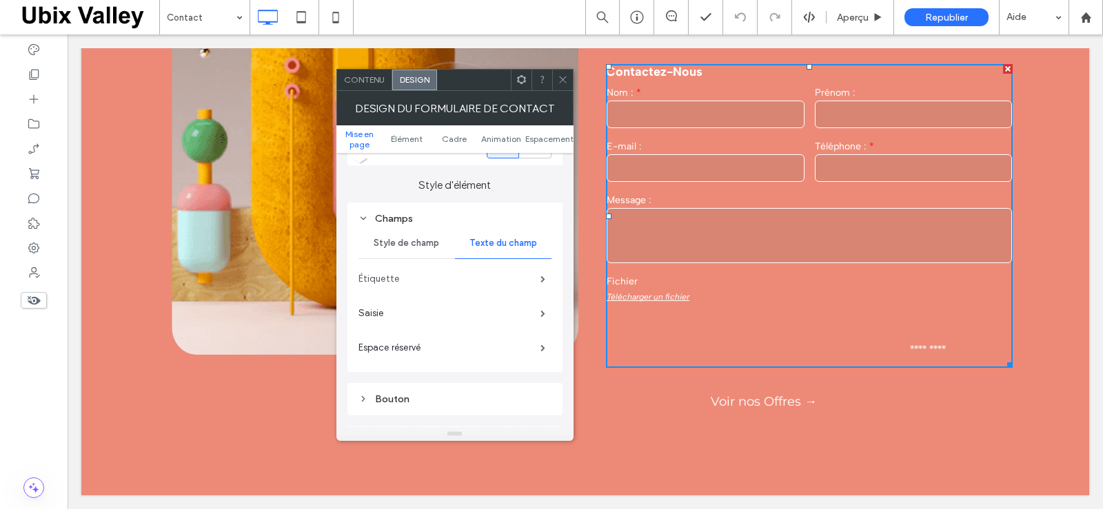
click at [471, 277] on label "Étiquette" at bounding box center [449, 279] width 182 height 28
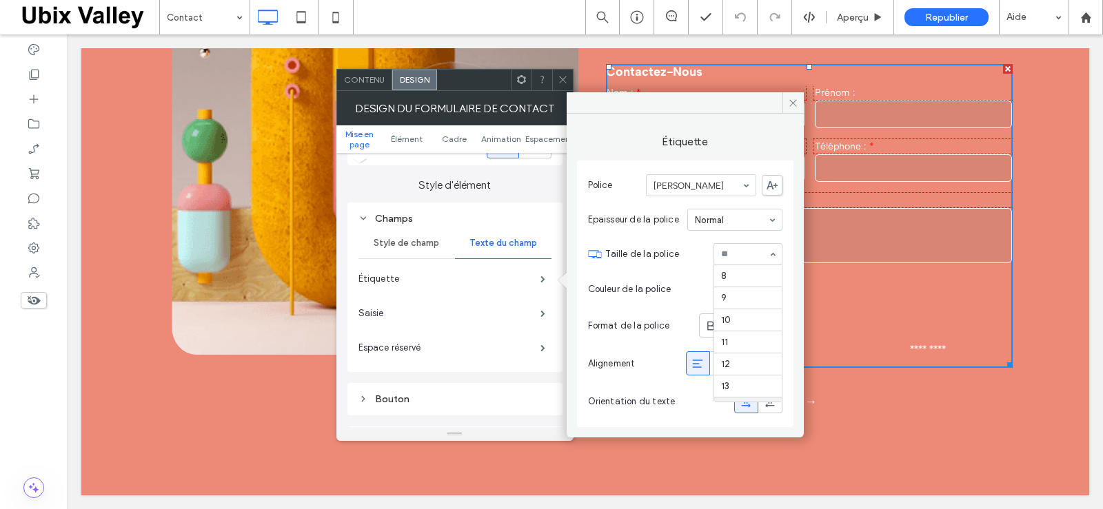
scroll to position [132, 0]
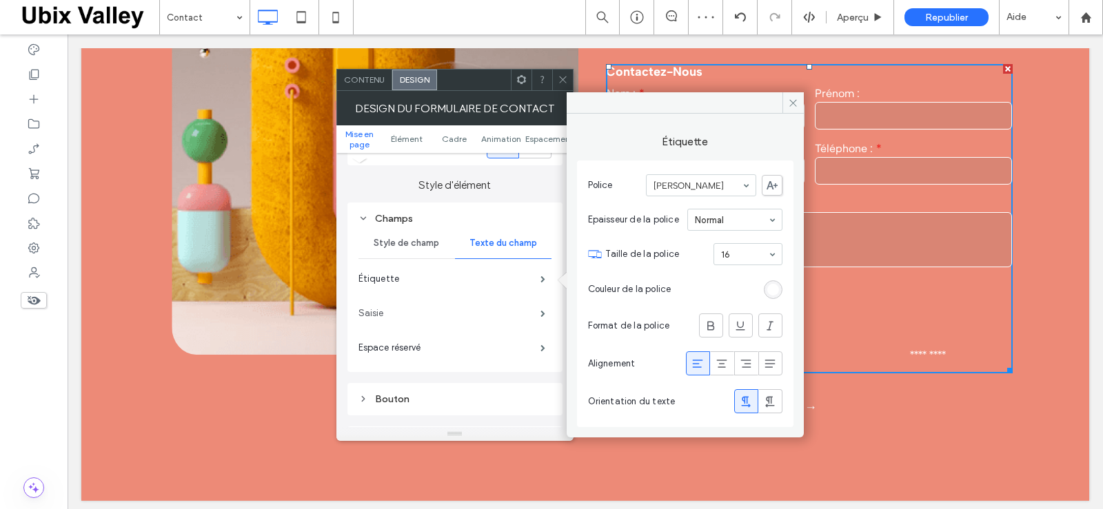
click at [462, 307] on label "Saisie" at bounding box center [449, 314] width 182 height 28
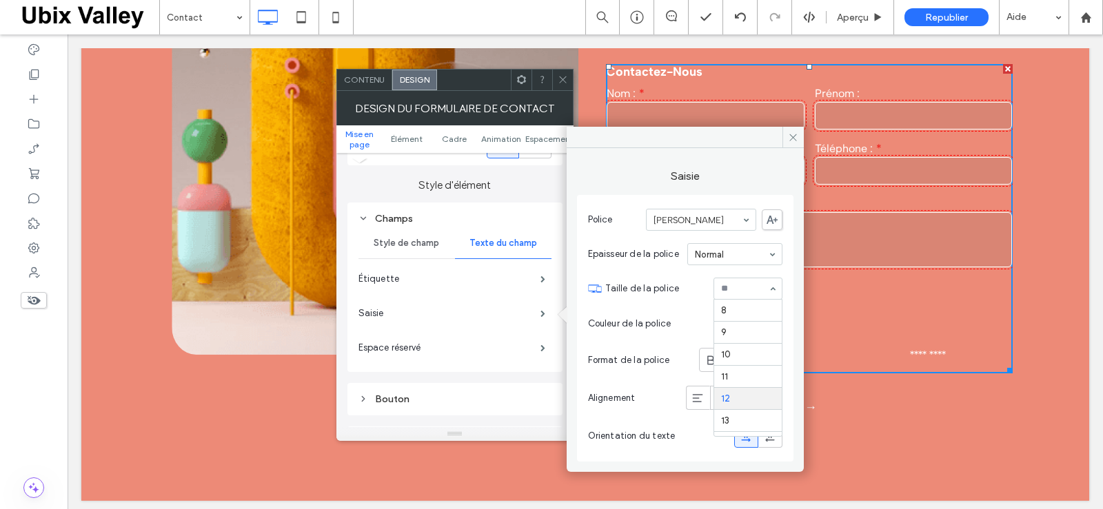
scroll to position [88, 0]
click at [540, 348] on span at bounding box center [542, 348] width 5 height 7
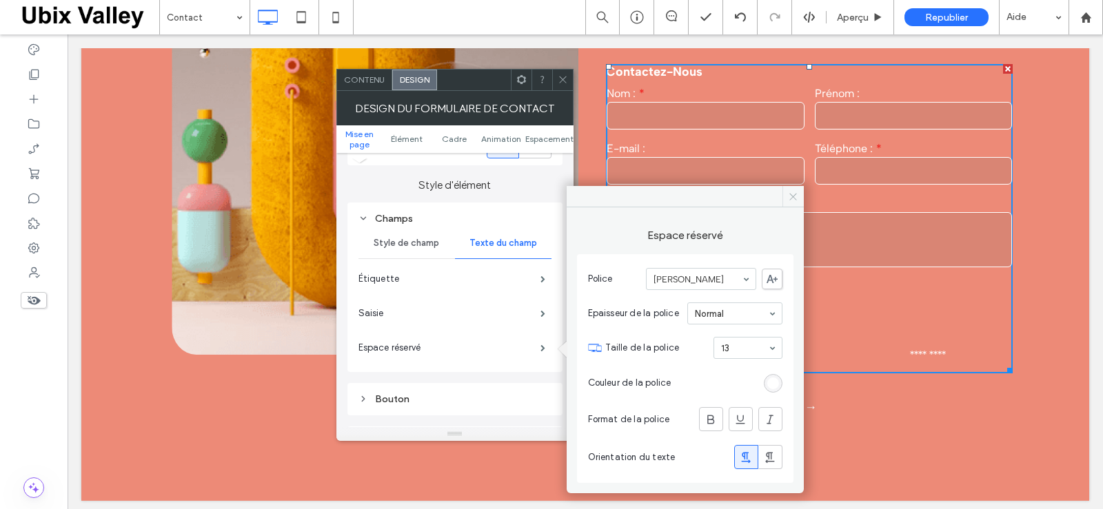
click at [788, 196] on icon at bounding box center [793, 197] width 10 height 10
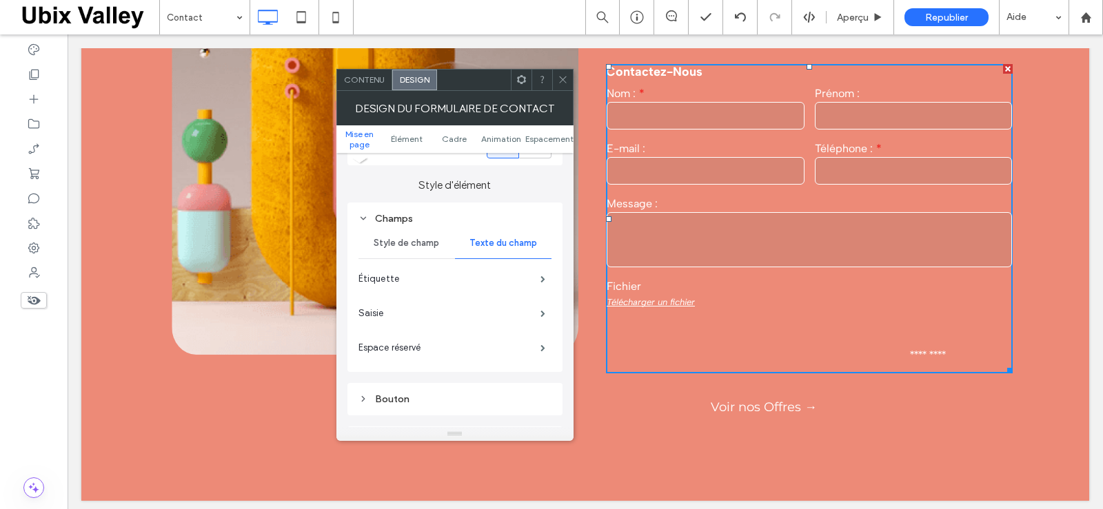
click at [560, 79] on icon at bounding box center [562, 79] width 10 height 10
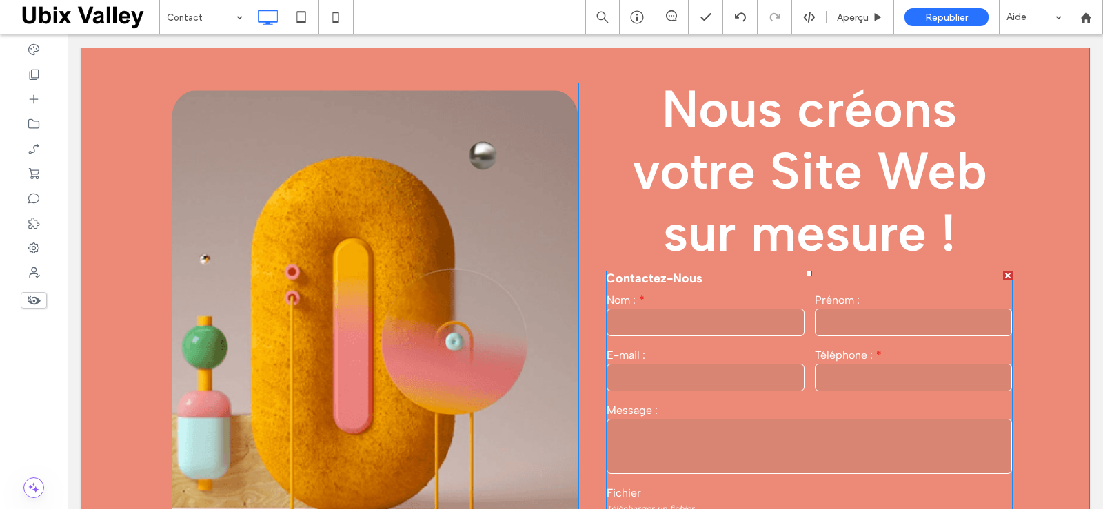
scroll to position [137, 0]
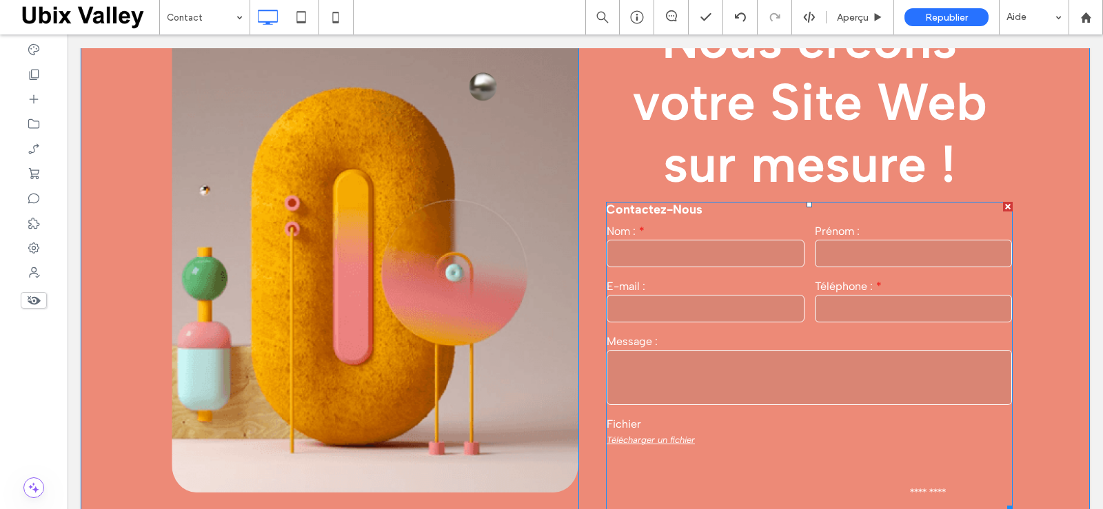
click at [701, 346] on label "Message :" at bounding box center [808, 341] width 405 height 13
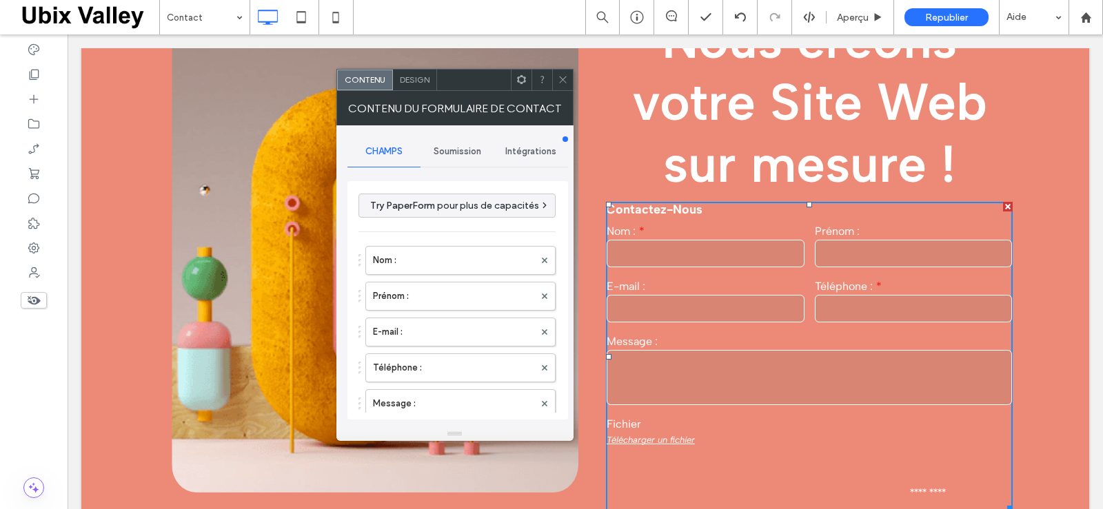
type input "*********"
type input "**********"
click at [422, 83] on span "Design" at bounding box center [415, 79] width 30 height 10
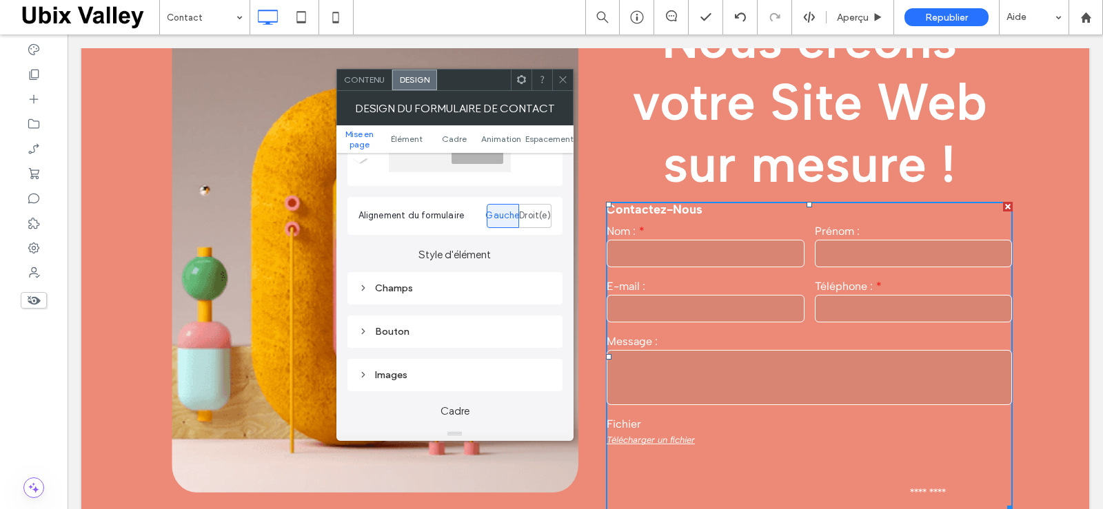
scroll to position [138, 0]
click at [374, 287] on div "Champs" at bounding box center [454, 288] width 193 height 12
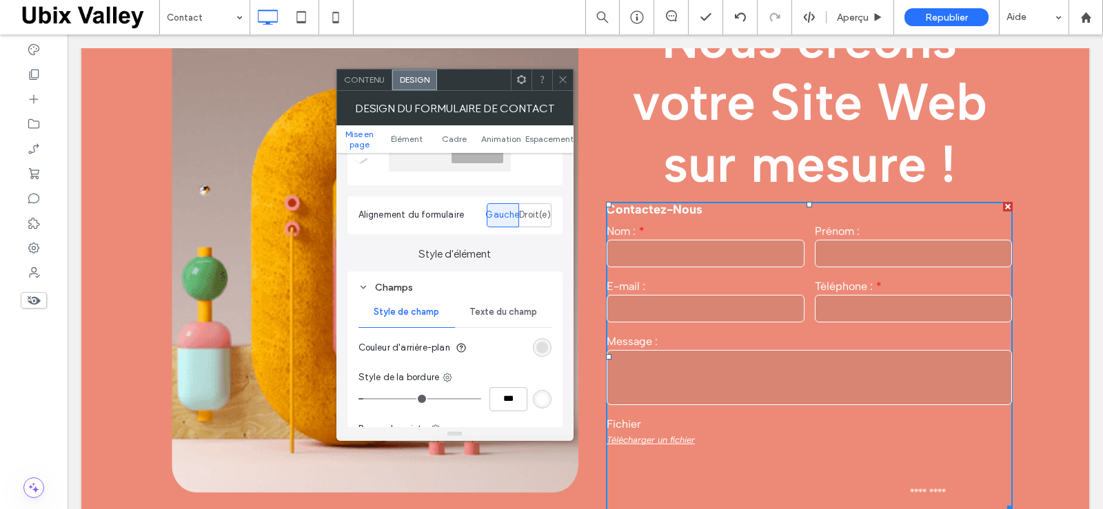
click at [515, 310] on span "Texte du champ" at bounding box center [503, 312] width 68 height 11
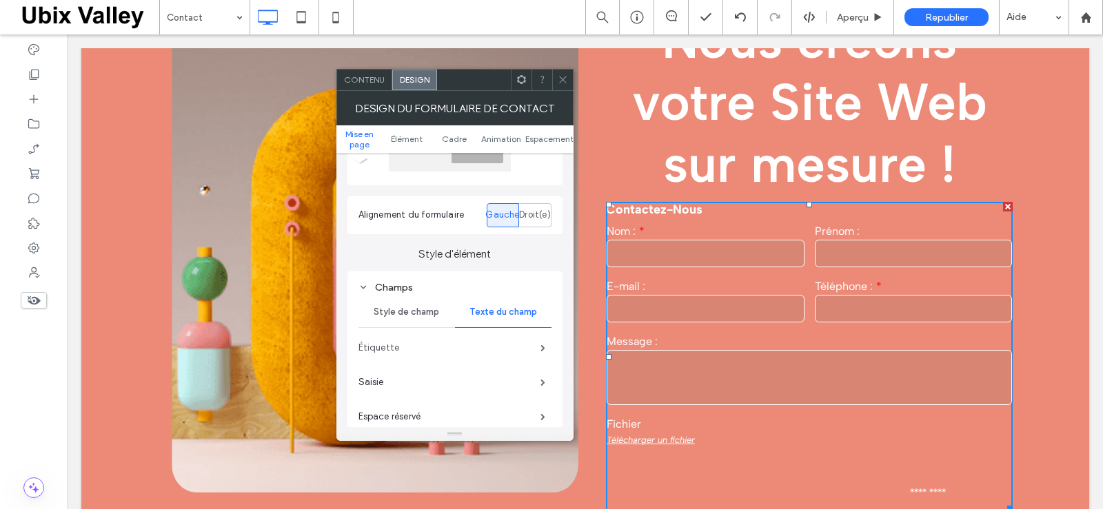
click at [489, 349] on label "Étiquette" at bounding box center [449, 348] width 182 height 28
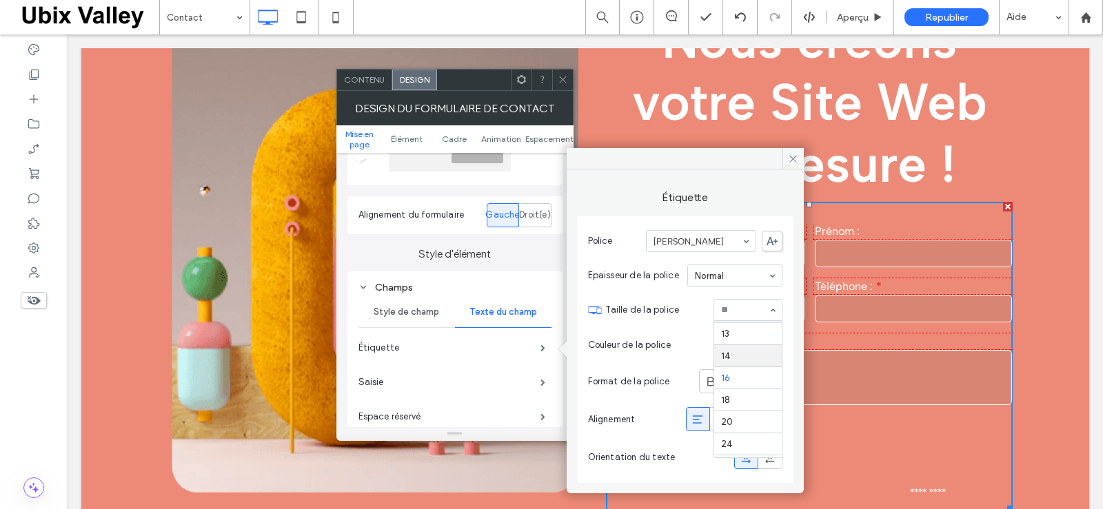
scroll to position [85, 0]
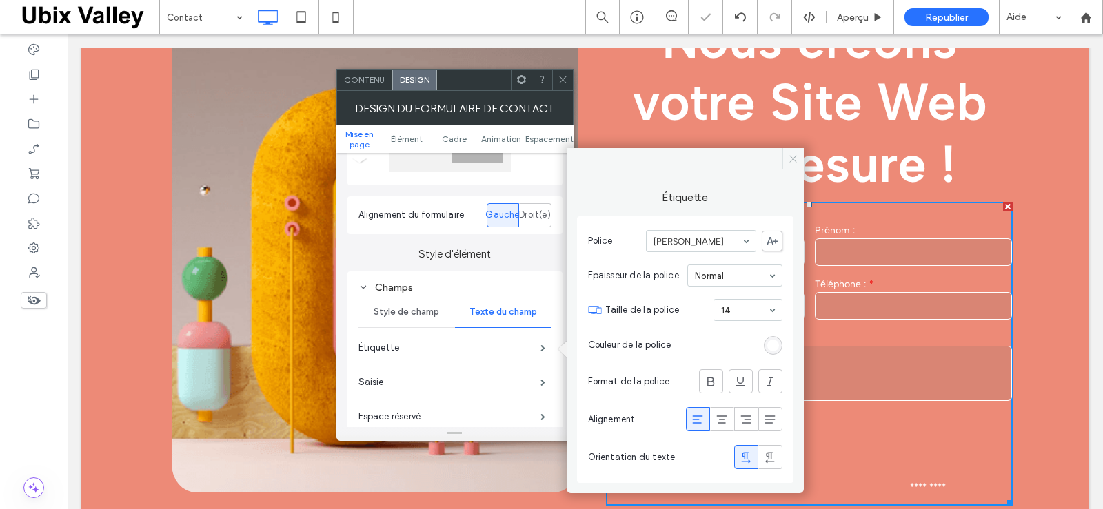
click at [791, 158] on icon at bounding box center [793, 159] width 10 height 10
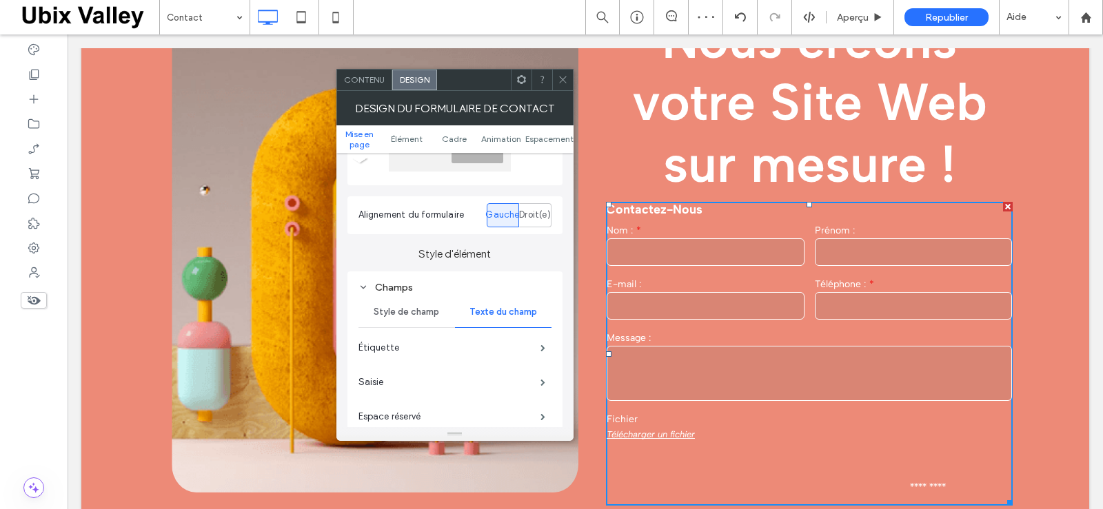
click at [555, 77] on div at bounding box center [562, 80] width 21 height 21
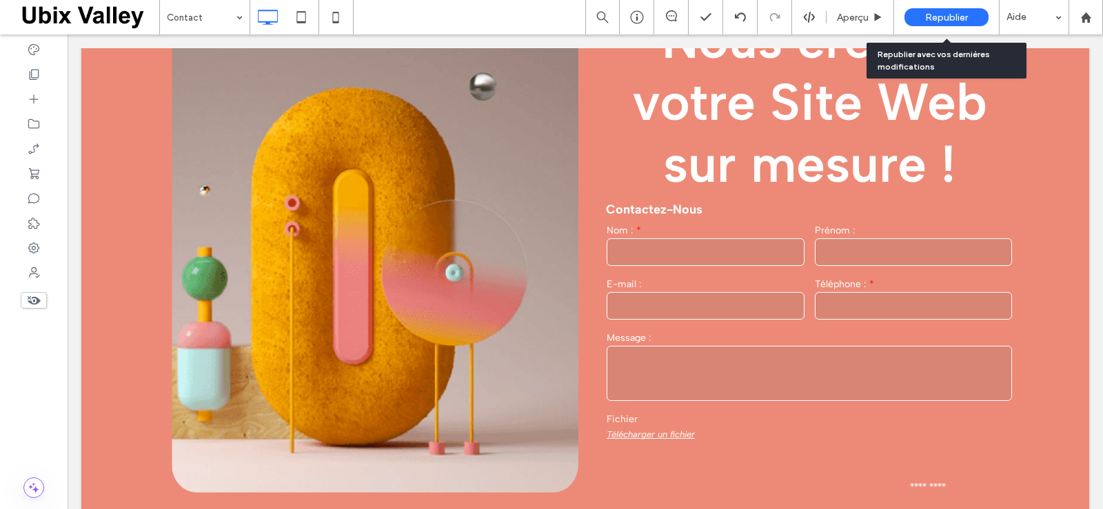
click at [949, 19] on span "Republier" at bounding box center [946, 18] width 43 height 12
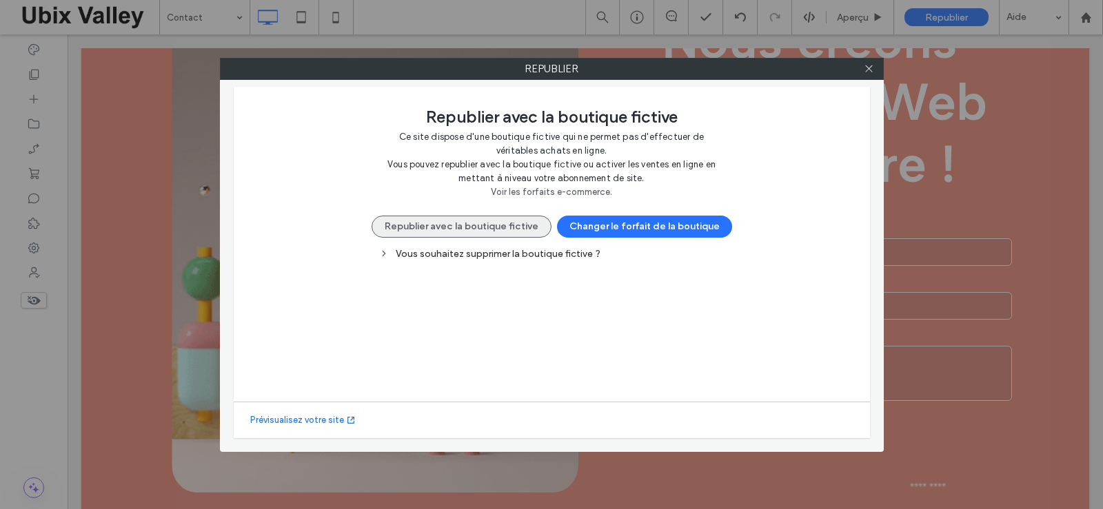
click at [440, 222] on button "Republier avec la boutique fictive" at bounding box center [461, 227] width 180 height 22
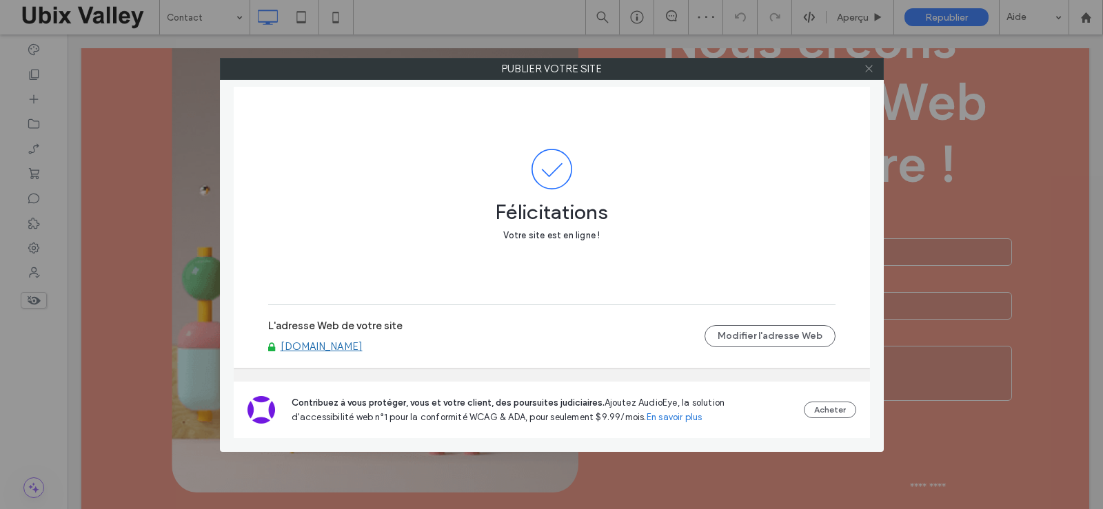
click at [869, 72] on icon at bounding box center [868, 68] width 10 height 10
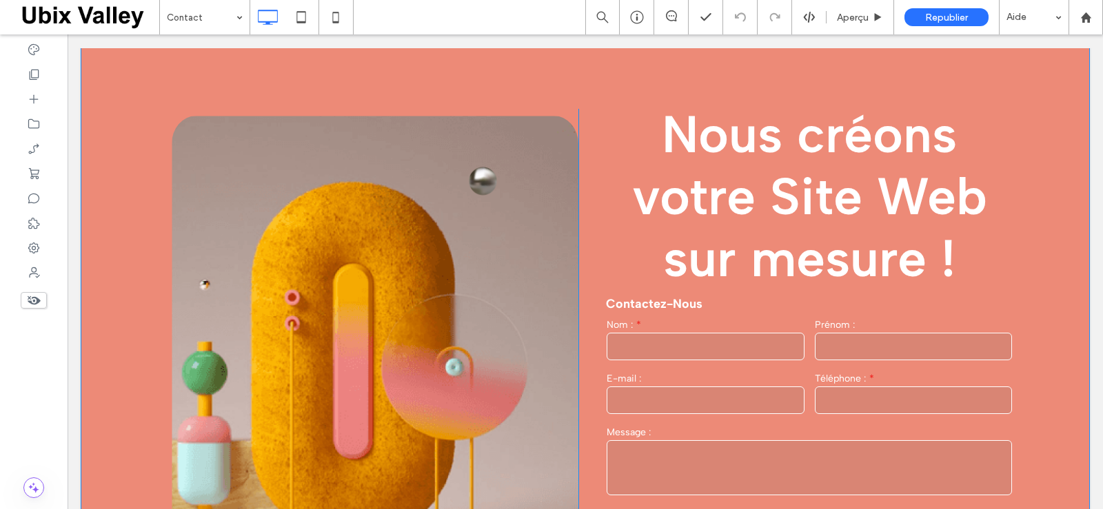
scroll to position [0, 0]
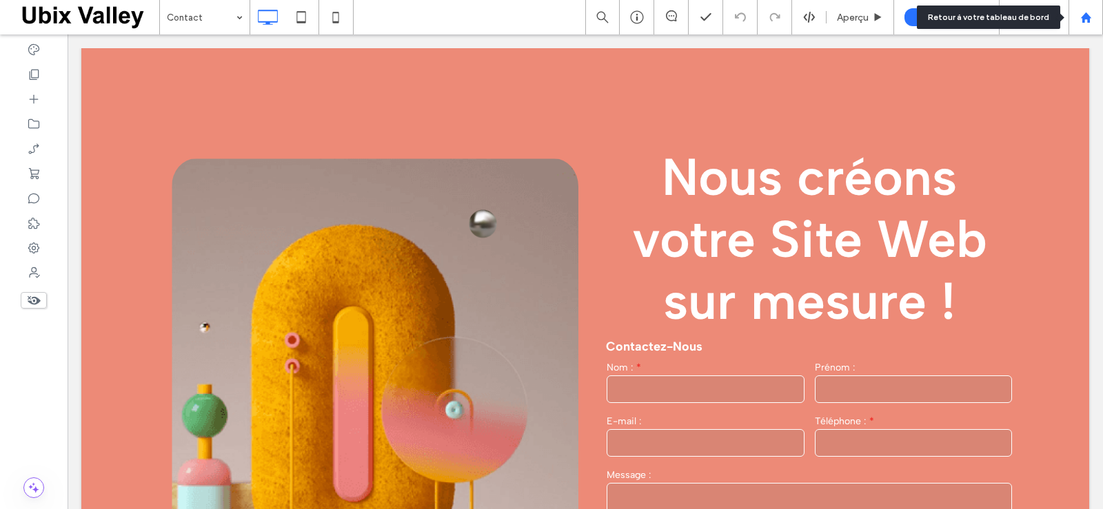
click at [1085, 19] on use at bounding box center [1085, 17] width 10 height 10
